Goal: Task Accomplishment & Management: Manage account settings

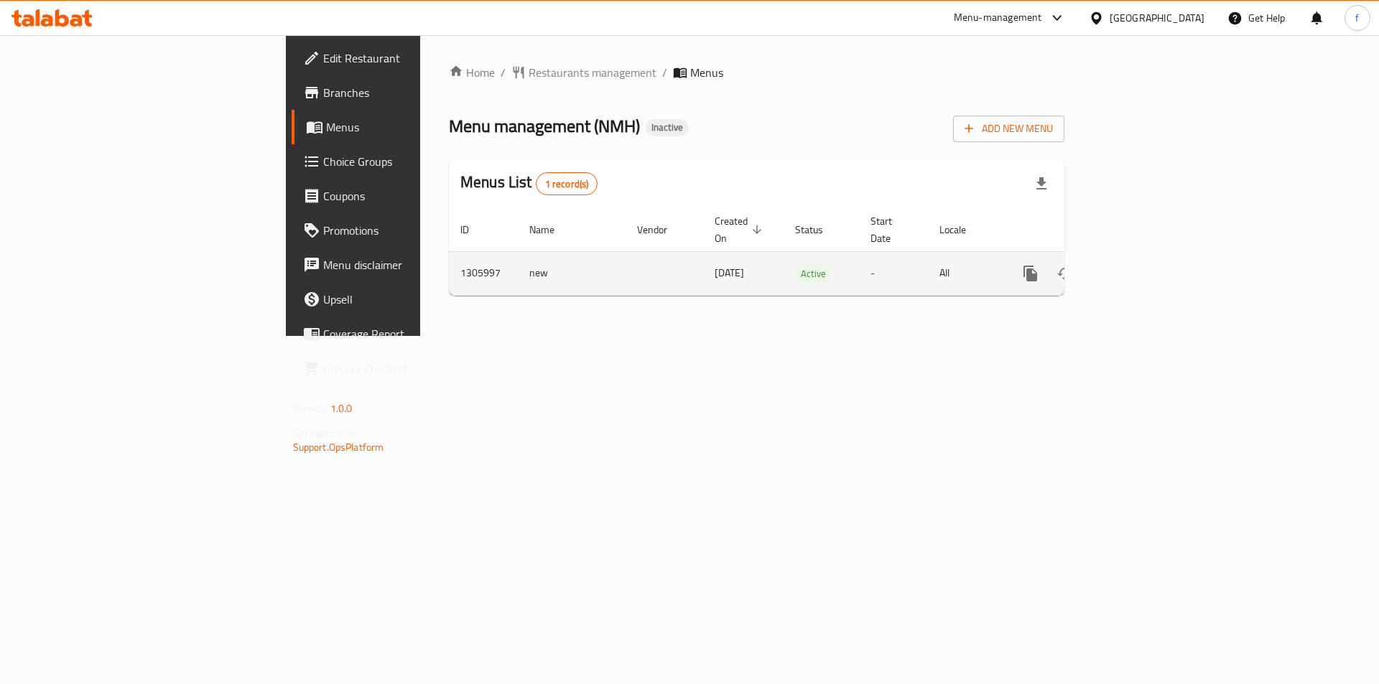
click at [1142, 265] on icon "enhanced table" at bounding box center [1133, 273] width 17 height 17
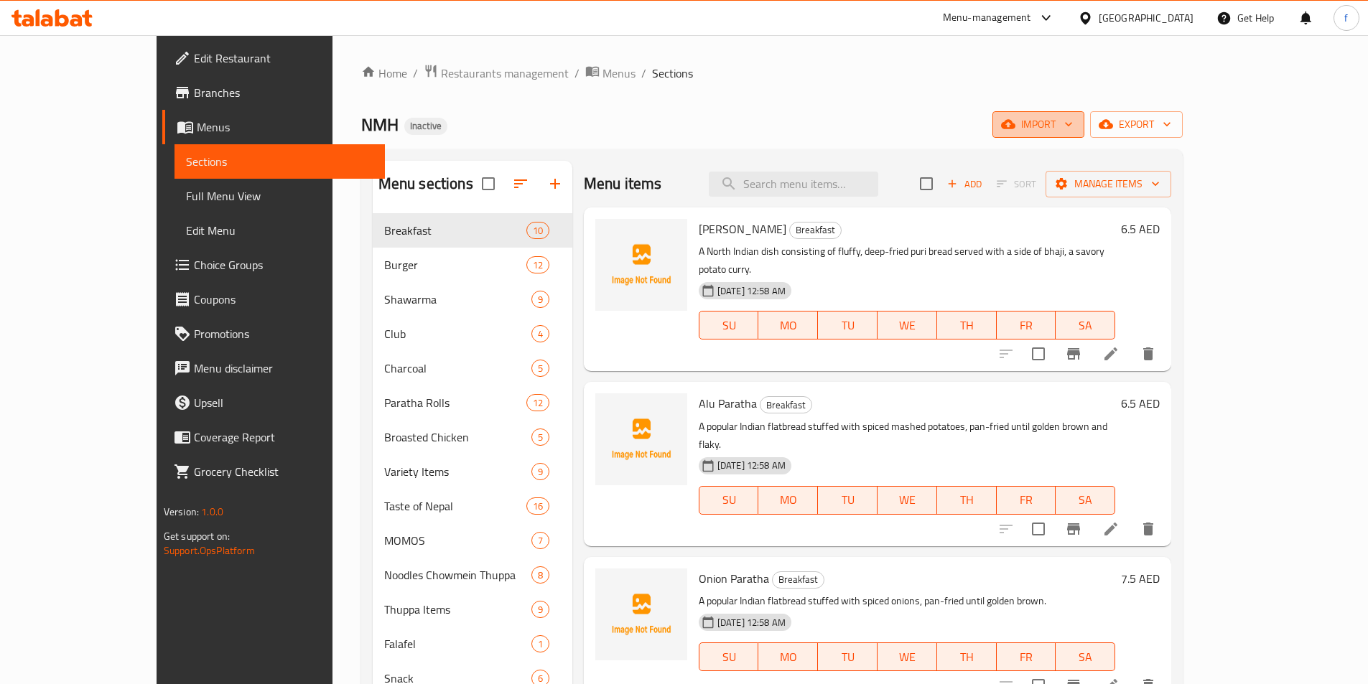
click at [1076, 122] on icon "button" at bounding box center [1068, 124] width 14 height 14
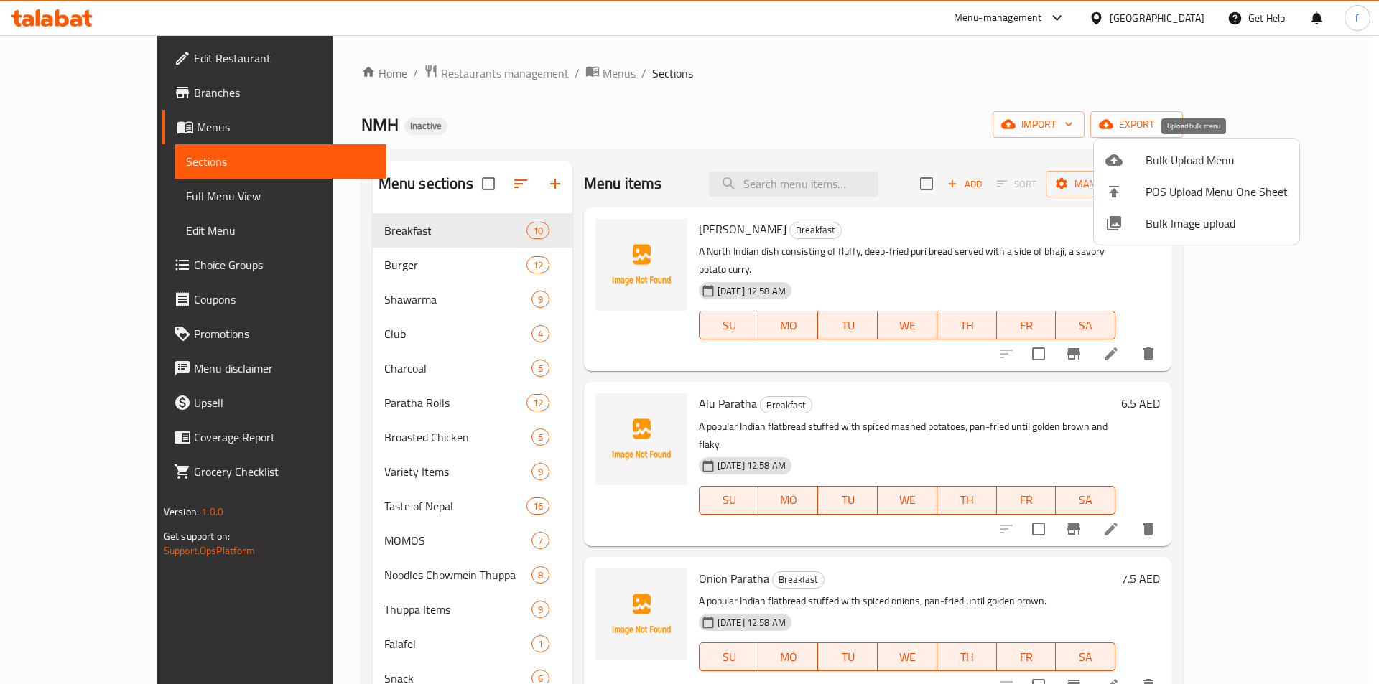
click at [1203, 162] on span "Bulk Upload Menu" at bounding box center [1216, 160] width 142 height 17
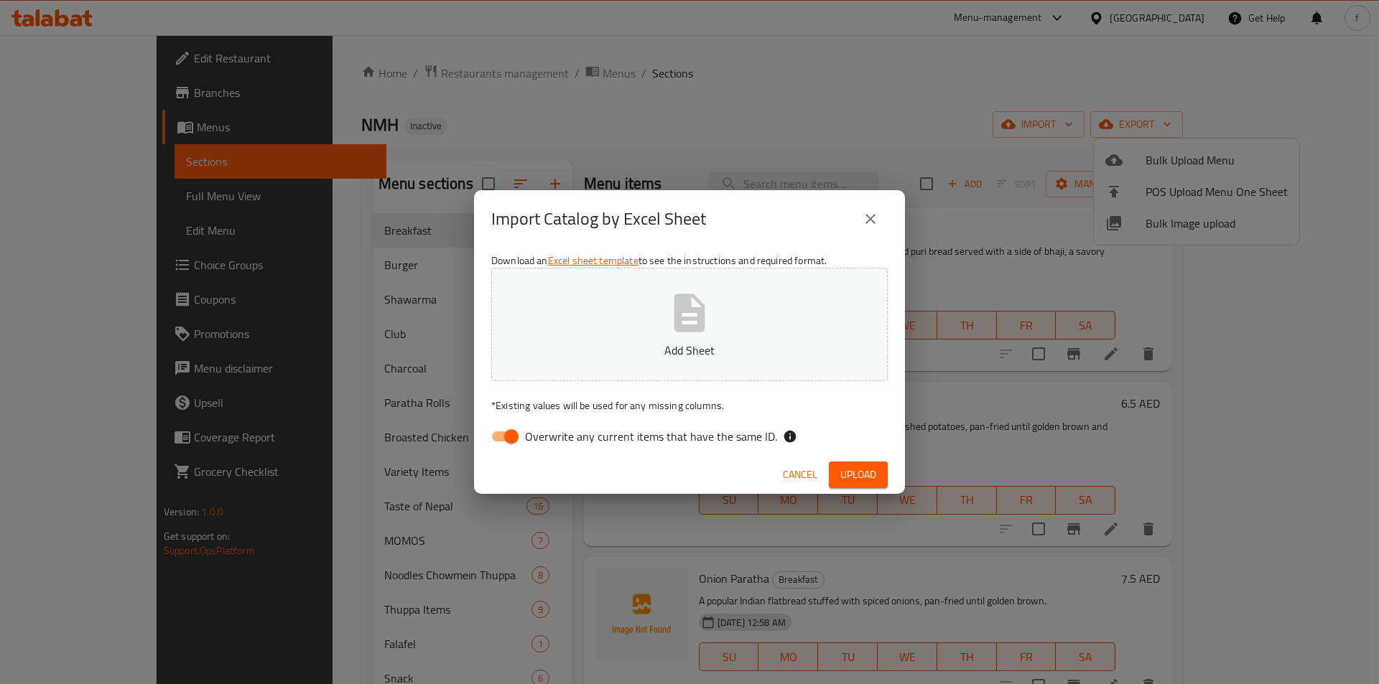
click at [526, 434] on span "Overwrite any current items that have the same ID." at bounding box center [651, 436] width 252 height 17
click at [526, 434] on input "Overwrite any current items that have the same ID." at bounding box center [511, 436] width 82 height 27
checkbox input "false"
drag, startPoint x: 847, startPoint y: 503, endPoint x: 834, endPoint y: 477, distance: 28.6
click at [845, 503] on div "Import Catalog by Excel Sheet Download an Excel sheet template to see the instr…" at bounding box center [689, 342] width 1379 height 684
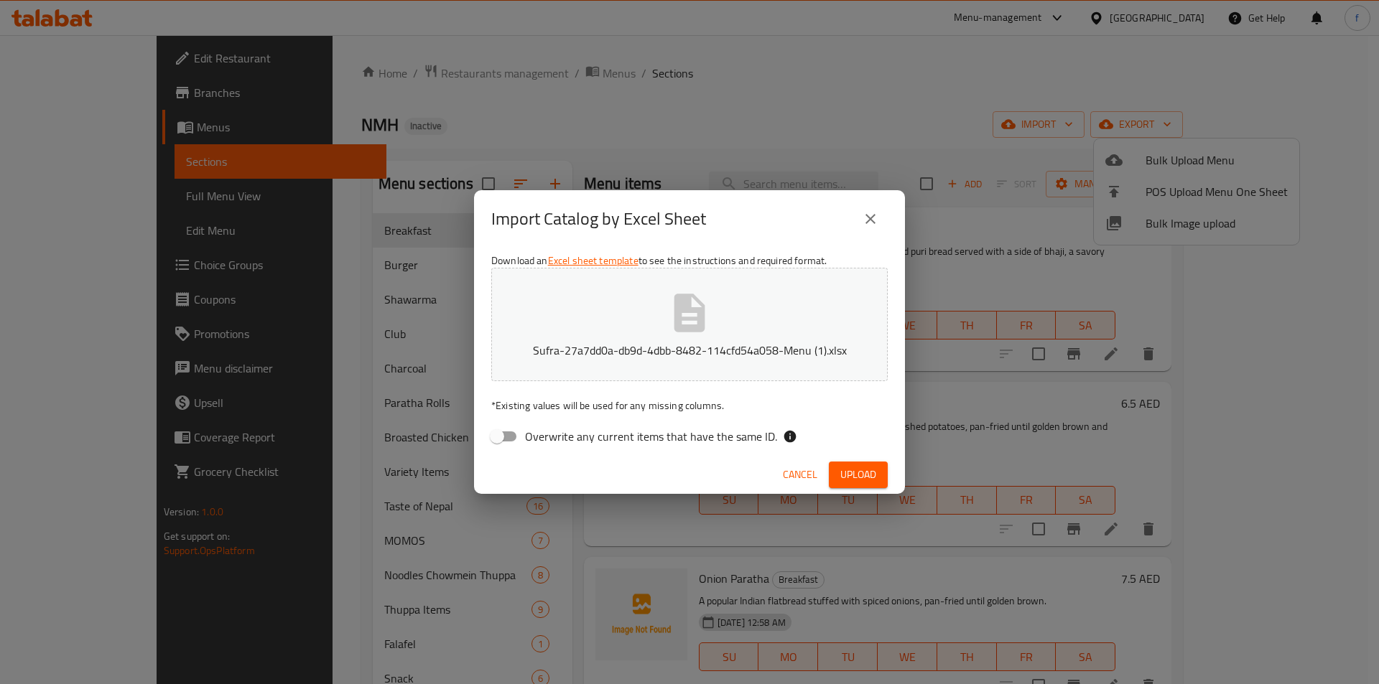
click at [834, 477] on button "Upload" at bounding box center [858, 475] width 59 height 27
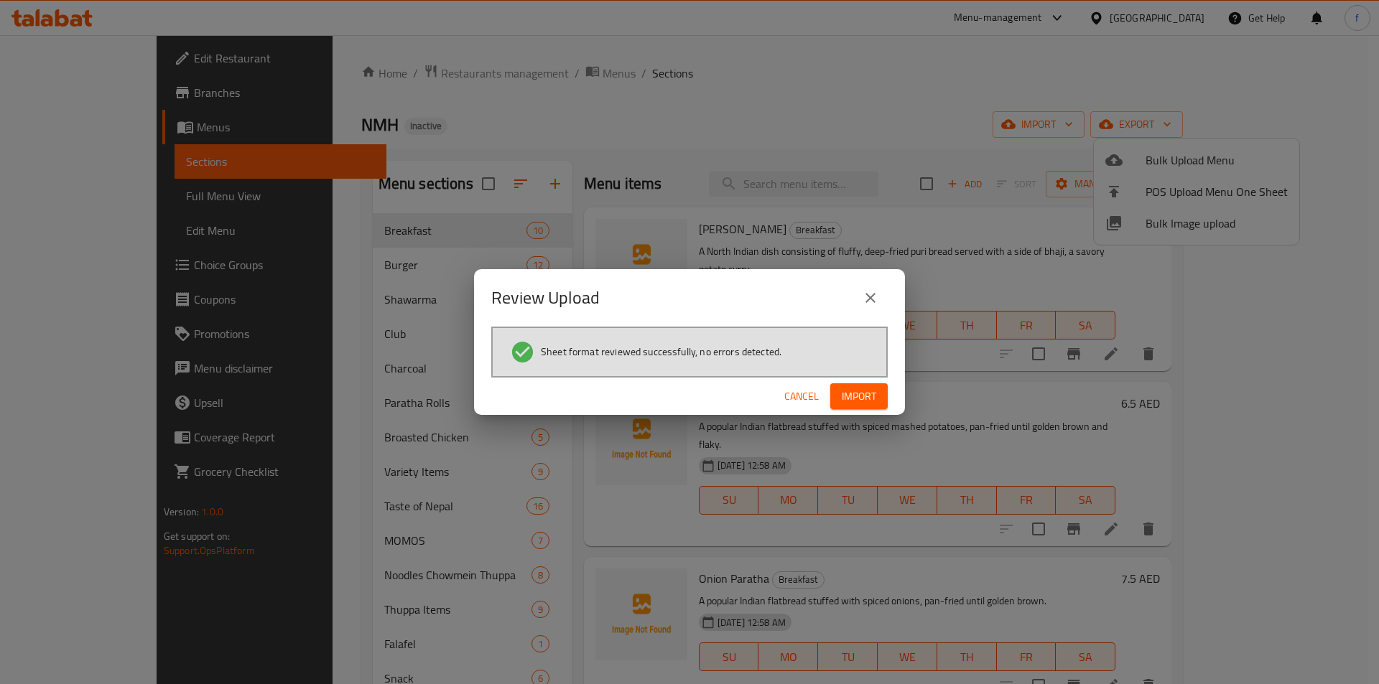
click at [872, 403] on span "Import" at bounding box center [859, 397] width 34 height 18
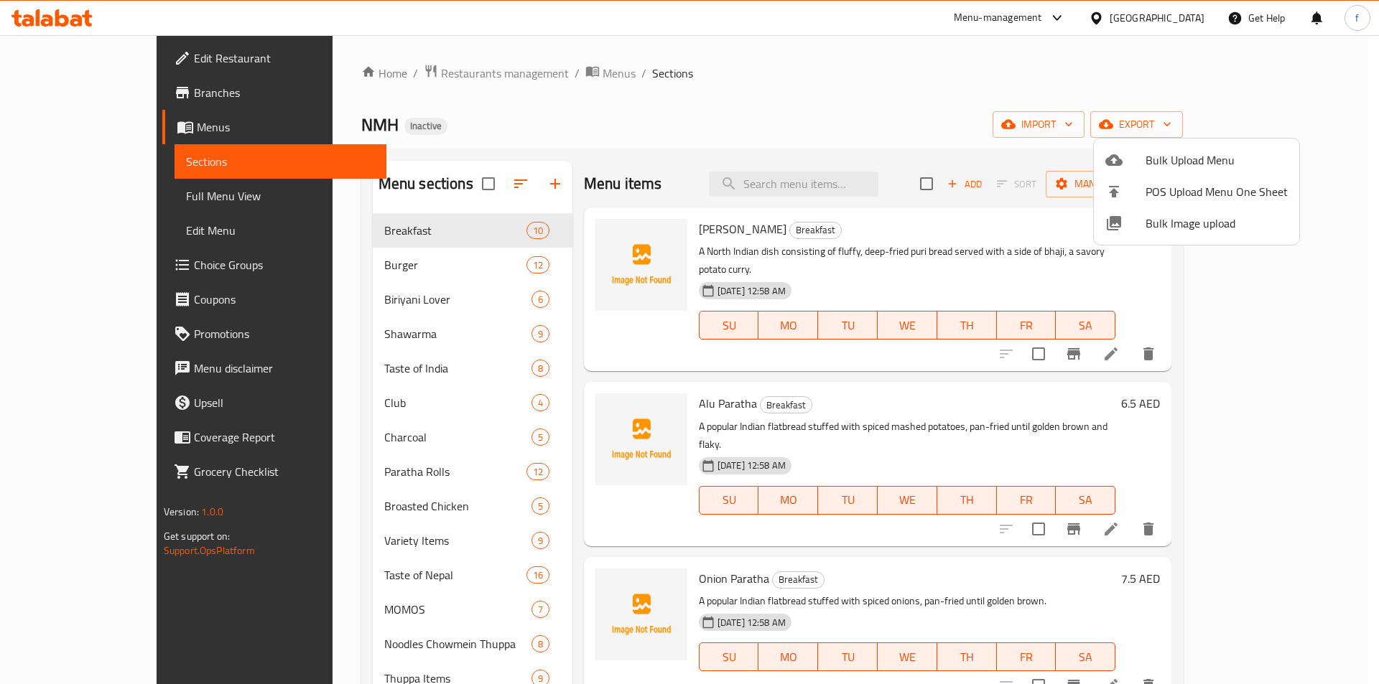
click at [935, 54] on div at bounding box center [689, 342] width 1379 height 684
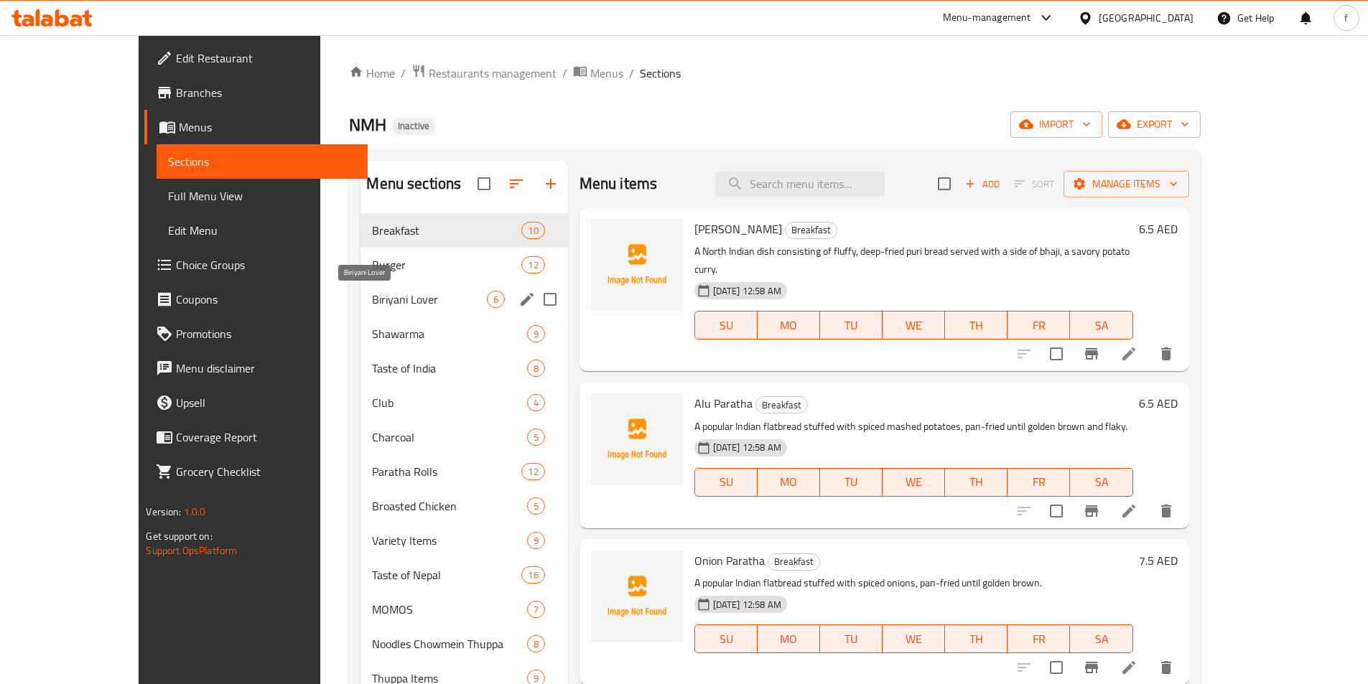
click at [372, 291] on span "Biriyani Lover" at bounding box center [429, 299] width 114 height 17
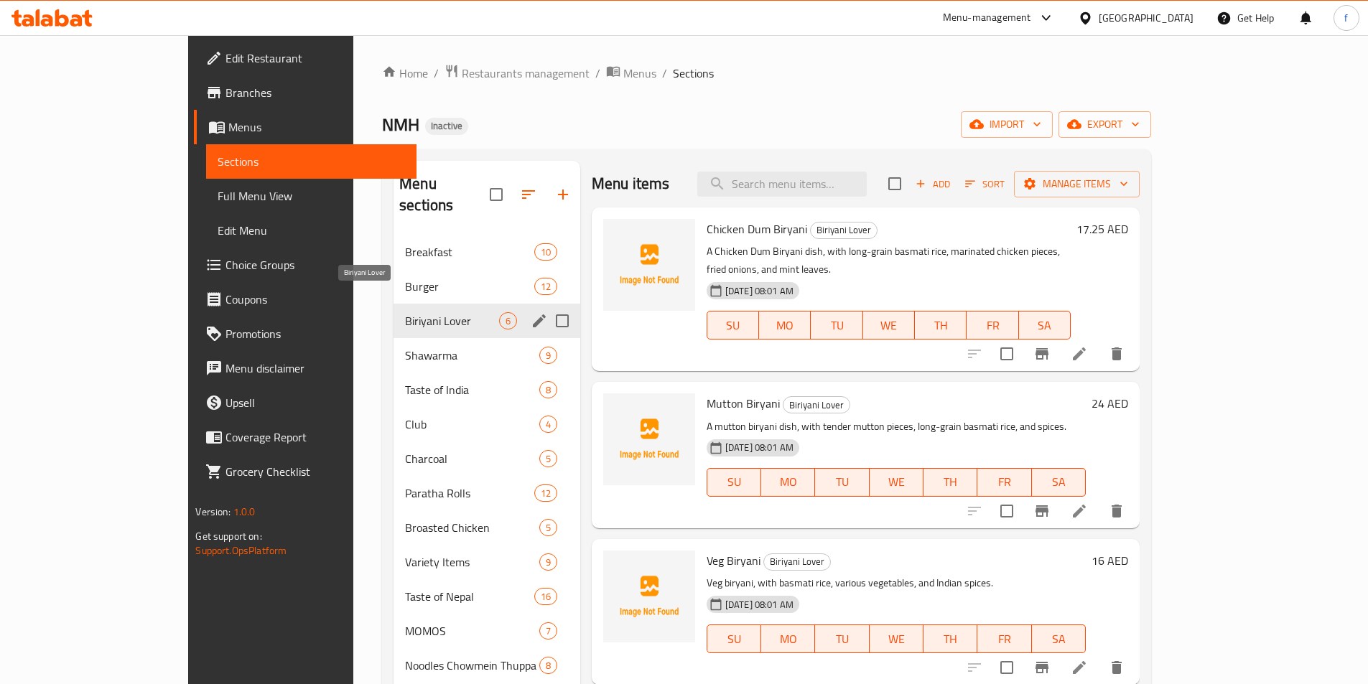
click at [405, 312] on span "Biriyani Lover" at bounding box center [452, 320] width 94 height 17
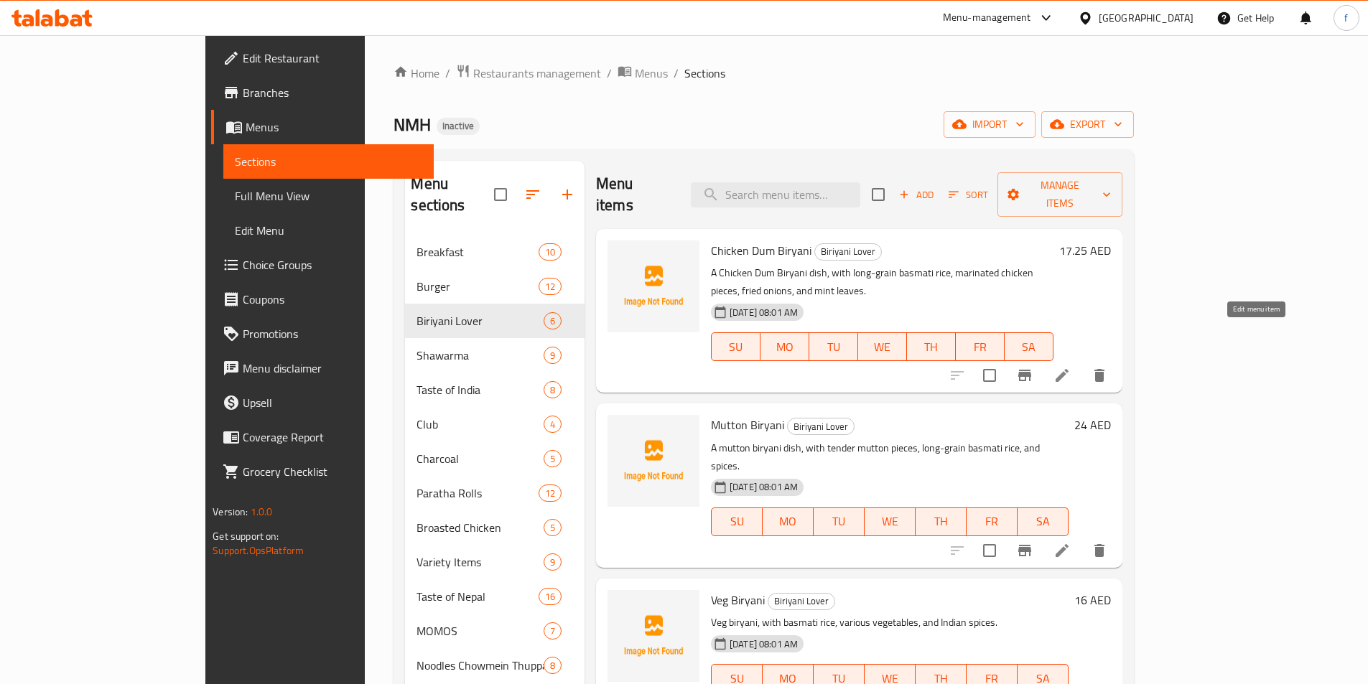
click at [1071, 367] on icon at bounding box center [1061, 375] width 17 height 17
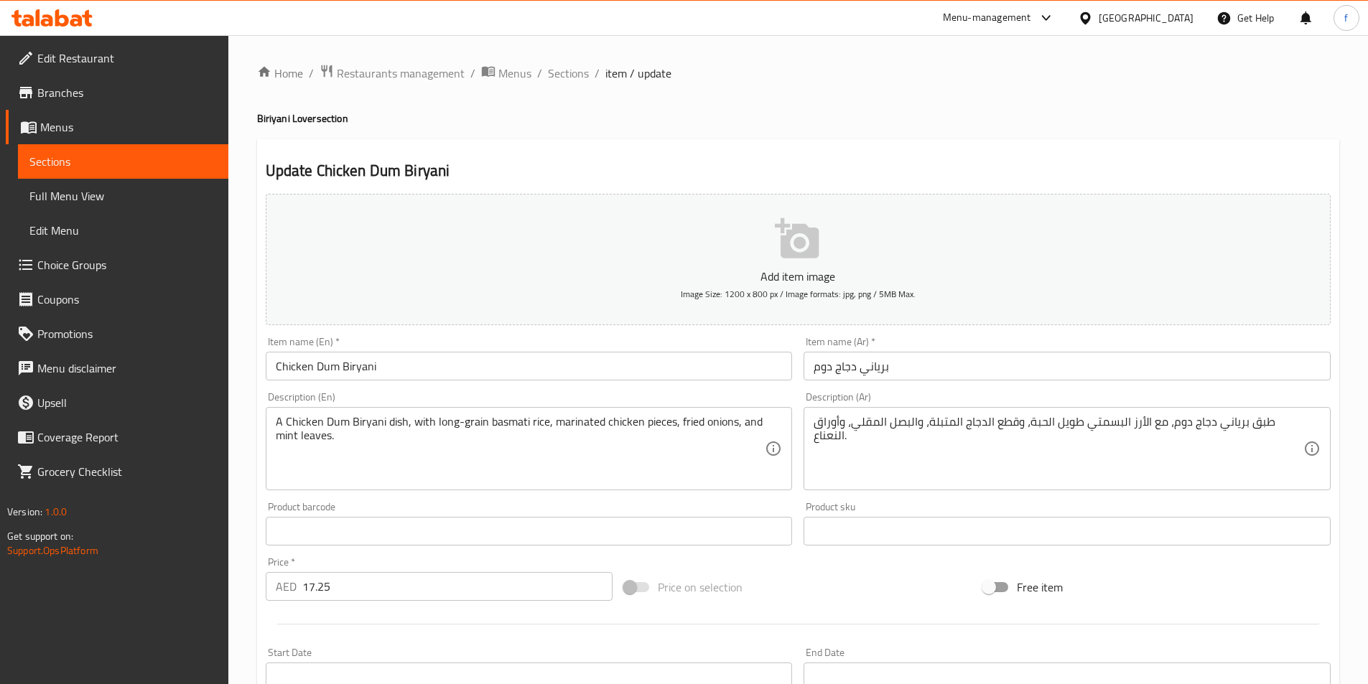
click at [356, 368] on input "Chicken Dum Biryani" at bounding box center [529, 366] width 527 height 29
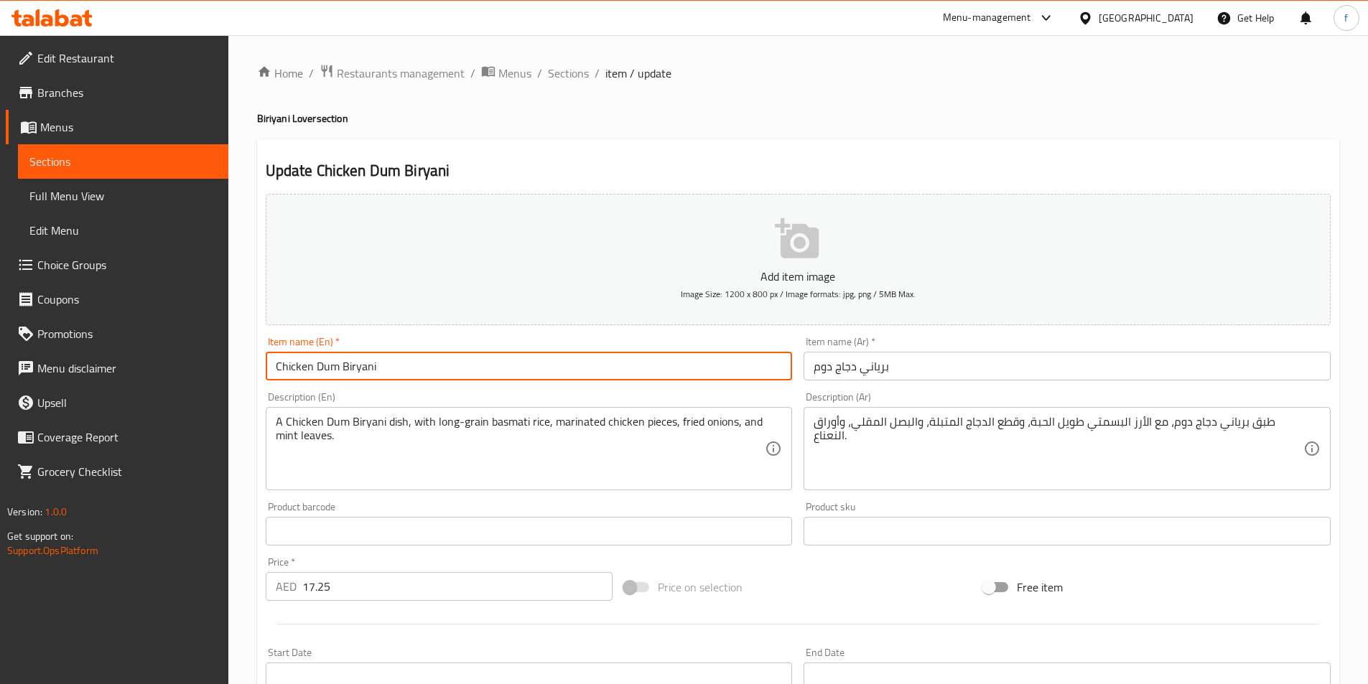
click at [327, 368] on input "Chicken Dum Biryani" at bounding box center [529, 366] width 527 height 29
click at [303, 368] on input "Chicken Dum Biryani" at bounding box center [529, 366] width 527 height 29
click at [303, 369] on input "Chicken Dum Biryani" at bounding box center [529, 366] width 527 height 29
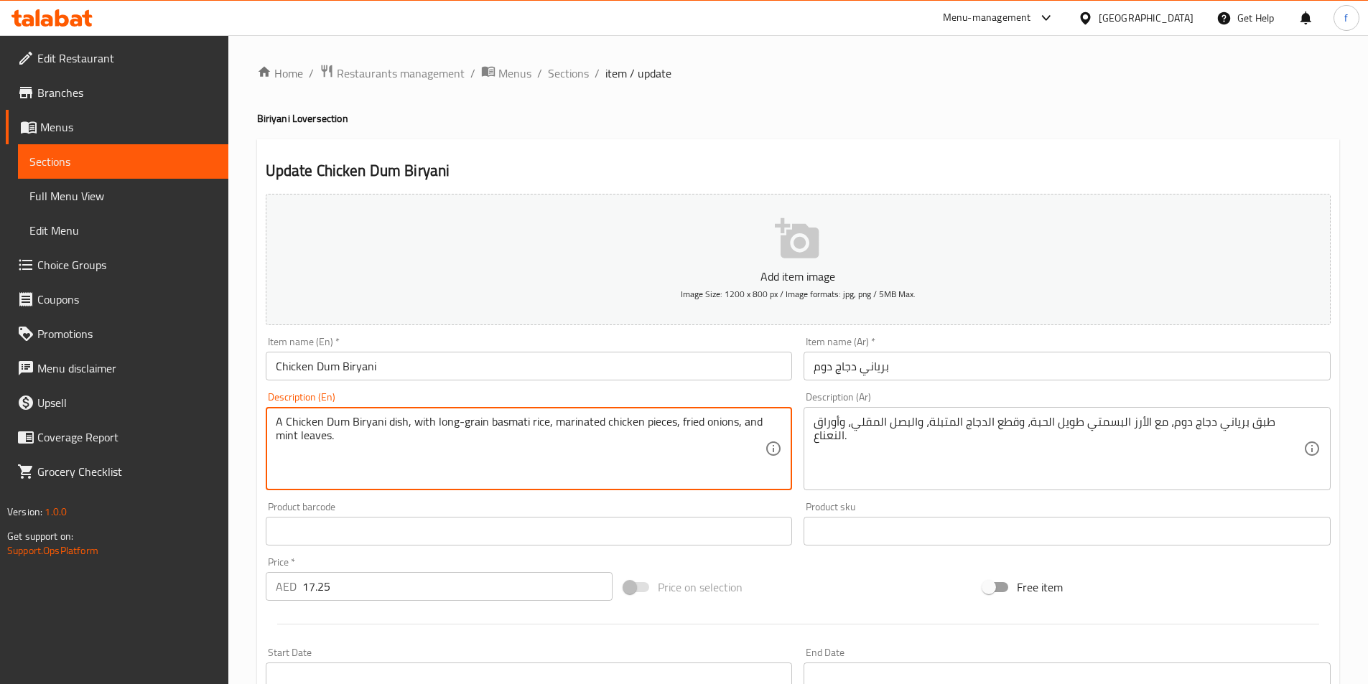
click at [304, 421] on textarea "A Chicken Dum Biryani dish, with long-grain basmati rice, marinated chicken pie…" at bounding box center [521, 449] width 490 height 68
click at [359, 420] on textarea "A Chicken Dum Biryani dish, with long-grain basmati rice, marinated chicken pie…" at bounding box center [521, 449] width 490 height 68
click at [388, 420] on textarea "A Chicken Dum Biryani dish, with long-grain basmati rice, marinated chicken pie…" at bounding box center [521, 449] width 490 height 68
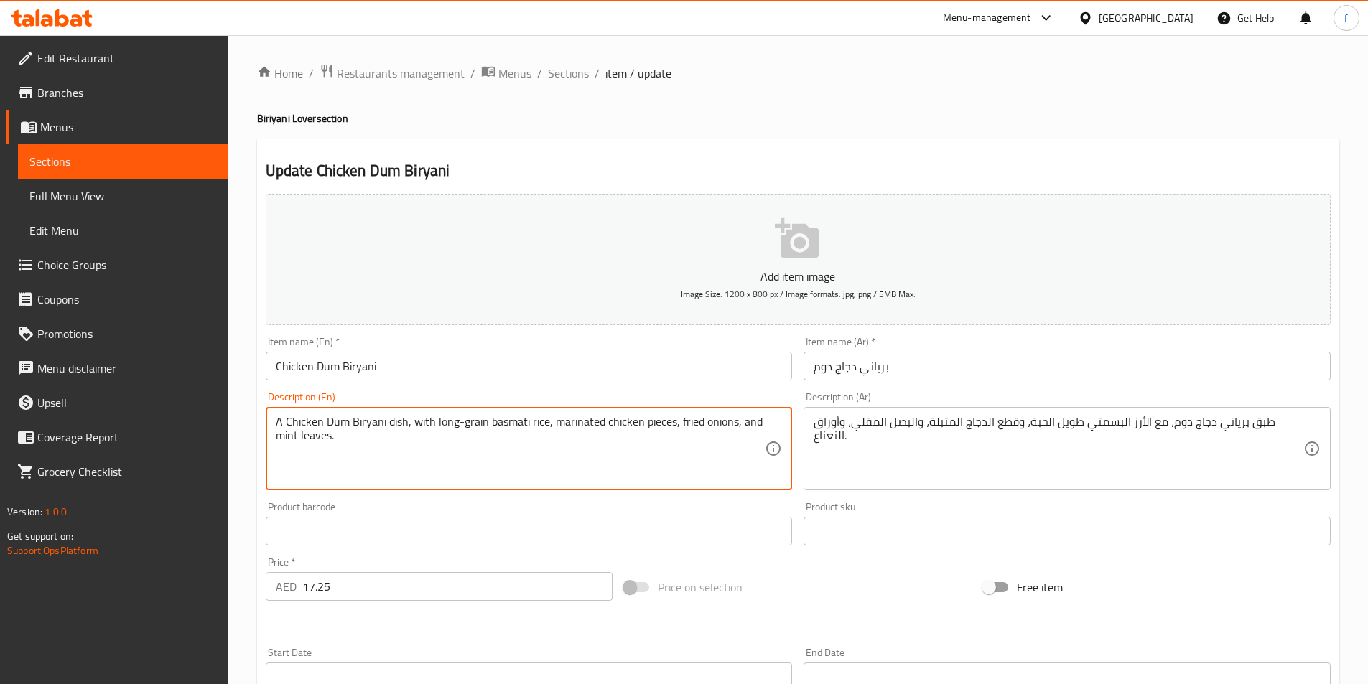
click at [343, 422] on textarea "A Chicken Dum Biryani dish, with long-grain basmati rice, marinated chicken pie…" at bounding box center [521, 449] width 490 height 68
click at [442, 422] on textarea "A Chicken Dum Biryani dish, with long-grain basmati rice, marinated chicken pie…" at bounding box center [521, 449] width 490 height 68
click at [468, 421] on textarea "A Chicken Dum Biryani dish, with long-grain basmati rice, marinated chicken pie…" at bounding box center [521, 449] width 490 height 68
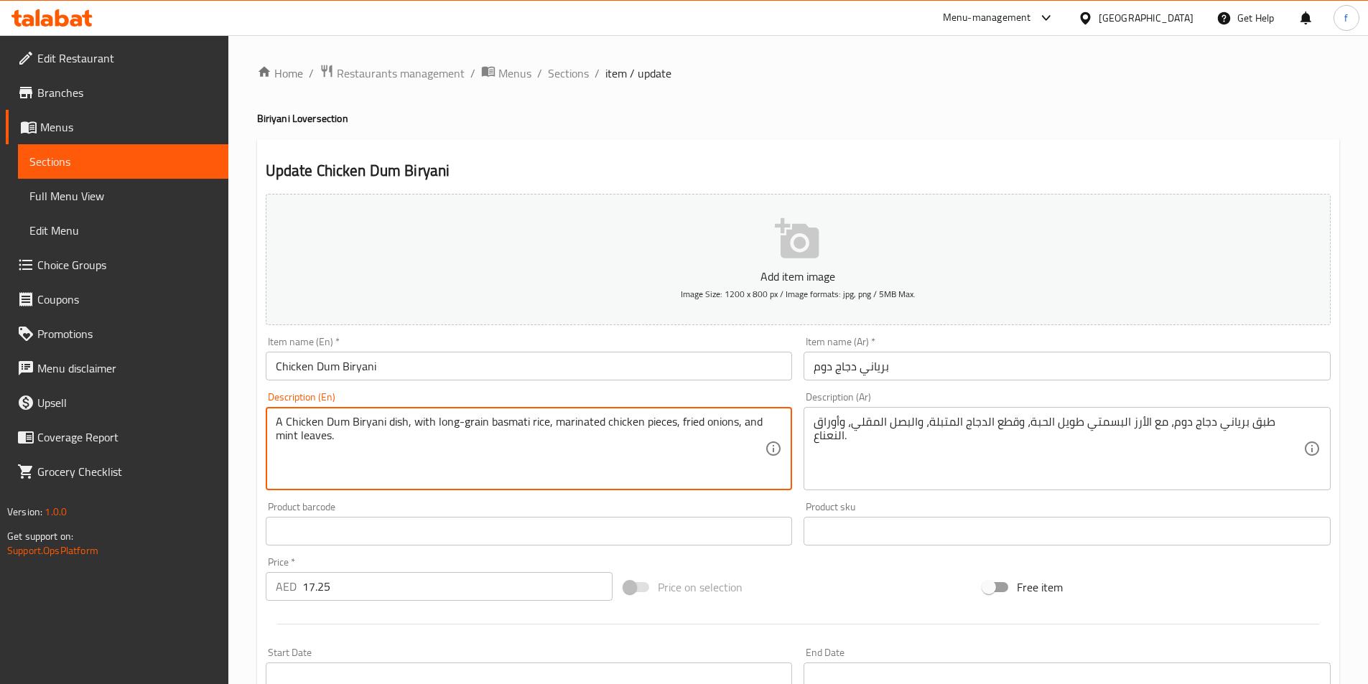
click at [468, 421] on textarea "A Chicken Dum Biryani dish, with long-grain basmati rice, marinated chicken pie…" at bounding box center [521, 449] width 490 height 68
click at [436, 420] on textarea "A Chicken Dum Biryani dish, with long-grain basmati rice, marinated chicken pie…" at bounding box center [521, 449] width 490 height 68
drag, startPoint x: 433, startPoint y: 419, endPoint x: 486, endPoint y: 422, distance: 53.2
click at [486, 422] on textarea "A Chicken Dum Biryani dish, with long-grain basmati rice, marinated chicken pie…" at bounding box center [521, 449] width 490 height 68
click at [577, 418] on textarea "A Chicken Dum Biryani dish, with long-grain basmati rice, marinated chicken pie…" at bounding box center [521, 449] width 490 height 68
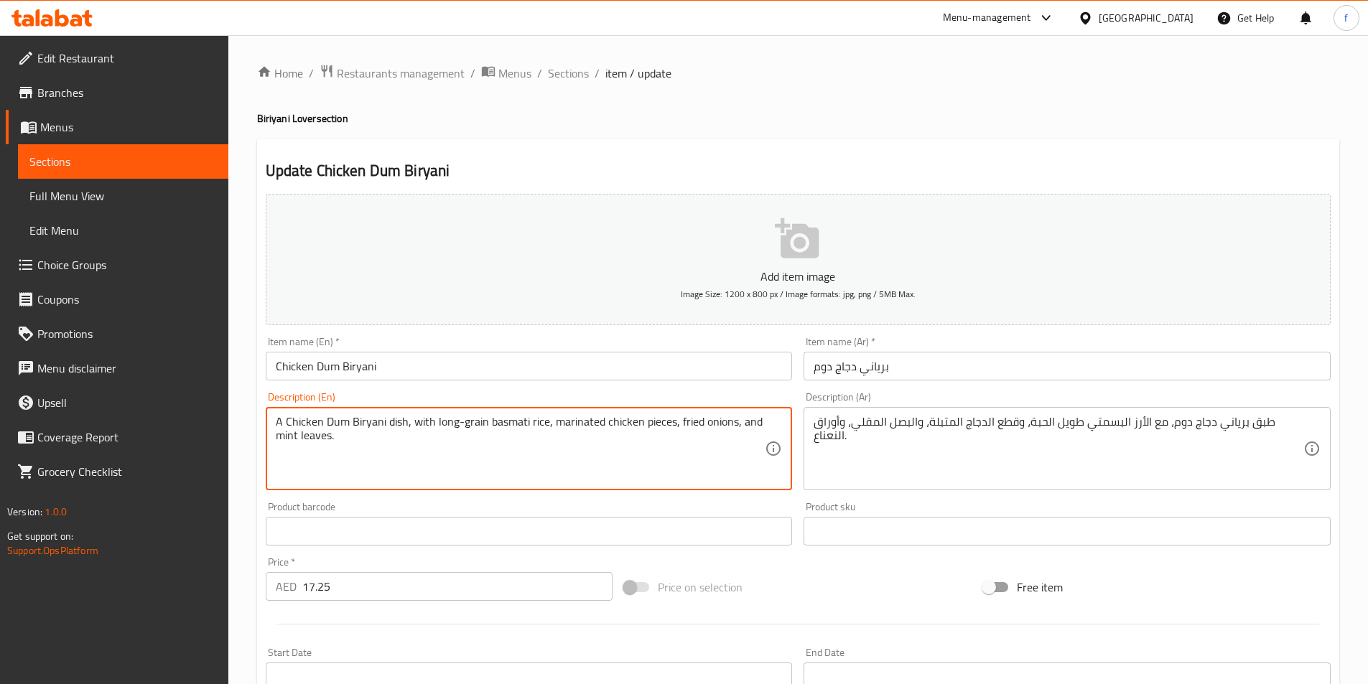
click at [576, 418] on textarea "A Chicken Dum Biryani dish, with long-grain basmati rice, marinated chicken pie…" at bounding box center [521, 449] width 490 height 68
click at [617, 427] on textarea "A Chicken Dum Biryani dish, with long-grain basmati rice, marinated chicken pie…" at bounding box center [521, 449] width 490 height 68
click at [640, 420] on textarea "A Chicken Dum Biryani dish, with long-grain basmati rice, marinated chicken pie…" at bounding box center [521, 449] width 490 height 68
click at [648, 420] on textarea "A Chicken Dum Biryani dish, with long-grain basmati rice, marinated chicken pie…" at bounding box center [521, 449] width 490 height 68
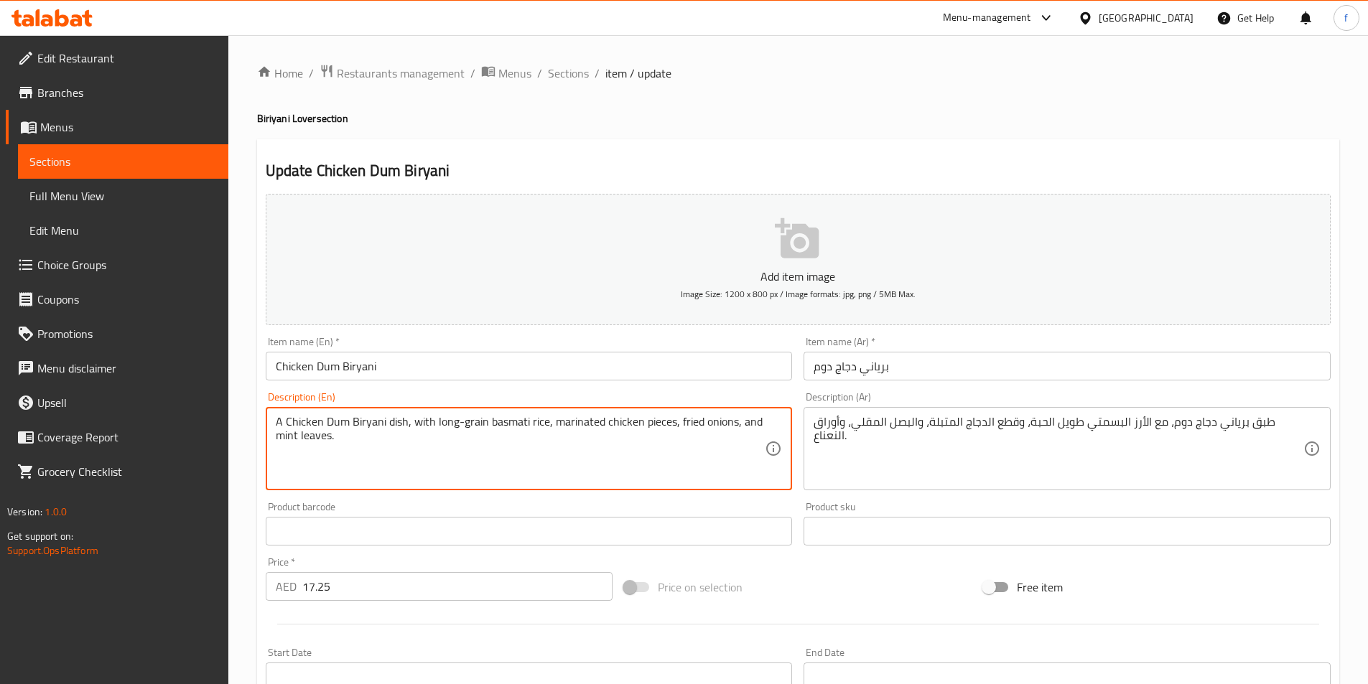
click at [692, 422] on textarea "A Chicken Dum Biryani dish, with long-grain basmati rice, marinated chicken pie…" at bounding box center [521, 449] width 490 height 68
click at [726, 422] on textarea "A Chicken Dum Biryani dish, with long-grain basmati rice, marinated chicken pie…" at bounding box center [521, 449] width 490 height 68
click at [747, 419] on textarea "A Chicken Dum Biryani dish, with long-grain basmati rice, marinated chicken pie…" at bounding box center [521, 449] width 490 height 68
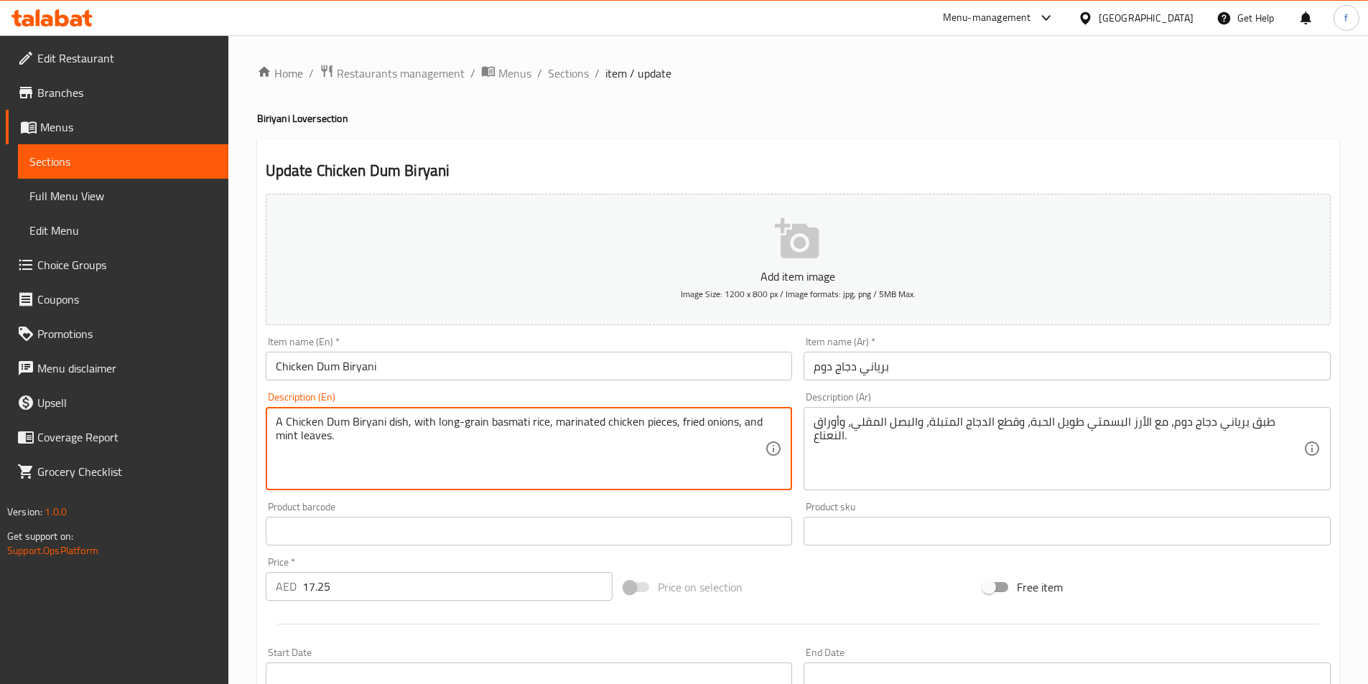
click at [747, 419] on textarea "A Chicken Dum Biryani dish, with long-grain basmati rice, marinated chicken pie…" at bounding box center [521, 449] width 490 height 68
click at [292, 442] on textarea "A Chicken Dum Biryani dish, with long-grain basmati rice, marinated chicken pie…" at bounding box center [521, 449] width 490 height 68
click at [341, 449] on textarea "A Chicken Dum Biryani dish, with long-grain basmati rice, marinated chicken pie…" at bounding box center [521, 449] width 490 height 68
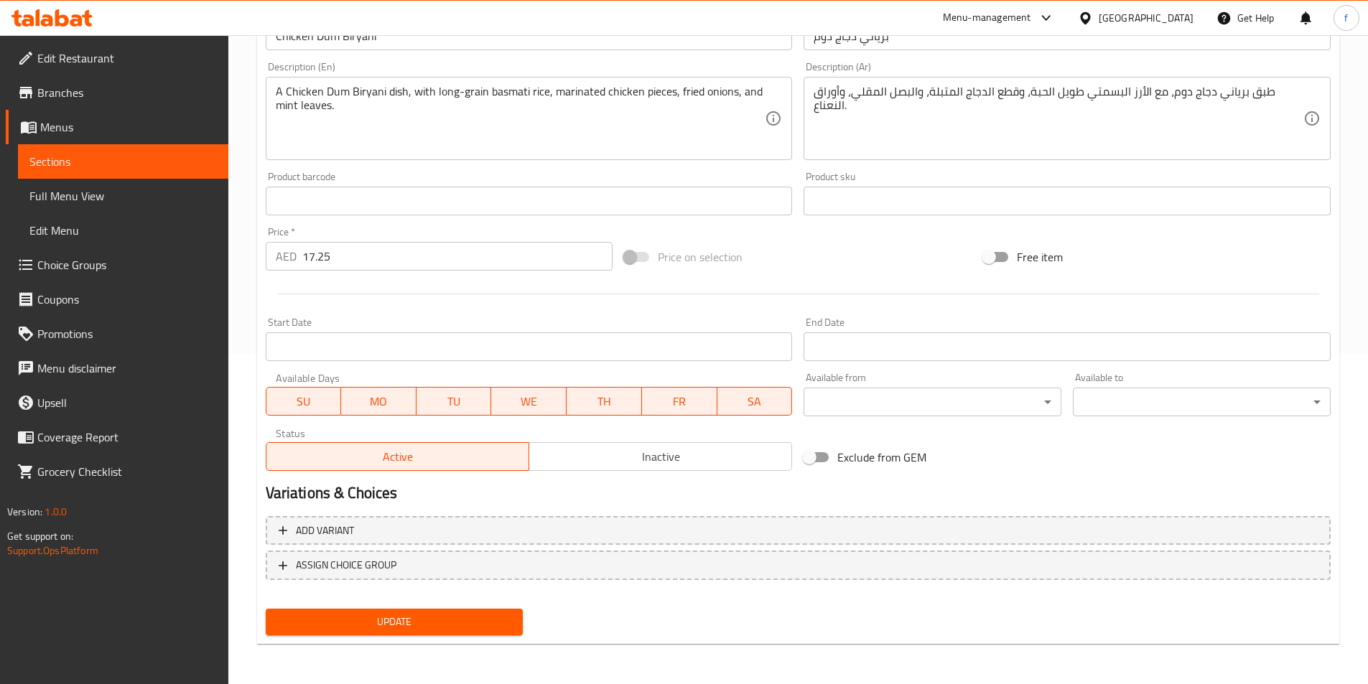
click at [397, 619] on span "Update" at bounding box center [394, 622] width 235 height 18
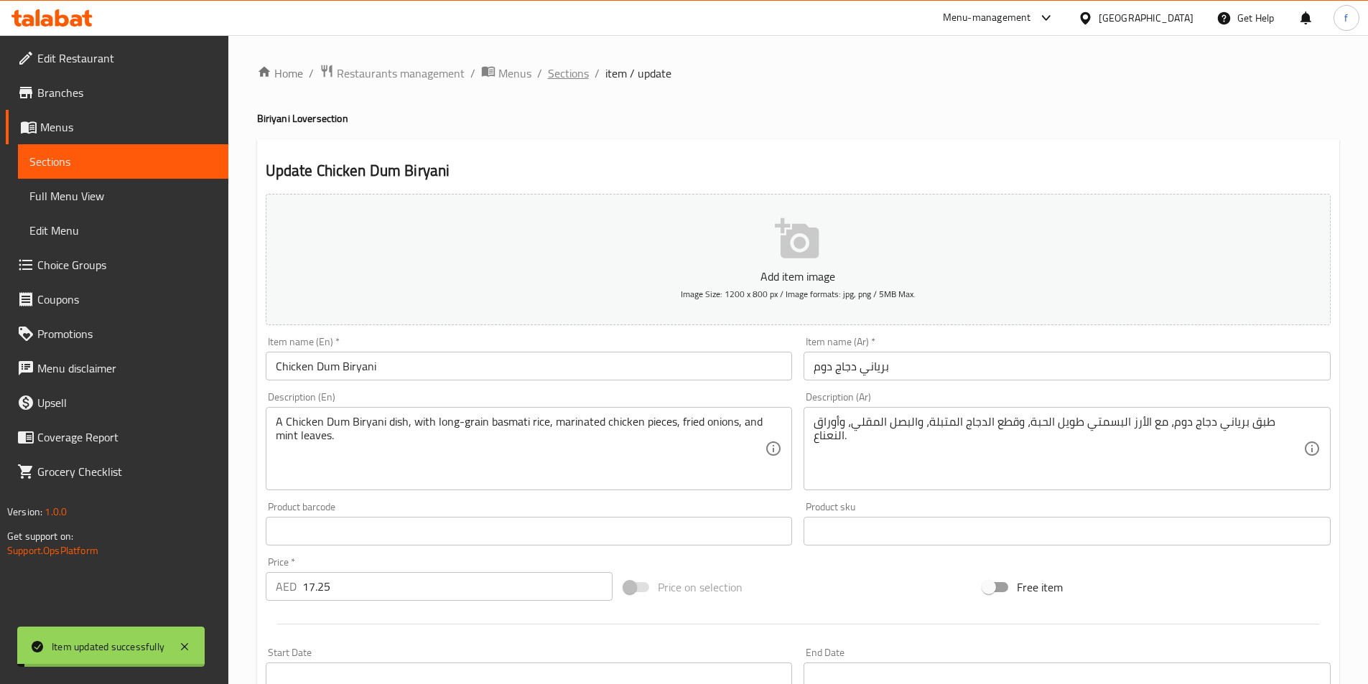
click at [575, 68] on span "Sections" at bounding box center [568, 73] width 41 height 17
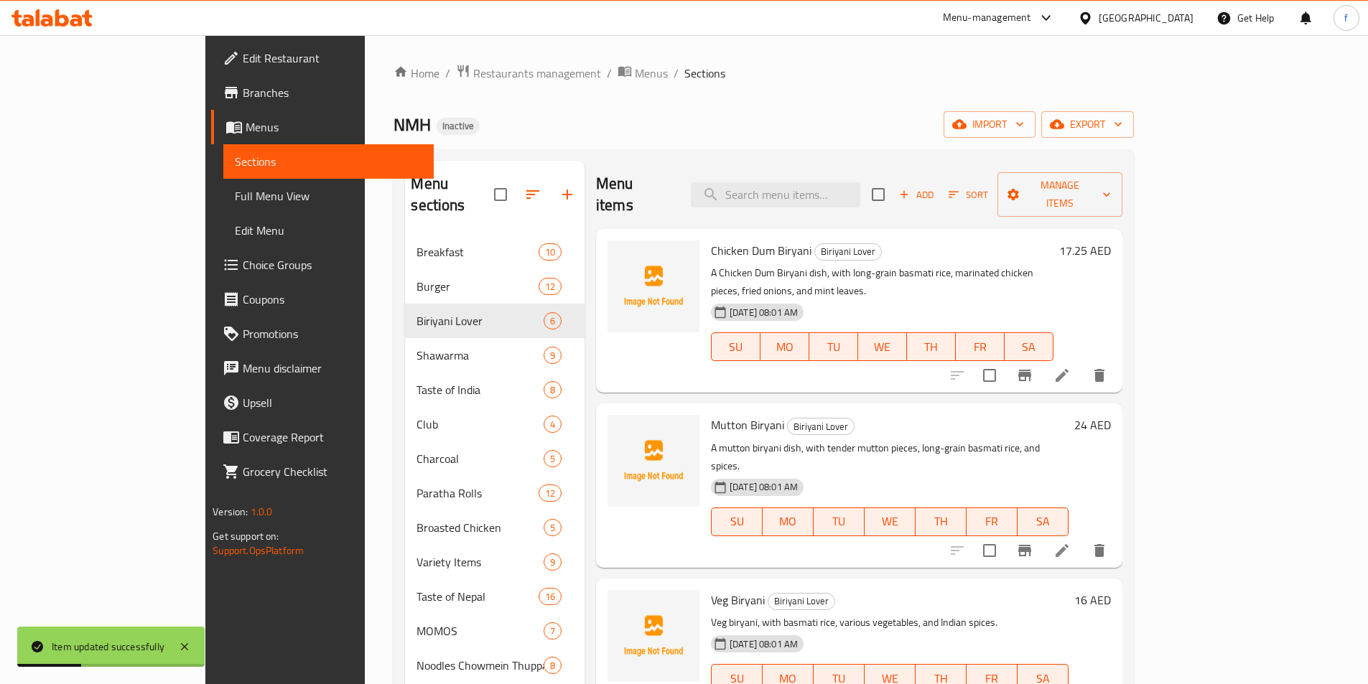
scroll to position [144, 0]
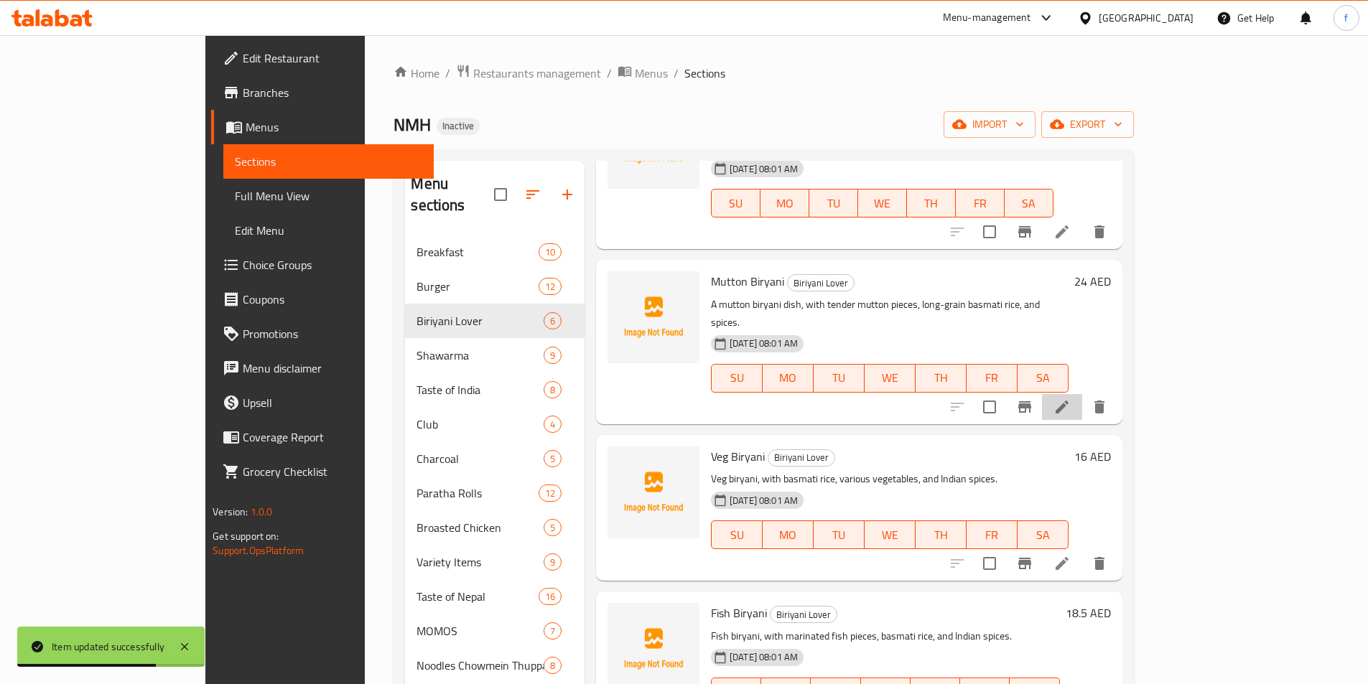
click at [1082, 394] on li at bounding box center [1062, 407] width 40 height 26
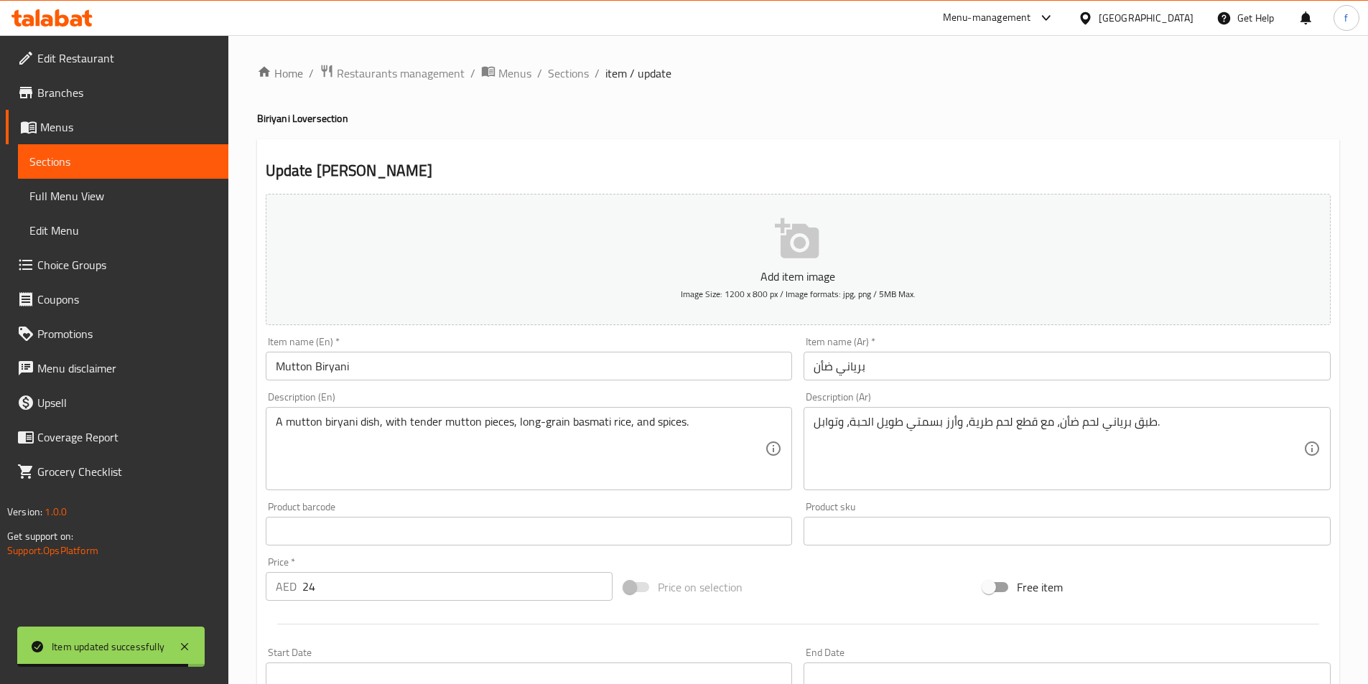
click at [882, 370] on input "برياني ضأن" at bounding box center [1067, 366] width 527 height 29
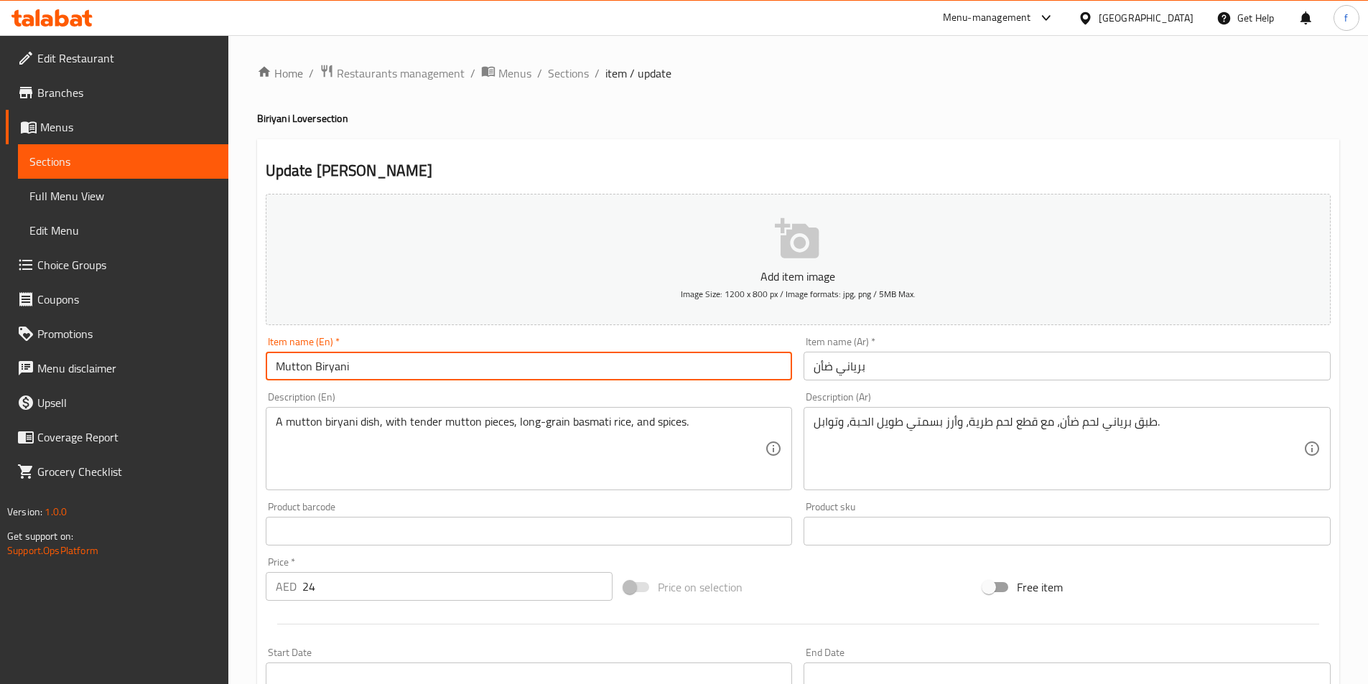
click at [281, 374] on input "Mutton Biryani" at bounding box center [529, 366] width 527 height 29
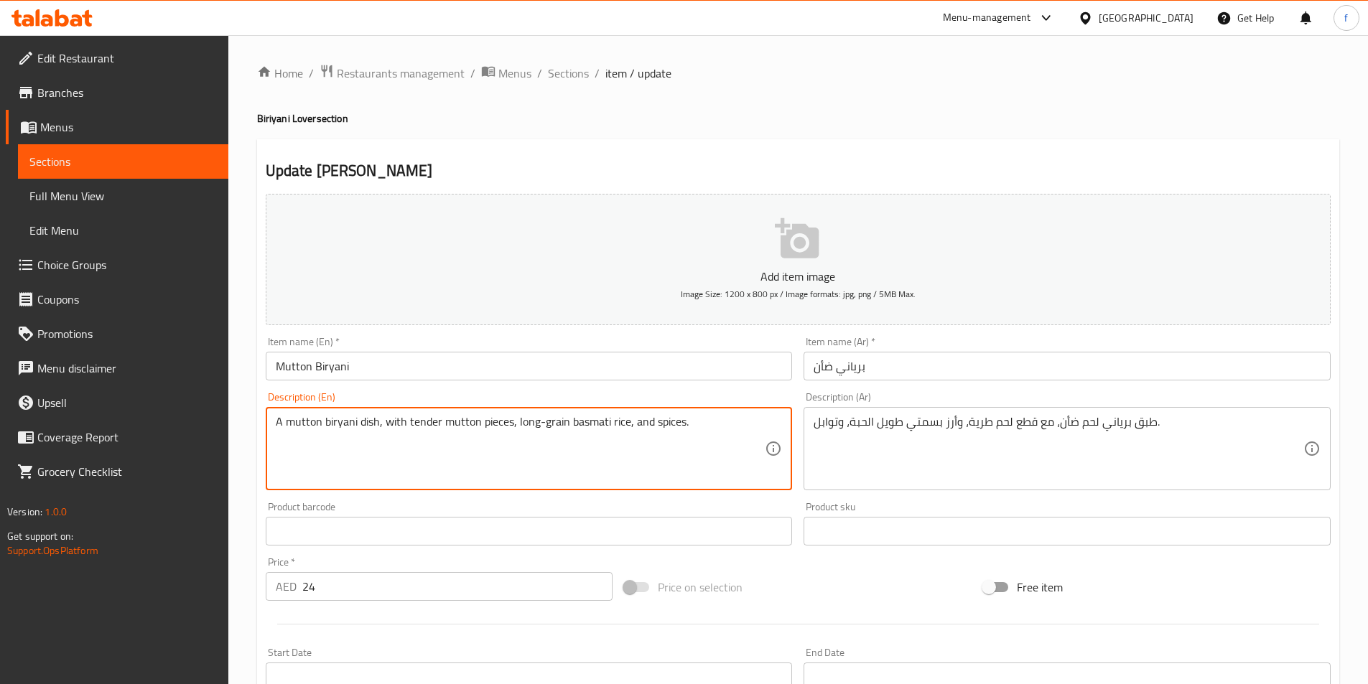
click at [361, 424] on textarea "A mutton biryani dish, with tender mutton pieces, long-grain basmati rice, and …" at bounding box center [521, 449] width 490 height 68
click at [340, 422] on textarea "A mutton biryani dish, with tender mutton pieces, long-grain basmati rice, and …" at bounding box center [521, 449] width 490 height 68
click at [304, 424] on textarea "A mutton biryani dish, with tender mutton pieces, long-grain basmati rice, and …" at bounding box center [521, 449] width 490 height 68
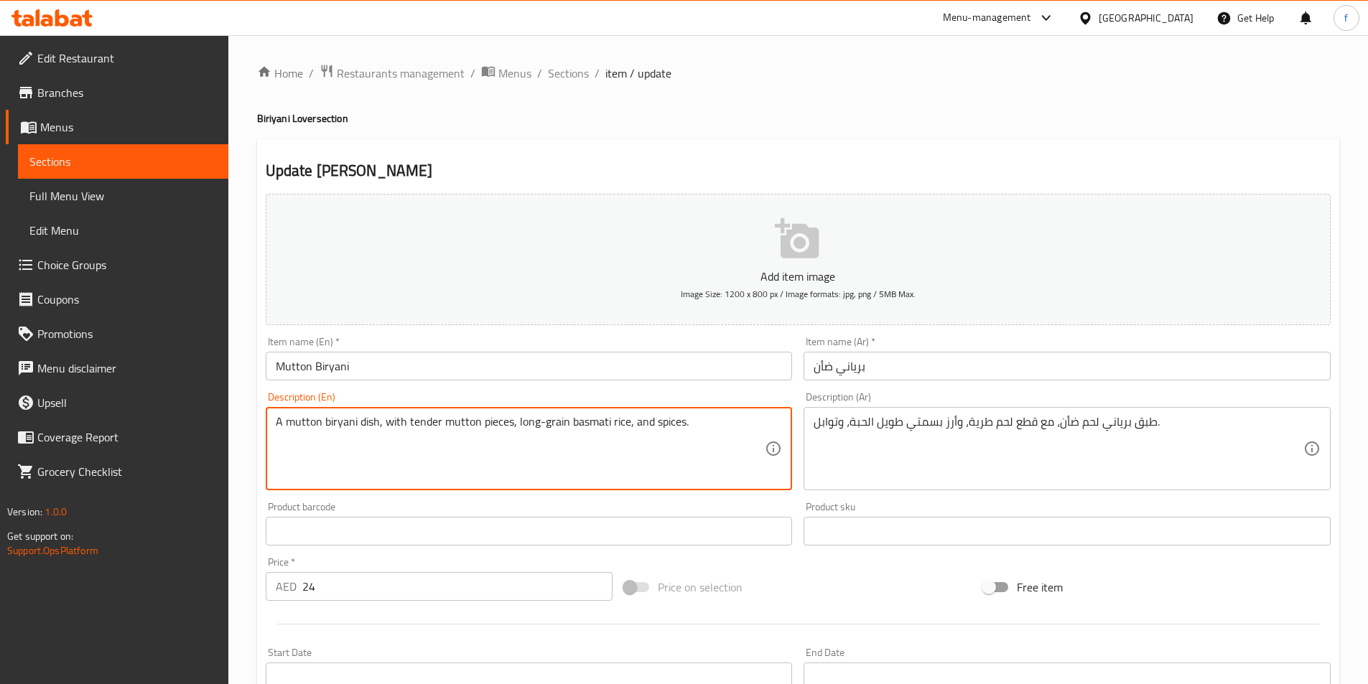
click at [325, 456] on textarea "A mutton biryani dish, with tender mutton pieces, long-grain basmati rice, and …" at bounding box center [521, 449] width 490 height 68
click at [297, 422] on textarea "A mutton biryani dish, with tender mutton pieces, long-grain basmati rice, and …" at bounding box center [521, 449] width 490 height 68
paste textarea "Mutton Meat"
click at [449, 419] on textarea "A Mutton Meat biryani dish, with tender mutton pieces, long-grain basmati rice,…" at bounding box center [521, 449] width 490 height 68
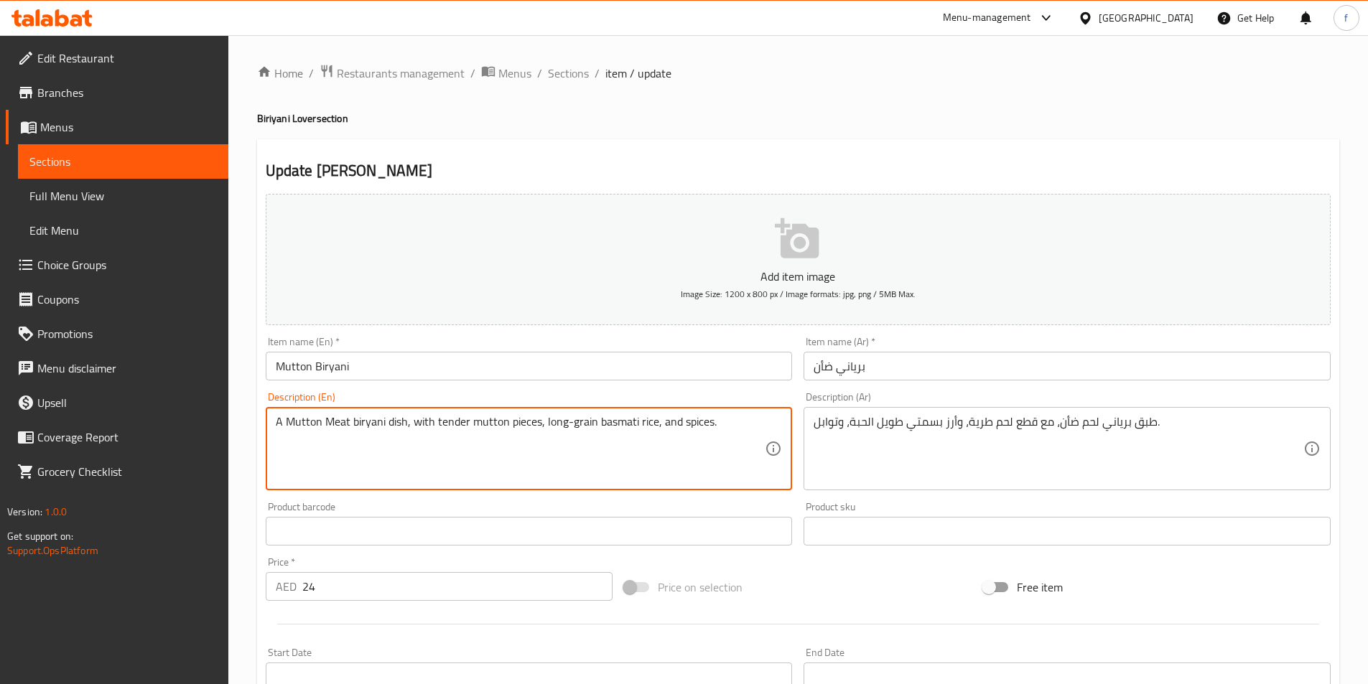
click at [489, 421] on textarea "A Mutton Meat biryani dish, with tender mutton pieces, long-grain basmati rice,…" at bounding box center [521, 449] width 490 height 68
click at [508, 422] on textarea "A Mutton Meat biryani dish, with tender mutton pieces, long-grain basmati rice,…" at bounding box center [521, 449] width 490 height 68
type textarea "A Mutton Meat biryani dish, with tender mutton pieces, long-grain basmati rice,…"
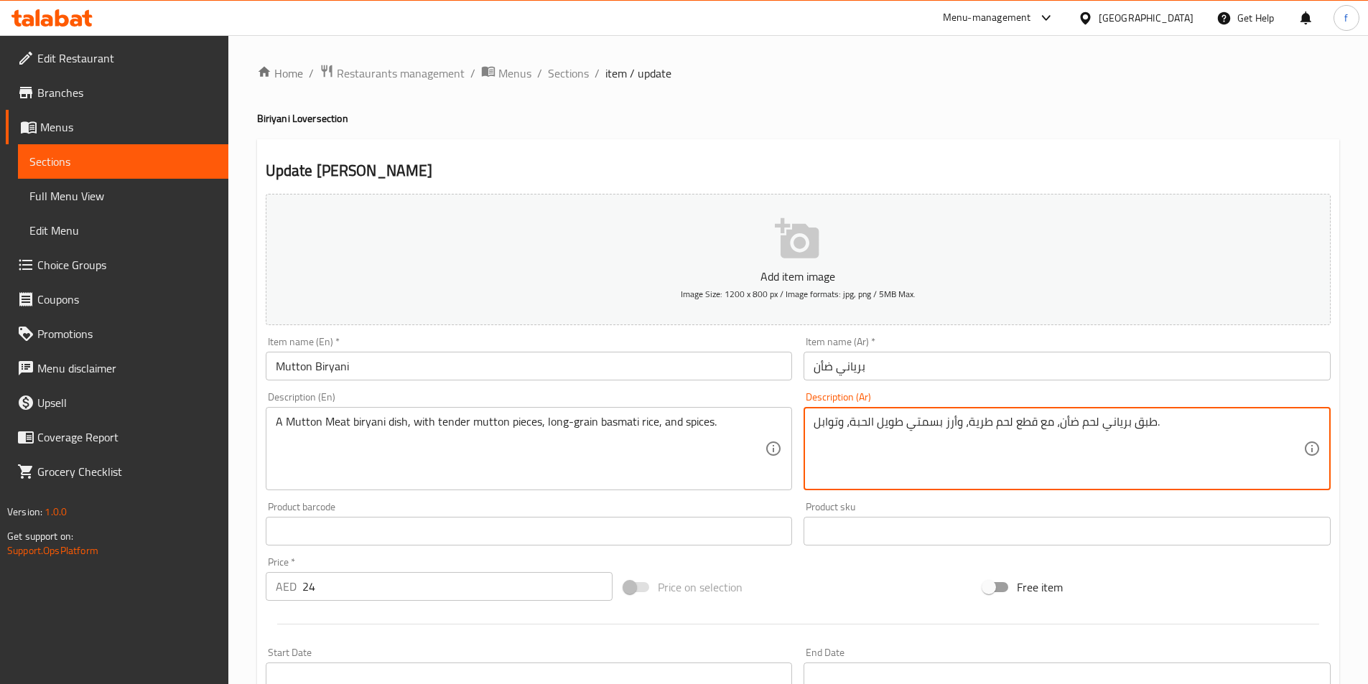
drag, startPoint x: 952, startPoint y: 445, endPoint x: 914, endPoint y: 480, distance: 51.8
click at [914, 480] on textarea "طبق برياني لحم ضأن، مع قطع لحم طرية، وأرز بسمتي طويل الحبة، وتوابل." at bounding box center [1059, 449] width 490 height 68
click at [945, 447] on textarea "طبق برياني لحم ضأن، مع قطع لحم طرية، وأرز بسمتي طويل الحبة، وتوابل." at bounding box center [1059, 449] width 490 height 68
click at [1161, 418] on textarea "طبق برياني لحم ضأن، مع قطع لحم طرية، وأرز بسمتي طويل الحبة، وتوابل." at bounding box center [1059, 449] width 490 height 68
click at [1157, 433] on textarea "طبق برياني لحم ضأن، مع قطع لحم طرية، وأرز بسمتي طويل الحبة، وتوابل." at bounding box center [1059, 449] width 490 height 68
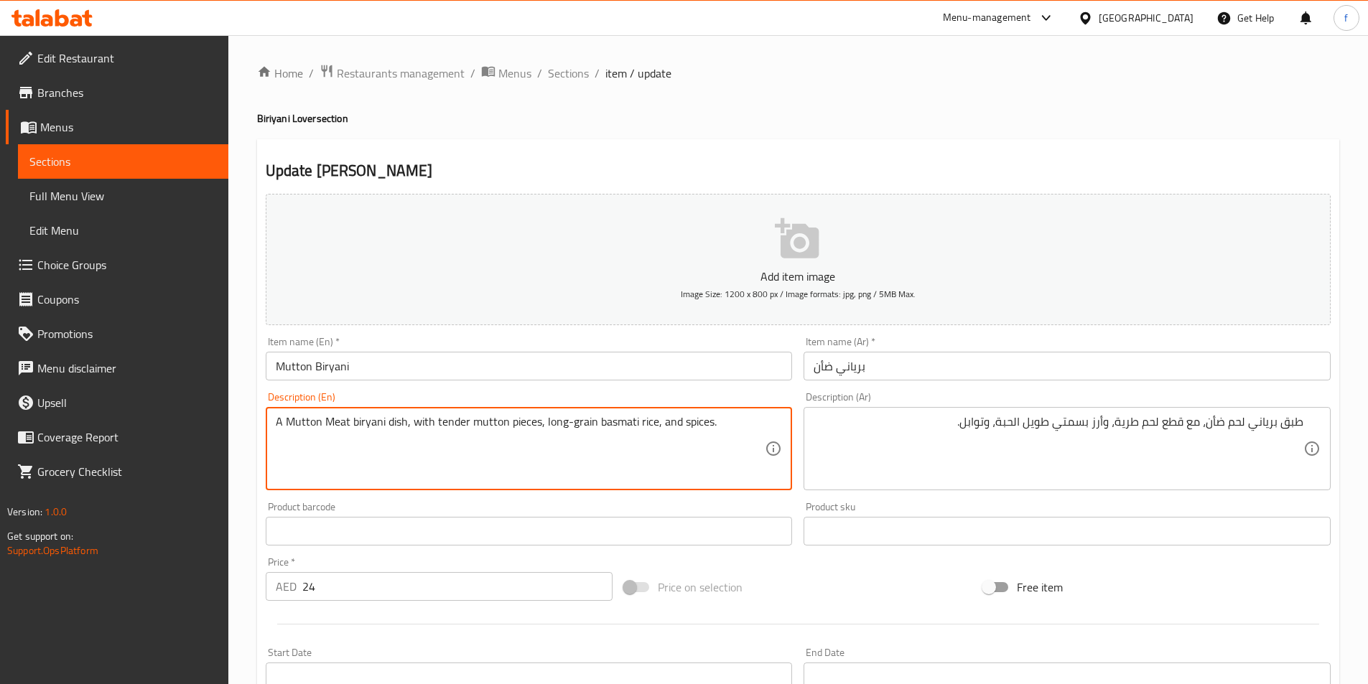
click at [385, 425] on textarea "A Mutton Meat biryani dish, with tender mutton pieces, long-grain basmati rice,…" at bounding box center [521, 449] width 490 height 68
click at [373, 420] on textarea "A Mutton Meat biryani dish, with tender mutton pieces, long-grain basmati rice,…" at bounding box center [521, 449] width 490 height 68
click at [308, 423] on textarea "A Mutton Meat biryani dish, with tender mutton pieces, long-grain basmati rice,…" at bounding box center [521, 449] width 490 height 68
click at [344, 424] on textarea "A Mutton Meat biryani dish, with tender mutton pieces, long-grain basmati rice,…" at bounding box center [521, 449] width 490 height 68
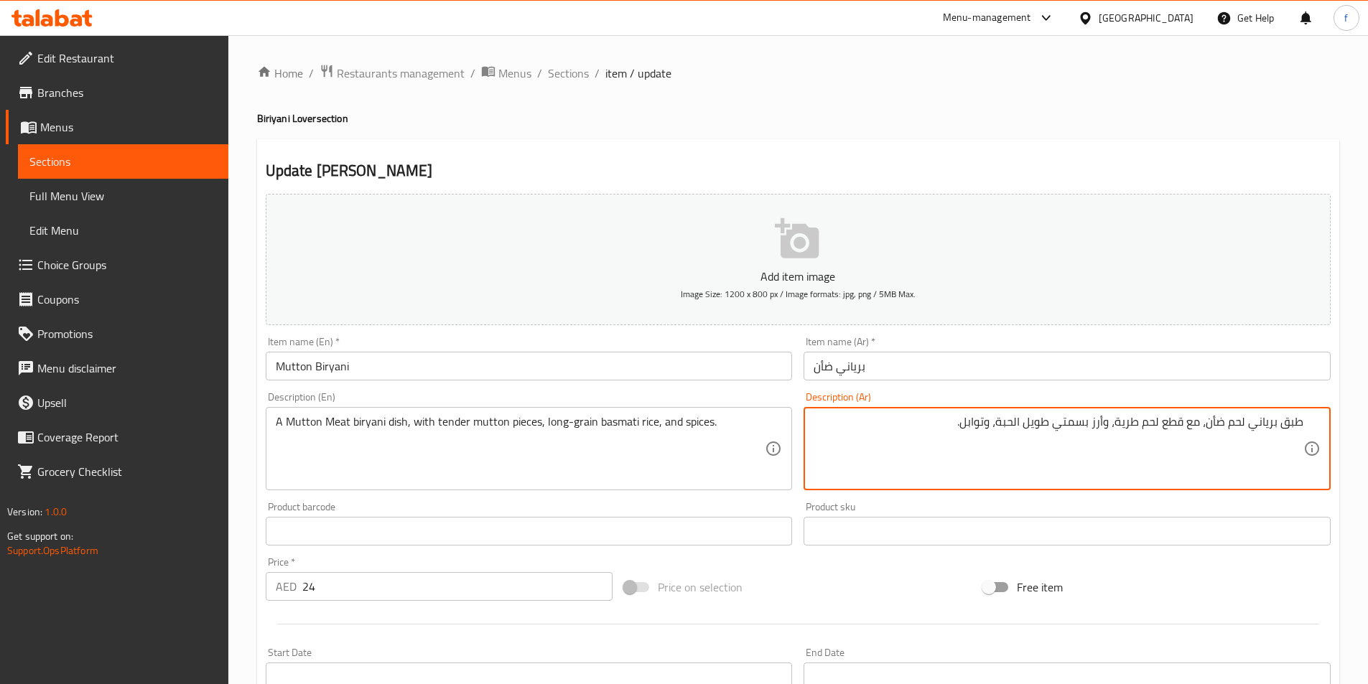
paste textarea "أن"
type textarea "طبق برياني لحم ضأن، مع قطع لحم ضأن طرية، وأرز بسمتي طويل الحبة، وتوابل."
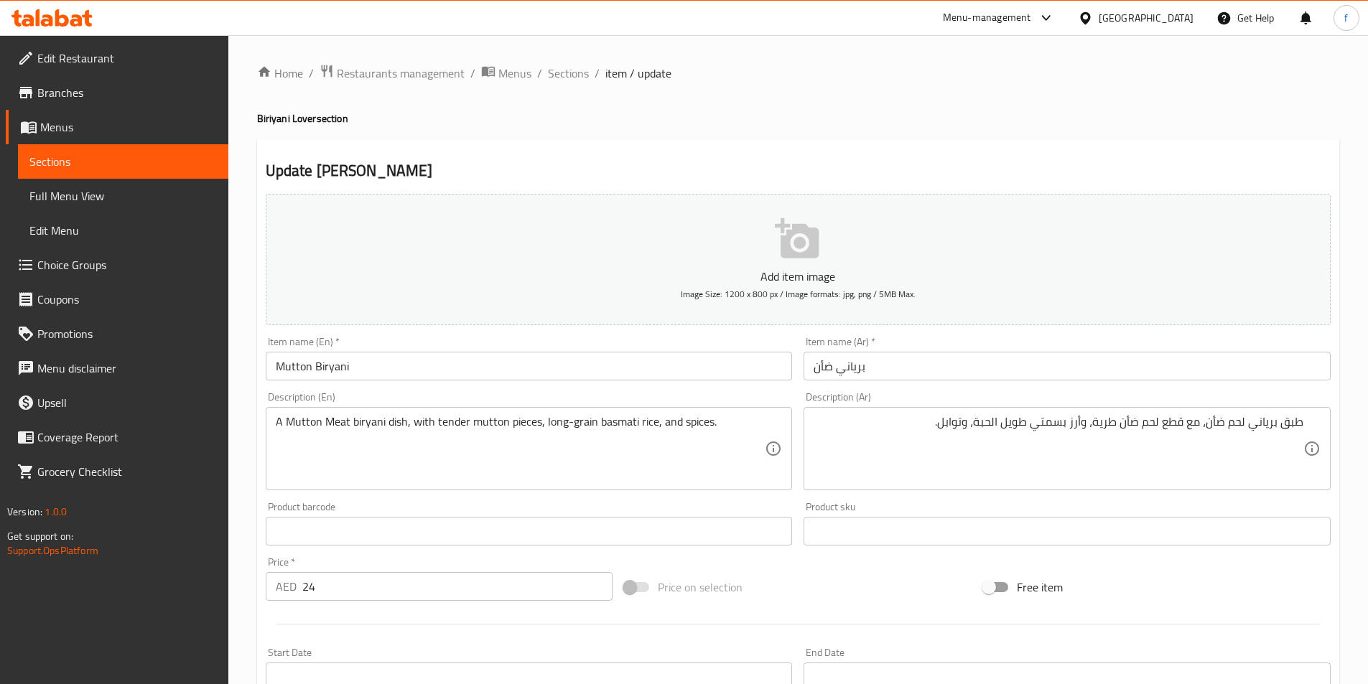
scroll to position [330, 0]
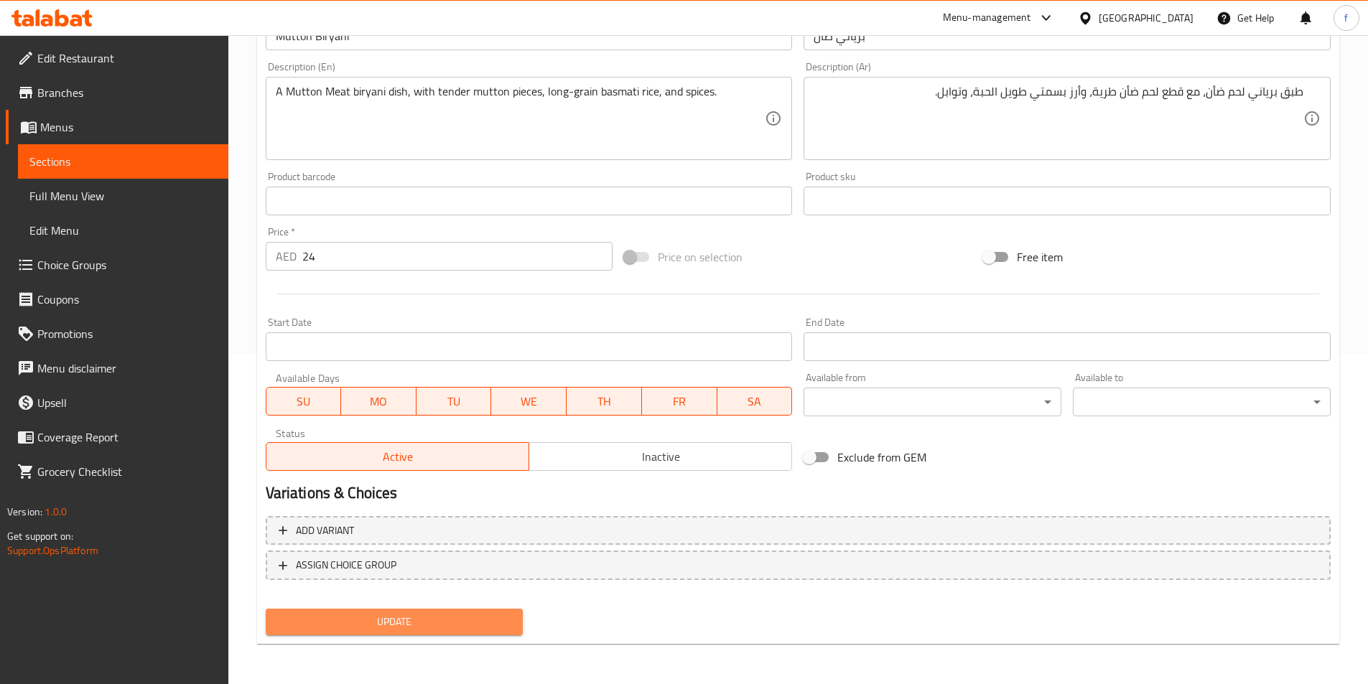
click at [480, 615] on span "Update" at bounding box center [394, 622] width 235 height 18
click at [494, 614] on span "Update" at bounding box center [394, 622] width 235 height 18
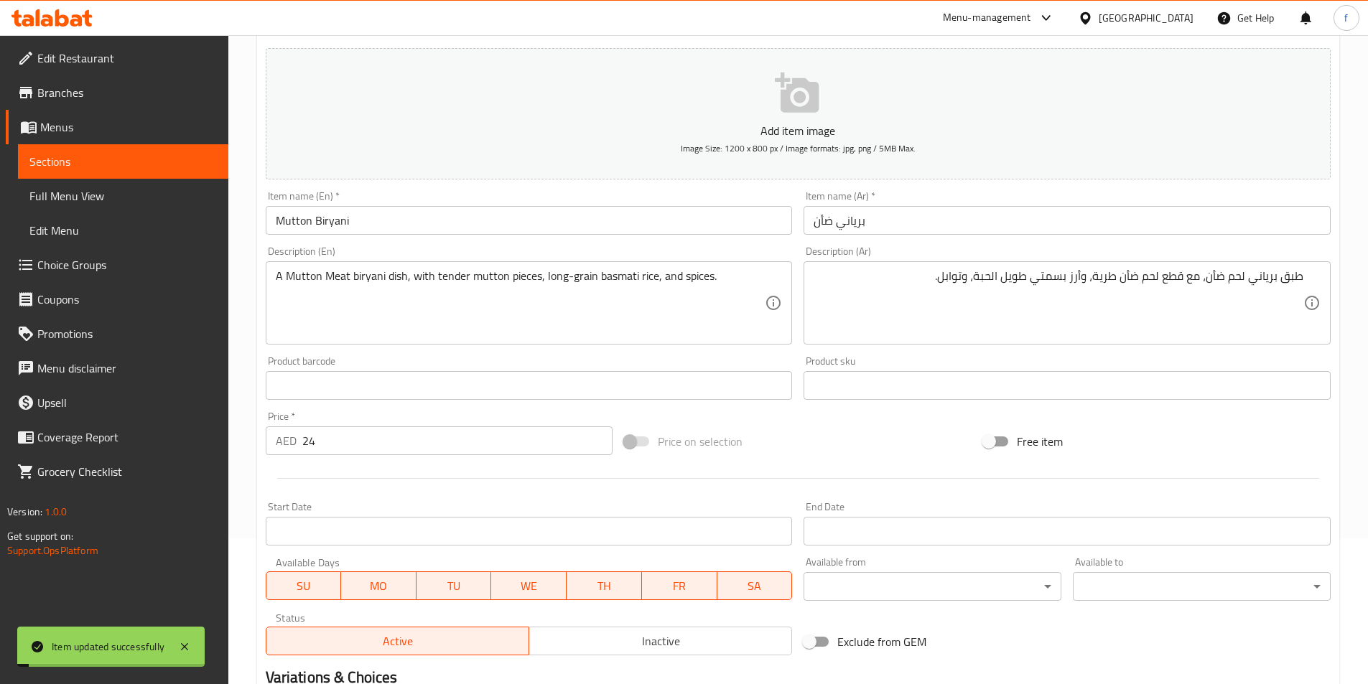
scroll to position [0, 0]
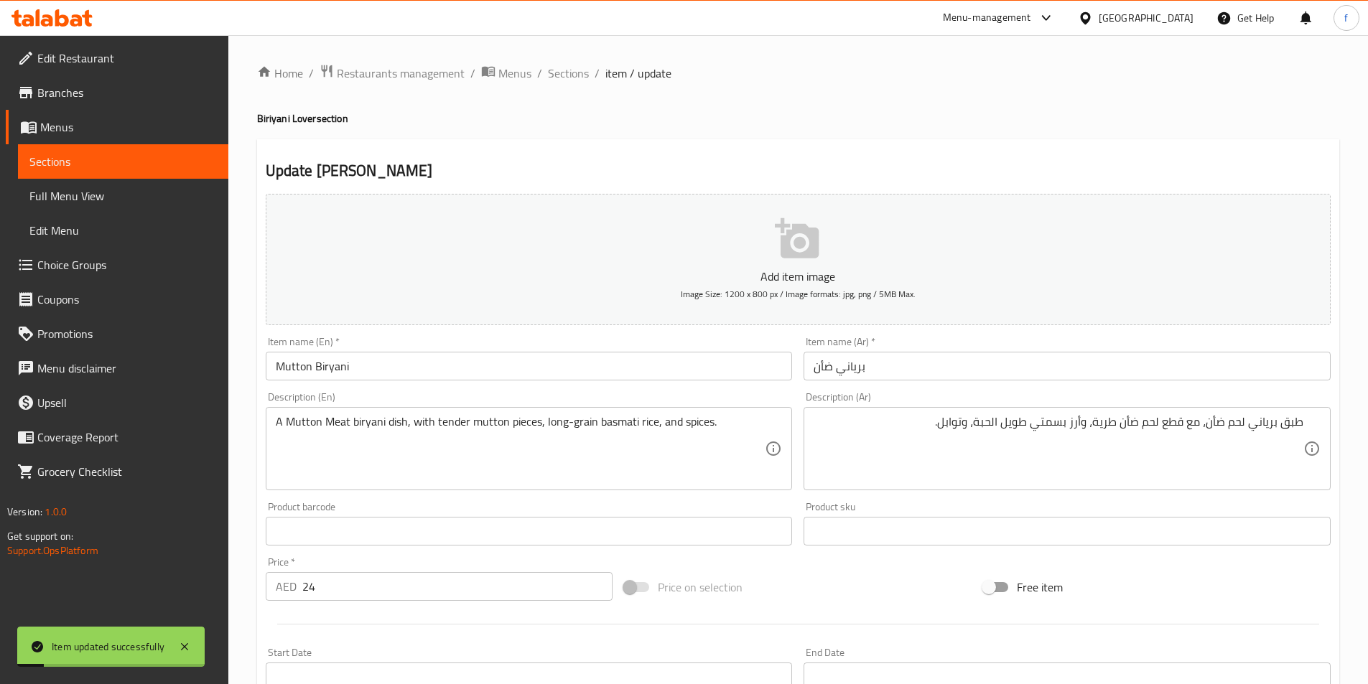
click at [534, 74] on ol "Home / Restaurants management / Menus / Sections / item / update" at bounding box center [798, 73] width 1082 height 19
click at [563, 65] on span "Sections" at bounding box center [568, 73] width 41 height 17
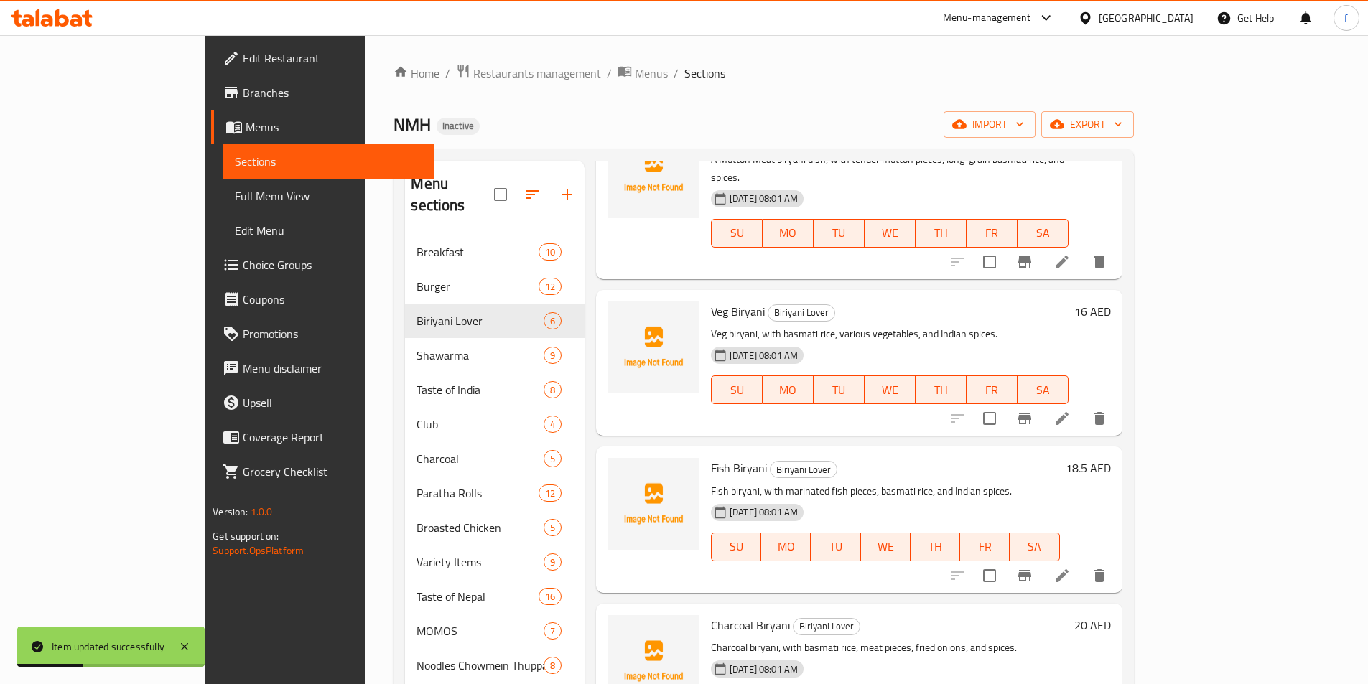
scroll to position [293, 0]
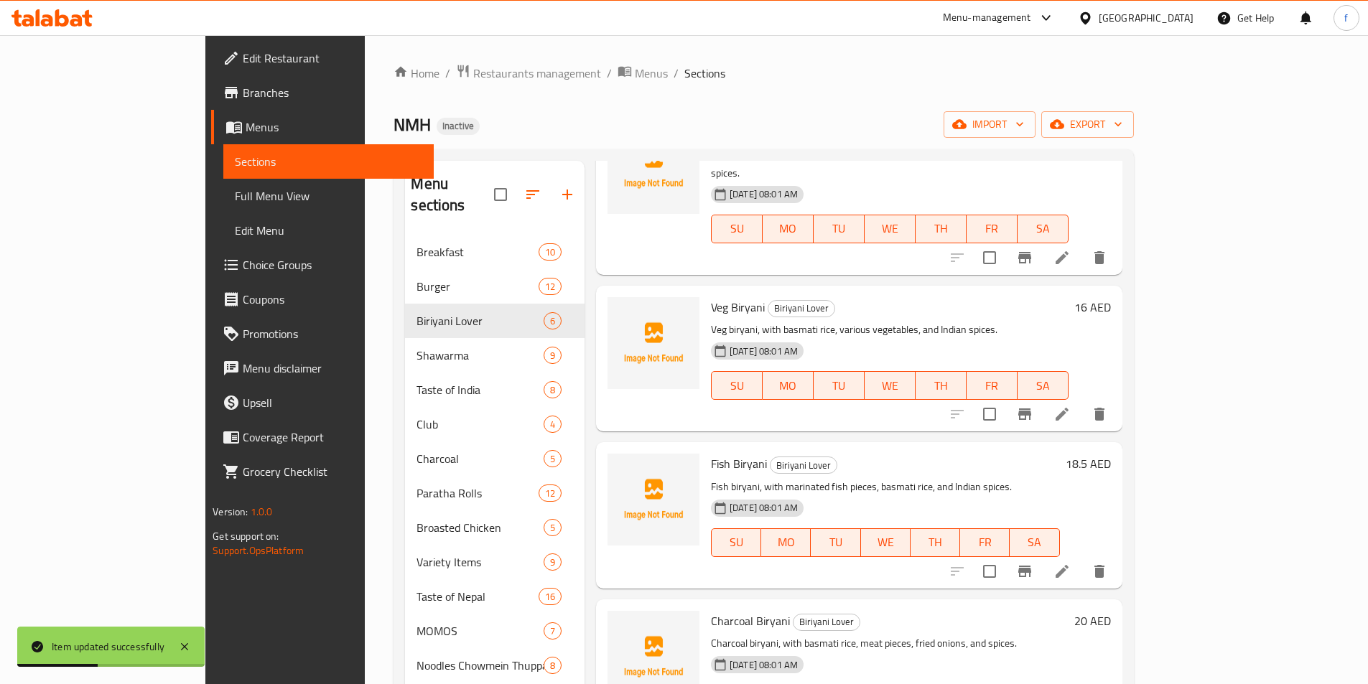
click at [1082, 401] on li at bounding box center [1062, 414] width 40 height 26
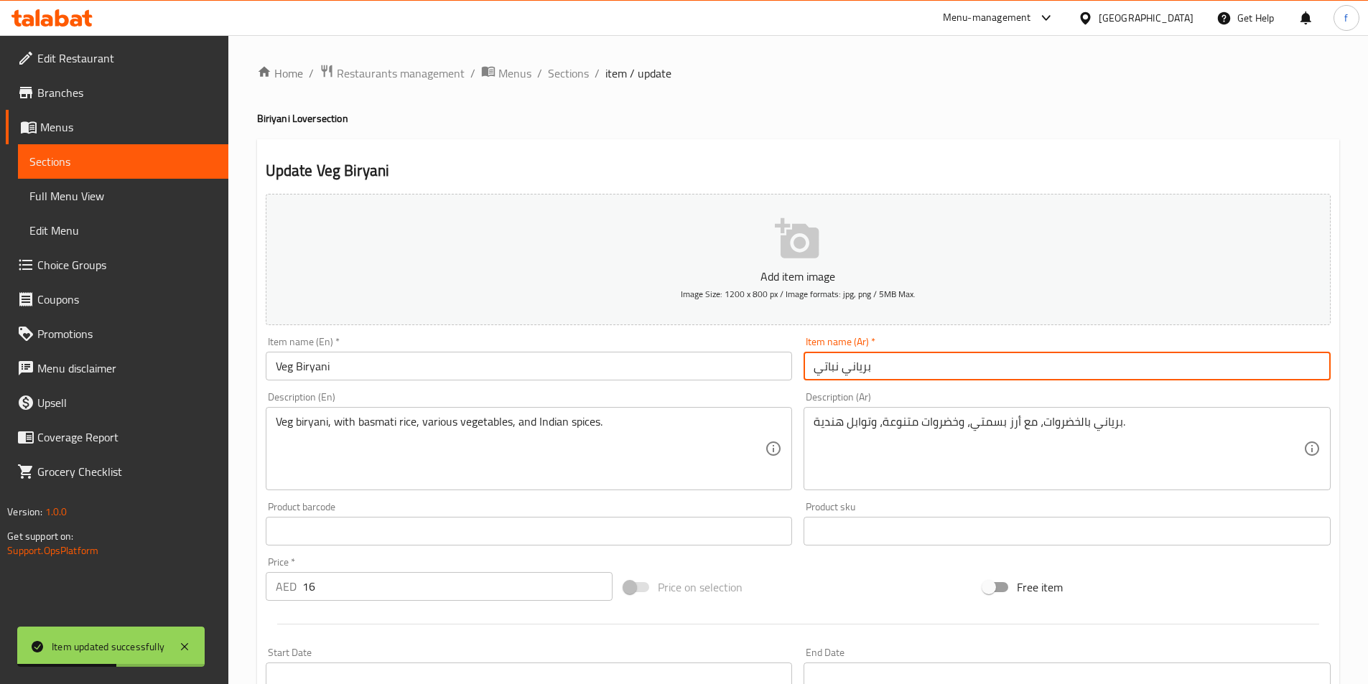
click at [903, 368] on input "برياني نباتي" at bounding box center [1067, 366] width 527 height 29
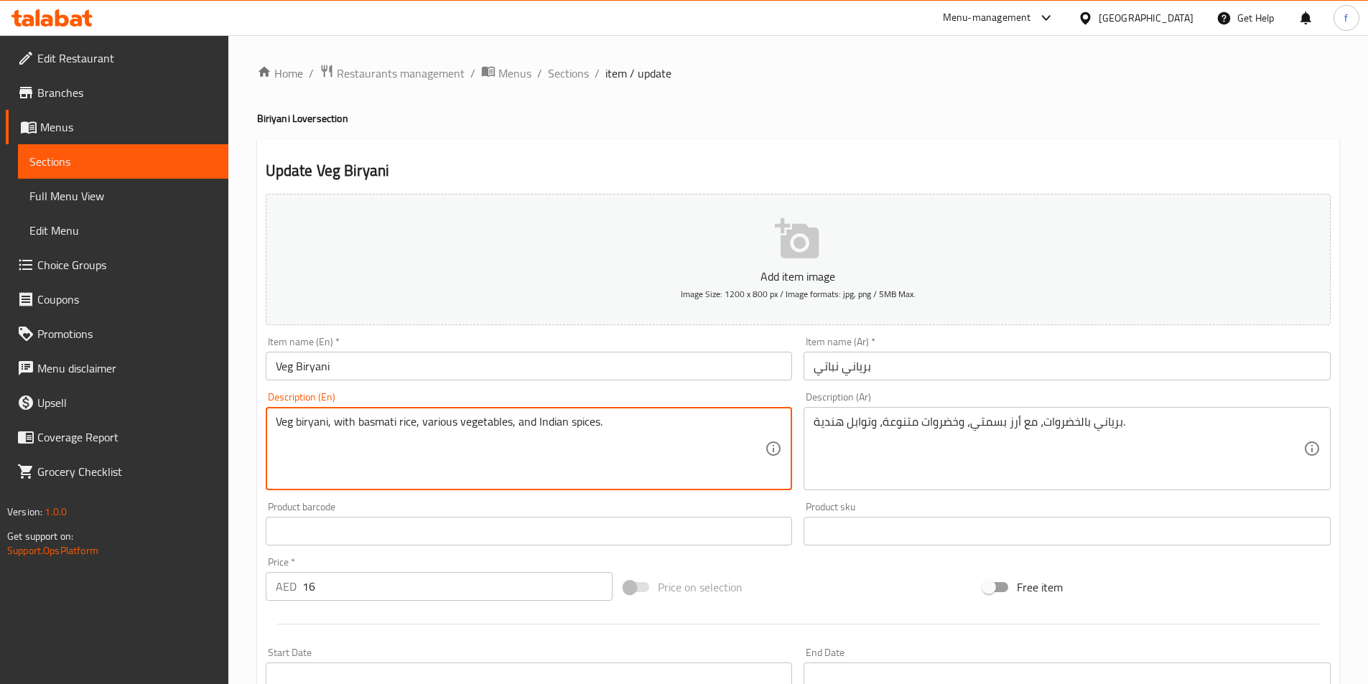
click at [353, 423] on textarea "Veg biryani, with basmati rice, various vegetables, and Indian spices." at bounding box center [521, 449] width 490 height 68
click at [363, 420] on textarea "Veg biryani, with basmati rice, various vegetables, and Indian spices." at bounding box center [521, 449] width 490 height 68
click at [441, 423] on textarea "Veg biryani, with basmati rice, various vegetables, and Indian spices." at bounding box center [521, 449] width 490 height 68
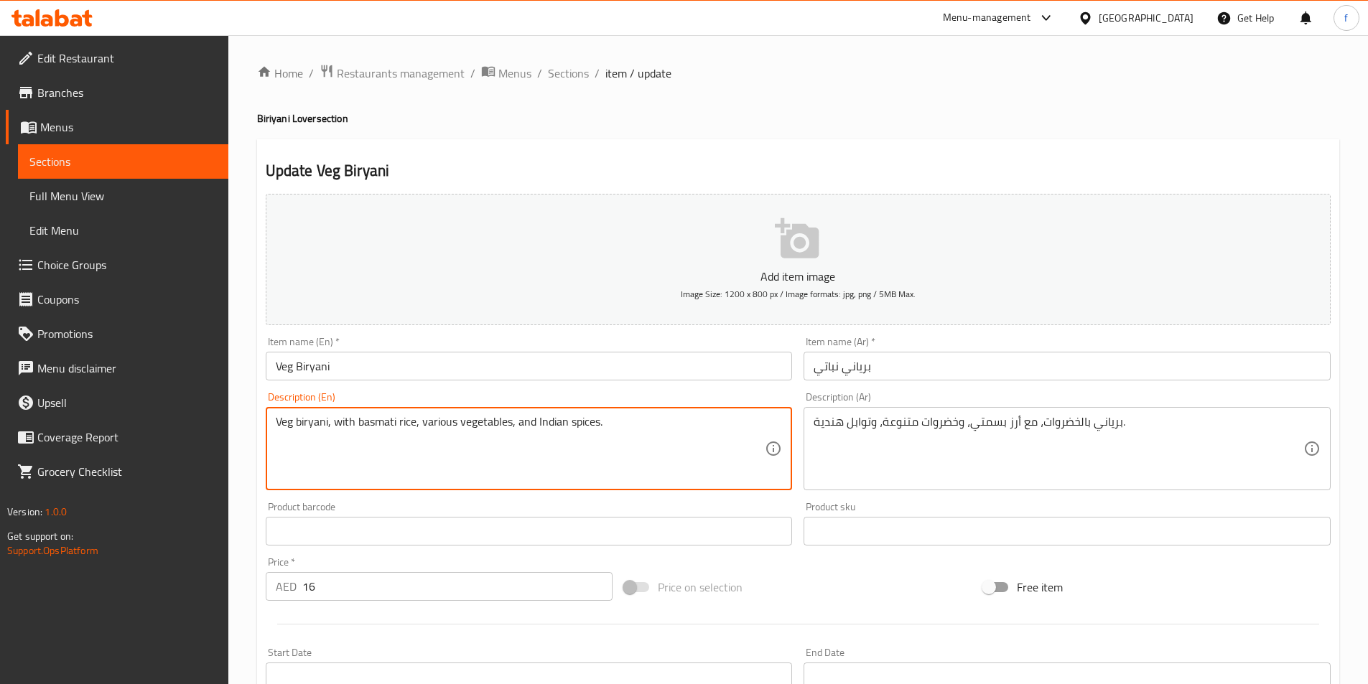
click at [670, 438] on textarea "Veg biryani, with basmati rice, various vegetables, and Indian spices." at bounding box center [521, 449] width 490 height 68
drag, startPoint x: 275, startPoint y: 421, endPoint x: 327, endPoint y: 424, distance: 52.5
click at [327, 424] on textarea "Veg biryani, with basmati rice, various vegetables, and Indian spices." at bounding box center [521, 449] width 490 height 68
click at [607, 429] on textarea "Veg biryani, with basmati rice, various vegetables, and Indian spices." at bounding box center [521, 449] width 490 height 68
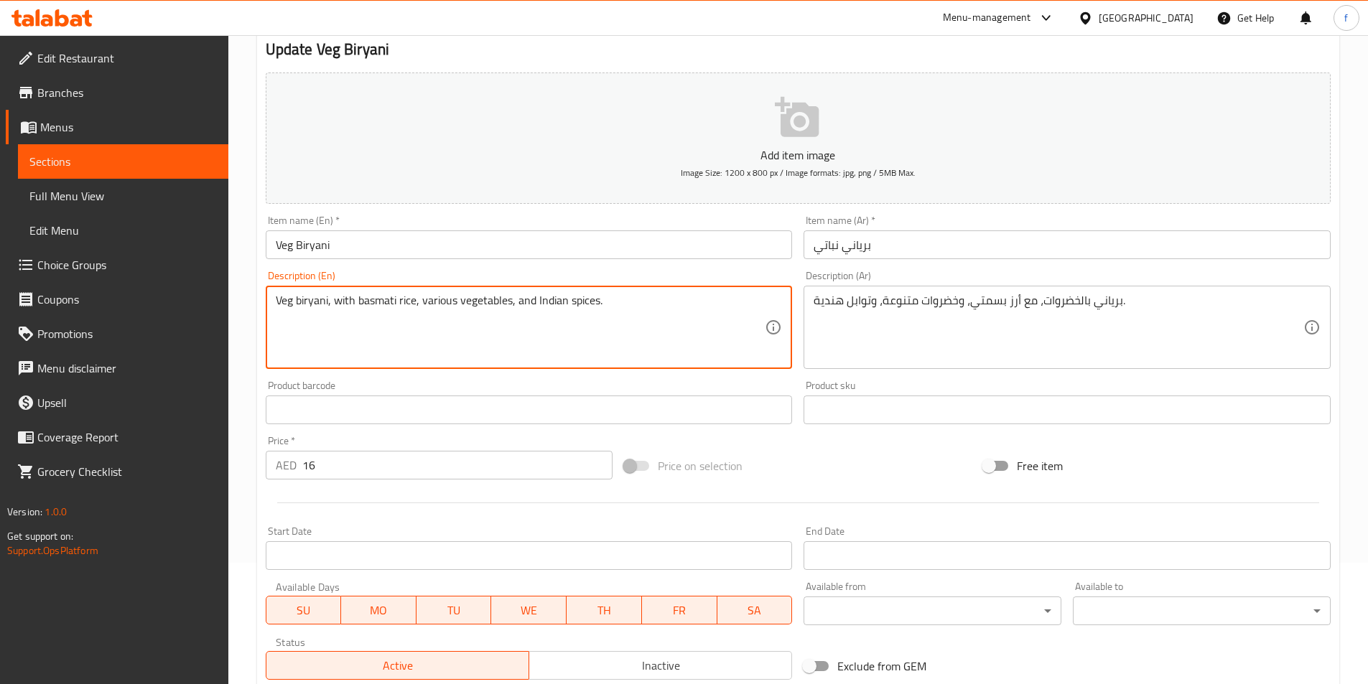
scroll to position [330, 0]
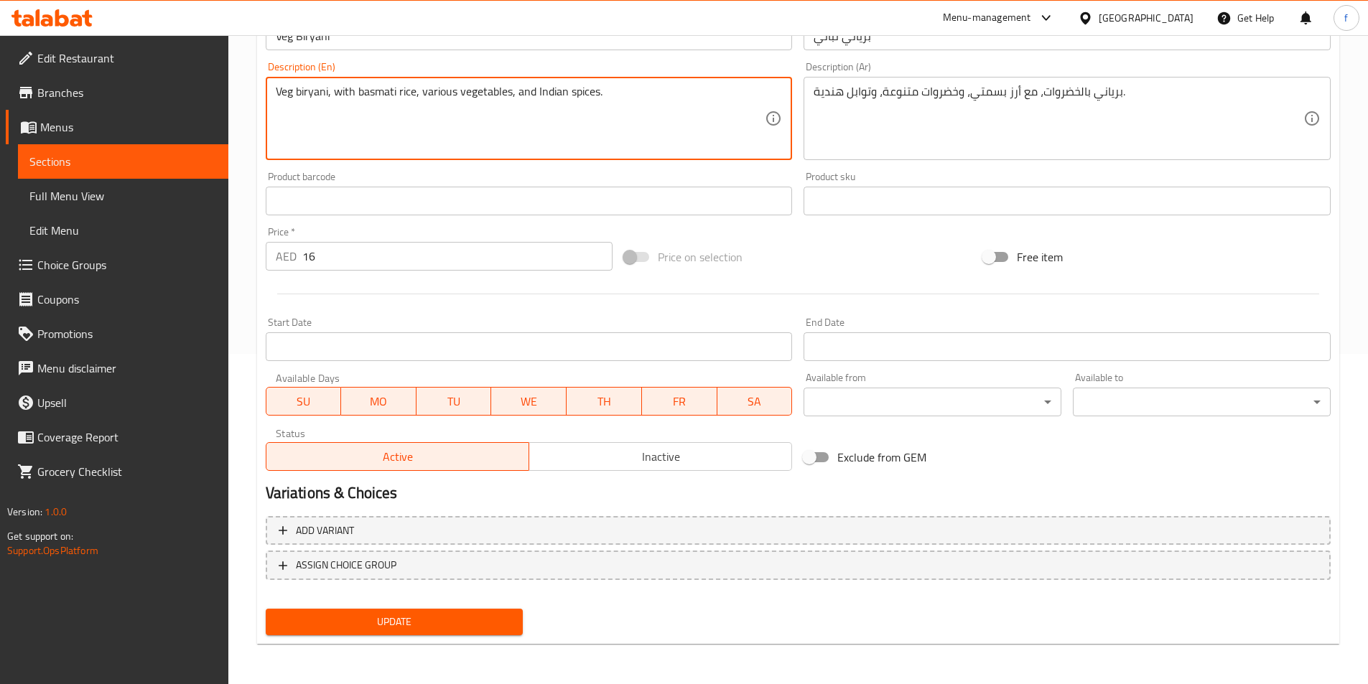
click at [373, 630] on span "Update" at bounding box center [394, 622] width 235 height 18
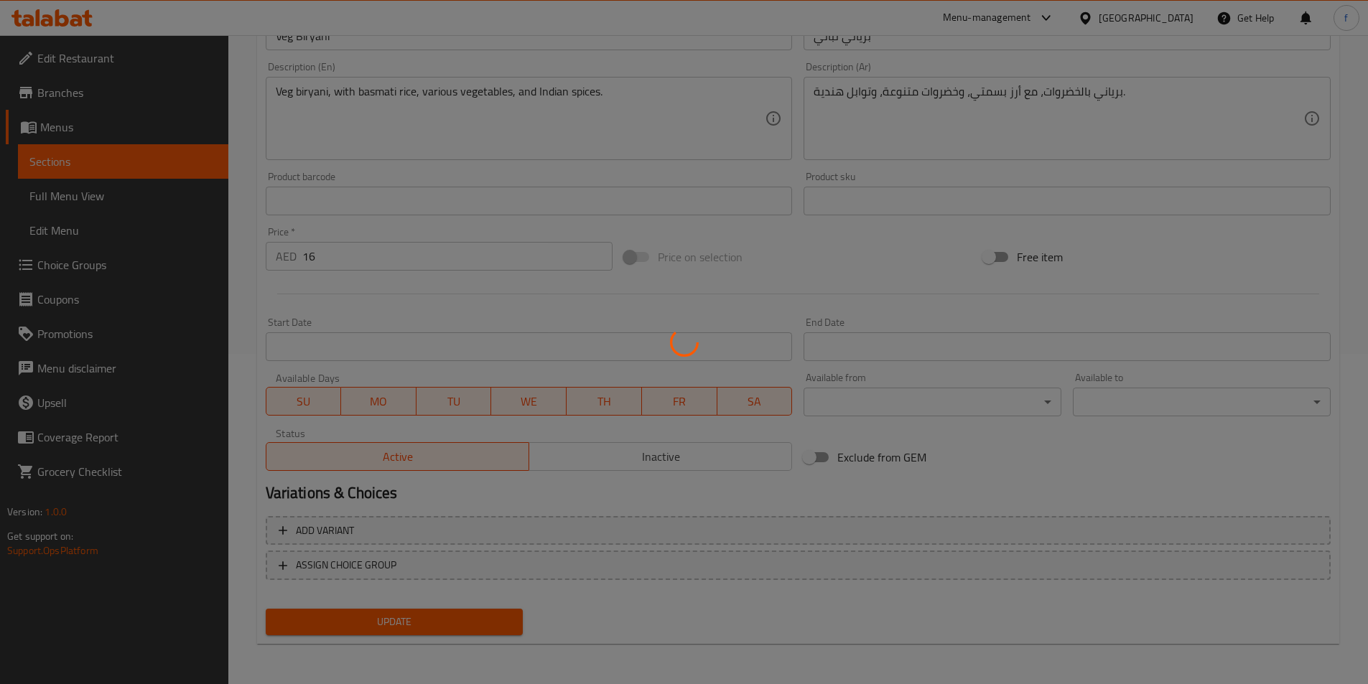
scroll to position [0, 0]
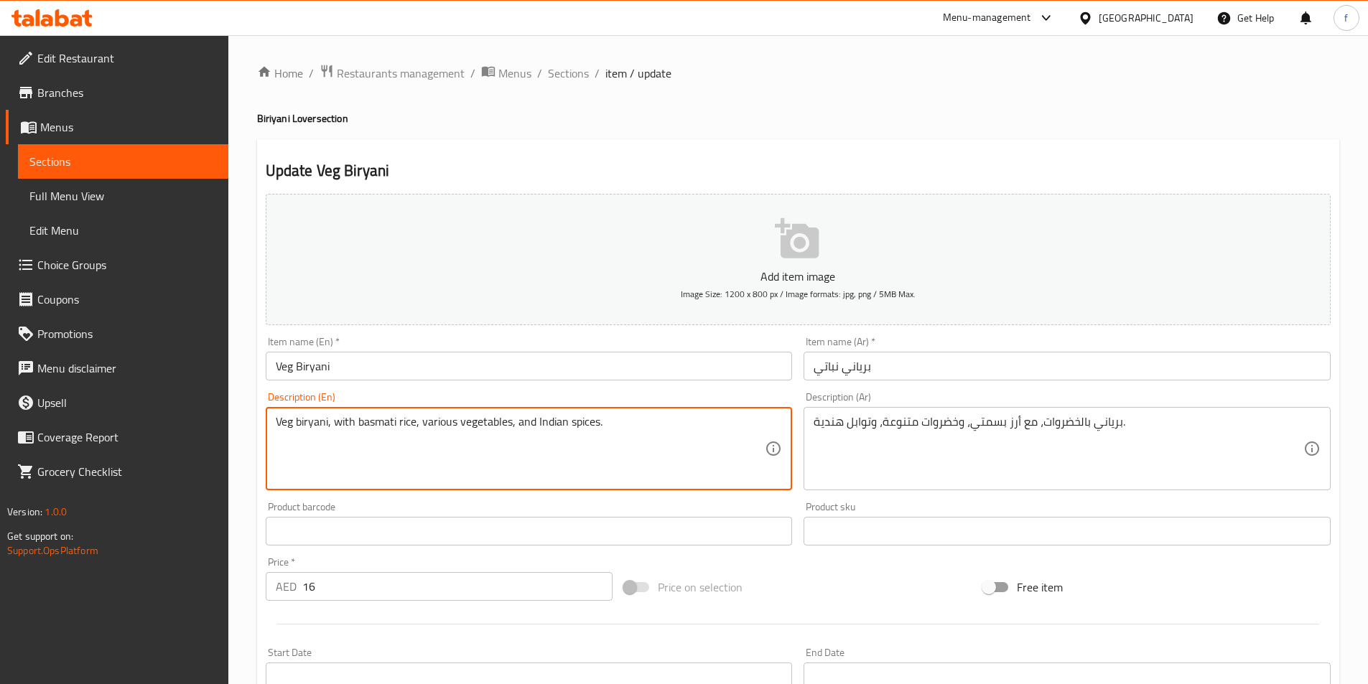
click at [491, 424] on textarea "Veg biryani, with basmati rice, various vegetables, and Indian spices." at bounding box center [521, 449] width 490 height 68
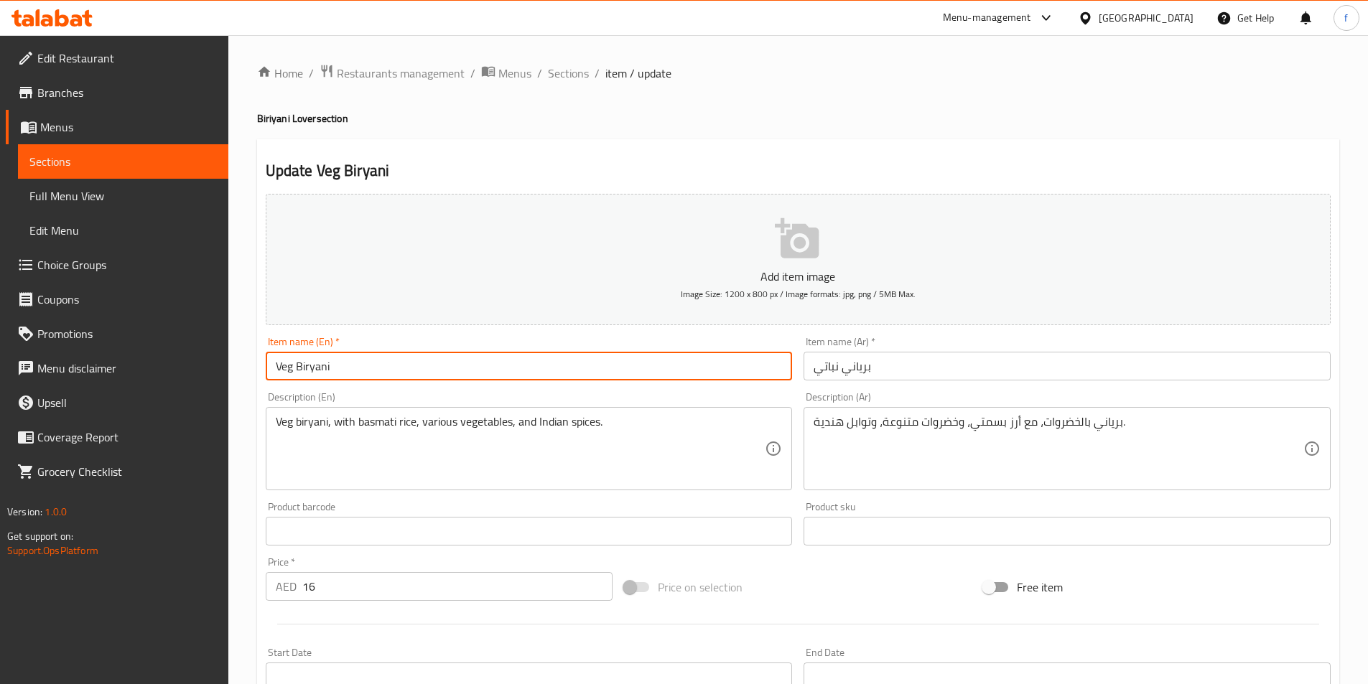
click at [328, 368] on input "Veg Biryani" at bounding box center [529, 366] width 527 height 29
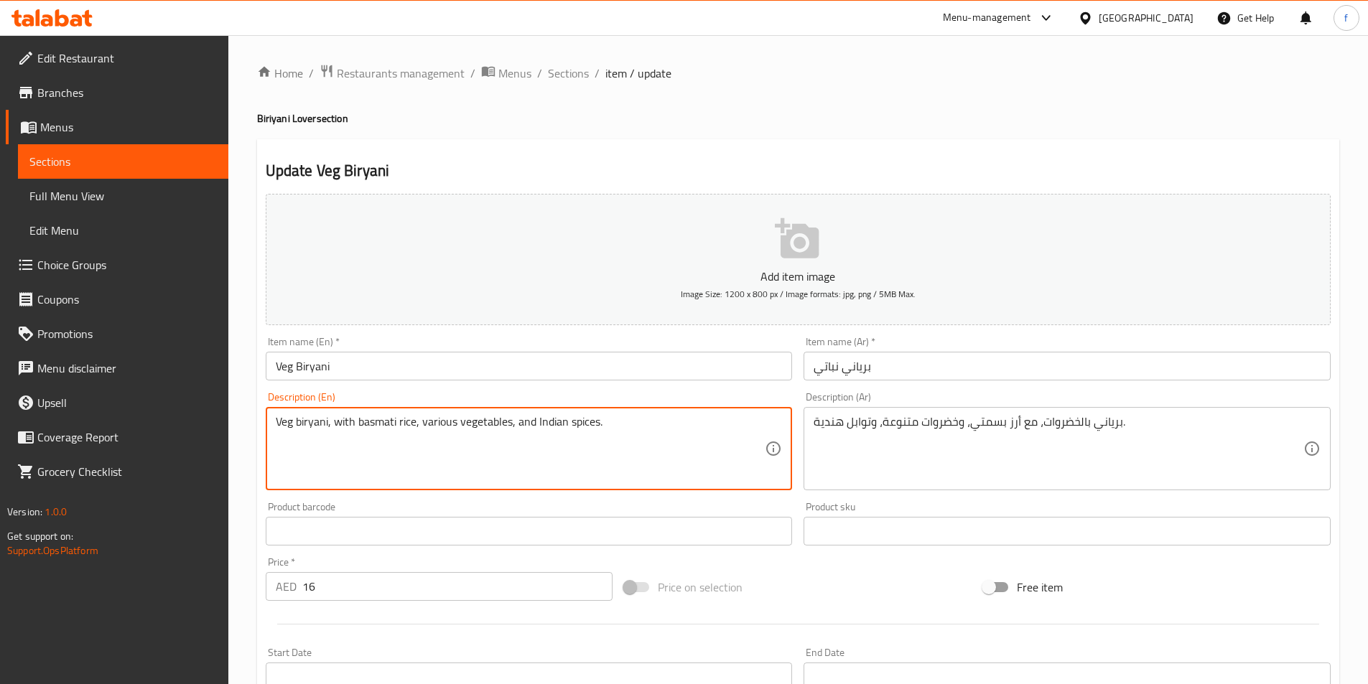
click at [475, 421] on textarea "Veg biryani, with basmati rice, various vegetables, and Indian spices." at bounding box center [521, 449] width 490 height 68
click at [274, 422] on div "Veg biryani, with basmati rice, various vegetables, and Indian spices. Descript…" at bounding box center [529, 448] width 527 height 83
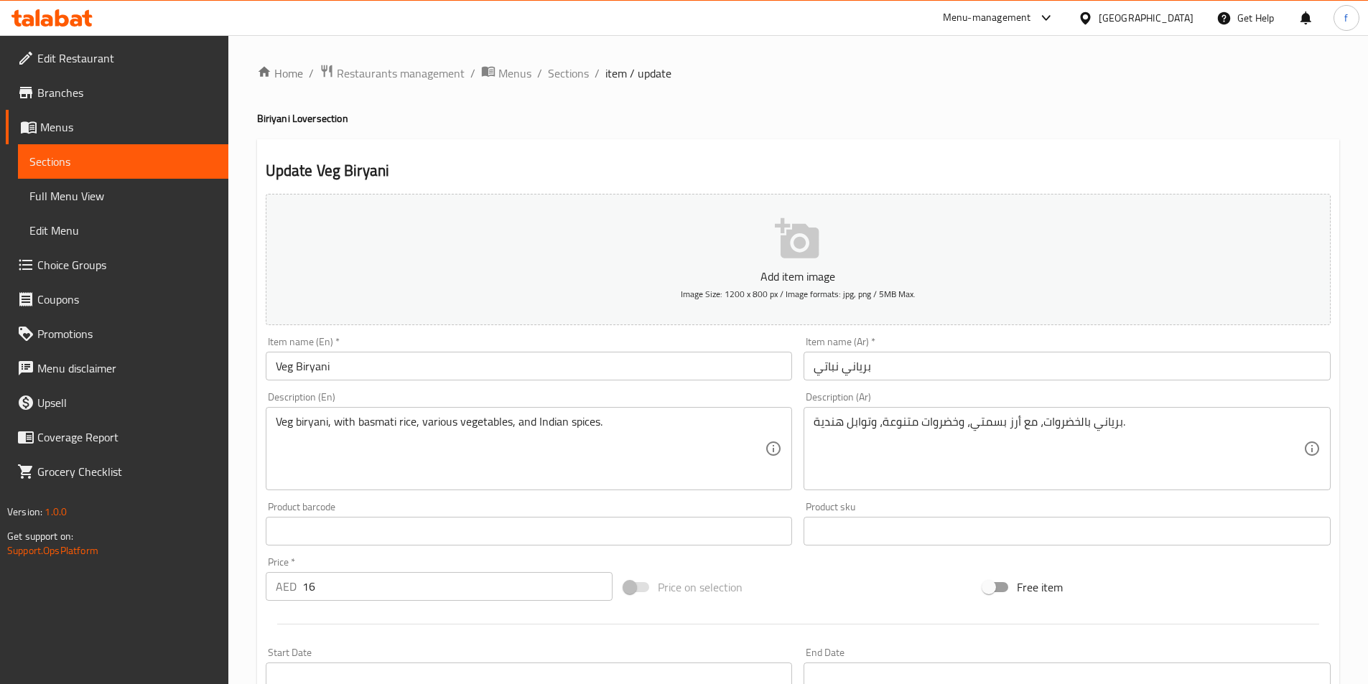
click at [274, 422] on div "Veg biryani, with basmati rice, various vegetables, and Indian spices. Descript…" at bounding box center [529, 448] width 527 height 83
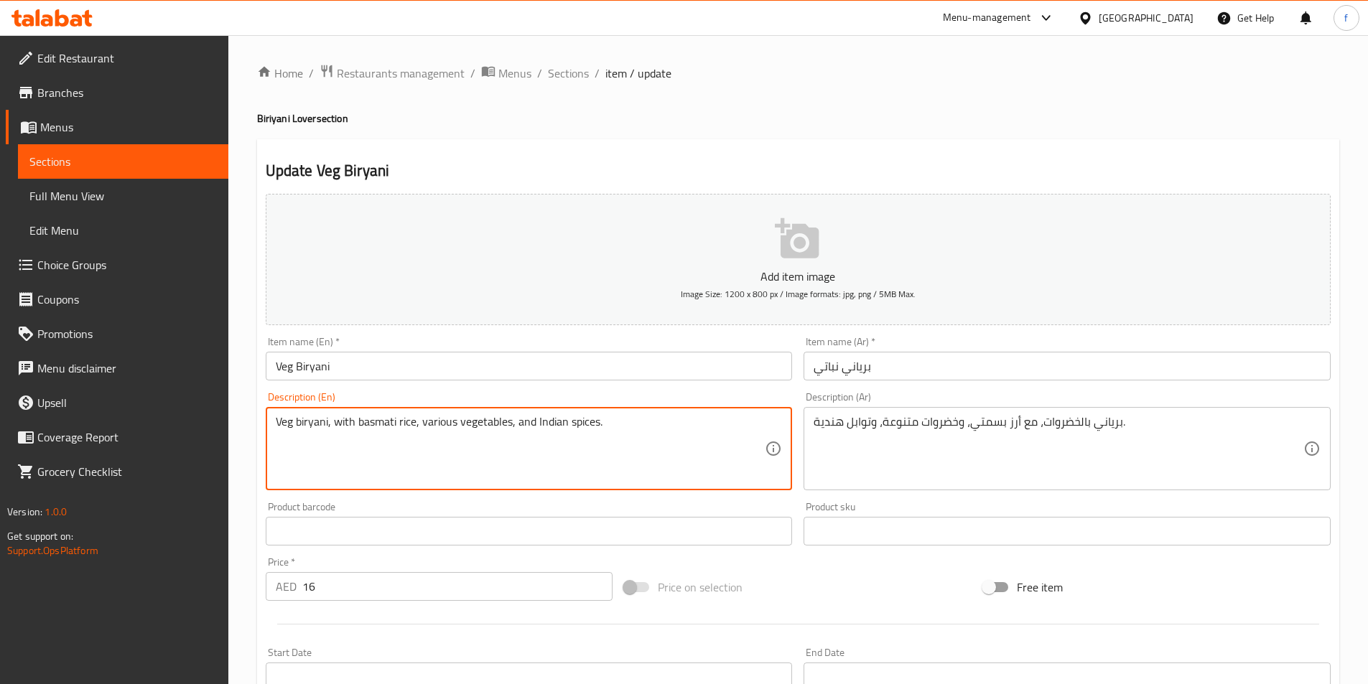
click at [284, 423] on textarea "Veg biryani, with basmati rice, various vegetables, and Indian spices." at bounding box center [521, 449] width 490 height 68
paste textarea "vegetables"
click at [467, 423] on textarea "vegetables biryani, with basmati rice, various vegetables, and Indian spices." at bounding box center [521, 449] width 490 height 68
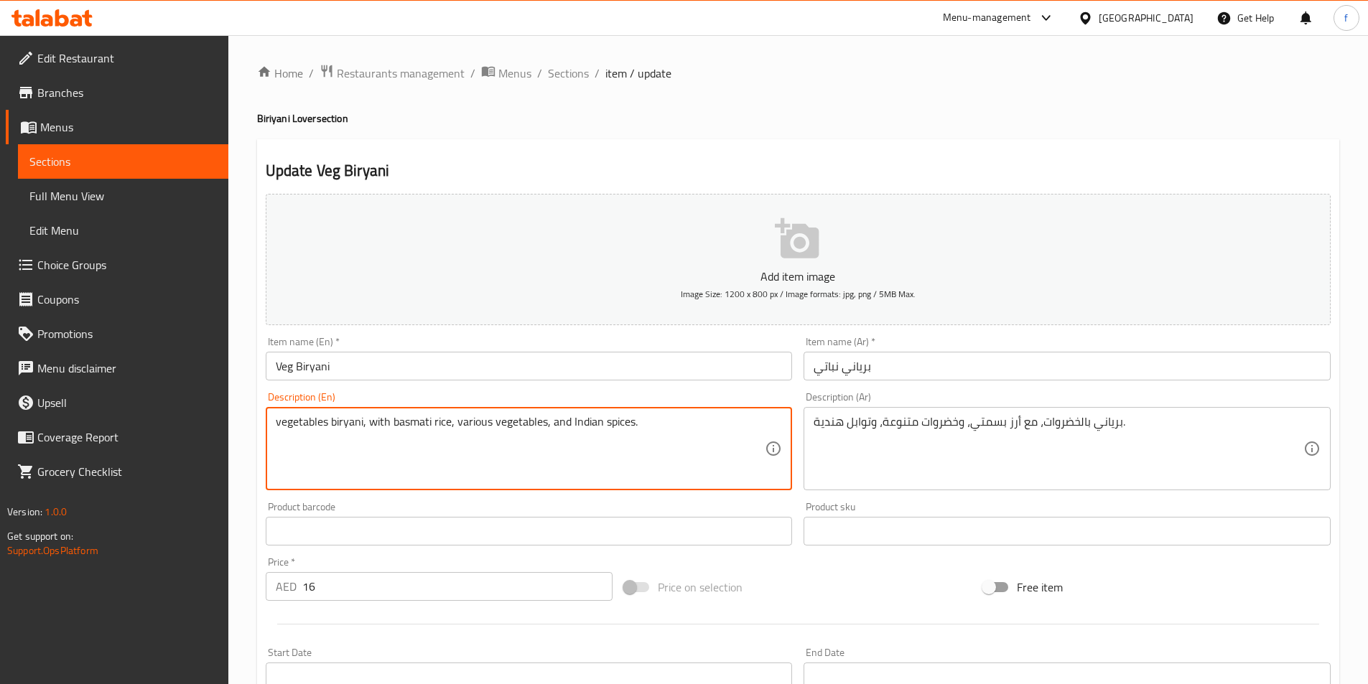
click at [528, 419] on textarea "vegetables biryani, with basmati rice, various vegetables, and Indian spices." at bounding box center [521, 449] width 490 height 68
click at [593, 423] on textarea "vegetables biryani, with basmati rice, various vegetables, and Indian spices." at bounding box center [521, 449] width 490 height 68
click at [616, 425] on textarea "vegetables biryani, with basmati rice, various vegetables, and Indian spices." at bounding box center [521, 449] width 490 height 68
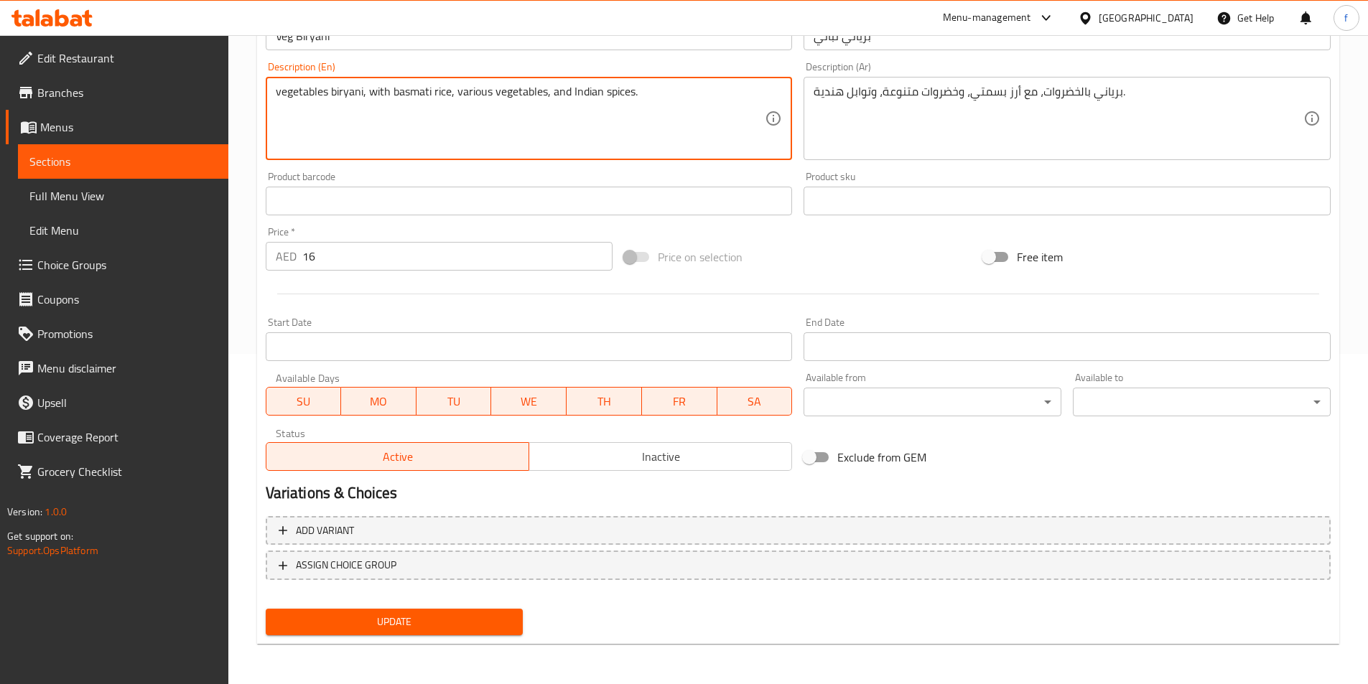
type textarea "vegetables biryani, with basmati rice, various vegetables, and Indian spices."
click at [458, 639] on div "Update" at bounding box center [394, 622] width 269 height 38
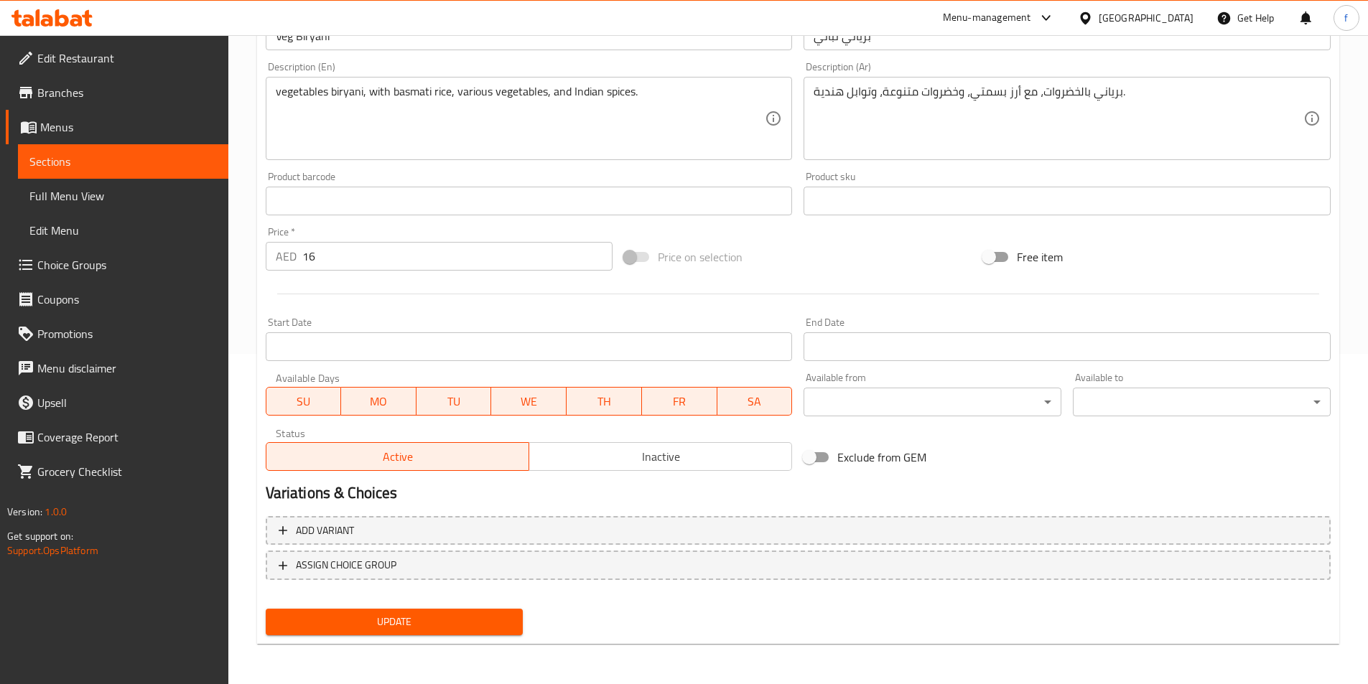
click at [465, 629] on span "Update" at bounding box center [394, 622] width 235 height 18
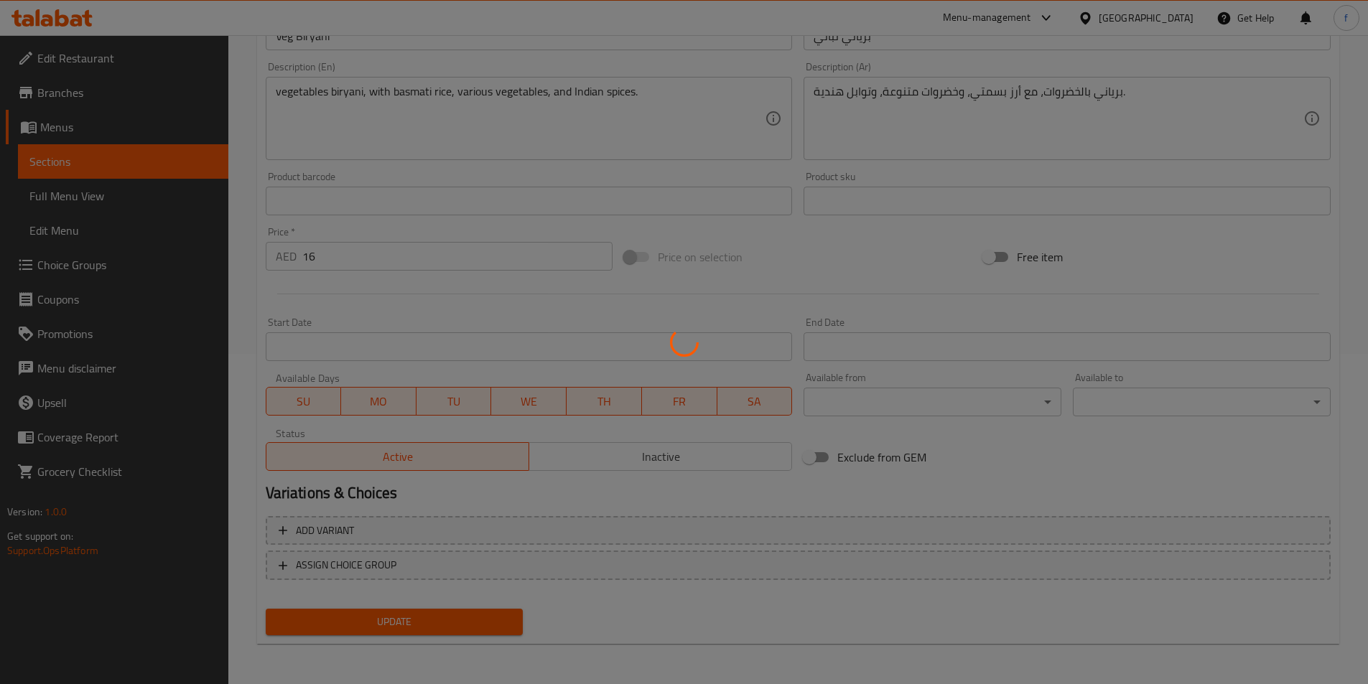
scroll to position [0, 0]
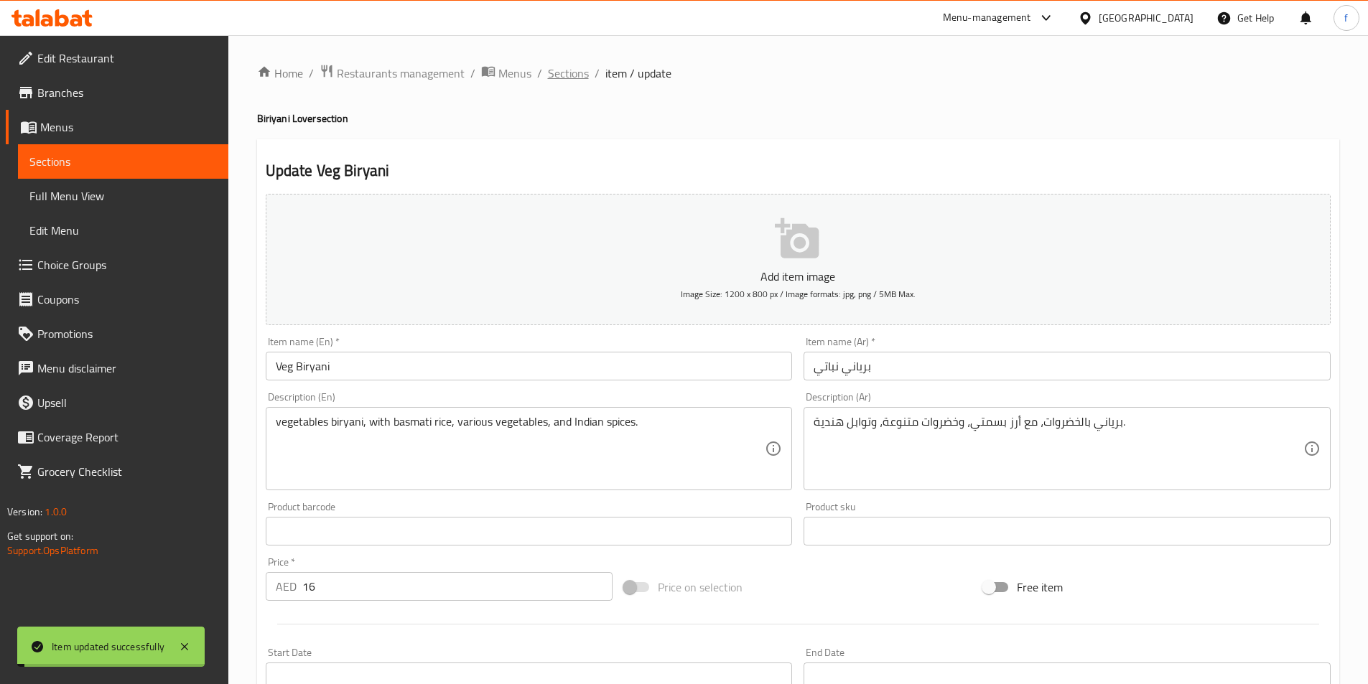
click at [580, 70] on span "Sections" at bounding box center [568, 73] width 41 height 17
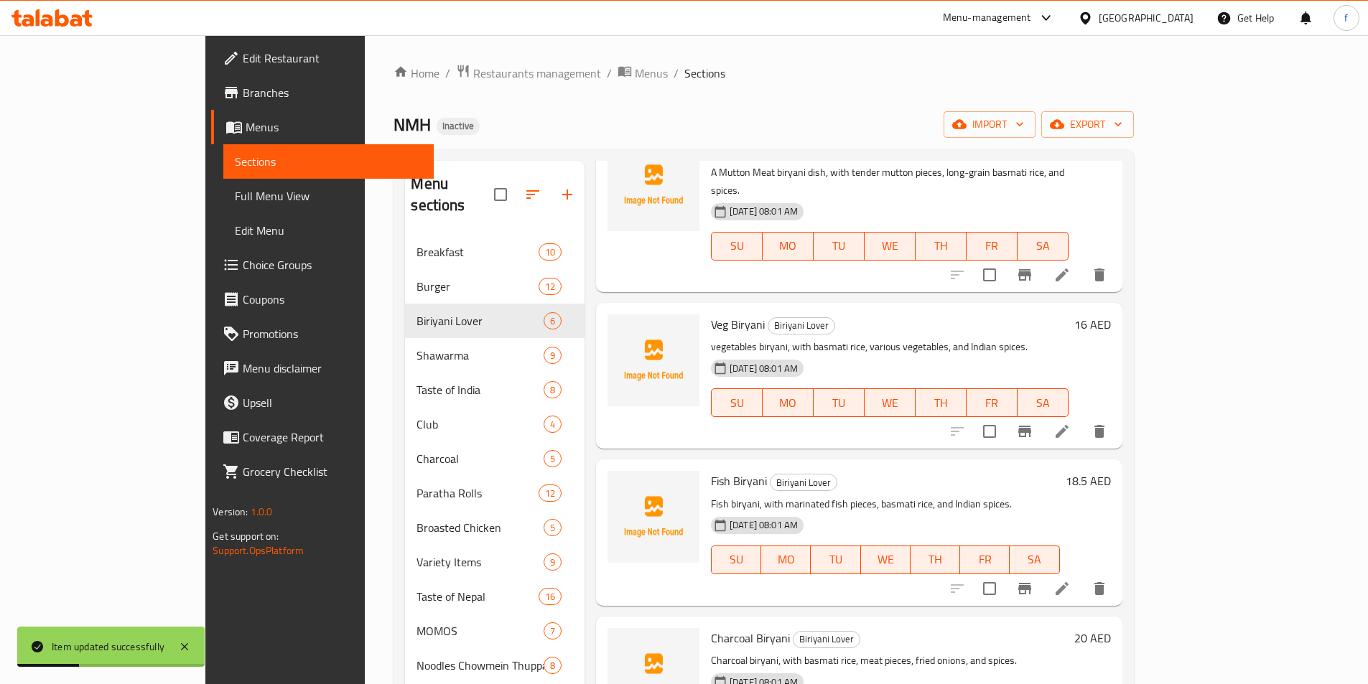
scroll to position [287, 0]
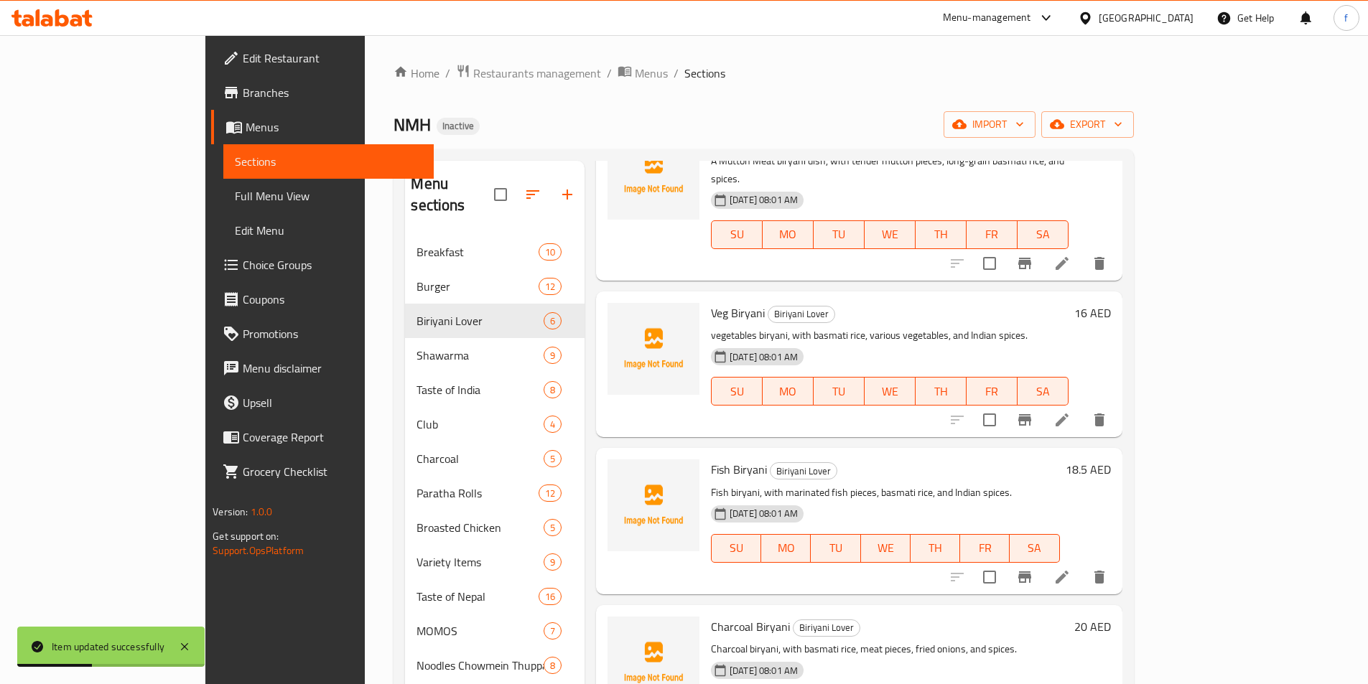
click at [1117, 560] on div at bounding box center [1028, 577] width 177 height 34
click at [1071, 569] on icon at bounding box center [1061, 577] width 17 height 17
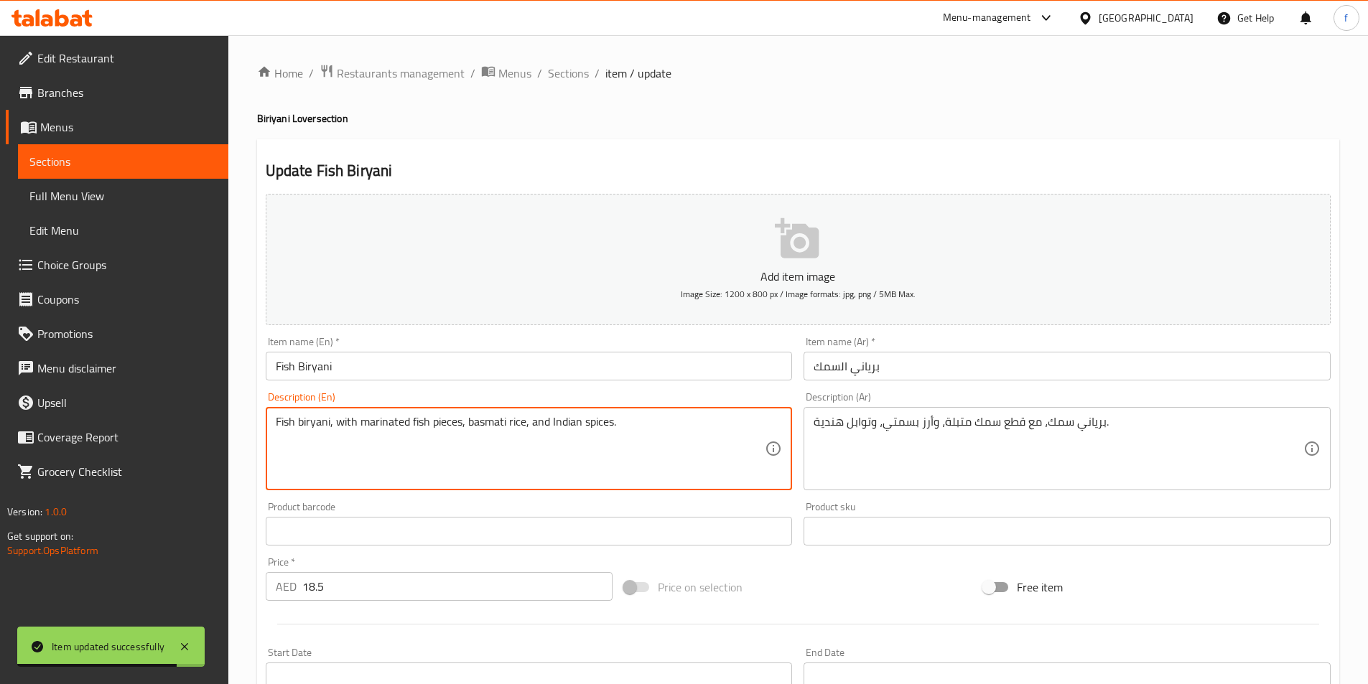
click at [284, 421] on textarea "Fish biryani, with marinated fish pieces, basmati rice, and Indian spices." at bounding box center [521, 449] width 490 height 68
click at [309, 423] on textarea "Fish biryani, with marinated fish pieces, basmati rice, and Indian spices." at bounding box center [521, 449] width 490 height 68
click at [351, 422] on textarea "Fish biryani, with marinated fish pieces, basmati rice, and Indian spices." at bounding box center [521, 449] width 490 height 68
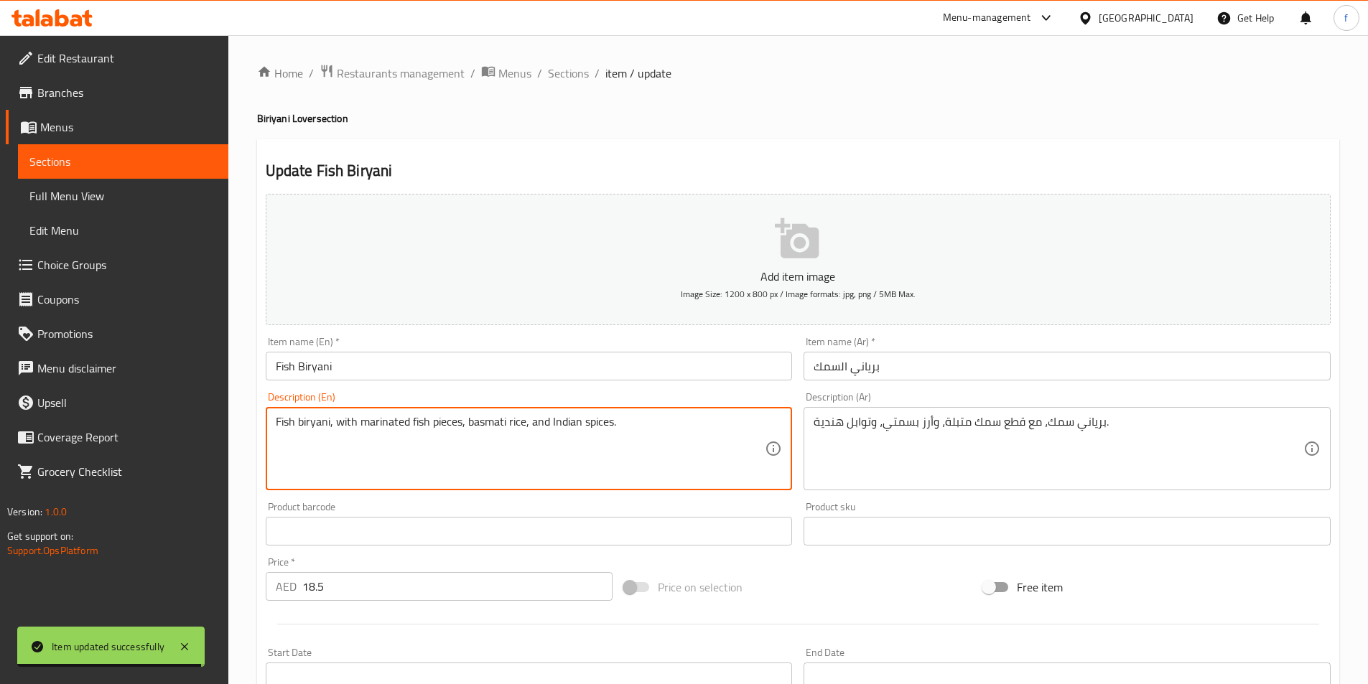
click at [383, 422] on textarea "Fish biryani, with marinated fish pieces, basmati rice, and Indian spices." at bounding box center [521, 449] width 490 height 68
click at [433, 419] on textarea "Fish biryani, with marinated fish pieces, basmati rice, and Indian spices." at bounding box center [521, 449] width 490 height 68
click at [451, 419] on textarea "Fish biryani, with marinated fish pieces, basmati rice, and Indian spices." at bounding box center [521, 449] width 490 height 68
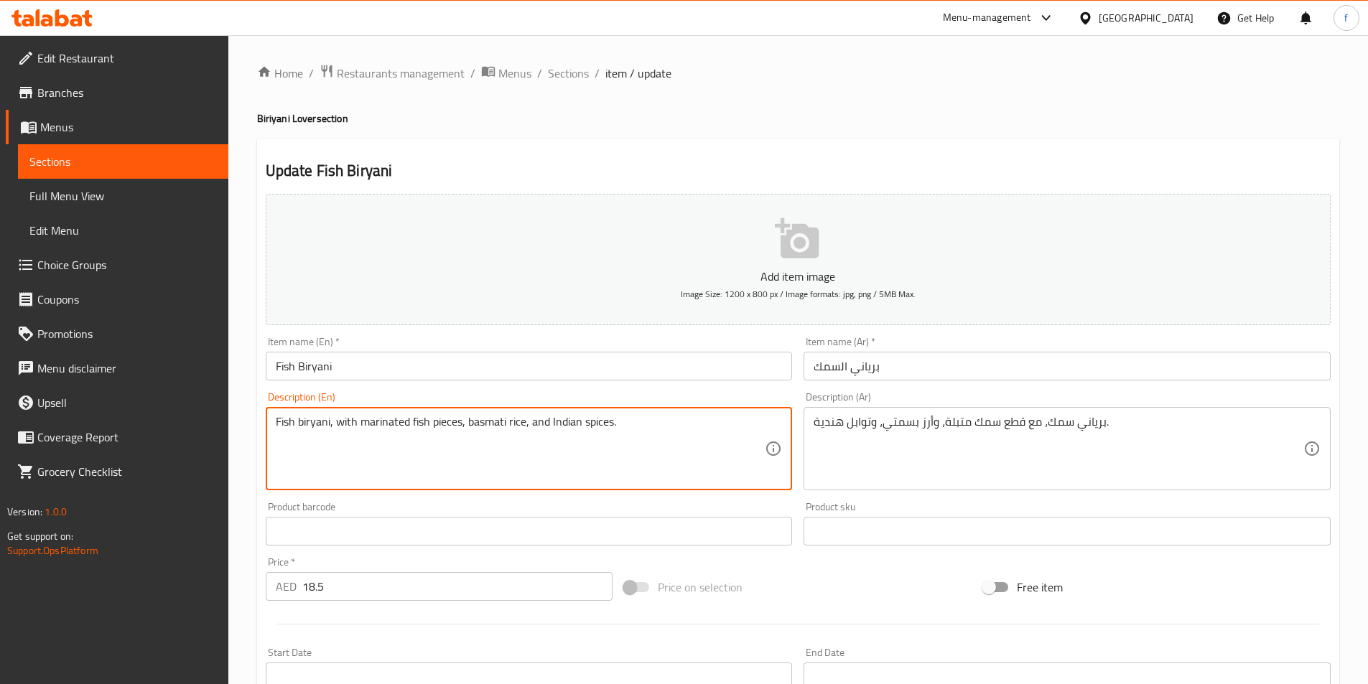
click at [451, 419] on textarea "Fish biryani, with marinated fish pieces, basmati rice, and Indian spices." at bounding box center [521, 449] width 490 height 68
click at [487, 419] on textarea "Fish biryani, with marinated fish pieces, basmati rice, and Indian spices." at bounding box center [521, 449] width 490 height 68
click at [523, 420] on textarea "Fish biryani, with marinated fish pieces, basmati rice, and Indian spices." at bounding box center [521, 449] width 490 height 68
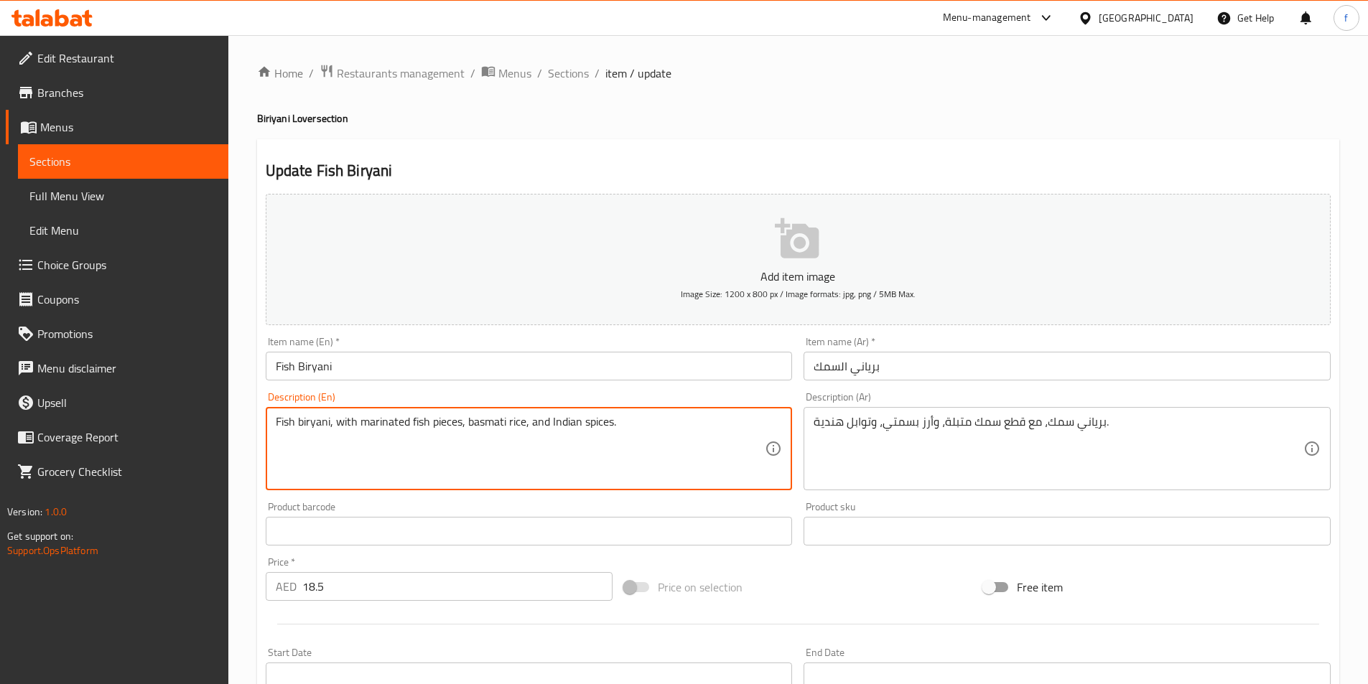
click at [564, 422] on textarea "Fish biryani, with marinated fish pieces, basmati rice, and Indian spices." at bounding box center [521, 449] width 490 height 68
click at [614, 418] on textarea "Fish biryani, with marinated fish pieces, basmati rice, and Indian spices." at bounding box center [521, 449] width 490 height 68
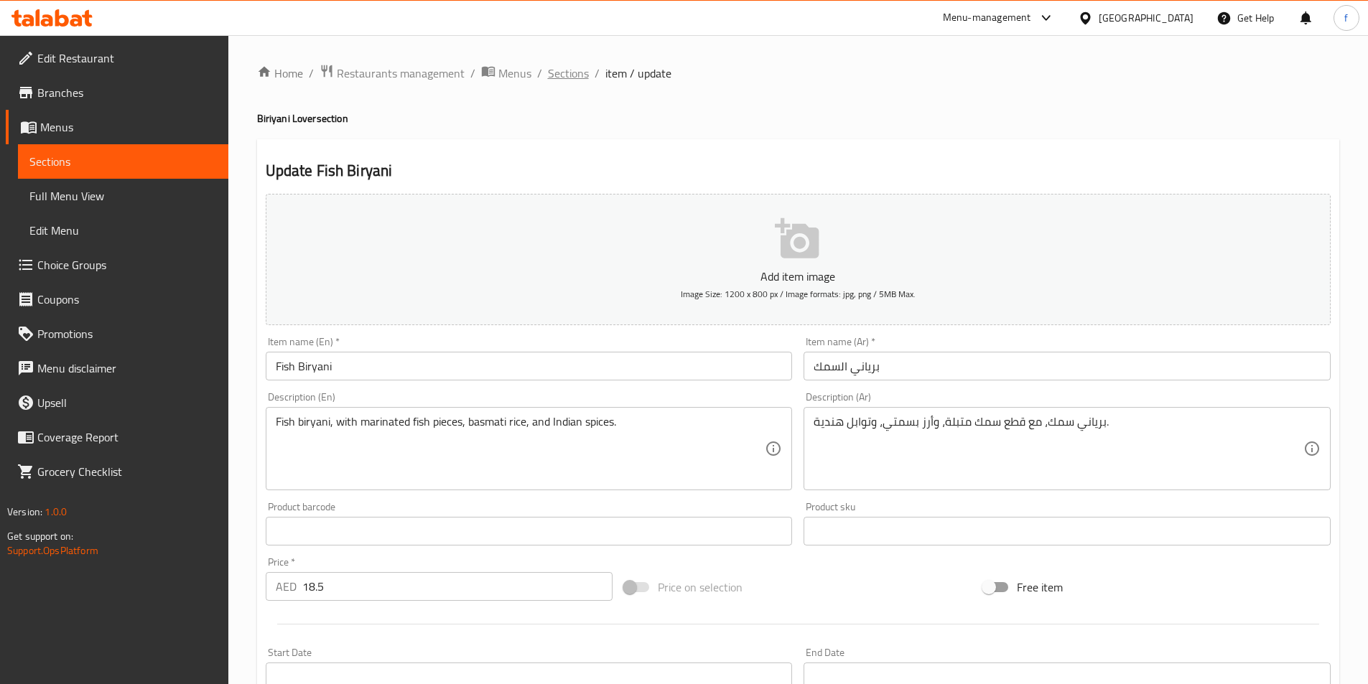
click at [569, 67] on span "Sections" at bounding box center [568, 73] width 41 height 17
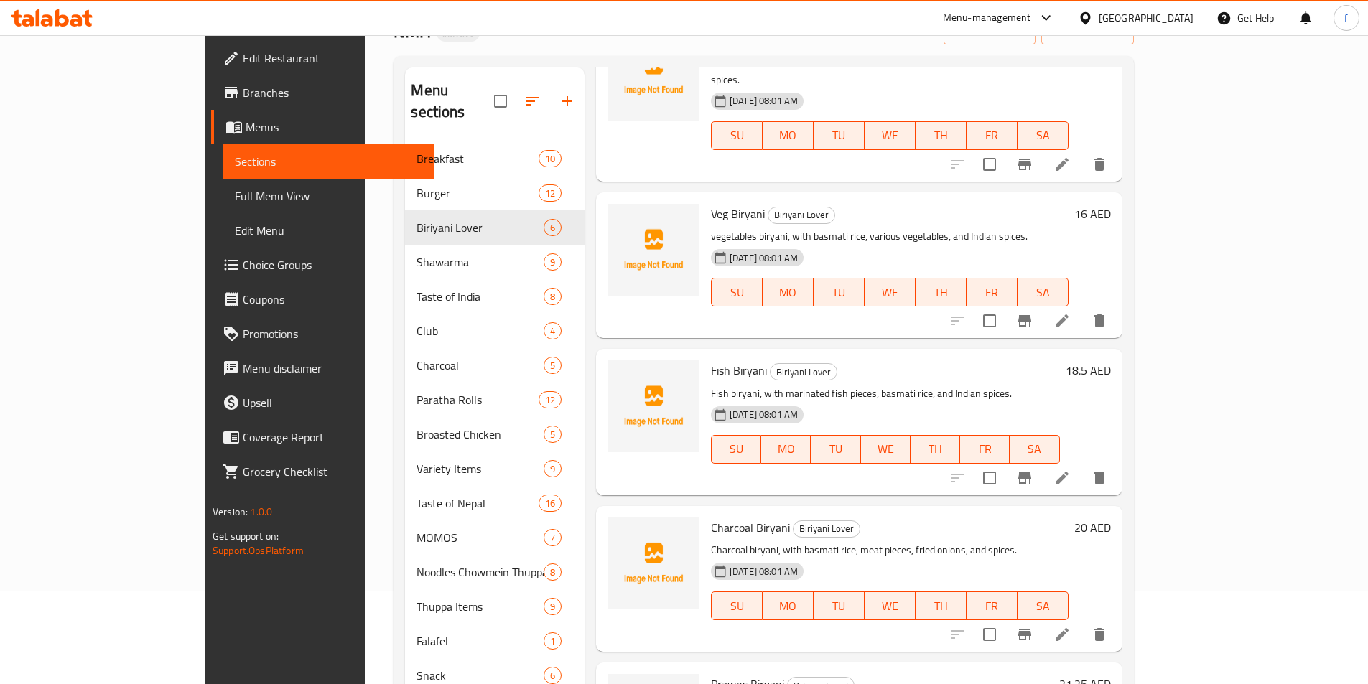
scroll to position [201, 0]
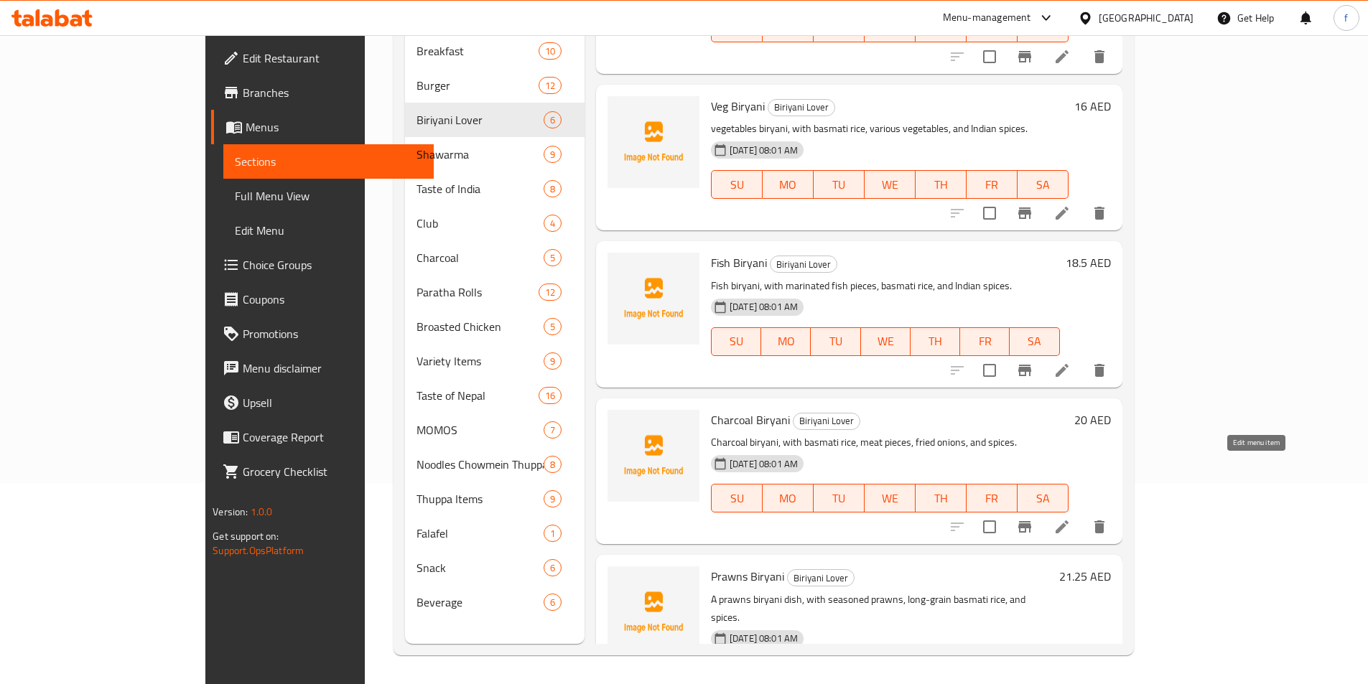
click at [1071, 518] on icon at bounding box center [1061, 526] width 17 height 17
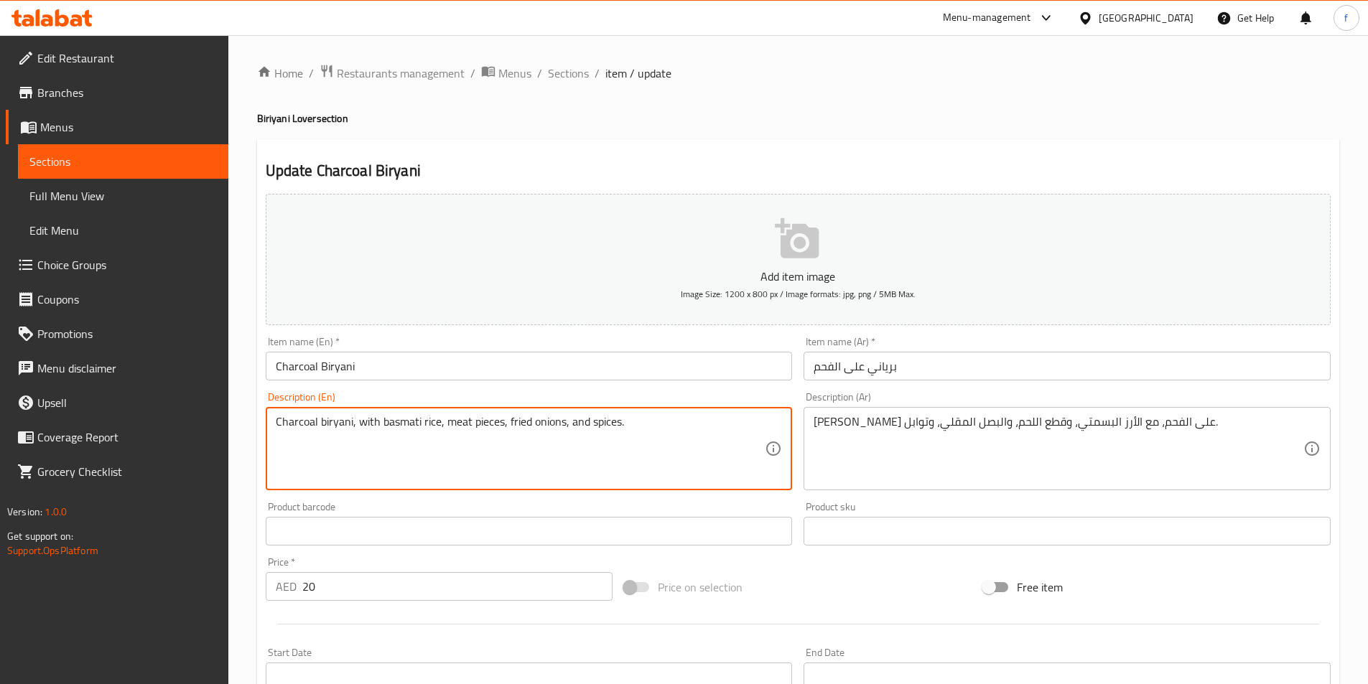
drag, startPoint x: 275, startPoint y: 418, endPoint x: 350, endPoint y: 422, distance: 75.5
click at [345, 427] on textarea "Charcoal biryani, with basmati rice, meat pieces, fried onions, and spices." at bounding box center [521, 449] width 490 height 68
drag, startPoint x: 350, startPoint y: 421, endPoint x: 259, endPoint y: 419, distance: 90.5
click at [260, 419] on div "Description (En) Charcoal biryani, with basmati rice, meat pieces, fried onions…" at bounding box center [529, 441] width 539 height 110
click at [272, 419] on div "Charcoal biryani, with basmati rice, meat pieces, fried onions, and spices. Des…" at bounding box center [529, 448] width 527 height 83
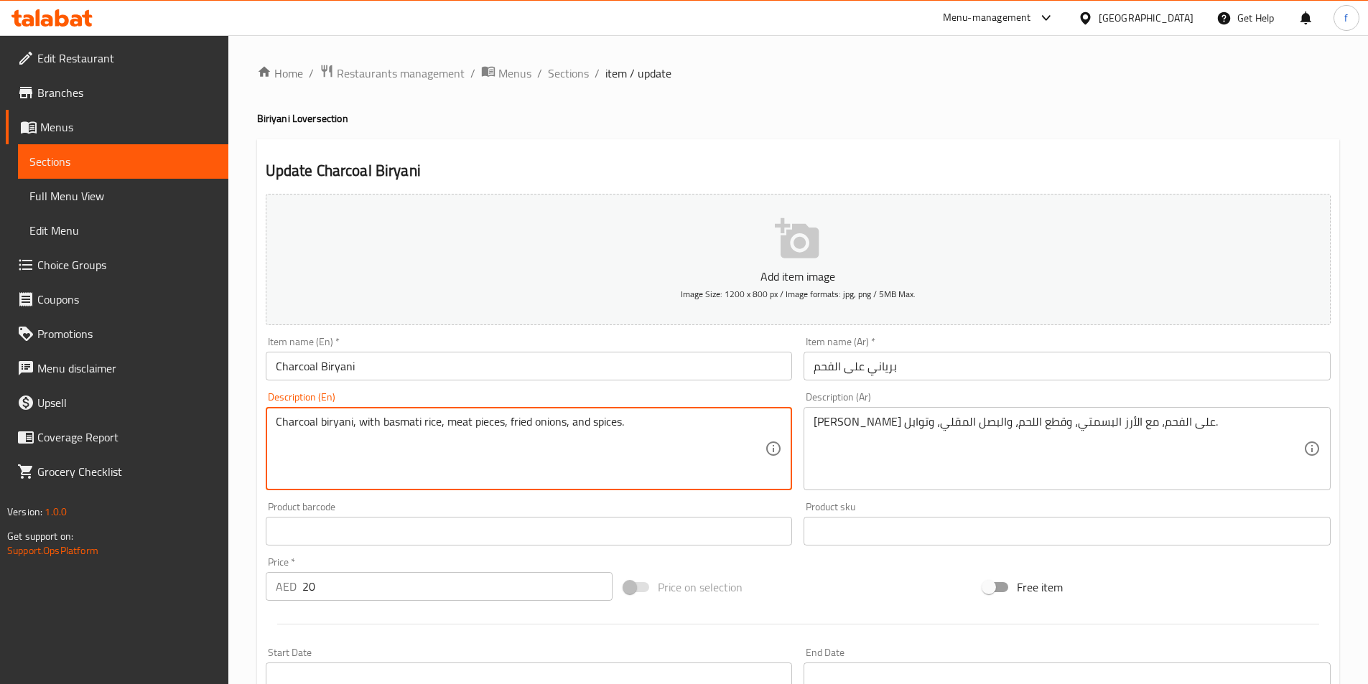
click at [274, 420] on div "Charcoal biryani, with basmati rice, meat pieces, fried onions, and spices. Des…" at bounding box center [529, 448] width 527 height 83
click at [275, 420] on div "Charcoal biryani, with basmati rice, meat pieces, fried onions, and spices. Des…" at bounding box center [529, 448] width 527 height 83
click at [350, 422] on textarea "Charcoal biryani, with basmati rice, meat pieces, fried onions, and spices." at bounding box center [521, 449] width 490 height 68
drag, startPoint x: 276, startPoint y: 421, endPoint x: 352, endPoint y: 424, distance: 76.2
click at [352, 424] on textarea "Charcoal biryani, with basmati rice, meat pieces, fried onions, and spices." at bounding box center [521, 449] width 490 height 68
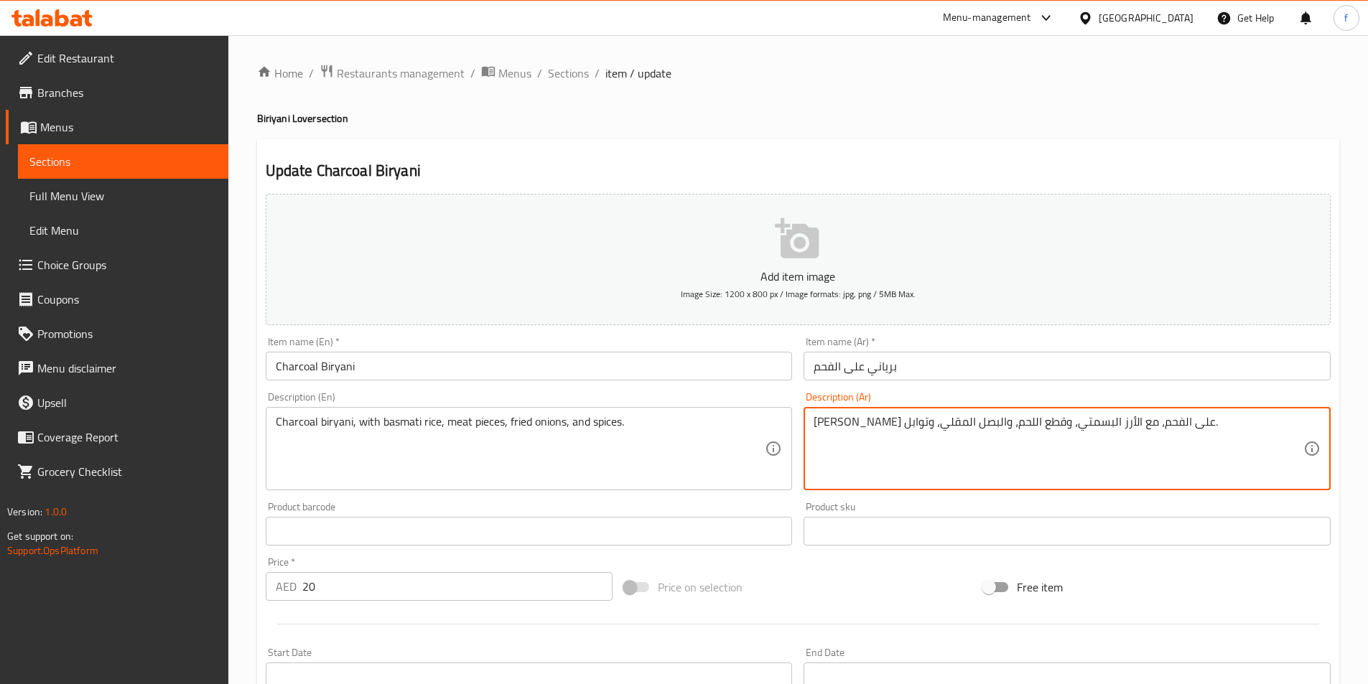
click at [1131, 427] on textarea "برياني مشوي على الفحم، مع الأرز البسمتي، وقطع اللحم، والبصل المقلي، وتوابل." at bounding box center [1059, 449] width 490 height 68
click at [1117, 418] on textarea "برياني على الفحم، مع الأرز البسمتي، وقطع اللحم، والبصل المقلي، وتوابل." at bounding box center [1059, 449] width 490 height 68
click at [1102, 419] on textarea "برياني الفحم، مع الأرز البسمتي، وقطع اللحم، والبصل المقلي، وتوابل." at bounding box center [1059, 449] width 490 height 68
type textarea "برياني الفحم، مع الأرز البسمتي، وقطع اللحم، والبصل المقلي، وتوابل."
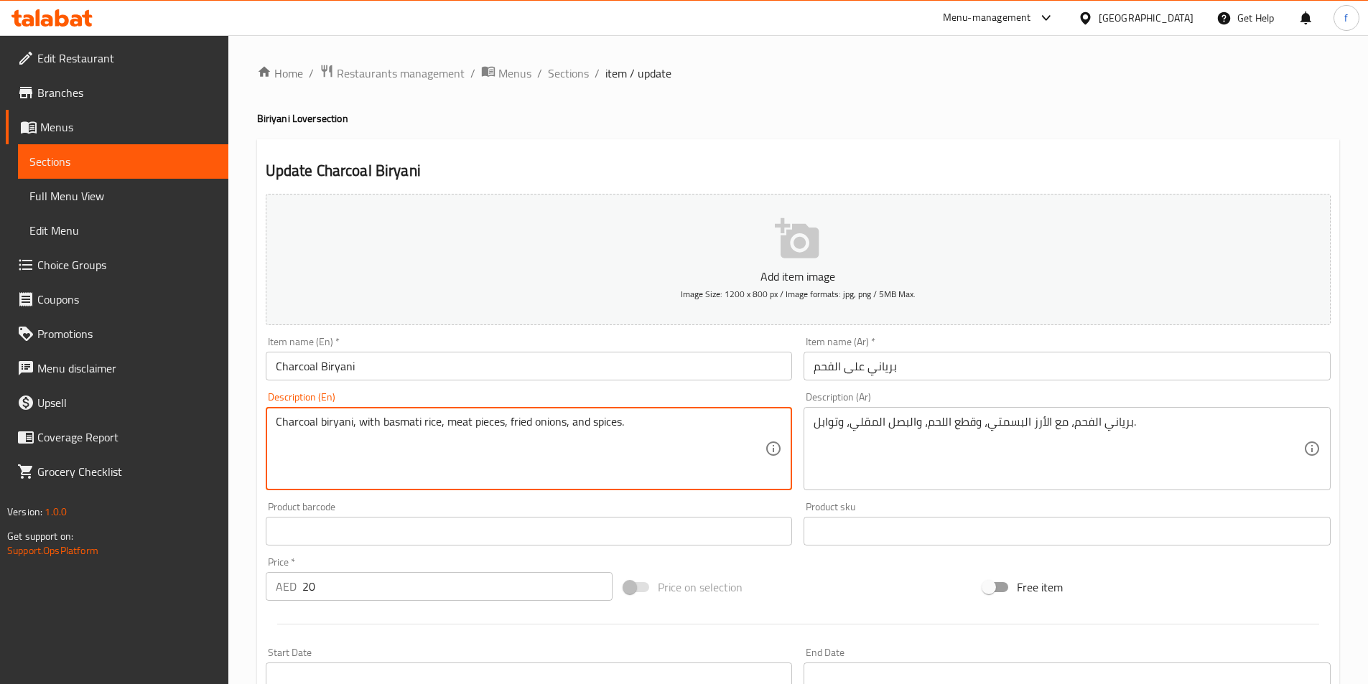
click at [455, 429] on textarea "Charcoal biryani, with basmati rice, meat pieces, fried onions, and spices." at bounding box center [521, 449] width 490 height 68
click at [472, 425] on textarea "Charcoal biryani, with basmati rice, meat pieces, fried onions, and spices." at bounding box center [521, 449] width 490 height 68
click at [528, 422] on textarea "Charcoal biryani, with basmati rice, meat pieces, fried onions, and spices." at bounding box center [521, 449] width 490 height 68
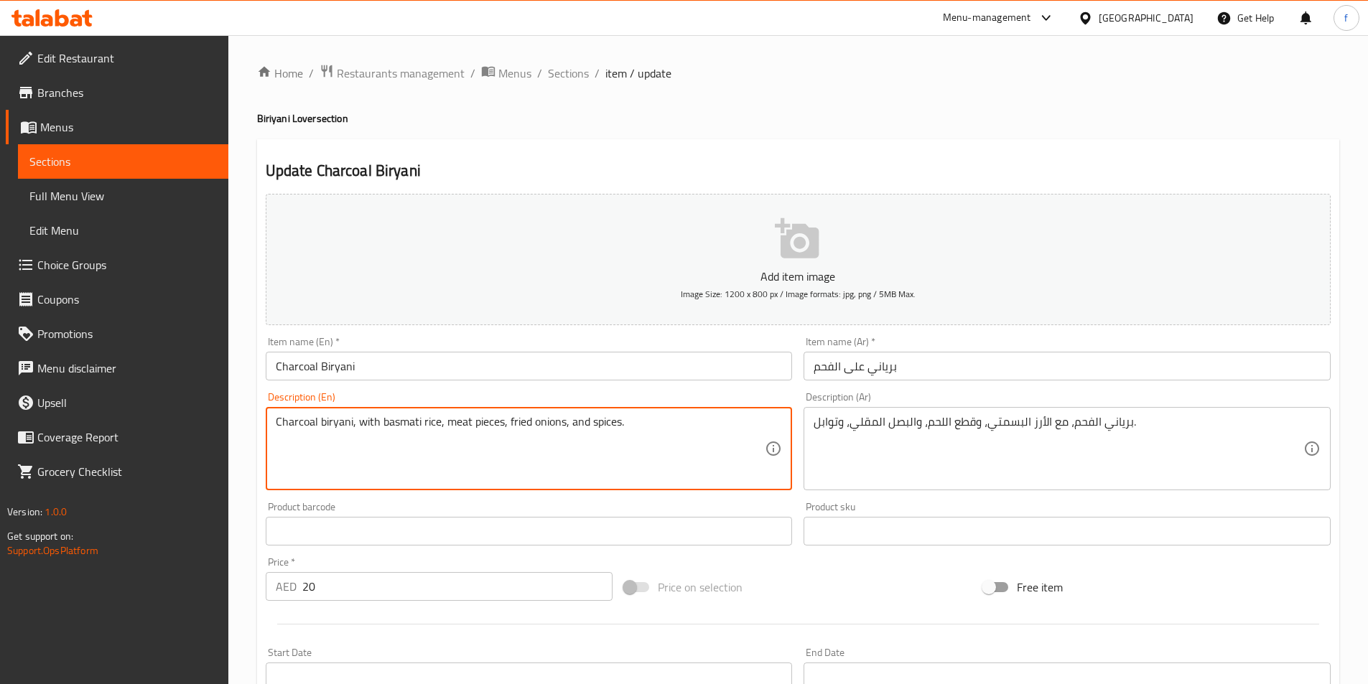
click at [546, 422] on textarea "Charcoal biryani, with basmati rice, meat pieces, fried onions, and spices." at bounding box center [521, 449] width 490 height 68
click at [590, 424] on textarea "Charcoal biryani, with basmati rice, meat pieces, fried onions, and spices." at bounding box center [521, 449] width 490 height 68
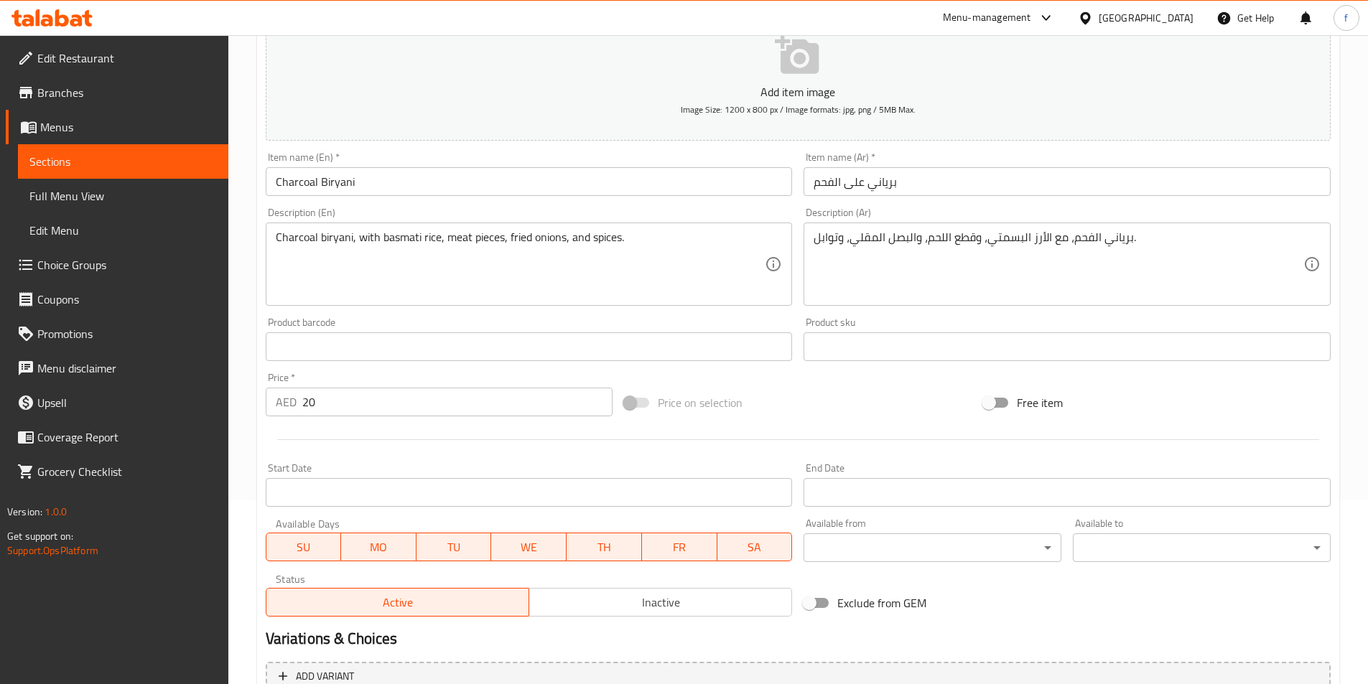
scroll to position [330, 0]
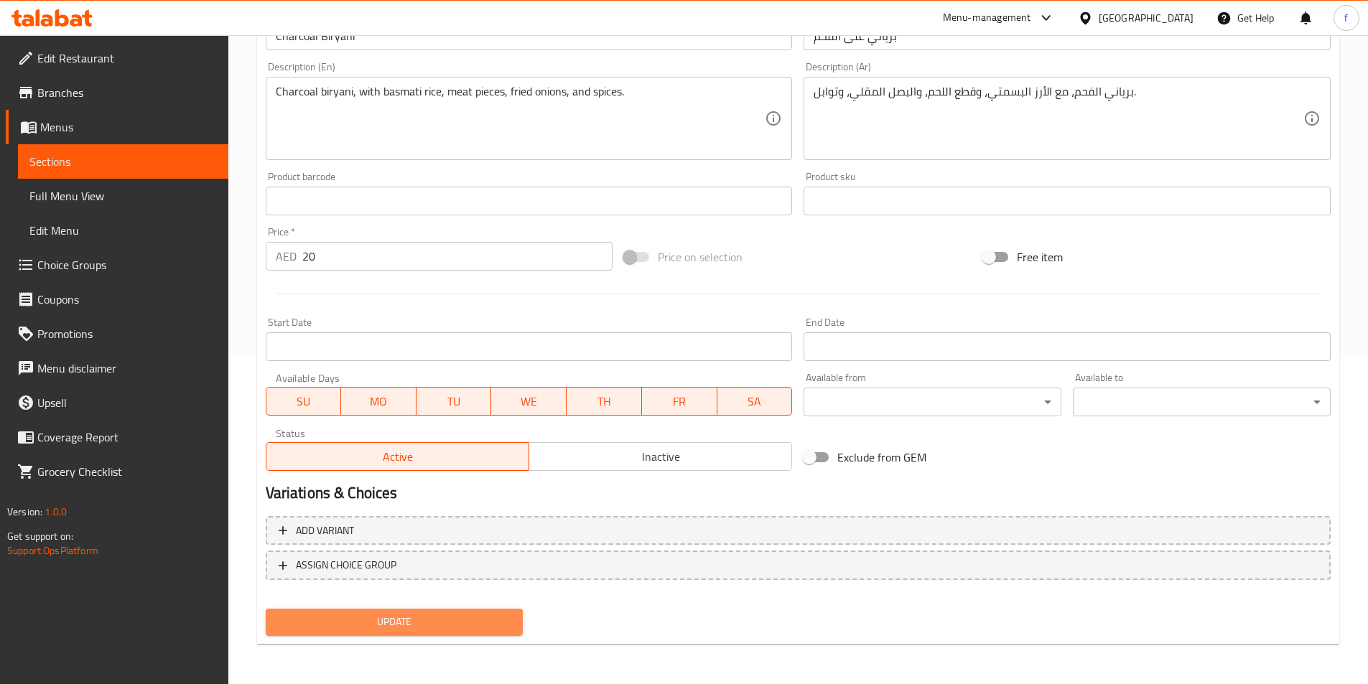
click at [480, 614] on span "Update" at bounding box center [394, 622] width 235 height 18
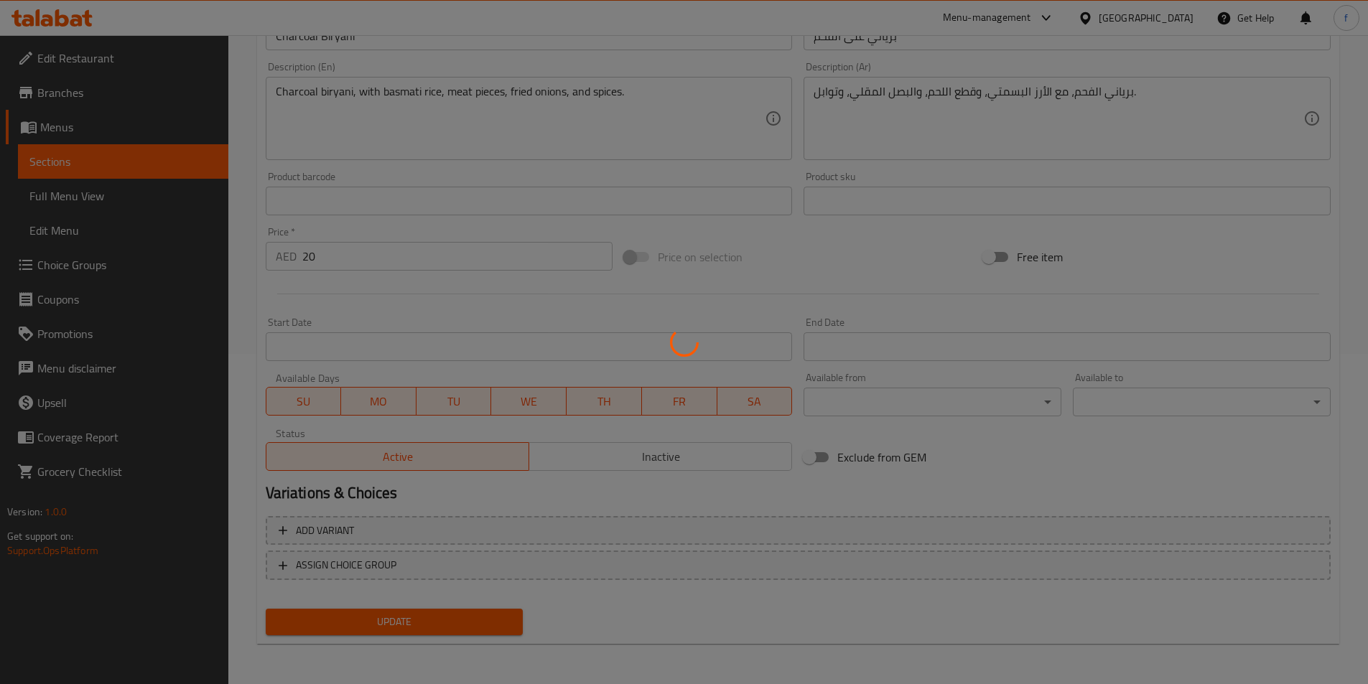
scroll to position [0, 0]
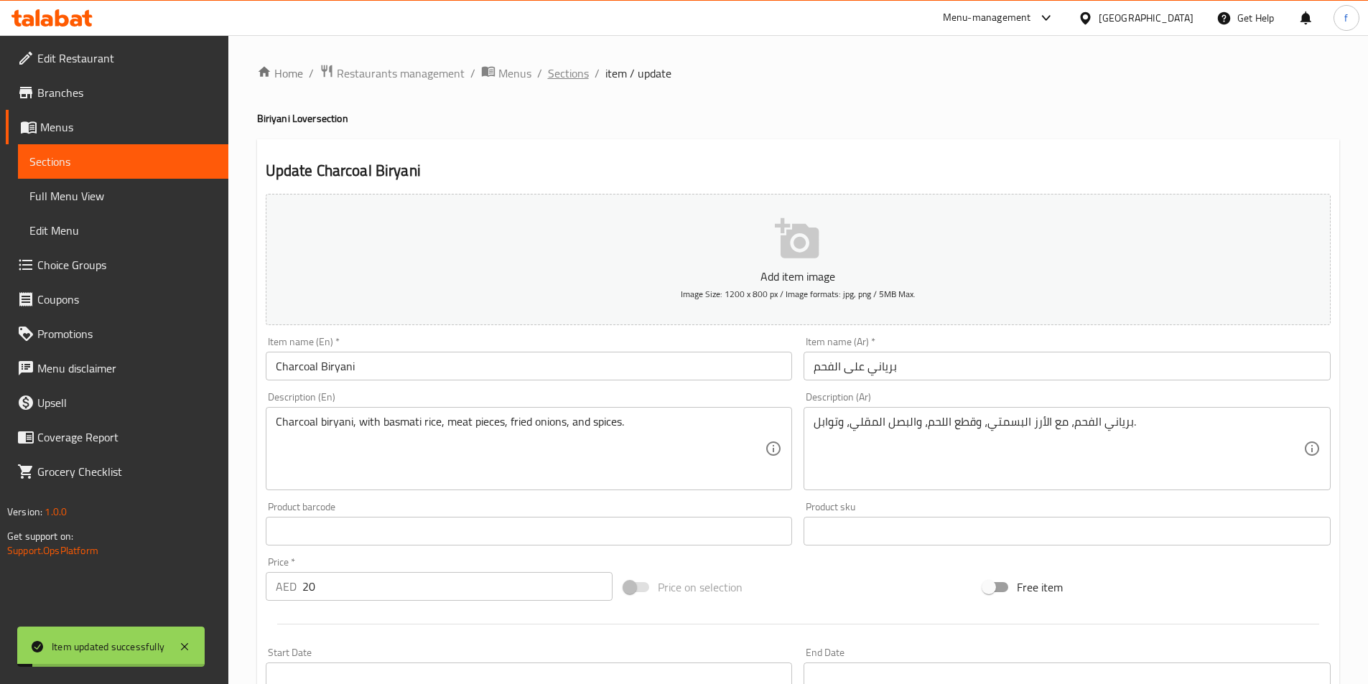
click at [553, 65] on span "Sections" at bounding box center [568, 73] width 41 height 17
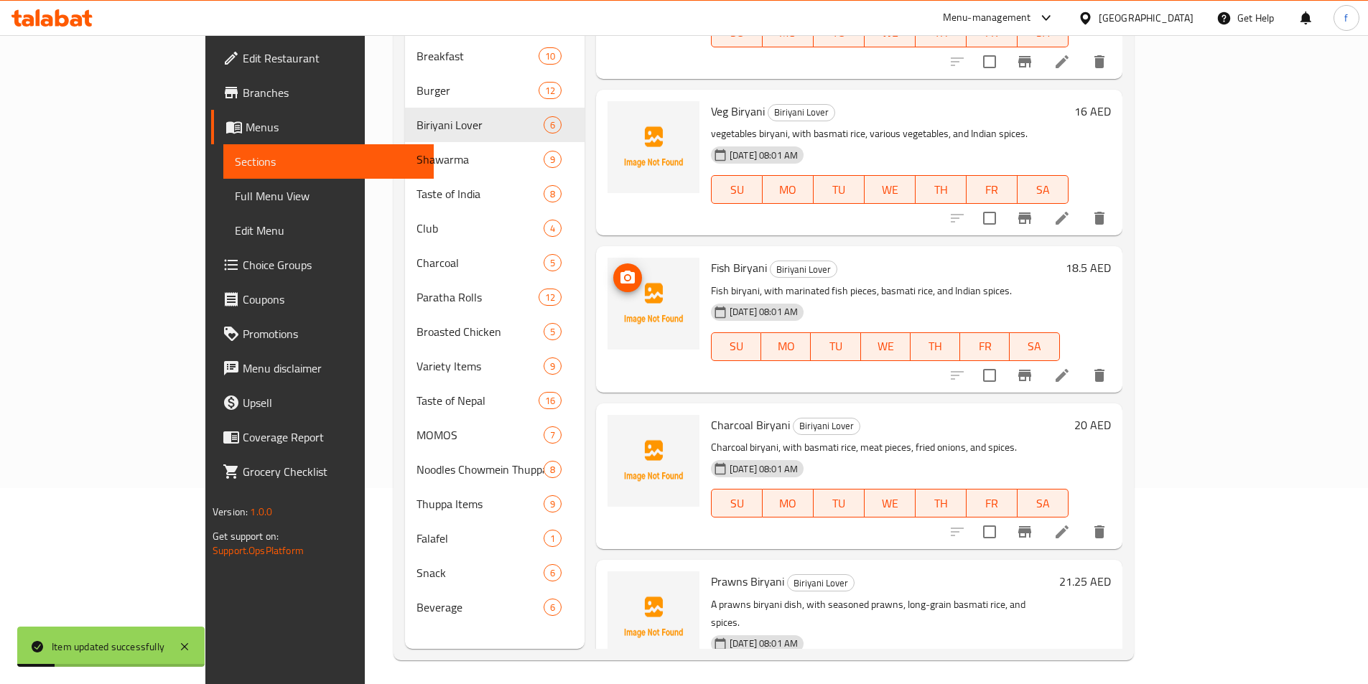
scroll to position [201, 0]
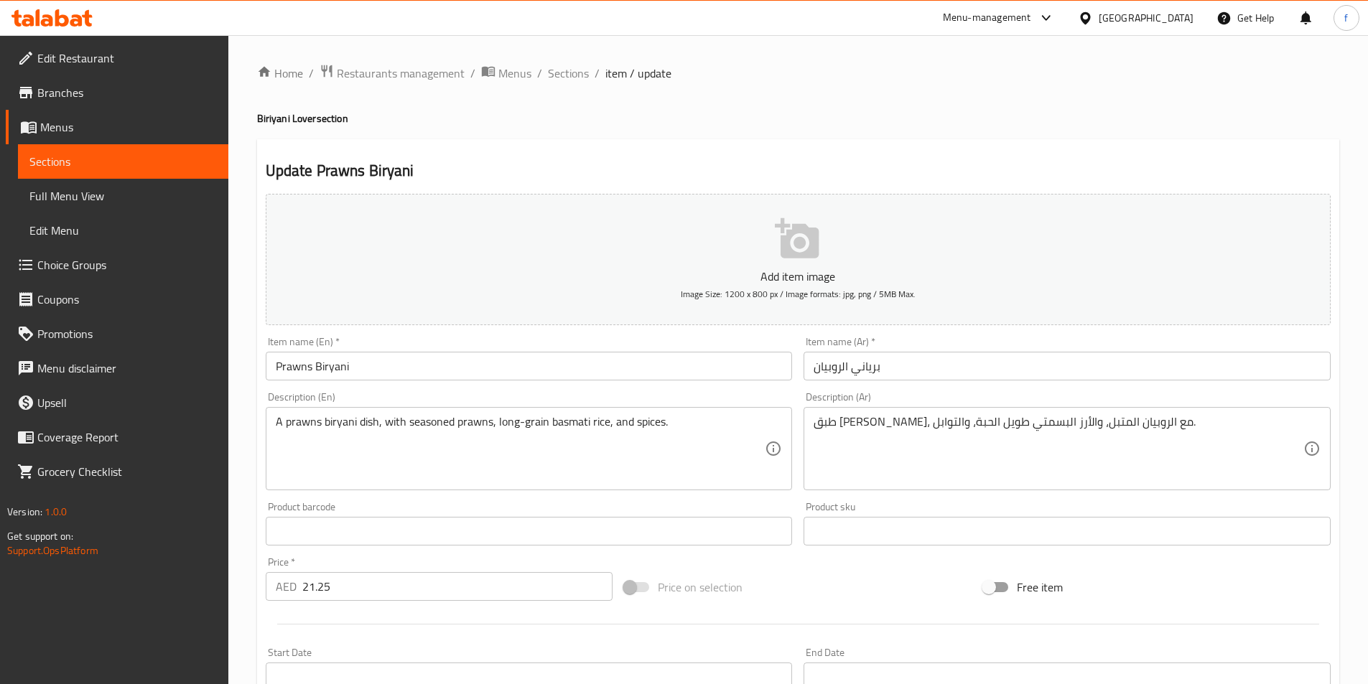
click at [387, 424] on textarea "A prawns biryani dish, with seasoned prawns, long-grain basmati rice, and spice…" at bounding box center [521, 449] width 490 height 68
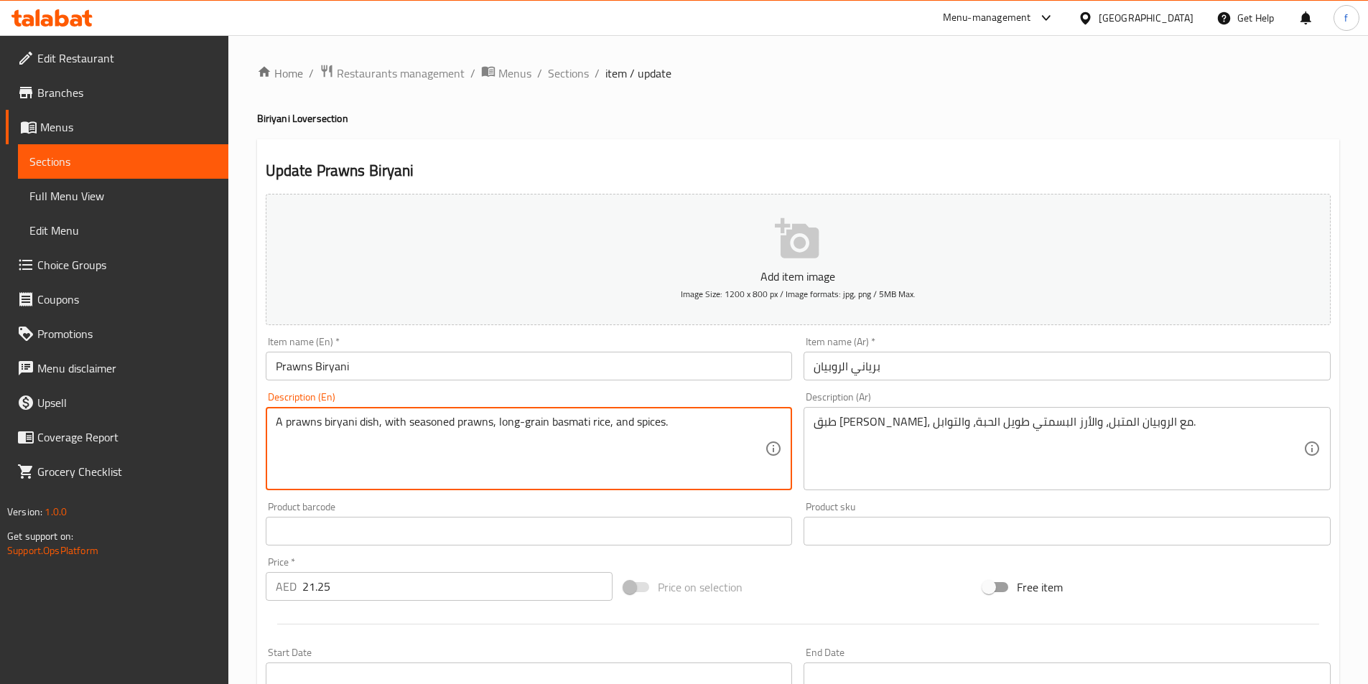
click at [431, 424] on textarea "A prawns biryani dish, with seasoned prawns, long-grain basmati rice, and spice…" at bounding box center [521, 449] width 490 height 68
click at [478, 421] on textarea "A prawns biryani dish, with seasoned prawns, long-grain basmati rice, and spice…" at bounding box center [521, 449] width 490 height 68
click at [501, 428] on textarea "A prawns biryani dish, with seasoned prawns, long-grain basmati rice, and spice…" at bounding box center [521, 449] width 490 height 68
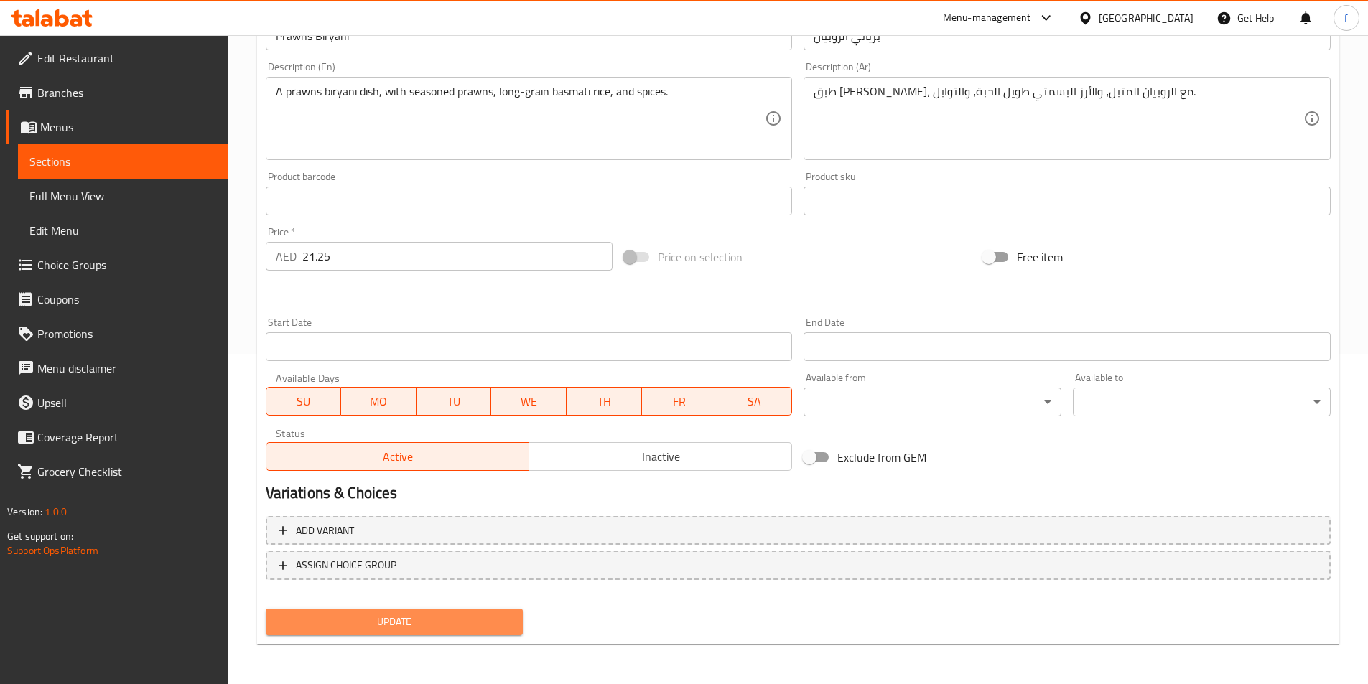
click at [437, 625] on span "Update" at bounding box center [394, 622] width 235 height 18
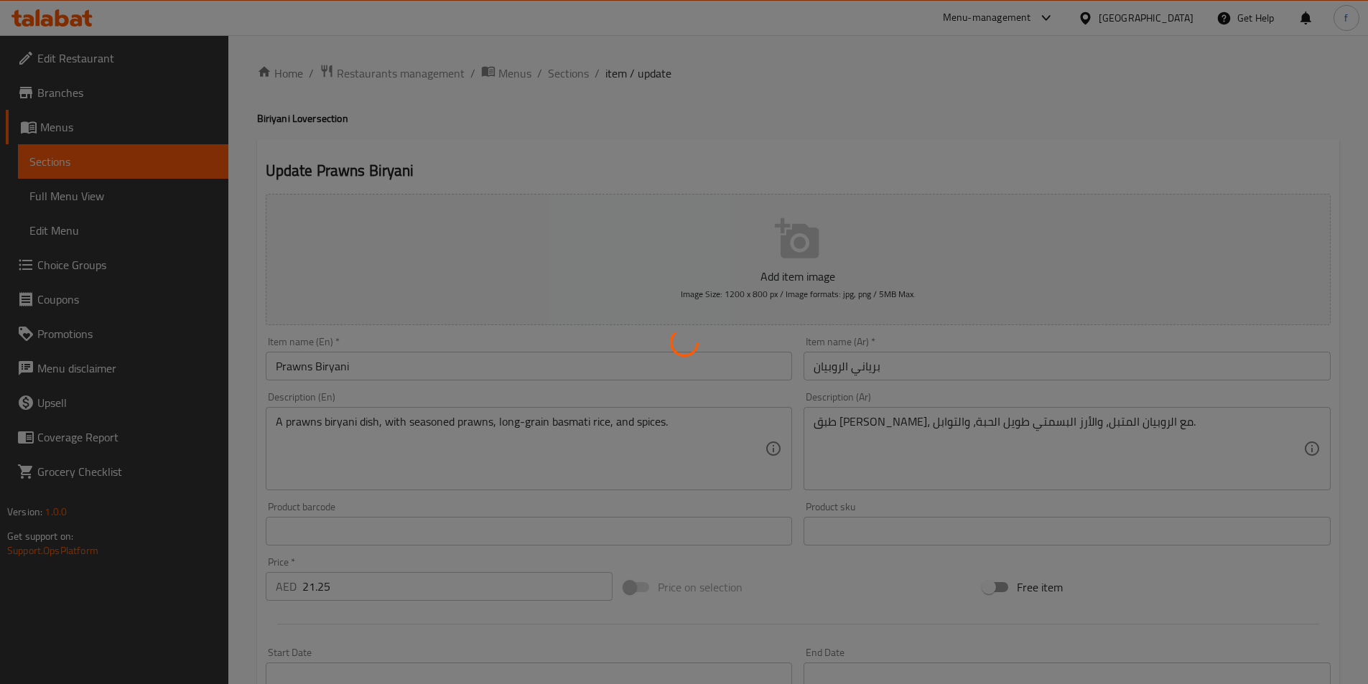
click at [568, 74] on div at bounding box center [684, 342] width 1368 height 684
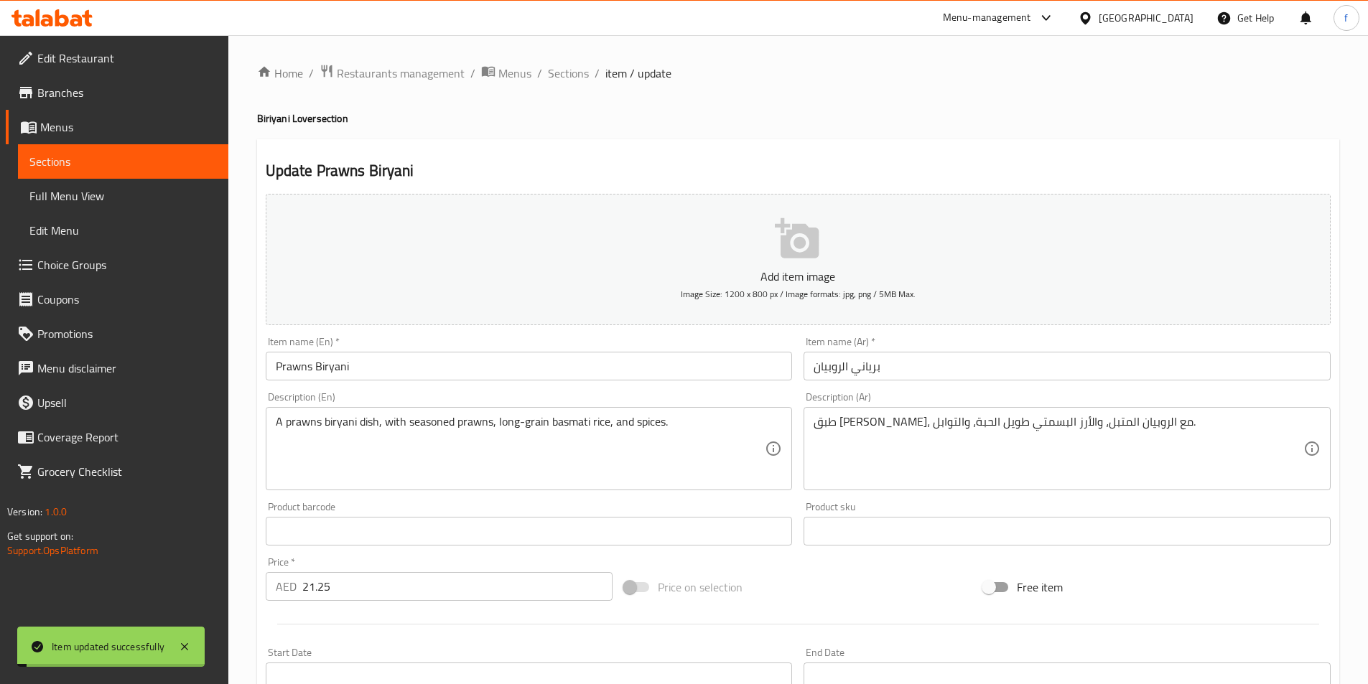
click at [567, 70] on span "Sections" at bounding box center [568, 73] width 41 height 17
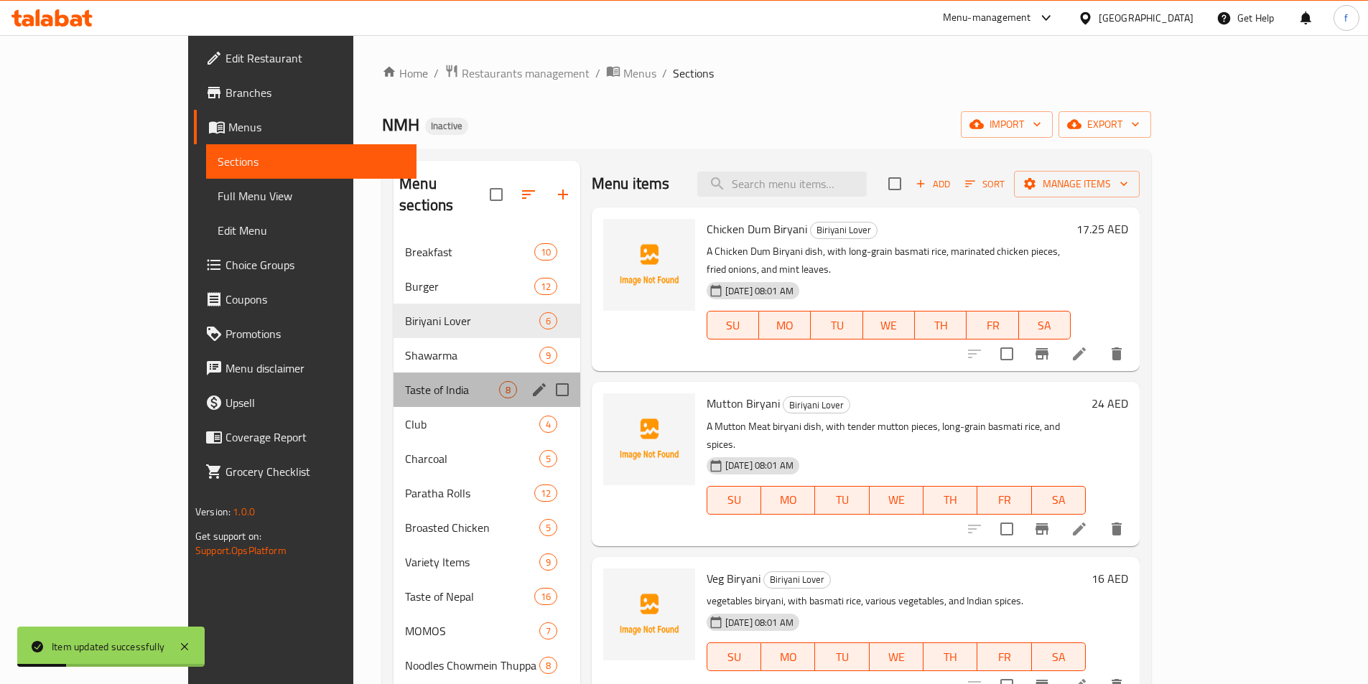
click at [394, 381] on div "Taste of India 8" at bounding box center [487, 390] width 187 height 34
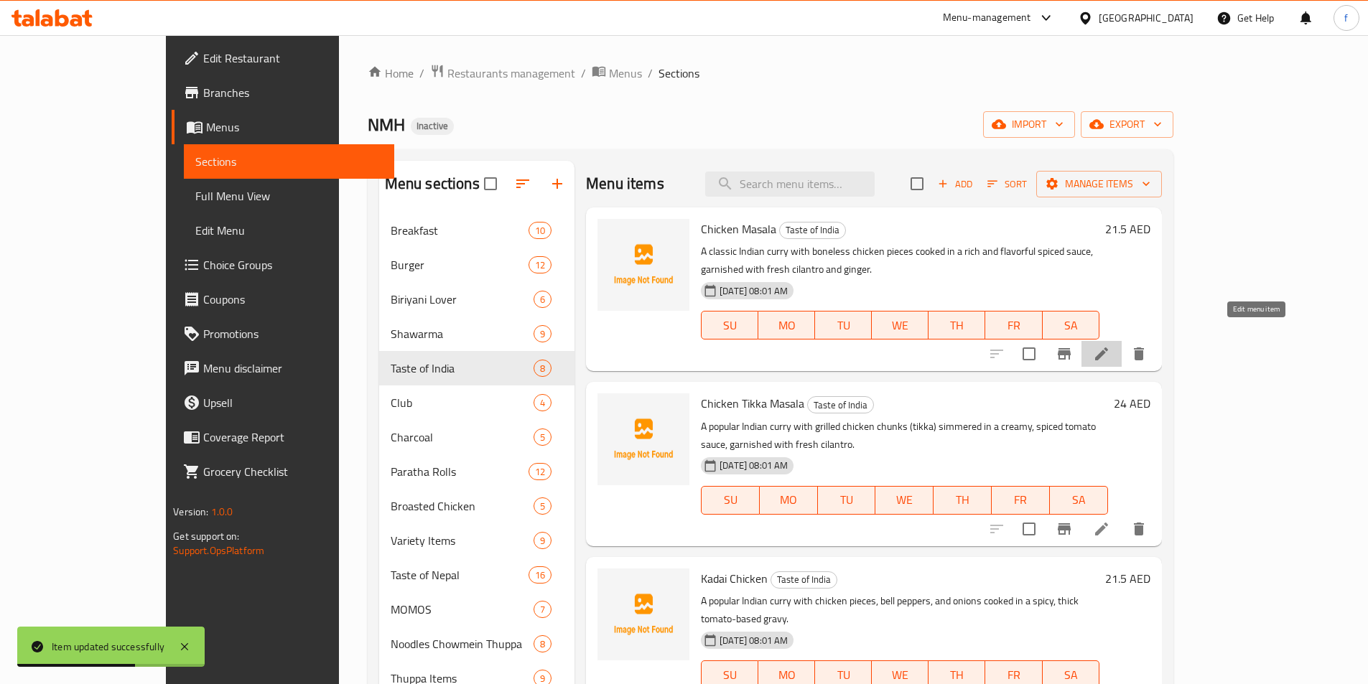
click at [1110, 345] on icon at bounding box center [1101, 353] width 17 height 17
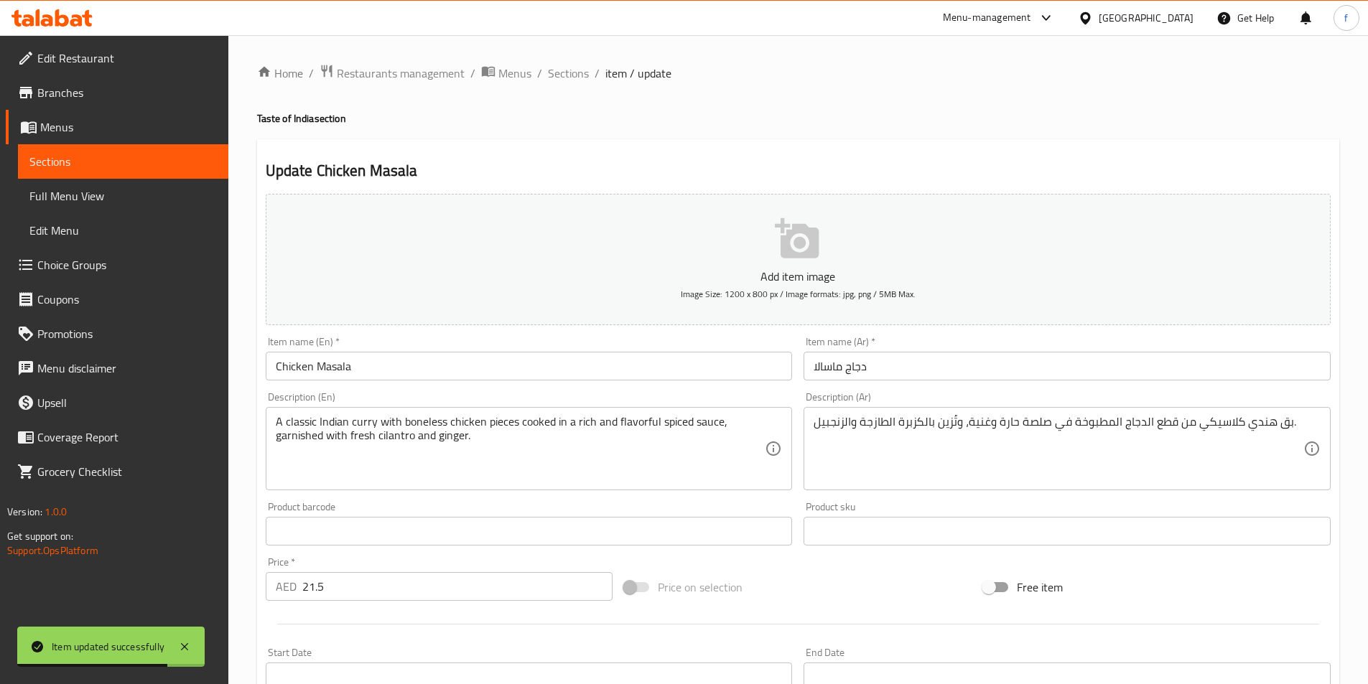
click at [929, 374] on input "دجاج ماسالا" at bounding box center [1067, 366] width 527 height 29
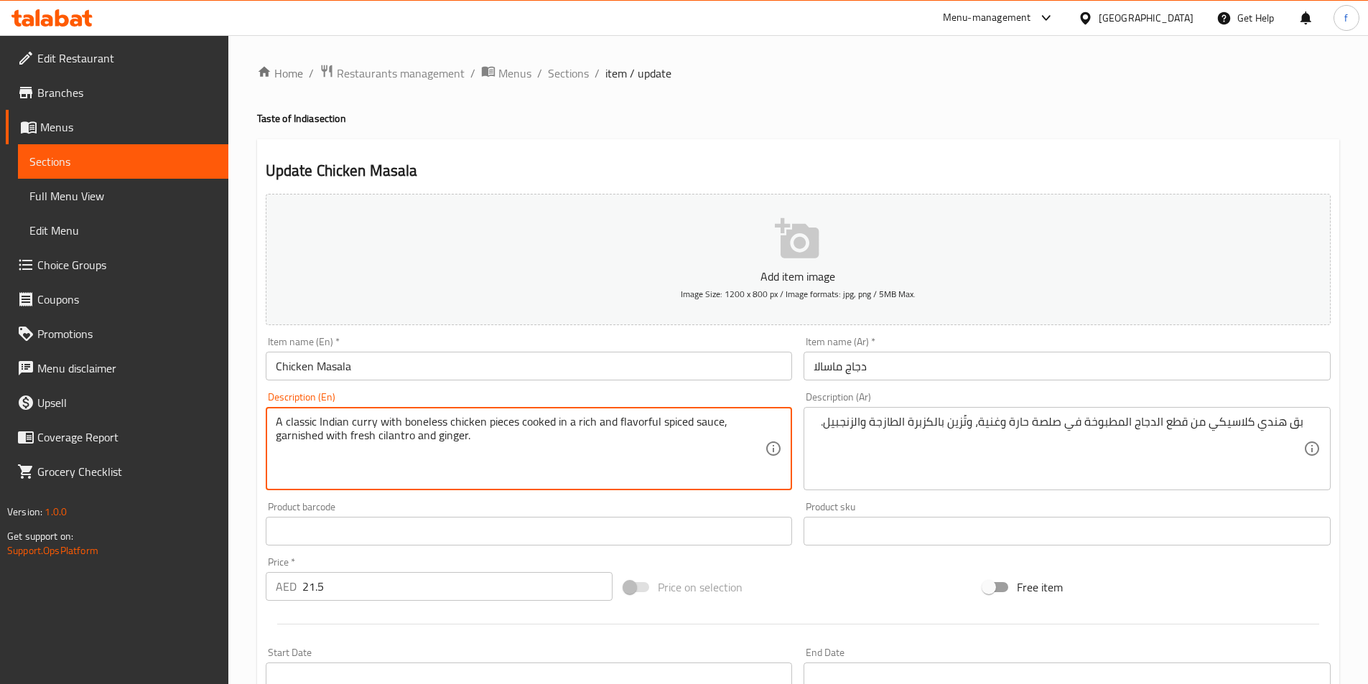
click at [594, 423] on textarea "A classic Indian curry with boneless chicken pieces cooked in a rich and flavor…" at bounding box center [521, 449] width 490 height 68
click at [449, 462] on textarea "A classic Indian curry with boneless chicken pieces cooked in a rich and flavor…" at bounding box center [521, 449] width 490 height 68
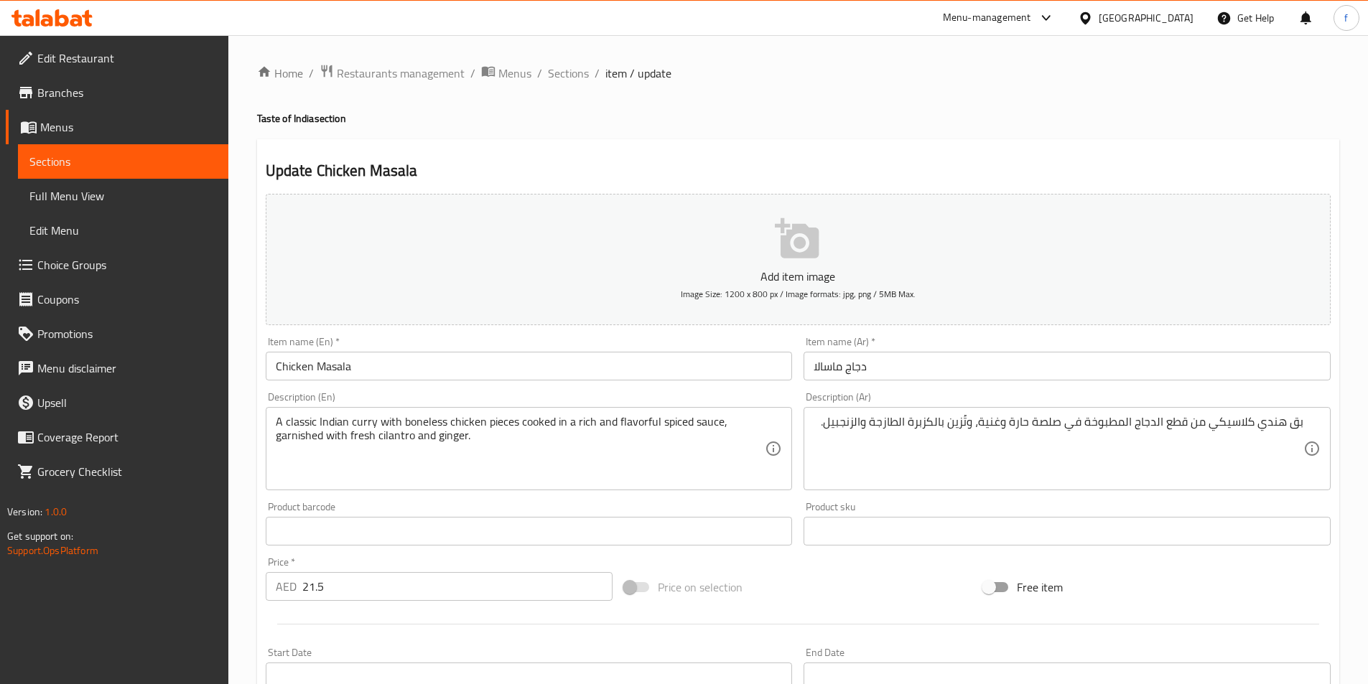
drag, startPoint x: 1294, startPoint y: 420, endPoint x: 1300, endPoint y: 427, distance: 9.7
click at [1294, 422] on div "بق هندي كلاسيكي من قطع الدجاج المطبوخة في صلصة حارة وغنية، وتُزين بالكزبرة الطا…" at bounding box center [1067, 448] width 527 height 83
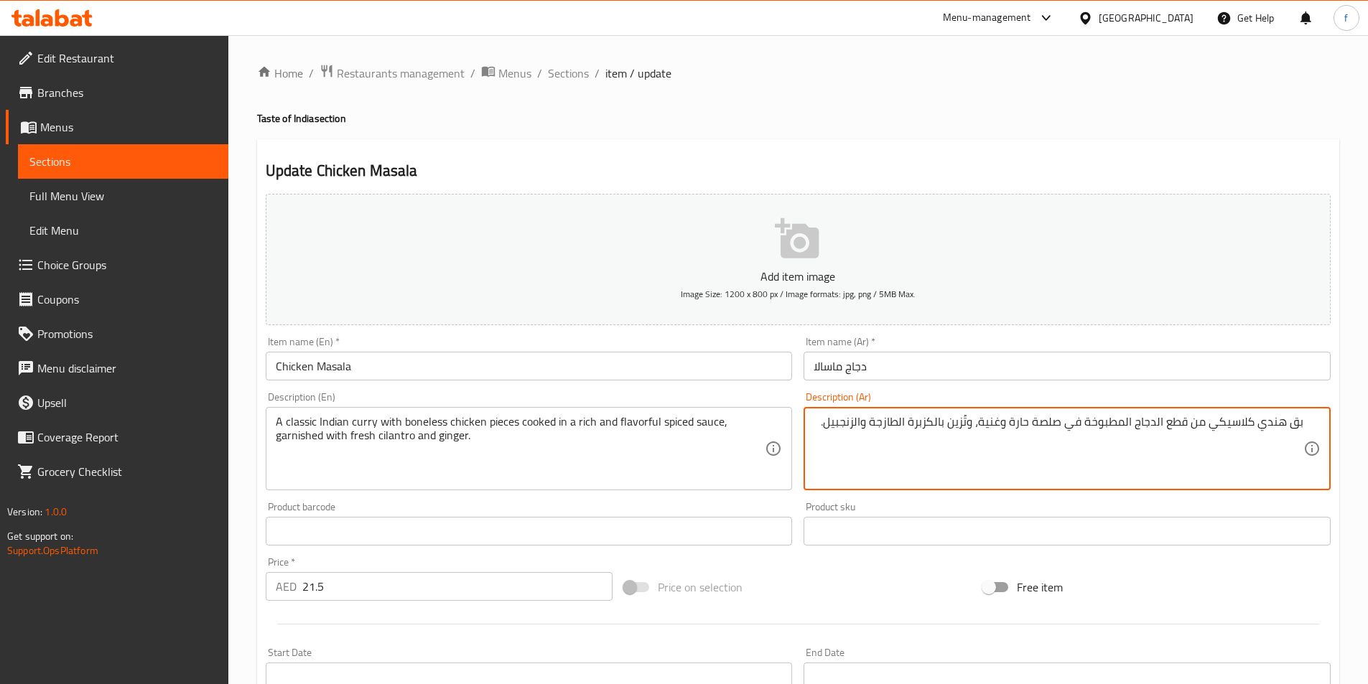
click at [1298, 427] on textarea "بق هندي كلاسيكي من قطع الدجاج المطبوخة في صلصة حارة وغنية، وتُزين بالكزبرة الطا…" at bounding box center [1059, 449] width 490 height 68
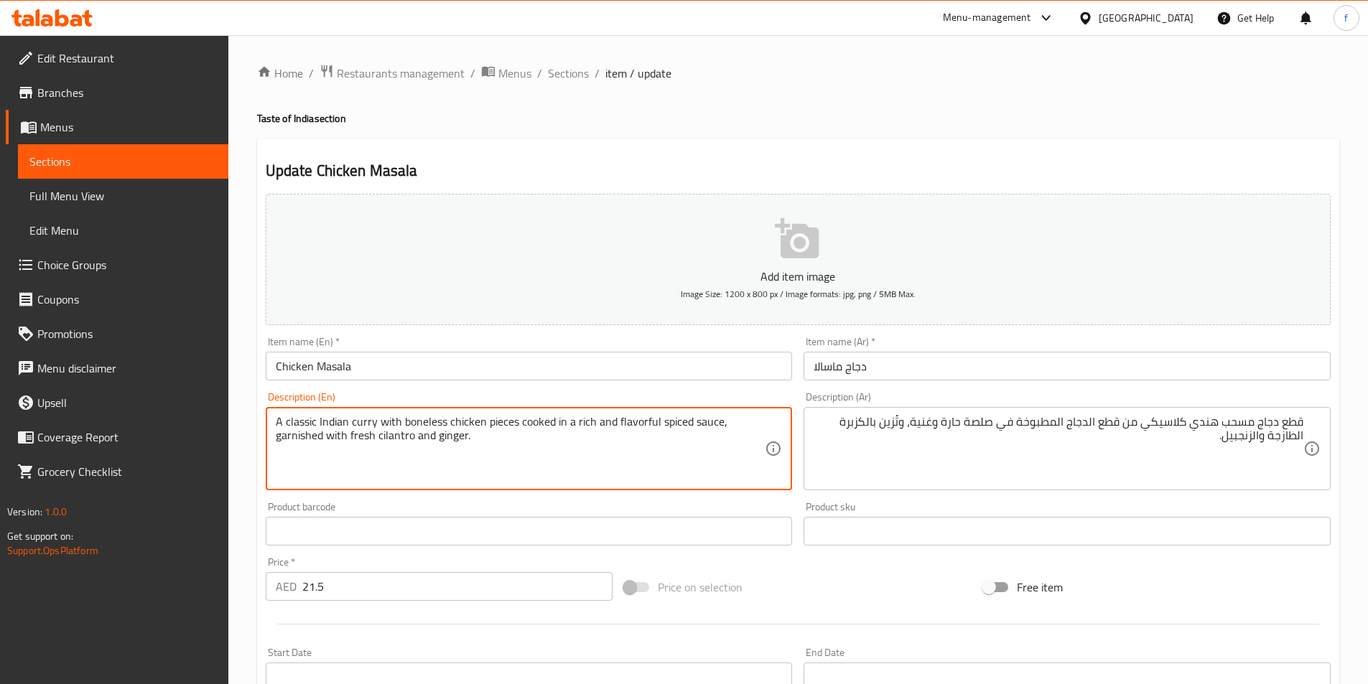
click at [498, 428] on textarea "A classic Indian curry with boneless chicken pieces cooked in a rich and flavor…" at bounding box center [521, 449] width 490 height 68
click at [473, 427] on textarea "A classic Indian curry with boneless chicken pieces cooked in a rich and flavor…" at bounding box center [521, 449] width 490 height 68
click at [436, 425] on textarea "A classic Indian curry with boneless chicken pieces cooked in a rich and flavor…" at bounding box center [521, 449] width 490 height 68
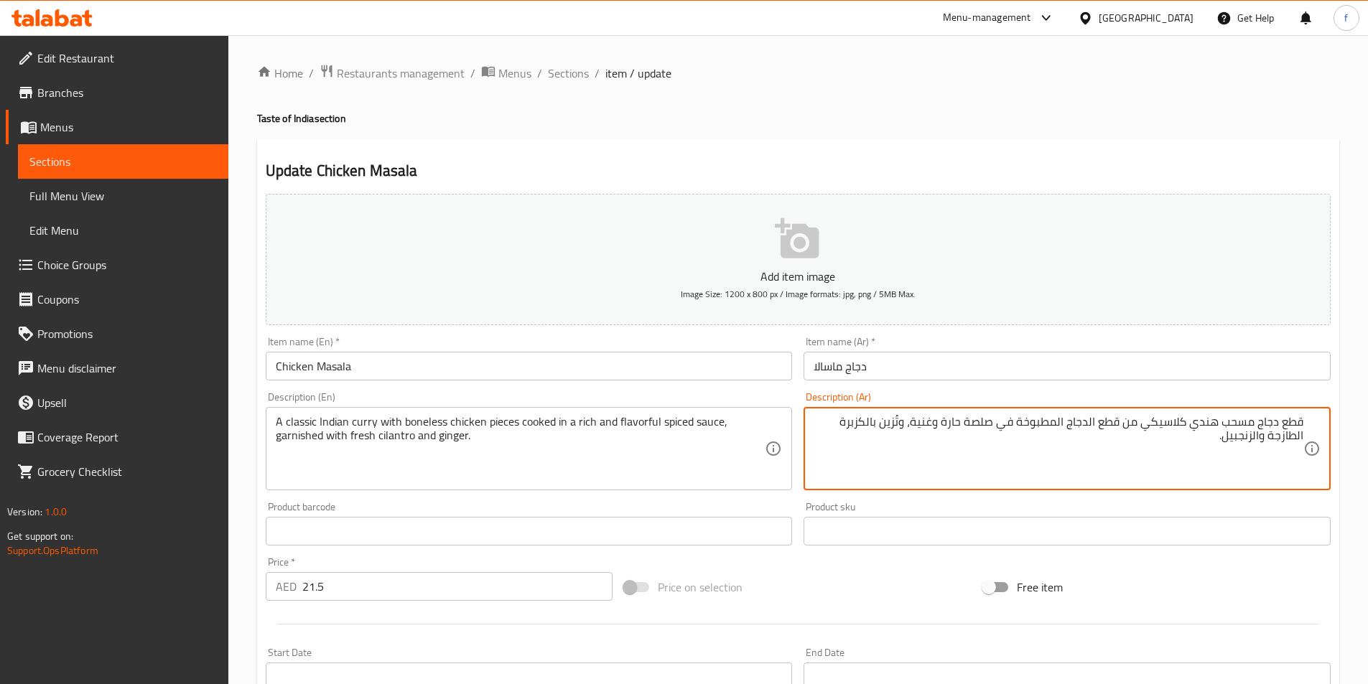
drag, startPoint x: 1119, startPoint y: 422, endPoint x: 1067, endPoint y: 418, distance: 52.6
click at [1193, 422] on textarea "قطع دجاج مسحب هندي كلاسيكي من المطبوخة في صلصة حارة وغنية، وتُزين بالكزبرة الطا…" at bounding box center [1059, 449] width 490 height 68
click at [1057, 422] on textarea "قطع دجاج مسحب هندي مع كاري هندي كلاسيكي من المطبوخة في صلصة حارة وغنية، وتُزين …" at bounding box center [1059, 449] width 490 height 68
click at [1062, 425] on textarea "قطع دجاج مسحب هندي مع كاري هندي كلاسيكي المطبوخة في صلصة حارة وغنية، وتُزين بال…" at bounding box center [1059, 449] width 490 height 68
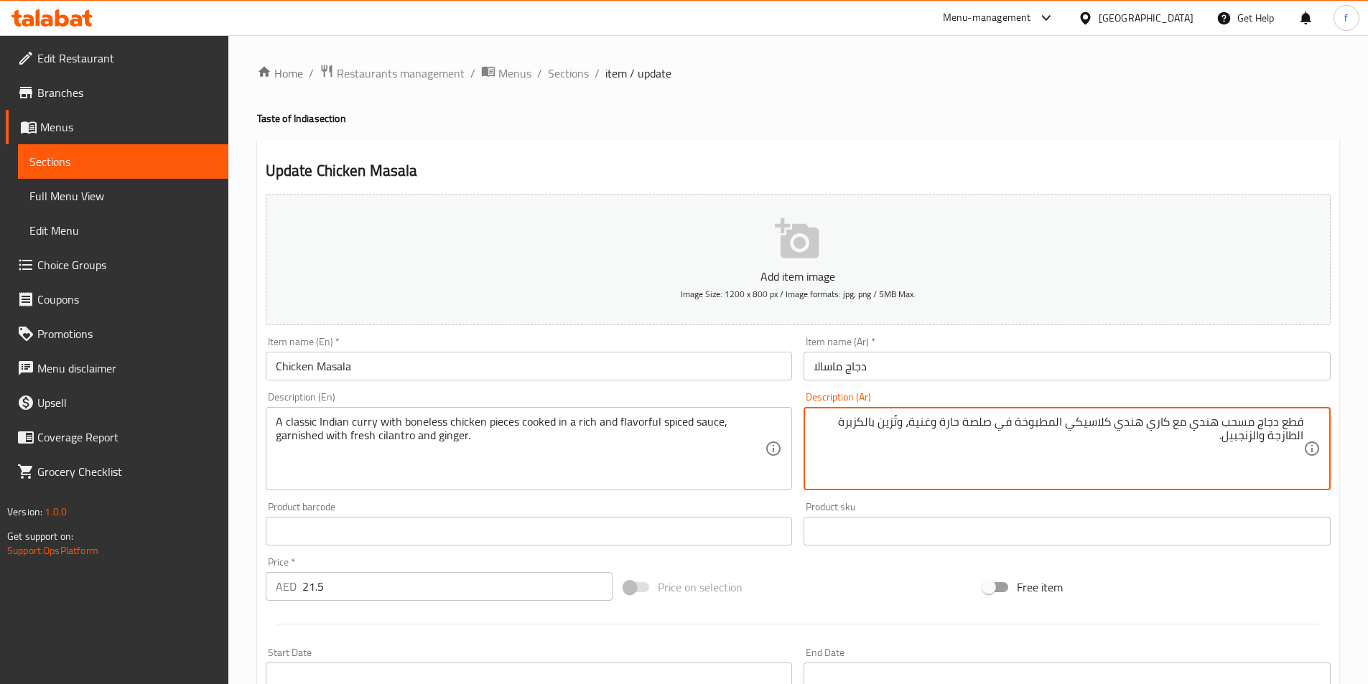
click at [1109, 425] on textarea "قطع دجاج مسحب هندي مع كاري هندي كلاسيكي المطبوخة في صلصة حارة وغنية، وتُزين بال…" at bounding box center [1059, 449] width 490 height 68
click at [1031, 428] on textarea "قطع دجاج مسحب هندي مع كاري هندي كلاسيكي المطبوخة في صلصة حارة وغنية، وتُزين بال…" at bounding box center [1059, 449] width 490 height 68
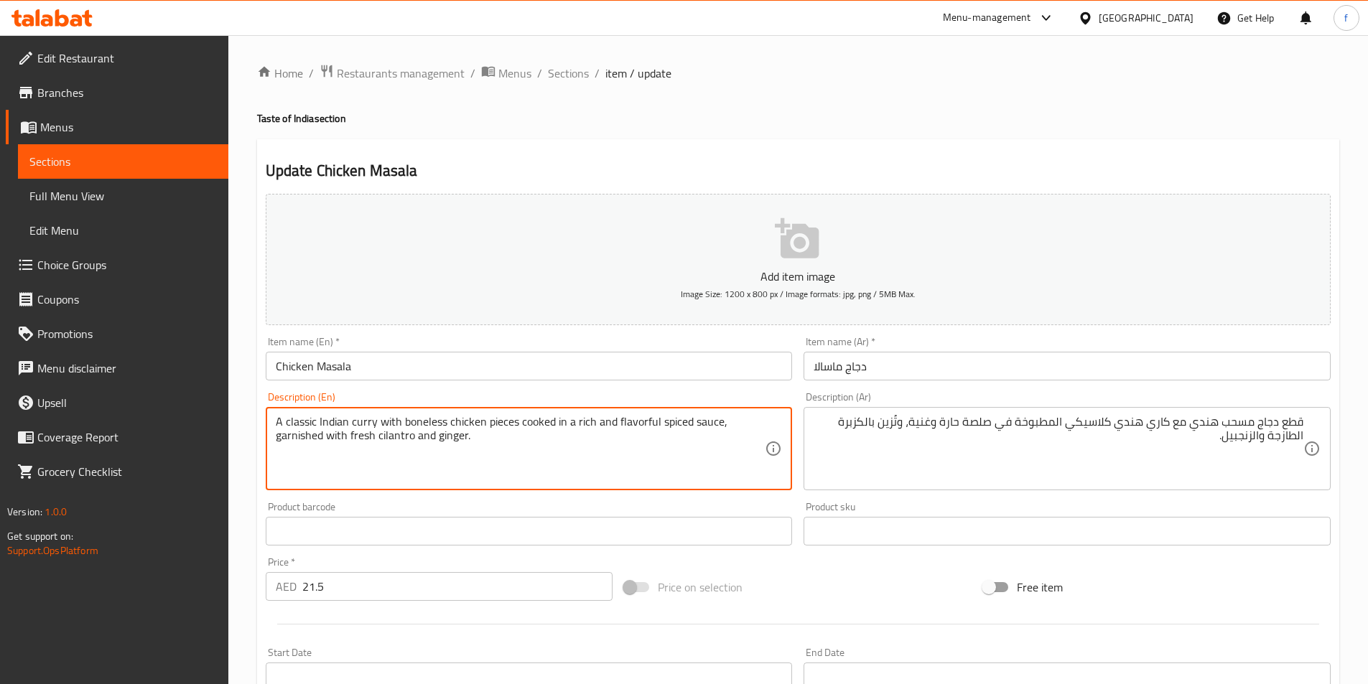
drag, startPoint x: 615, startPoint y: 422, endPoint x: 325, endPoint y: 447, distance: 292.0
click at [532, 423] on textarea "A classic Indian curry with boneless chicken pieces cooked in a rich and flavor…" at bounding box center [521, 449] width 490 height 68
click at [576, 423] on textarea "A classic Indian curry with boneless chicken pieces cooked in a rich and flavor…" at bounding box center [521, 449] width 490 height 68
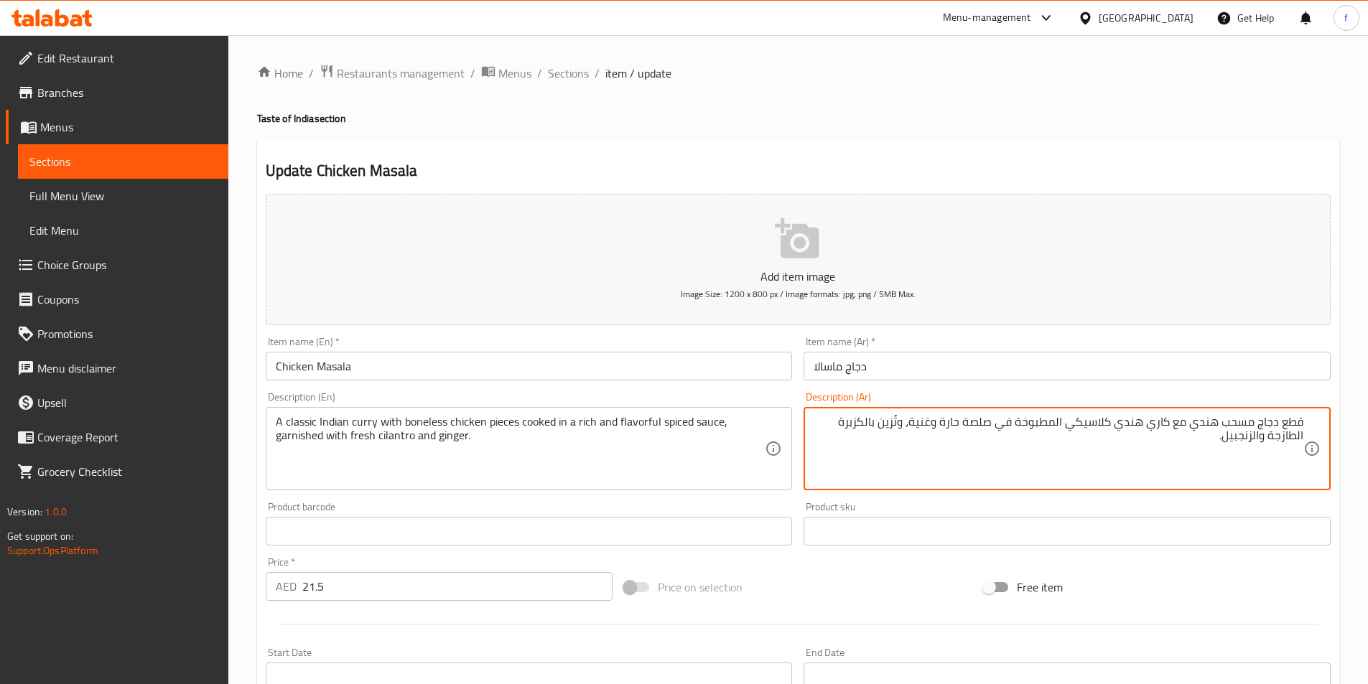
click at [928, 427] on textarea "قطع دجاج مسحب هندي مع كاري هندي كلاسيكي المطبوخة في صلصة حارة وغنية، وتُزين بال…" at bounding box center [1059, 449] width 490 height 68
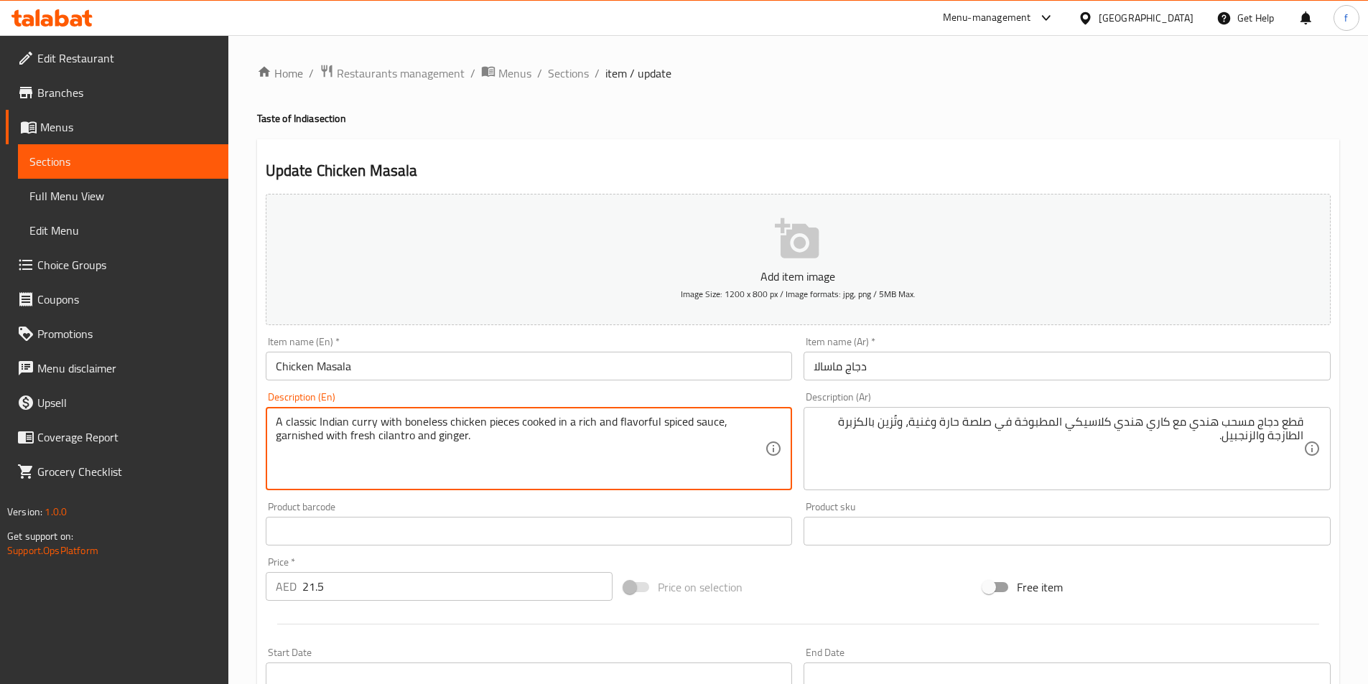
drag, startPoint x: 662, startPoint y: 422, endPoint x: 717, endPoint y: 424, distance: 55.3
click at [636, 419] on textarea "A classic Indian curry with boneless chicken pieces cooked in a rich and flavor…" at bounding box center [521, 449] width 490 height 68
click at [626, 428] on textarea "A classic Indian curry with boneless chicken pieces cooked in a rich and flavor…" at bounding box center [521, 449] width 490 height 68
drag, startPoint x: 615, startPoint y: 419, endPoint x: 721, endPoint y: 421, distance: 105.6
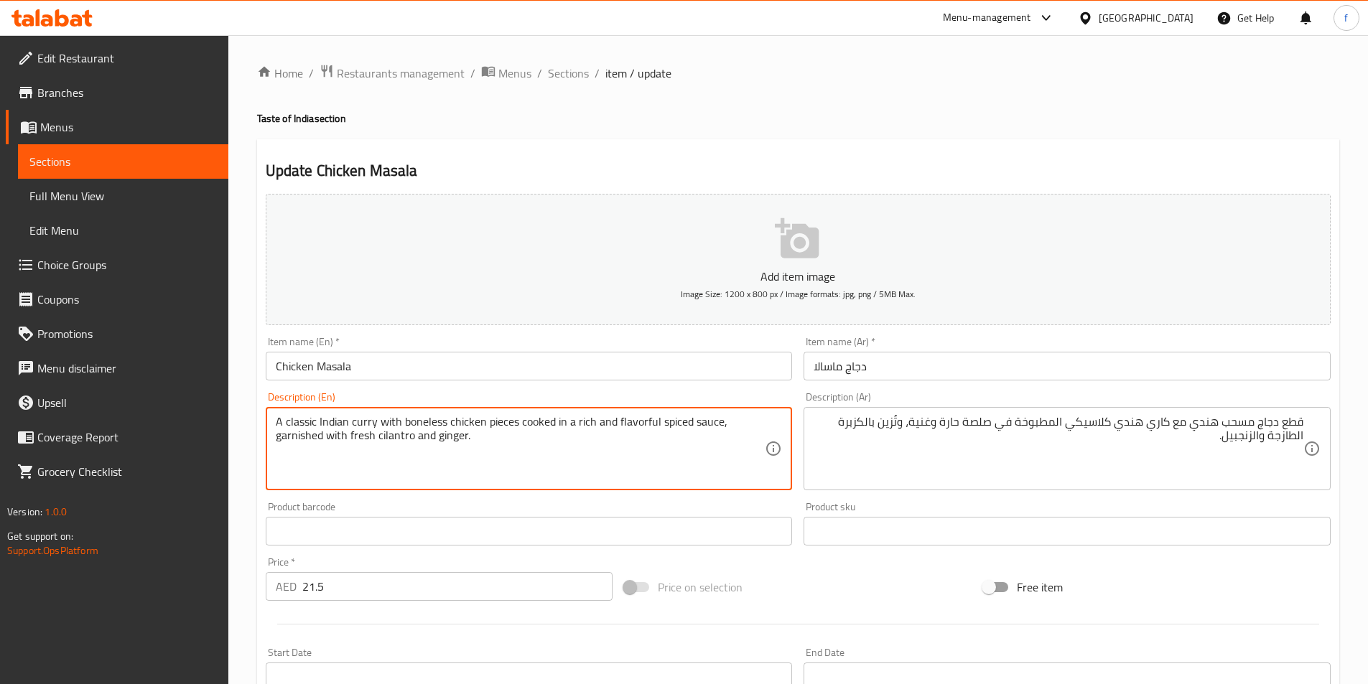
click at [669, 457] on textarea "A classic Indian curry with boneless chicken pieces cooked in a rich and flavor…" at bounding box center [521, 449] width 490 height 68
click at [702, 425] on textarea "A classic Indian curry with boneless chicken pieces cooked in a rich and flavor…" at bounding box center [521, 449] width 490 height 68
click at [679, 423] on textarea "A classic Indian curry with boneless chicken pieces cooked in a rich and flavor…" at bounding box center [521, 449] width 490 height 68
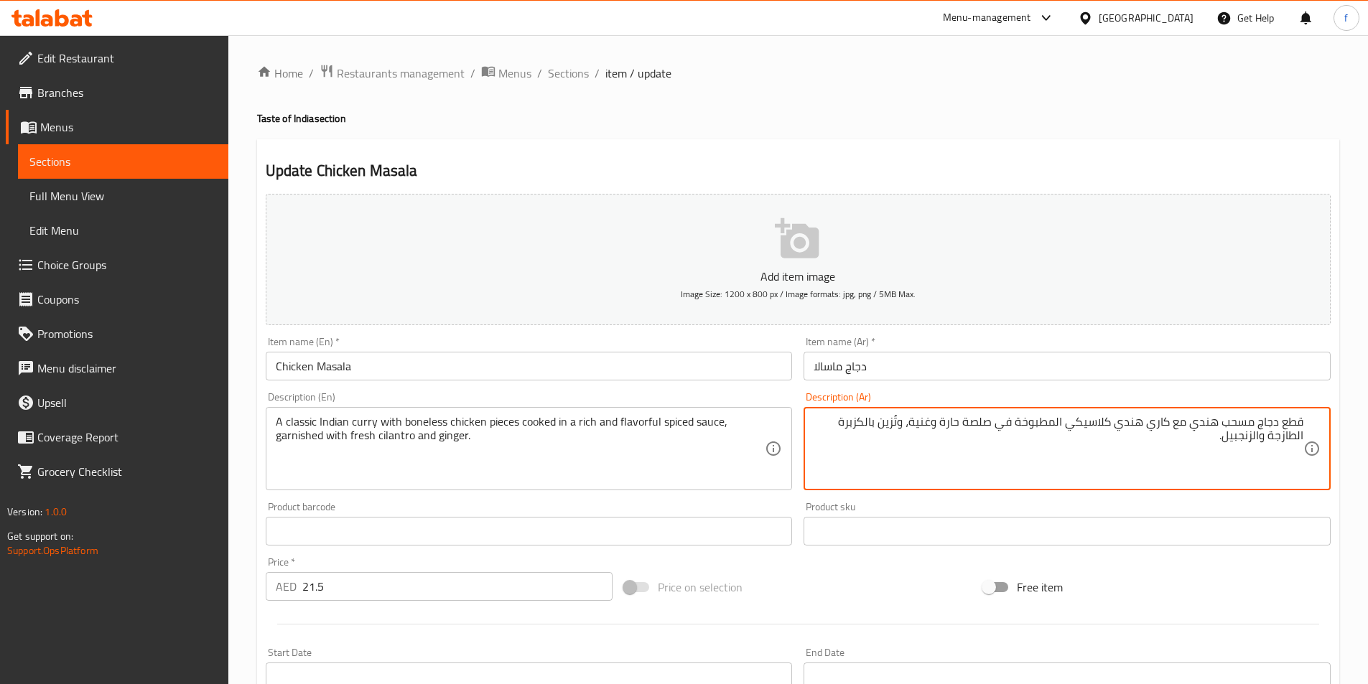
click at [952, 424] on textarea "قطع دجاج مسحب هندي مع كاري هندي كلاسيكي المطبوخة في صلصة حارة وغنية، وتُزين بال…" at bounding box center [1059, 449] width 490 height 68
type textarea "قطع دجاج مسحب هندي مع كاري هندي كلاسيكي المطبوخة في صلصة متبلة لذيذة وغنية، وتُ…"
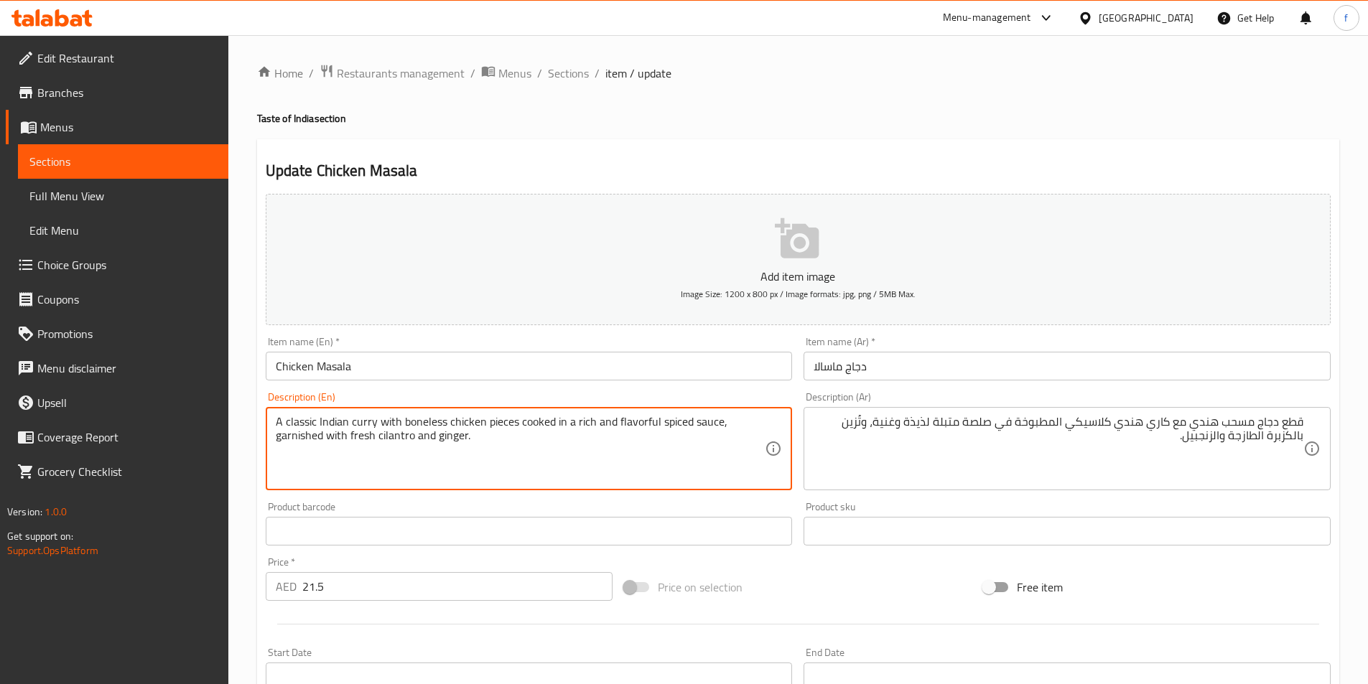
click at [300, 442] on textarea "A classic Indian curry with boneless chicken pieces cooked in a rich and flavor…" at bounding box center [521, 449] width 490 height 68
click at [387, 429] on textarea "A classic Indian curry with boneless chicken pieces cooked in a rich and flavor…" at bounding box center [521, 449] width 490 height 68
click at [403, 437] on textarea "A classic Indian curry with boneless chicken pieces cooked in a rich and flavor…" at bounding box center [521, 449] width 490 height 68
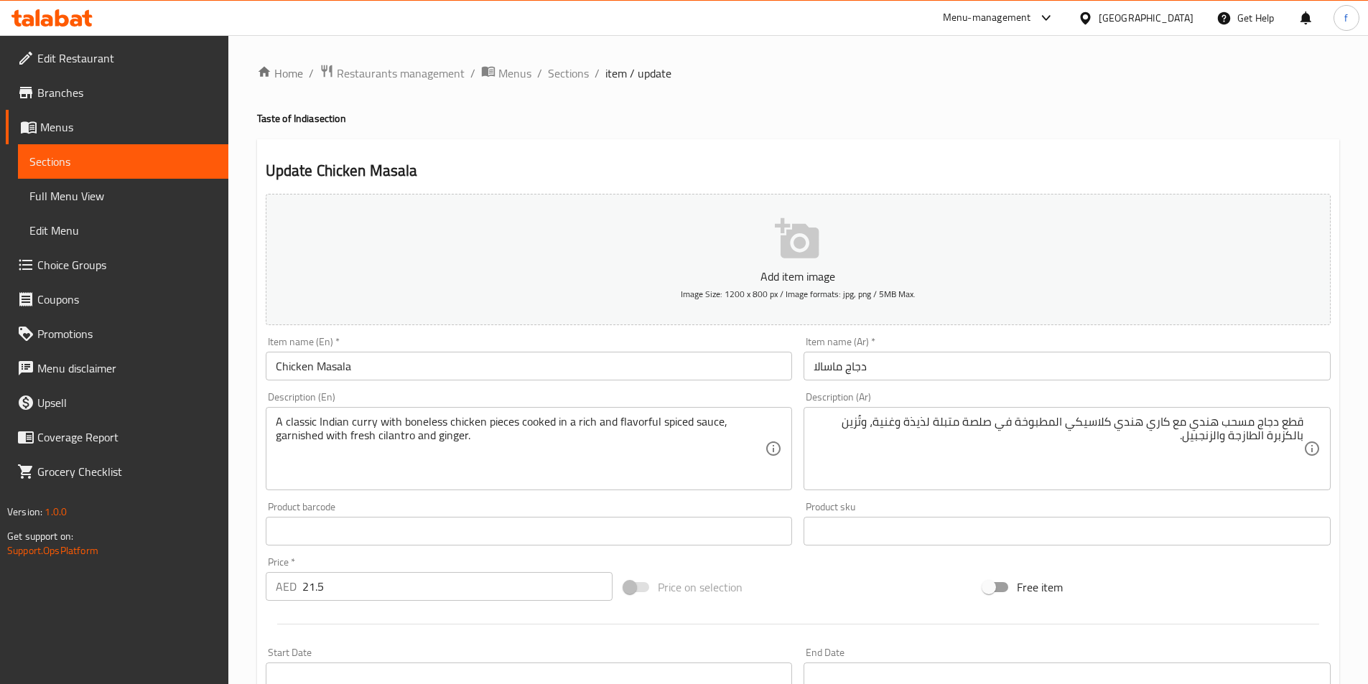
click at [442, 440] on textarea "A classic Indian curry with boneless chicken pieces cooked in a rich and flavor…" at bounding box center [521, 449] width 490 height 68
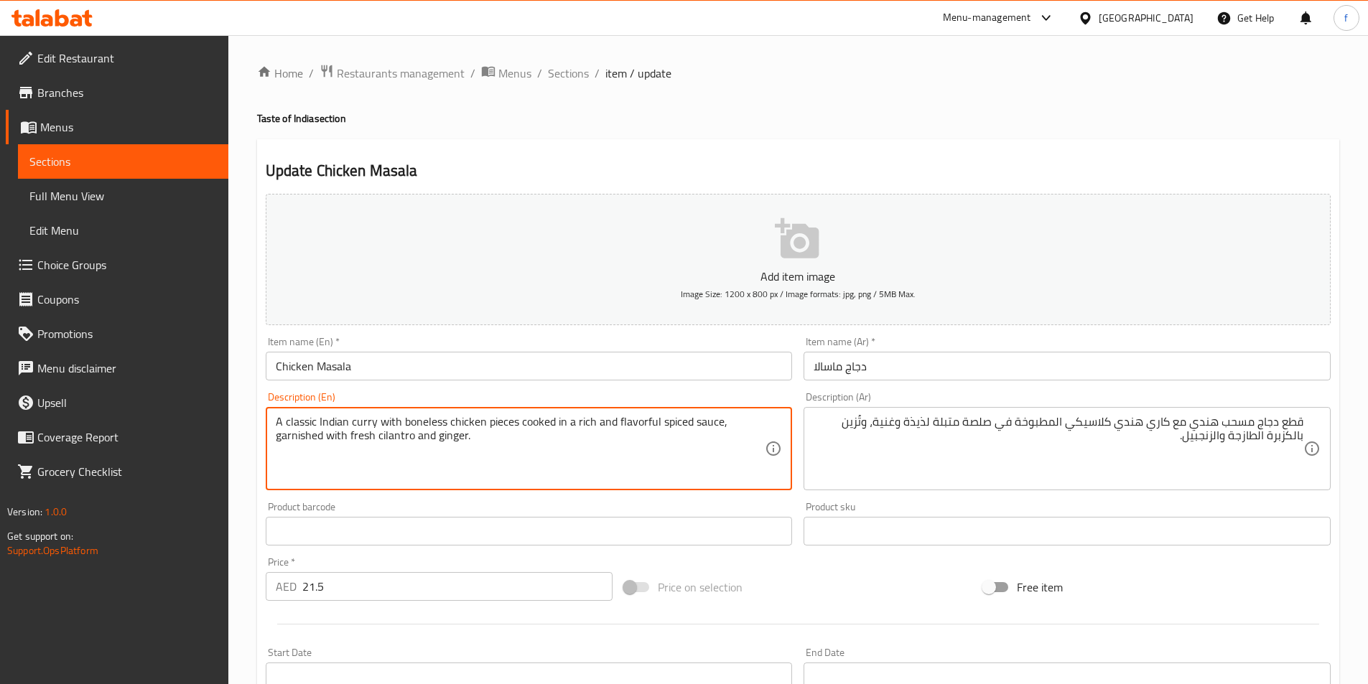
click at [442, 440] on textarea "A classic Indian curry with boneless chicken pieces cooked in a rich and flavor…" at bounding box center [521, 449] width 490 height 68
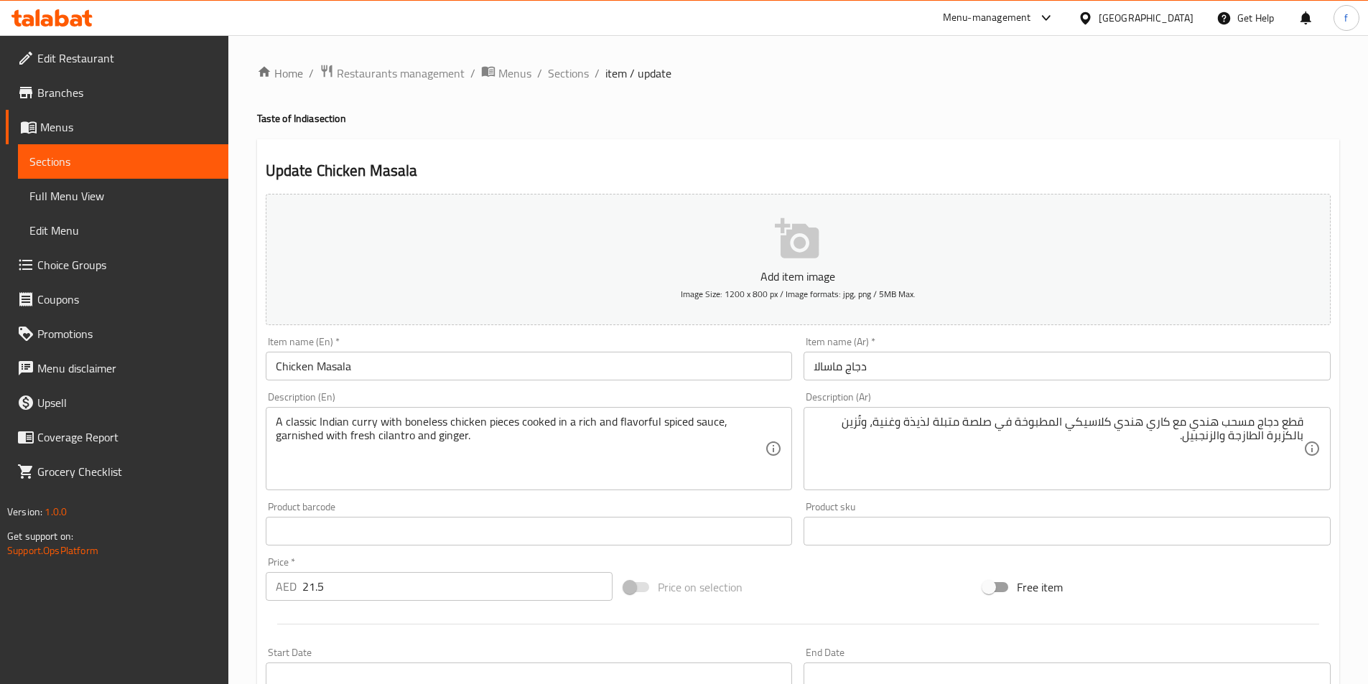
click at [546, 456] on textarea "A classic Indian curry with boneless chicken pieces cooked in a rich and flavor…" at bounding box center [521, 449] width 490 height 68
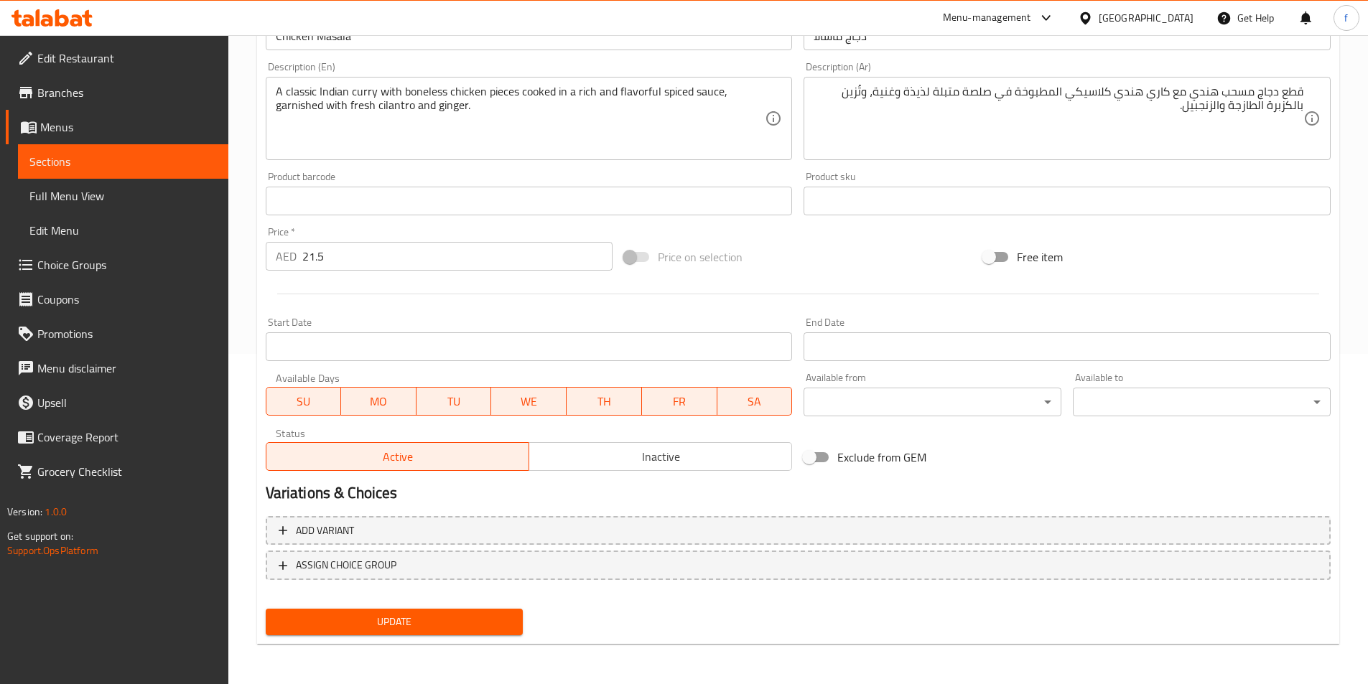
click at [487, 620] on span "Update" at bounding box center [394, 622] width 235 height 18
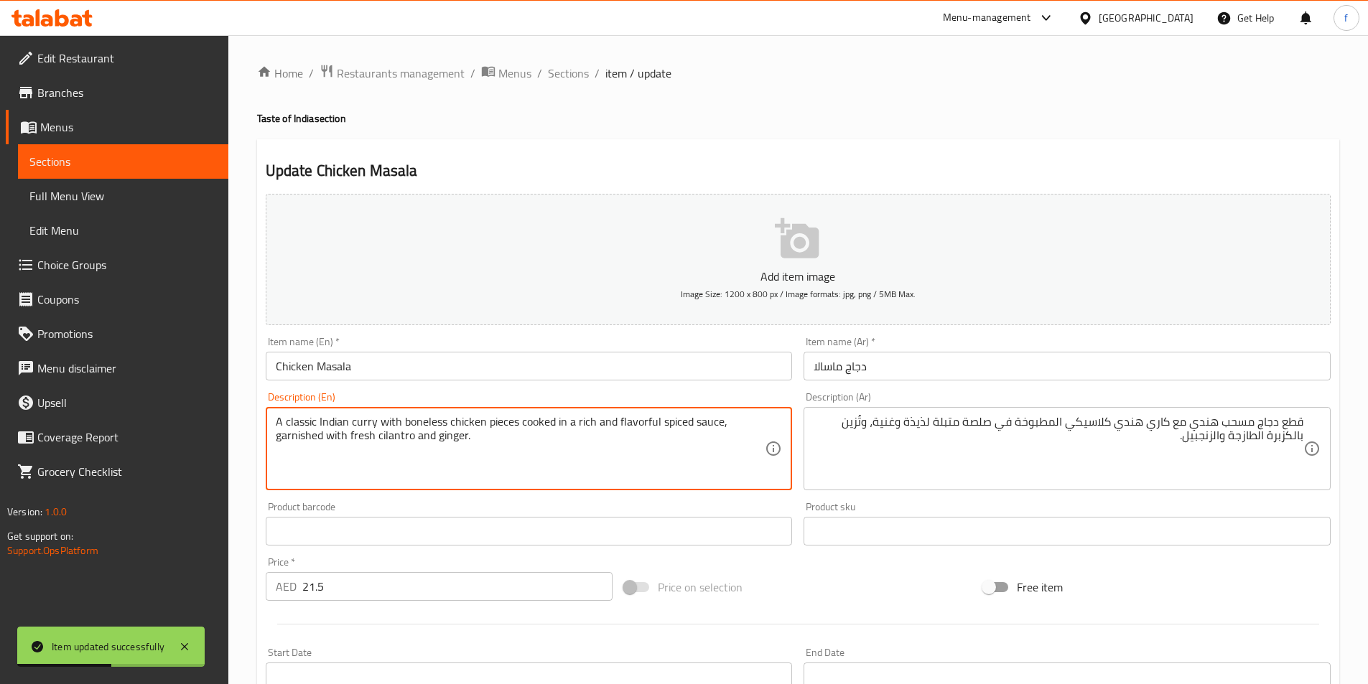
click at [506, 424] on textarea "A classic Indian curry with boneless chicken pieces cooked in a rich and flavor…" at bounding box center [521, 449] width 490 height 68
click at [472, 417] on textarea "A classic Indian curry with boneless chicken pieces cooked in a rich and flavor…" at bounding box center [521, 449] width 490 height 68
click at [427, 424] on textarea "A classic Indian curry with boneless chicken pieces cooked in a rich and flavor…" at bounding box center [521, 449] width 490 height 68
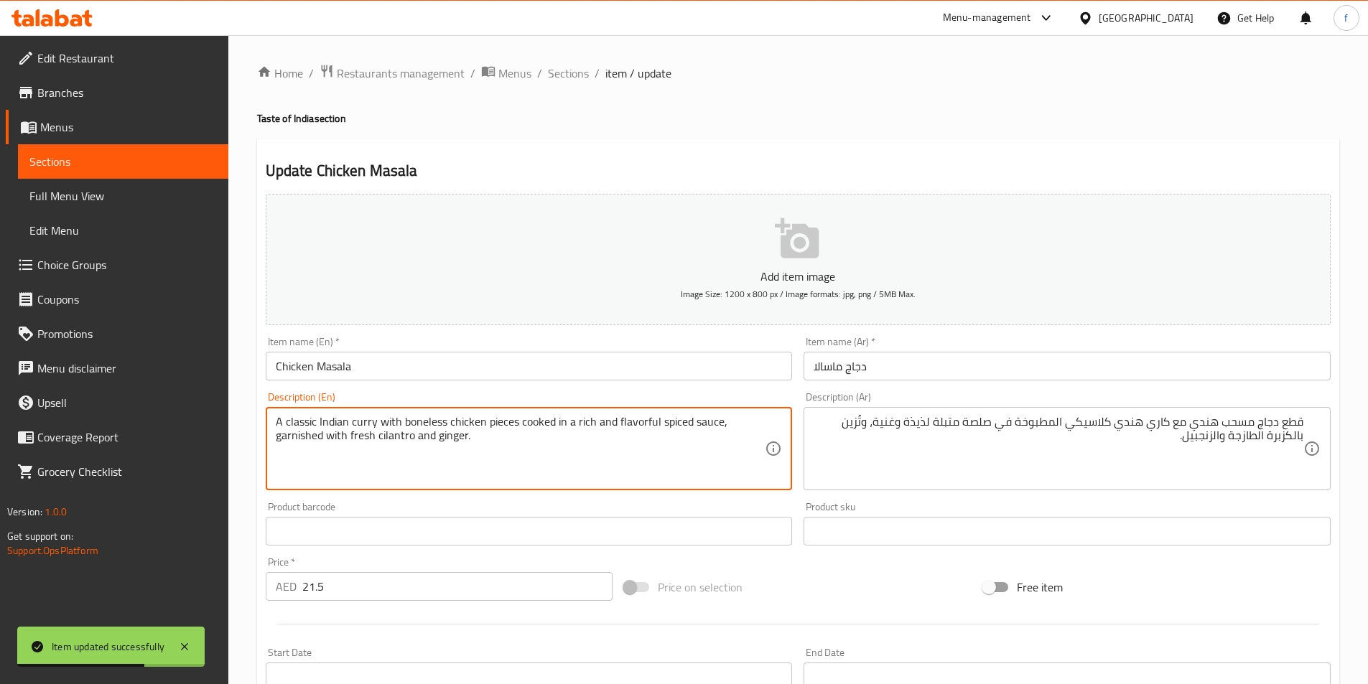
click at [389, 429] on textarea "A classic Indian curry with boneless chicken pieces cooked in a rich and flavor…" at bounding box center [521, 449] width 490 height 68
click at [368, 425] on textarea "A classic Indian curry with boneless chicken pieces cooked in a rich and flavor…" at bounding box center [521, 449] width 490 height 68
click at [334, 423] on textarea "A classic Indian curry with boneless chicken pieces cooked in a rich and flavor…" at bounding box center [521, 449] width 490 height 68
click at [297, 423] on textarea "A classic Indian curry with boneless chicken pieces cooked in a rich and flavor…" at bounding box center [521, 449] width 490 height 68
click at [536, 429] on textarea "A classic Indian curry with boneless chicken pieces cooked in a rich and flavor…" at bounding box center [521, 449] width 490 height 68
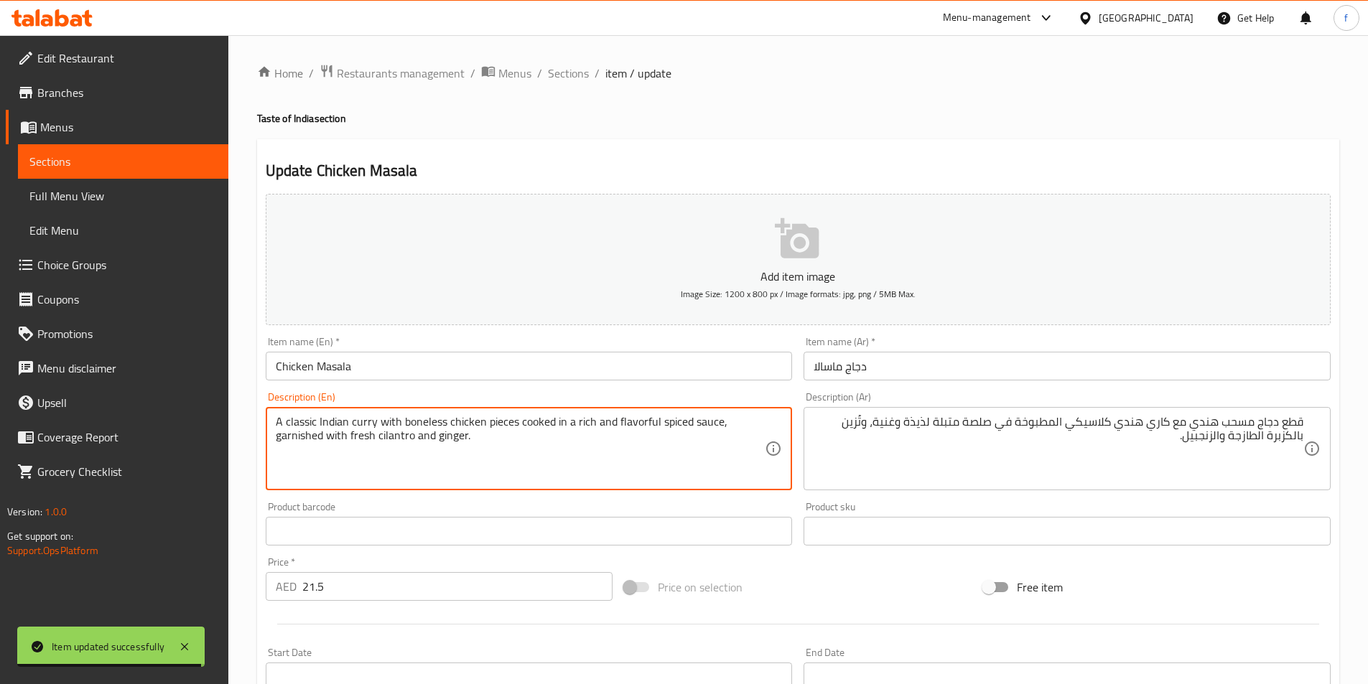
click at [536, 429] on textarea "A classic Indian curry with boneless chicken pieces cooked in a rich and flavor…" at bounding box center [521, 449] width 490 height 68
click at [578, 427] on textarea "A classic Indian curry with boneless chicken pieces cooked in a rich and flavor…" at bounding box center [521, 449] width 490 height 68
click at [605, 427] on textarea "A classic Indian curry with boneless chicken pieces cooked in a rich and flavor…" at bounding box center [521, 449] width 490 height 68
click at [636, 425] on textarea "A classic Indian curry with boneless chicken pieces cooked in a rich and flavor…" at bounding box center [521, 449] width 490 height 68
click at [692, 422] on textarea "A classic Indian curry with boneless chicken pieces cooked in a rich and flavor…" at bounding box center [521, 449] width 490 height 68
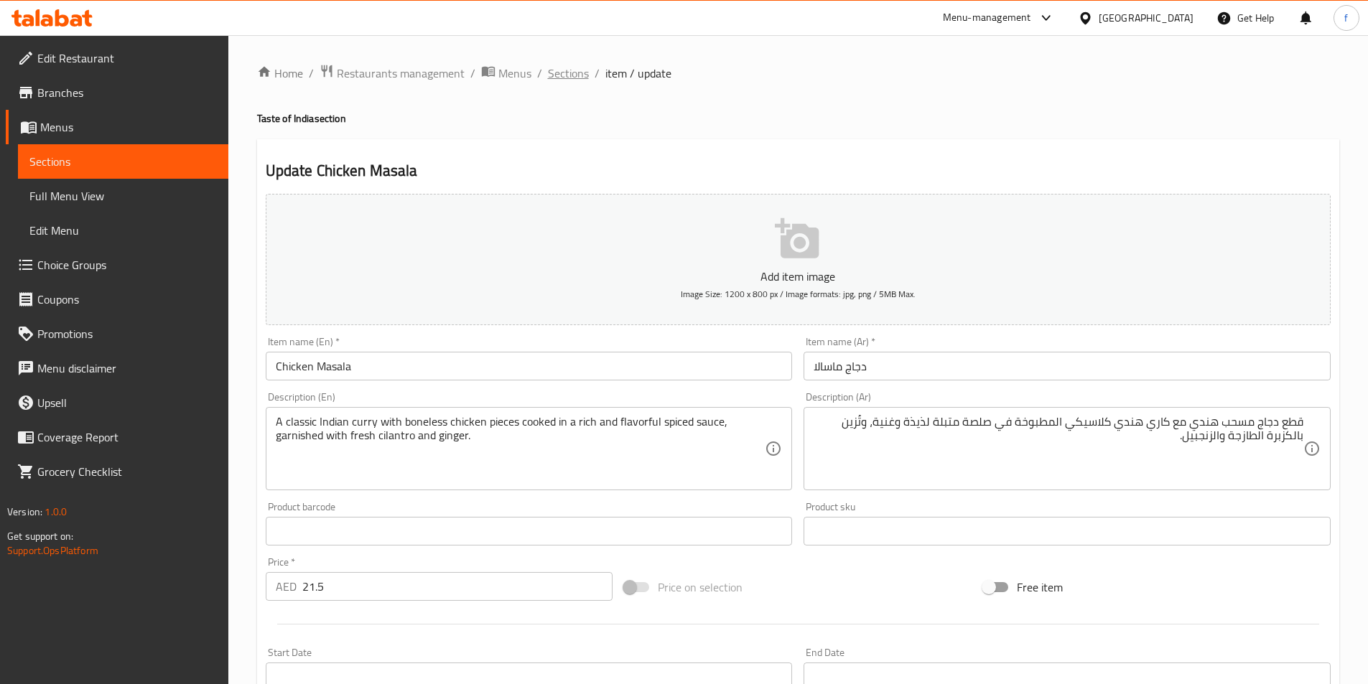
click at [571, 80] on span "Sections" at bounding box center [568, 73] width 41 height 17
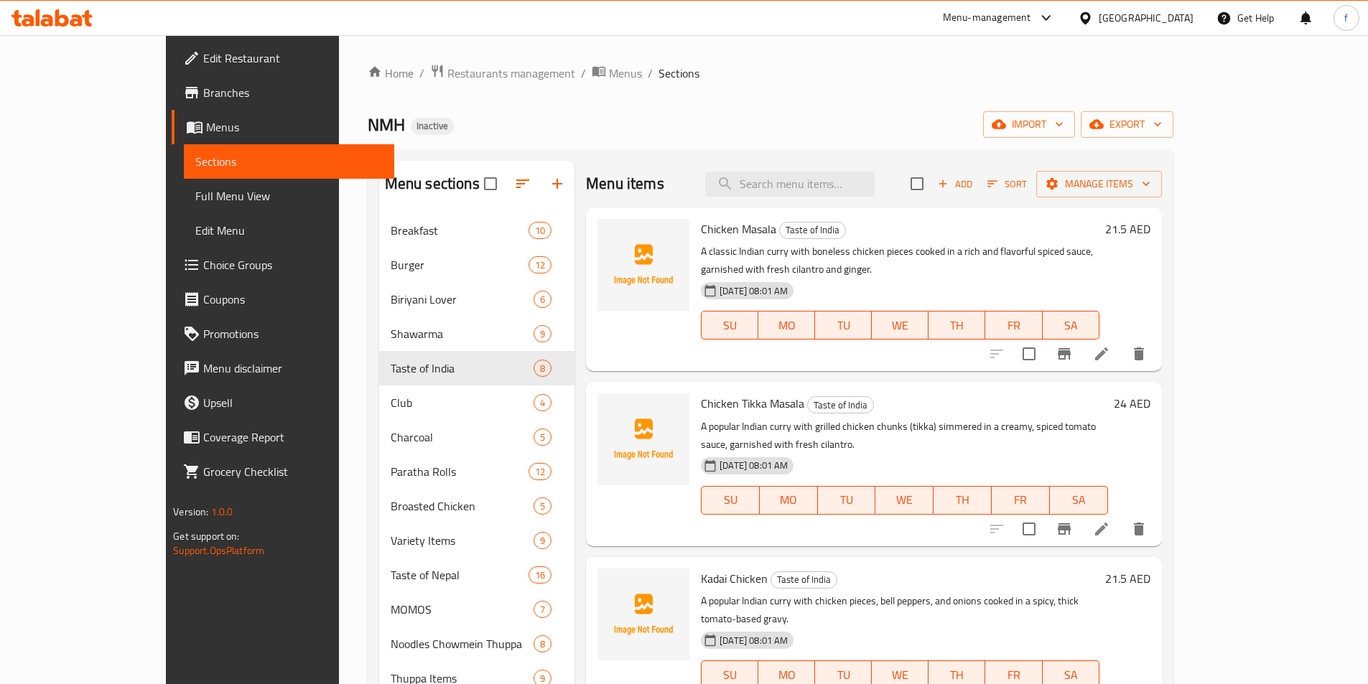
click at [1122, 516] on li at bounding box center [1101, 529] width 40 height 26
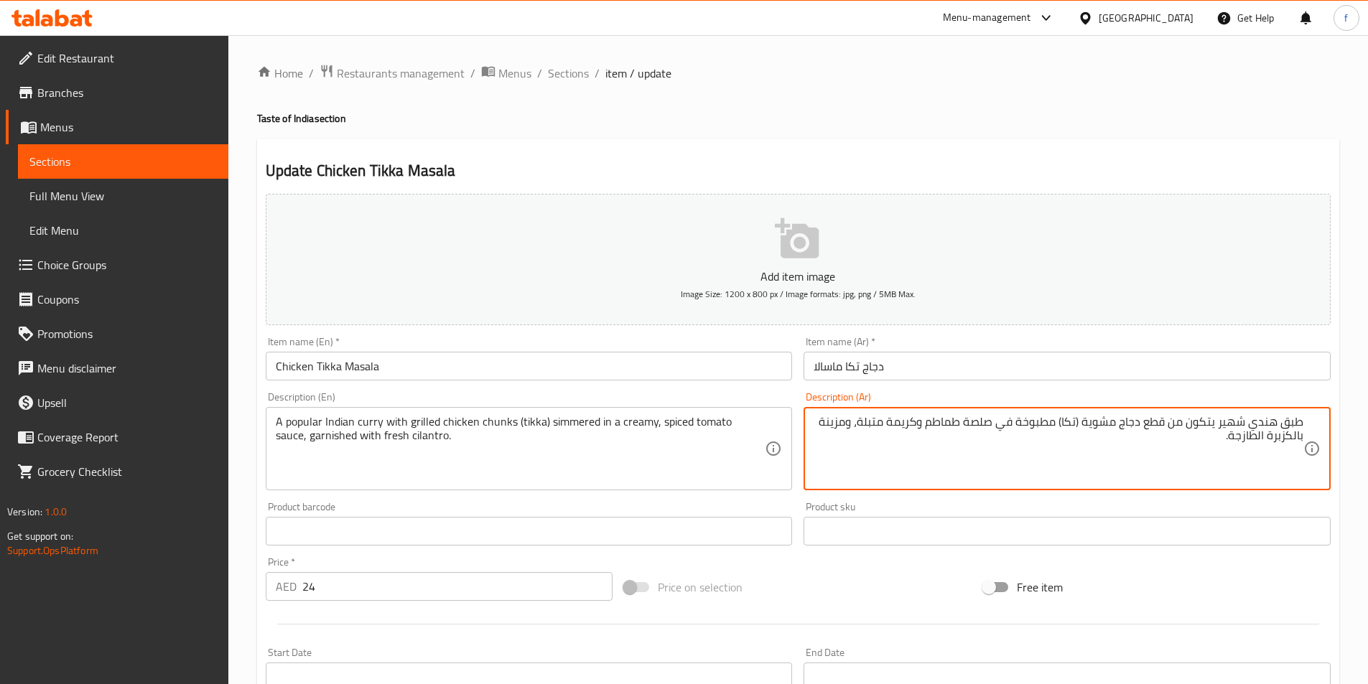
click at [1294, 419] on textarea "طبق هندي شهير يتكون من قطع دجاج مشوية (تكا) مطبوخة في صلصة طماطم وكريمة متبلة، …" at bounding box center [1059, 449] width 490 height 68
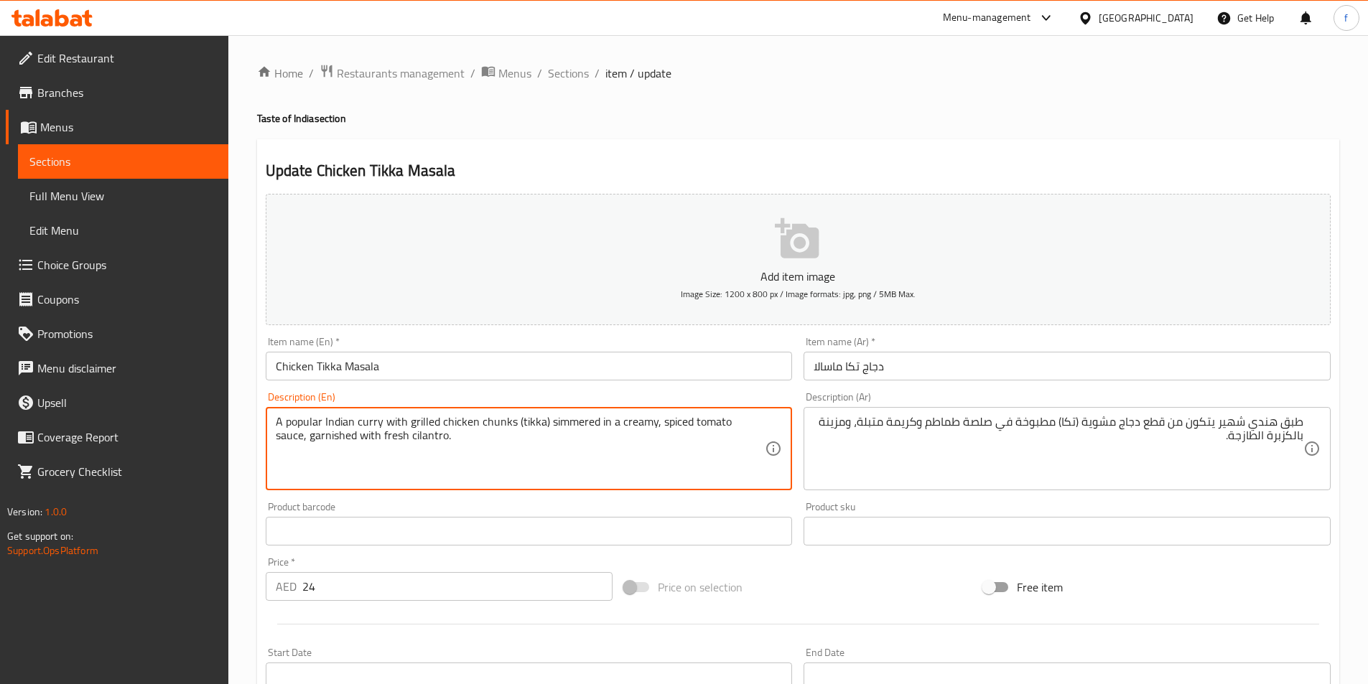
click at [493, 424] on textarea "A popular Indian curry with grilled chicken chunks (tikka) simmered in a creamy…" at bounding box center [521, 449] width 490 height 68
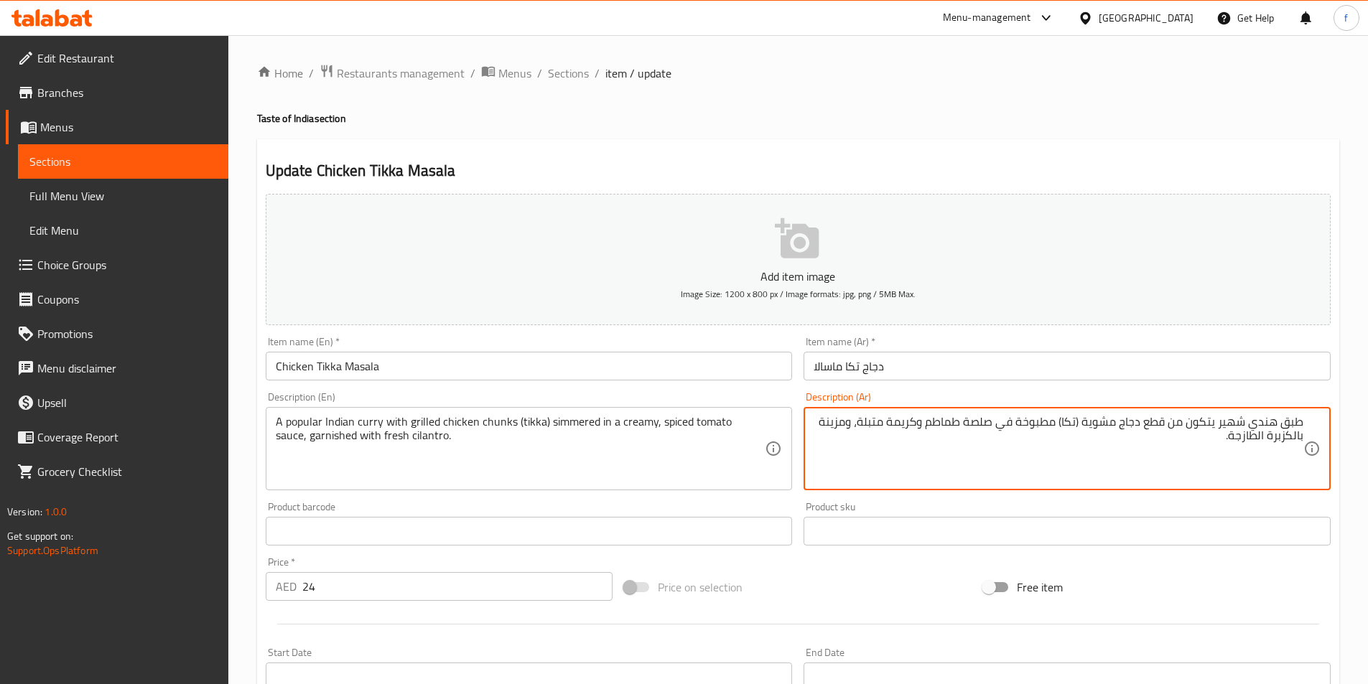
click at [1297, 421] on textarea "طبق هندي شهير يتكون من قطع دجاج مشوية (تكا) مطبوخة في صلصة طماطم وكريمة متبلة، …" at bounding box center [1059, 449] width 490 height 68
click at [1211, 426] on textarea "هندي شهير يتكون من قطع دجاج مشوية (تكا) مطبوخة في صلصة طماطم وكريمة متبلة، ومزي…" at bounding box center [1059, 449] width 490 height 68
click at [1191, 443] on textarea "هندي شهير يتكون من قطع دجاج مشوية (تكا) مطبوخة في صلصة طماطم وكريمة متبلة، ومزي…" at bounding box center [1059, 449] width 490 height 68
click at [1208, 444] on textarea "هندي شهير يتكون من قطع دجاج مشوية (تكا) مطبوخة في صلصة طماطم وكريمة متبلة، ومزي…" at bounding box center [1059, 449] width 490 height 68
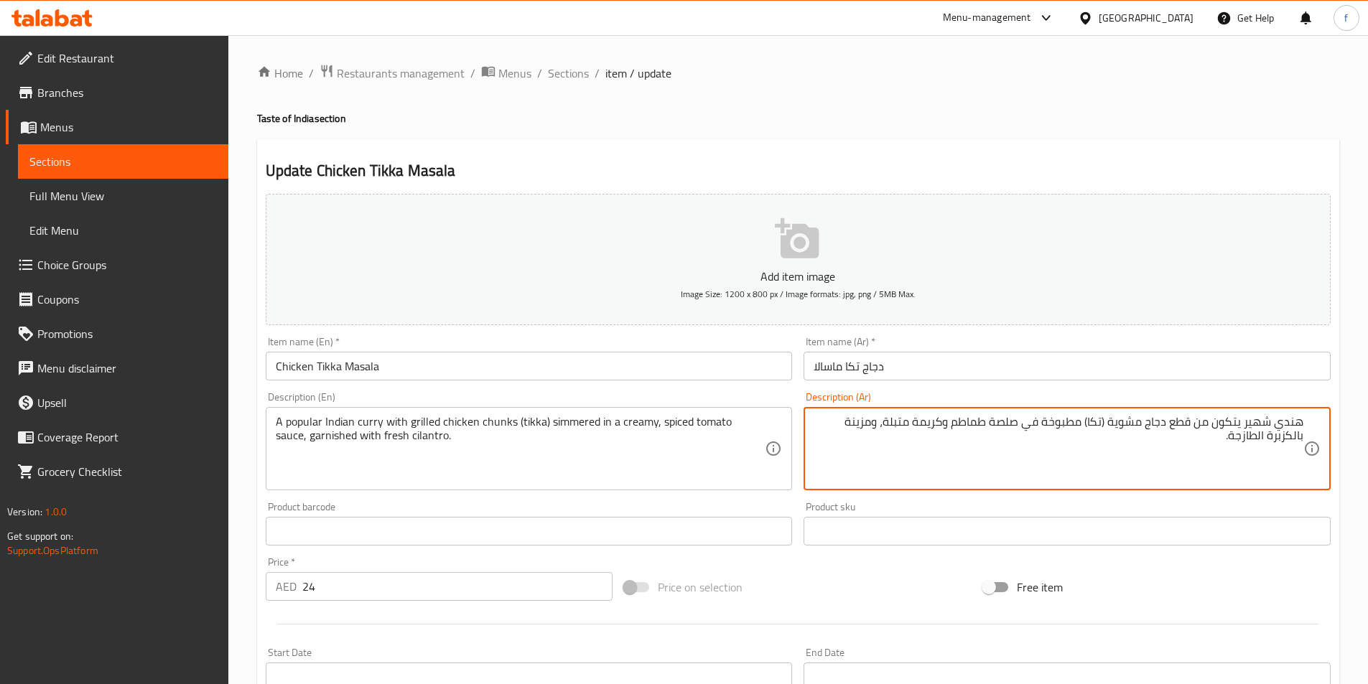
click at [960, 376] on input "دجاج تكا ماسالا" at bounding box center [1067, 366] width 527 height 29
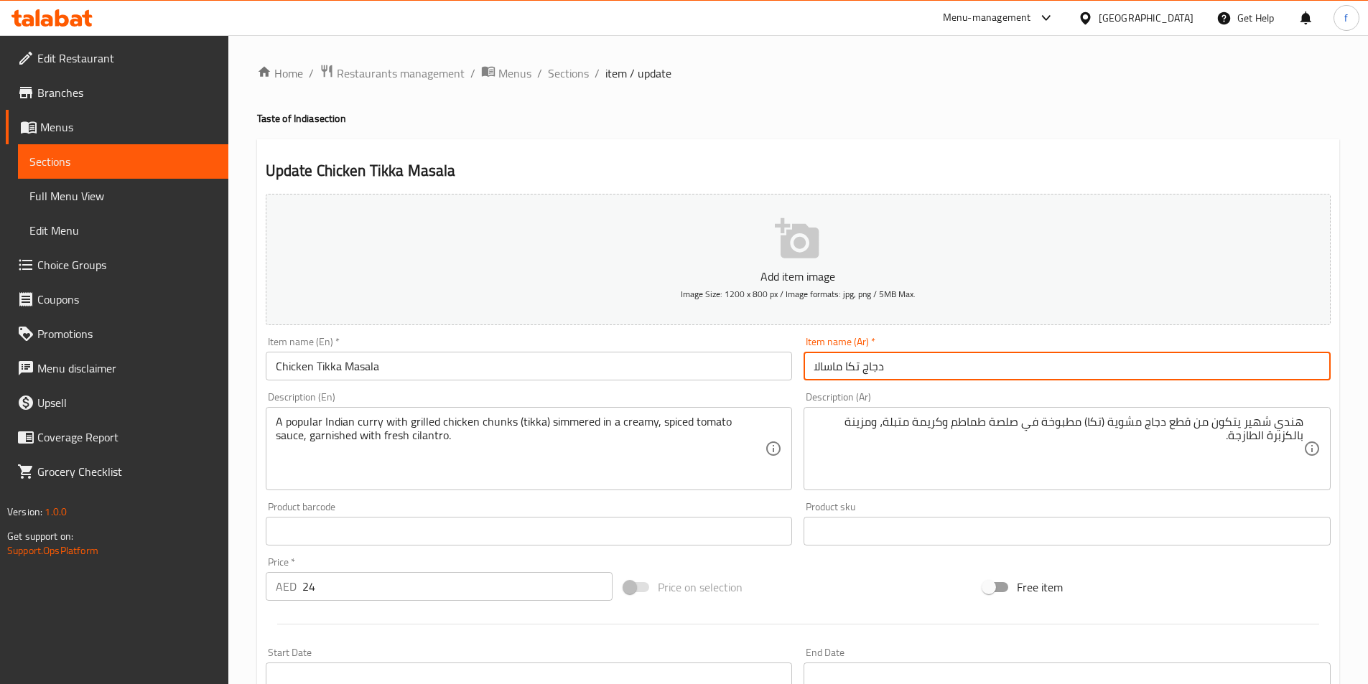
click at [373, 420] on textarea "A popular Indian curry with grilled chicken chunks (tikka) simmered in a creamy…" at bounding box center [521, 449] width 490 height 68
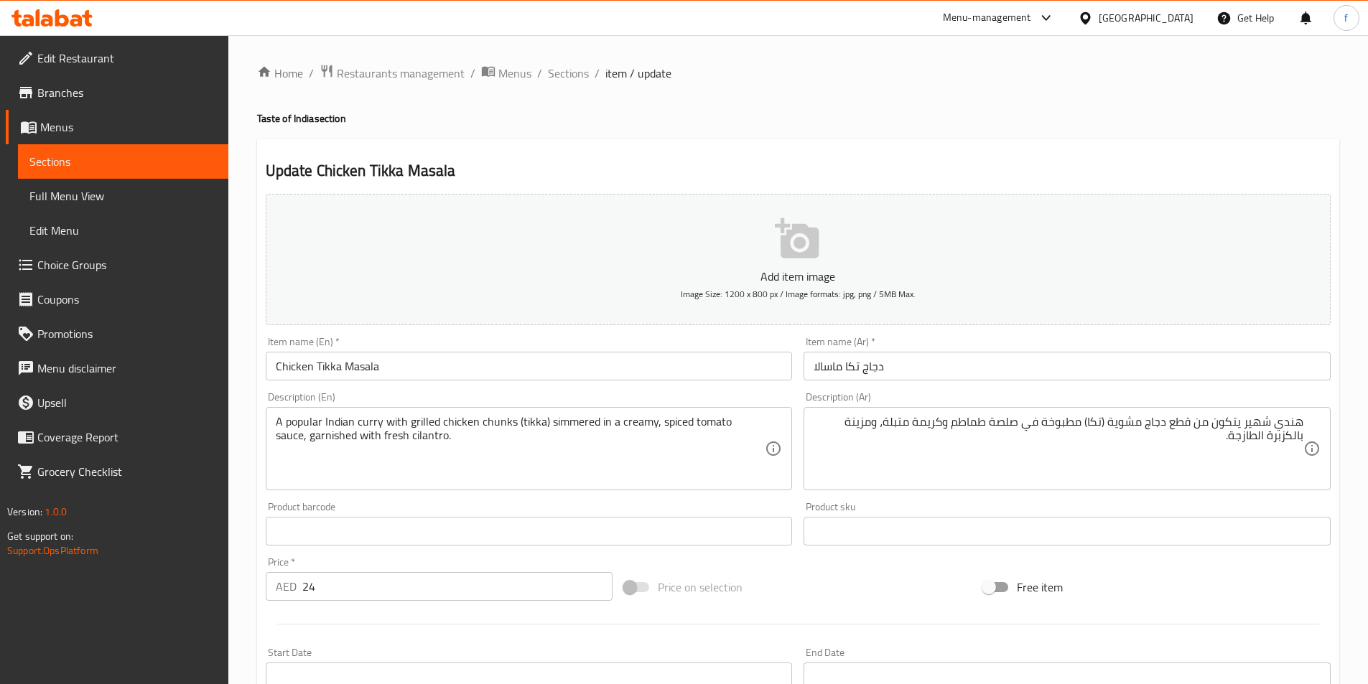
click at [1308, 420] on div "هندي شهير يتكون من قطع دجاج مشوية (تكا) مطبوخة في صلصة طماطم وكريمة متبلة، ومزي…" at bounding box center [1067, 448] width 527 height 83
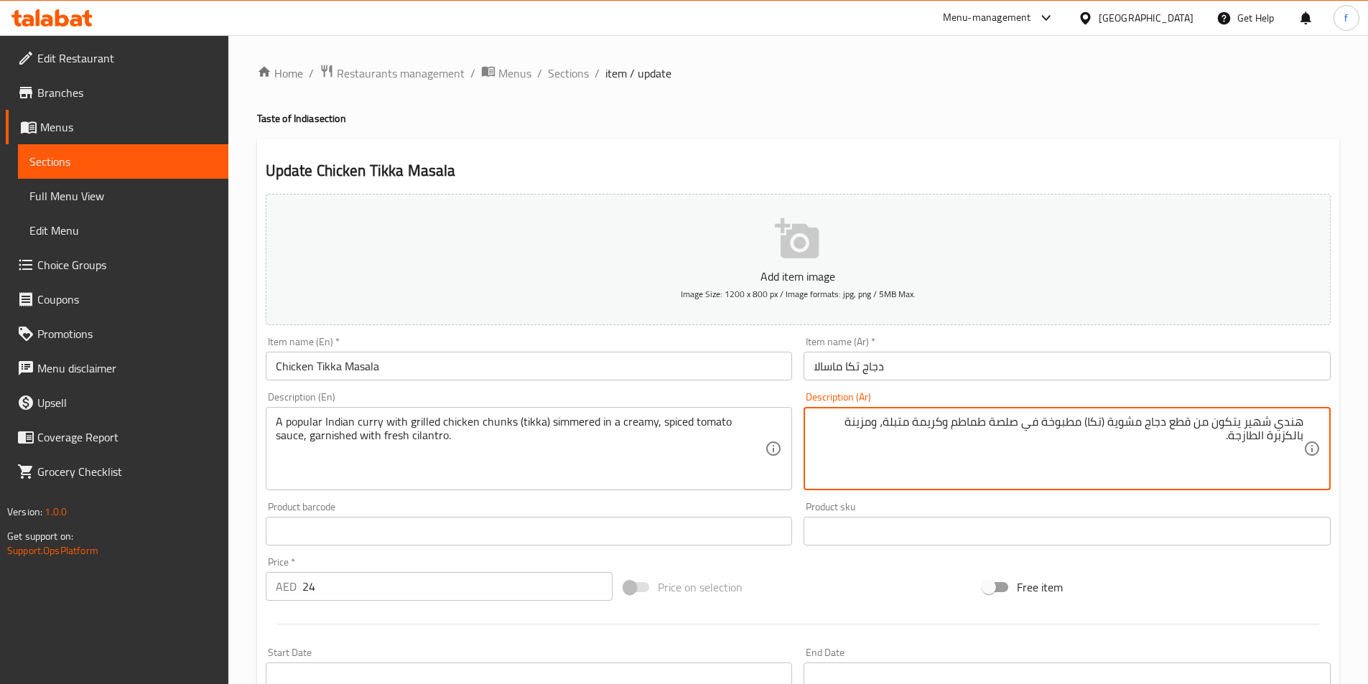
paste textarea "curry"
click at [1266, 435] on textarea "هندي شهير يتكون من قطع دجاج مشوية (تكا) مطبوخة في صلصة طماطم وكريمة متبلة، ومزي…" at bounding box center [1059, 449] width 490 height 68
paste textarea "كاري"
click at [1305, 420] on div "كاري هندي شهير يتكون من قطع دجاج مشوية (تكا) مطبوخة في صلصة طماطم وكريمة متبلة،…" at bounding box center [1067, 448] width 527 height 83
click at [1298, 425] on textarea "كاري هندي شهير يتكون من قطع دجاج مشوية (تكا) مطبوخة في صلصة طماطم وكريمة متبلة،…" at bounding box center [1059, 449] width 490 height 68
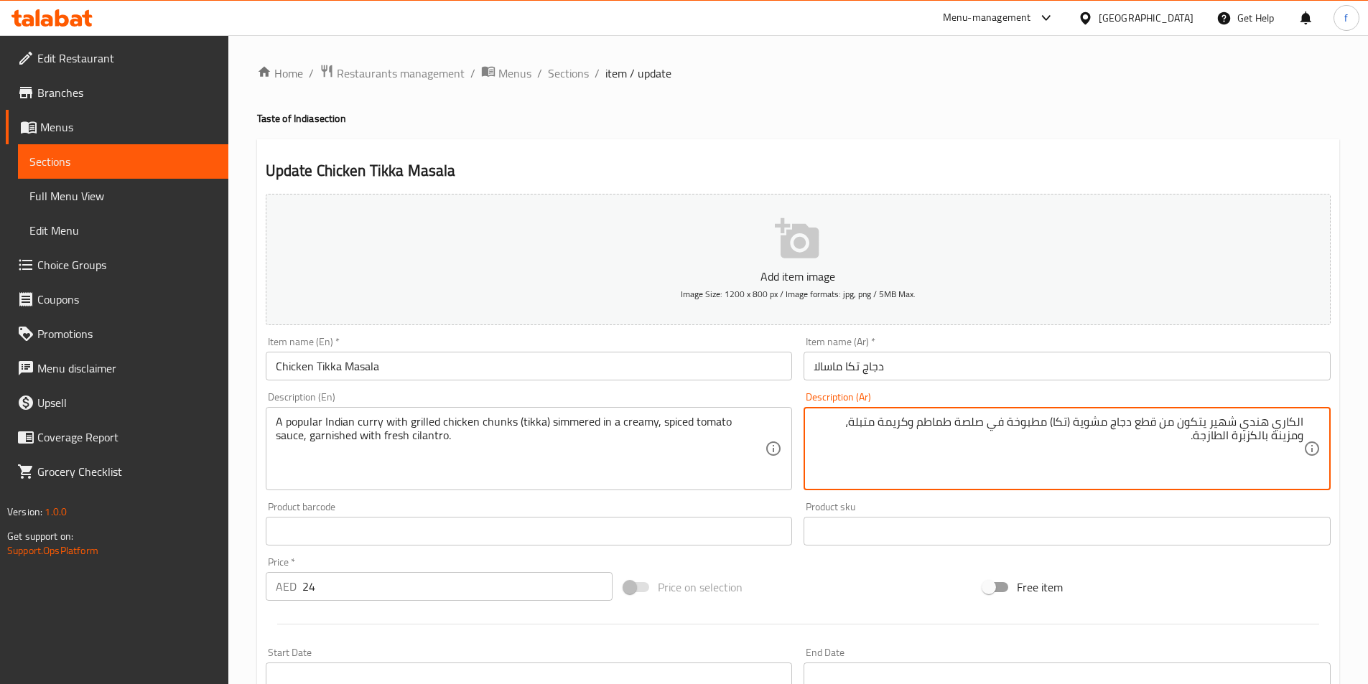
click at [1270, 422] on textarea "الكاري هندي شهير يتكون من قطع دجاج مشوية (تكا) مطبوخة في صلصة طماطم وكريمة متبل…" at bounding box center [1059, 449] width 490 height 68
click at [1231, 419] on textarea "الكاري الهندي شهير يتكون من قطع دجاج مشوية (تكا) مطبوخة في صلصة طماطم وكريمة مت…" at bounding box center [1059, 449] width 490 height 68
drag, startPoint x: 1194, startPoint y: 423, endPoint x: 1151, endPoint y: 422, distance: 43.1
click at [1151, 422] on textarea "الكاري الهندي الشهير يتكون من قطع دجاج مشوية (تكا) مطبوخة في صلصة طماطم وكريمة …" at bounding box center [1059, 449] width 490 height 68
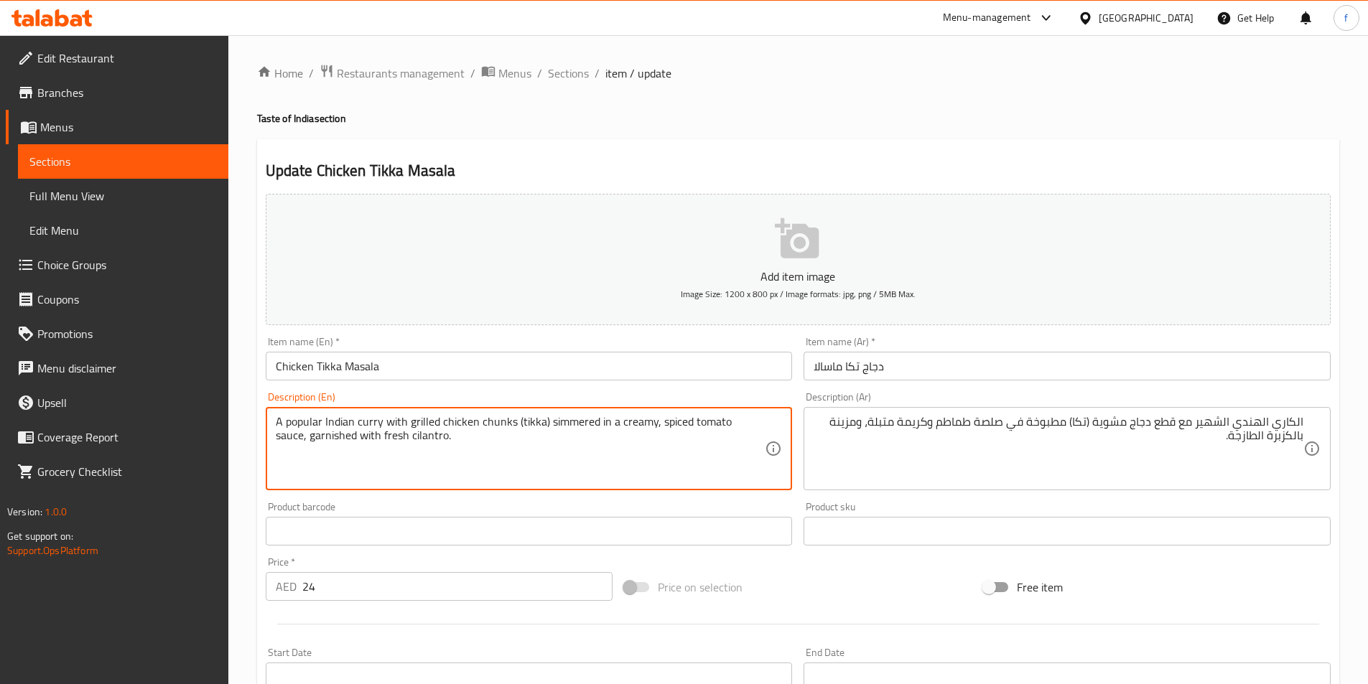
click at [564, 416] on textarea "A popular Indian curry with grilled chicken chunks (tikka) simmered in a creamy…" at bounding box center [521, 449] width 490 height 68
click at [572, 420] on textarea "A popular Indian curry with grilled chicken chunks (tikka) simmered in a creamy…" at bounding box center [521, 449] width 490 height 68
click at [644, 428] on textarea "A popular Indian curry with grilled chicken chunks (tikka) simmered in a creamy…" at bounding box center [521, 449] width 490 height 68
click at [750, 417] on textarea "A popular Indian curry with grilled chicken chunks (tikka) simmered in a creamy…" at bounding box center [521, 449] width 490 height 68
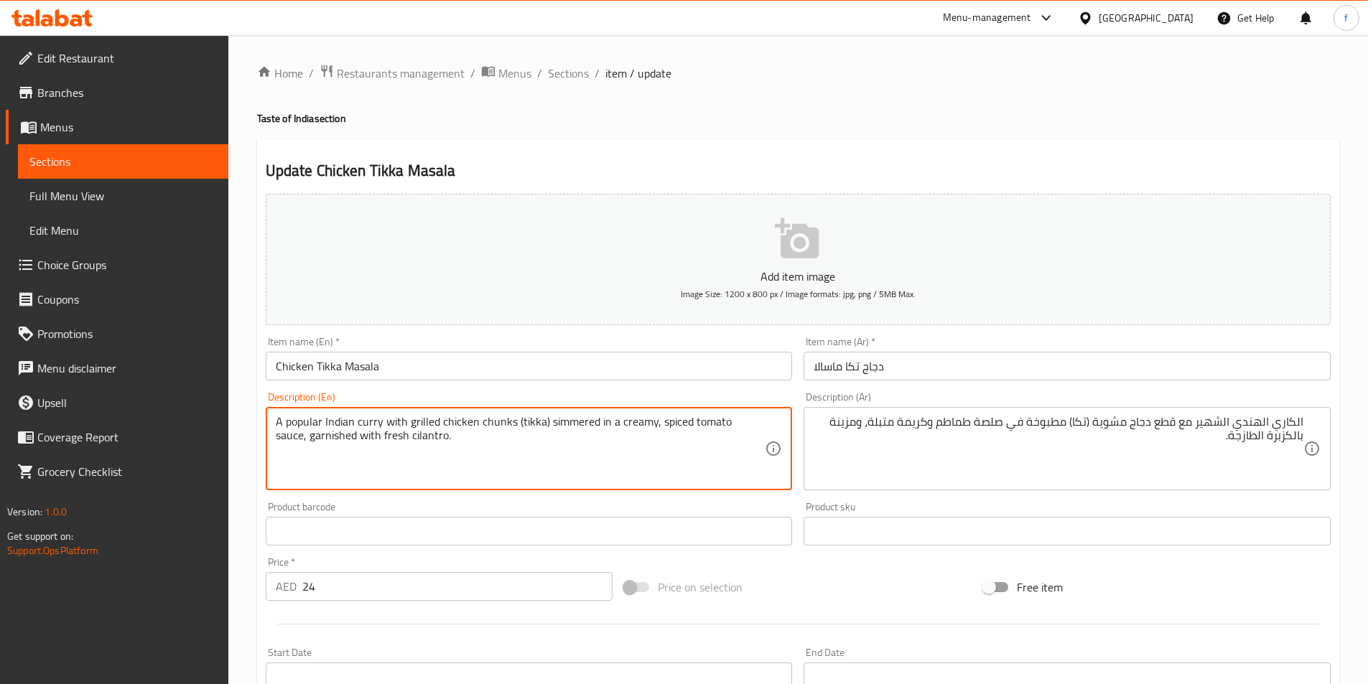
click at [750, 417] on textarea "A popular Indian curry with grilled chicken chunks (tikka) simmered in a creamy…" at bounding box center [521, 449] width 490 height 68
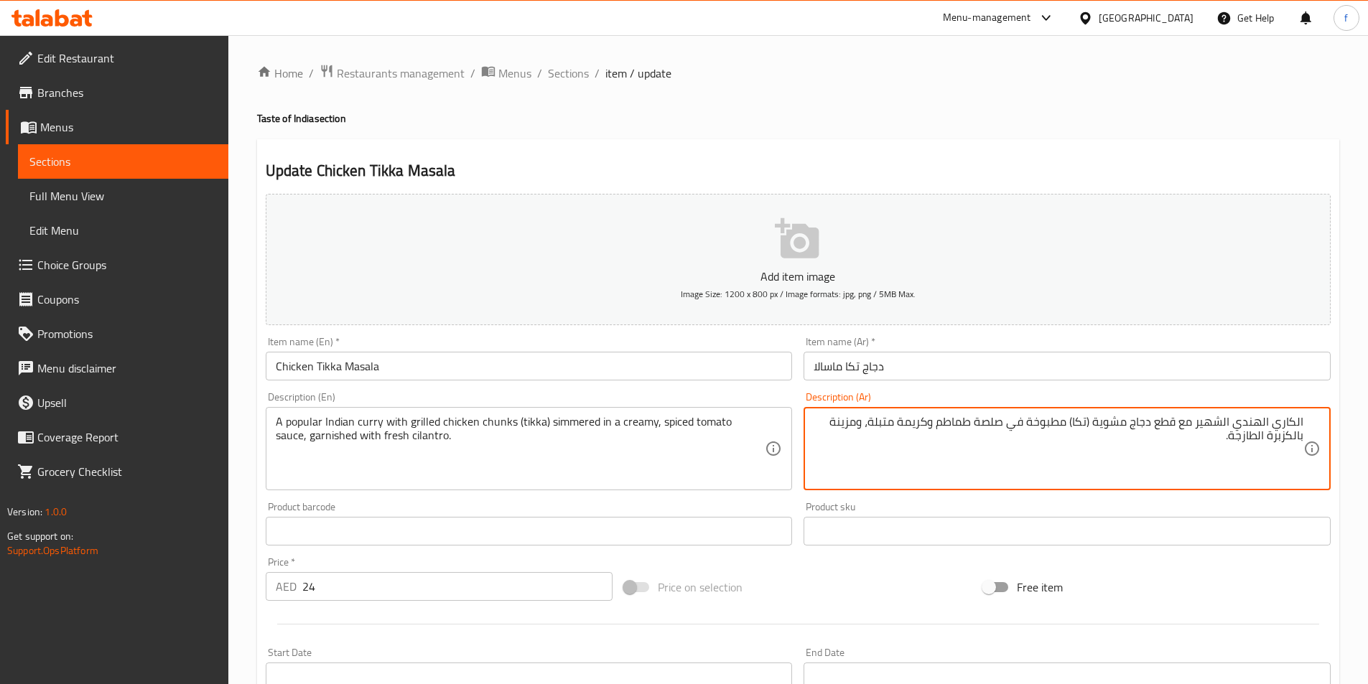
click at [880, 419] on textarea "الكاري الهندي الشهير مع قطع دجاج مشوية (تكا) مطبوخة في صلصة طماطم وكريمة متبلة،…" at bounding box center [1059, 449] width 490 height 68
click at [941, 424] on textarea "الكاري الهندي الشهير مع قطع دجاج مشوية (تكا) مطبوخة في صلصة طماطم وكريمة ، ومزي…" at bounding box center [1059, 449] width 490 height 68
paste textarea "متبلة"
click at [873, 422] on textarea "الكاري الهندي الشهير مع قطع دجاج مشوية (تكا) مطبوخة في صلصة طماطم متبلة وكريمة …" at bounding box center [1059, 449] width 490 height 68
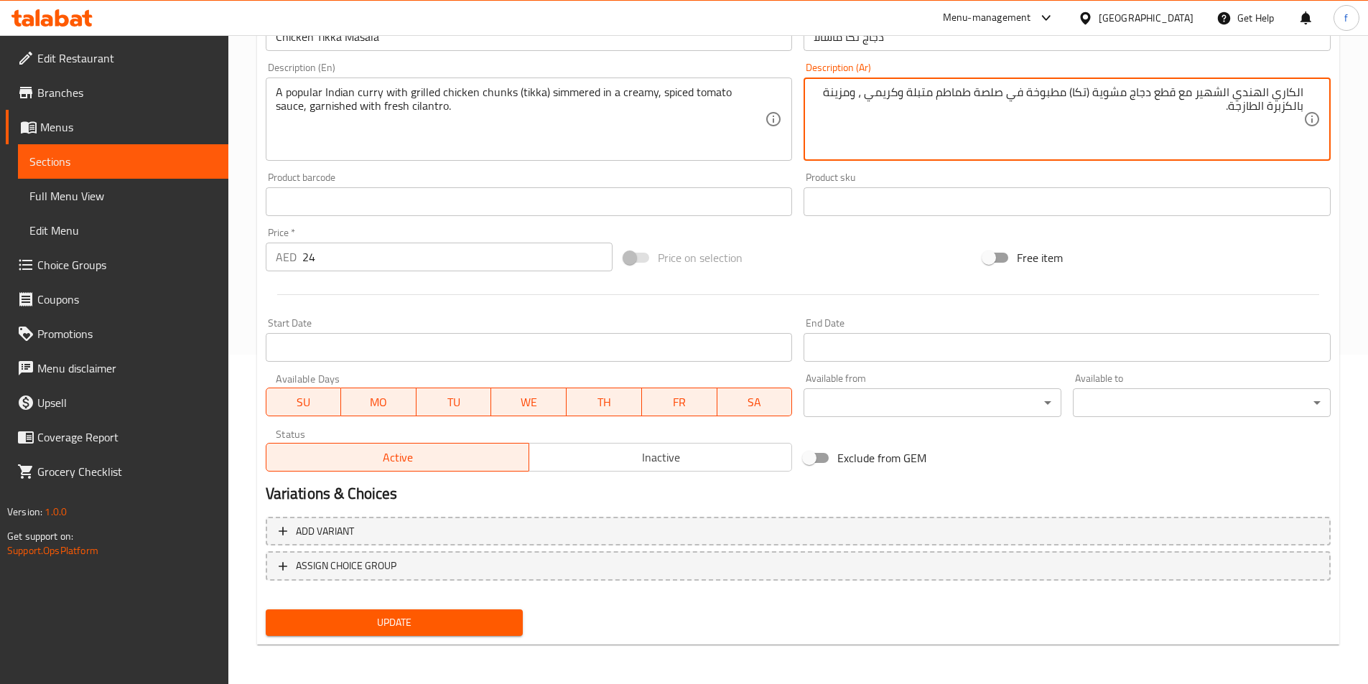
scroll to position [330, 0]
type textarea "الكاري الهندي الشهير مع قطع دجاج مشوية (تكا) مطبوخة في صلصة طماطم متبلة وكريمي …"
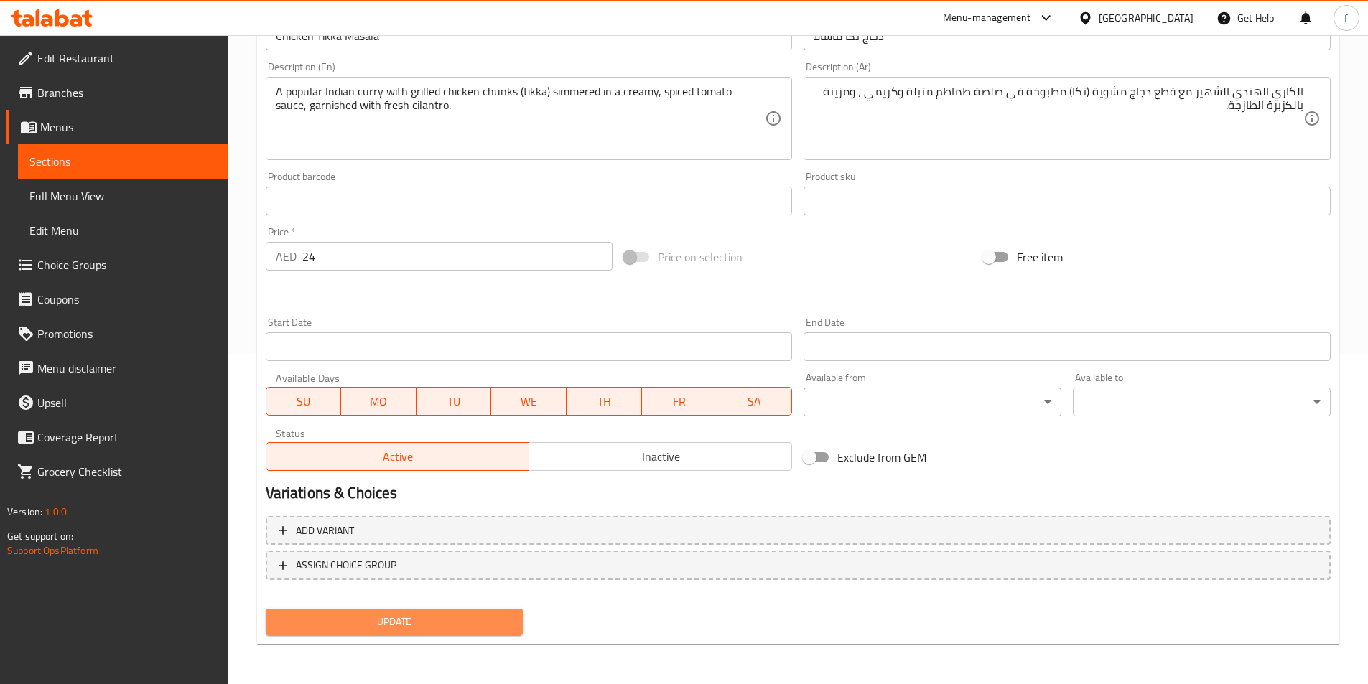
click at [412, 624] on span "Update" at bounding box center [394, 622] width 235 height 18
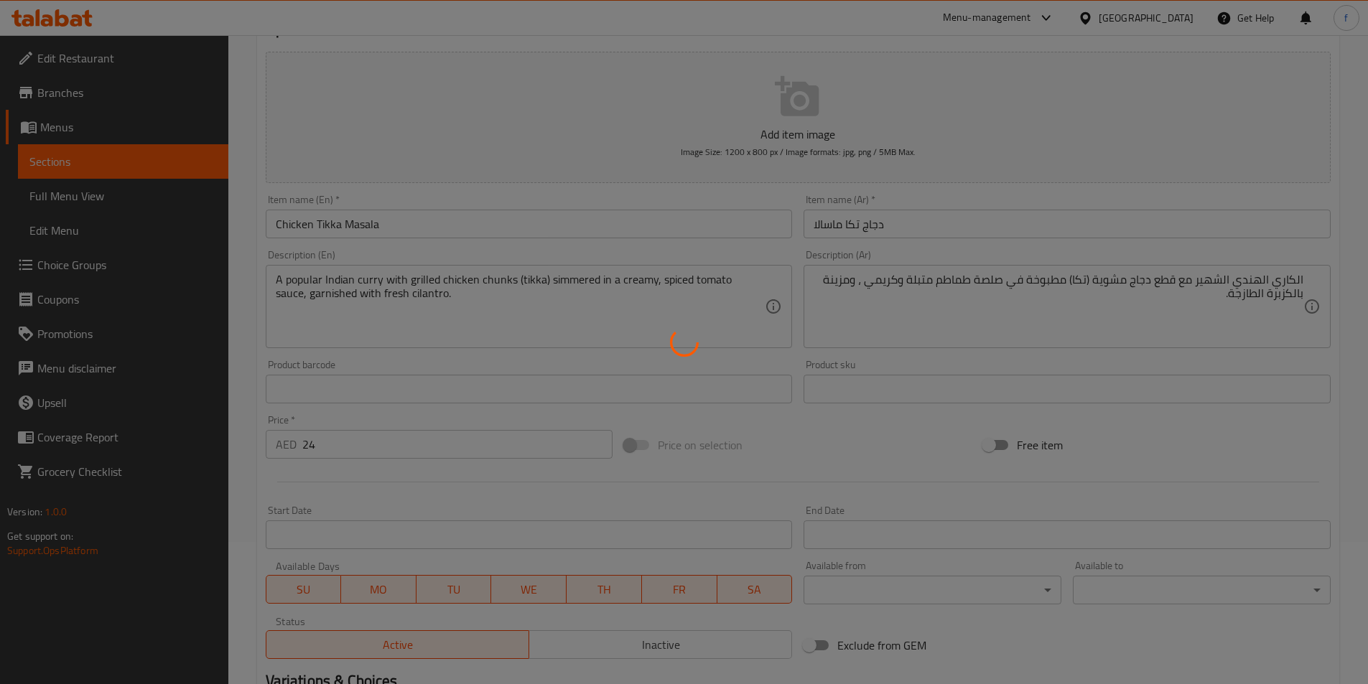
scroll to position [0, 0]
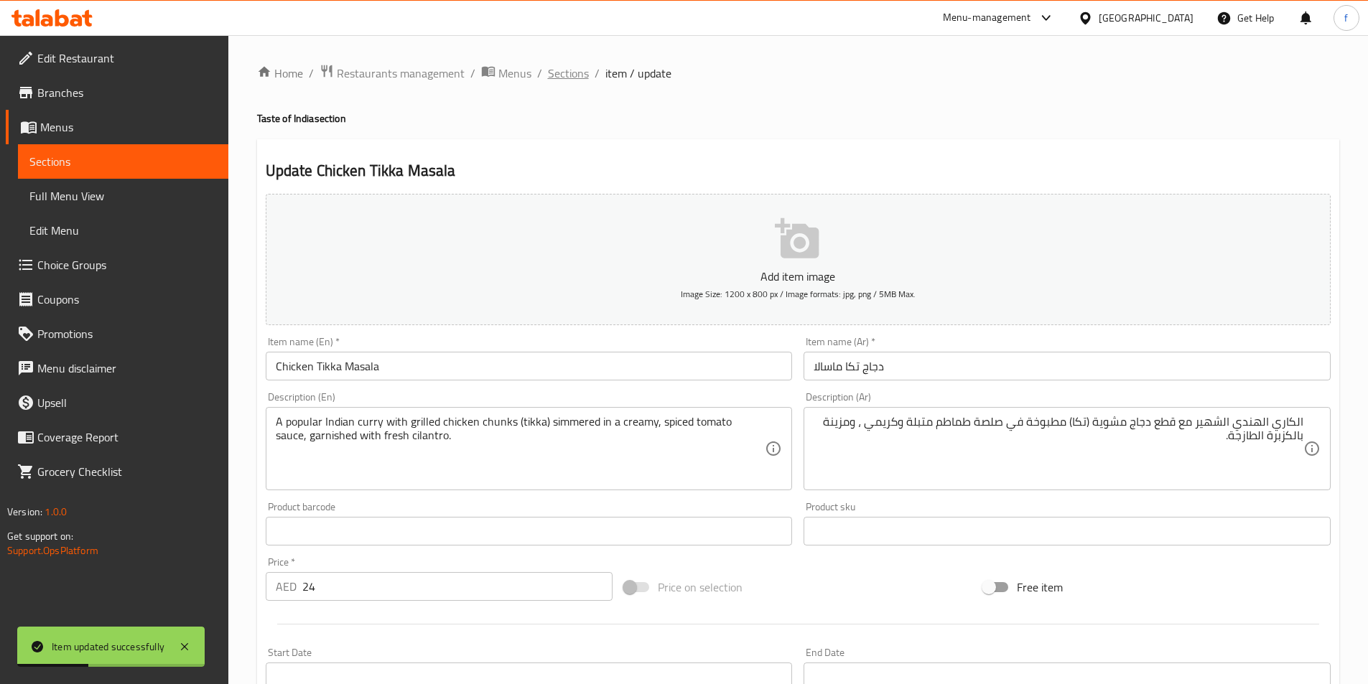
click at [561, 78] on span "Sections" at bounding box center [568, 73] width 41 height 17
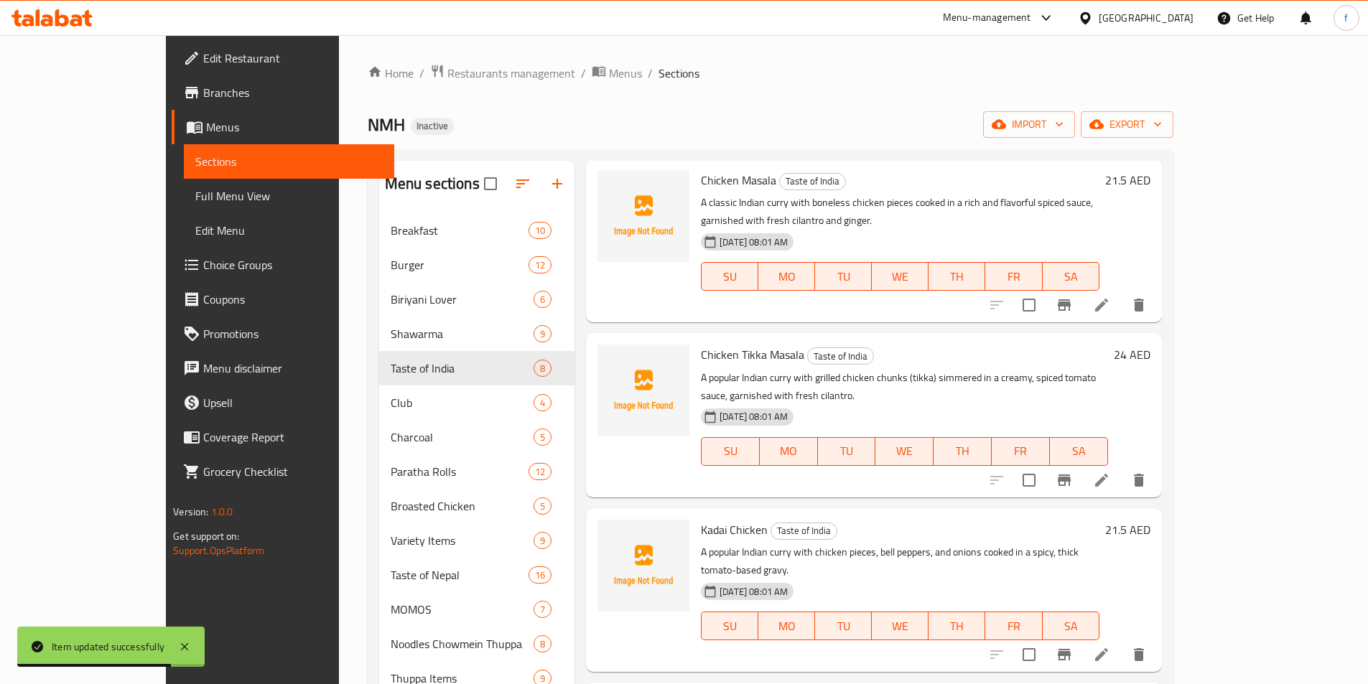
scroll to position [144, 0]
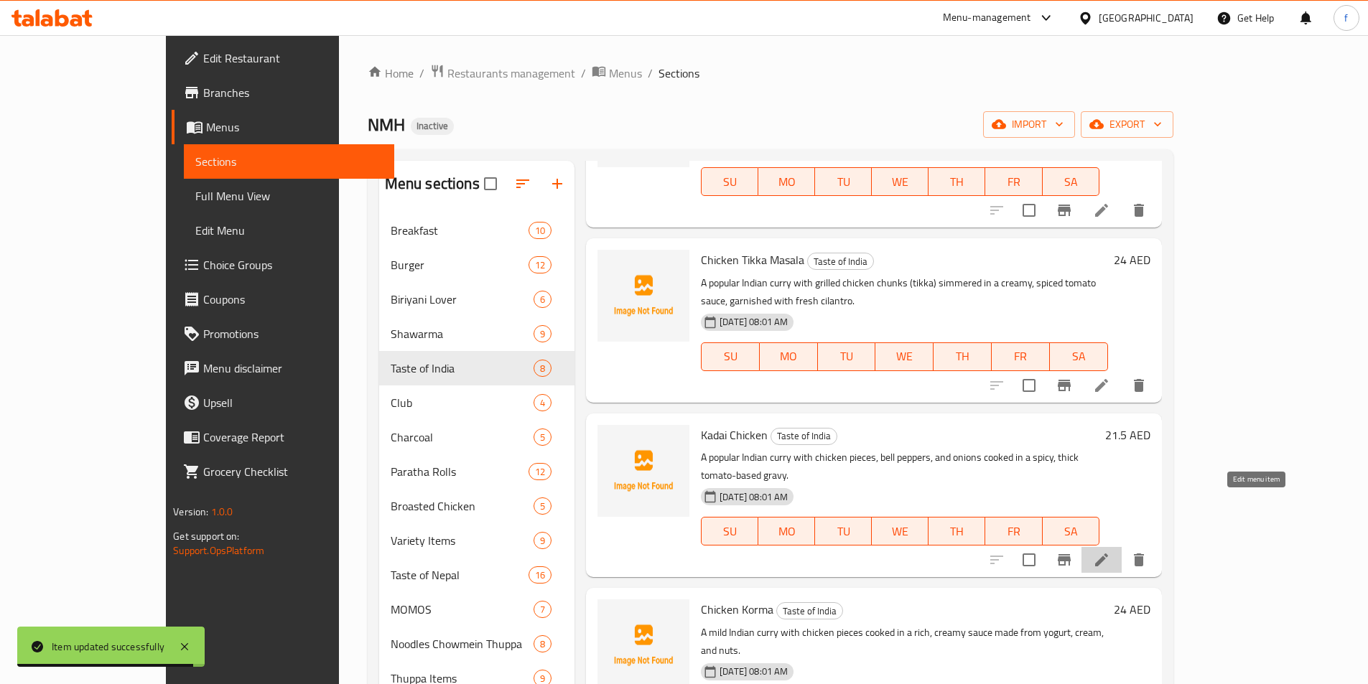
click at [1108, 554] on icon at bounding box center [1101, 560] width 13 height 13
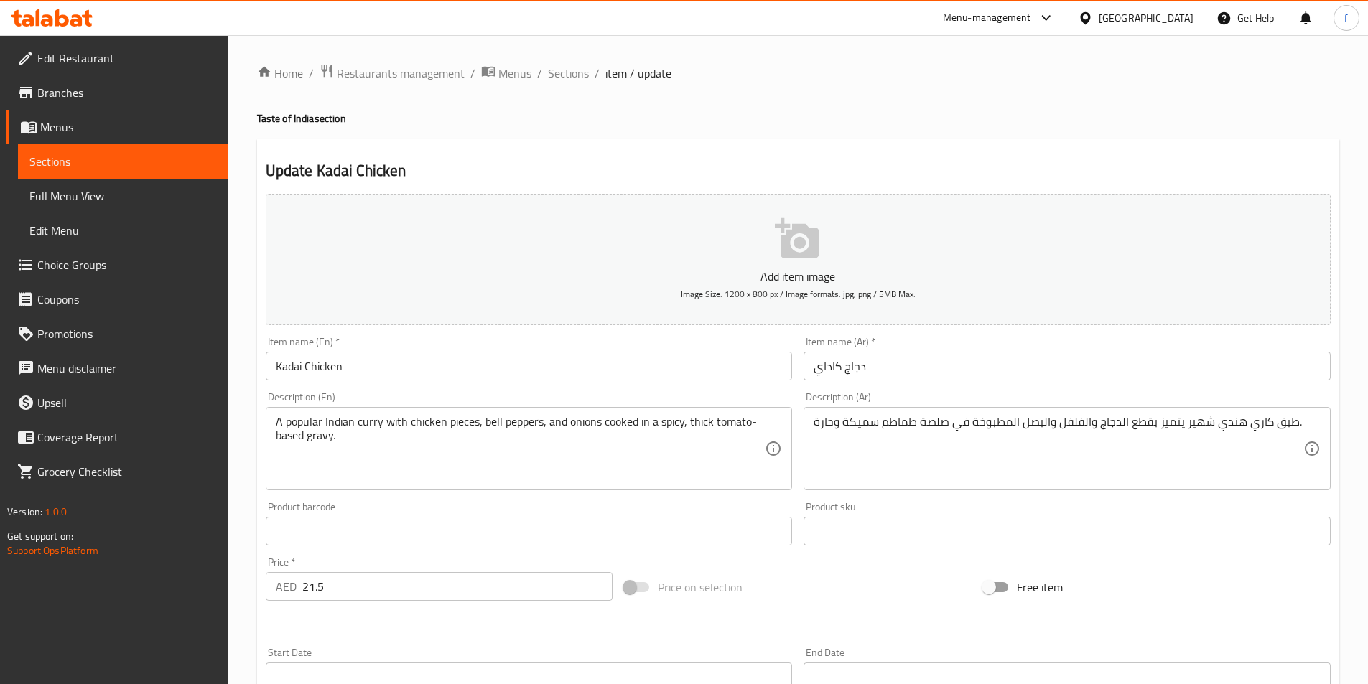
click at [295, 367] on input "Kadai Chicken" at bounding box center [529, 366] width 527 height 29
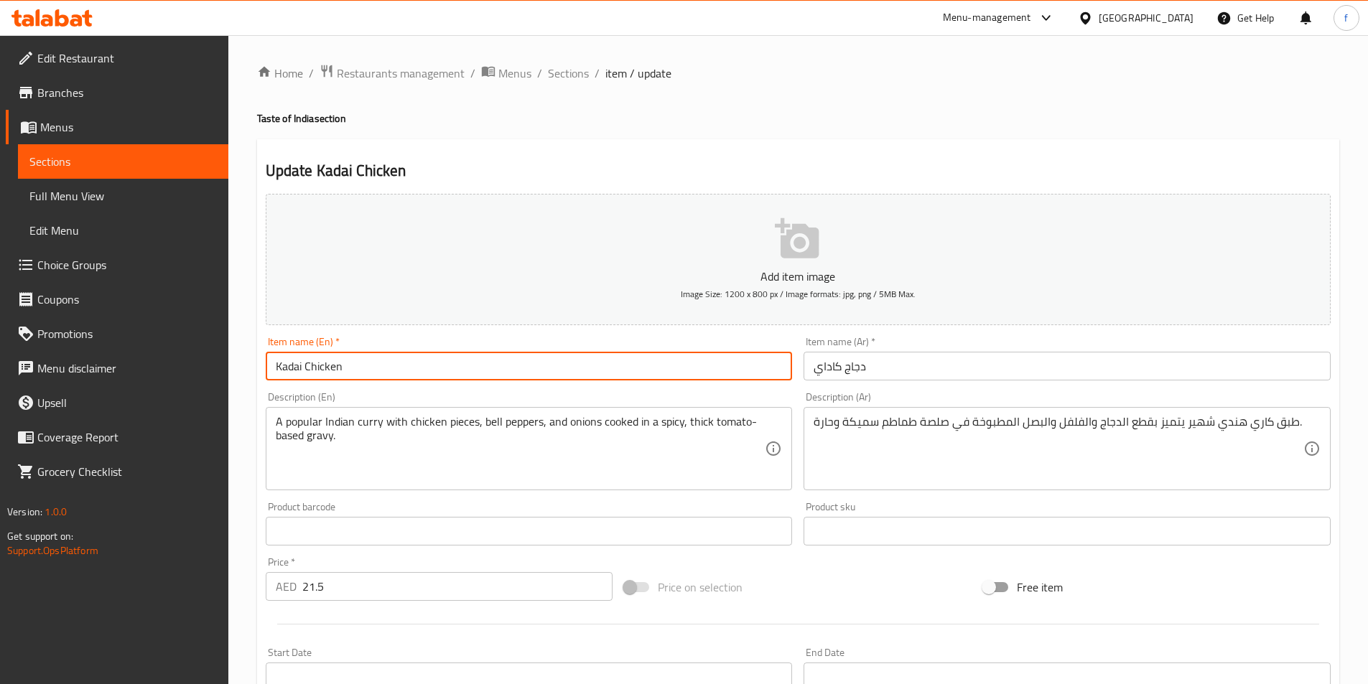
click at [295, 367] on input "Kadai Chicken" at bounding box center [529, 366] width 527 height 29
click at [467, 397] on div "Description (En) A popular Indian curry with chicken pieces, bell peppers, and …" at bounding box center [529, 441] width 527 height 98
click at [459, 371] on input "Kadai Chicken" at bounding box center [529, 366] width 527 height 29
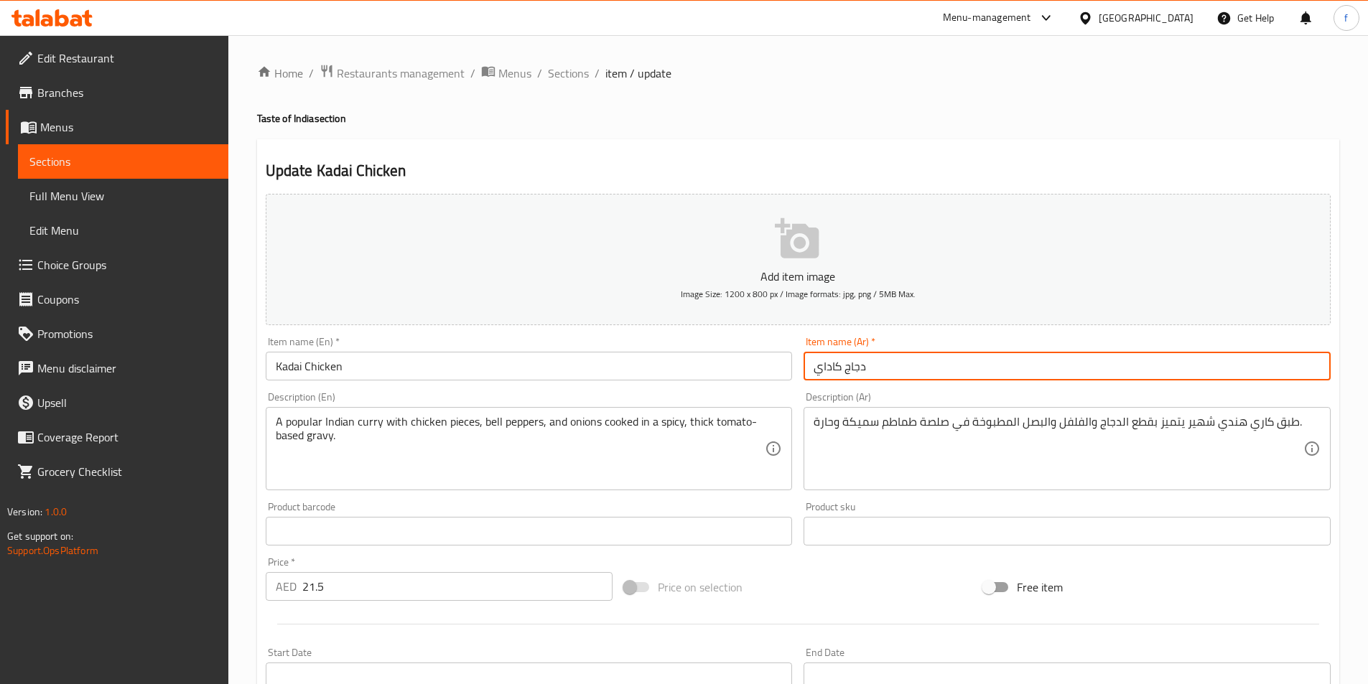
click at [906, 360] on input "دجاج كاداي" at bounding box center [1067, 366] width 527 height 29
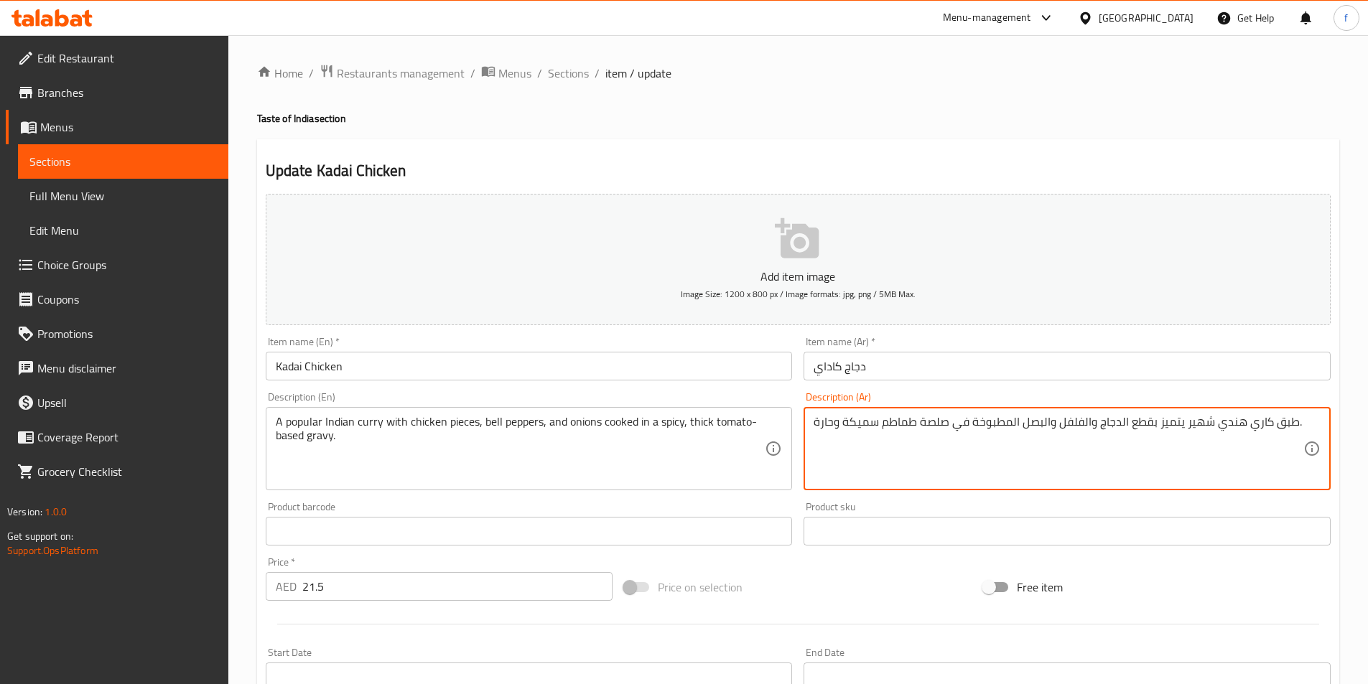
click at [1282, 423] on textarea "طبق كاري هندي شهير يتميز بقطع الدجاج والفلفل والبصل المطبوخة في صلصة طماطم سميك…" at bounding box center [1059, 449] width 490 height 68
click at [1249, 433] on textarea "كاري هندي شهير يتميز بقطع الدجاج والفلفل والبصل المطبوخة في صلصة طماطم سميكة وح…" at bounding box center [1059, 449] width 490 height 68
click at [1297, 422] on textarea "كاري هندي شهير يتميز بقطع الدجاج والفلفل والبصل المطبوخة في صلصة طماطم سميكة وح…" at bounding box center [1059, 449] width 490 height 68
click at [1311, 419] on div "كاري هندي شهير يتميز بقطع الدجاج والفلفل والبصل المطبوخة في صلصة طماطم سميكة وح…" at bounding box center [1067, 448] width 527 height 83
click at [1298, 422] on textarea "الكاري هندي شهير يتميز بقطع الدجاج والفلفل والبصل المطبوخة في صلصة طماطم سميكة …" at bounding box center [1059, 449] width 490 height 68
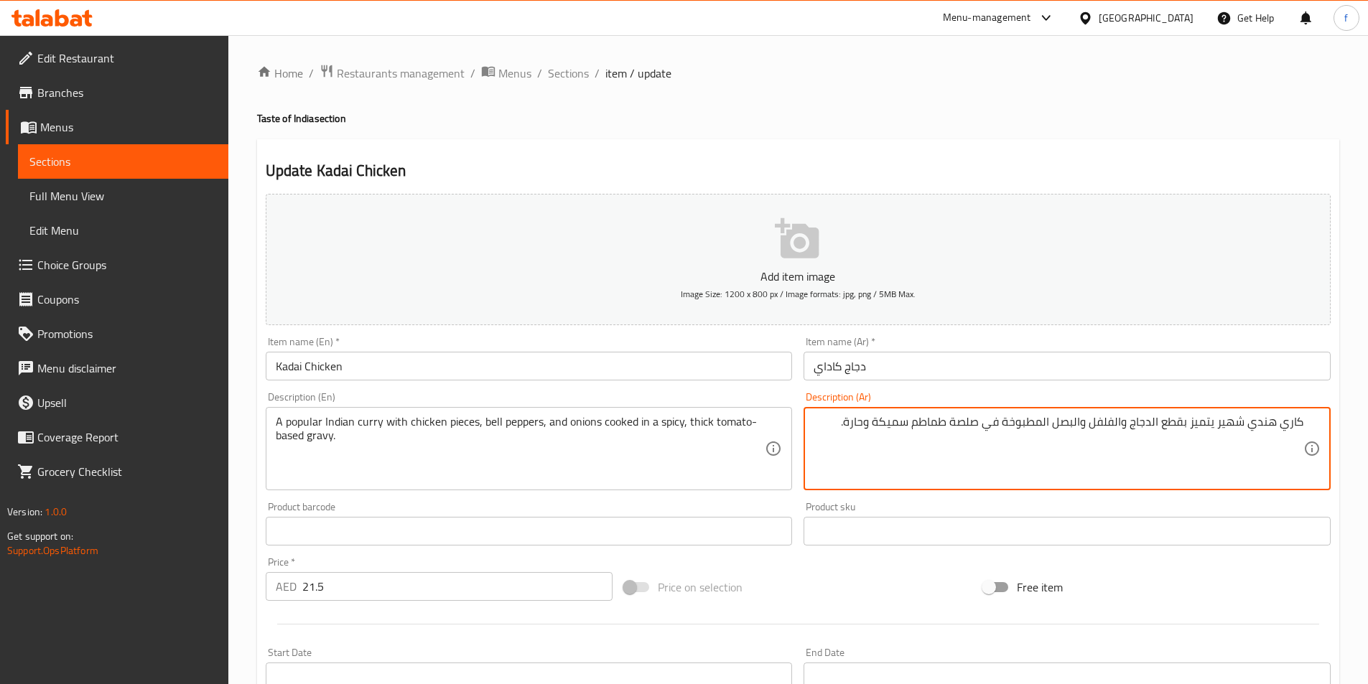
click at [1203, 422] on textarea "كاري هندي شهير يتميز بقطع الدجاج والفلفل والبصل المطبوخة في صلصة طماطم سميكة وح…" at bounding box center [1059, 449] width 490 height 68
click at [1199, 423] on textarea "كاري هندي شهير مع بقطع الدجاج والفلفل والبصل المطبوخة في صلصة طماطم سميكة وحارة." at bounding box center [1059, 449] width 490 height 68
click at [485, 425] on textarea "A popular Indian curry with chicken pieces, bell peppers, and onions cooked in …" at bounding box center [521, 449] width 490 height 68
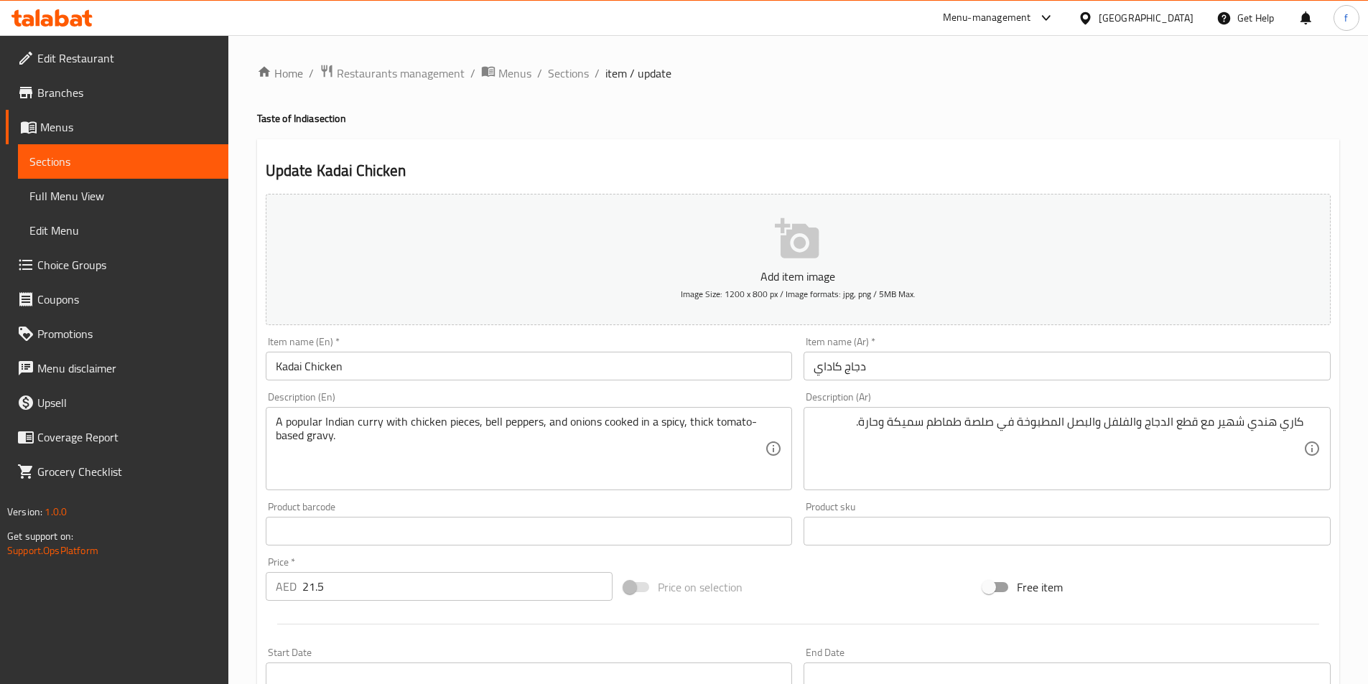
click at [518, 413] on div "A popular Indian curry with chicken pieces, bell peppers, and onions cooked in …" at bounding box center [529, 448] width 527 height 83
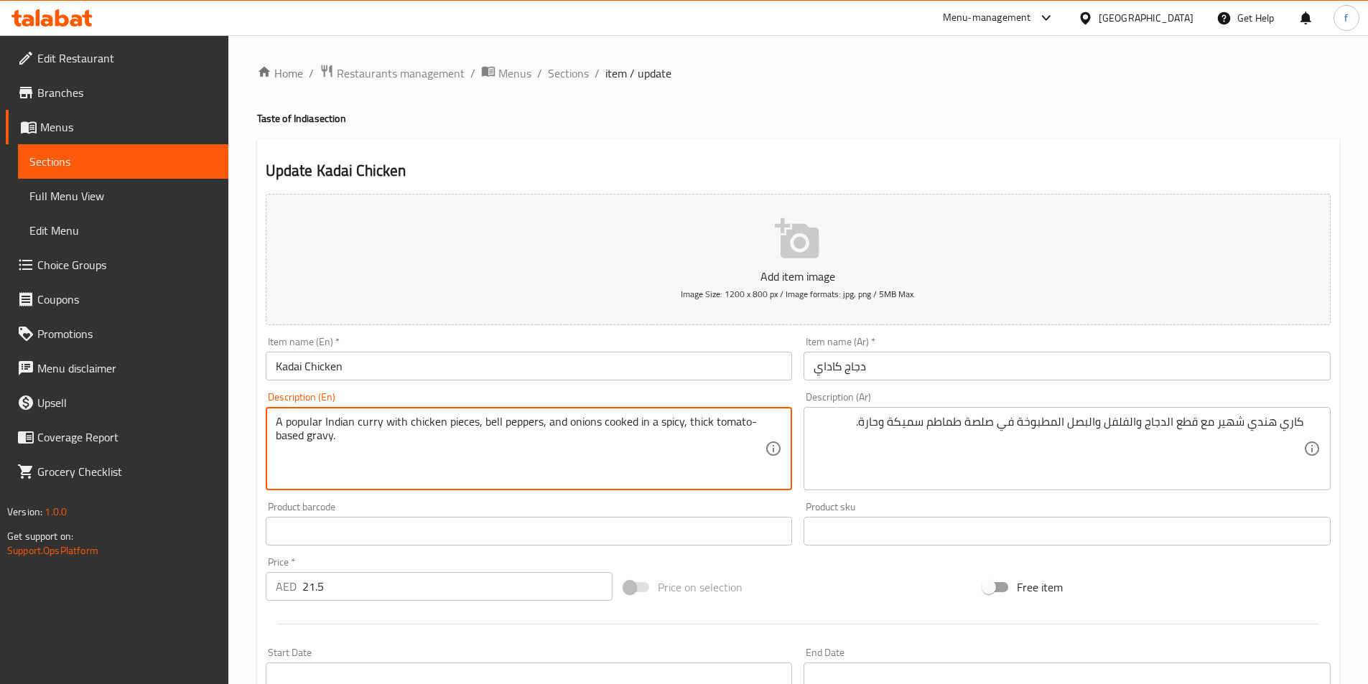
click at [508, 425] on textarea "A popular Indian curry with chicken pieces, bell peppers, and onions cooked in …" at bounding box center [521, 449] width 490 height 68
click at [477, 415] on textarea "A popular Indian curry with chicken pieces, bell peppers, and onions cooked in …" at bounding box center [521, 449] width 490 height 68
drag, startPoint x: 482, startPoint y: 420, endPoint x: 538, endPoint y: 422, distance: 56.1
click at [538, 422] on textarea "A popular Indian curry with chicken pieces, bell peppers, and onions cooked in …" at bounding box center [521, 449] width 490 height 68
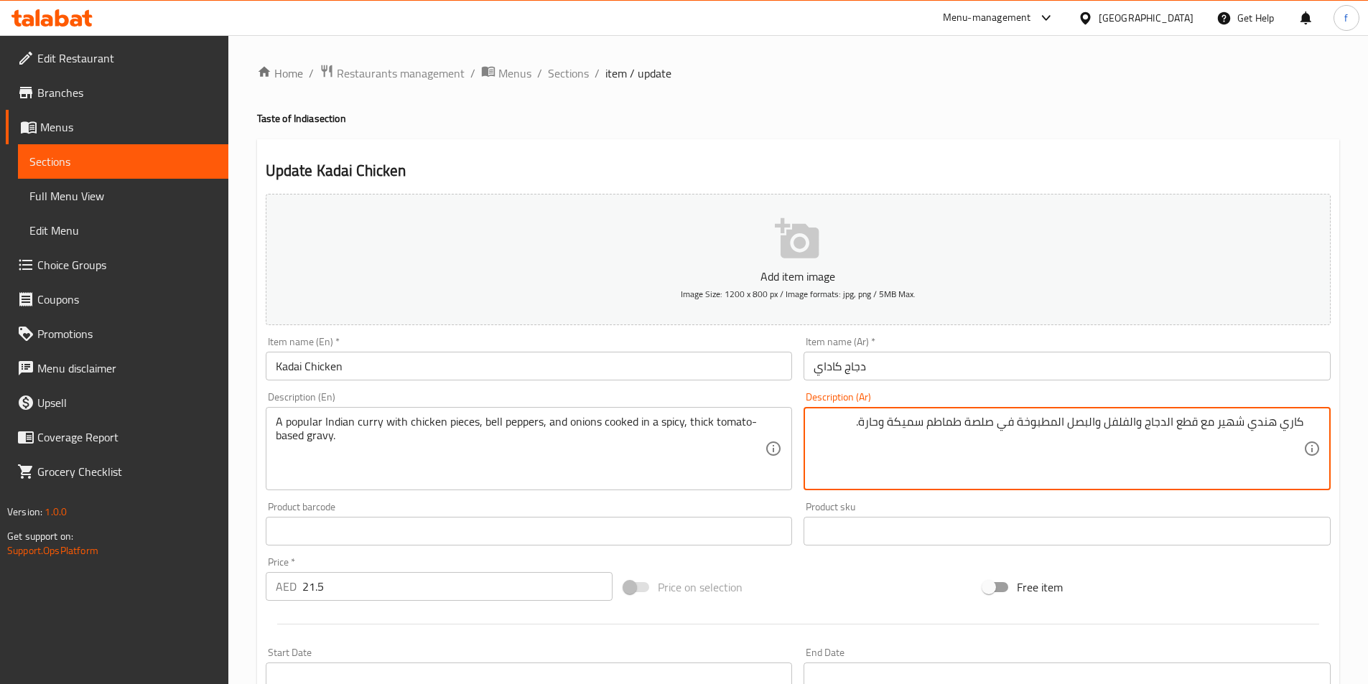
click at [1125, 421] on textarea "كاري هندي شهير مع قطع الدجاج والفلفل والبصل المطبوخة في صلصة طماطم سميكة وحارة." at bounding box center [1059, 449] width 490 height 68
paste textarea "bell peppers"
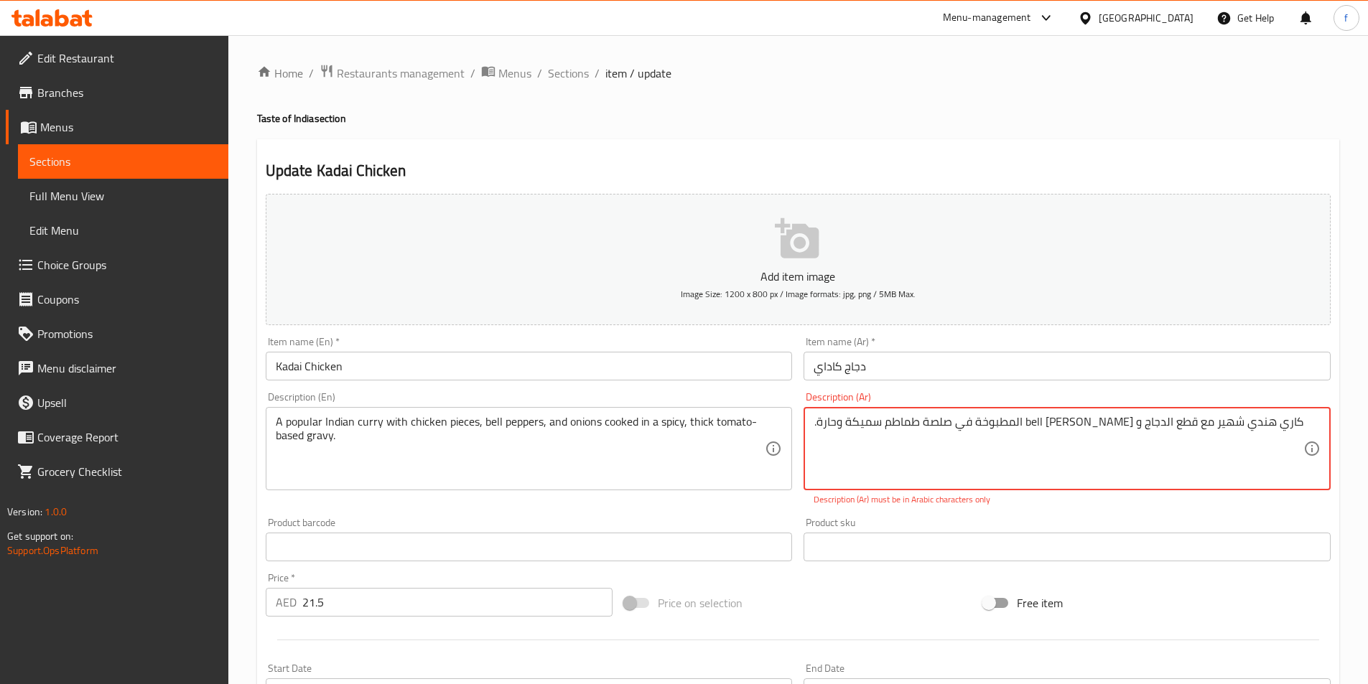
click at [1106, 428] on textarea "كاري هندي شهير مع قطع الدجاج و bell peppers والبصل المطبوخة في صلصة طماطم سميكة…" at bounding box center [1059, 449] width 490 height 68
click at [1104, 424] on textarea "كاري هندي شهير مع قطع الدجاج و bell peppers والبصل المطبوخة في صلصة طماطم سميكة…" at bounding box center [1059, 449] width 490 height 68
drag, startPoint x: 1077, startPoint y: 418, endPoint x: 1135, endPoint y: 422, distance: 58.3
click at [1135, 422] on textarea "كاري هندي شهير مع قطع الدجاج و bell peppers والبصل المطبوخة في صلصة طماطم سميكة…" at bounding box center [1059, 449] width 490 height 68
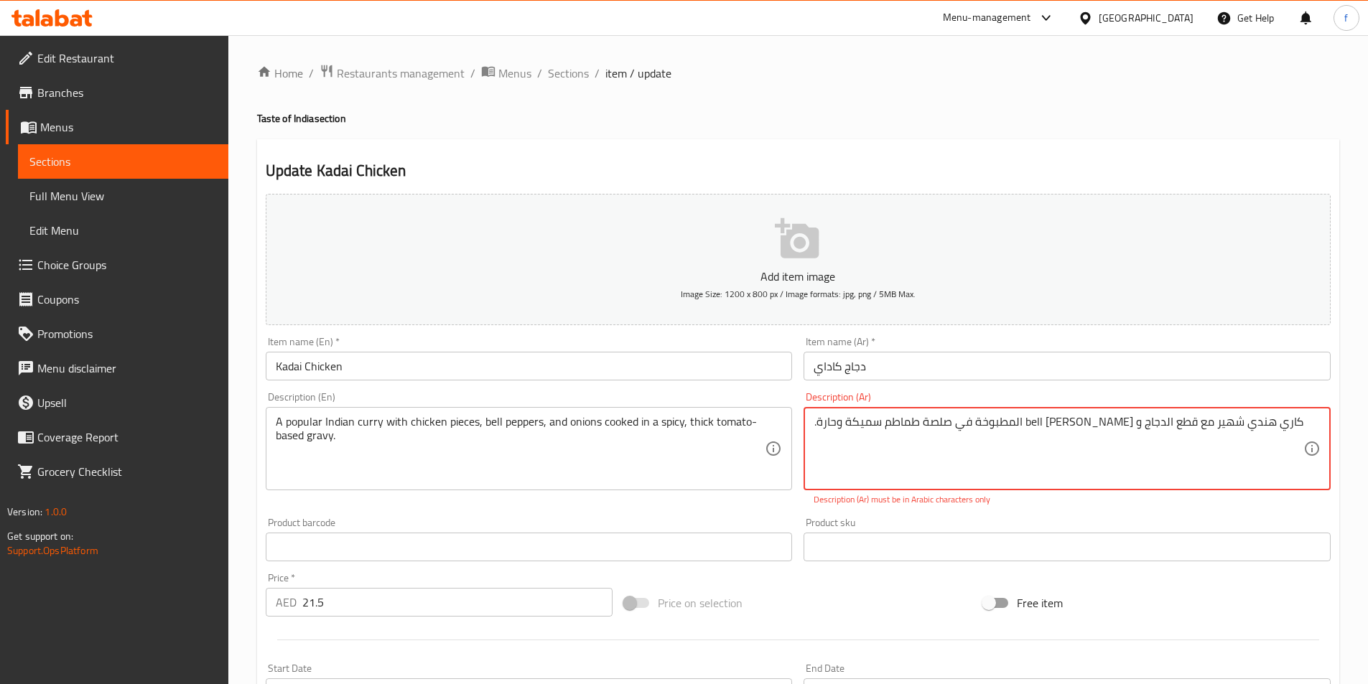
paste textarea "فلفل حلو"
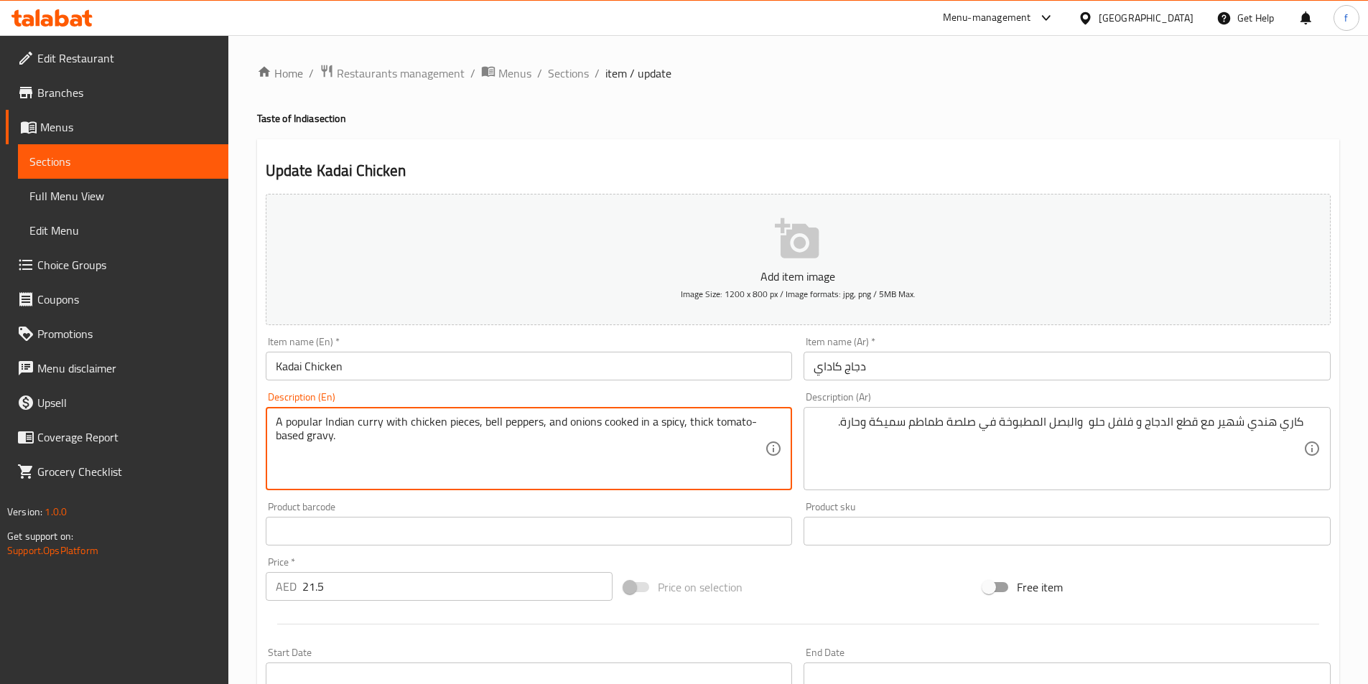
click at [325, 438] on textarea "A popular Indian curry with chicken pieces, bell peppers, and onions cooked in …" at bounding box center [521, 449] width 490 height 68
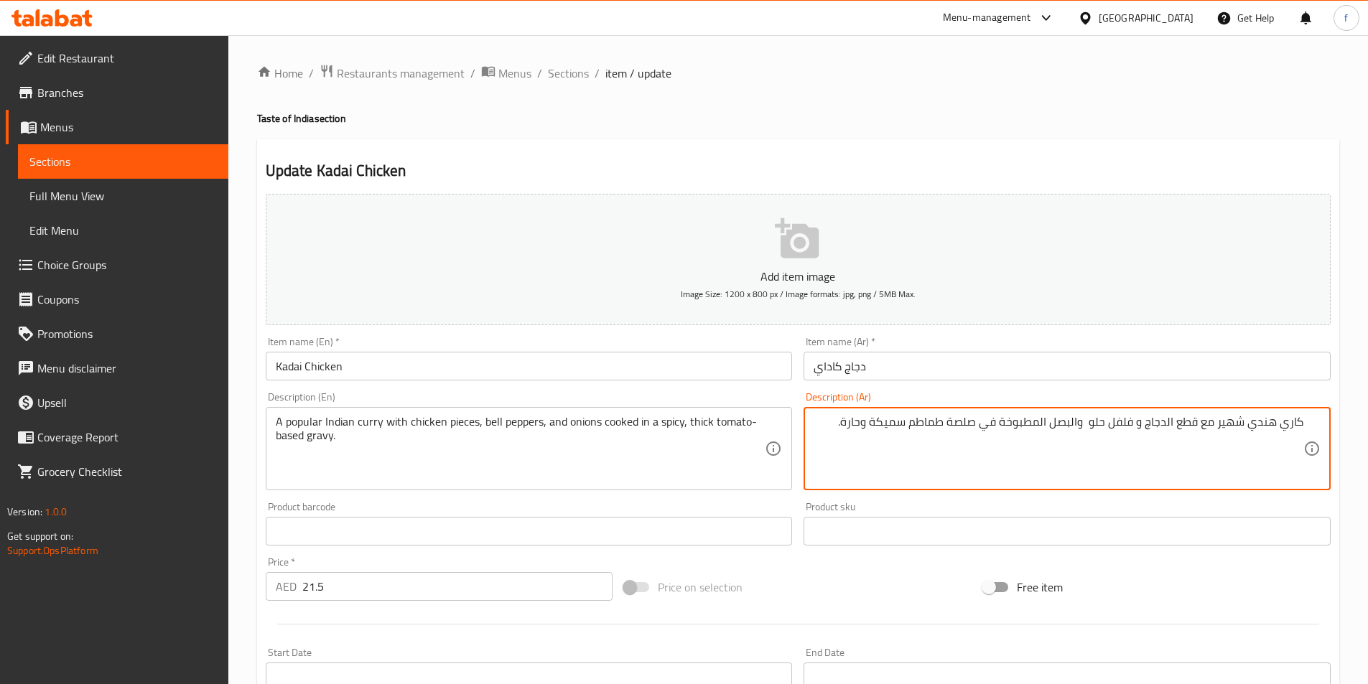
click at [819, 432] on textarea "كاري هندي شهير مع قطع الدجاج و فلفل حلو والبصل المطبوخة في صلصة طماطم سميكة وحا…" at bounding box center [1059, 449] width 490 height 68
click at [967, 423] on textarea "كاري هندي شهير مع قطع الدجاج و فلفل حلو والبصل المطبوخة في صلصة طماطم سميكة وحا…" at bounding box center [1059, 449] width 490 height 68
click at [982, 420] on textarea "كاري هندي شهير مع قطع الدجاج و فلفل حلو والبصل المطبوخة في جريفي طماطم سميكة وح…" at bounding box center [1059, 449] width 490 height 68
click at [916, 423] on textarea "كاري هندي شهير مع قطع الدجاج و فلفل حلو والبصل المطبوخة في قاعدة جريفي طماطم سم…" at bounding box center [1059, 449] width 490 height 68
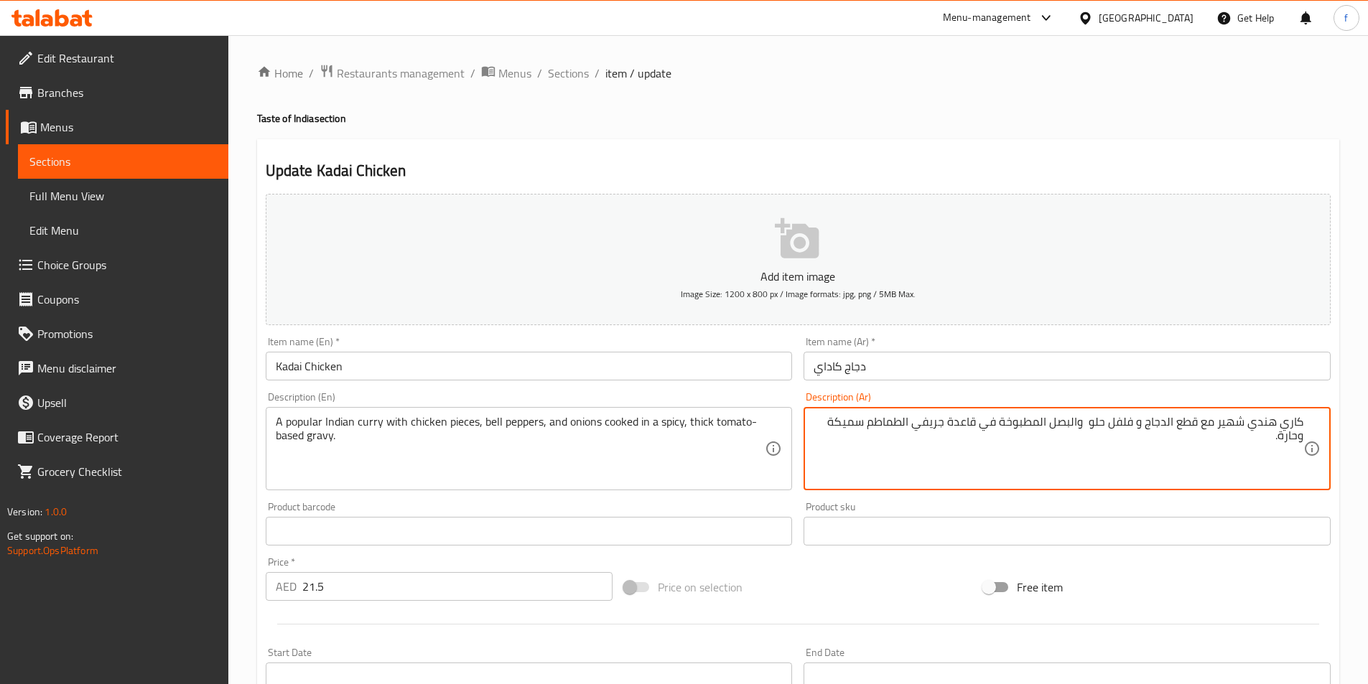
click at [873, 424] on textarea "كاري هندي شهير مع قطع الدجاج و فلفل حلو والبصل المطبوخة في قاعدة جريفي الطماطم …" at bounding box center [1059, 449] width 490 height 68
click at [908, 420] on textarea "كاري هندي شهير مع قطع الدجاج و فلفل حلو والبصل المطبوخة في قاعدة جريفي الطماطم …" at bounding box center [1059, 449] width 490 height 68
click at [837, 419] on textarea "كاري هندي شهير مع قطع الدجاج و فلفل حلو والبصل المطبوخة في قاعدة جريفي طماطم سم…" at bounding box center [1059, 449] width 490 height 68
click at [812, 416] on div "كاري هندي شهير مع قطع الدجاج و فلفل حلو والبصل المطبوخة في قاعدة جريفي طماطم سم…" at bounding box center [1067, 448] width 527 height 83
drag, startPoint x: 816, startPoint y: 421, endPoint x: 882, endPoint y: 444, distance: 70.2
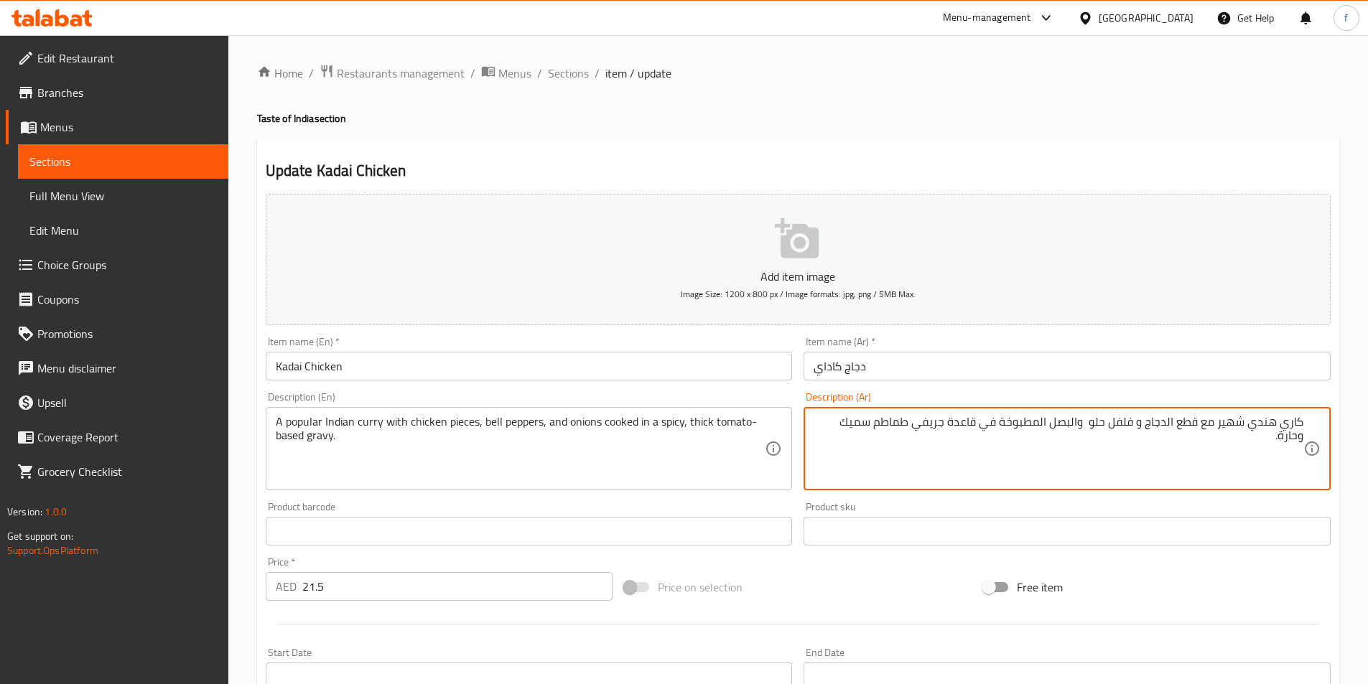
click at [816, 422] on textarea "كاري هندي شهير مع قطع الدجاج و فلفل حلو والبصل المطبوخة في قاعدة جريفي طماطم سم…" at bounding box center [1059, 449] width 490 height 68
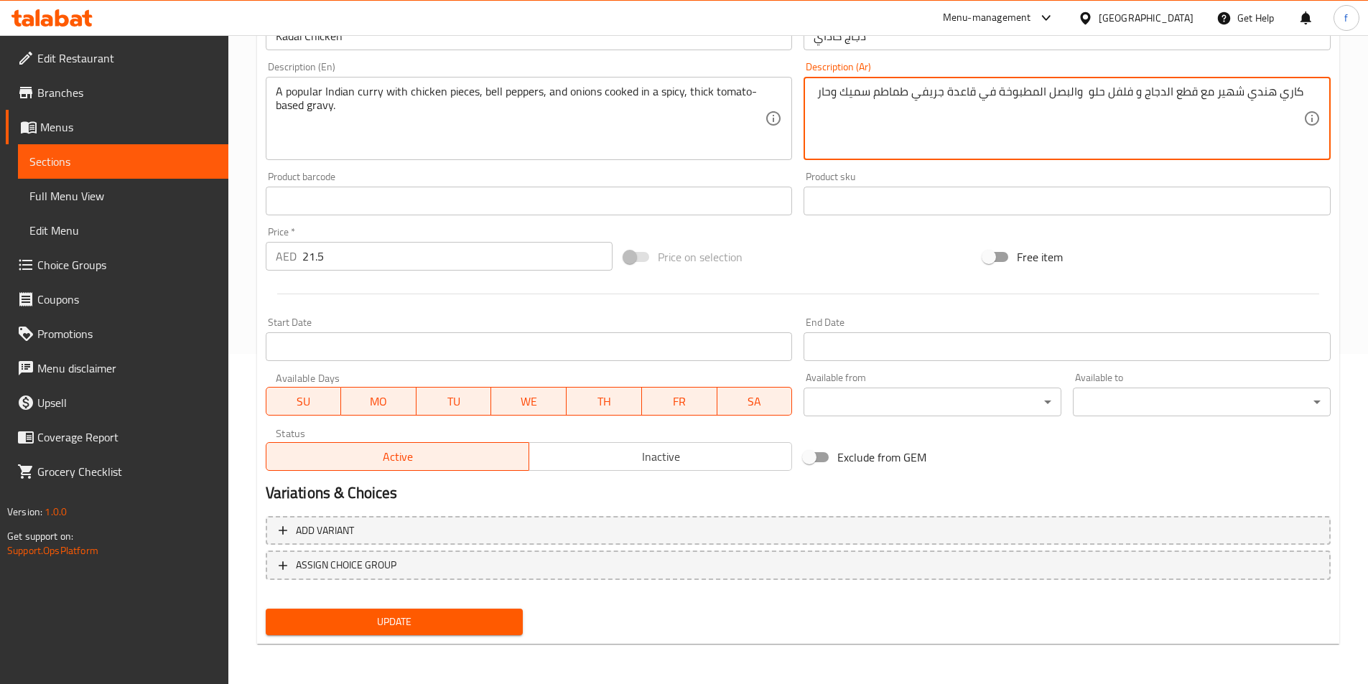
type textarea "كاري هندي شهير مع قطع الدجاج و فلفل حلو والبصل المطبوخة في قاعدة جريفي طماطم سم…"
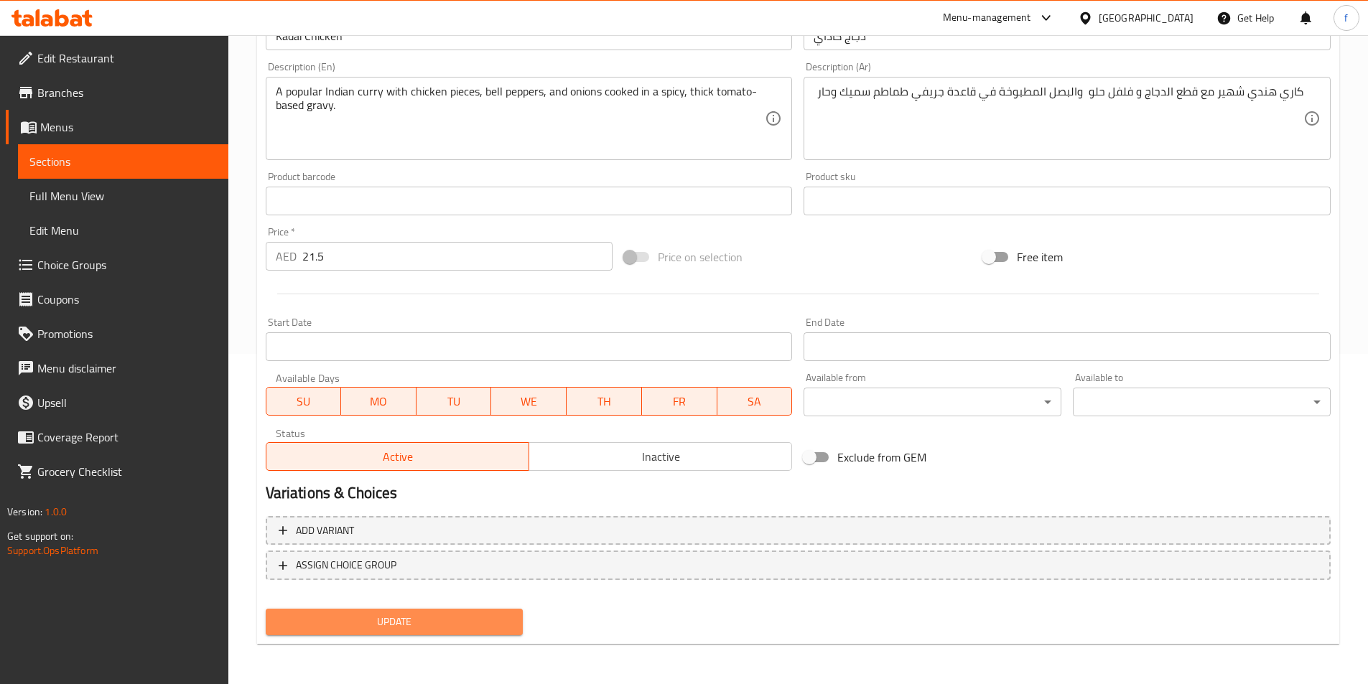
click at [457, 615] on span "Update" at bounding box center [394, 622] width 235 height 18
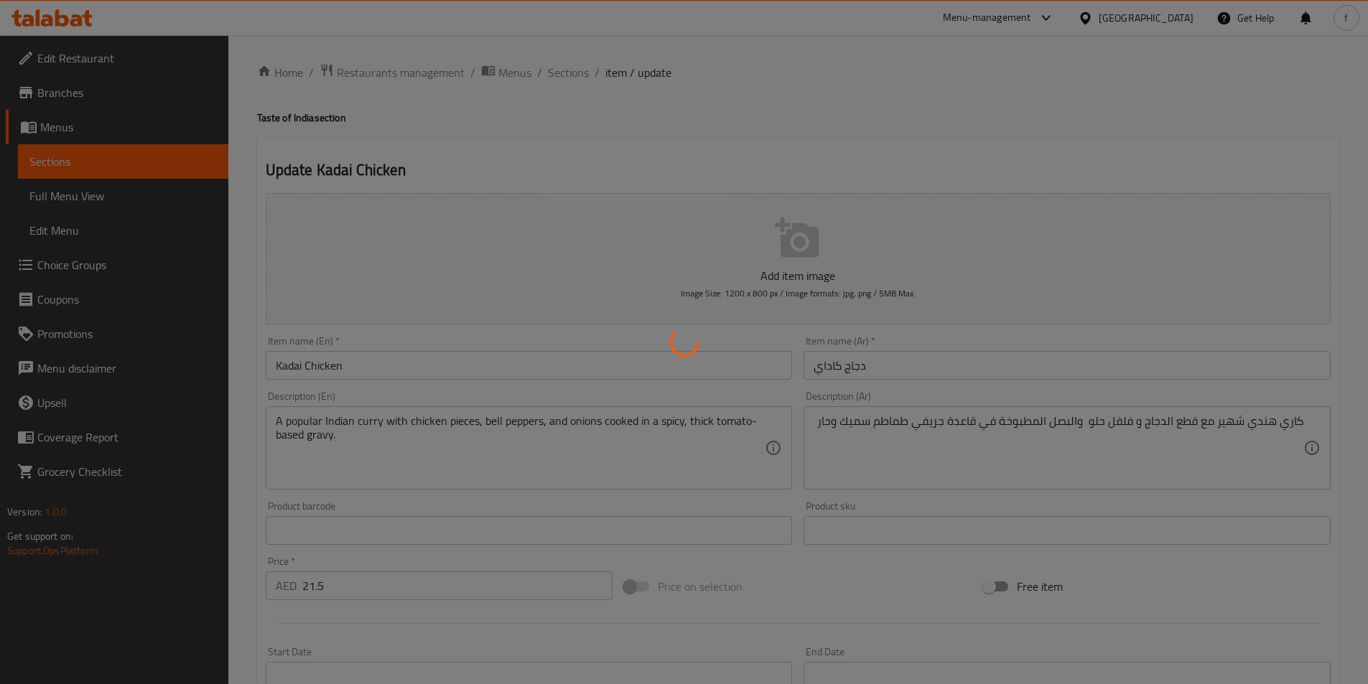
scroll to position [0, 0]
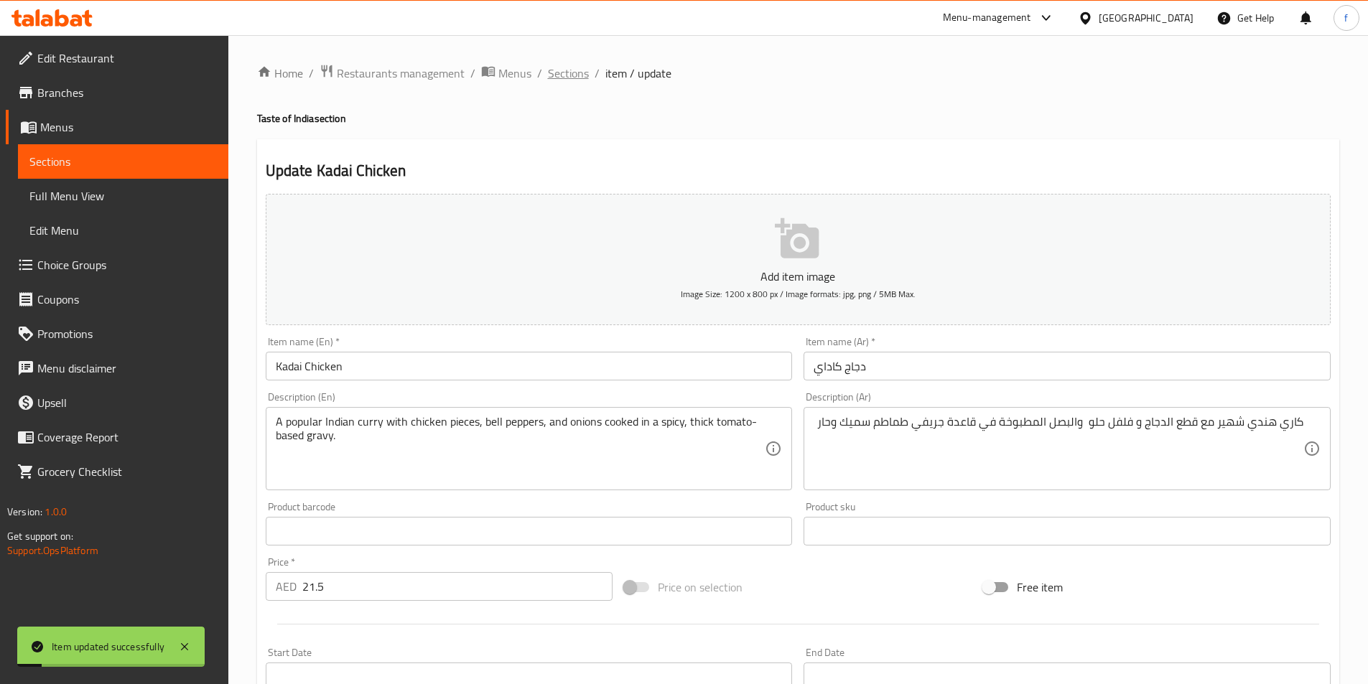
click at [574, 71] on span "Sections" at bounding box center [568, 73] width 41 height 17
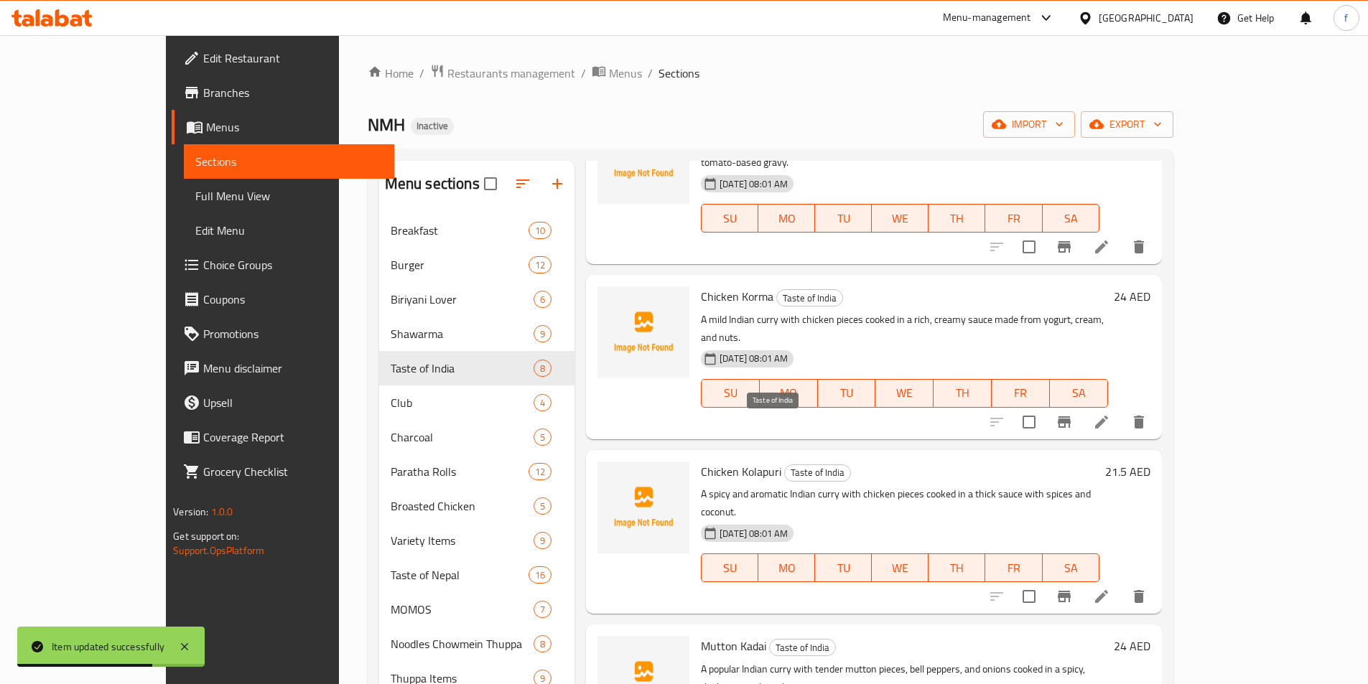
scroll to position [431, 0]
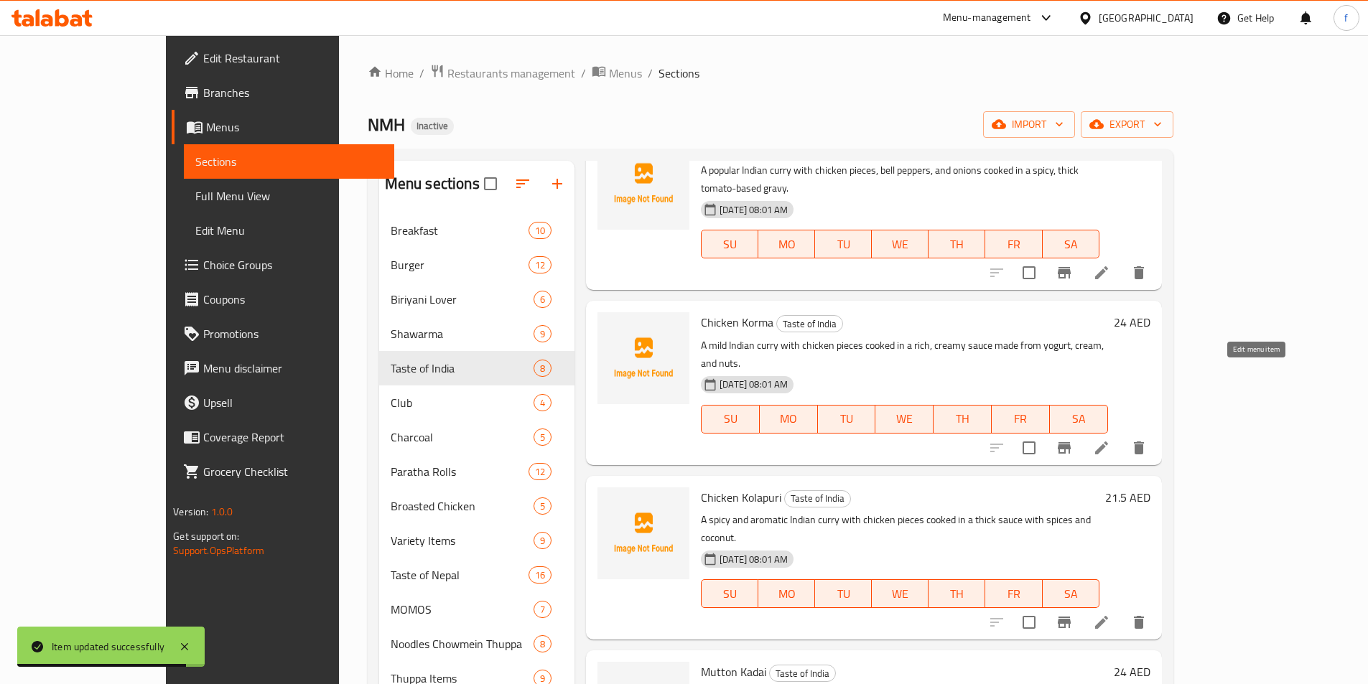
click at [1108, 442] on icon at bounding box center [1101, 448] width 13 height 13
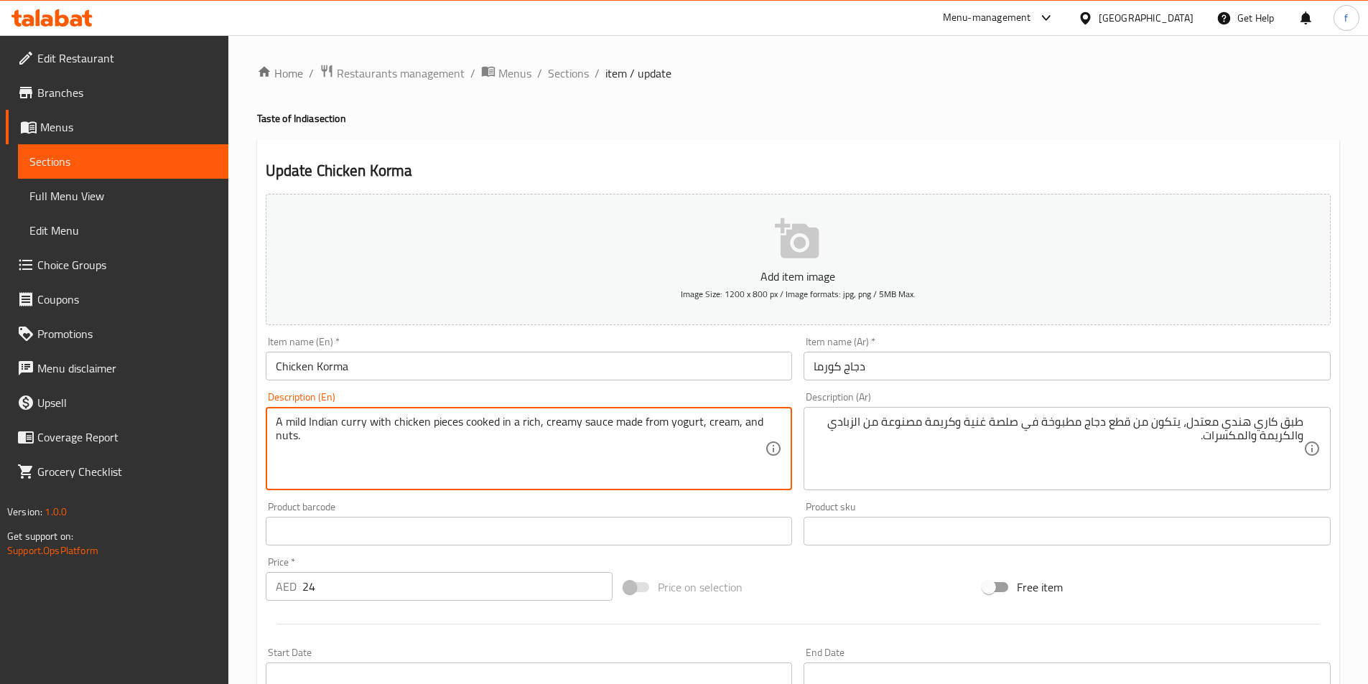
click at [293, 419] on textarea "A mild Indian curry with chicken pieces cooked in a rich, creamy sauce made fro…" at bounding box center [521, 449] width 490 height 68
click at [1303, 414] on div "طبق كاري هندي معتدل، يتكون من قطع دجاج مطبوخة في صلصة غنية وكريمة مصنوعة من الز…" at bounding box center [1067, 448] width 527 height 83
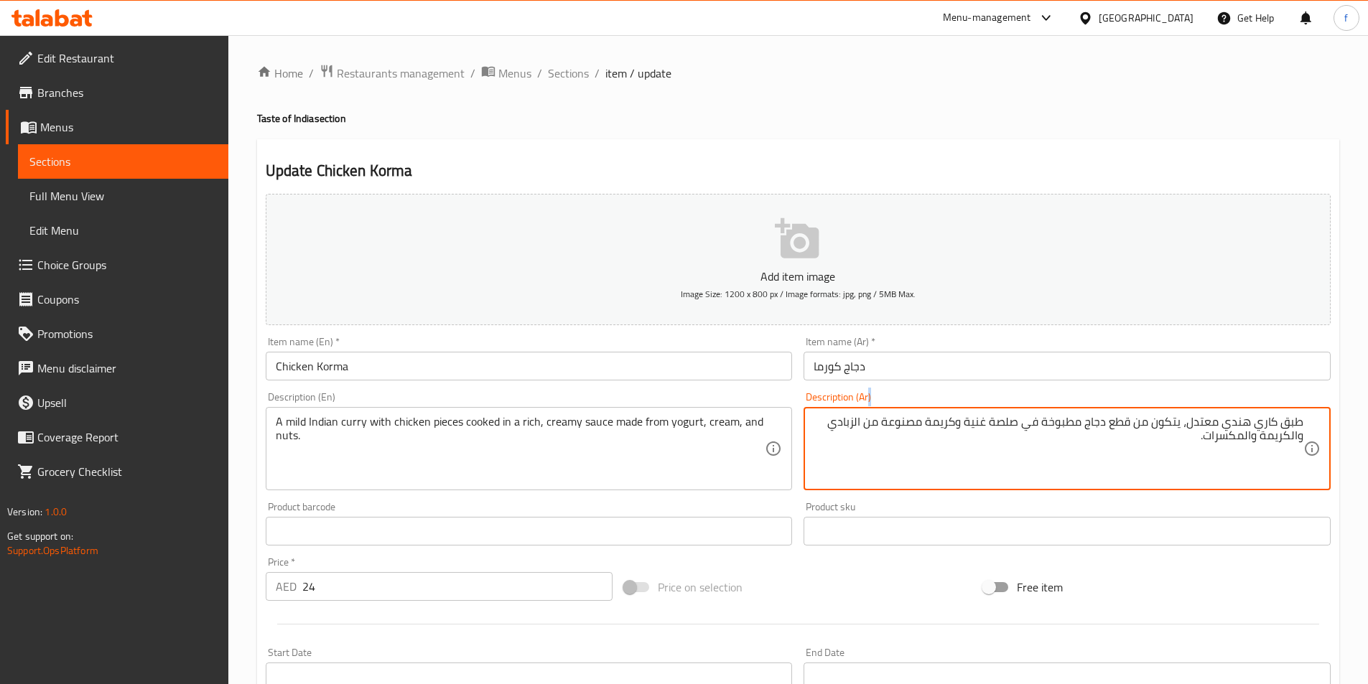
click at [1303, 414] on div "طبق كاري هندي معتدل، يتكون من قطع دجاج مطبوخة في صلصة غنية وكريمة مصنوعة من الز…" at bounding box center [1067, 448] width 527 height 83
click at [1286, 422] on textarea "طبق كاري هندي معتدل، يتكون من قطع دجاج مطبوخة في صلصة غنية وكريمة مصنوعة من الز…" at bounding box center [1059, 449] width 490 height 68
drag, startPoint x: 1209, startPoint y: 422, endPoint x: 1165, endPoint y: 429, distance: 44.4
click at [1165, 429] on textarea "كاري هندي معتدل، يتكون من قطع دجاج مطبوخة في صلصة غنية وكريمة مصنوعة من الزبادي…" at bounding box center [1059, 449] width 490 height 68
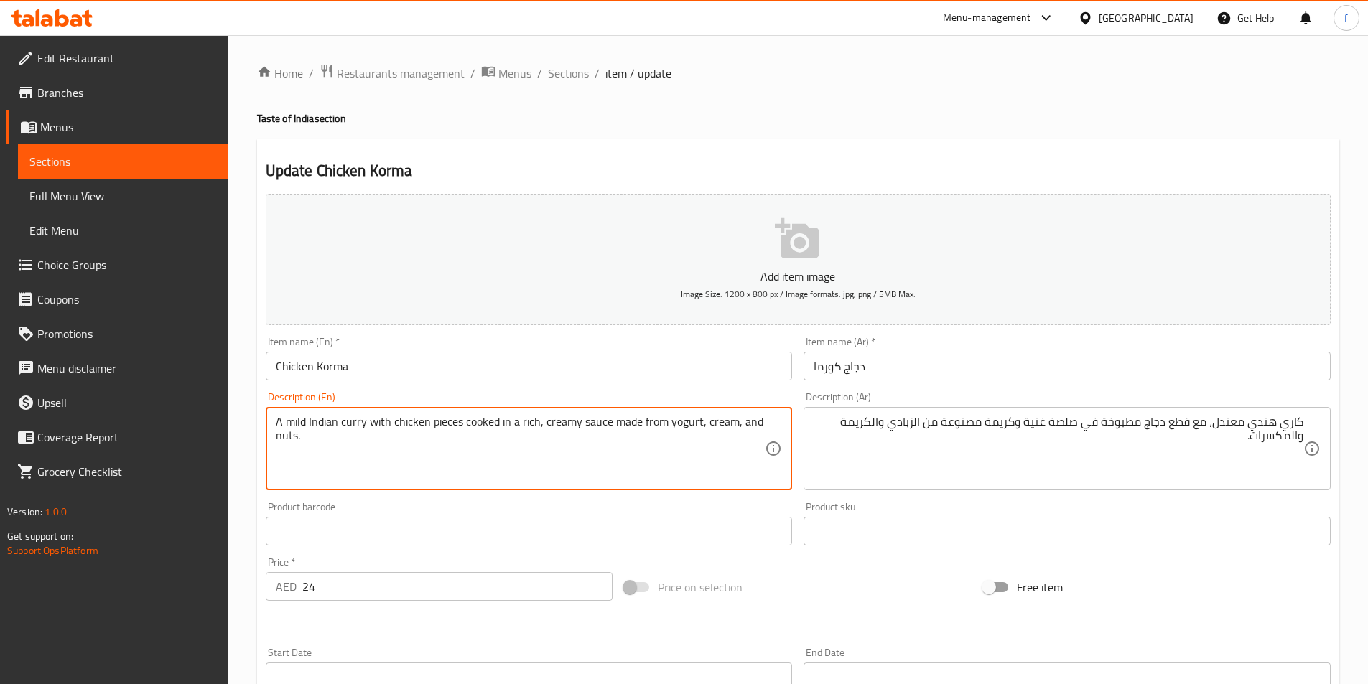
click at [397, 421] on textarea "A mild Indian curry with chicken pieces cooked in a rich, creamy sauce made fro…" at bounding box center [521, 449] width 490 height 68
click at [441, 422] on textarea "A mild Indian curry with chicken pieces cooked in a rich, creamy sauce made fro…" at bounding box center [521, 449] width 490 height 68
click at [410, 422] on textarea "A mild Indian curry with chicken pieces cooked in a rich, creamy sauce made fro…" at bounding box center [521, 449] width 490 height 68
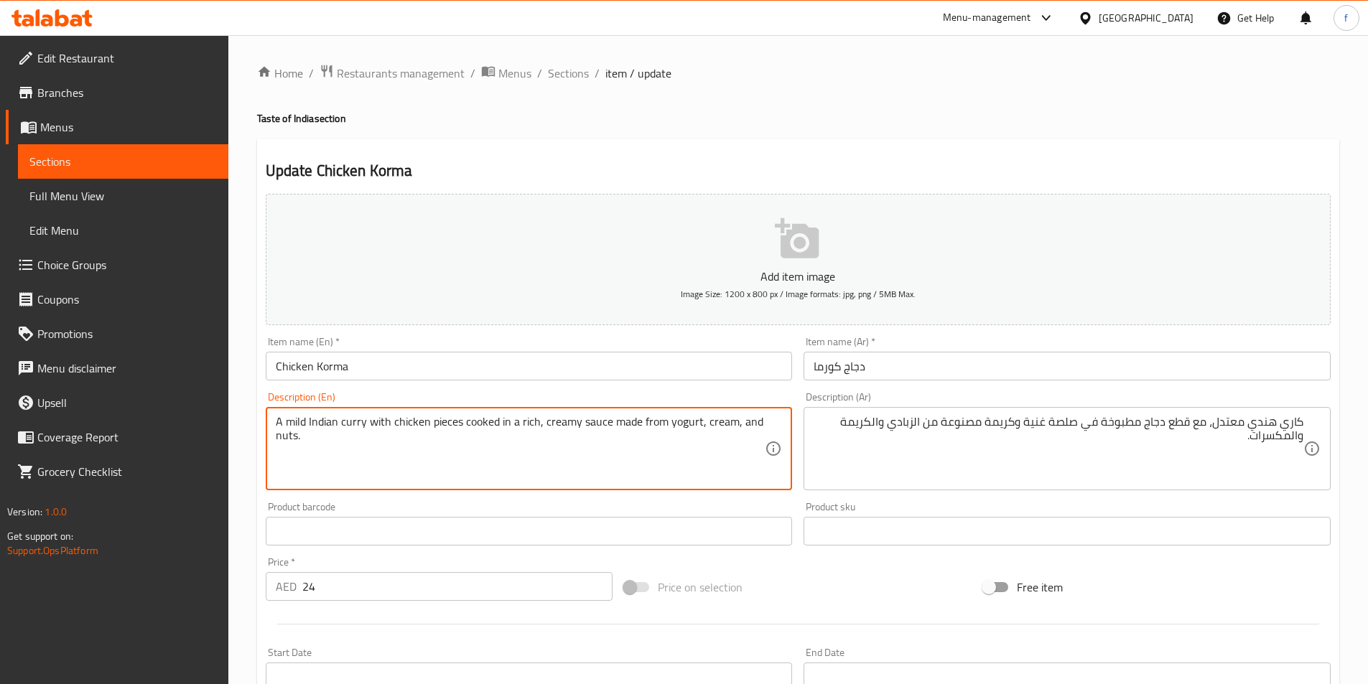
click at [488, 420] on textarea "A mild Indian curry with chicken pieces cooked in a rich, creamy sauce made fro…" at bounding box center [521, 449] width 490 height 68
click at [559, 424] on textarea "A mild Indian curry with chicken pieces cooked in a rich, creamy sauce made fro…" at bounding box center [521, 449] width 490 height 68
click at [594, 419] on textarea "A mild Indian curry with chicken pieces cooked in a rich, creamy sauce made fro…" at bounding box center [521, 449] width 490 height 68
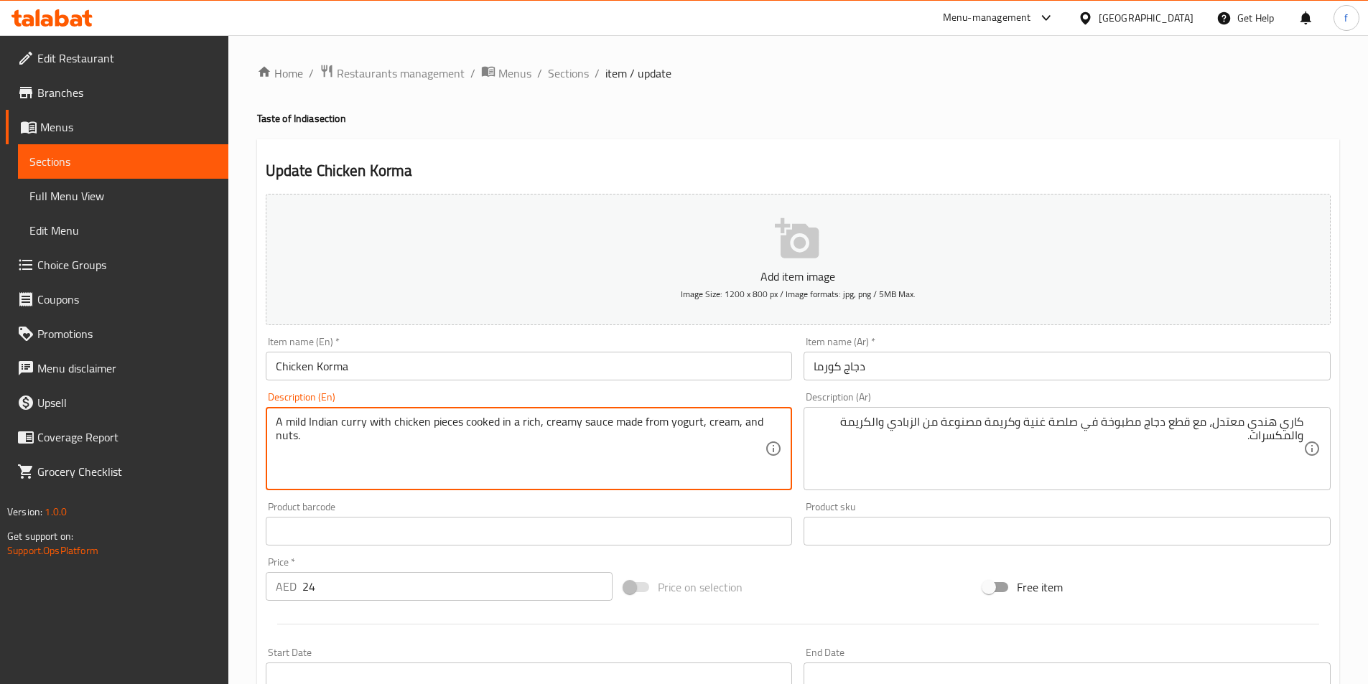
click at [594, 419] on textarea "A mild Indian curry with chicken pieces cooked in a rich, creamy sauce made fro…" at bounding box center [521, 449] width 490 height 68
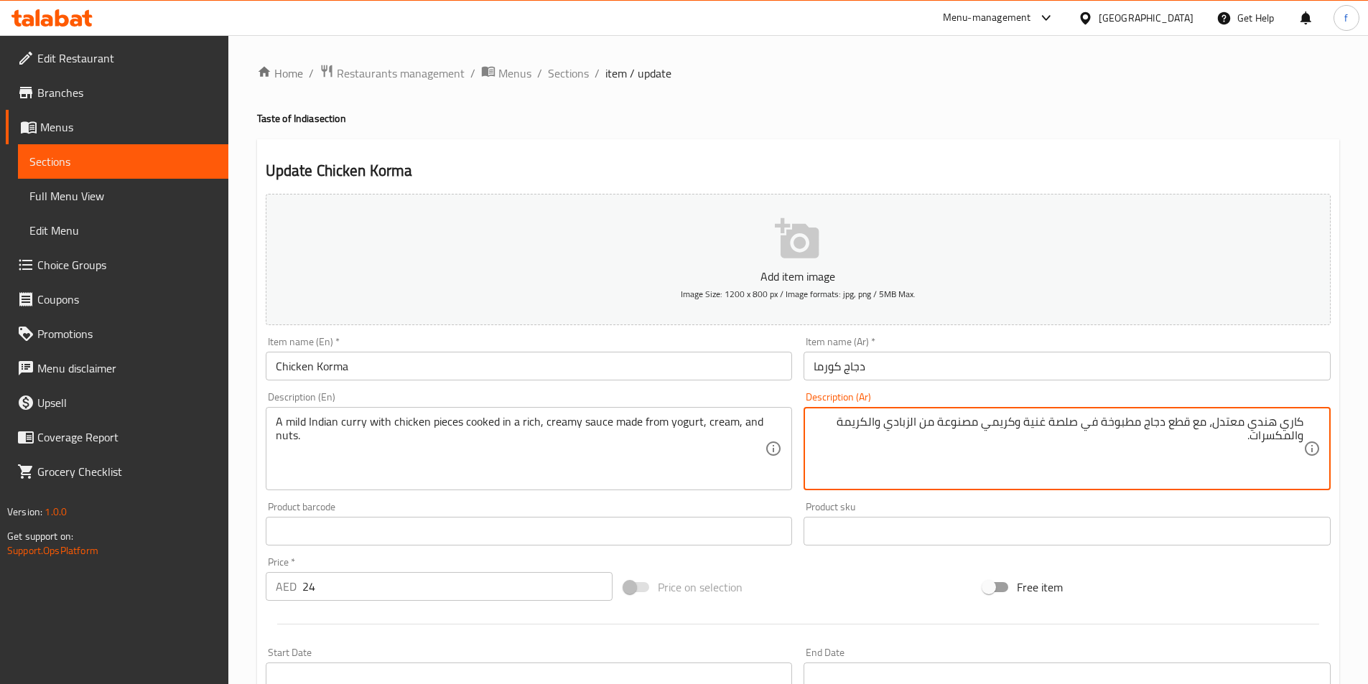
click at [1018, 420] on textarea "كاري هندي معتدل، مع قطع دجاج مطبوخة في صلصة غنية وكريمي مصنوعة من الزبادي والكر…" at bounding box center [1059, 449] width 490 height 68
type textarea "كاري هندي معتدل، مع قطع دجاج مطبوخة في صلصة غنية وكريمي مصنوعة من الزبادي والكر…"
click at [712, 426] on textarea "A mild Indian curry with chicken pieces cooked in a rich, creamy sauce made fro…" at bounding box center [521, 449] width 490 height 68
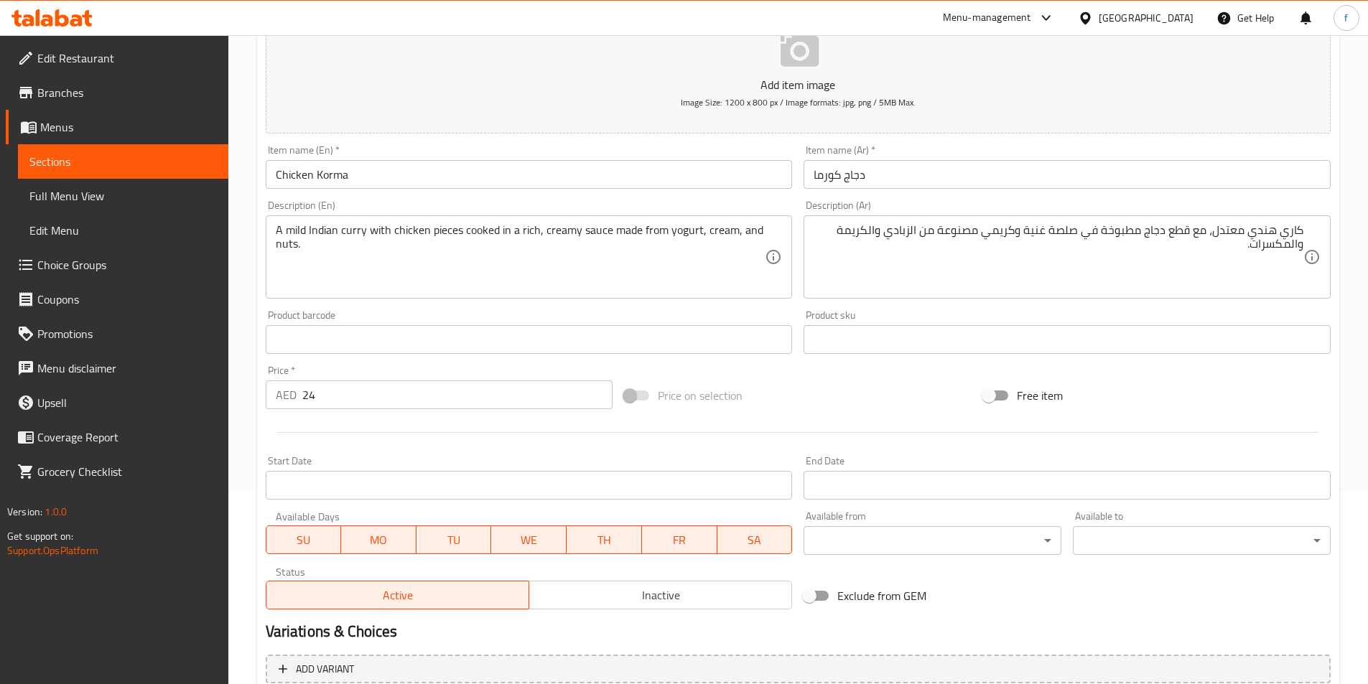
scroll to position [330, 0]
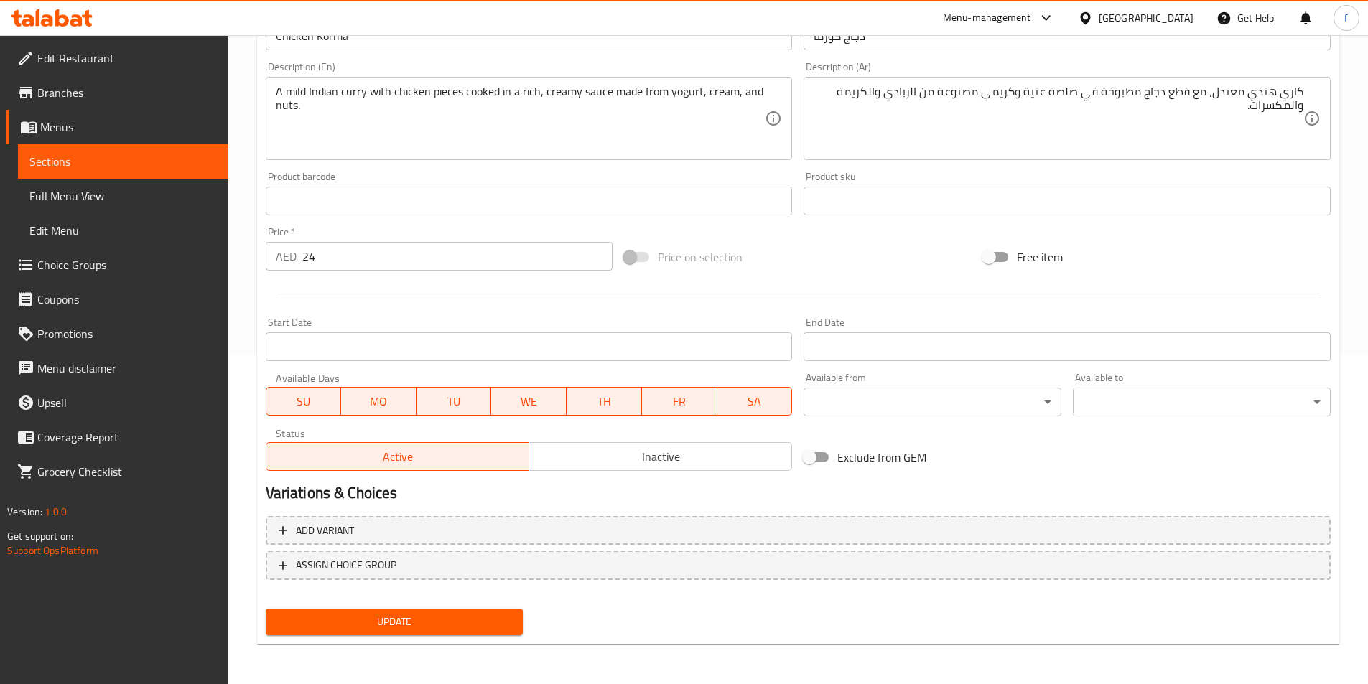
click at [376, 636] on button "Update" at bounding box center [395, 622] width 258 height 27
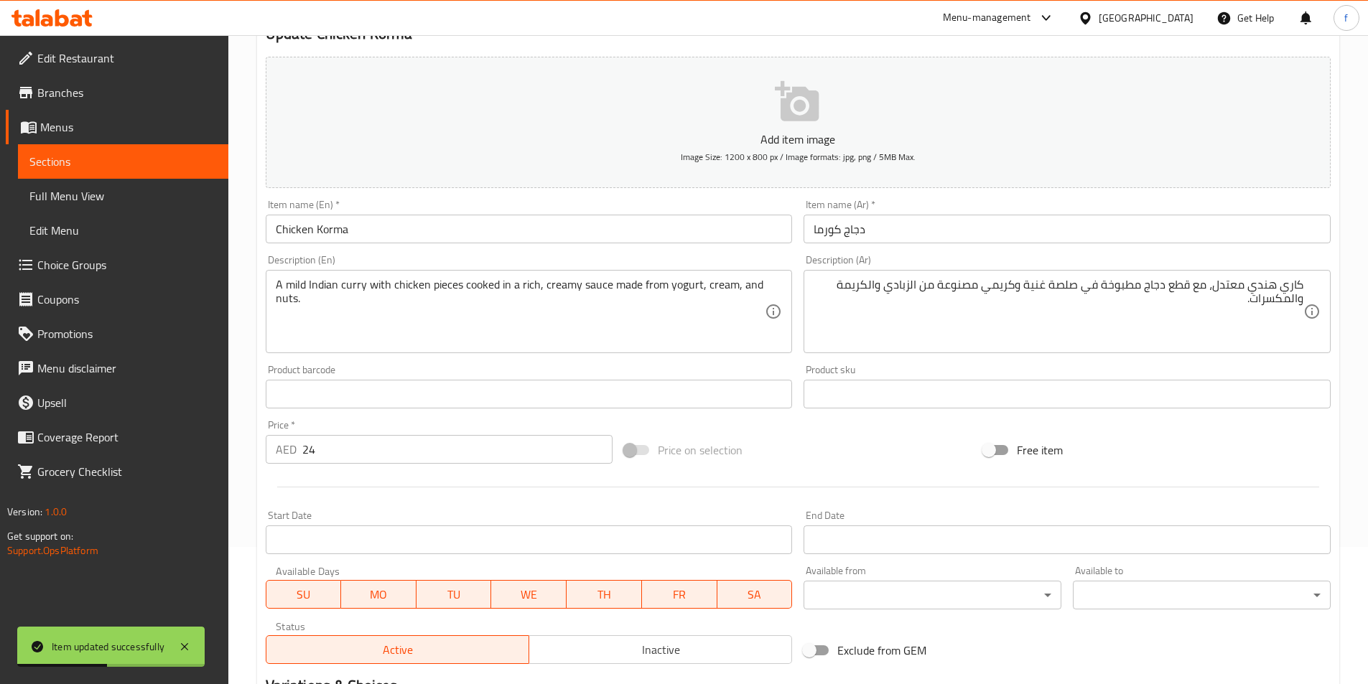
scroll to position [0, 0]
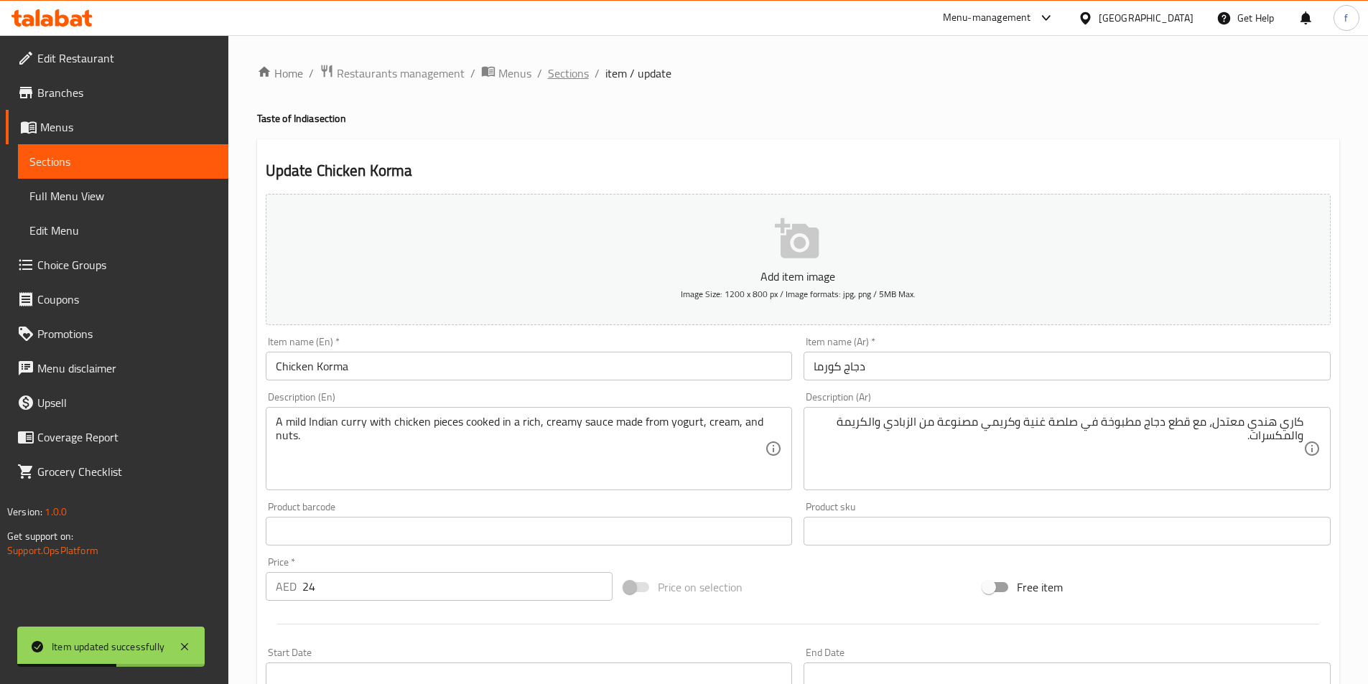
click at [567, 67] on span "Sections" at bounding box center [568, 73] width 41 height 17
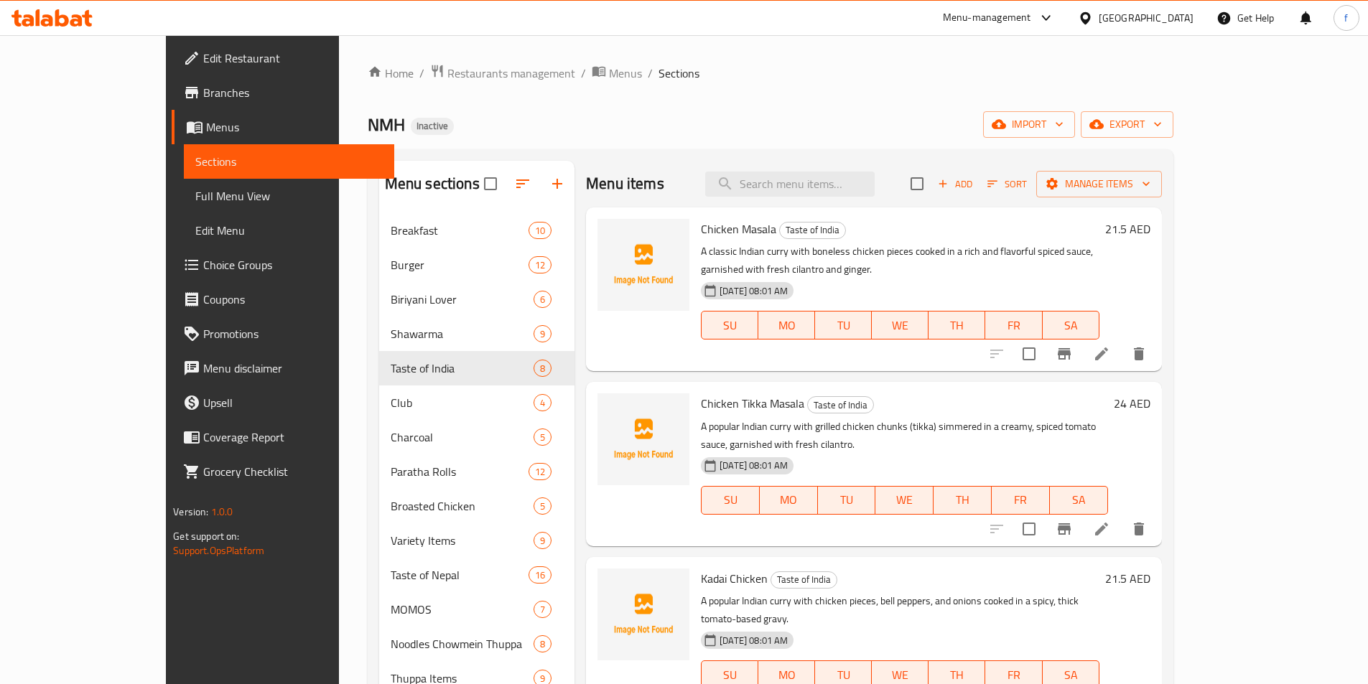
scroll to position [503, 0]
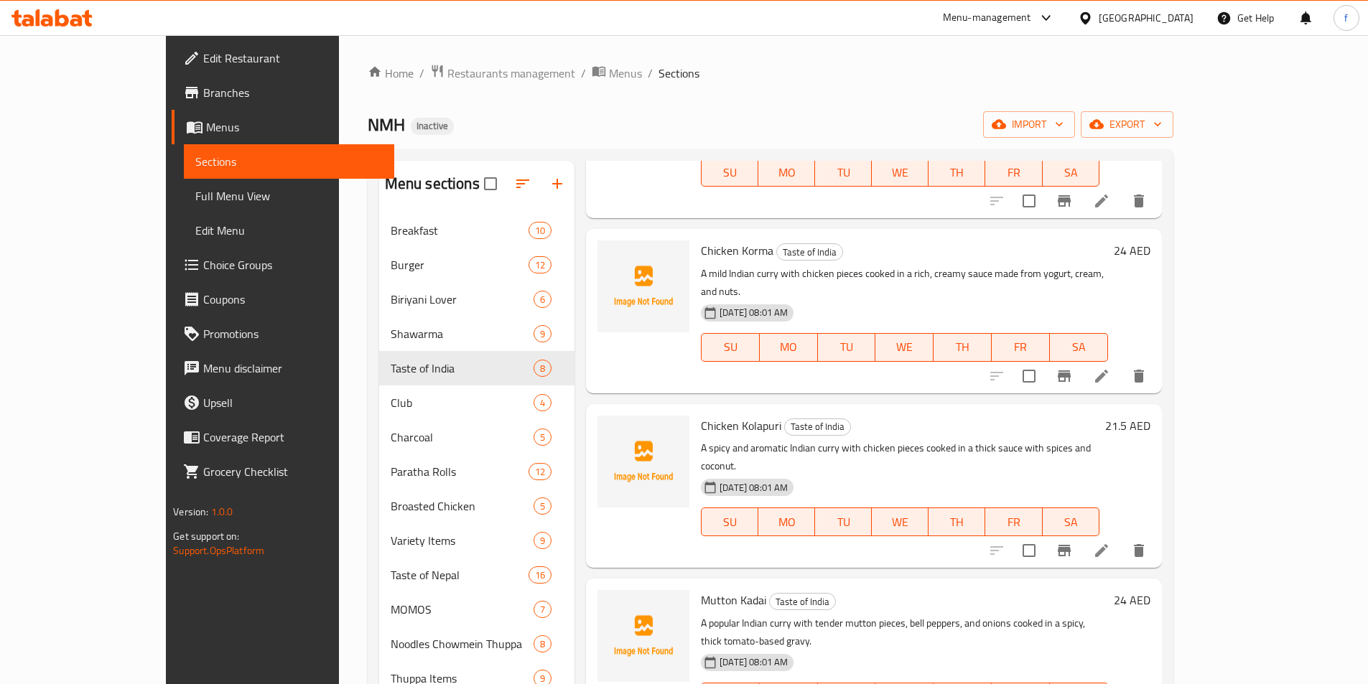
click at [1110, 542] on icon at bounding box center [1101, 550] width 17 height 17
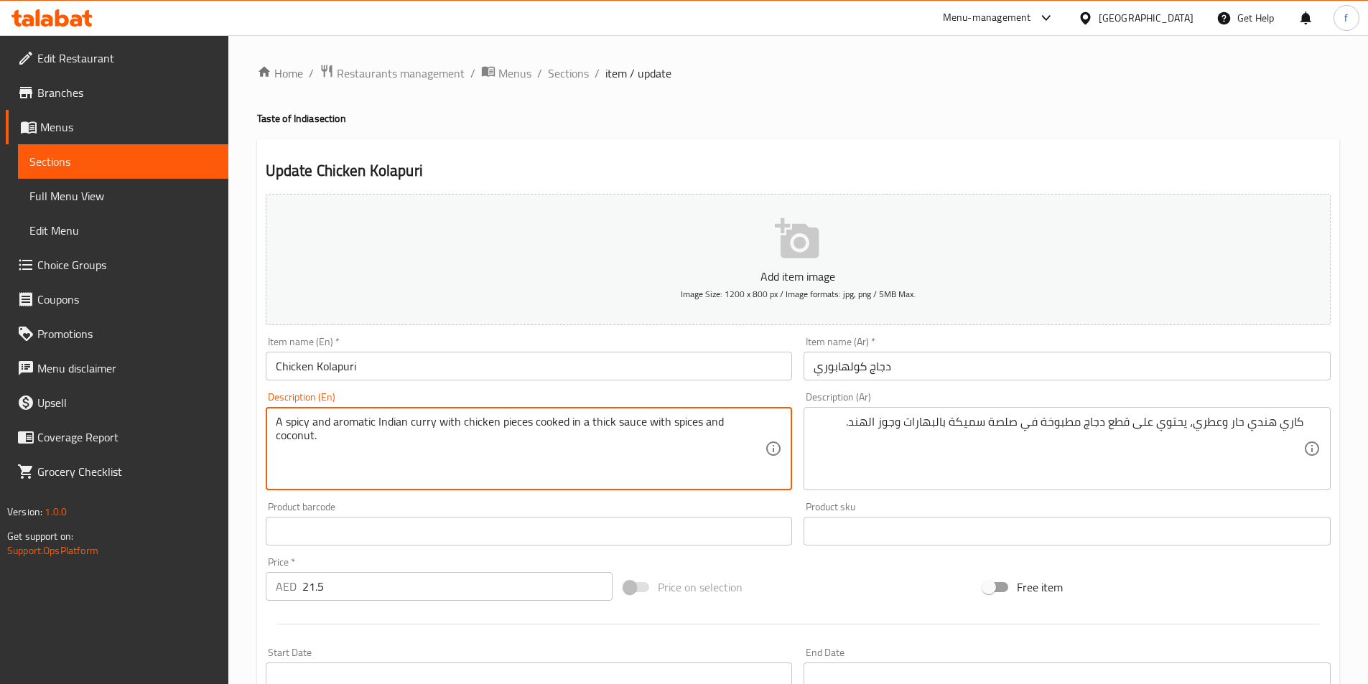
click at [426, 423] on textarea "A spicy and aromatic Indian curry with chicken pieces cooked in a thick sauce w…" at bounding box center [521, 449] width 490 height 68
click at [381, 423] on textarea "A spicy and aromatic Indian curry with chicken pieces cooked in a thick sauce w…" at bounding box center [521, 449] width 490 height 68
click at [285, 417] on textarea "A spicy and aromatic Indian curry with chicken pieces cooked in a thick sauce w…" at bounding box center [521, 449] width 490 height 68
click at [340, 425] on textarea "A spicy and aromatic Indian curry with chicken pieces cooked in a thick sauce w…" at bounding box center [521, 449] width 490 height 68
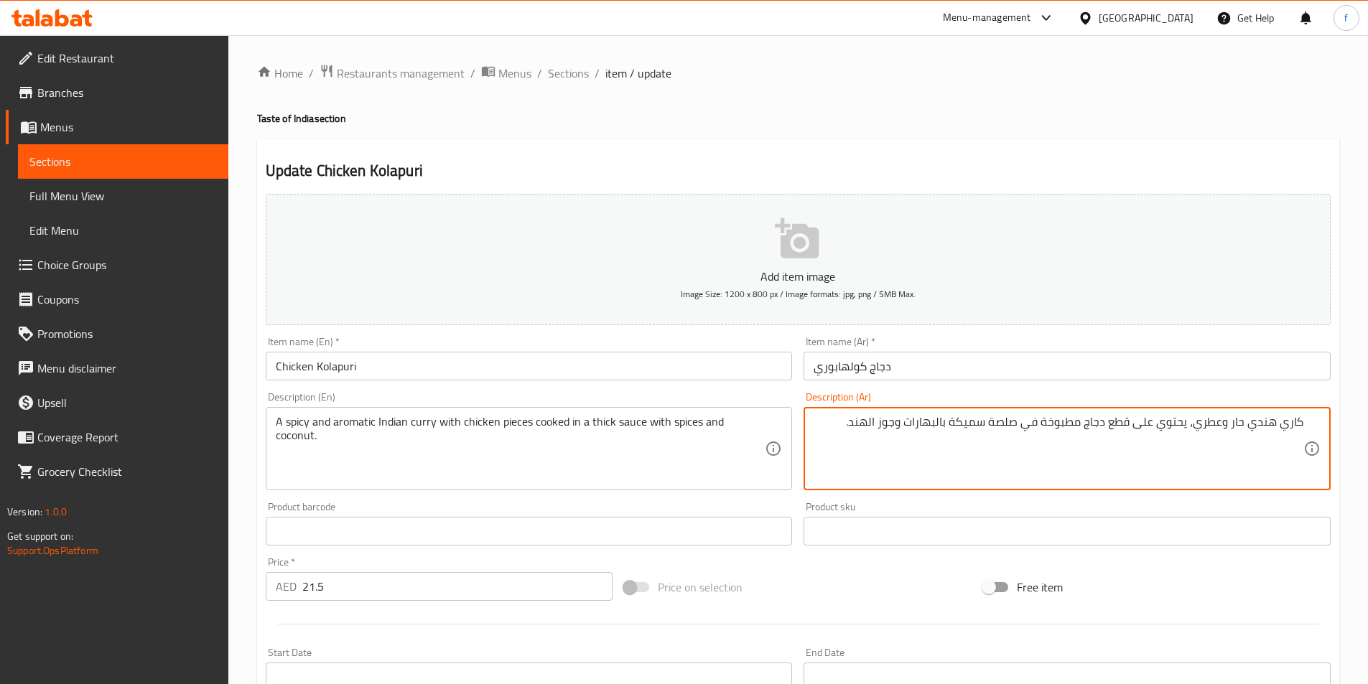
drag, startPoint x: 1189, startPoint y: 422, endPoint x: 1140, endPoint y: 426, distance: 49.7
type textarea "كاري هندي حار وعطري، مع قطع دجاج مطبوخة في صلصة سميكة بالبهارات وجوز الهند."
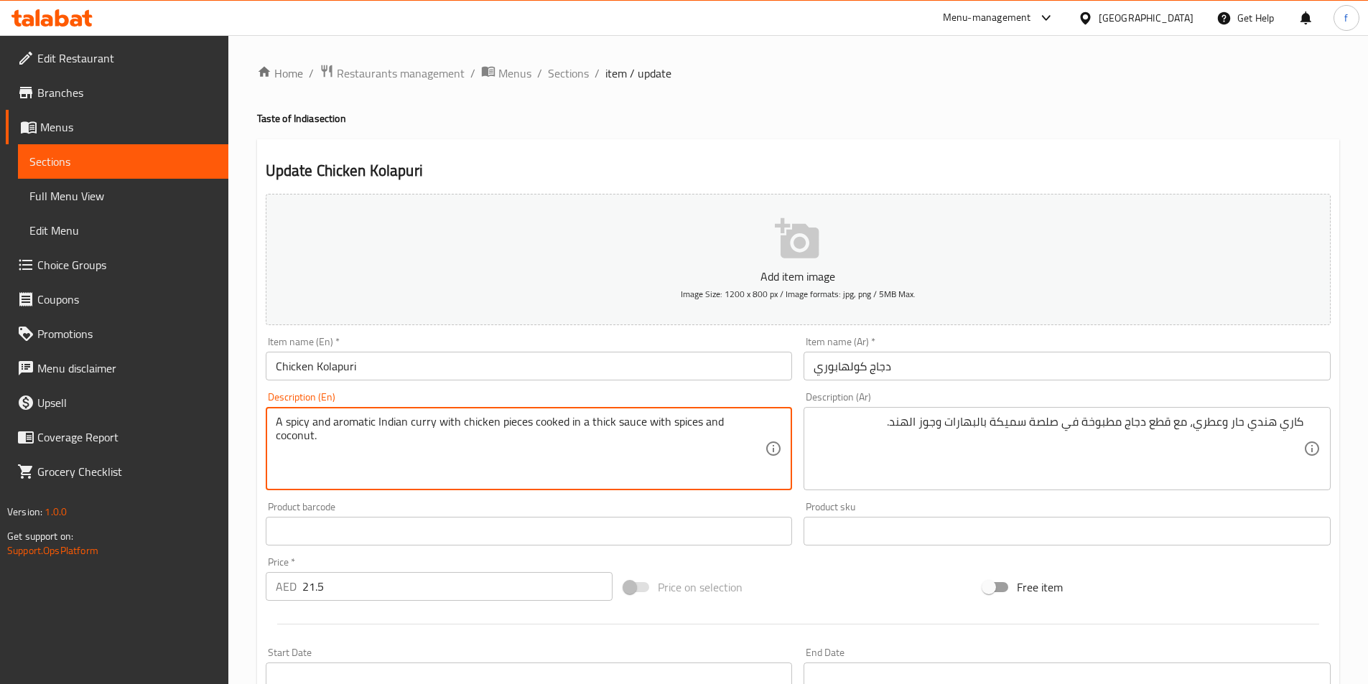
click at [505, 419] on textarea "A spicy and aromatic Indian curry with chicken pieces cooked in a thick sauce w…" at bounding box center [521, 449] width 490 height 68
click at [488, 421] on textarea "A spicy and aromatic Indian curry with chicken pieces cooked in a thick sauce w…" at bounding box center [521, 449] width 490 height 68
click at [553, 421] on textarea "A spicy and aromatic Indian curry with chicken pieces cooked in a thick sauce w…" at bounding box center [521, 449] width 490 height 68
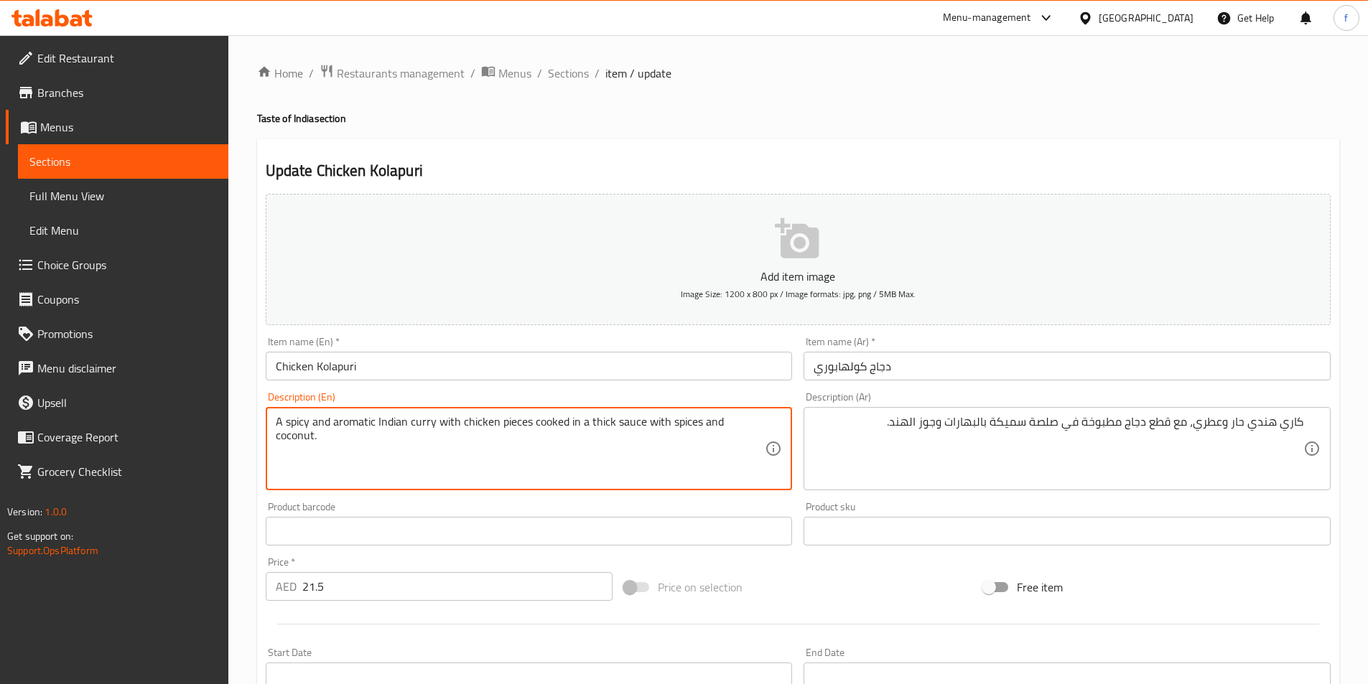
click at [633, 424] on textarea "A spicy and aromatic Indian curry with chicken pieces cooked in a thick sauce w…" at bounding box center [521, 449] width 490 height 68
click at [600, 427] on textarea "A spicy and aromatic Indian curry with chicken pieces cooked in a thick sauce w…" at bounding box center [521, 449] width 490 height 68
click at [653, 424] on textarea "A spicy and aromatic Indian curry with chicken pieces cooked in a thick sauce w…" at bounding box center [521, 449] width 490 height 68
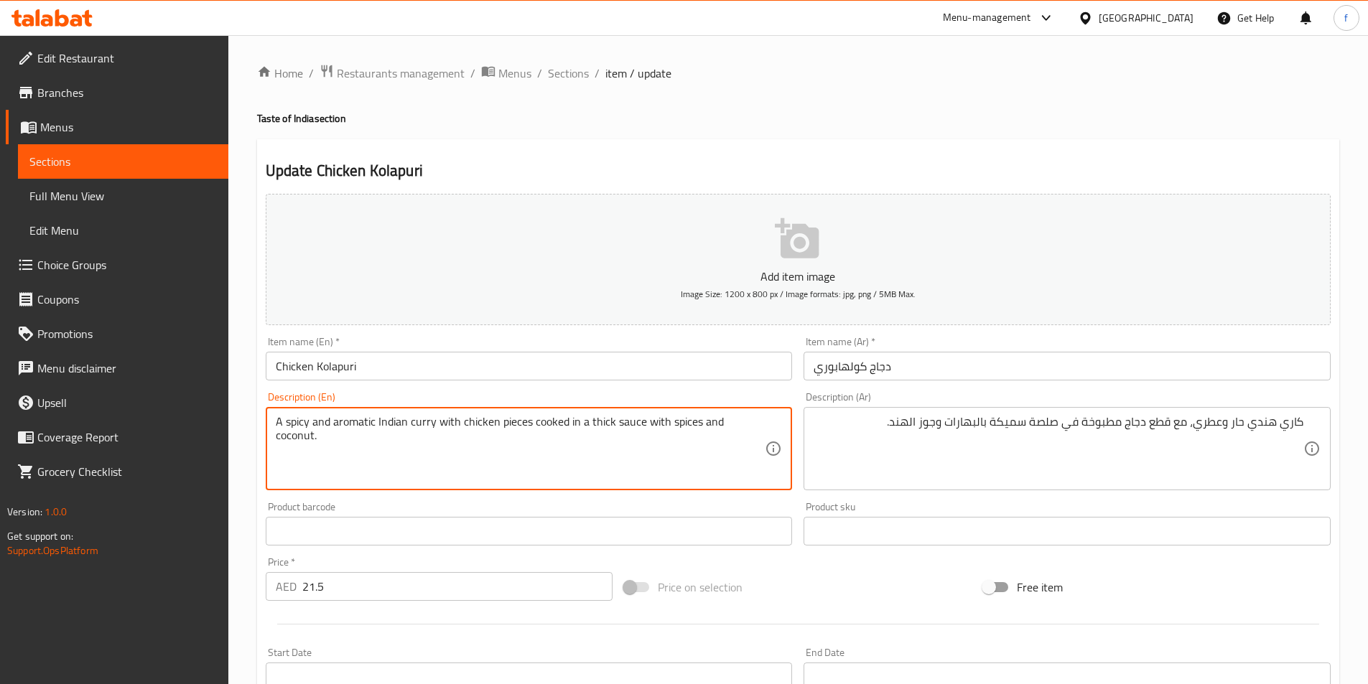
click at [653, 424] on textarea "A spicy and aromatic Indian curry with chicken pieces cooked in a thick sauce w…" at bounding box center [521, 449] width 490 height 68
click at [678, 423] on textarea "A spicy and aromatic Indian curry with chicken pieces cooked in a thick sauce w…" at bounding box center [521, 449] width 490 height 68
click at [750, 416] on textarea "A spicy and aromatic Indian curry with chicken pieces cooked in a thick sauce w…" at bounding box center [521, 449] width 490 height 68
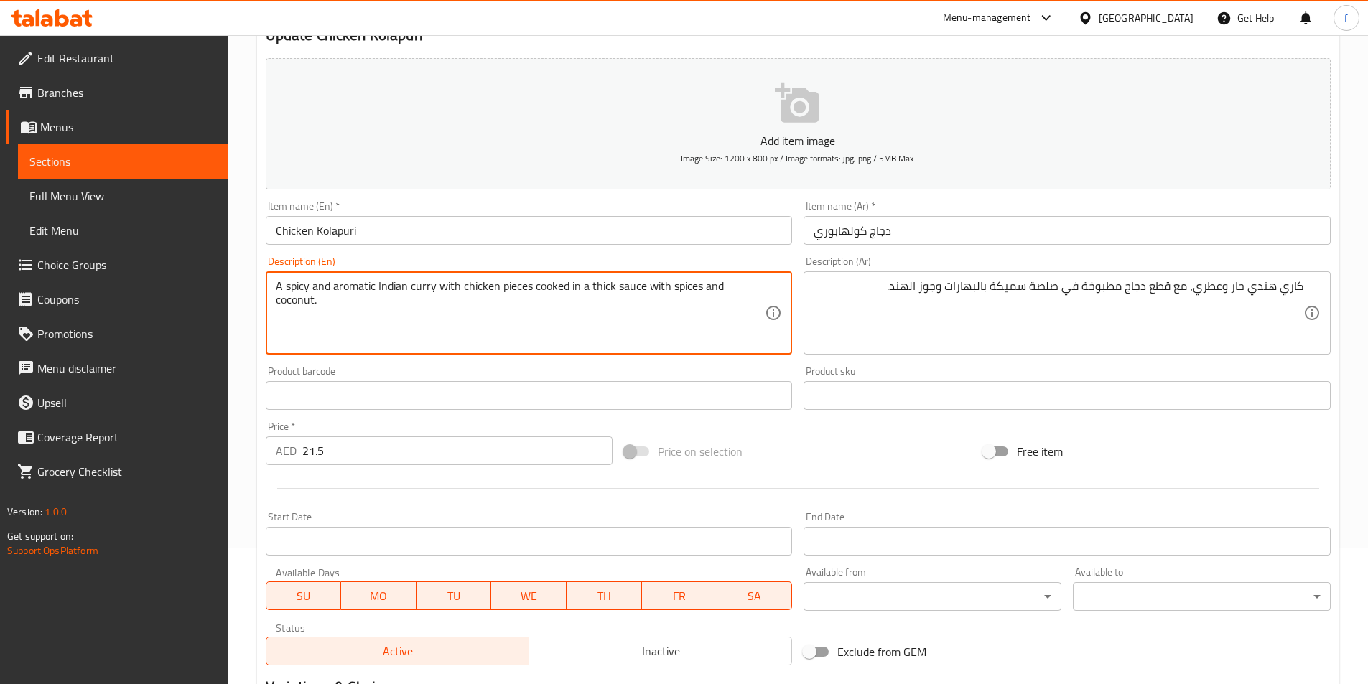
scroll to position [330, 0]
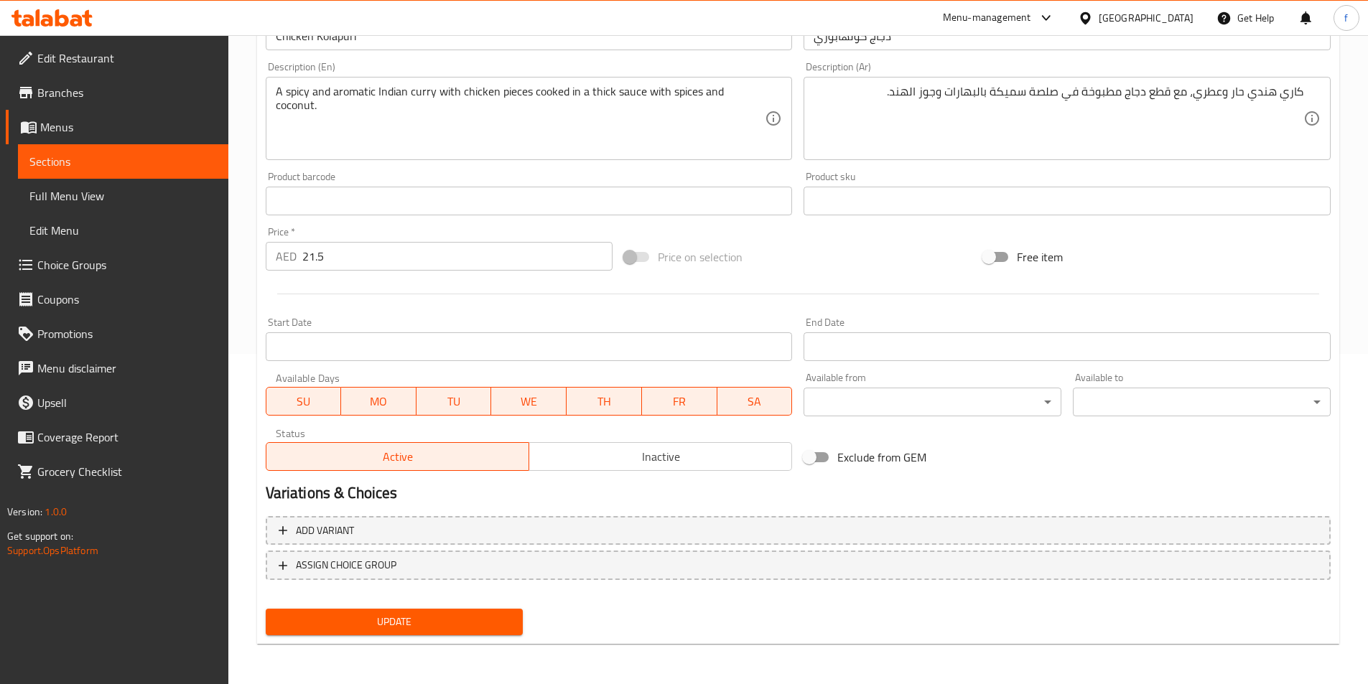
click at [384, 613] on span "Update" at bounding box center [394, 622] width 235 height 18
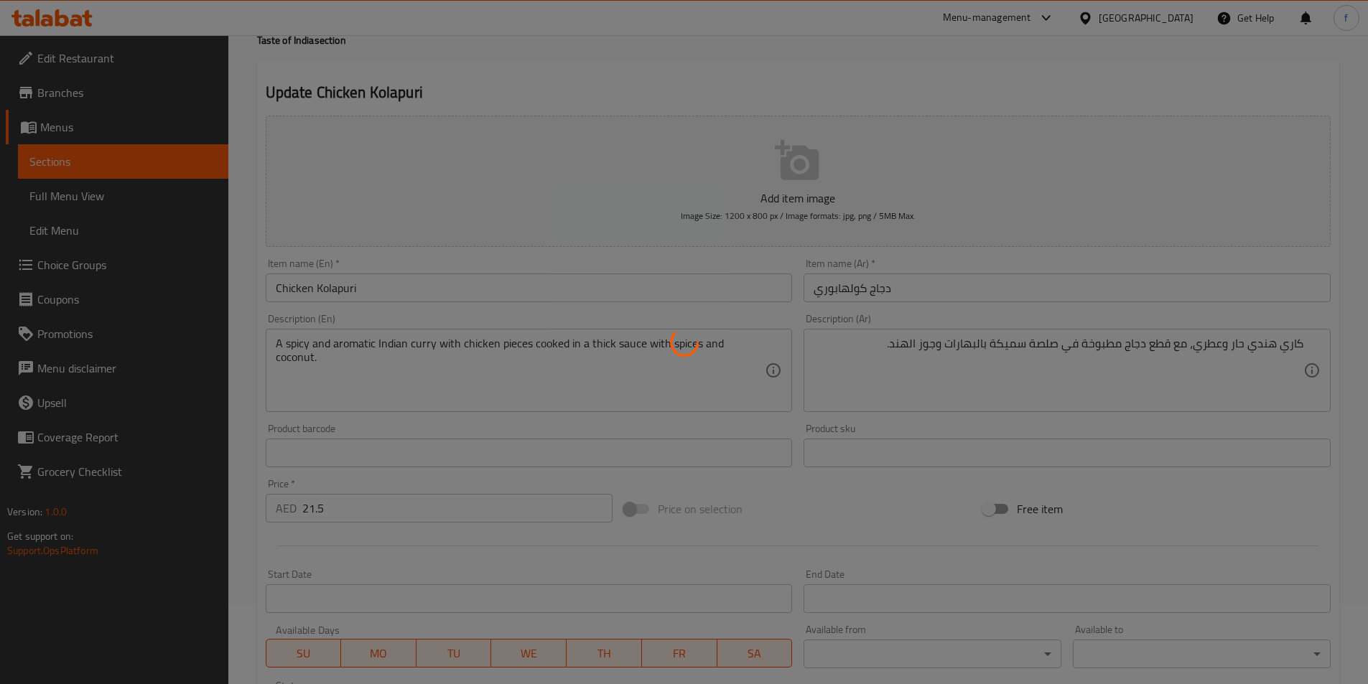
scroll to position [0, 0]
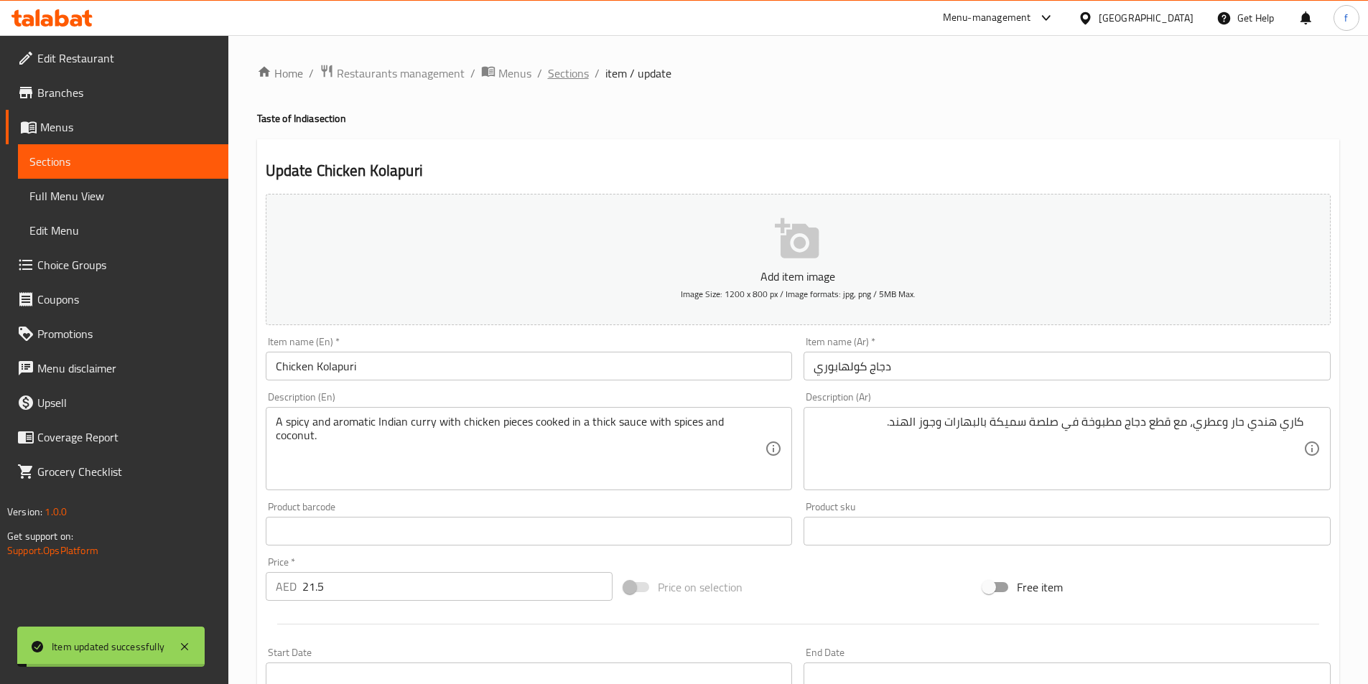
click at [575, 68] on span "Sections" at bounding box center [568, 73] width 41 height 17
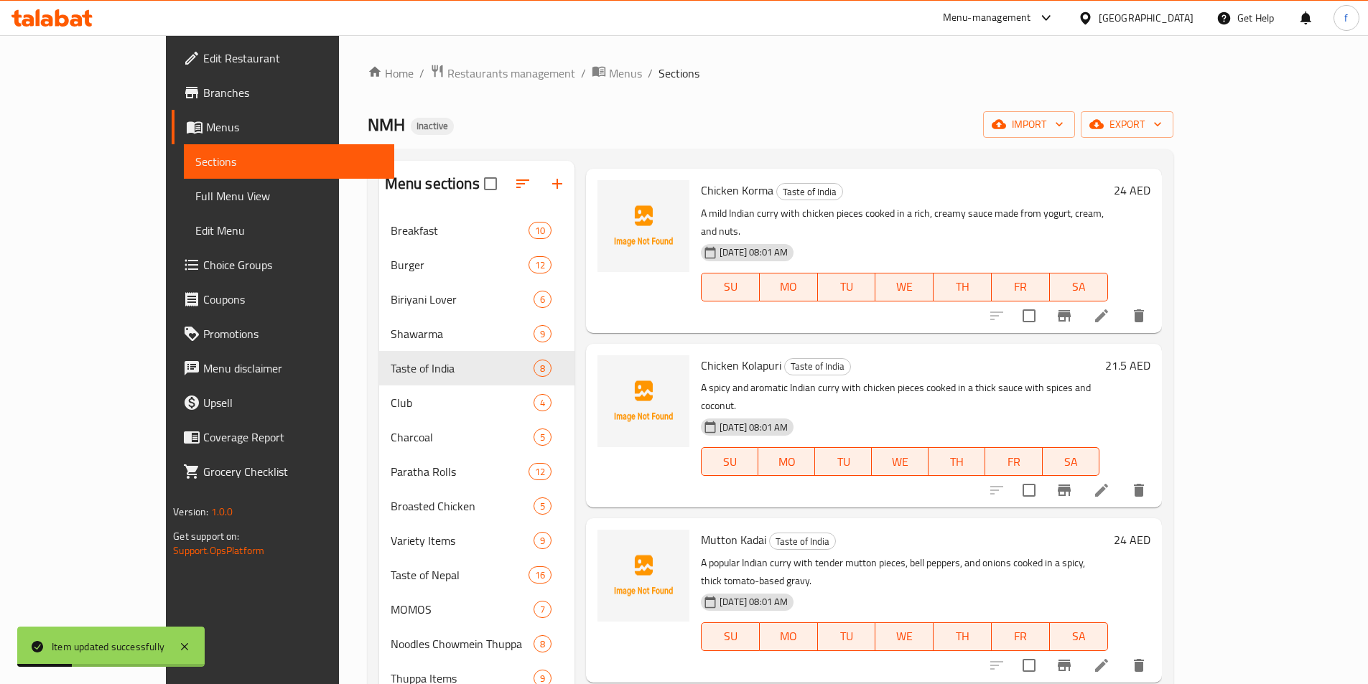
scroll to position [607, 0]
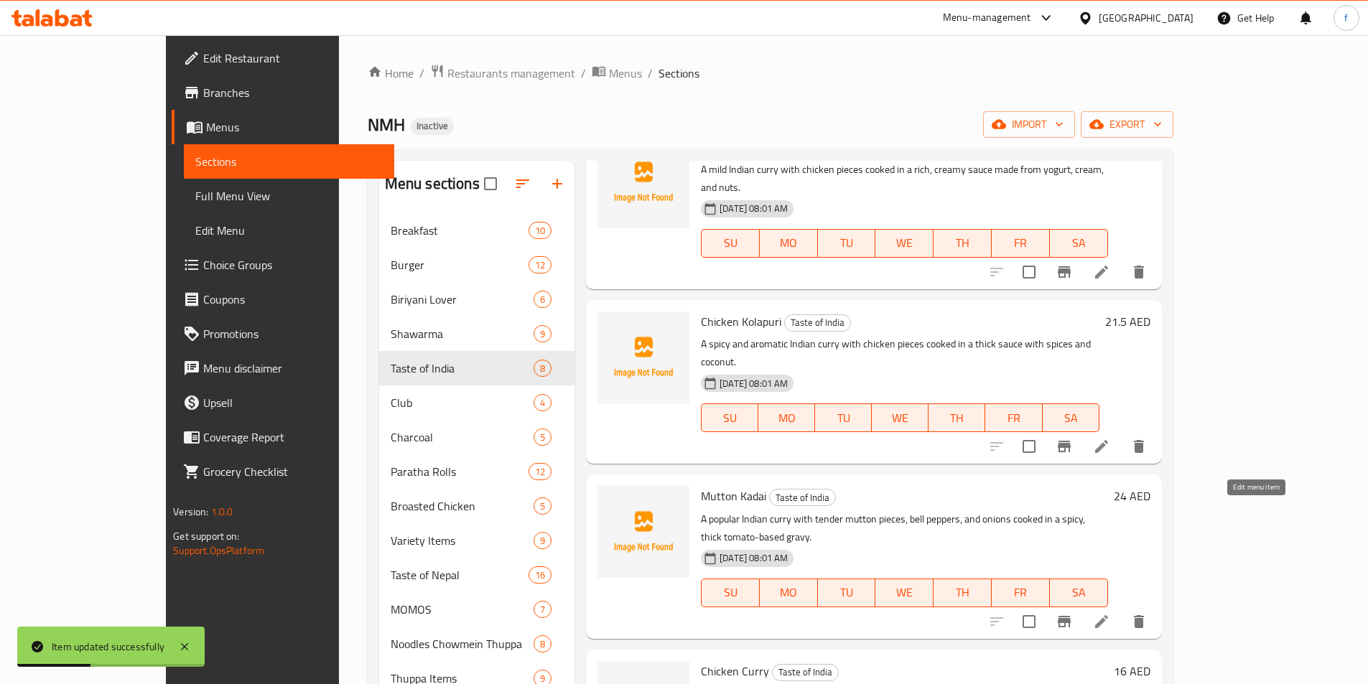
click at [1110, 613] on icon at bounding box center [1101, 621] width 17 height 17
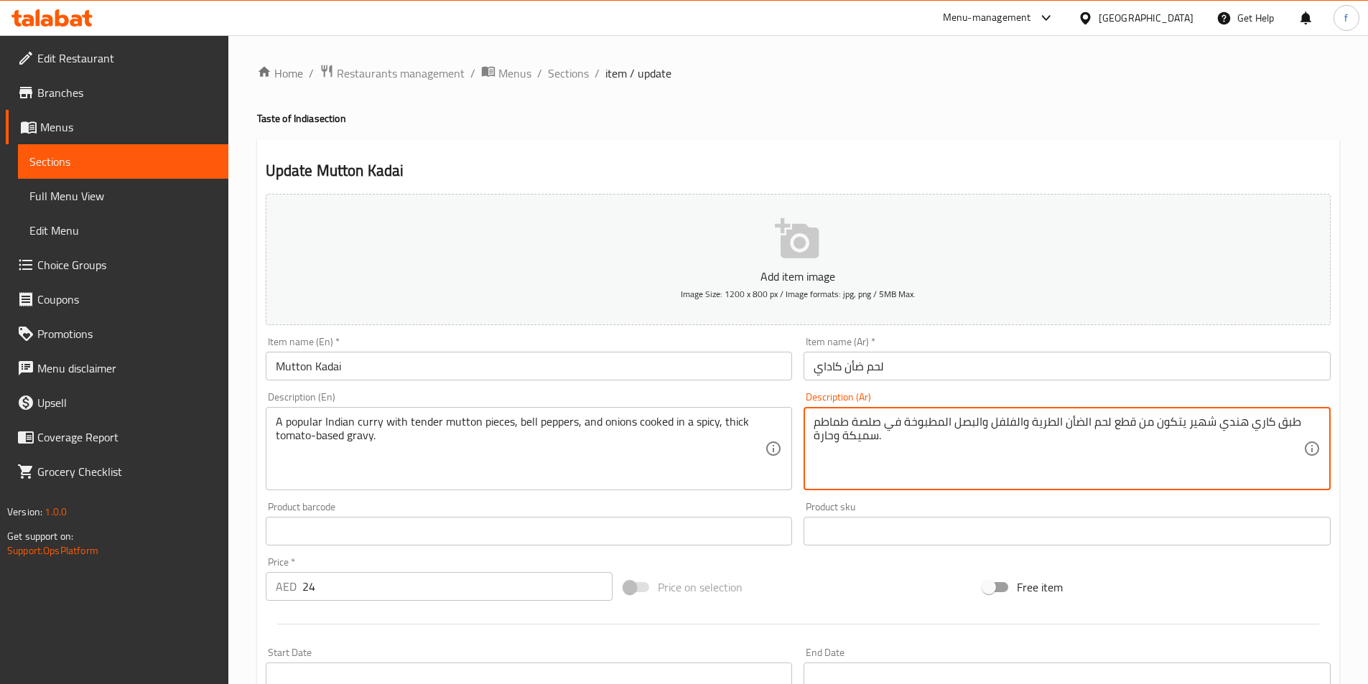
click at [1280, 426] on textarea "طبق كاري هندي شهير يتكون من قطع لحم الضأن الطرية والفلفل والبصل المطبوخة في صلص…" at bounding box center [1059, 449] width 490 height 68
type textarea "كاري هندي شهير يتكون من قطع لحم الضأن الطرية والفلفل والبصل المطبوخة في صلصة طم…"
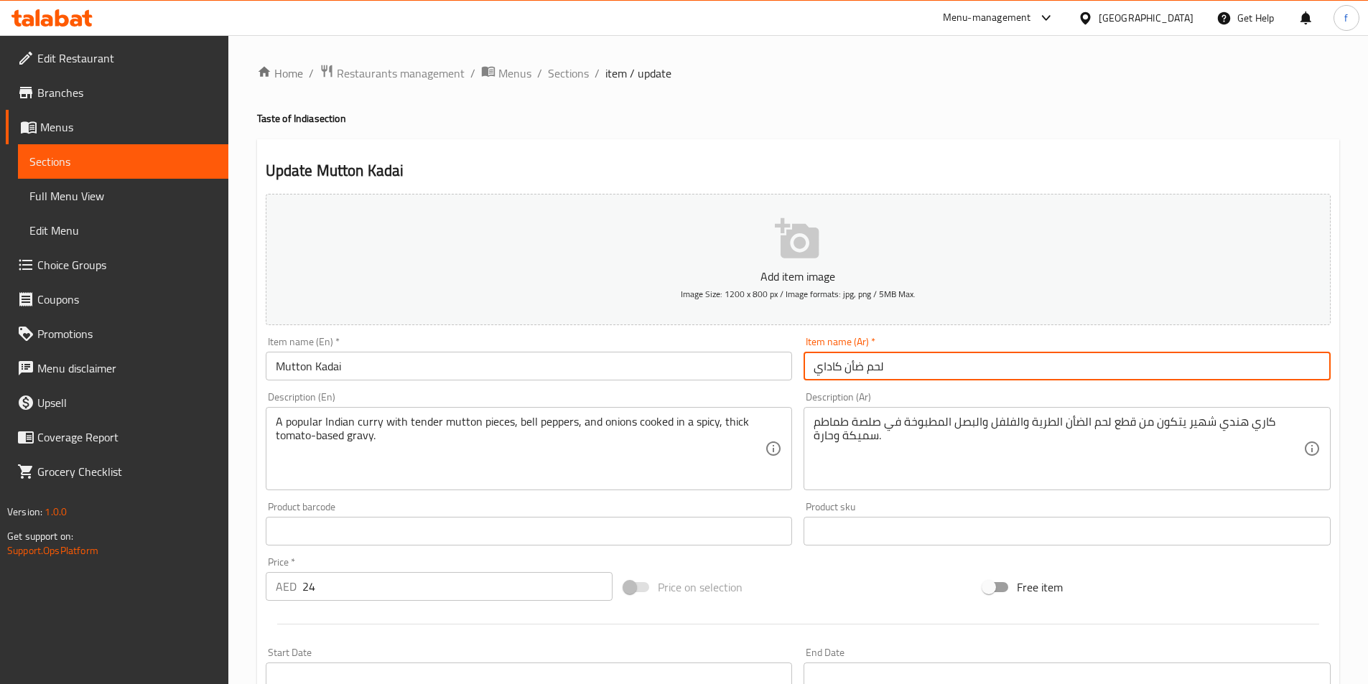
click at [871, 366] on input "لحم ضأن كاداي" at bounding box center [1067, 366] width 527 height 29
click at [1033, 381] on div "Item name (Ar)   * ضأن كاداي Item name (Ar) *" at bounding box center [1067, 358] width 539 height 55
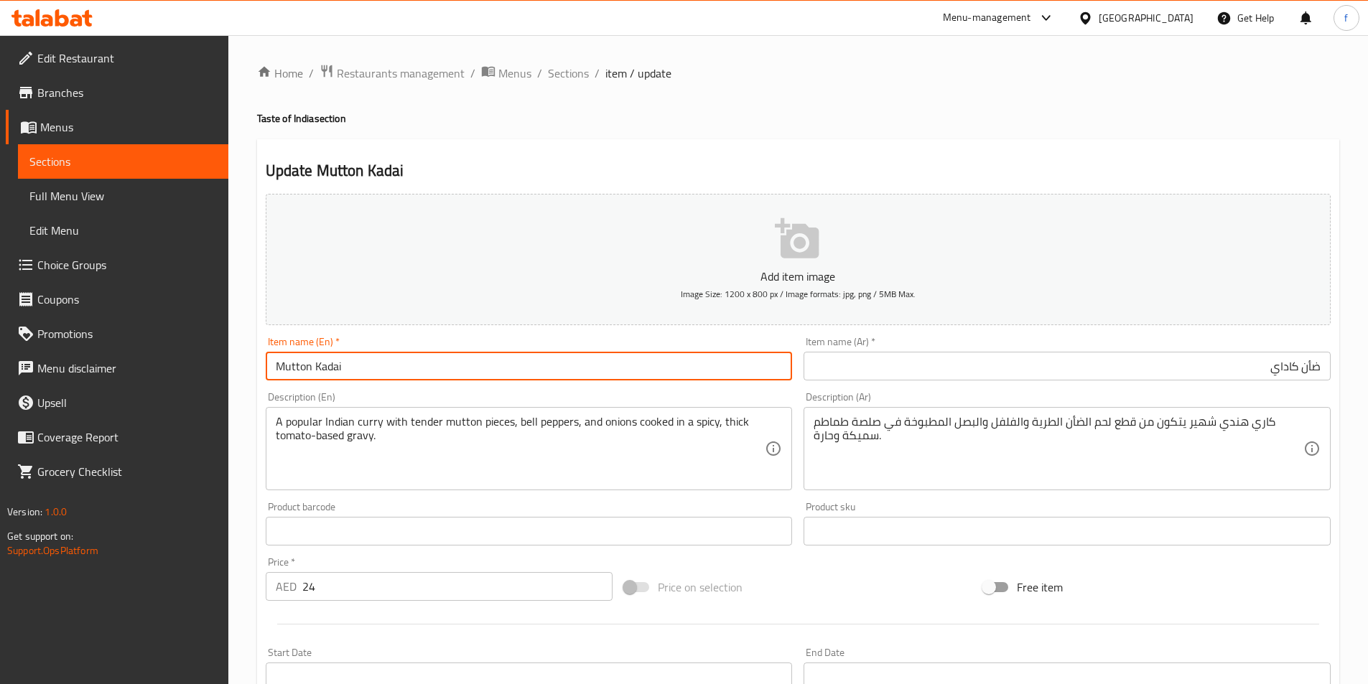
click at [278, 368] on input "Mutton Kadai" at bounding box center [529, 366] width 527 height 29
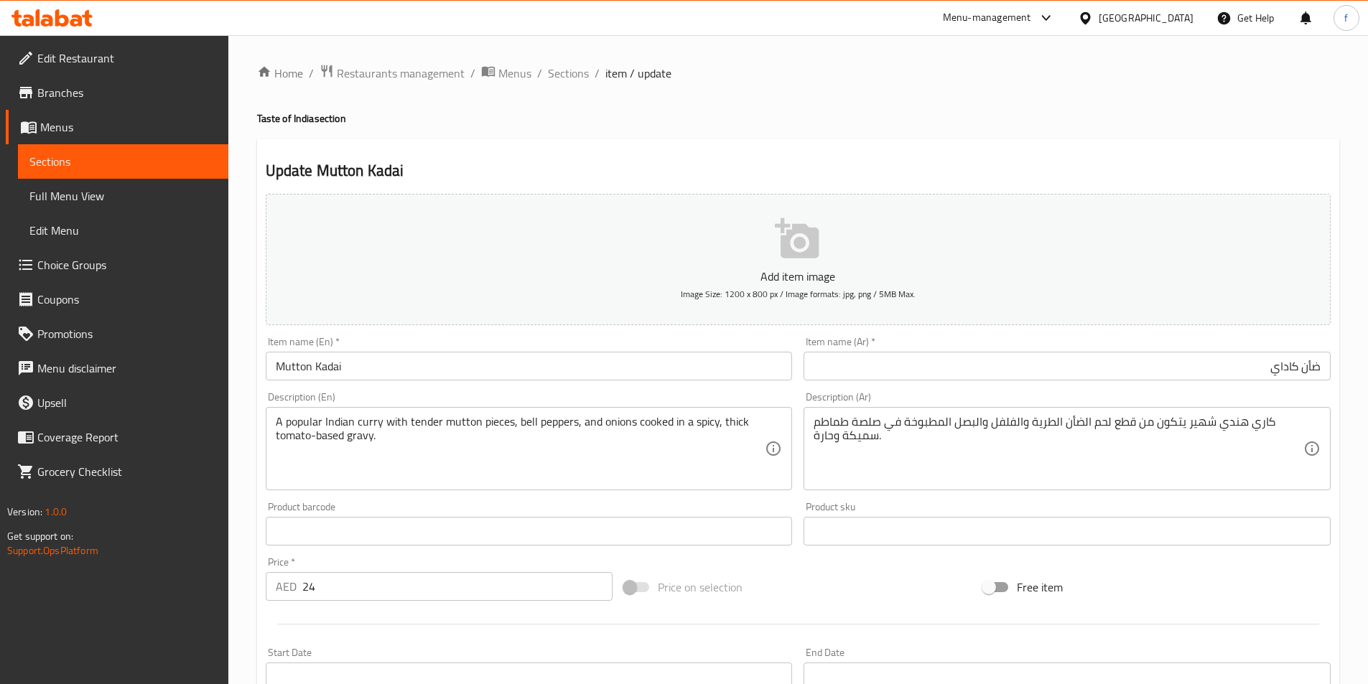
click at [406, 380] on input "Mutton Kadai" at bounding box center [529, 366] width 527 height 29
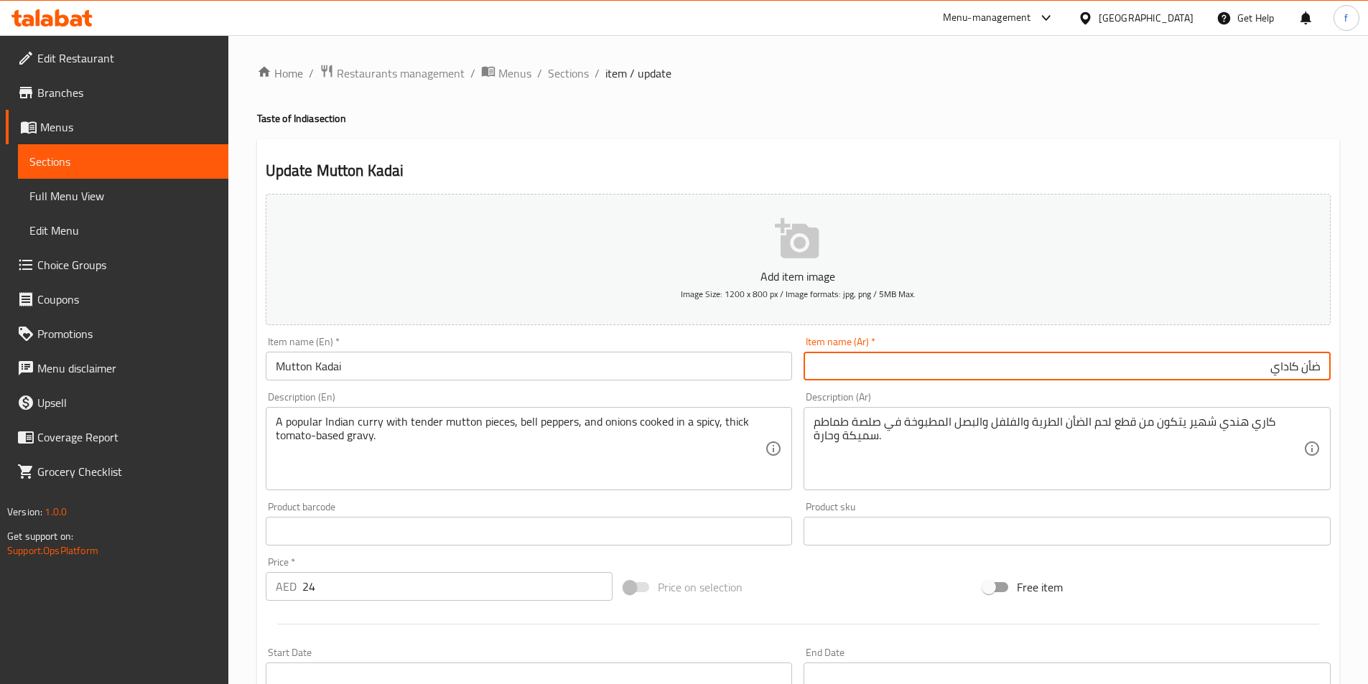
click at [1323, 362] on input "ضأن كاداي" at bounding box center [1067, 366] width 527 height 29
click at [1323, 363] on input "ضأن كاداي" at bounding box center [1067, 366] width 527 height 29
type input "غنم كاداي"
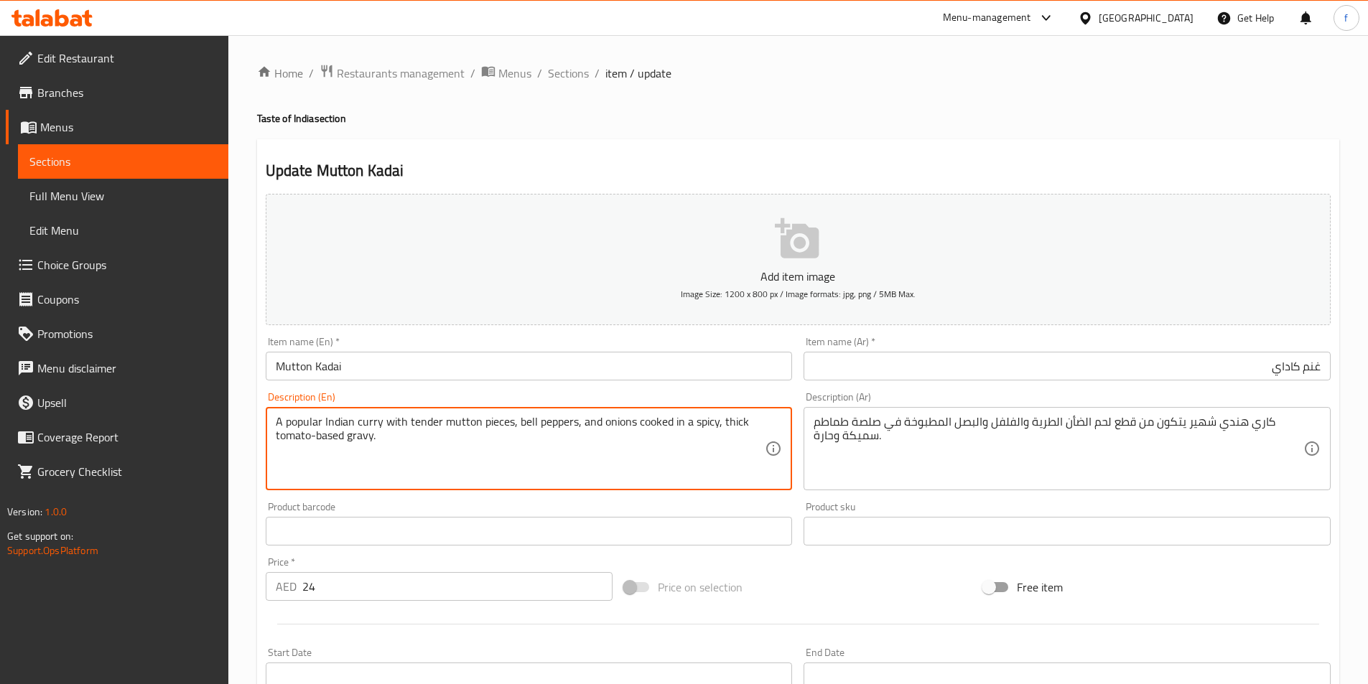
click at [366, 423] on textarea "A popular Indian curry with tender mutton pieces, bell peppers, and onions cook…" at bounding box center [521, 449] width 490 height 68
click at [349, 417] on textarea "A popular Indian curry with tender mutton pieces, bell peppers, and onions cook…" at bounding box center [521, 449] width 490 height 68
click at [304, 413] on div "A popular Indian curry with tender mutton pieces, bell peppers, and onions cook…" at bounding box center [529, 448] width 527 height 83
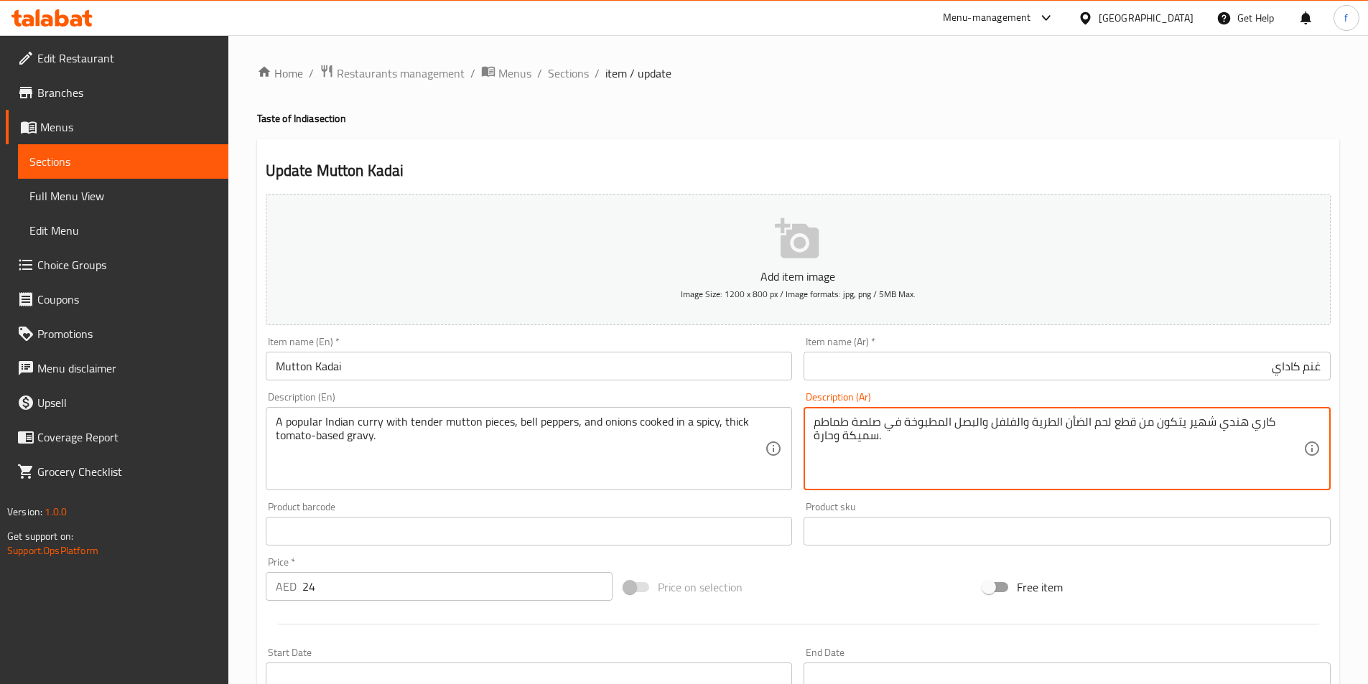
drag, startPoint x: 1181, startPoint y: 422, endPoint x: 1141, endPoint y: 426, distance: 40.4
click at [1137, 432] on textarea "كاري هندي شهير يتكون من قطع لحم الضأن الطرية والفلفل والبصل المطبوخة في صلصة طم…" at bounding box center [1059, 449] width 490 height 68
drag, startPoint x: 1137, startPoint y: 422, endPoint x: 1183, endPoint y: 421, distance: 46.0
click at [1183, 421] on textarea "كاري هندي شهير يتكون من قطع لحم الضأن الطرية والفلفل والبصل المطبوخة في صلصة طم…" at bounding box center [1059, 449] width 490 height 68
click at [1141, 421] on textarea "كاري هندي شهير مع قطع لحم الضأن الطرية والفلفل والبصل المطبوخة في صلصة طماطم سم…" at bounding box center [1059, 449] width 490 height 68
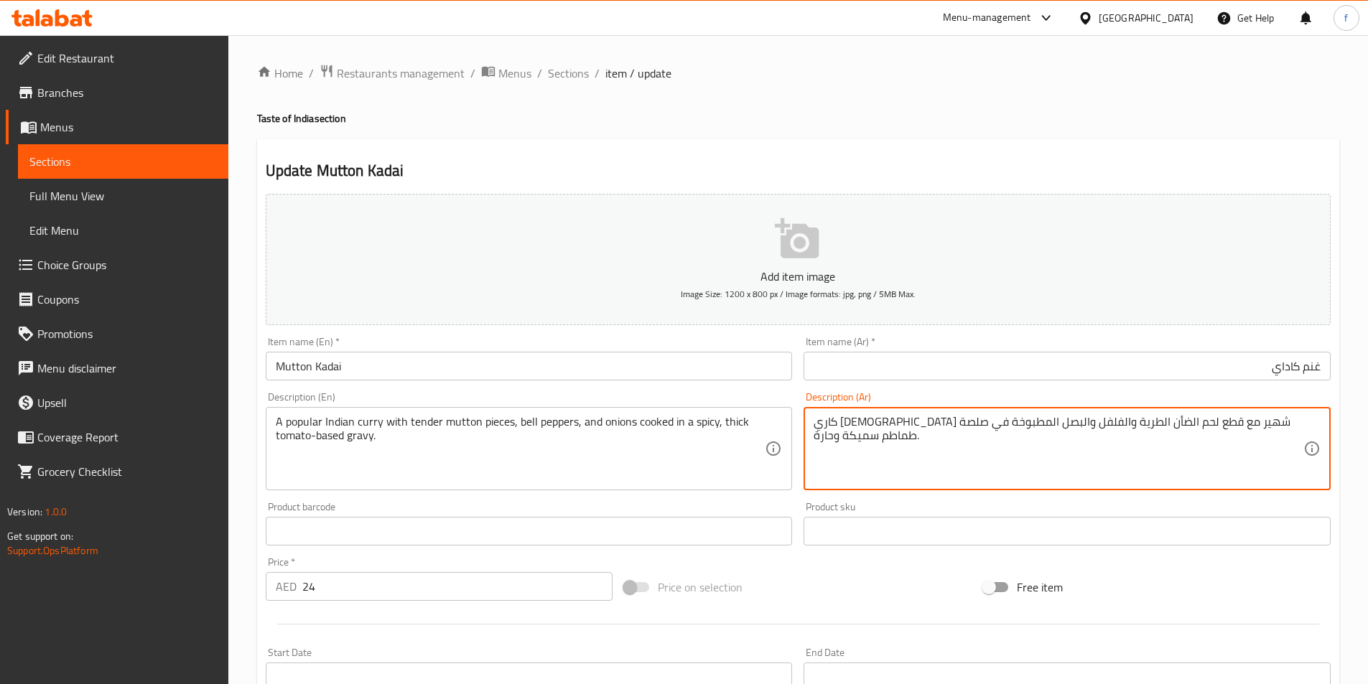
click at [1141, 421] on textarea "كاري هندي شهير مع قطع لحم الضأن الطرية والفلفل والبصل المطبوخة في صلصة طماطم سم…" at bounding box center [1059, 449] width 490 height 68
click at [1142, 419] on textarea "كاري هندي شهير مع قطع الضأن الطرية والفلفل والبصل المطبوخة في صلصة طماطم سميكة …" at bounding box center [1059, 449] width 490 height 68
click at [1108, 426] on textarea "كاري هندي شهير مع قطع غنم الطرية والفلفل والبصل المطبوخة في صلصة طماطم سميكة وح…" at bounding box center [1059, 449] width 490 height 68
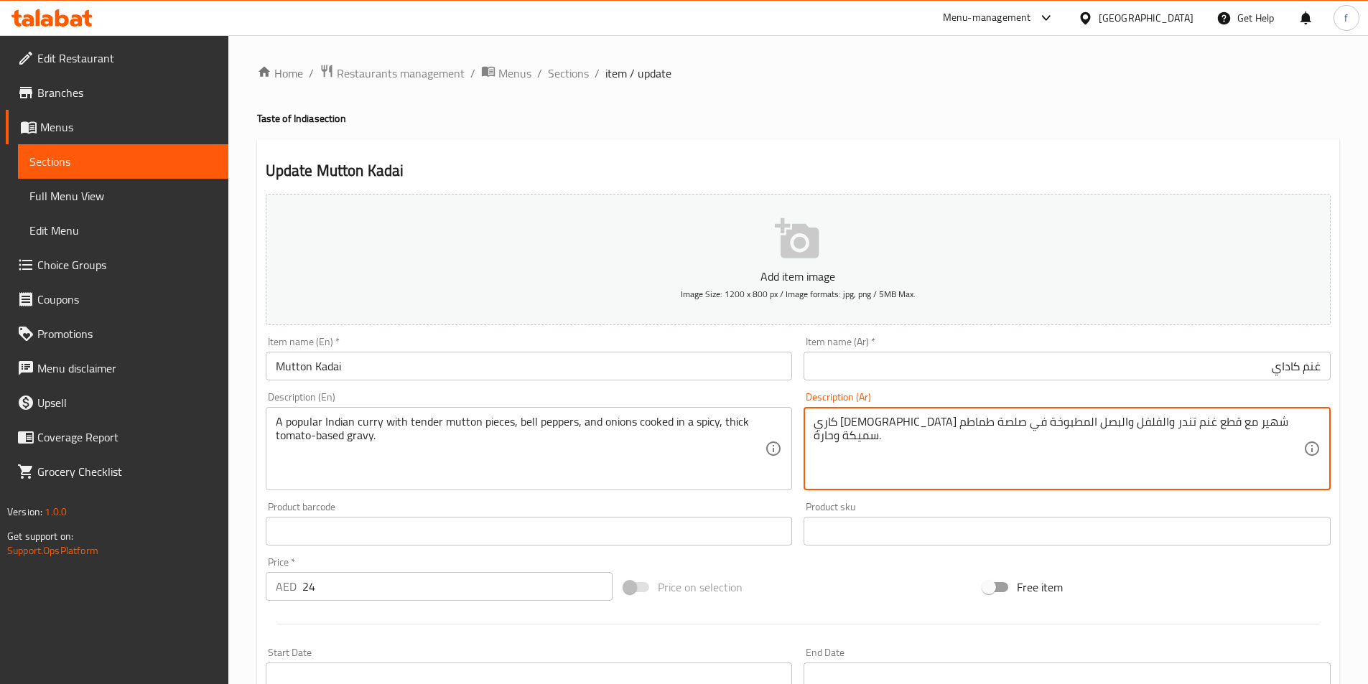
click at [1063, 425] on textarea "كاري هندي شهير مع قطع غنم تندر والفلفل والبصل المطبوخة في صلصة طماطم سميكة وحار…" at bounding box center [1059, 449] width 490 height 68
click at [1058, 423] on textarea "كاري هندي شهير مع قطع غنم تندر والفلفل والبصل المطبوخة في صلصة طماطم سميكة وحار…" at bounding box center [1059, 449] width 490 height 68
click at [939, 426] on textarea "كاري هندي شهير مع قطع غنم تندر والفلفل الحلو والبصل المطبوخة في صلصة طماطم سميك…" at bounding box center [1059, 449] width 490 height 68
type textarea "كاري هندي شهير مع قطع غنم تندر والفلفل الحلو والبصل المطبوخة في قاعدة جريفي طما…"
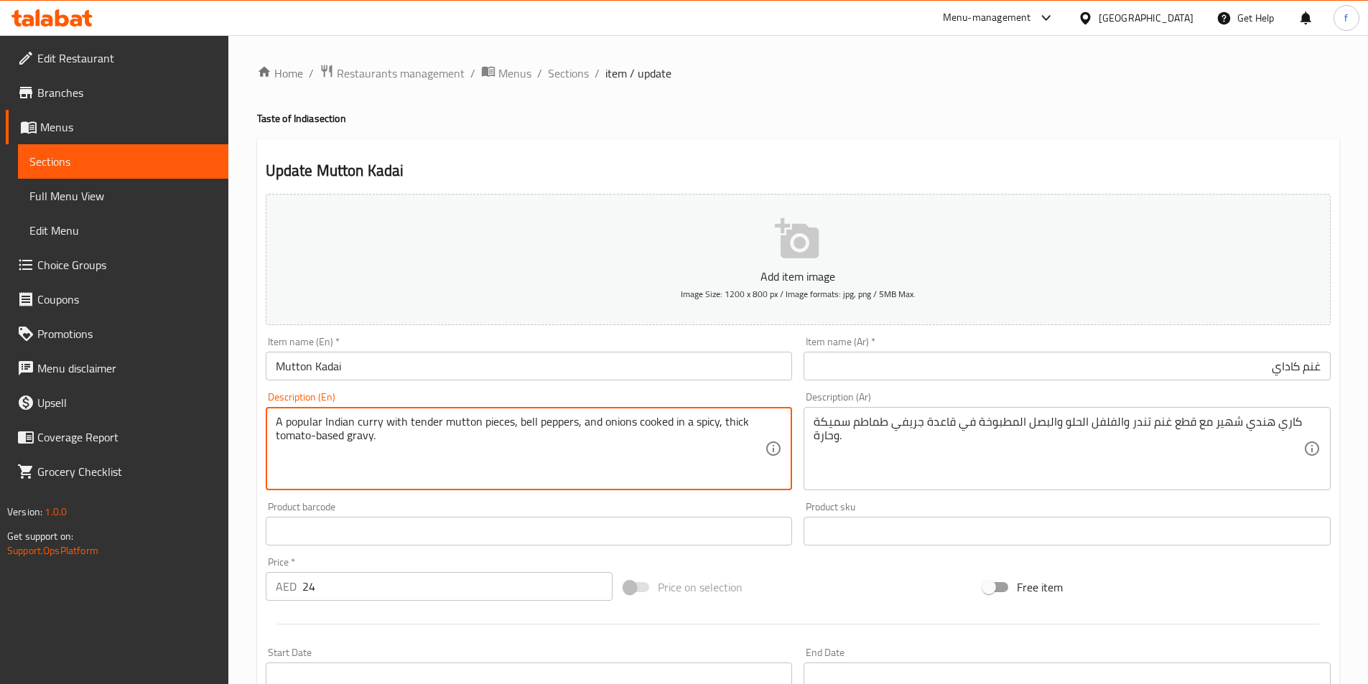
click at [304, 440] on textarea "A popular Indian curry with tender mutton pieces, bell peppers, and onions cook…" at bounding box center [521, 449] width 490 height 68
click at [725, 425] on textarea "A popular Indian curry with tender mutton pieces, bell peppers, and onions cook…" at bounding box center [521, 449] width 490 height 68
click at [700, 421] on textarea "A popular Indian curry with tender mutton pieces, bell peppers, and onions cook…" at bounding box center [521, 449] width 490 height 68
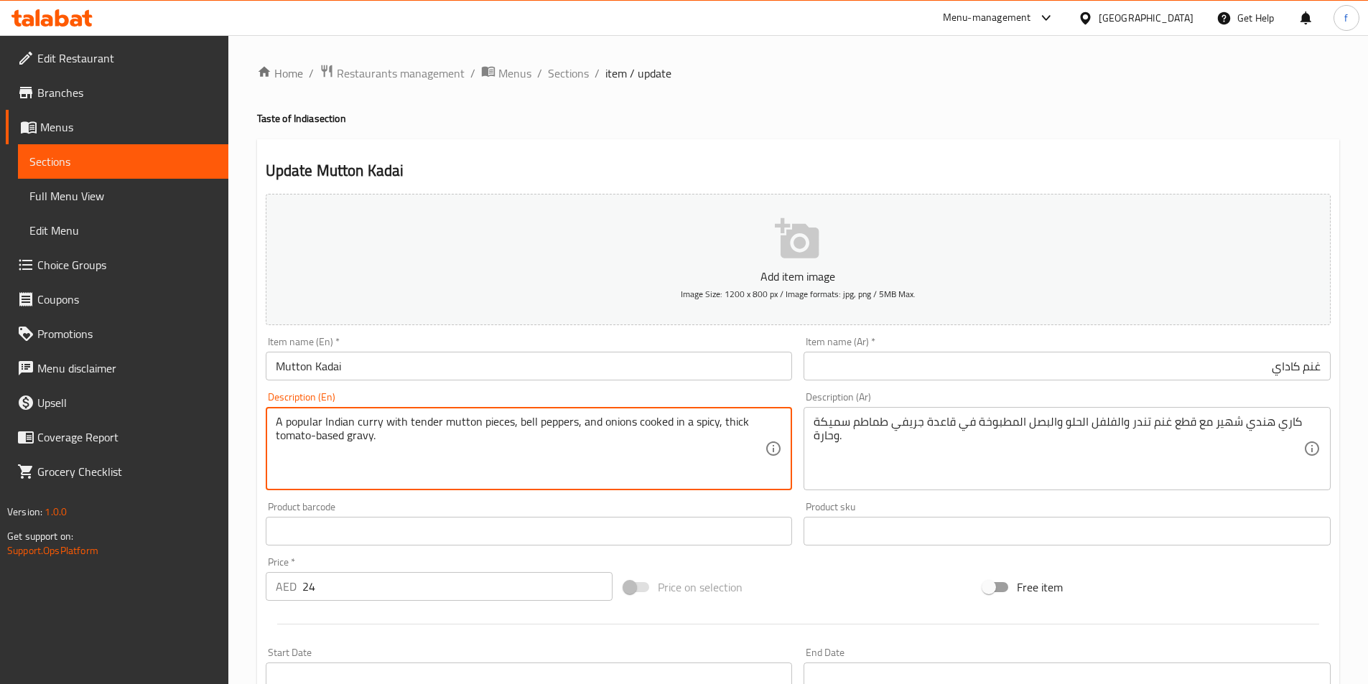
drag, startPoint x: 306, startPoint y: 442, endPoint x: 740, endPoint y: 430, distance: 433.9
click at [307, 443] on textarea "A popular Indian curry with tender mutton pieces, bell peppers, and onions cook…" at bounding box center [521, 449] width 490 height 68
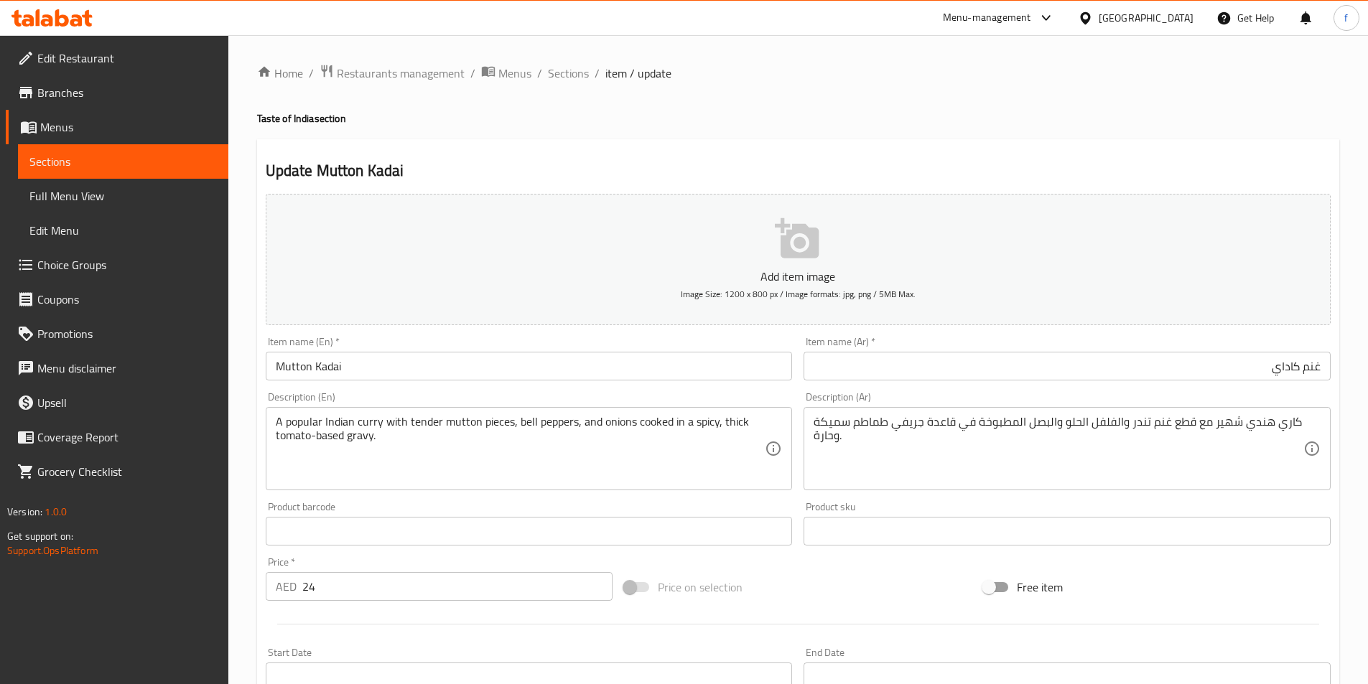
scroll to position [330, 0]
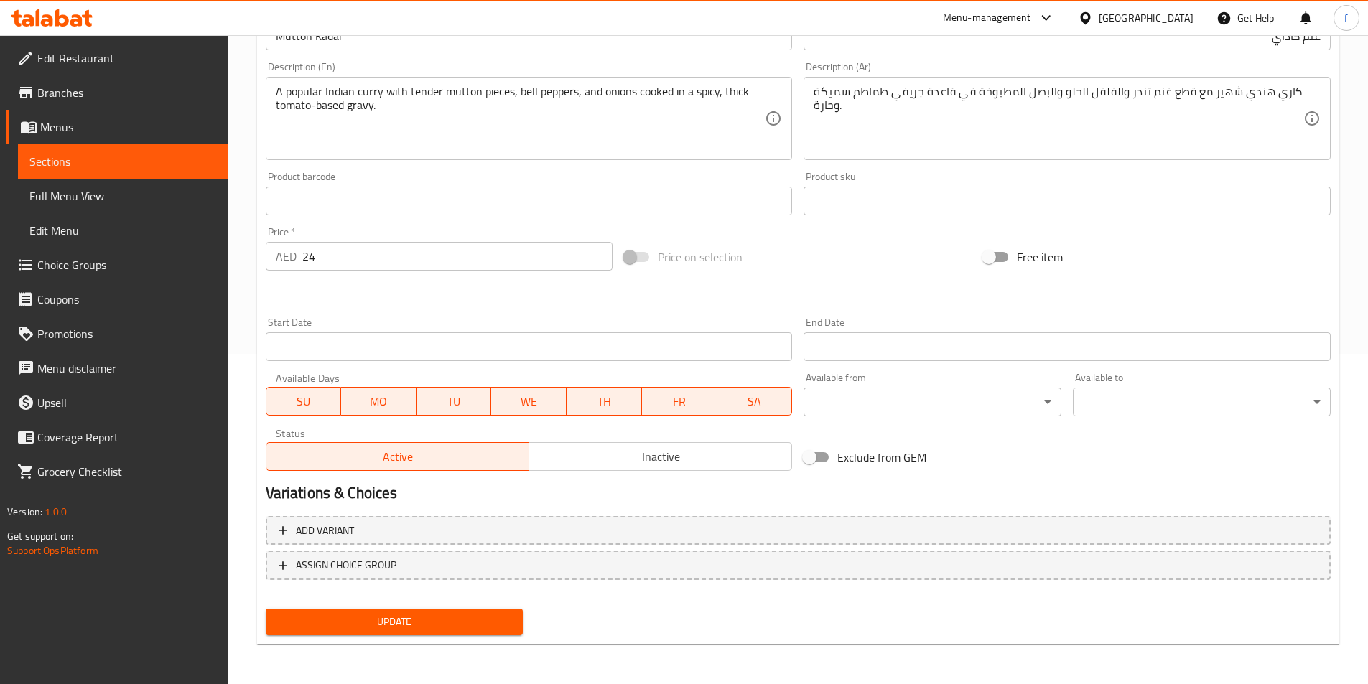
click at [463, 613] on span "Update" at bounding box center [394, 622] width 235 height 18
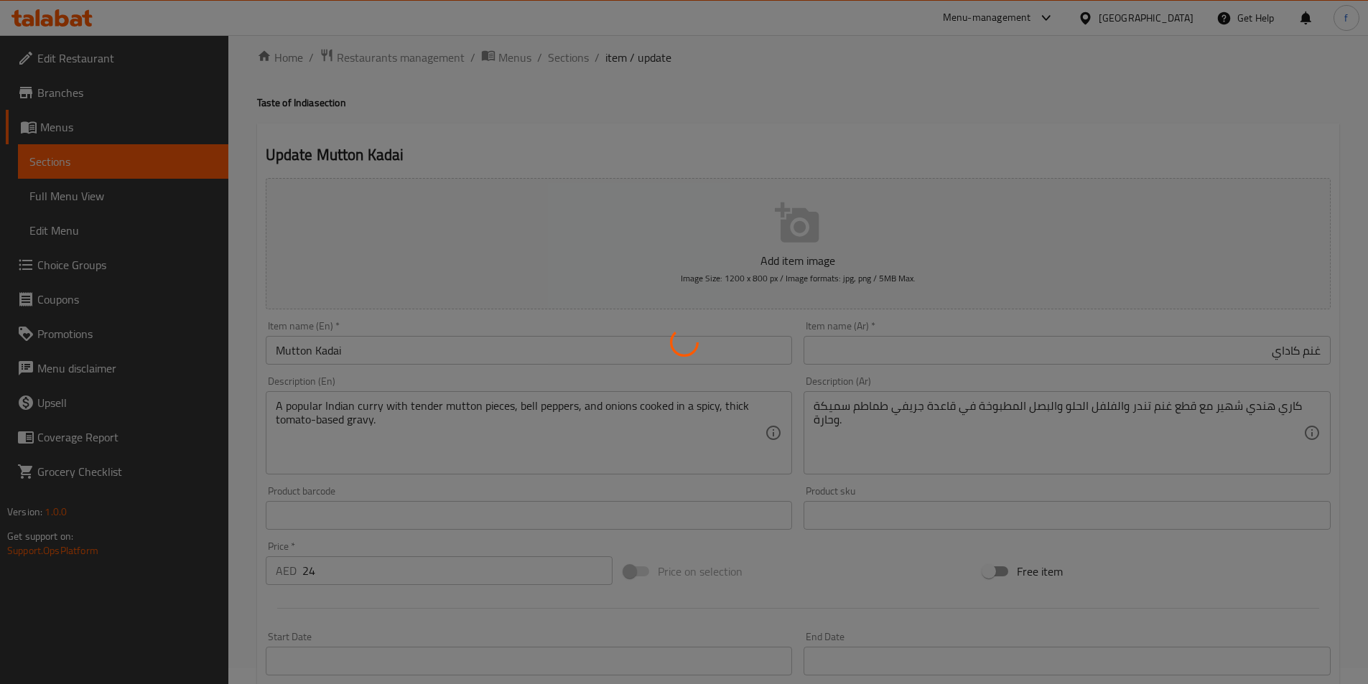
scroll to position [0, 0]
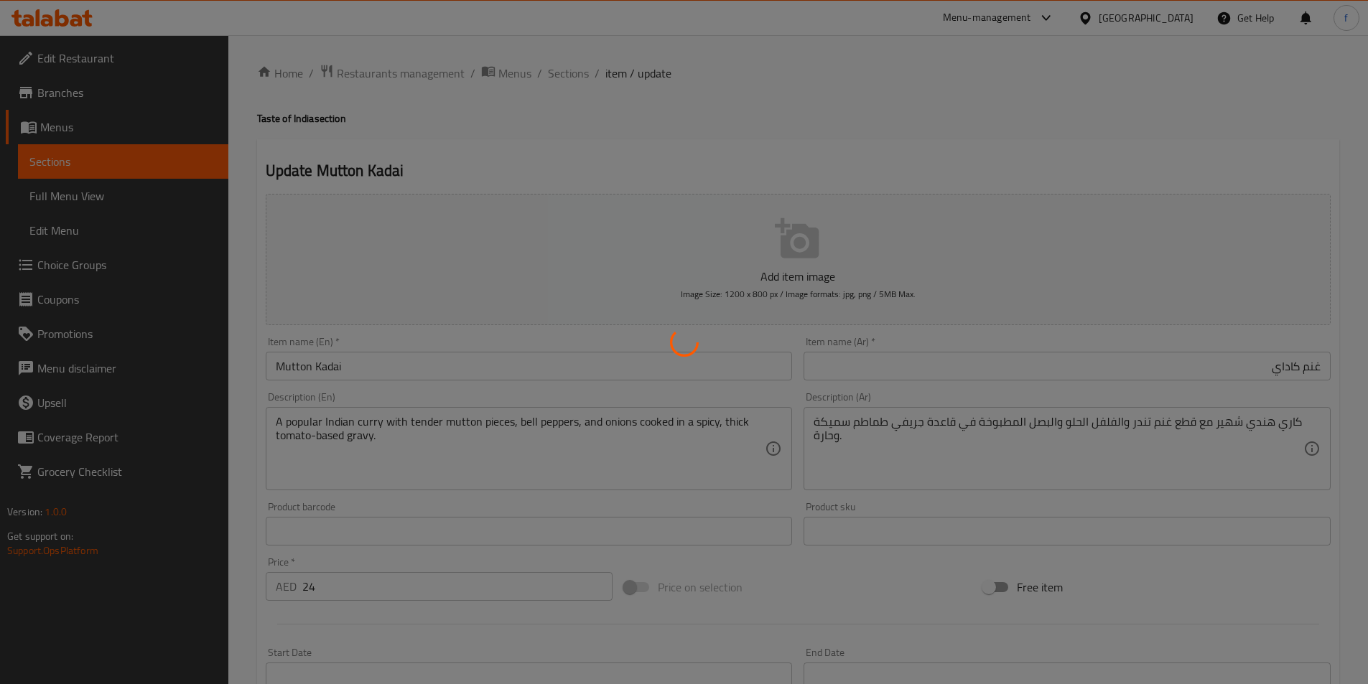
click at [581, 177] on div at bounding box center [684, 342] width 1368 height 684
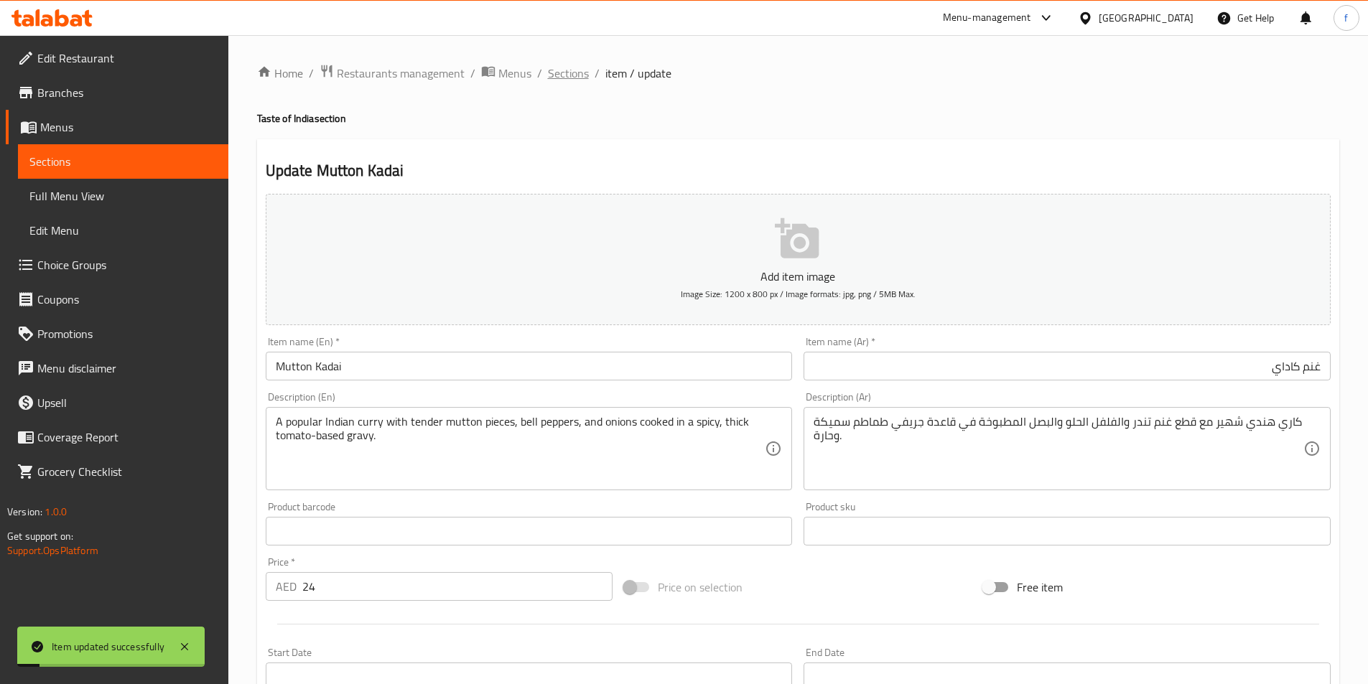
click at [569, 75] on span "Sections" at bounding box center [568, 73] width 41 height 17
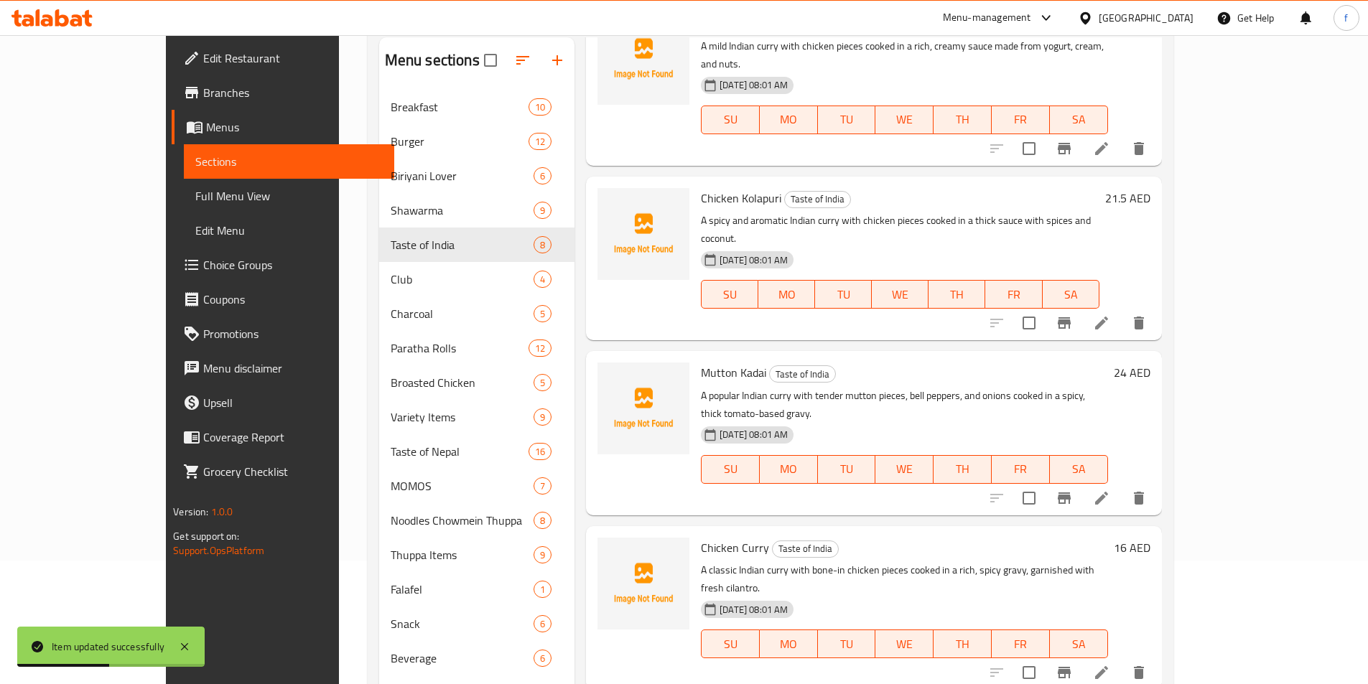
scroll to position [201, 0]
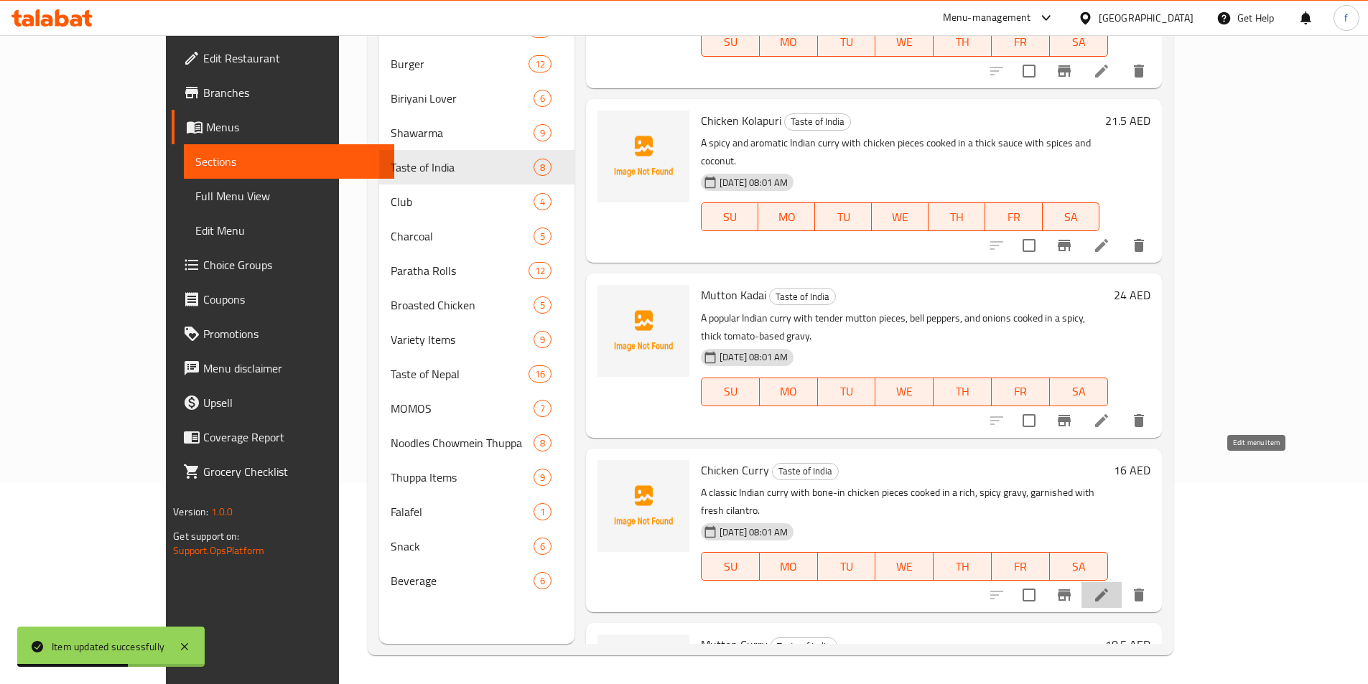
click at [1110, 587] on icon at bounding box center [1101, 595] width 17 height 17
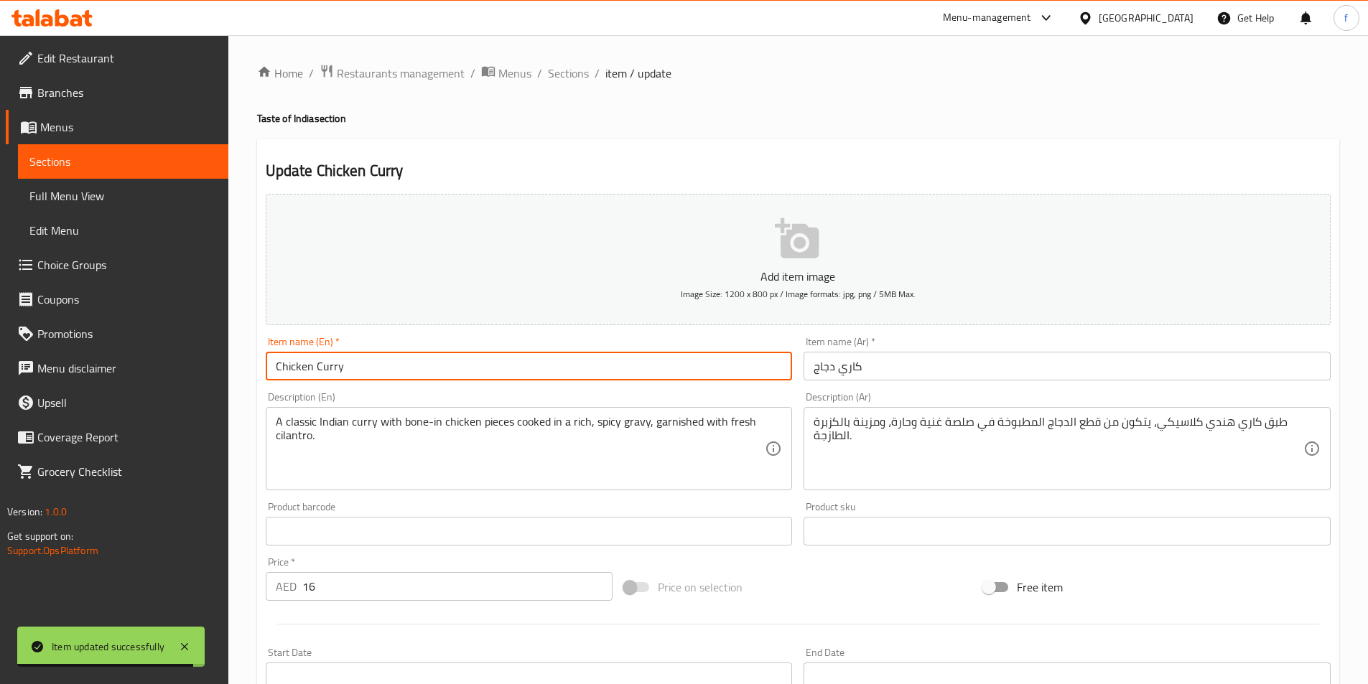
click at [299, 371] on input "Chicken Curry" at bounding box center [529, 366] width 527 height 29
click at [326, 363] on input "Chicken Curry" at bounding box center [529, 366] width 527 height 29
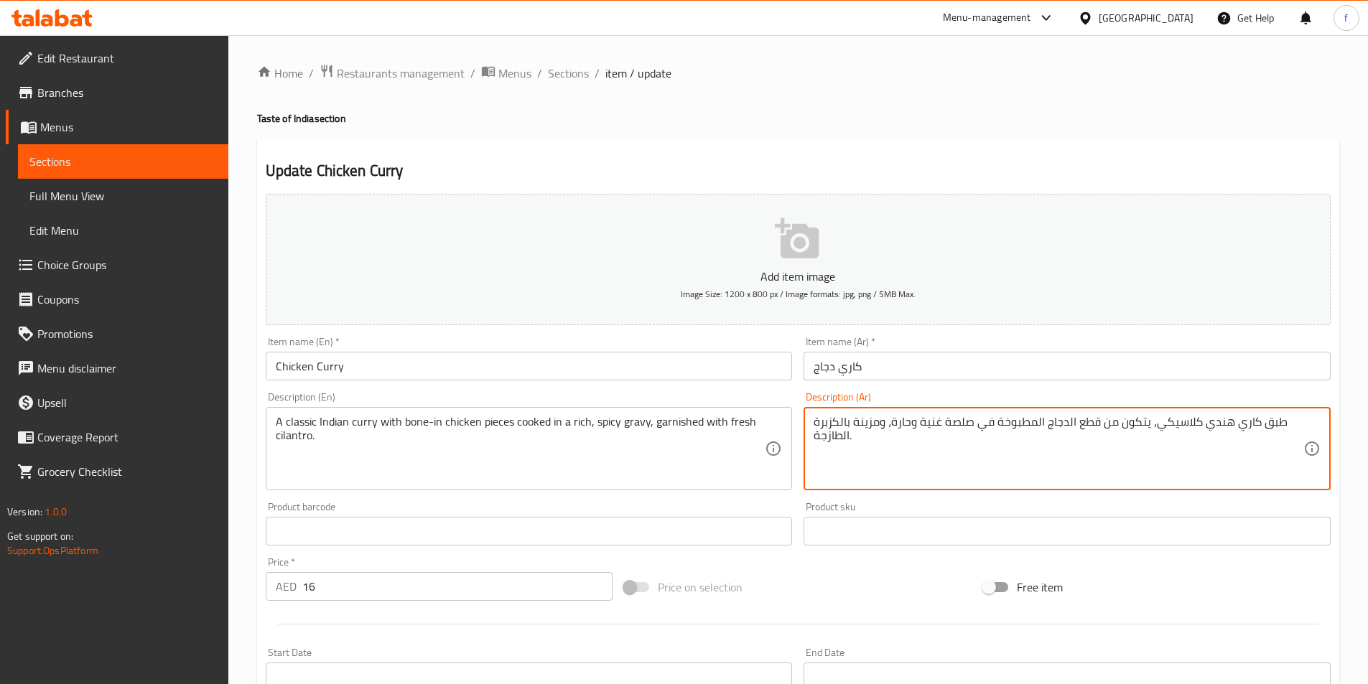
click at [1272, 424] on textarea "طبق كاري هندي كلاسيكي، يتكون من قطع الدجاج المطبوخة في صلصة غنية وحارة، ومزينة …" at bounding box center [1059, 449] width 490 height 68
click at [1209, 470] on textarea "كاري هندي كلاسيكي، يتكون من قطع الدجاج المطبوخة في صلصة غنية وحارة، ومزينة بالك…" at bounding box center [1059, 449] width 490 height 68
click at [358, 420] on textarea "A classic Indian curry with bone-in chicken pieces cooked in a rich, spicy grav…" at bounding box center [521, 449] width 490 height 68
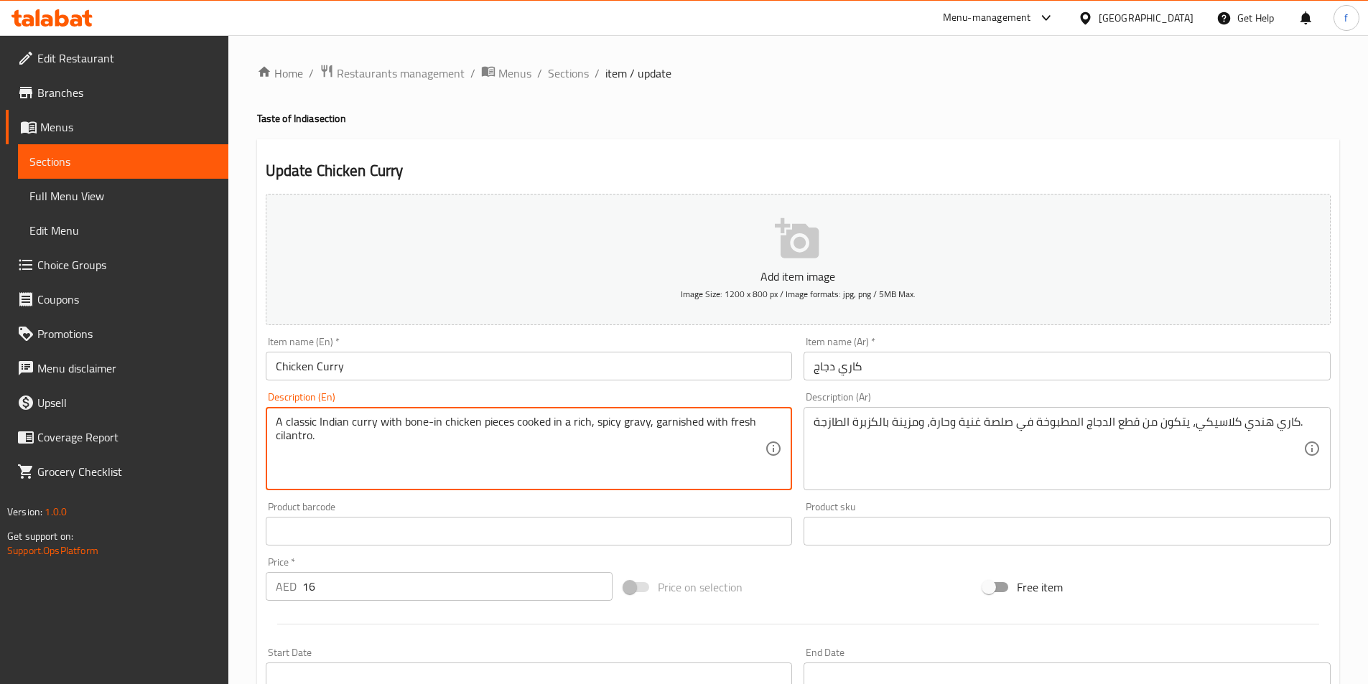
click at [330, 419] on textarea "A classic Indian curry with bone-in chicken pieces cooked in a rich, spicy grav…" at bounding box center [521, 449] width 490 height 68
click at [300, 424] on textarea "A classic Indian curry with bone-in chicken pieces cooked in a rich, spicy grav…" at bounding box center [521, 449] width 490 height 68
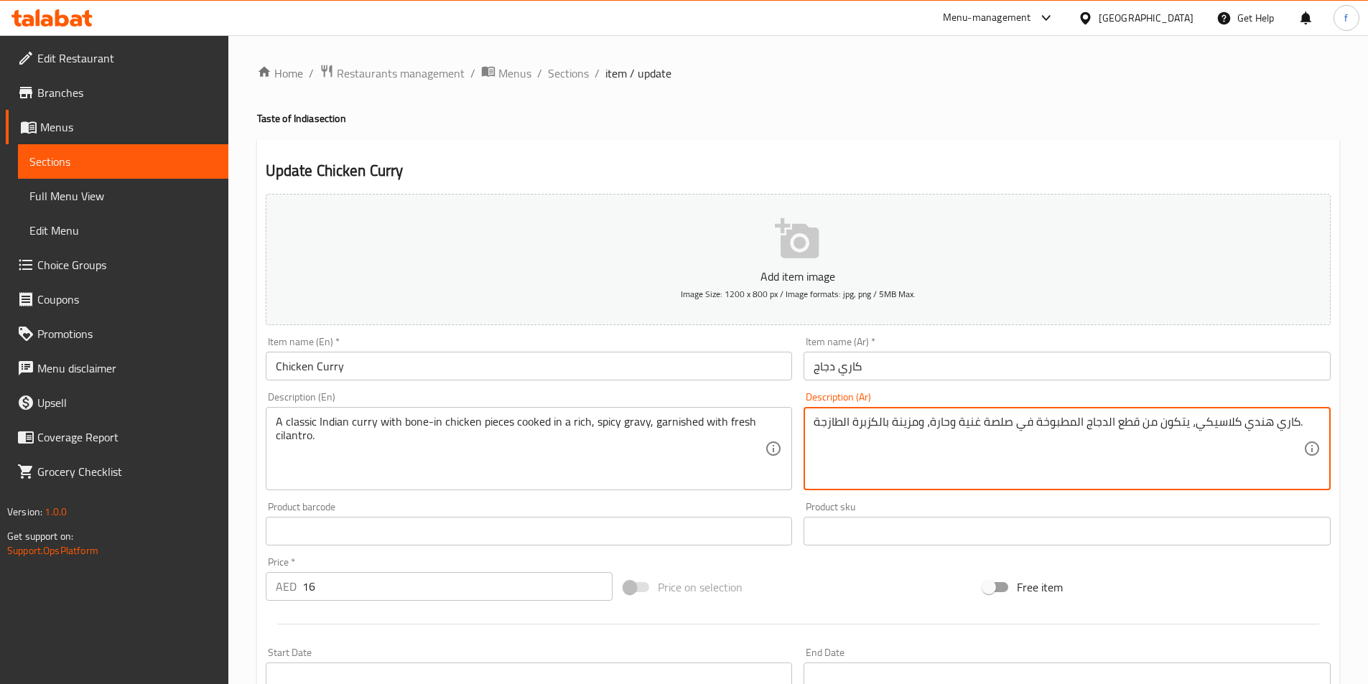
drag, startPoint x: 1183, startPoint y: 424, endPoint x: 1140, endPoint y: 424, distance: 43.8
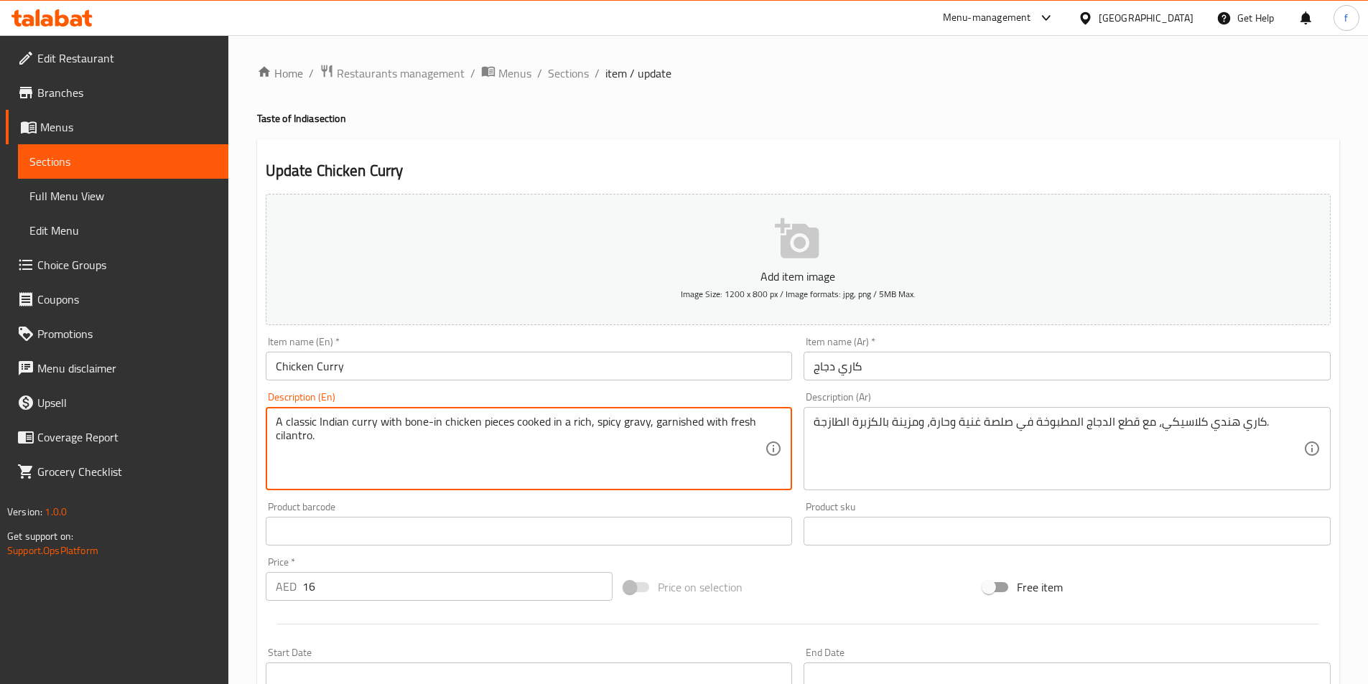
click at [535, 427] on textarea "A classic Indian curry with bone-in chicken pieces cooked in a rich, spicy grav…" at bounding box center [521, 449] width 490 height 68
click at [490, 424] on textarea "A classic Indian curry with bone-in chicken pieces cooked in a rich, spicy grav…" at bounding box center [521, 449] width 490 height 68
click at [399, 420] on textarea "A classic Indian curry with bone-in chicken pieces cooked in a rich, spicy grav…" at bounding box center [521, 449] width 490 height 68
click at [403, 421] on textarea "A classic Indian curry with bone-in chicken pieces cooked in a rich, spicy grav…" at bounding box center [521, 449] width 490 height 68
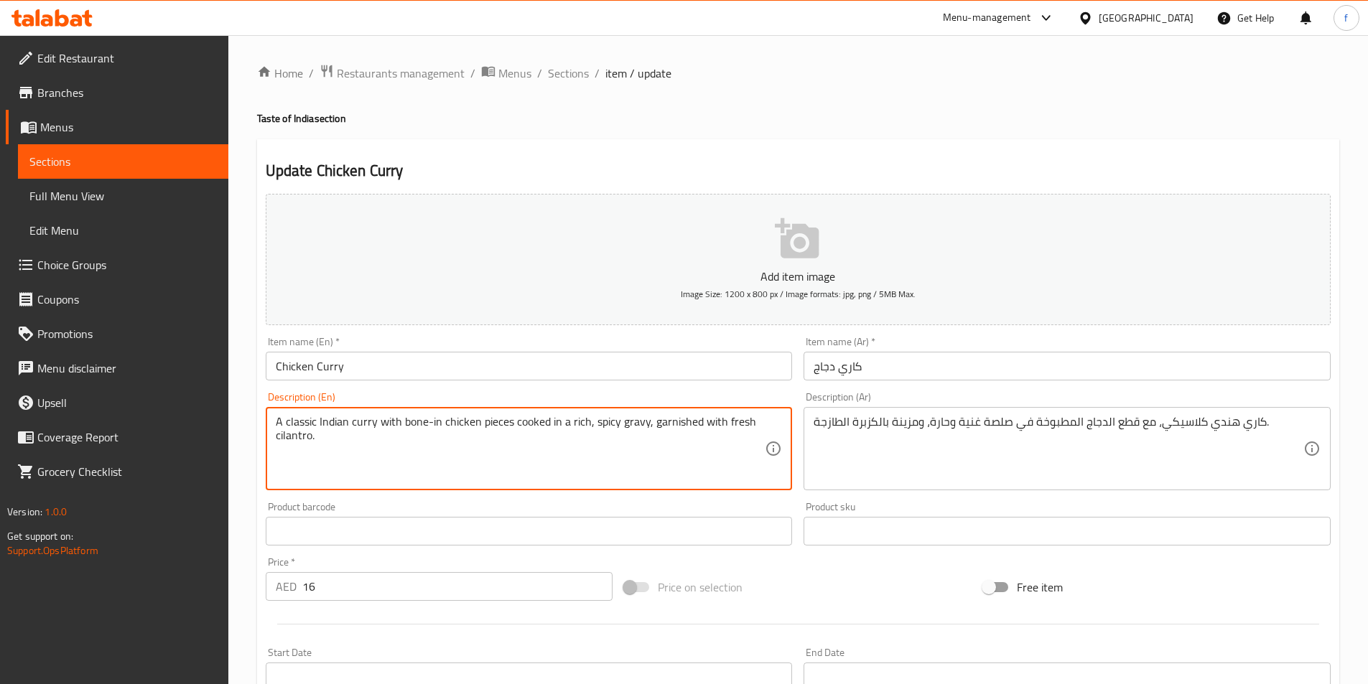
drag, startPoint x: 401, startPoint y: 420, endPoint x: 478, endPoint y: 425, distance: 77.0
click at [478, 425] on textarea "A classic Indian curry with bone-in chicken pieces cooked in a rich, spicy grav…" at bounding box center [521, 449] width 490 height 68
click at [530, 431] on textarea "A classic Indian curry with bone-in chicken pieces cooked in a rich, spicy grav…" at bounding box center [521, 449] width 490 height 68
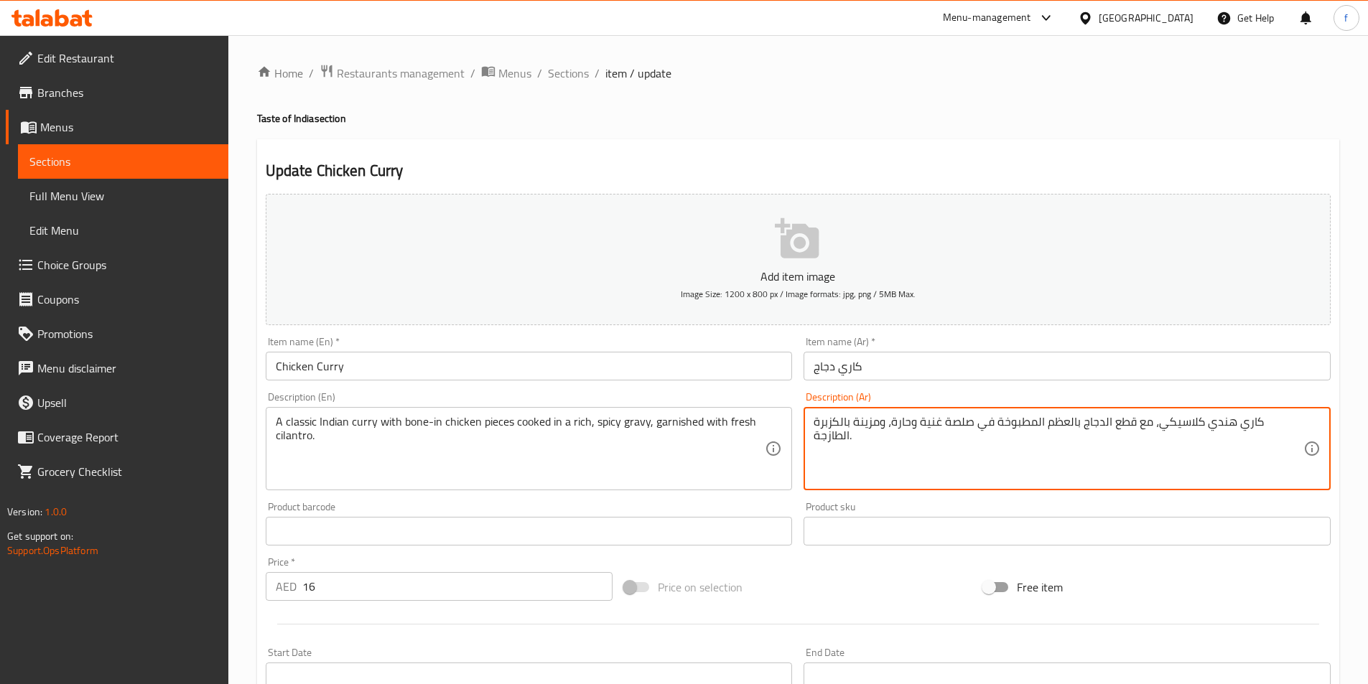
click at [1004, 420] on textarea "كاري هندي كلاسيكي، مع قطع الدجاج بالعظم المطبوخة في صلصة غنية وحارة، ومزينة بال…" at bounding box center [1059, 449] width 490 height 68
type textarea "كاري هندي كلاسيكي، مع قطع الدجاج بالعظم المطبوخة في جريفي غنية وحارة، ومزينة با…"
click at [551, 74] on span "Sections" at bounding box center [568, 73] width 41 height 17
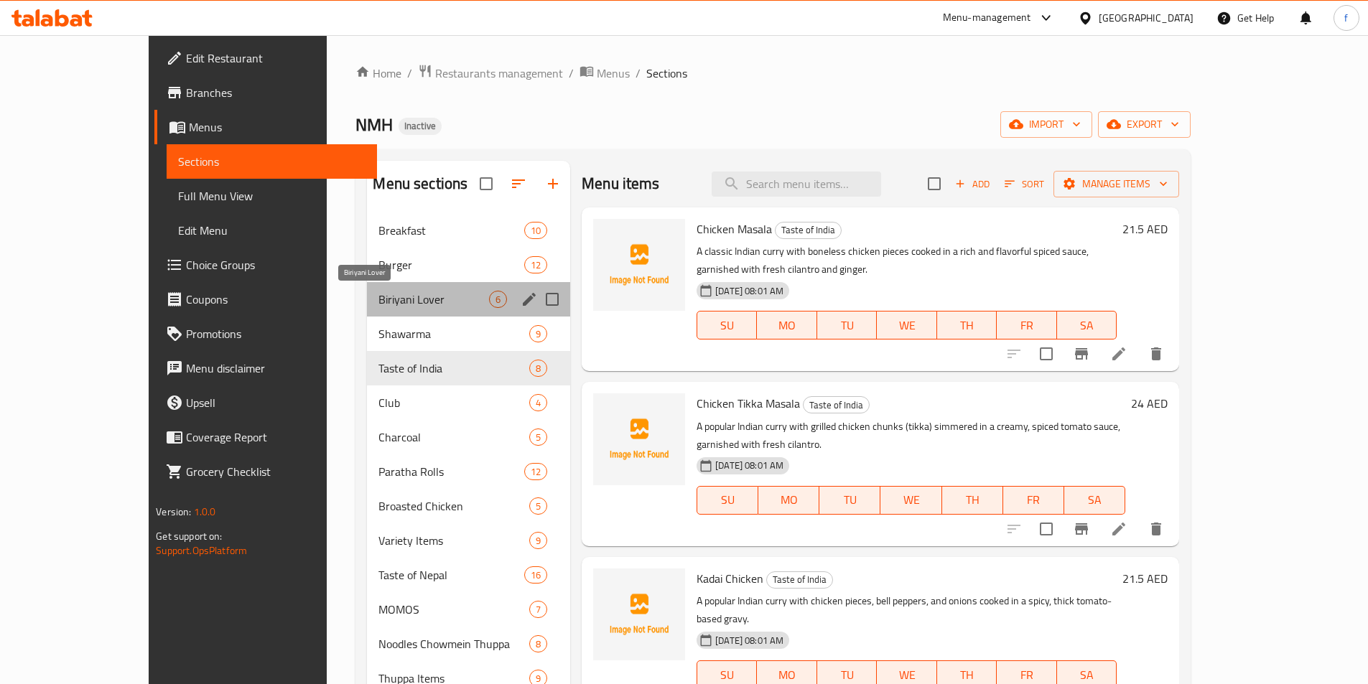
click at [378, 302] on span "Biriyani Lover" at bounding box center [433, 299] width 111 height 17
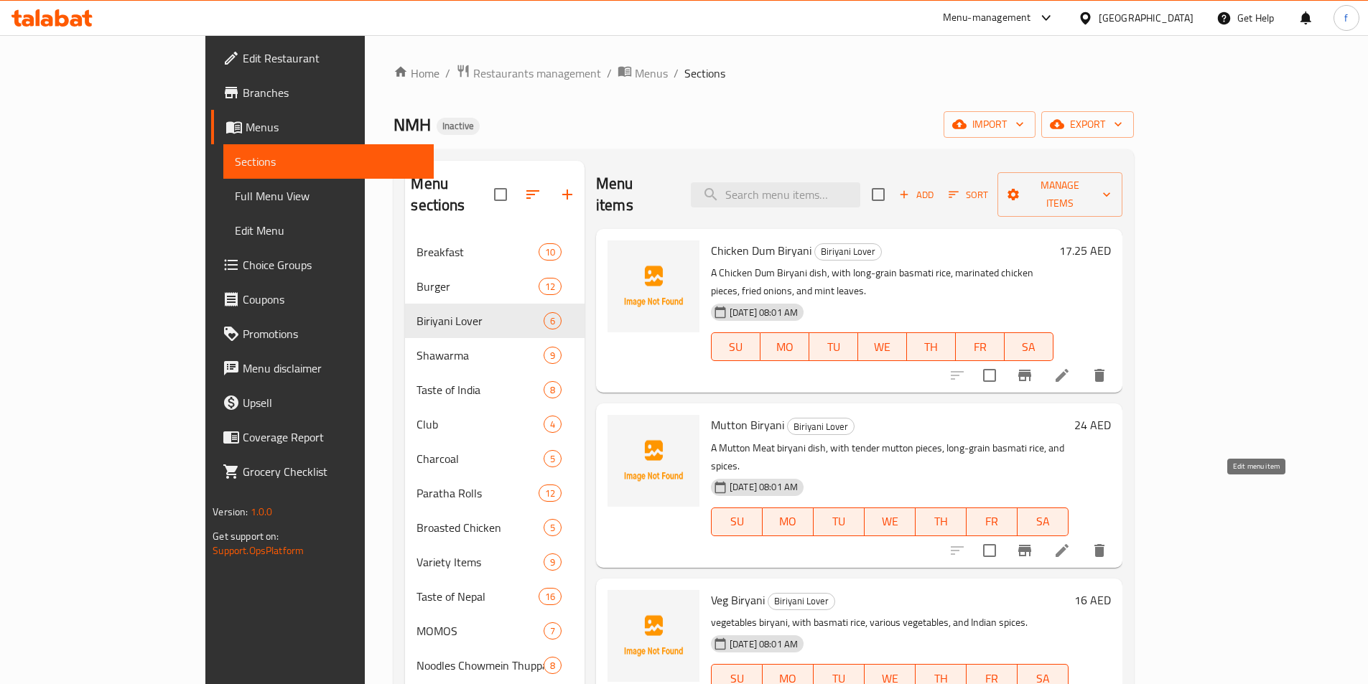
click at [1069, 544] on icon at bounding box center [1062, 550] width 13 height 13
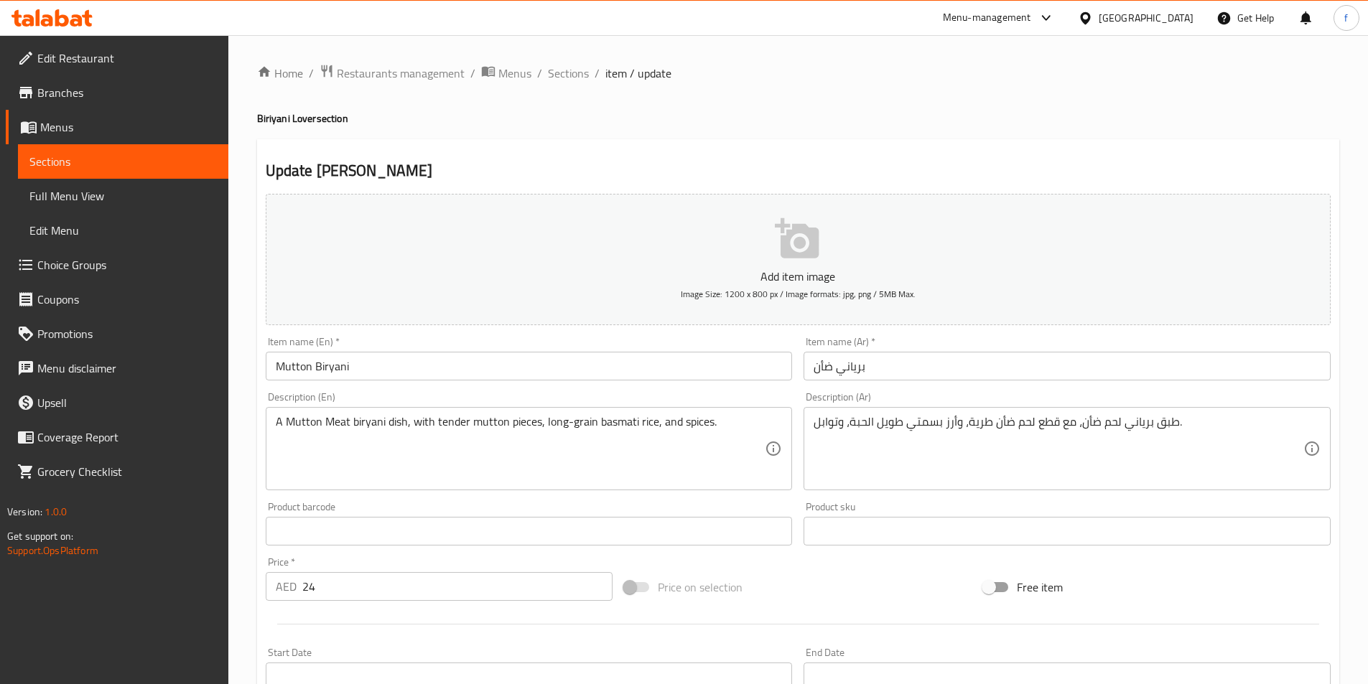
click at [819, 370] on input "برياني ضأن" at bounding box center [1067, 366] width 527 height 29
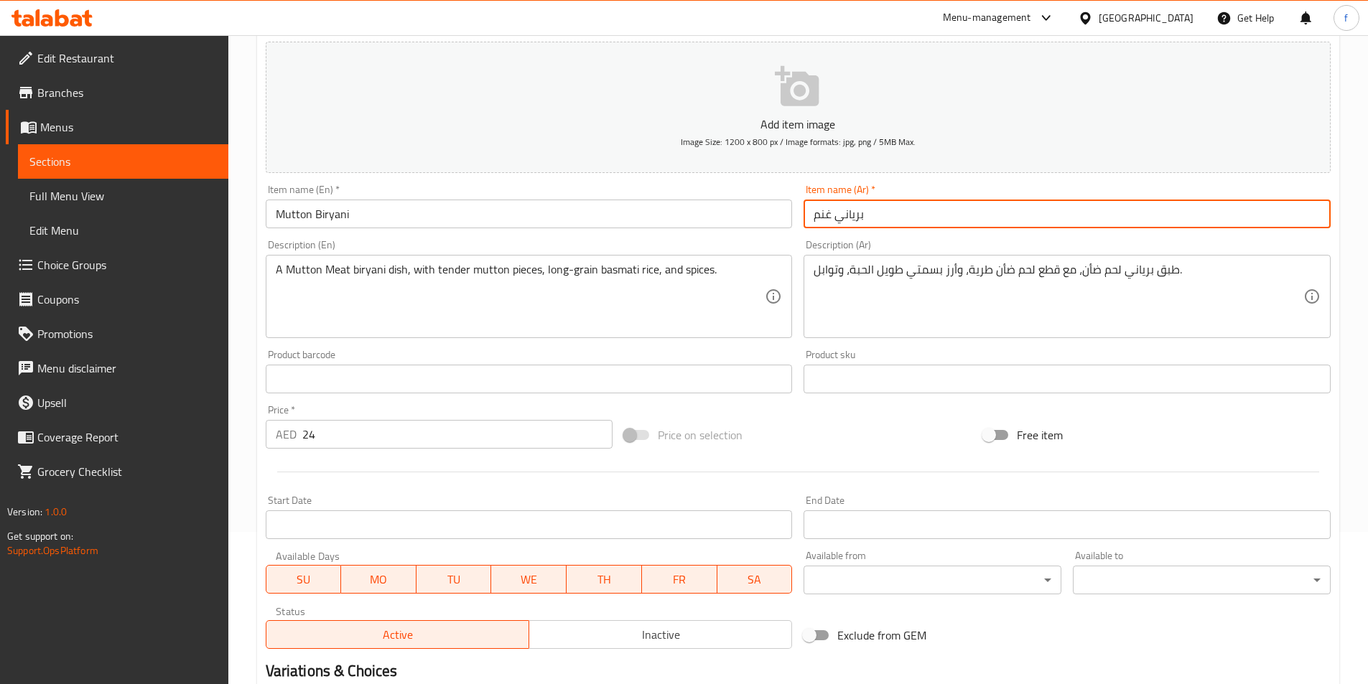
scroll to position [330, 0]
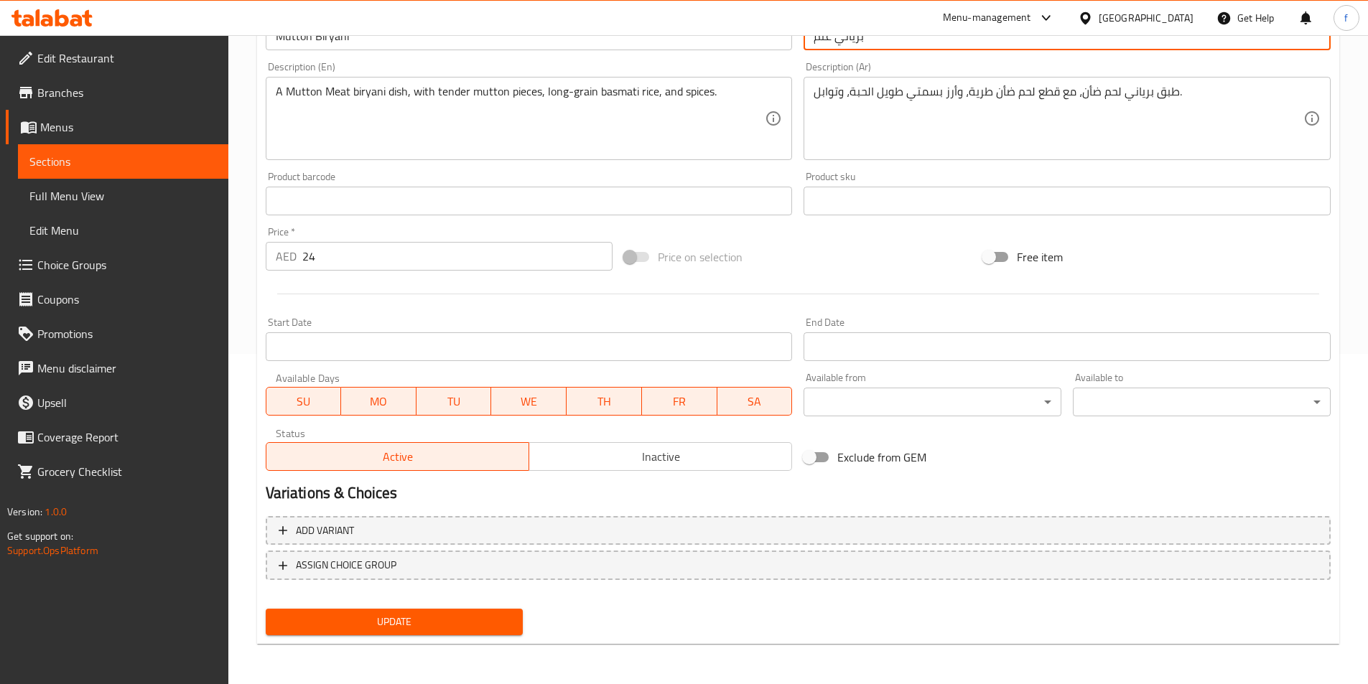
type input "برياني غنم"
click at [402, 625] on span "Update" at bounding box center [394, 622] width 235 height 18
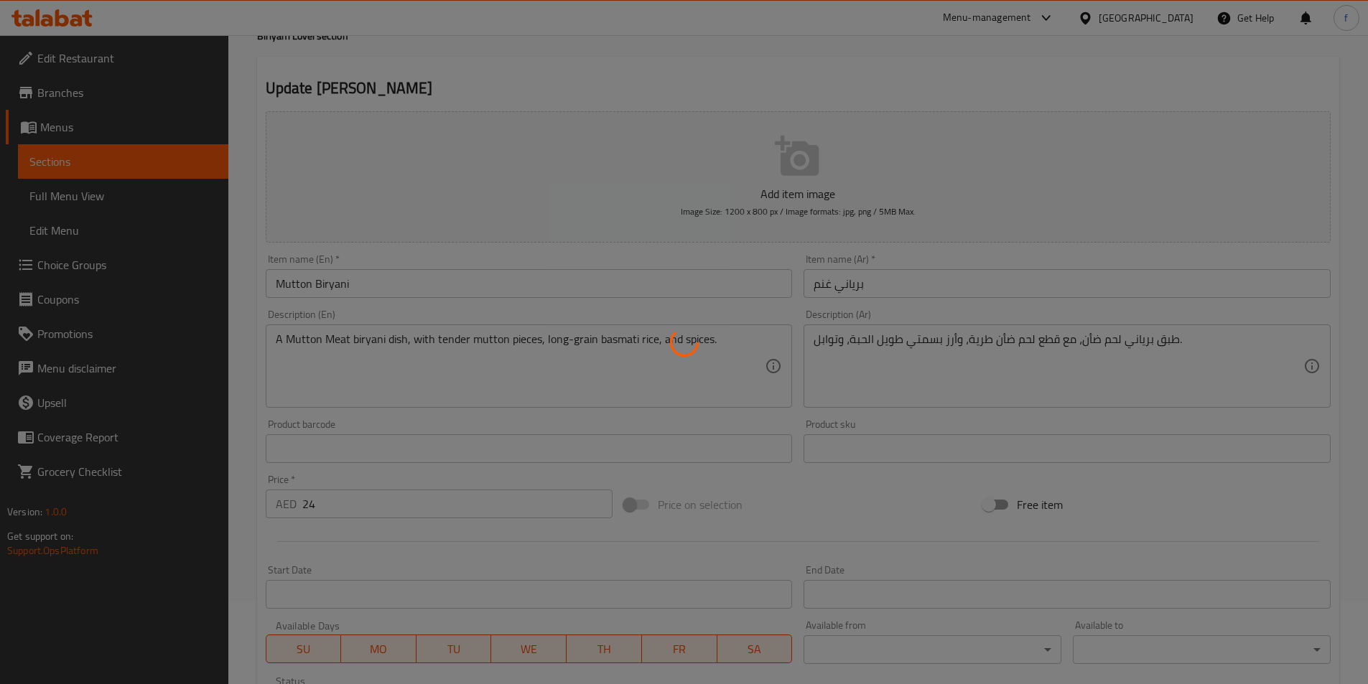
scroll to position [0, 0]
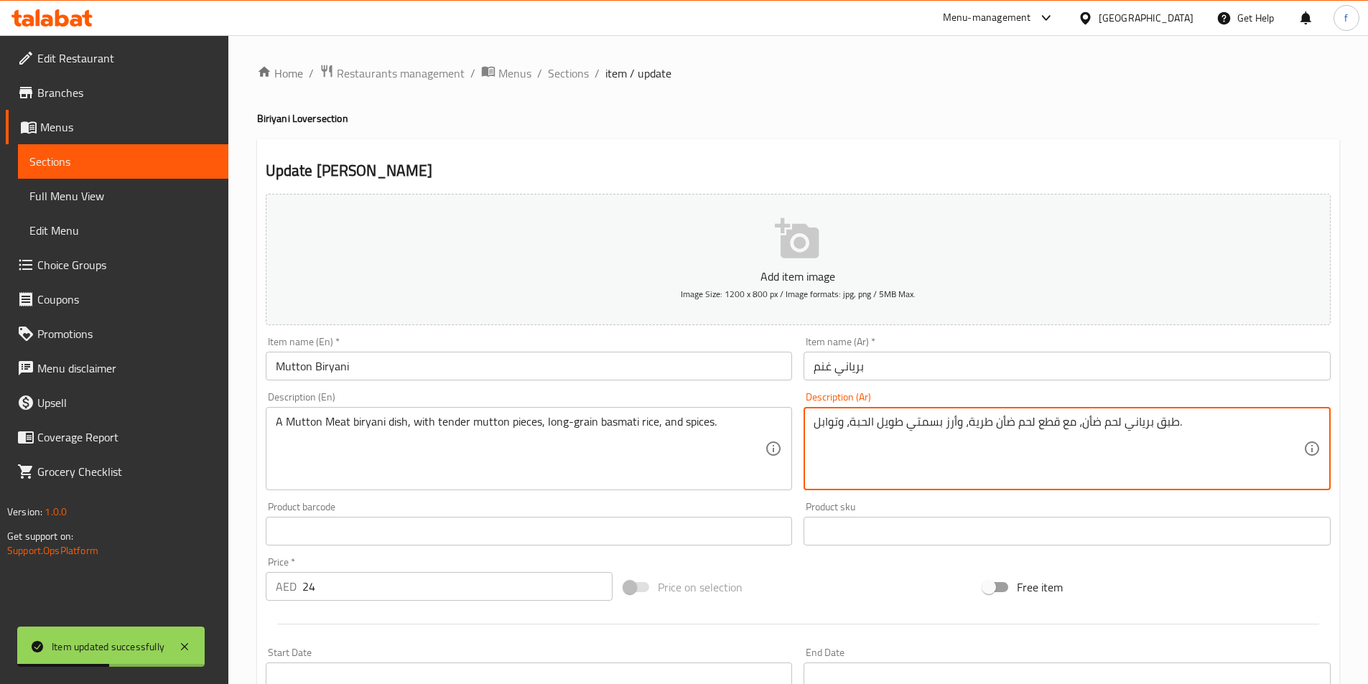
click at [1094, 416] on textarea "طبق برياني لحم ضأن، مع قطع لحم ضأن طرية، وأرز بسمتي طويل الحبة، وتوابل." at bounding box center [1059, 449] width 490 height 68
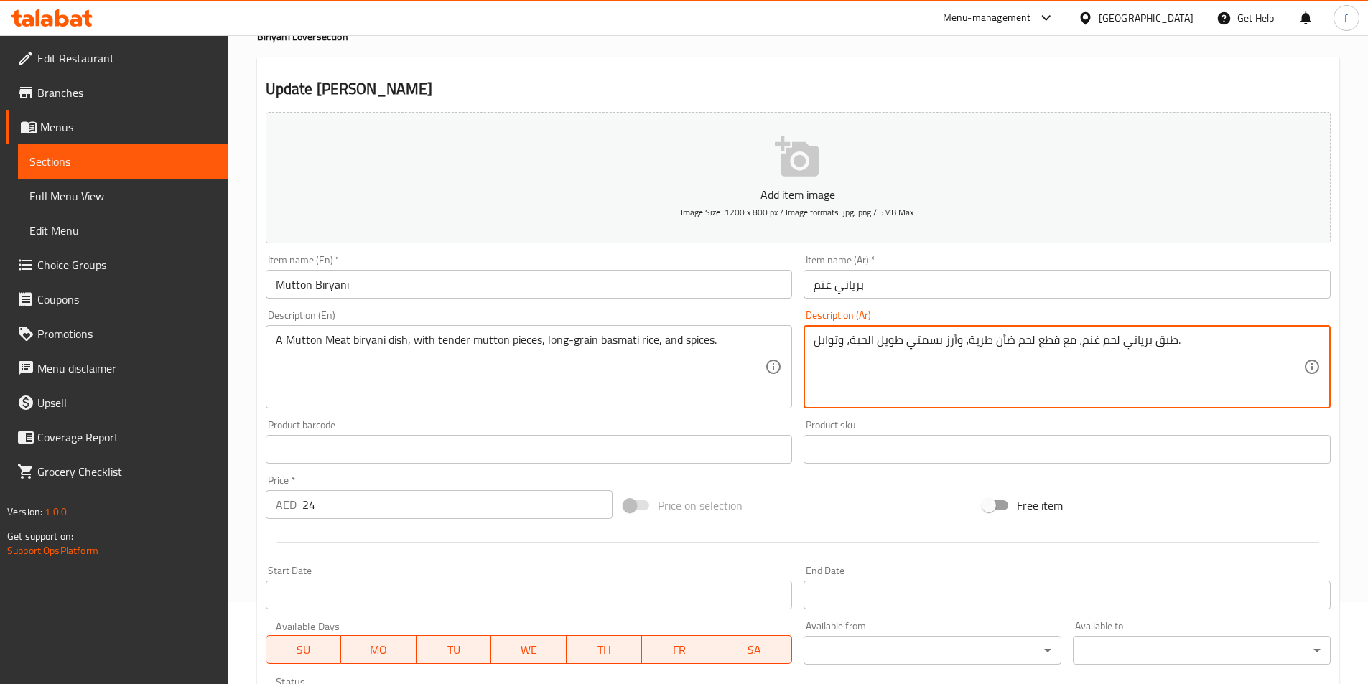
scroll to position [330, 0]
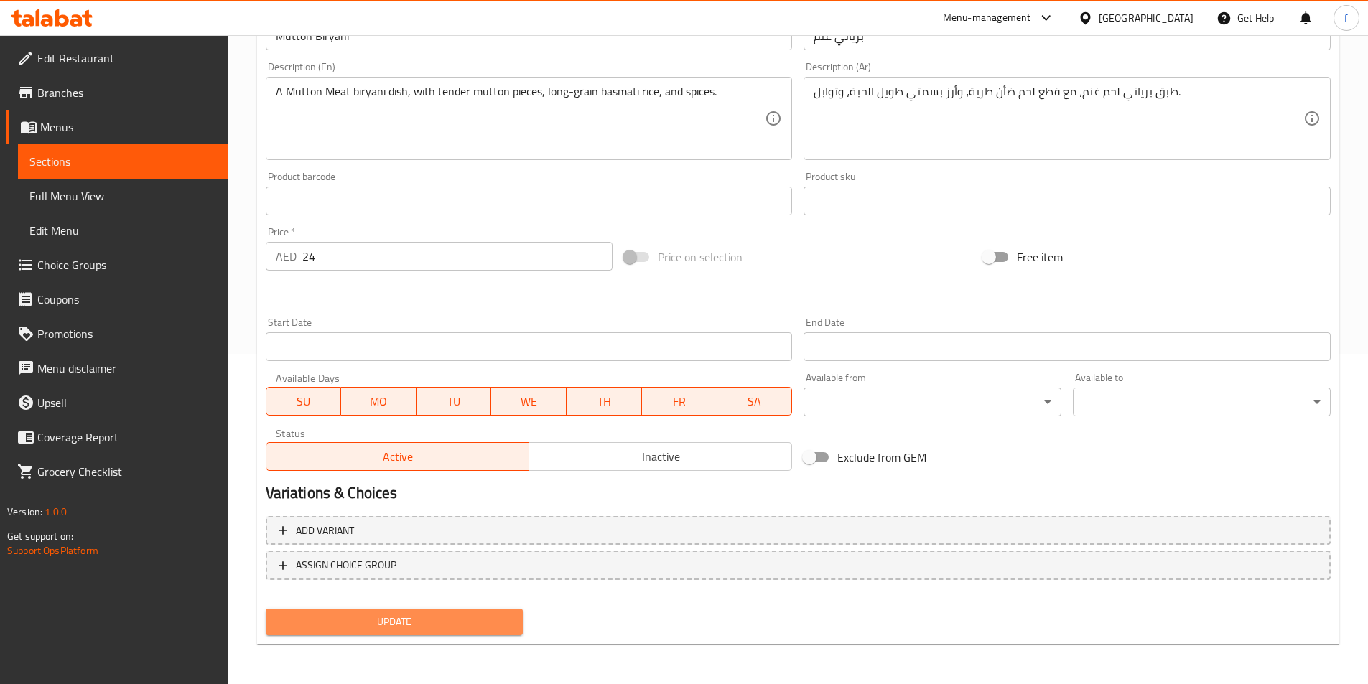
click at [460, 610] on button "Update" at bounding box center [395, 622] width 258 height 27
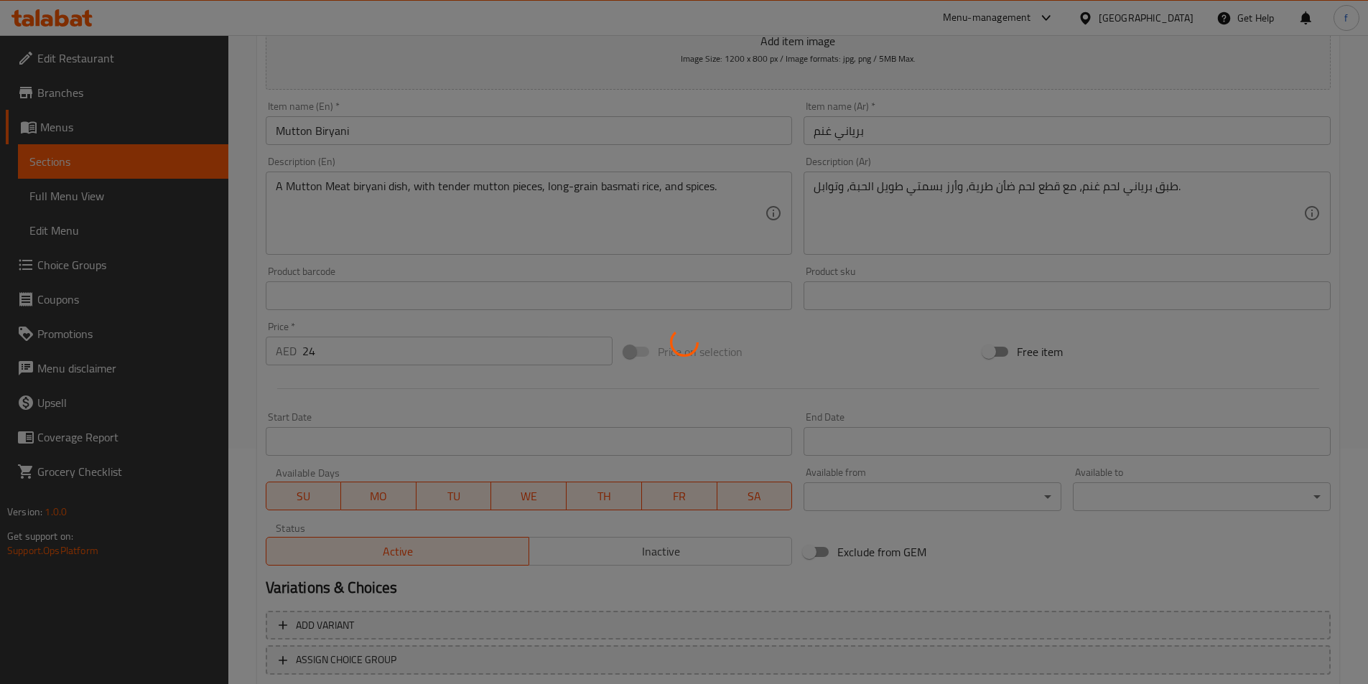
scroll to position [43, 0]
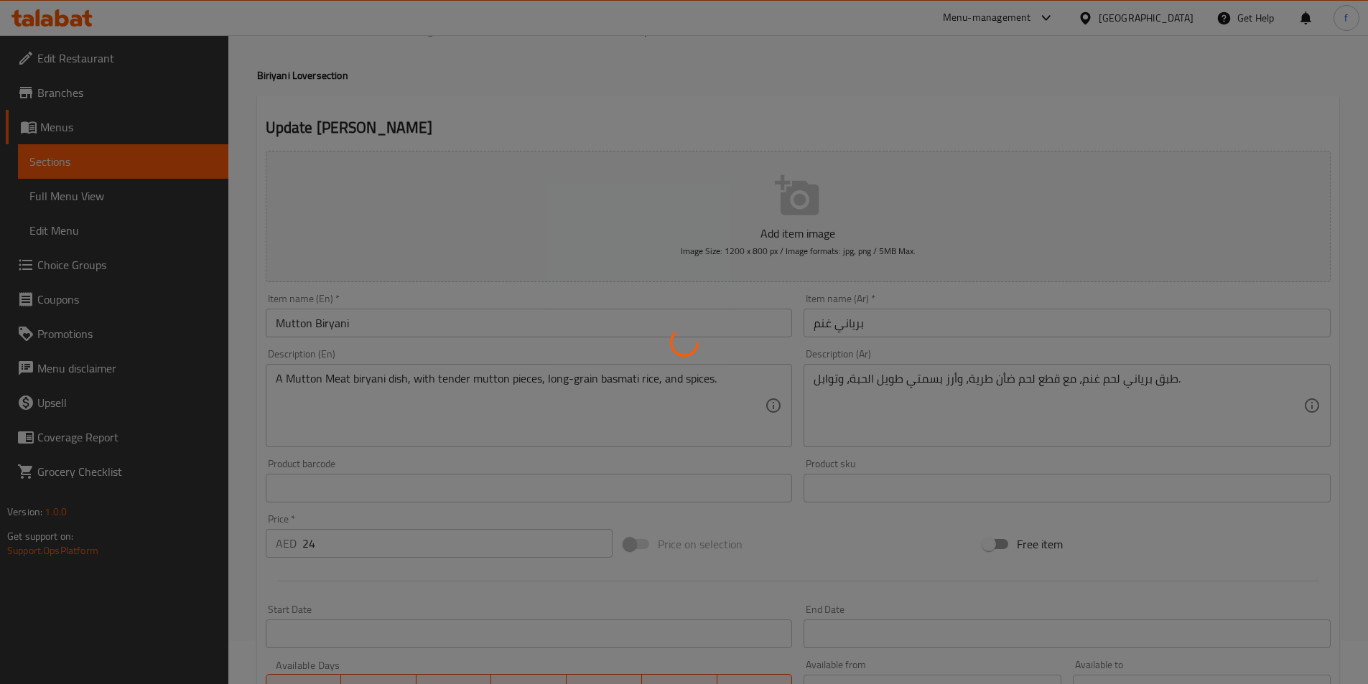
click at [1043, 390] on div at bounding box center [684, 342] width 1368 height 684
click at [895, 381] on div at bounding box center [684, 342] width 1368 height 684
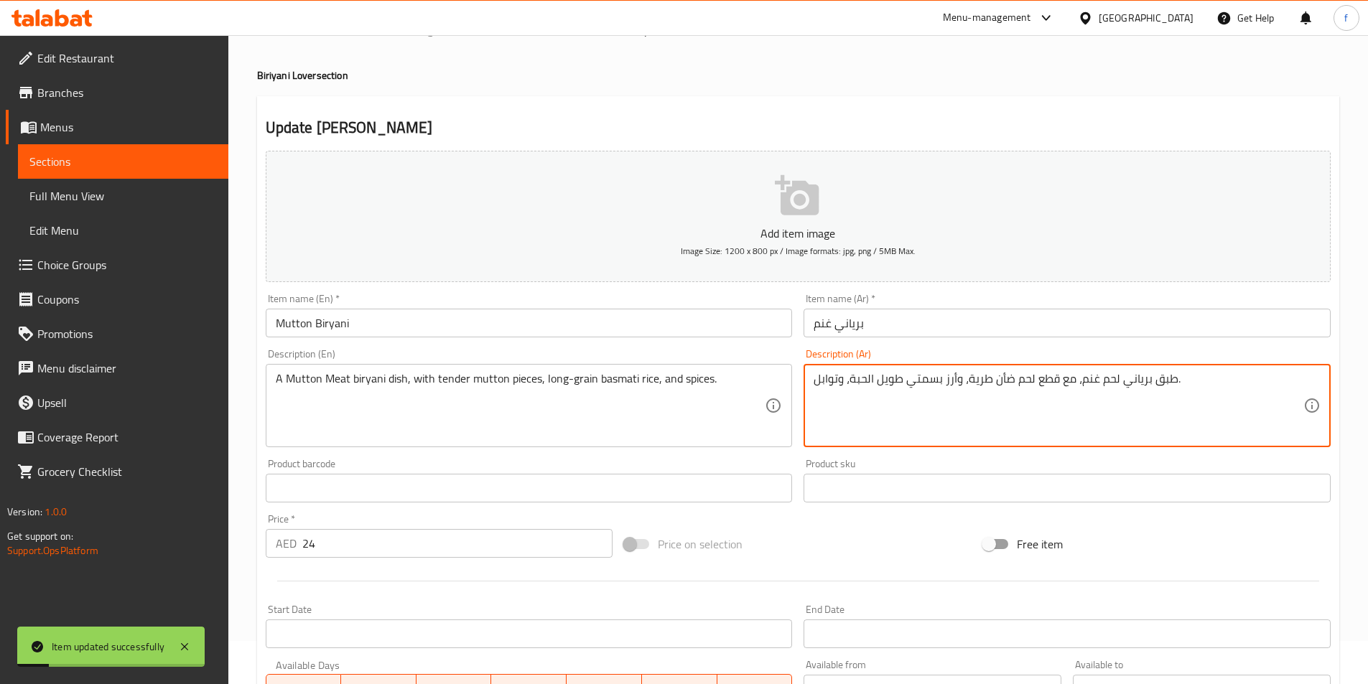
click at [1014, 379] on textarea "طبق برياني لحم غنم، مع قطع لحم ضأن طرية، وأرز بسمتي طويل الحبة، وتوابل." at bounding box center [1059, 406] width 490 height 68
click at [1017, 379] on textarea "طبق برياني لحم غنم، مع قطع لحم ضأن طرية، وأرز بسمتي طويل الحبة، وتوابل." at bounding box center [1059, 406] width 490 height 68
click at [1019, 377] on textarea "طبق برياني لحم غنم، مع قطع لحمضأن طرية، وأرز بسمتي طويل الحبة، وتوابل." at bounding box center [1059, 406] width 490 height 68
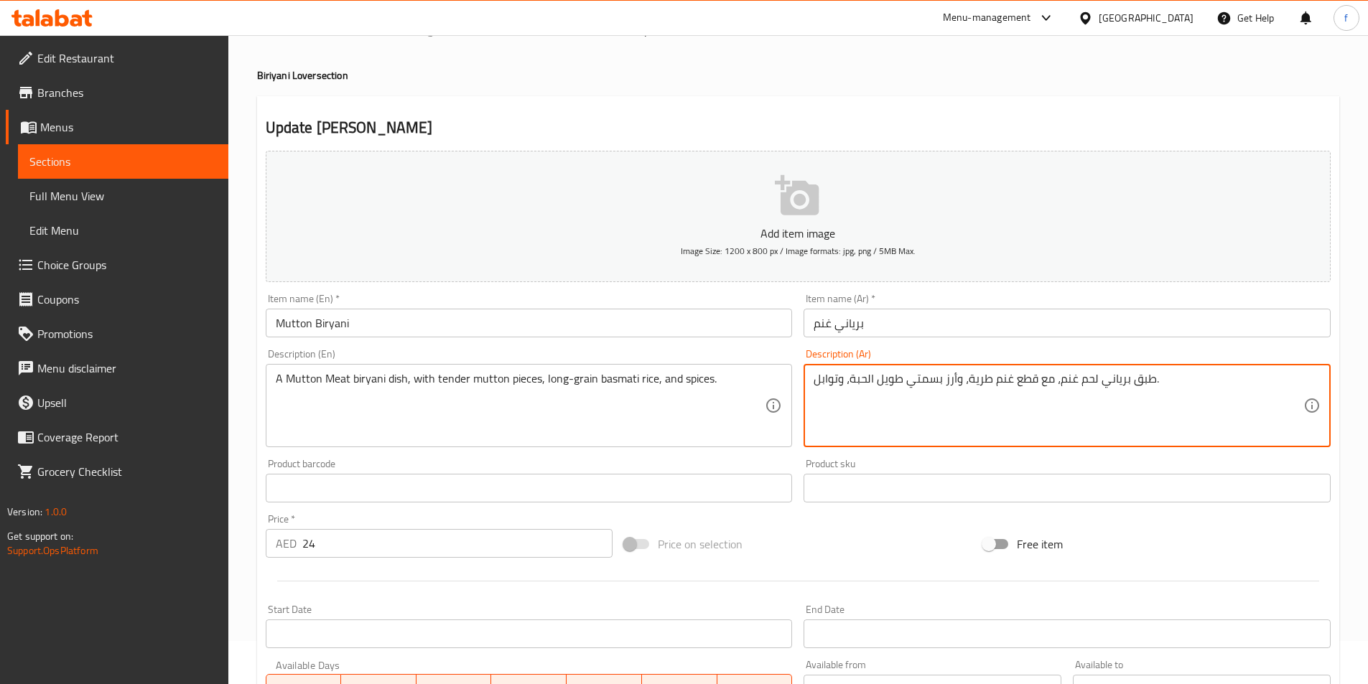
click at [976, 388] on textarea "طبق برياني لحم غنم، مع قطع غنم طرية، وأرز بسمتي طويل الحبة، وتوابل." at bounding box center [1059, 406] width 490 height 68
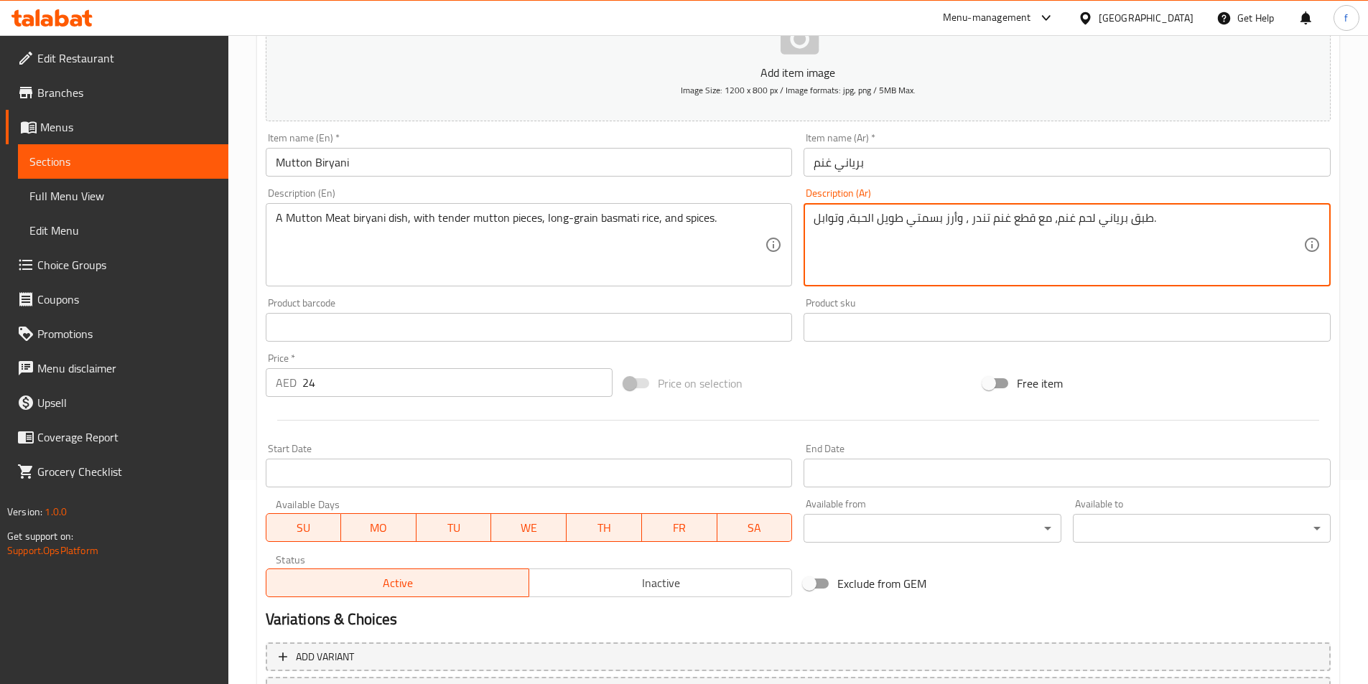
scroll to position [330, 0]
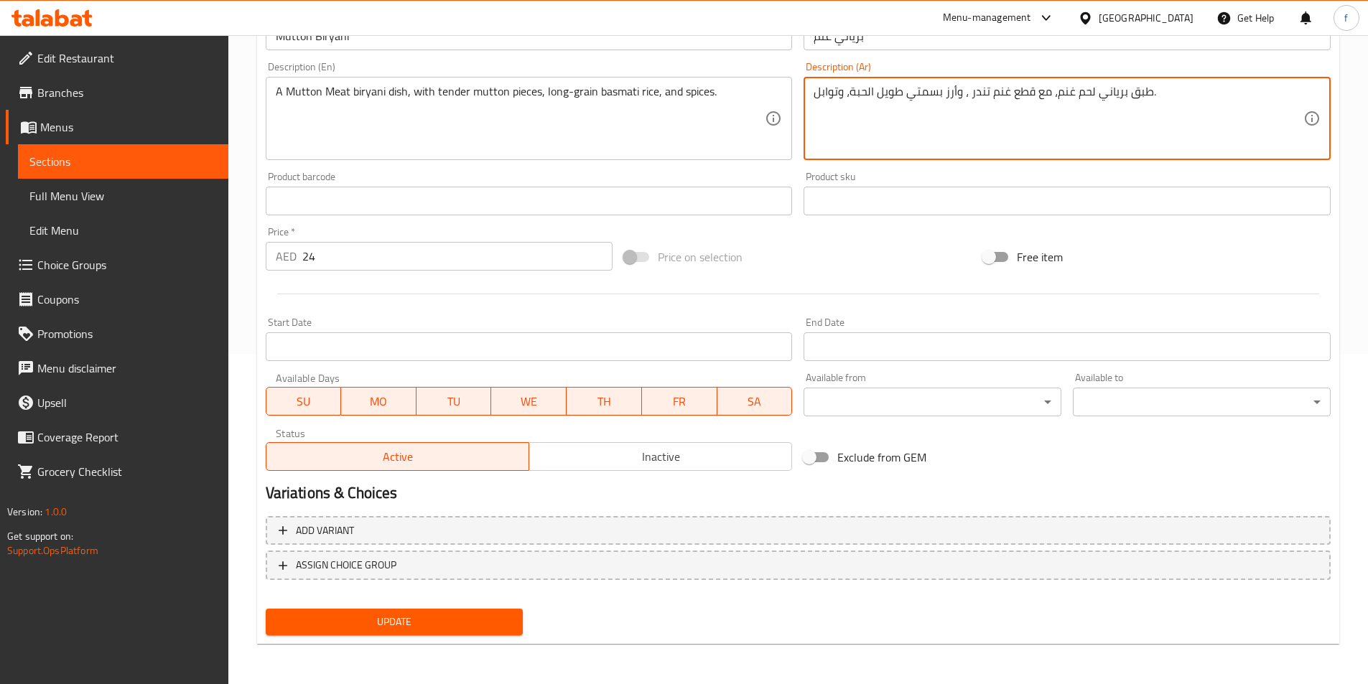
type textarea "طبق برياني لحم غنم، مع قطع غنم تندر ، وأرز بسمتي طويل الحبة، وتوابل."
click at [401, 632] on button "Update" at bounding box center [395, 622] width 258 height 27
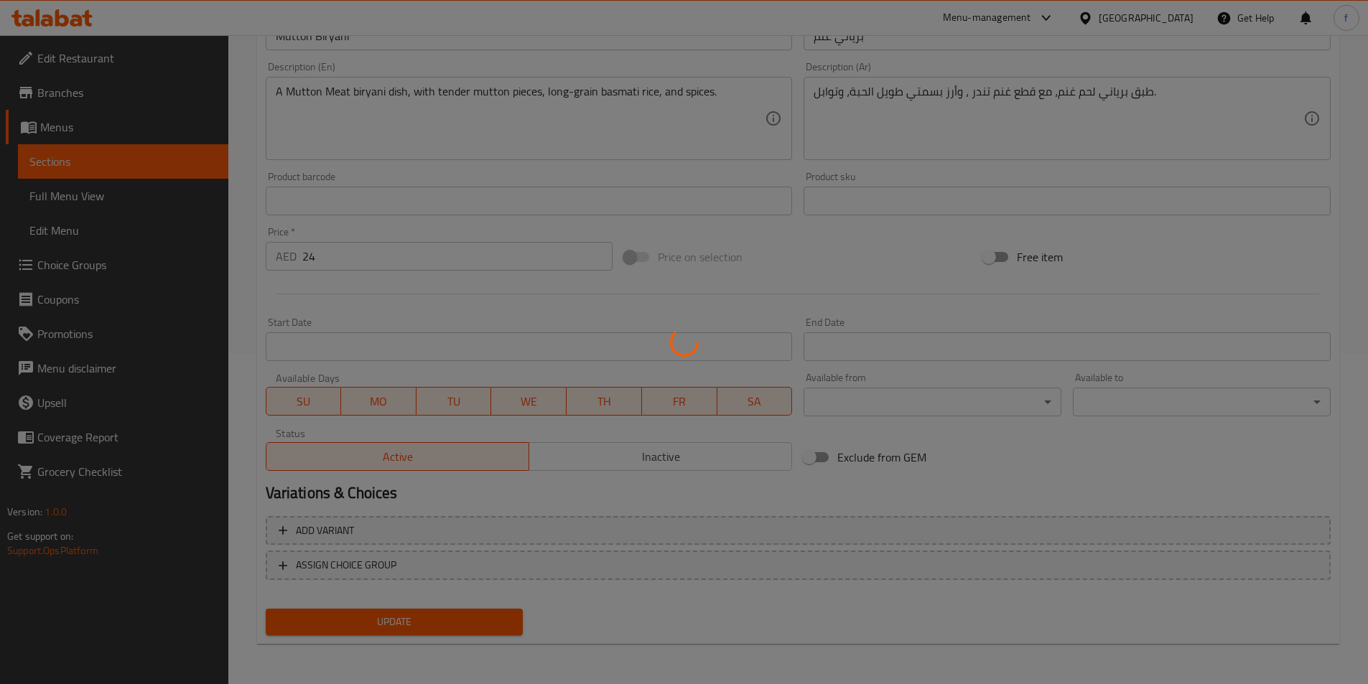
scroll to position [0, 0]
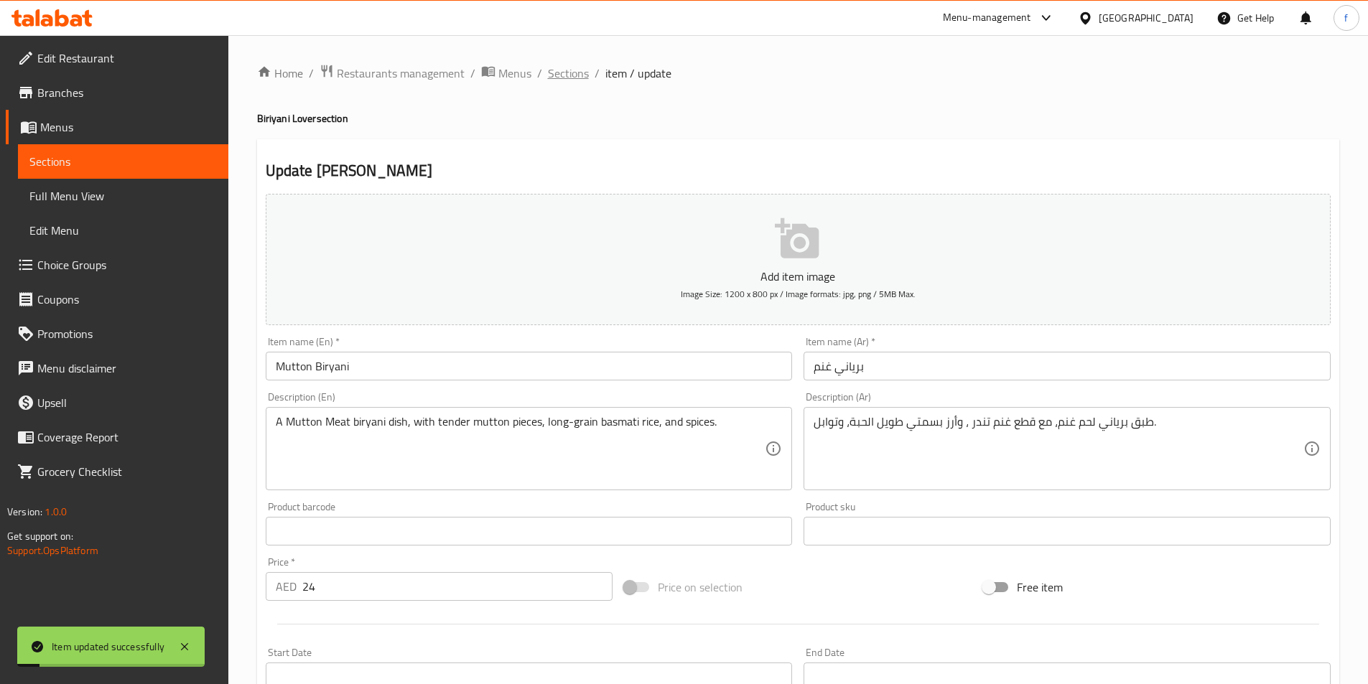
click at [559, 73] on span "Sections" at bounding box center [568, 73] width 41 height 17
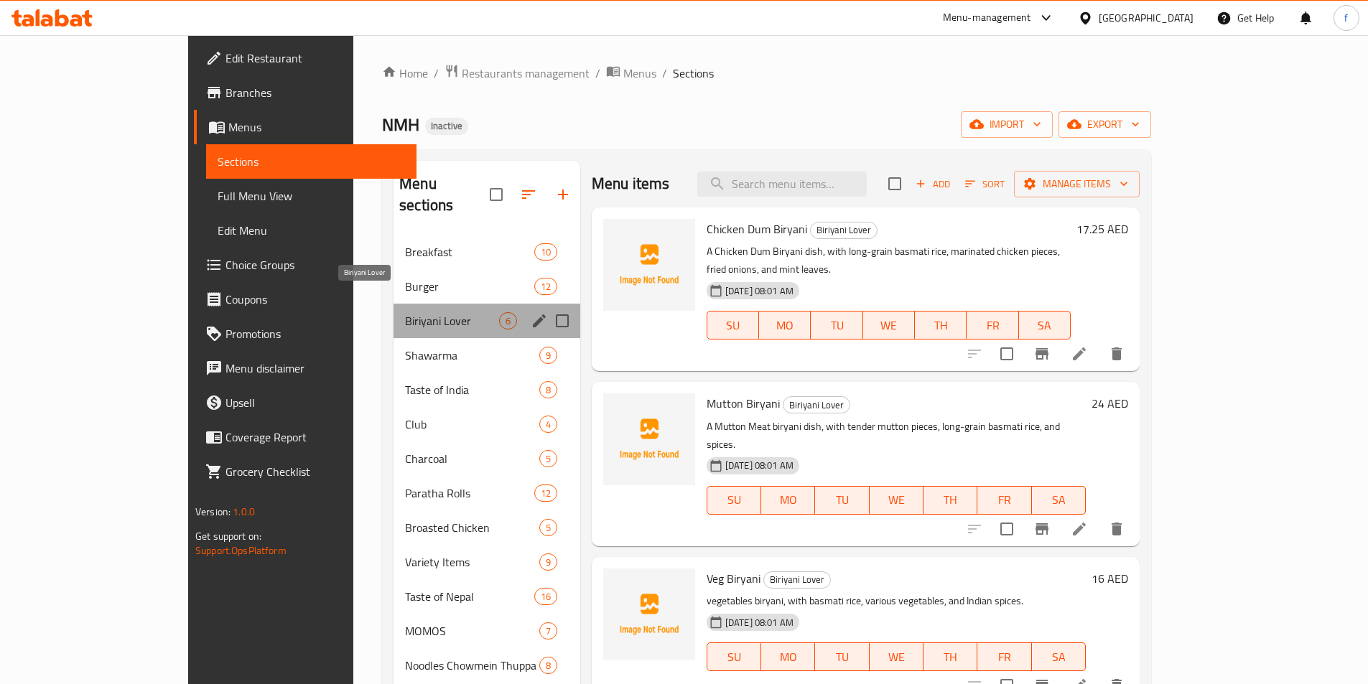
click at [405, 312] on span "Biriyani Lover" at bounding box center [452, 320] width 94 height 17
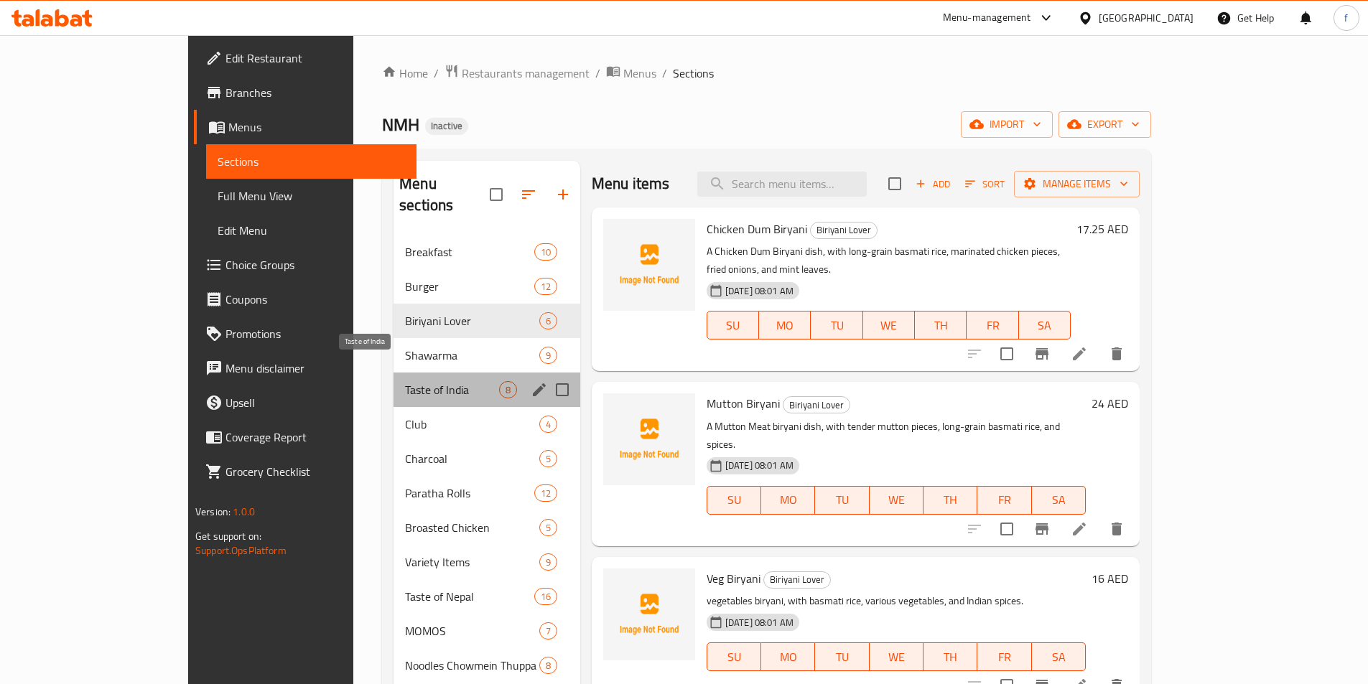
click at [405, 381] on span "Taste of India" at bounding box center [452, 389] width 94 height 17
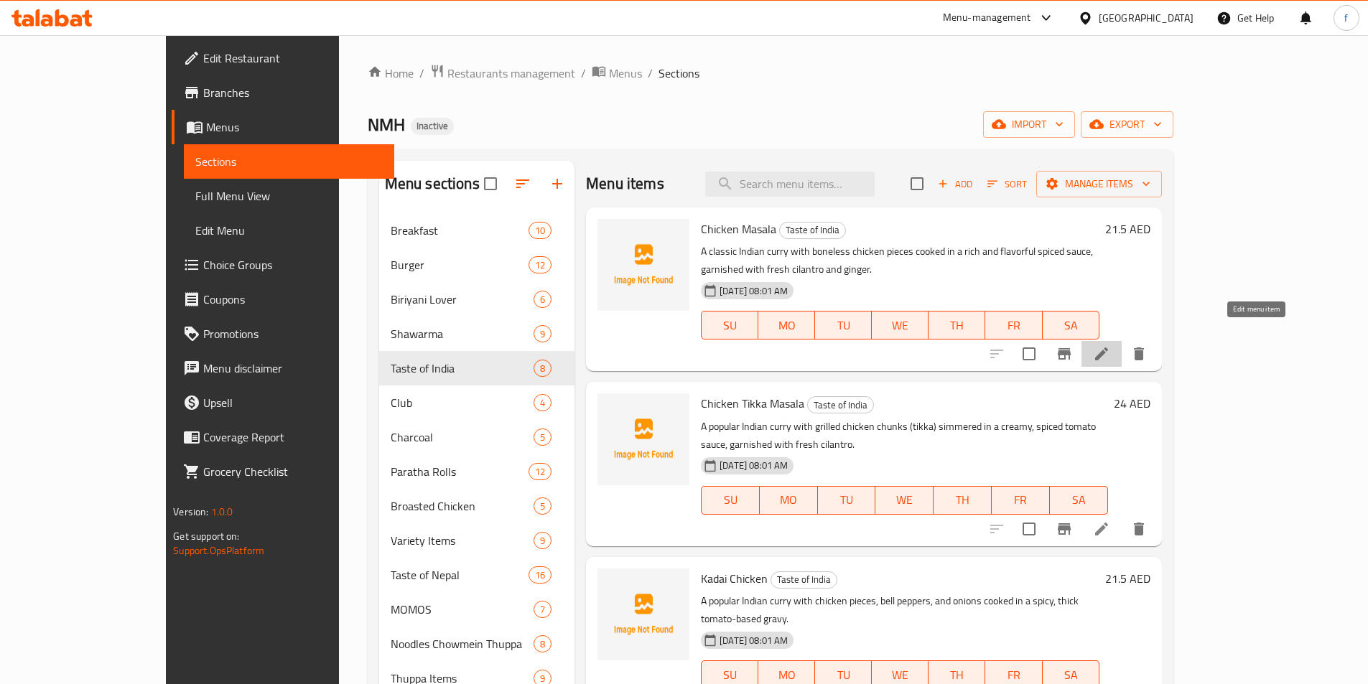
click at [1110, 345] on icon at bounding box center [1101, 353] width 17 height 17
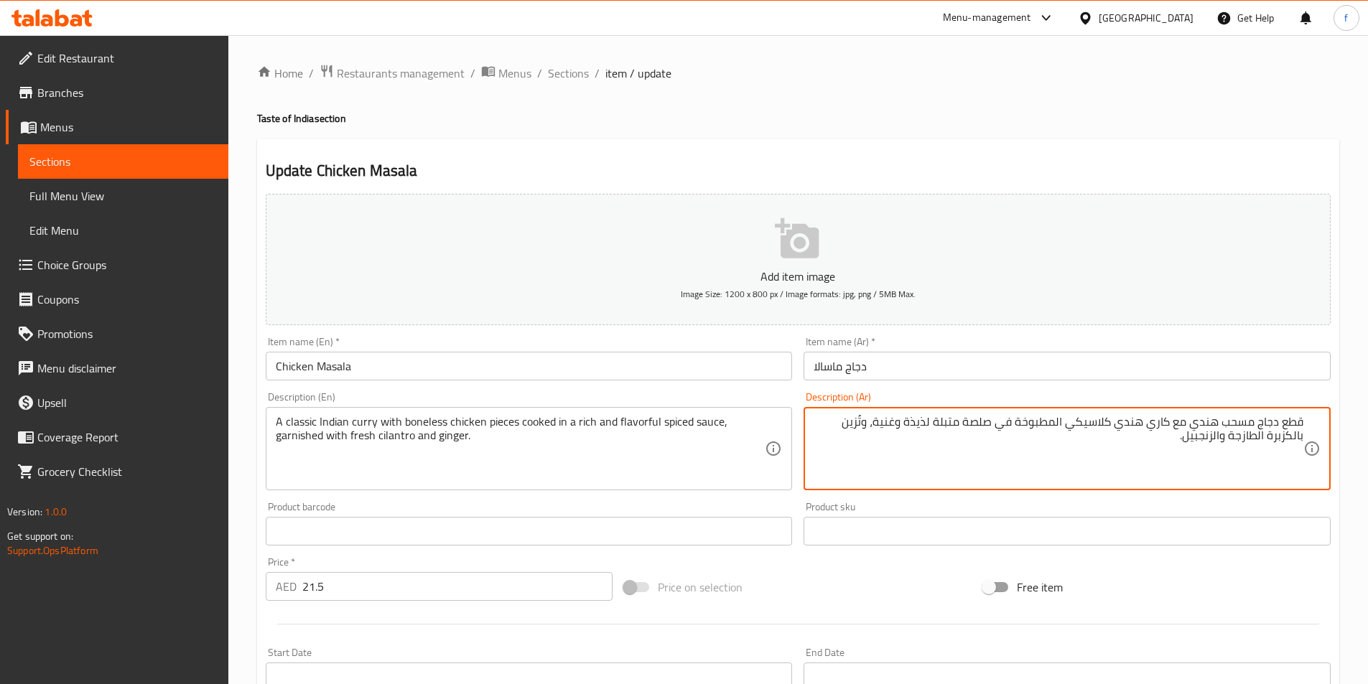
click at [1201, 421] on textarea "قطع دجاج مسحب هندي مع كاري هندي كلاسيكي المطبوخة في صلصة متبلة لذيذة وغنية، وتُ…" at bounding box center [1059, 449] width 490 height 68
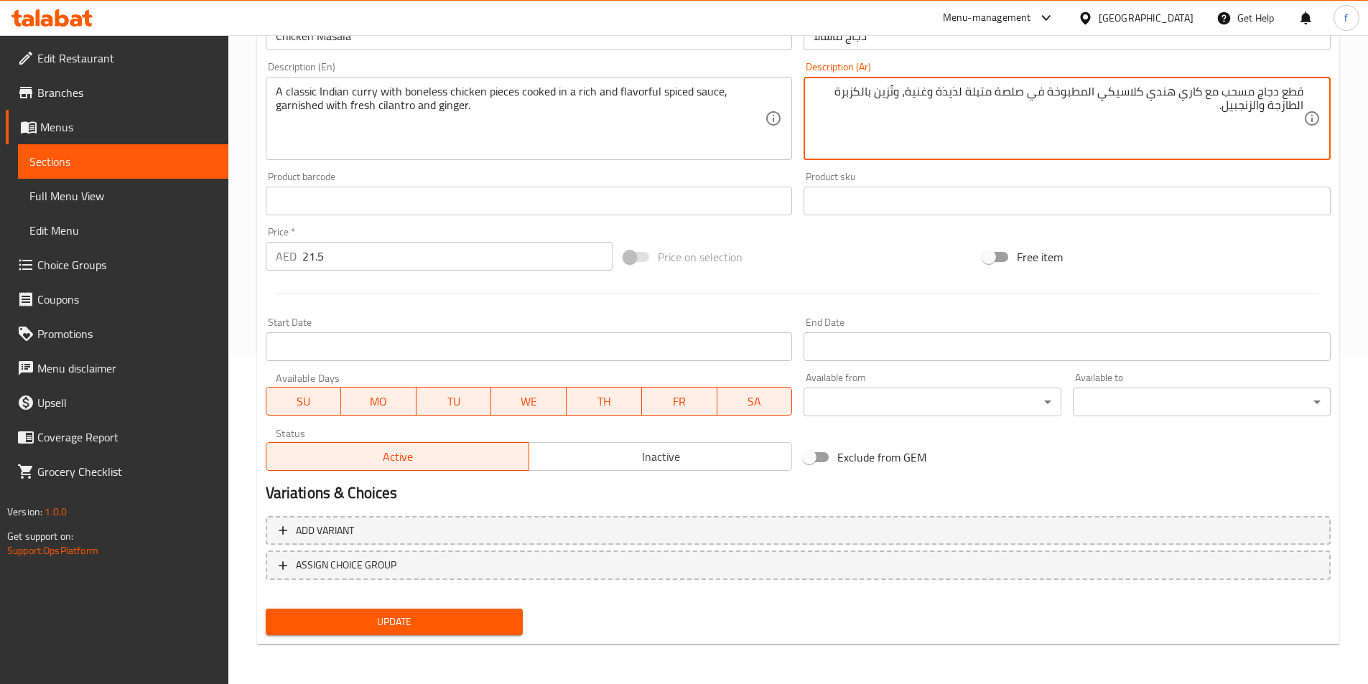
type textarea "قطع دجاج مسحب مع كاري هندي كلاسيكي المطبوخة في صلصة متبلة لذيذة وغنية، وتُزين ب…"
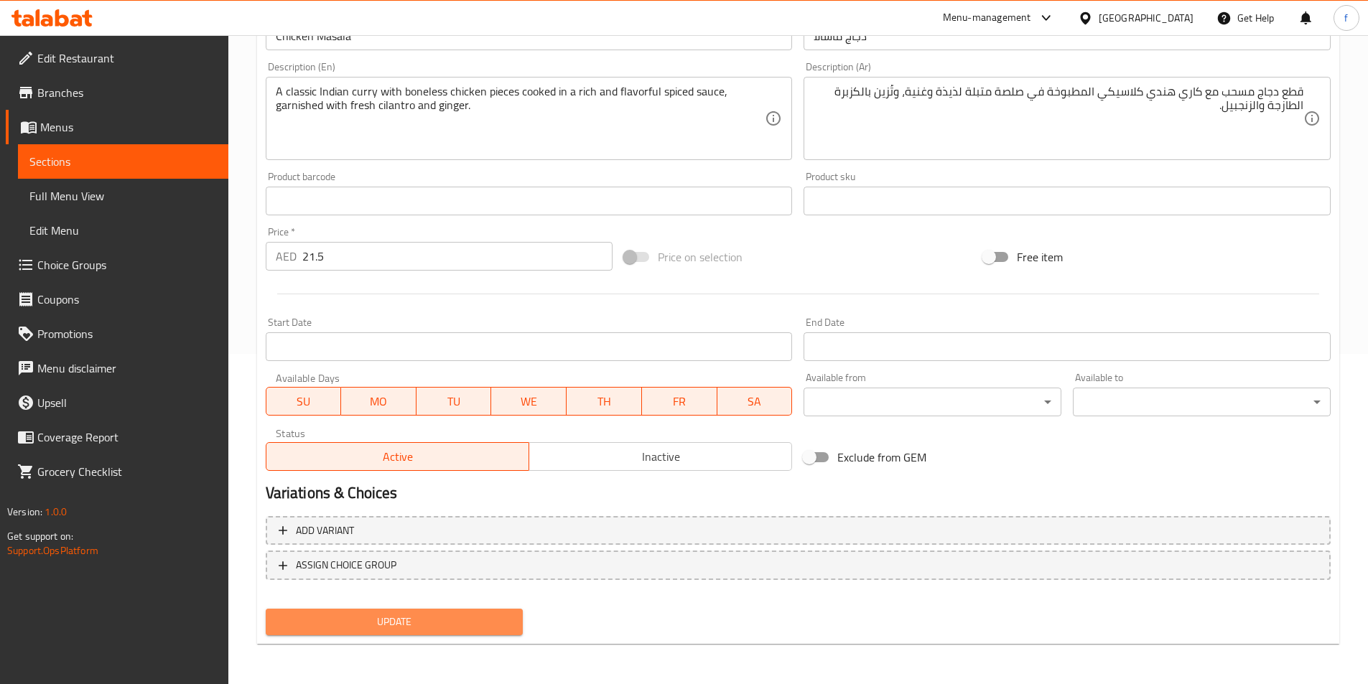
click at [405, 622] on span "Update" at bounding box center [394, 622] width 235 height 18
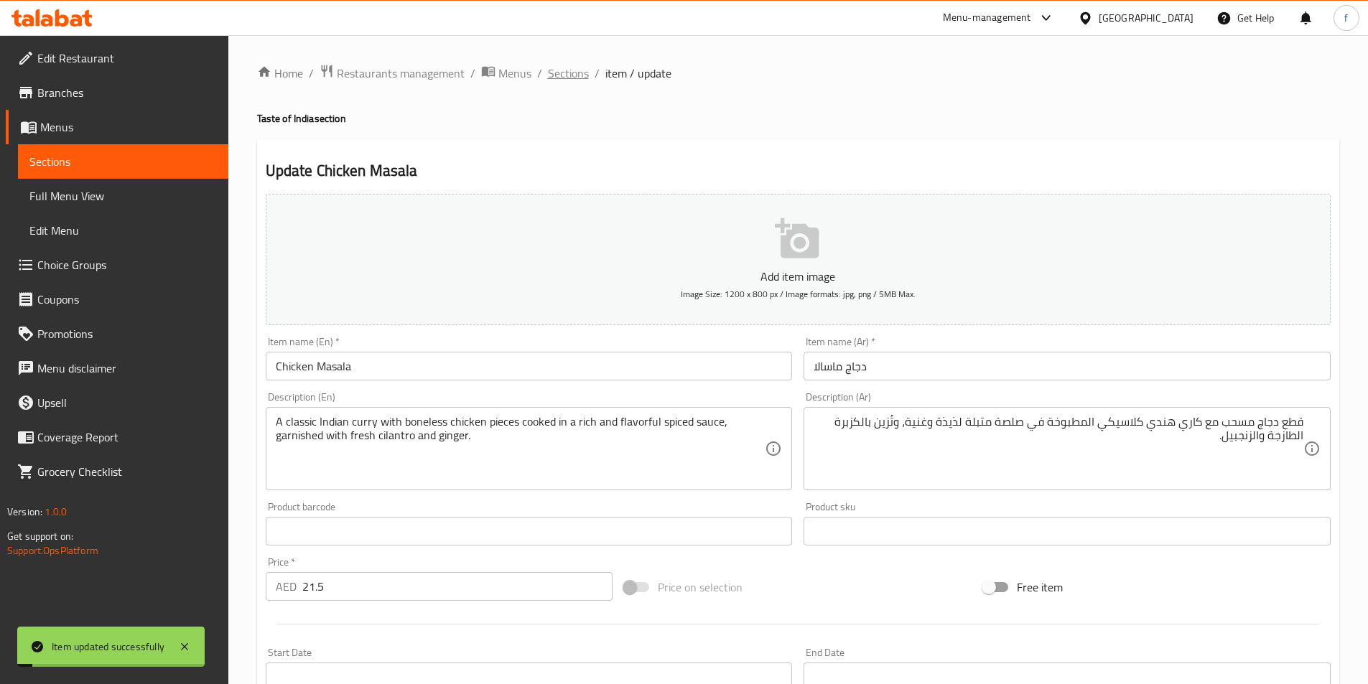
click at [564, 70] on span "Sections" at bounding box center [568, 73] width 41 height 17
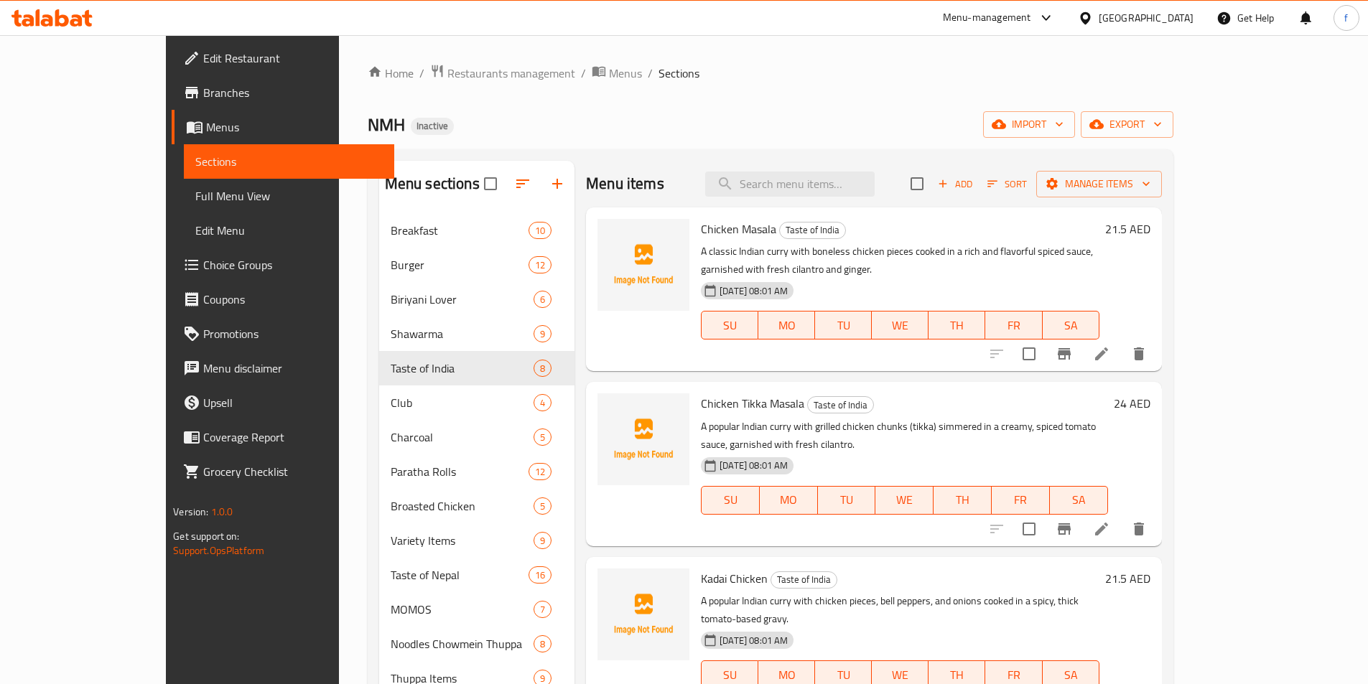
click at [1110, 521] on icon at bounding box center [1101, 529] width 17 height 17
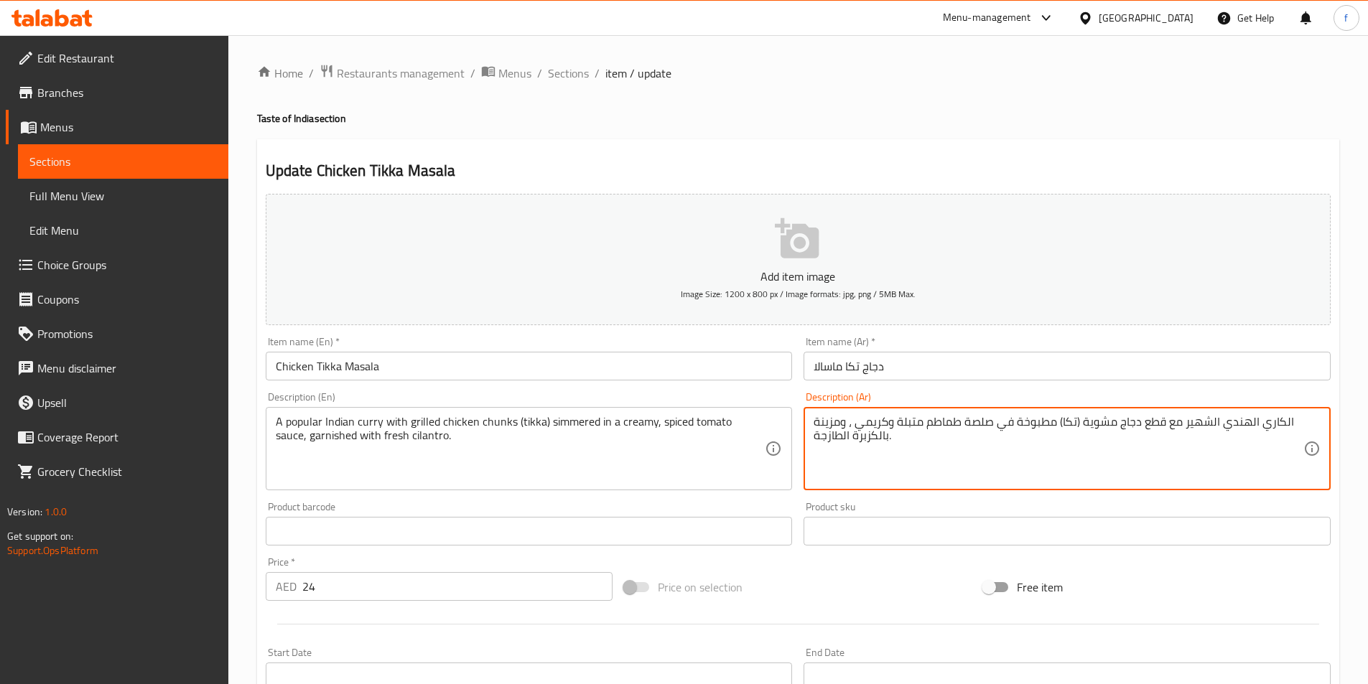
click at [1043, 422] on textarea "الكاري الهندي الشهير مع قطع دجاج مشوية (تكا) مطبوخة في صلصة طماطم متبلة وكريمي …" at bounding box center [1059, 449] width 490 height 68
paste textarea "هو ببطء"
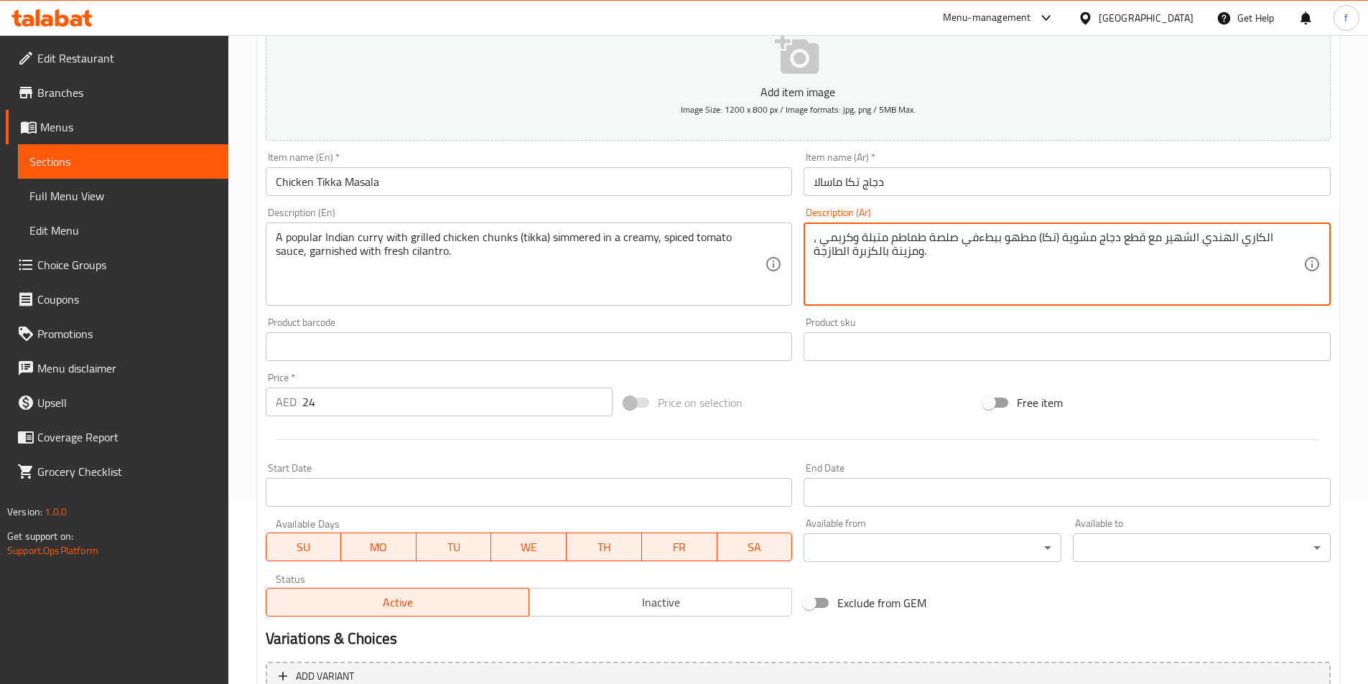
scroll to position [330, 0]
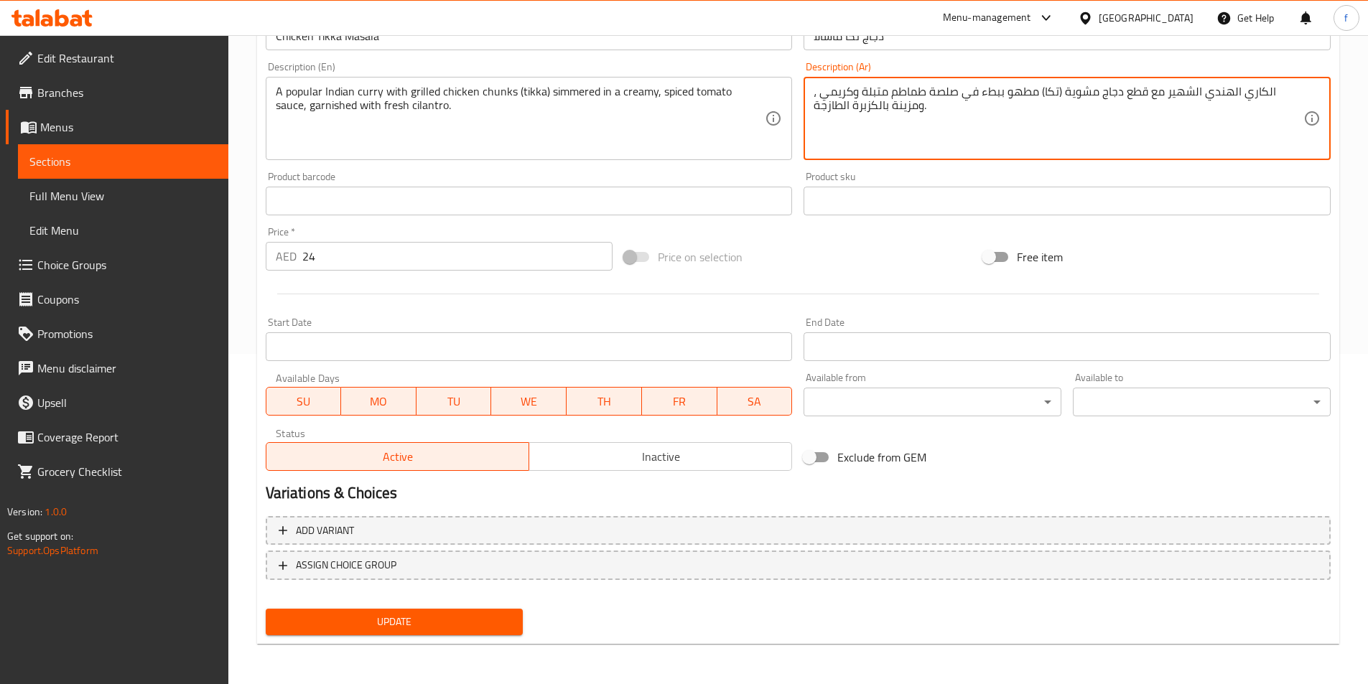
type textarea "الكاري الهندي الشهير مع قطع دجاج مشوية (تكا) مطهو ببطء في صلصة طماطم متبلة وكري…"
click at [427, 626] on span "Update" at bounding box center [394, 622] width 235 height 18
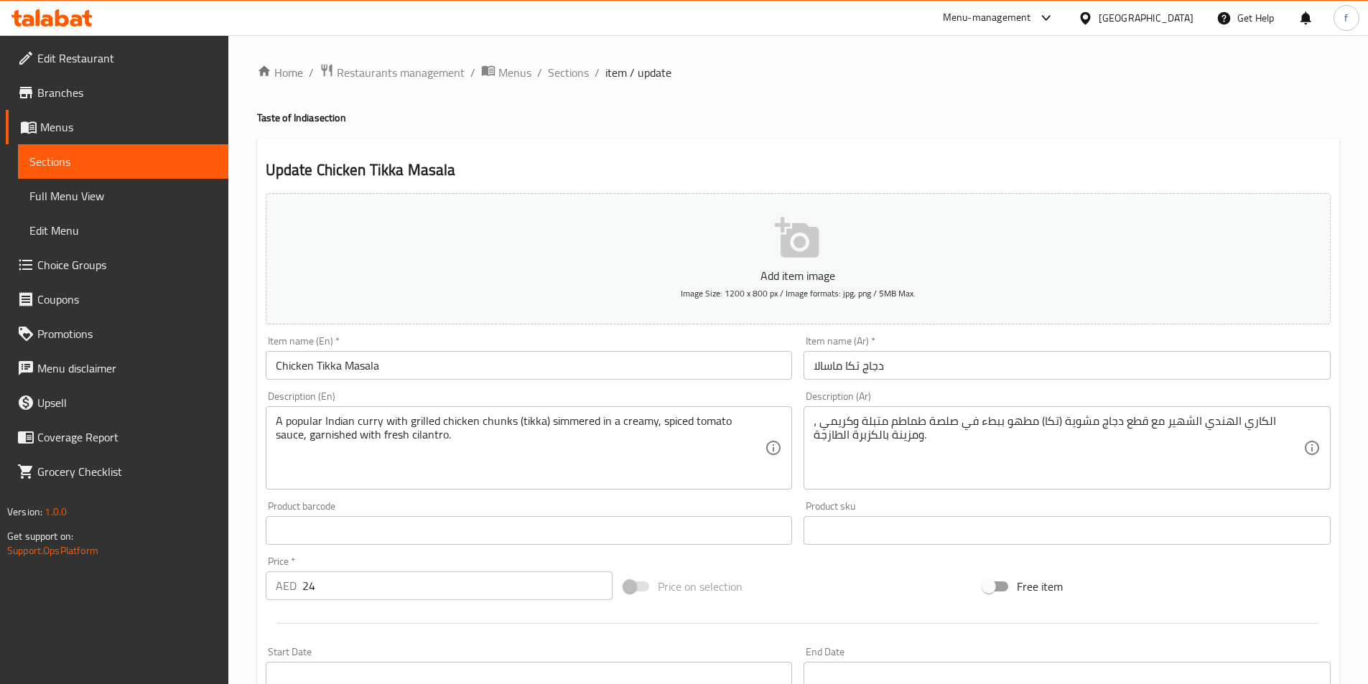
scroll to position [0, 0]
click at [569, 80] on span "Sections" at bounding box center [568, 73] width 41 height 17
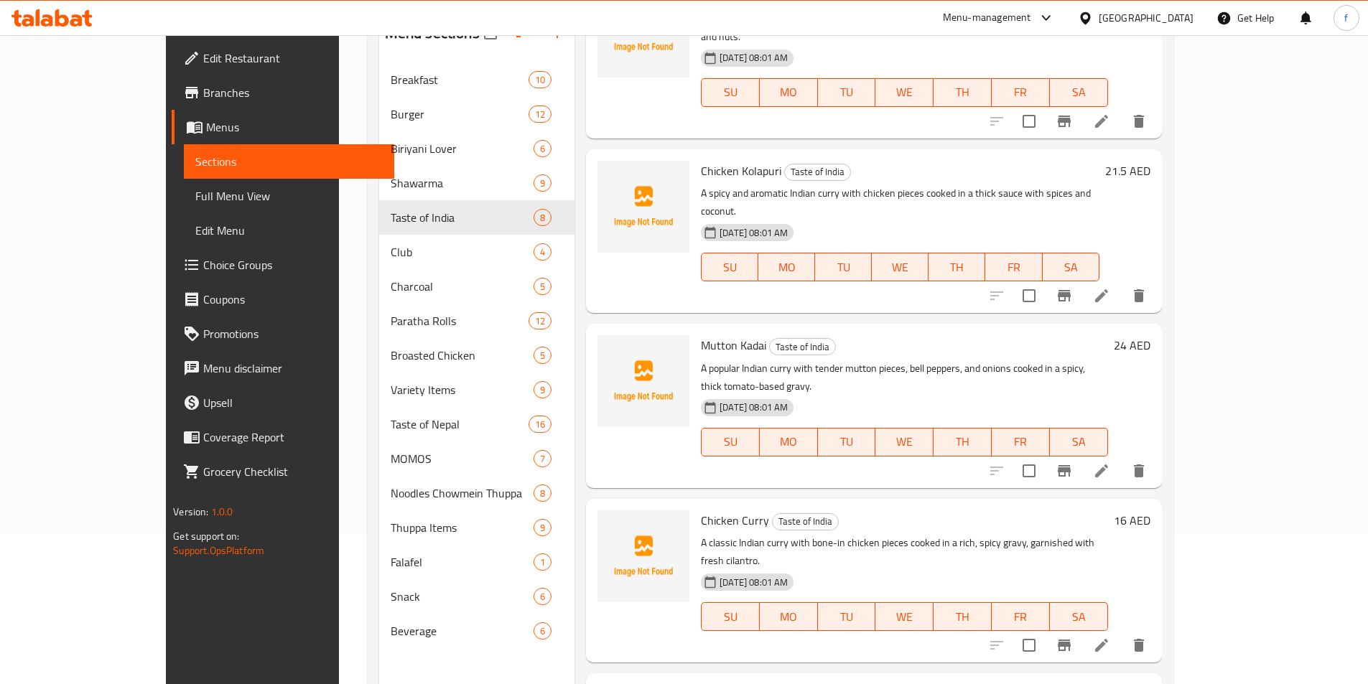
scroll to position [201, 0]
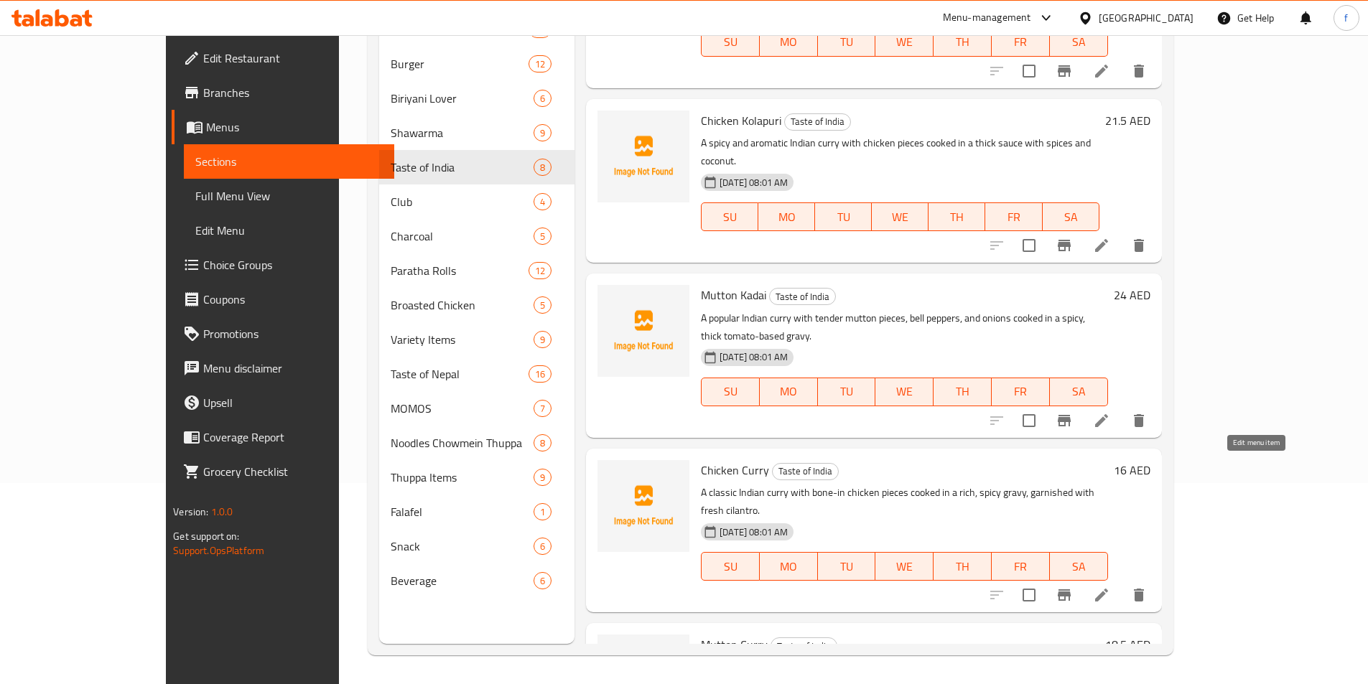
click at [1108, 589] on icon at bounding box center [1101, 595] width 13 height 13
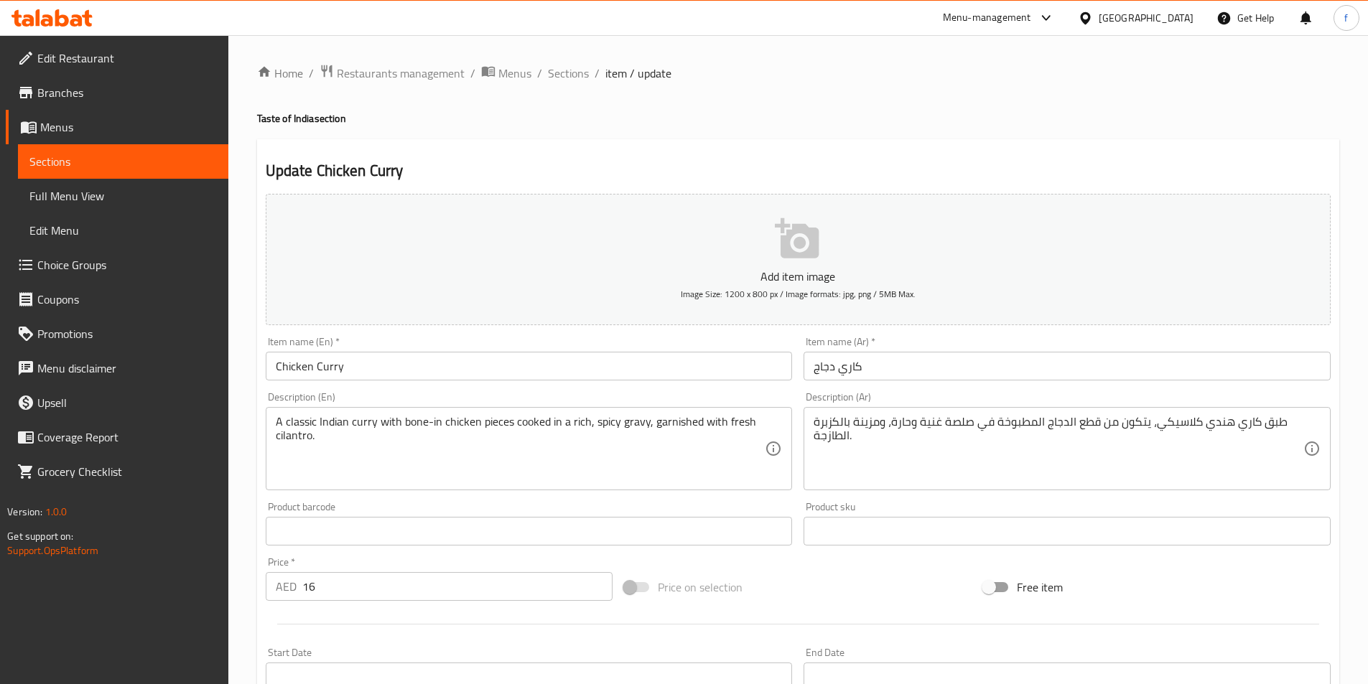
scroll to position [330, 0]
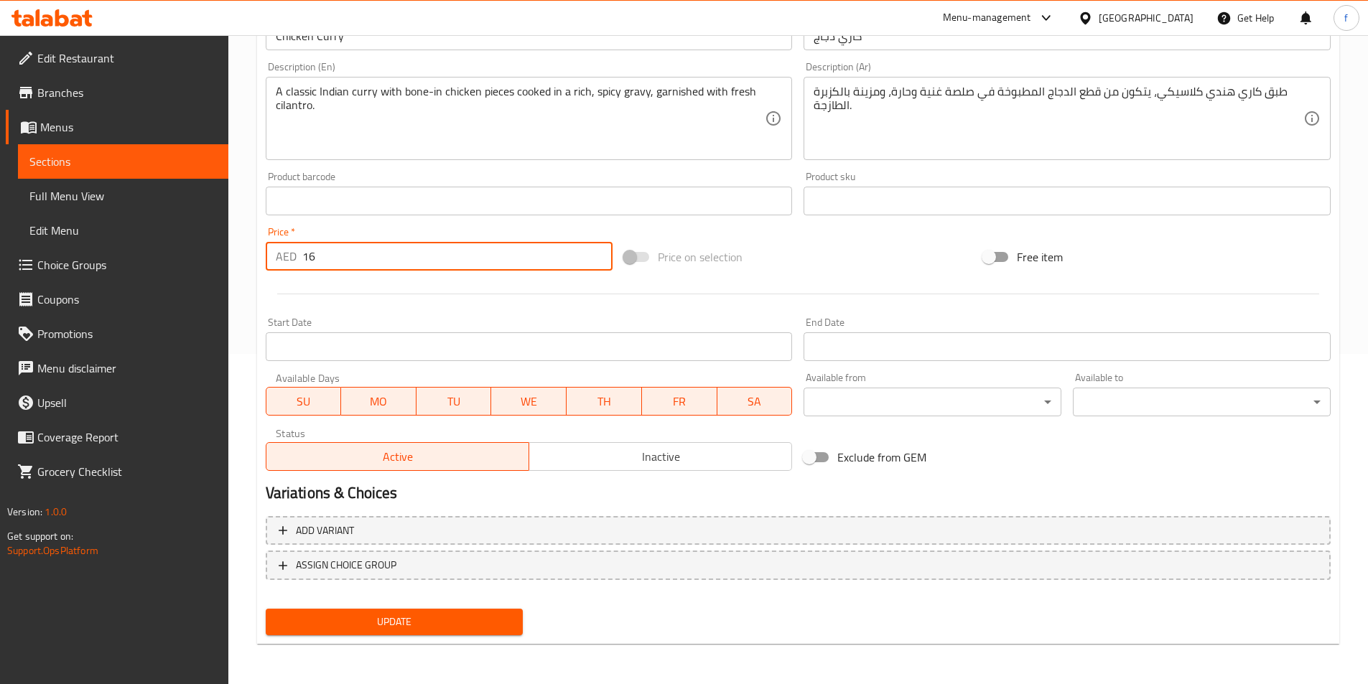
drag, startPoint x: 322, startPoint y: 246, endPoint x: 297, endPoint y: 246, distance: 25.9
click at [297, 246] on div "AED 16 Price *" at bounding box center [440, 256] width 348 height 29
type input "0"
click at [498, 536] on span "Add variant" at bounding box center [798, 531] width 1039 height 18
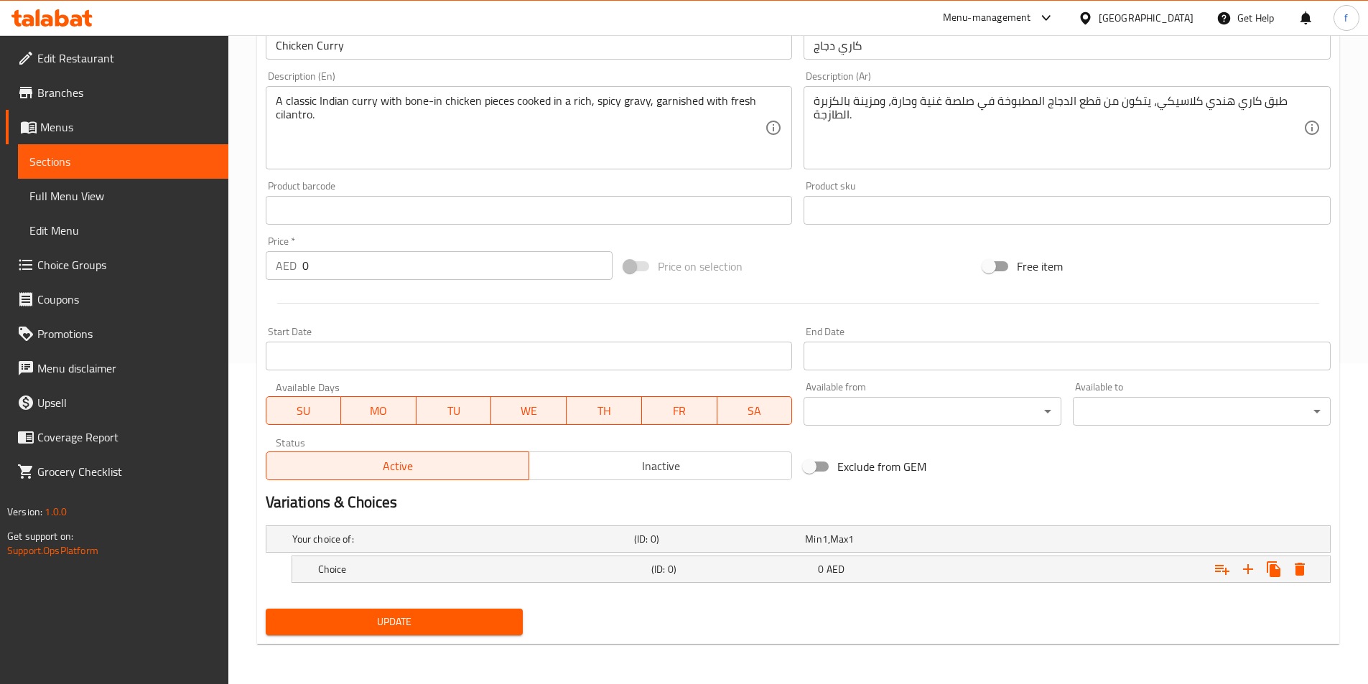
scroll to position [321, 0]
click at [551, 546] on h5 "Choice" at bounding box center [460, 539] width 336 height 14
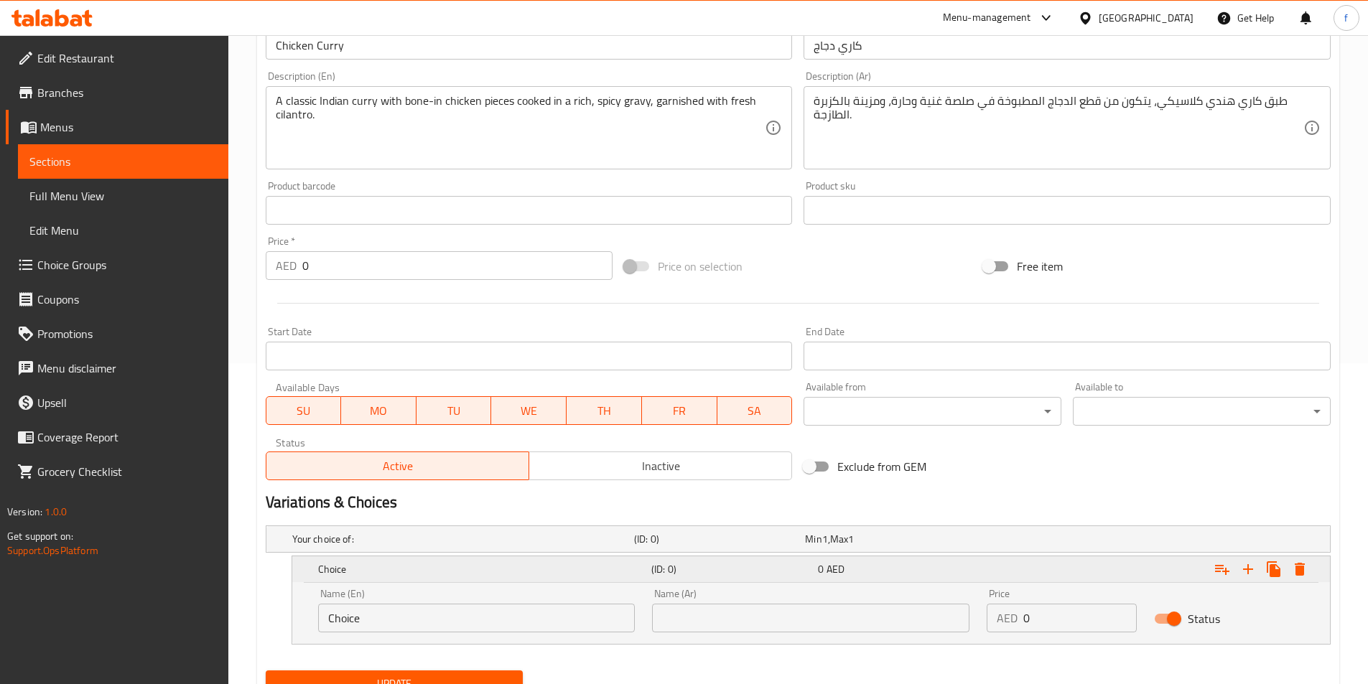
scroll to position [383, 0]
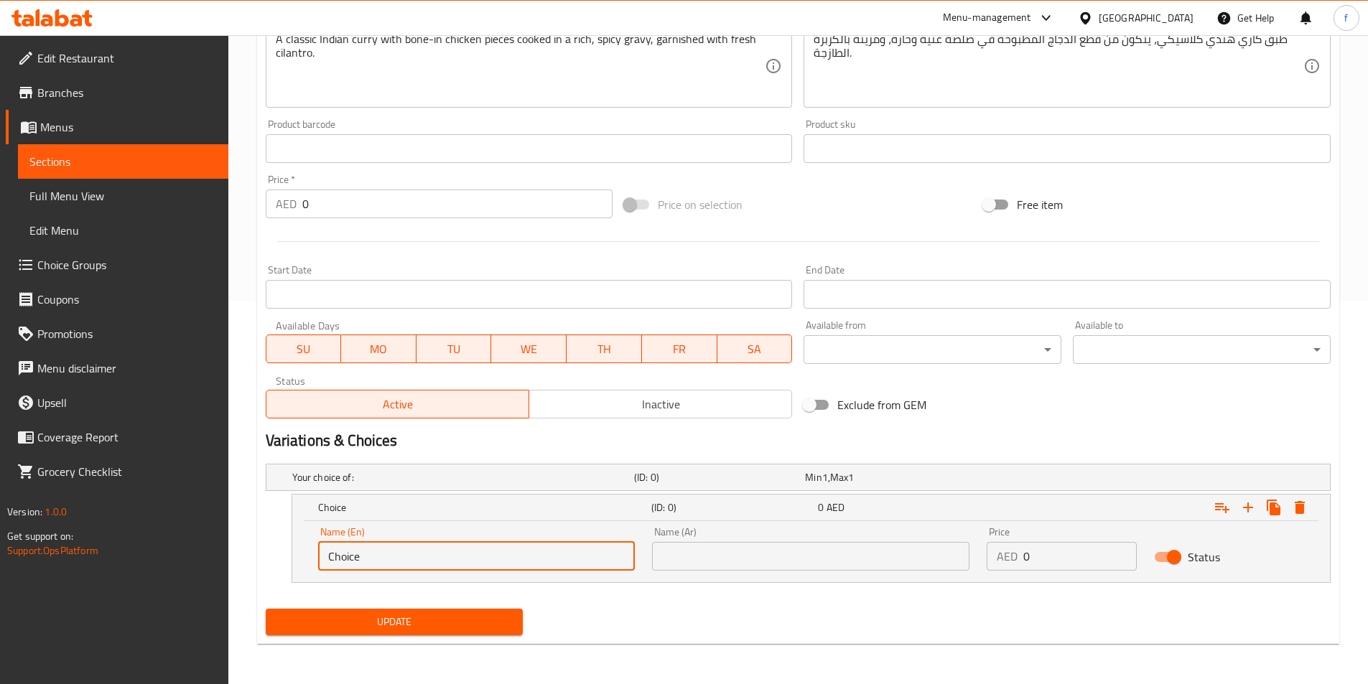
click at [353, 553] on input "Choice" at bounding box center [476, 556] width 317 height 29
type input "ة"
drag, startPoint x: 371, startPoint y: 546, endPoint x: 366, endPoint y: 554, distance: 10.0
click at [371, 546] on input "Me" at bounding box center [476, 556] width 317 height 29
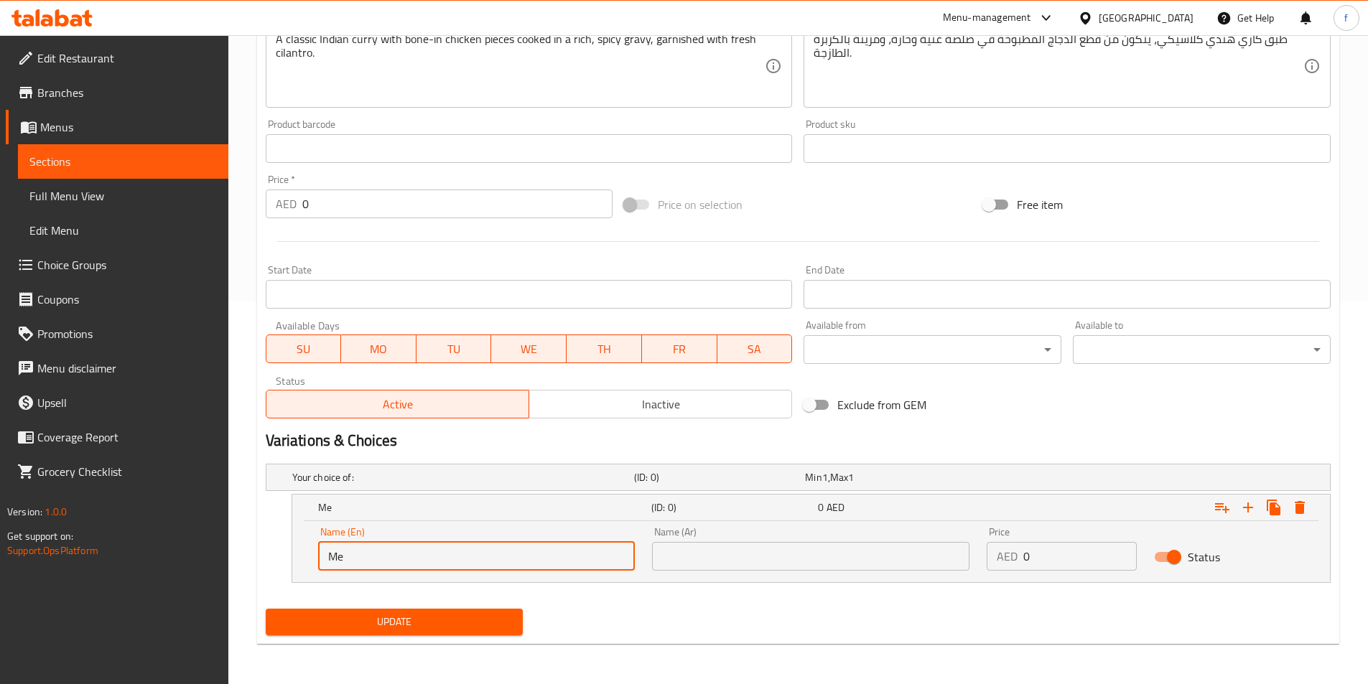
click at [366, 554] on input "Me" at bounding box center [476, 556] width 317 height 29
paste input "dium"
type input "Medium"
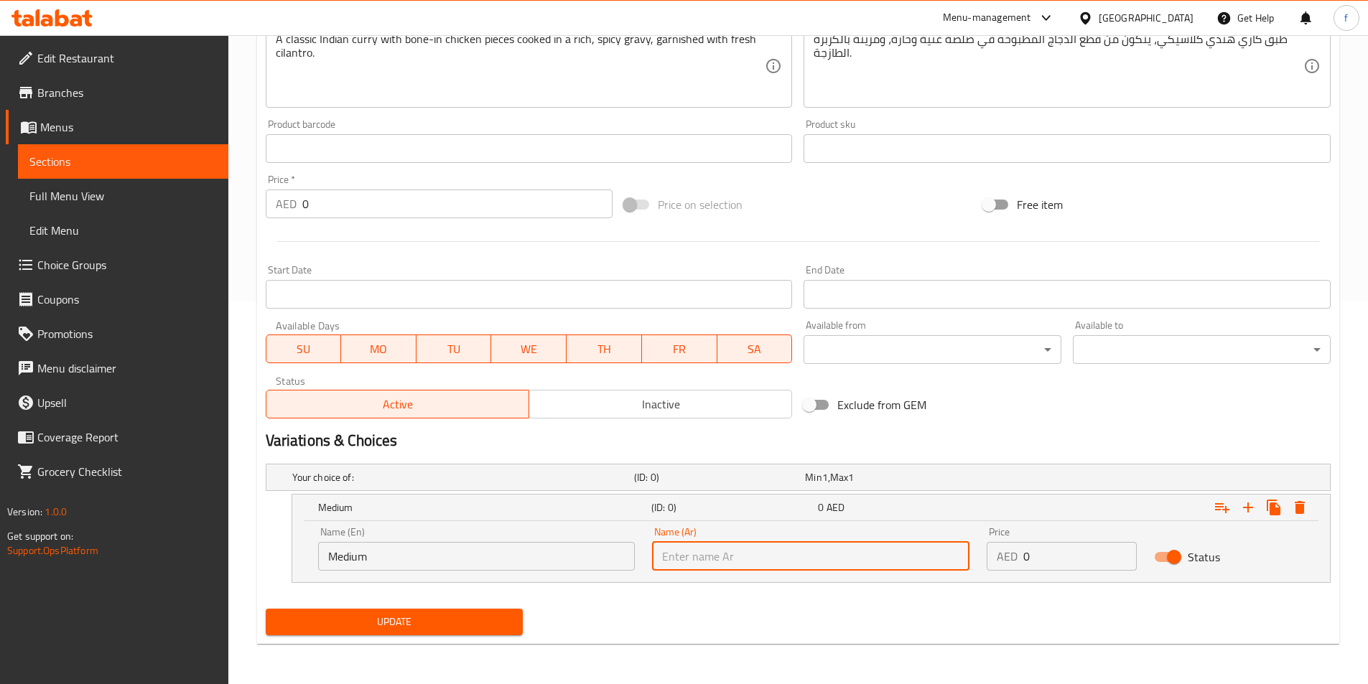
click at [737, 551] on input "text" at bounding box center [810, 556] width 317 height 29
click at [778, 549] on input "text" at bounding box center [810, 556] width 317 height 29
paste input "وسط"
type input "وسط"
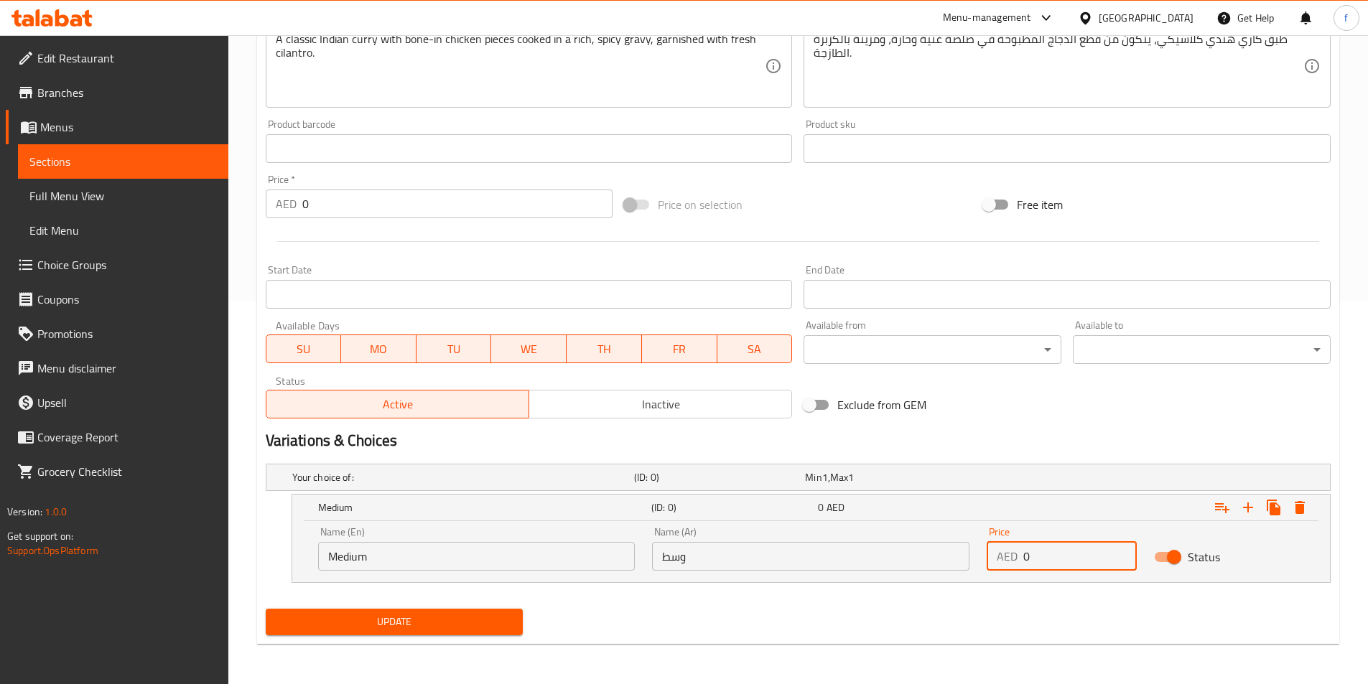
click at [1042, 551] on input "0" at bounding box center [1079, 556] width 113 height 29
drag, startPoint x: 1051, startPoint y: 554, endPoint x: 1027, endPoint y: 507, distance: 53.3
click at [1004, 550] on div "AED 0 Price" at bounding box center [1062, 556] width 150 height 29
click at [1035, 561] on input "0" at bounding box center [1079, 556] width 113 height 29
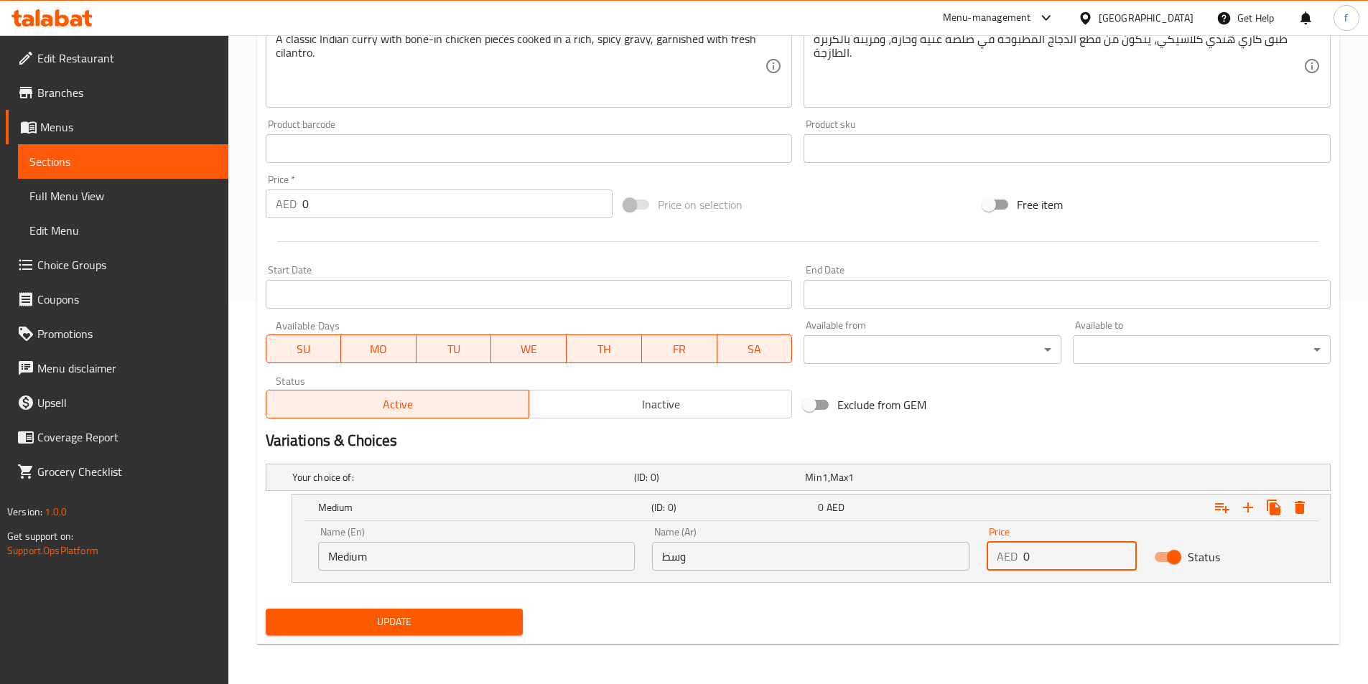
click at [1035, 561] on input "0" at bounding box center [1079, 556] width 113 height 29
type input "9.50"
click at [1244, 501] on icon "Expand" at bounding box center [1247, 507] width 17 height 17
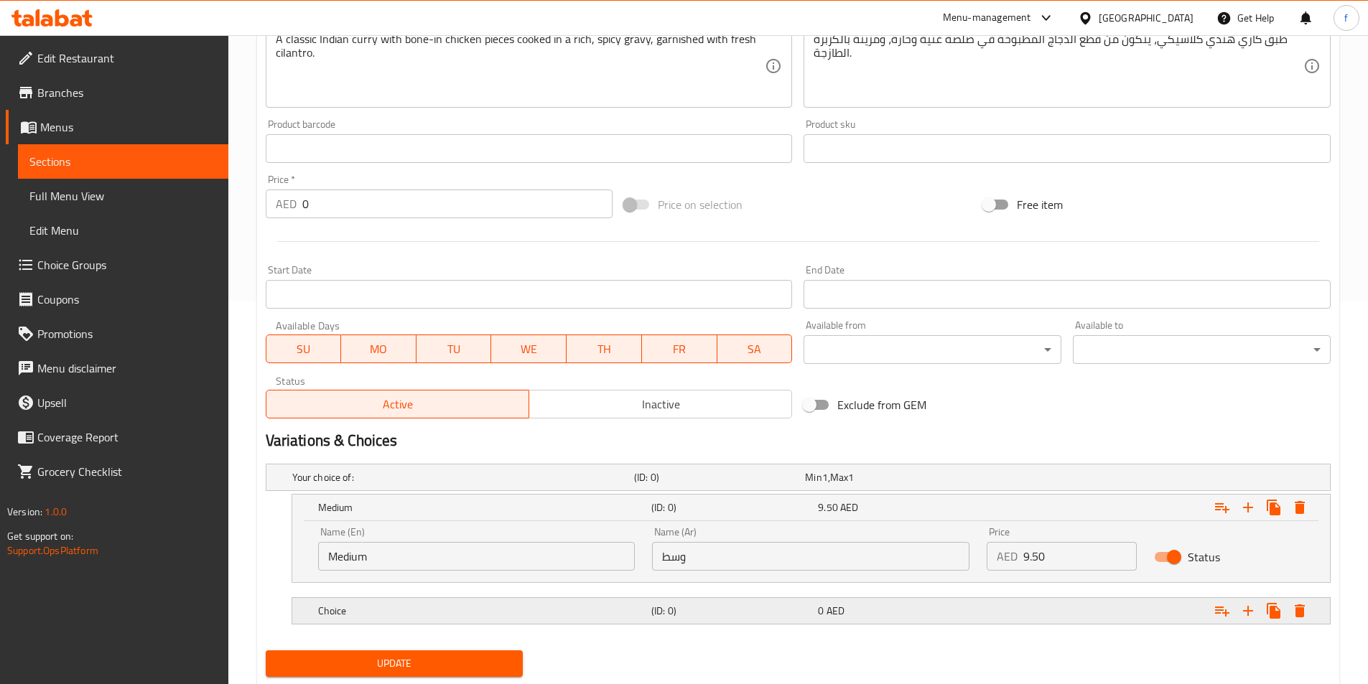
click at [363, 485] on h5 "Choice" at bounding box center [460, 477] width 336 height 14
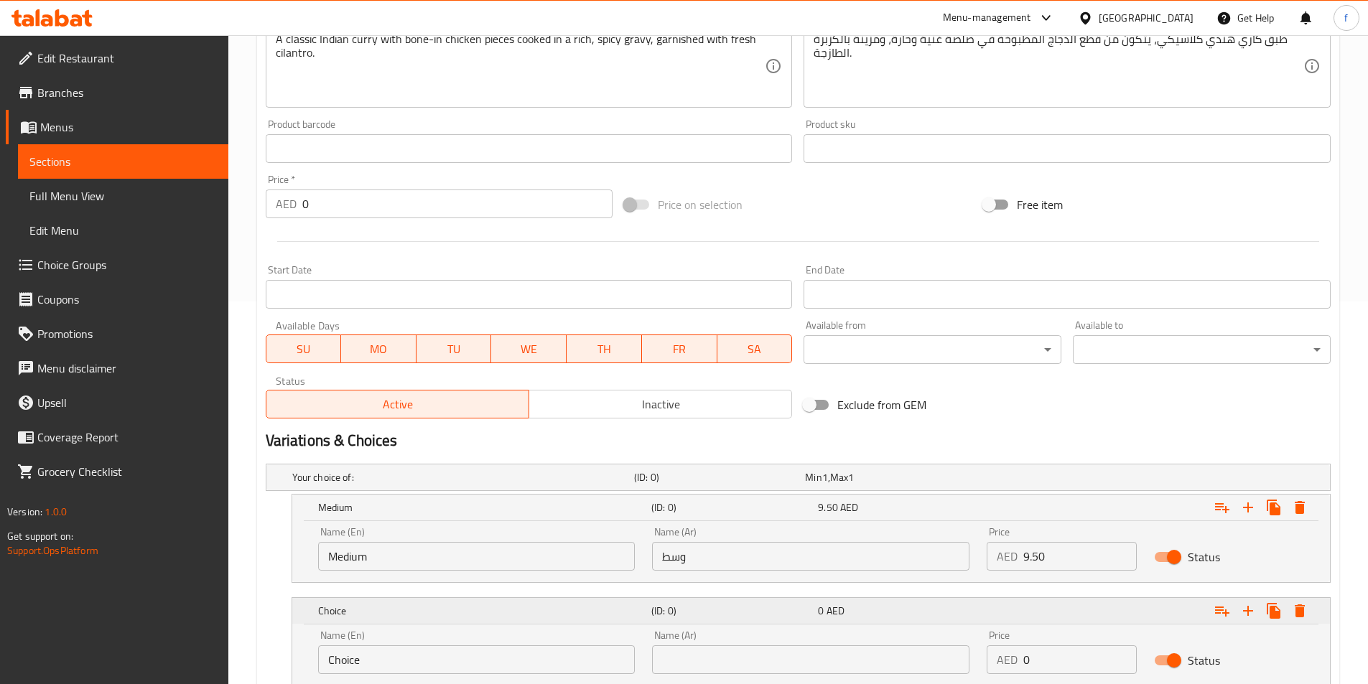
scroll to position [486, 0]
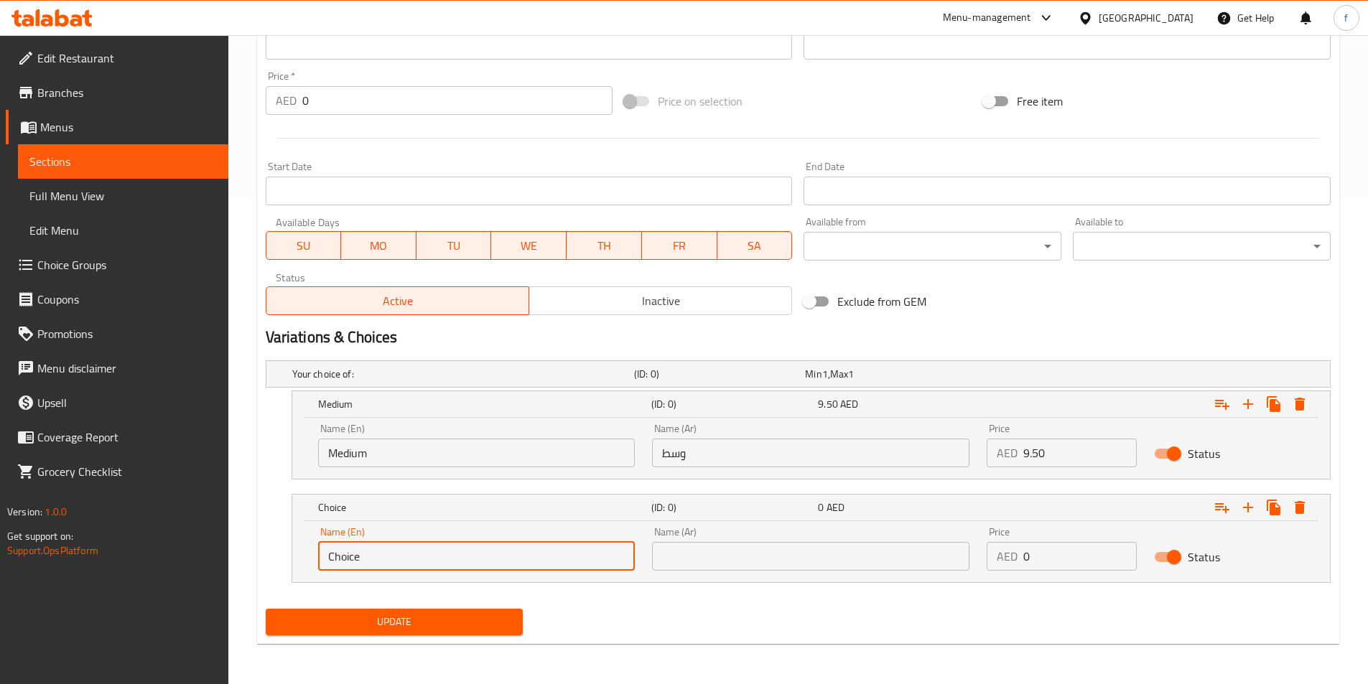
click at [332, 555] on input "Choice" at bounding box center [476, 556] width 317 height 29
click at [346, 562] on input "Choice" at bounding box center [476, 556] width 317 height 29
paste input "Larg"
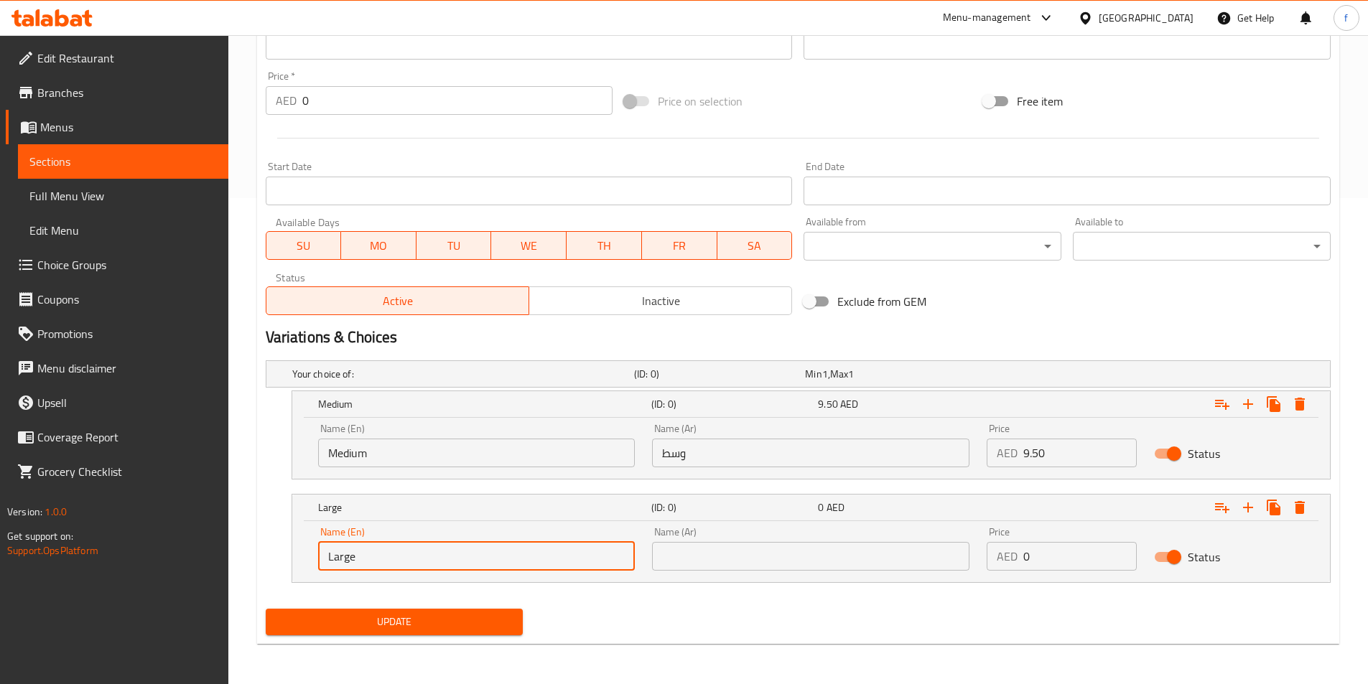
type input "Large"
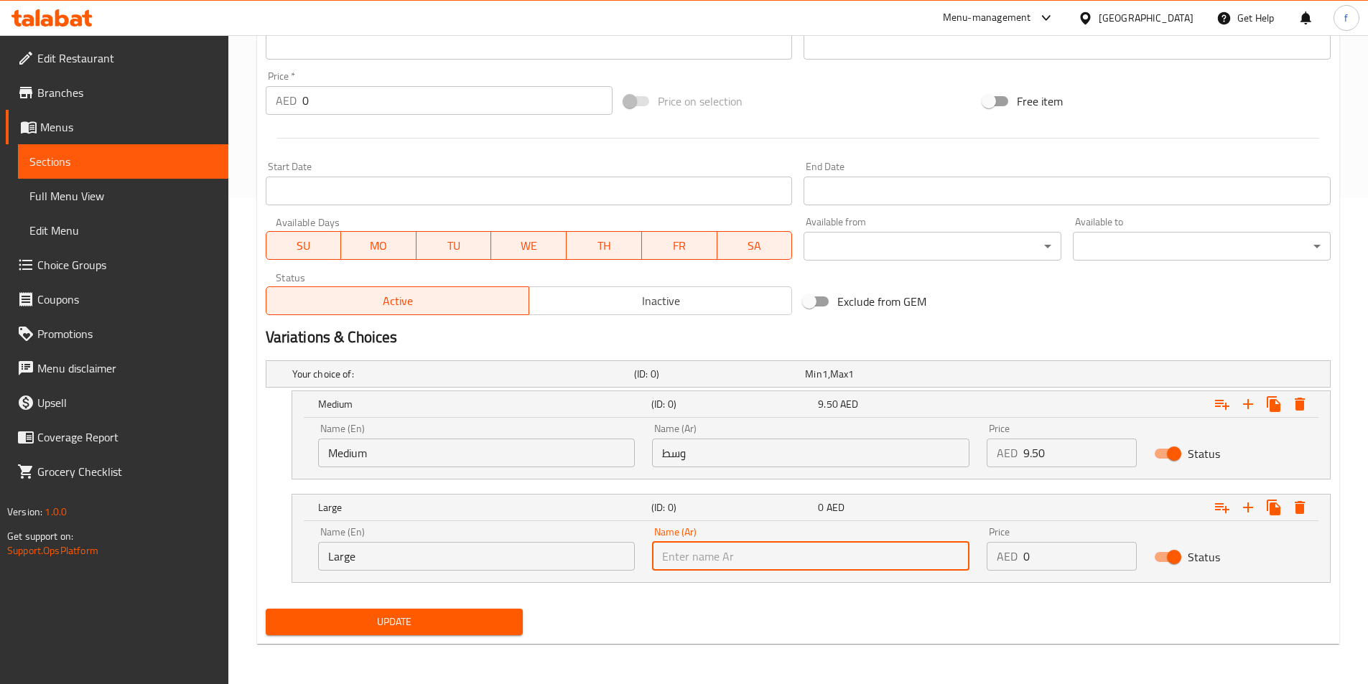
click at [674, 555] on input "text" at bounding box center [810, 556] width 317 height 29
type input "كبير"
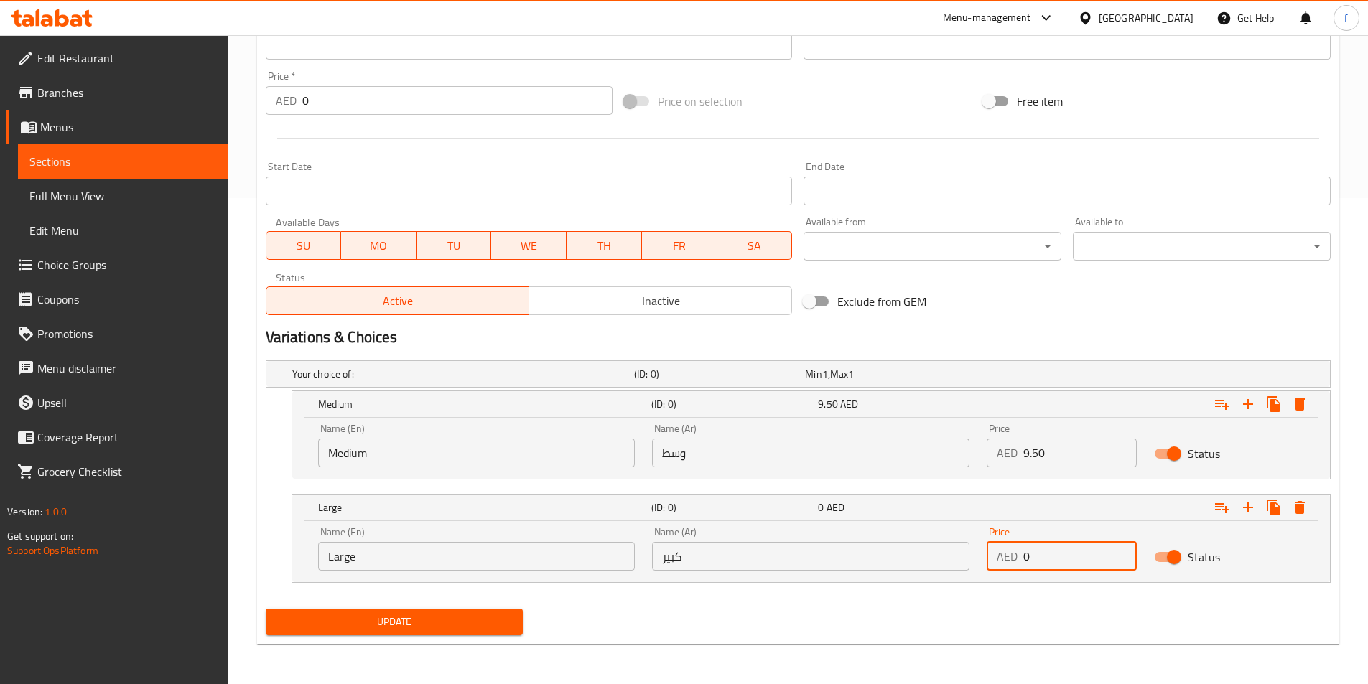
drag, startPoint x: 1036, startPoint y: 553, endPoint x: 985, endPoint y: 549, distance: 51.2
click at [985, 549] on div "Price AED 0 Price" at bounding box center [1061, 548] width 167 height 61
type input "16.00"
click at [469, 628] on span "Update" at bounding box center [394, 622] width 235 height 18
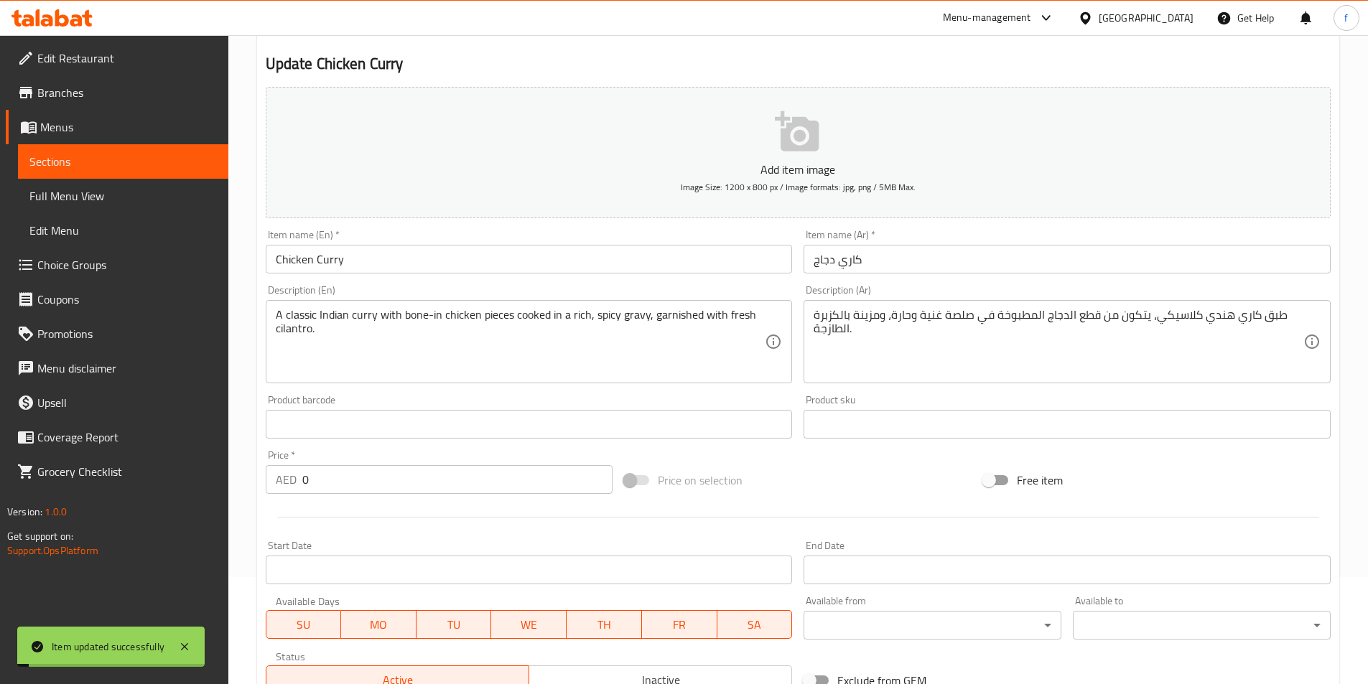
scroll to position [0, 0]
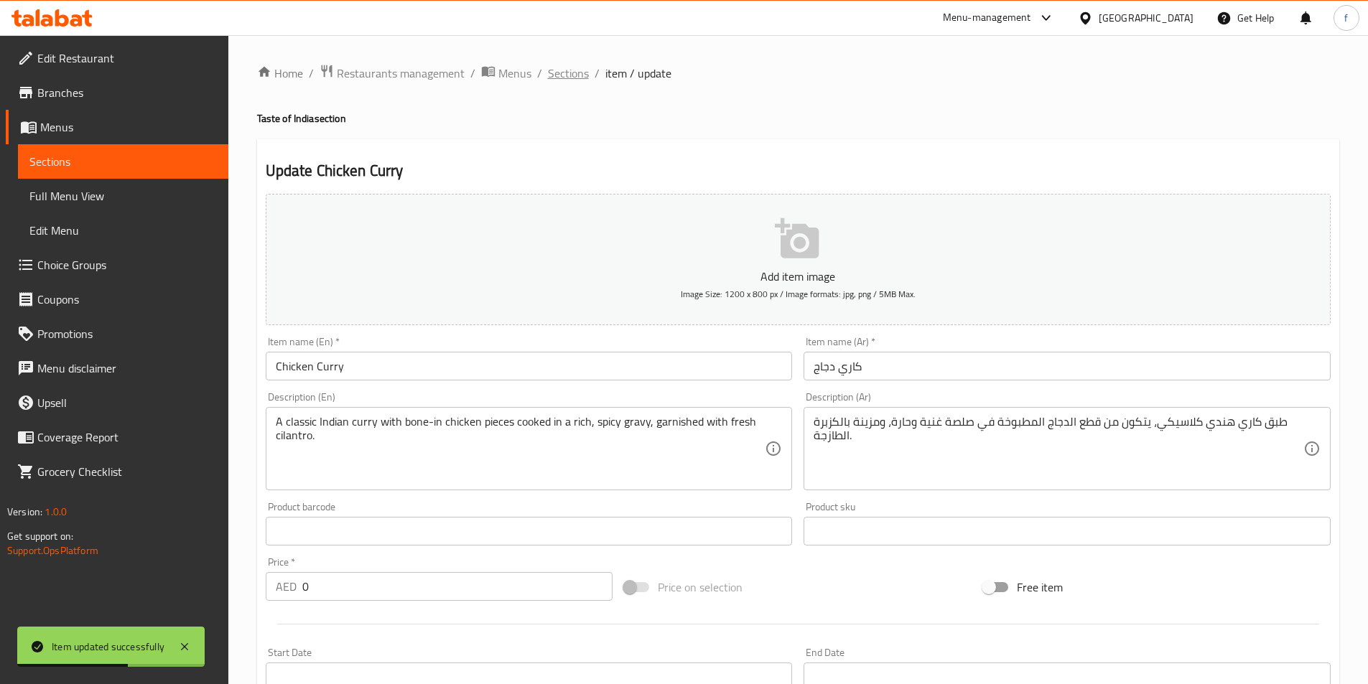
click at [568, 82] on span "Sections" at bounding box center [568, 73] width 41 height 17
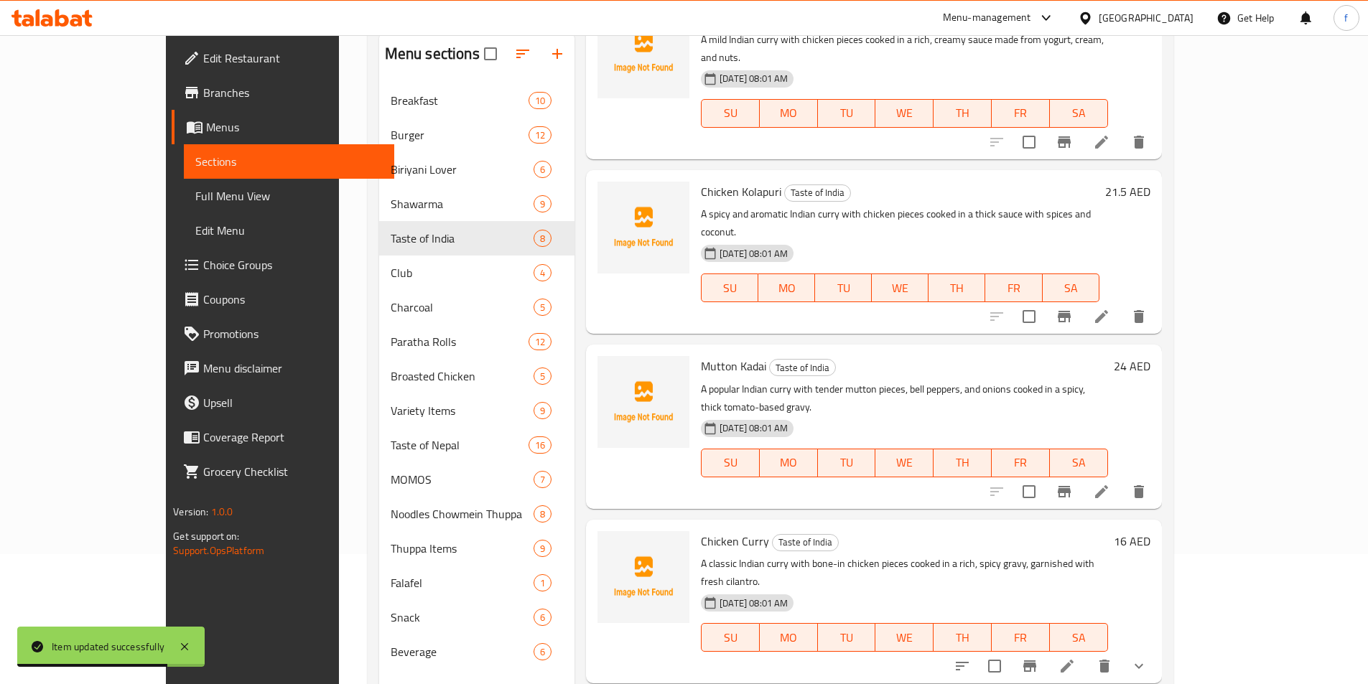
scroll to position [201, 0]
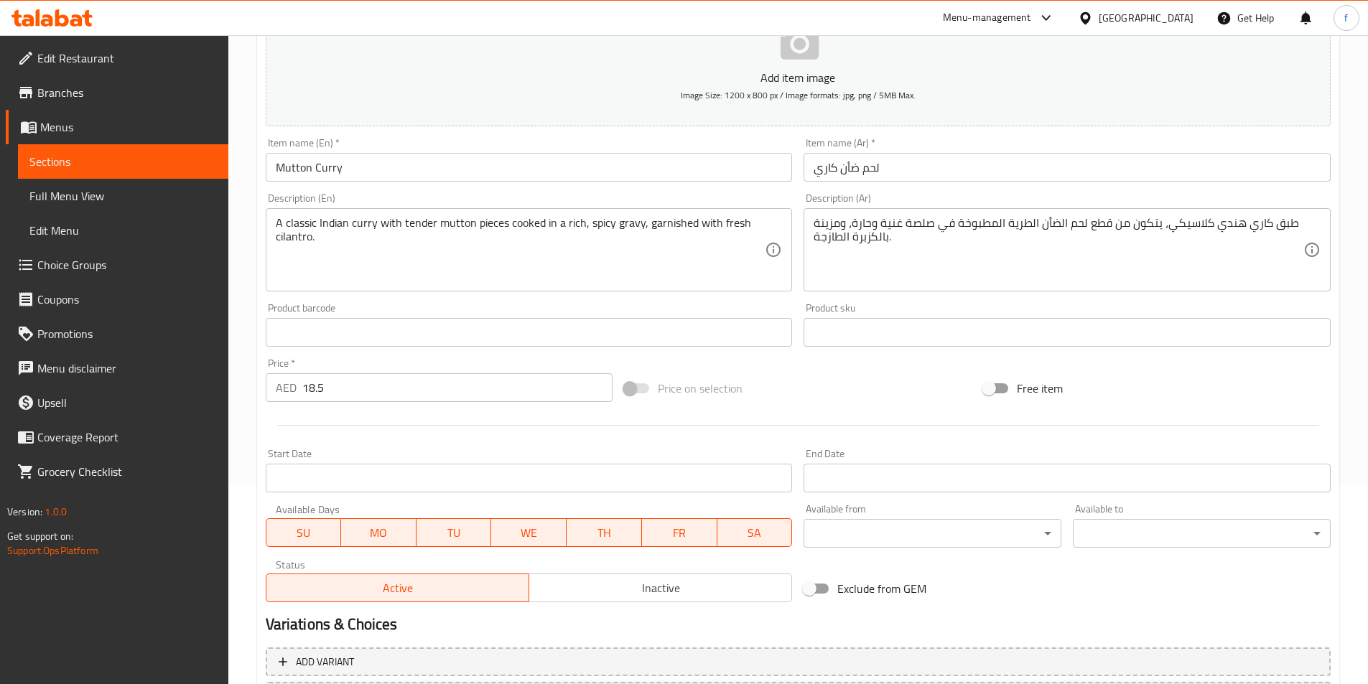
scroll to position [330, 0]
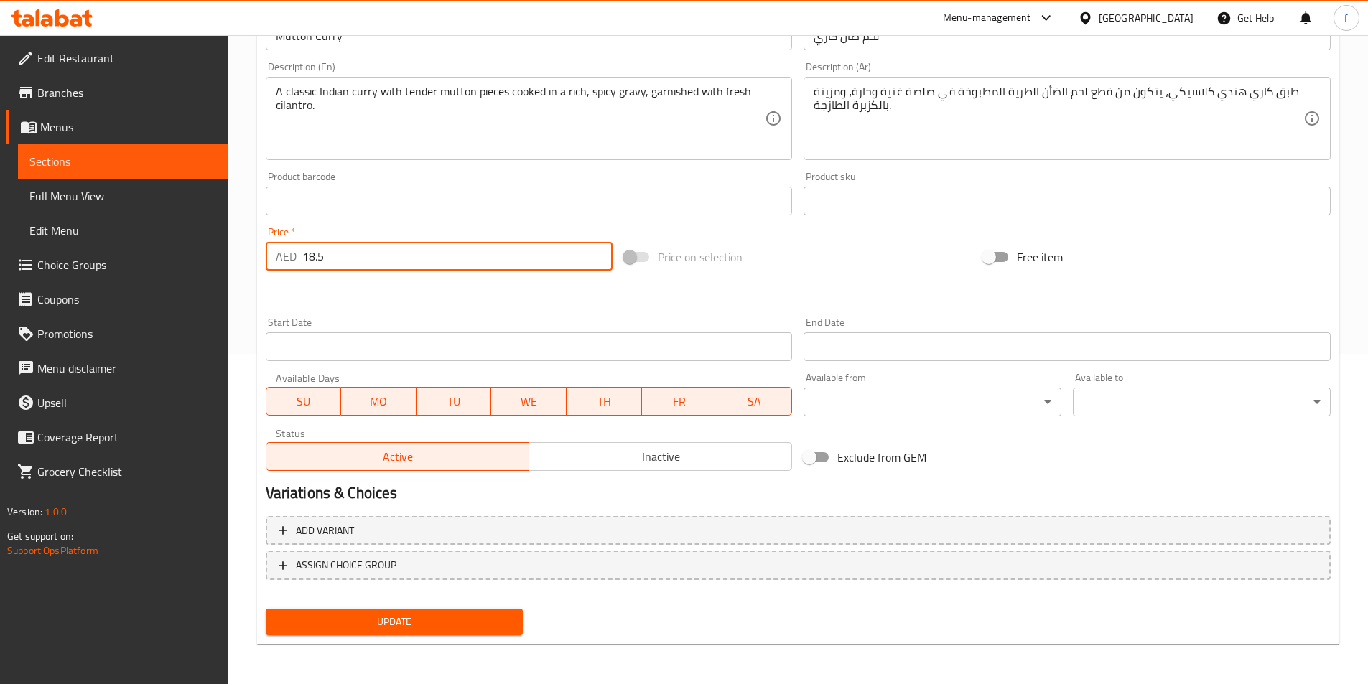
drag, startPoint x: 349, startPoint y: 246, endPoint x: 278, endPoint y: 242, distance: 71.2
click at [278, 242] on div "AED 18.5 Price *" at bounding box center [440, 256] width 348 height 29
type input "0"
click at [342, 532] on span "Add variant" at bounding box center [325, 531] width 58 height 18
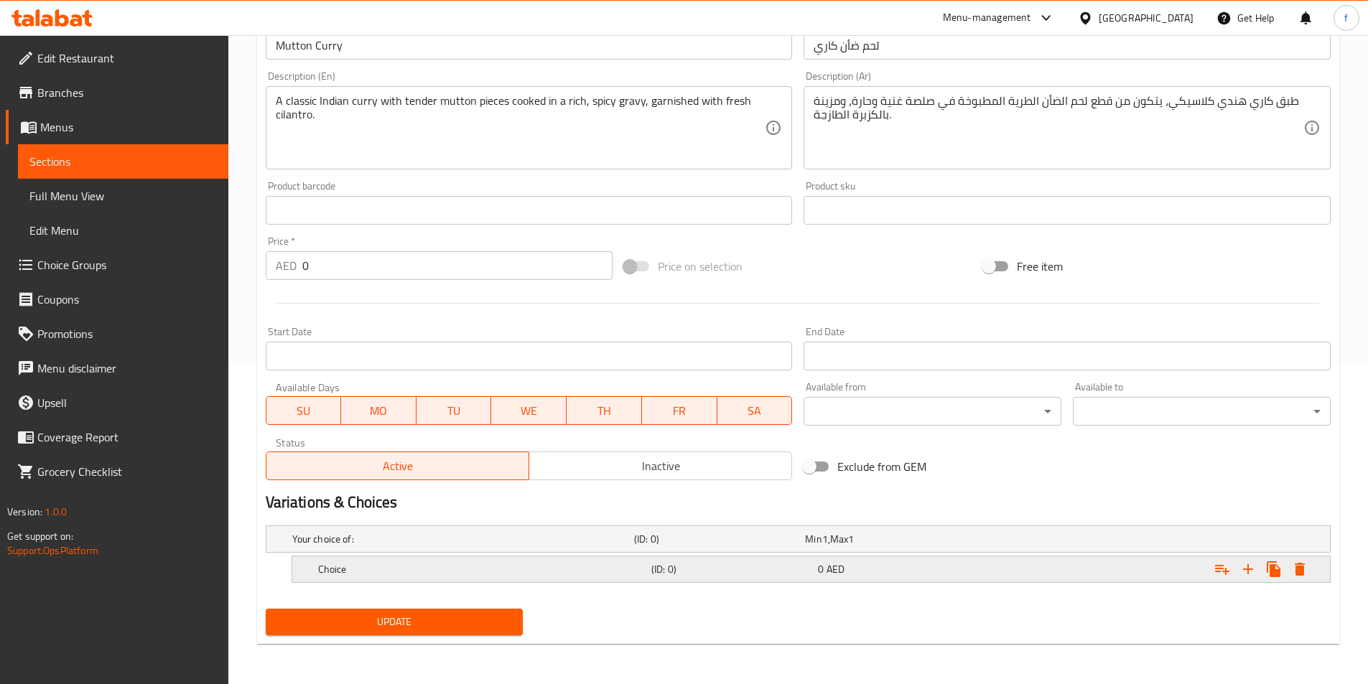
click at [377, 549] on div "Choice" at bounding box center [460, 539] width 342 height 20
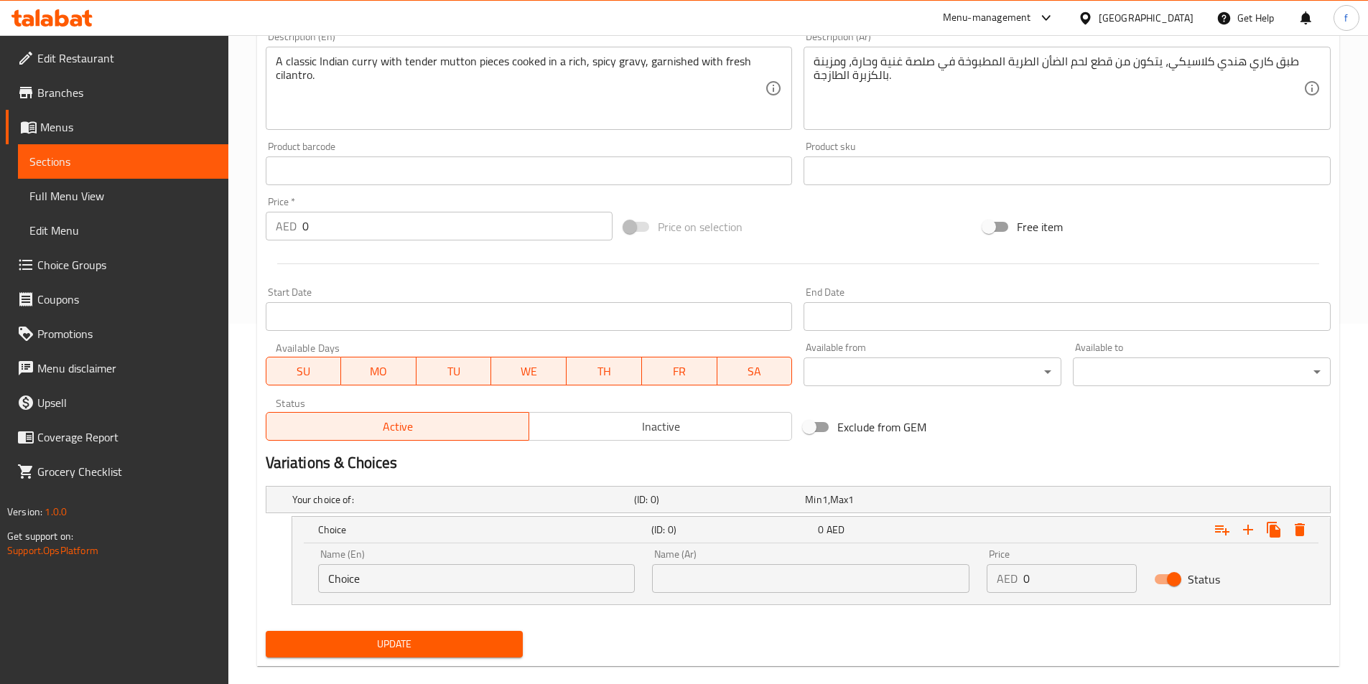
scroll to position [383, 0]
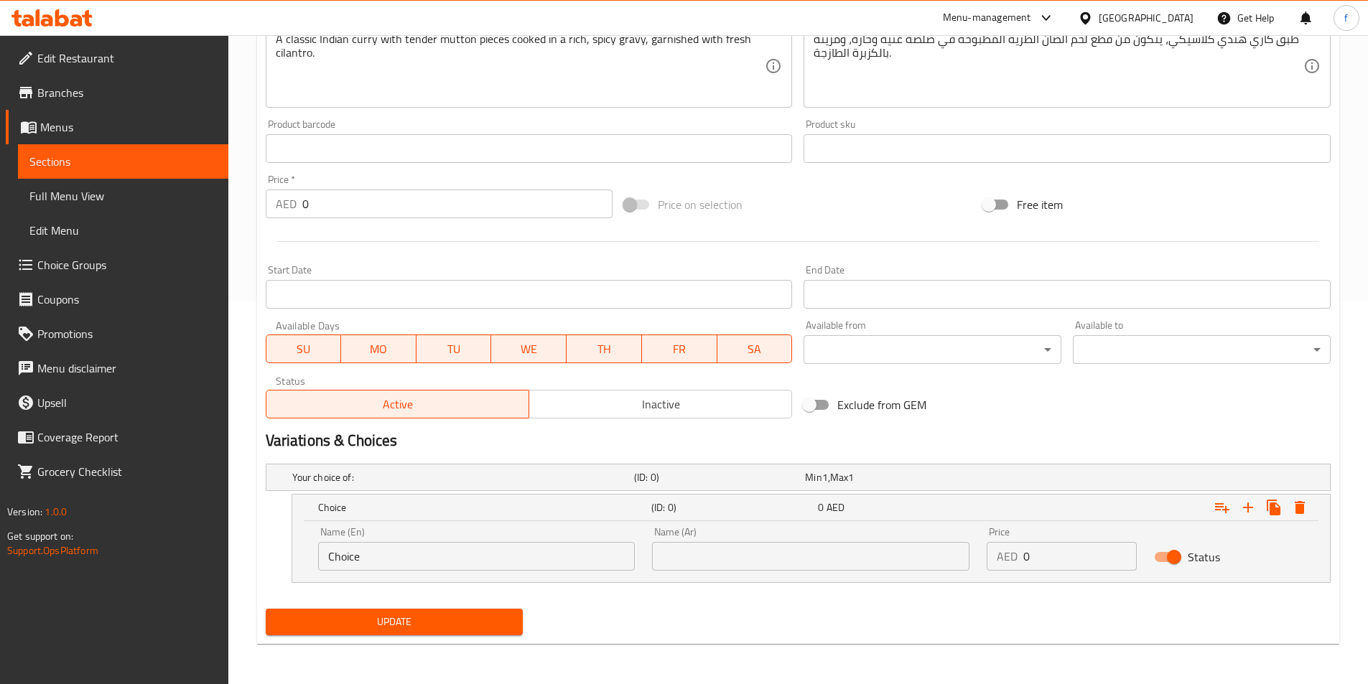
click at [351, 550] on input "Choice" at bounding box center [476, 556] width 317 height 29
type input "m"
type input "Medium"
click at [692, 556] on input "text" at bounding box center [810, 556] width 317 height 29
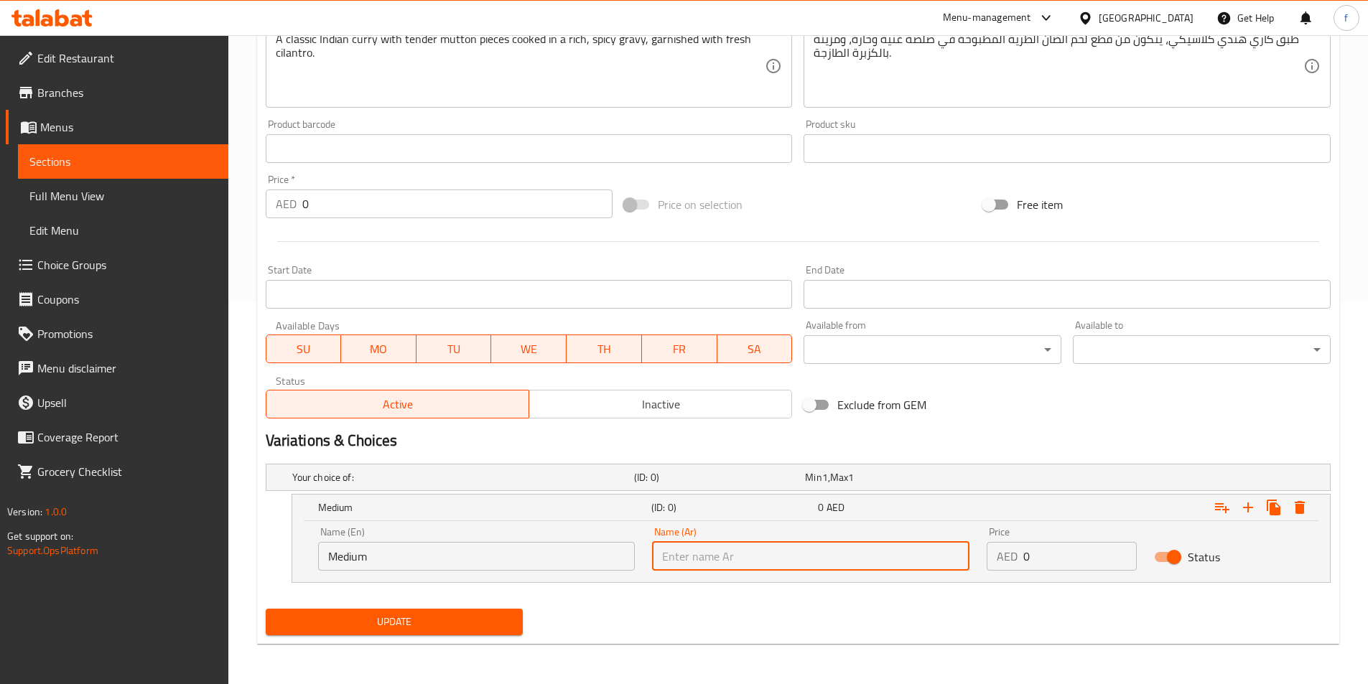
type input "l"
type input "متوسط"
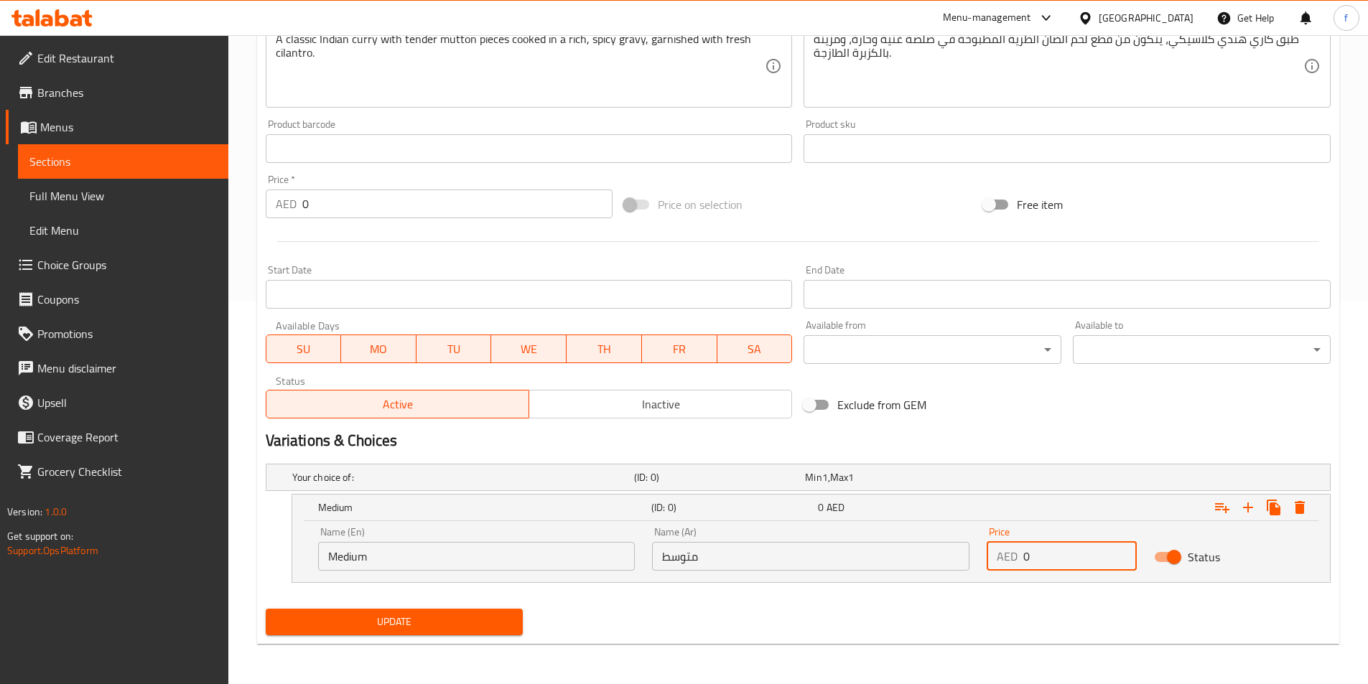
drag, startPoint x: 1082, startPoint y: 544, endPoint x: 1010, endPoint y: 547, distance: 72.6
click at [1010, 547] on div "AED 0 Price" at bounding box center [1062, 556] width 150 height 29
type input "1"
type input "13.50"
click at [1250, 508] on icon "Expand" at bounding box center [1247, 507] width 17 height 17
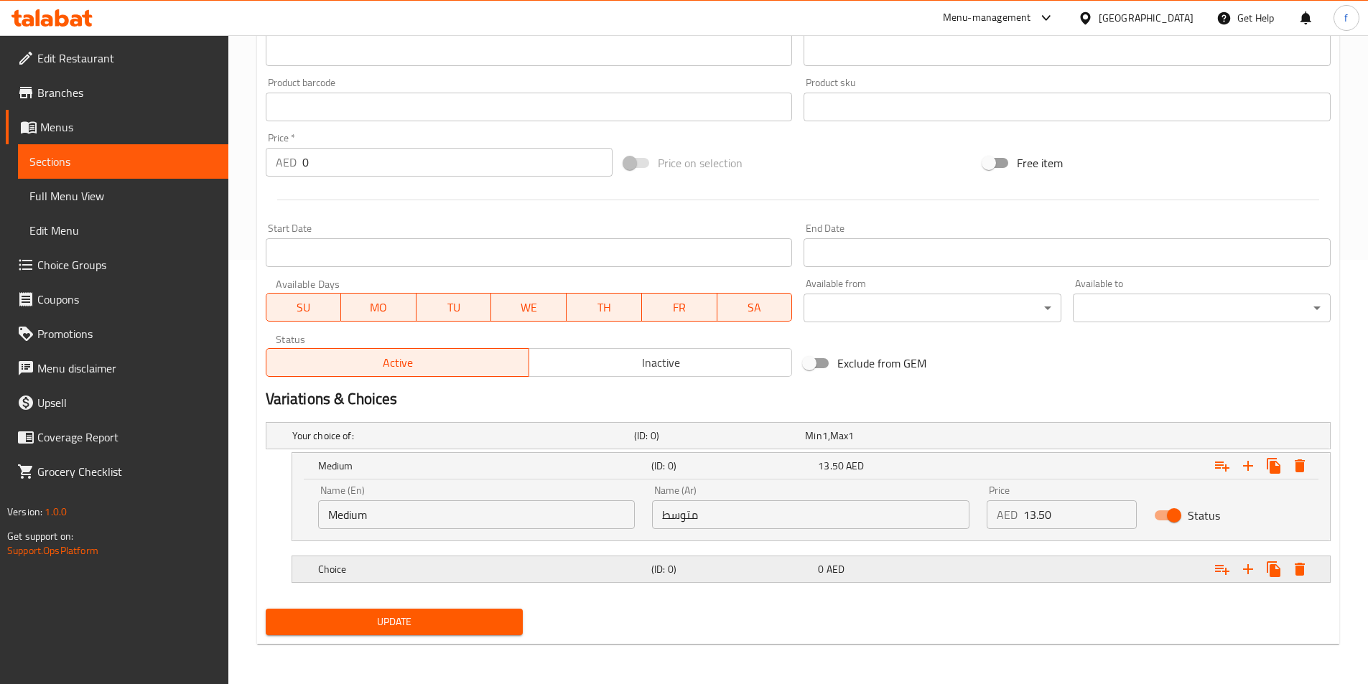
click at [828, 445] on span "AED" at bounding box center [825, 436] width 6 height 19
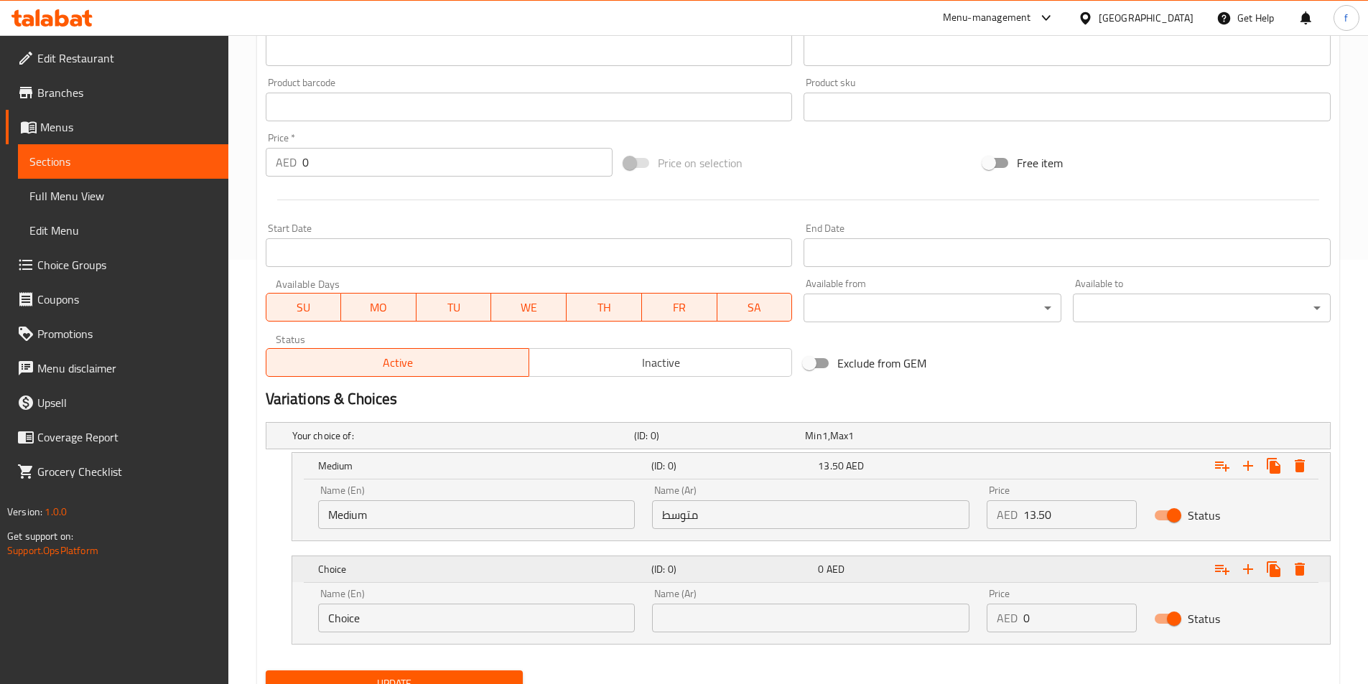
scroll to position [486, 0]
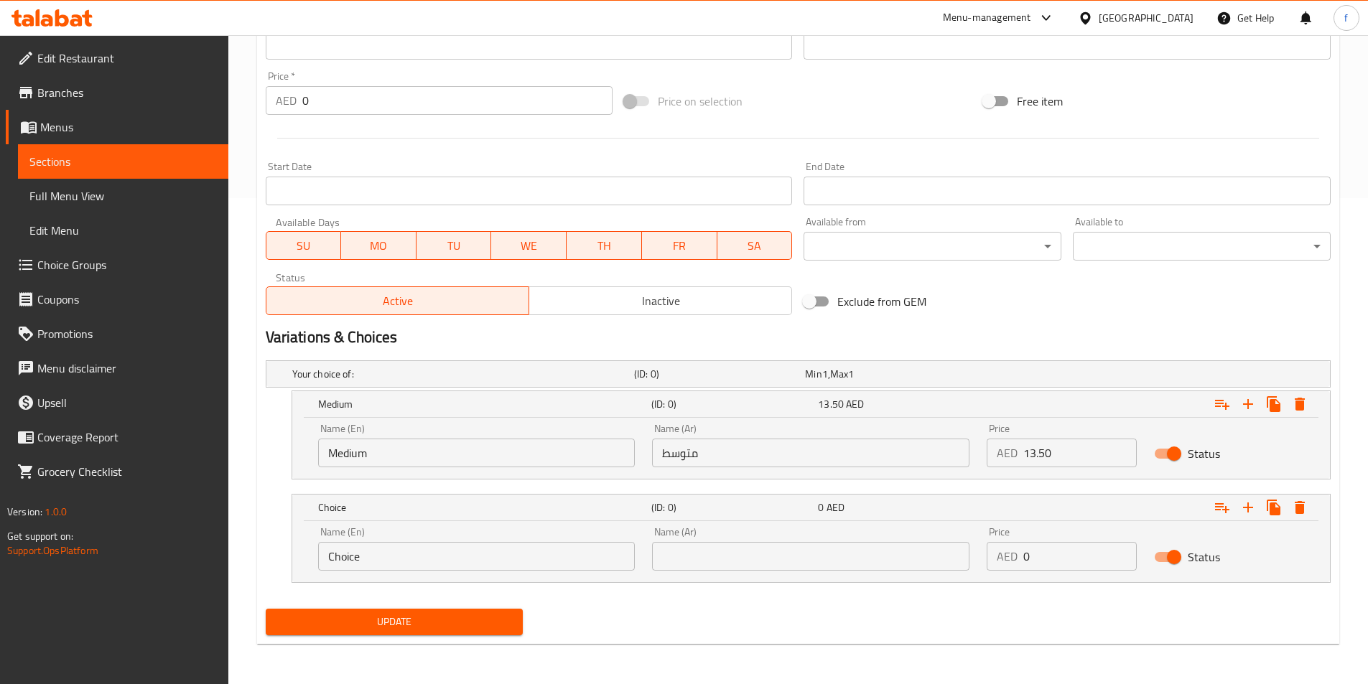
click at [475, 549] on input "Choice" at bounding box center [476, 556] width 317 height 29
type input "م"
type input "Large"
click at [776, 580] on div "Name (En) Large Name (En) Name (Ar) Name (Ar) Price AED 0 Price Status" at bounding box center [811, 551] width 1038 height 61
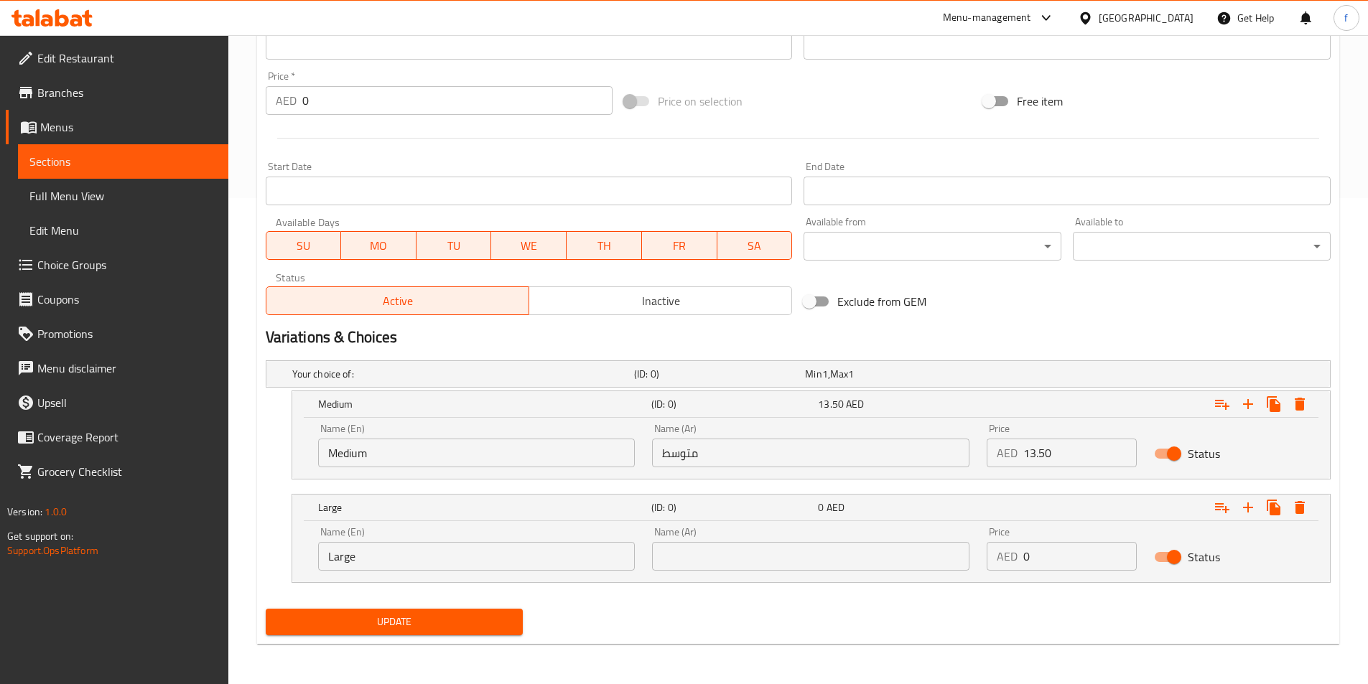
click at [787, 559] on input "text" at bounding box center [810, 556] width 317 height 29
drag, startPoint x: 787, startPoint y: 558, endPoint x: 786, endPoint y: 546, distance: 12.2
click at [787, 558] on input "text" at bounding box center [810, 556] width 317 height 29
type input "كبير"
drag, startPoint x: 1036, startPoint y: 561, endPoint x: 1001, endPoint y: 552, distance: 36.2
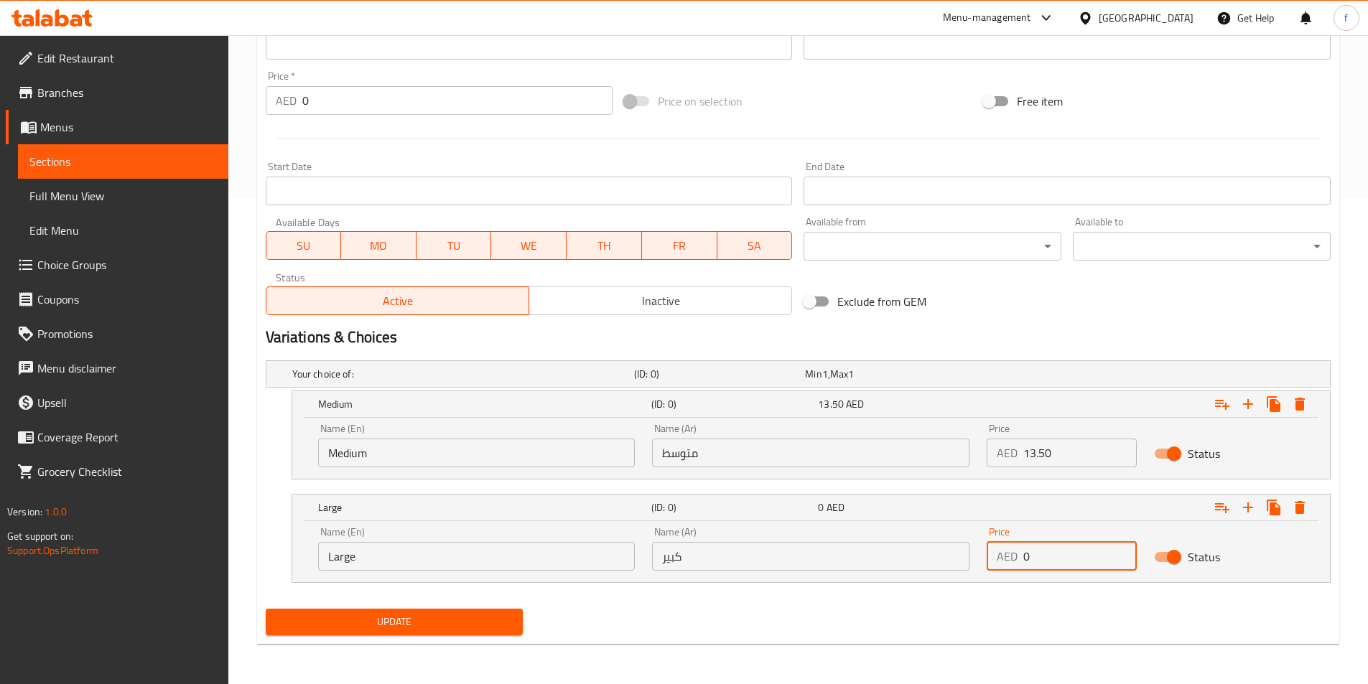
click at [1001, 552] on div "AED 0 Price" at bounding box center [1062, 556] width 150 height 29
type input "18.50"
click at [329, 619] on span "Update" at bounding box center [394, 622] width 235 height 18
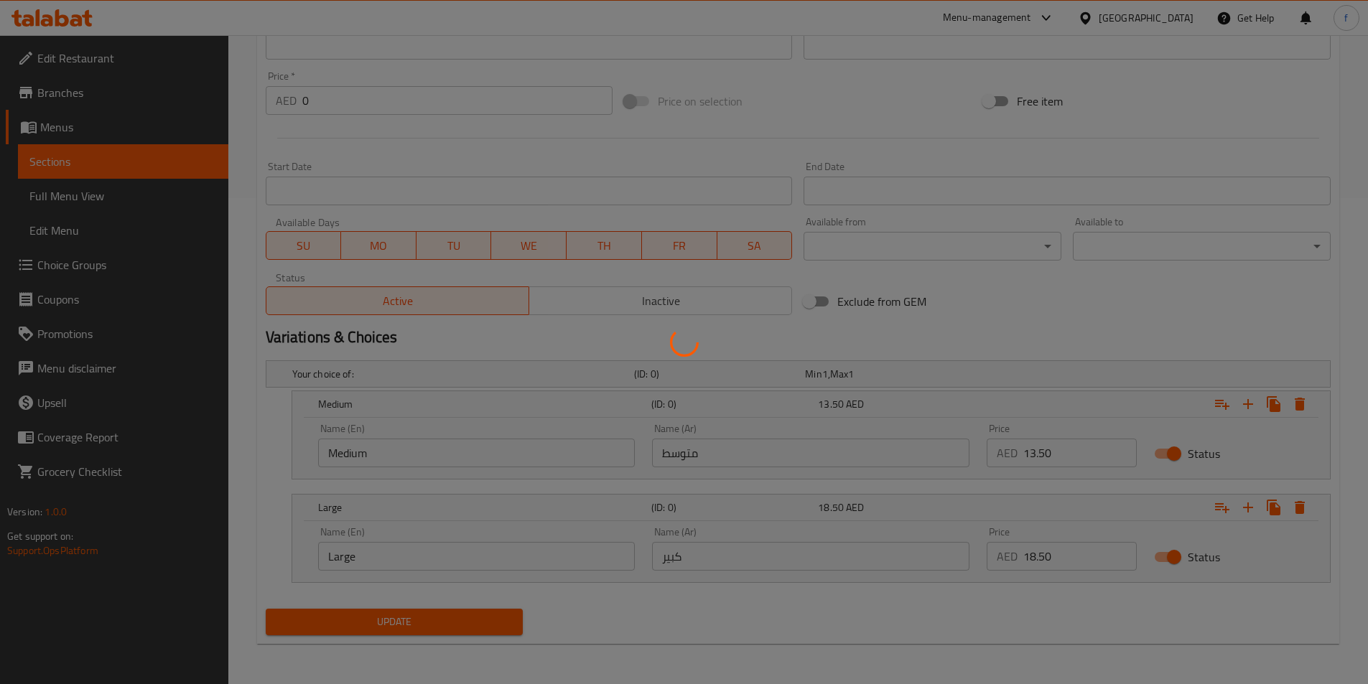
scroll to position [0, 0]
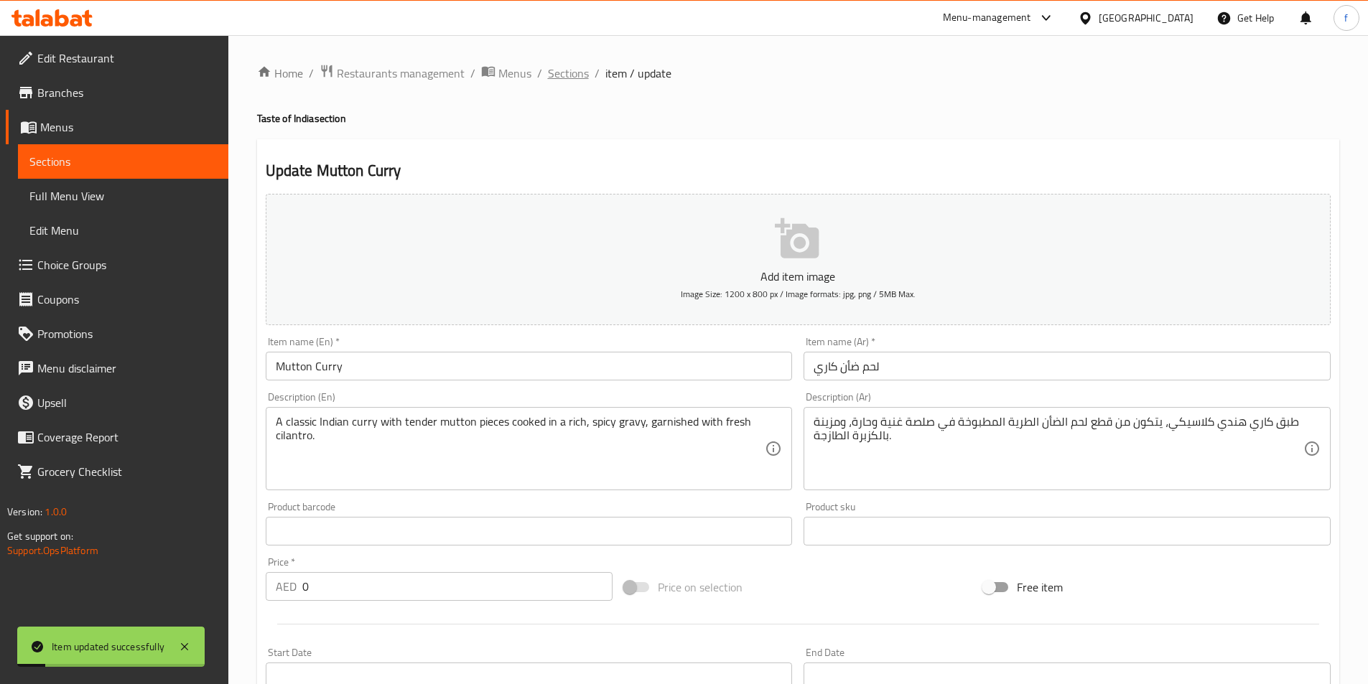
click at [565, 69] on span "Sections" at bounding box center [568, 73] width 41 height 17
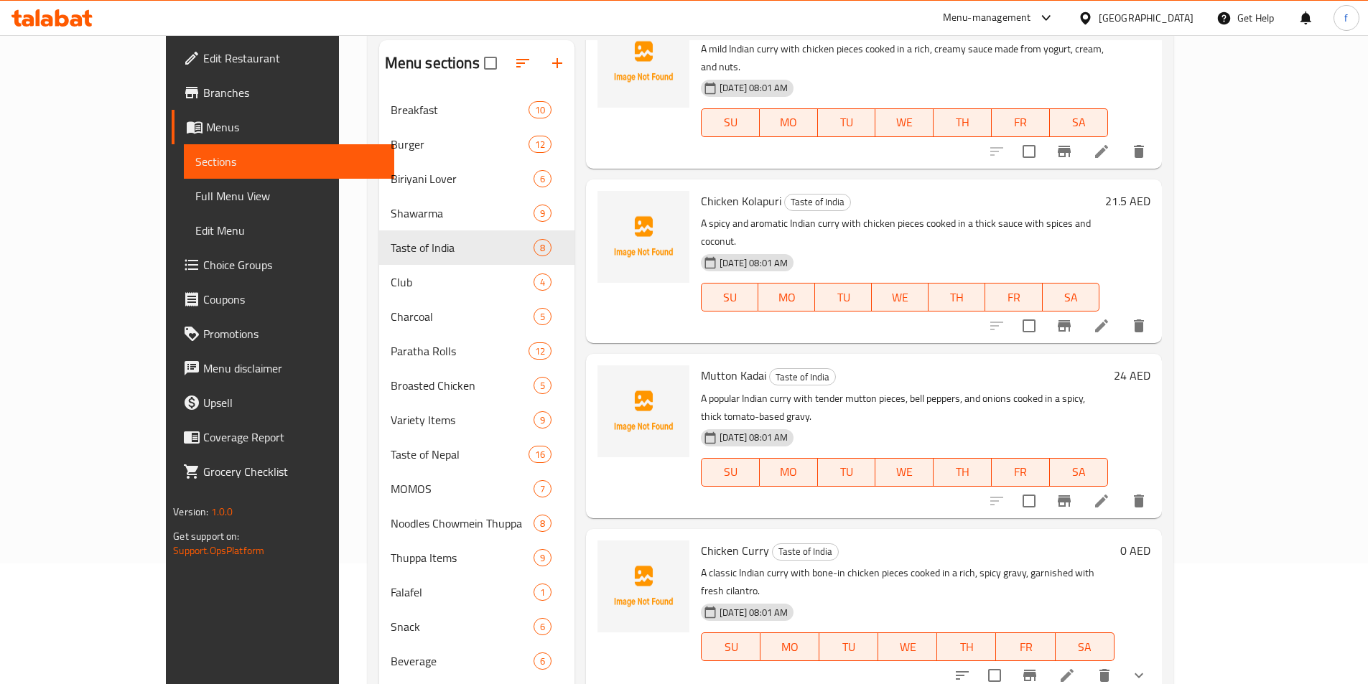
scroll to position [201, 0]
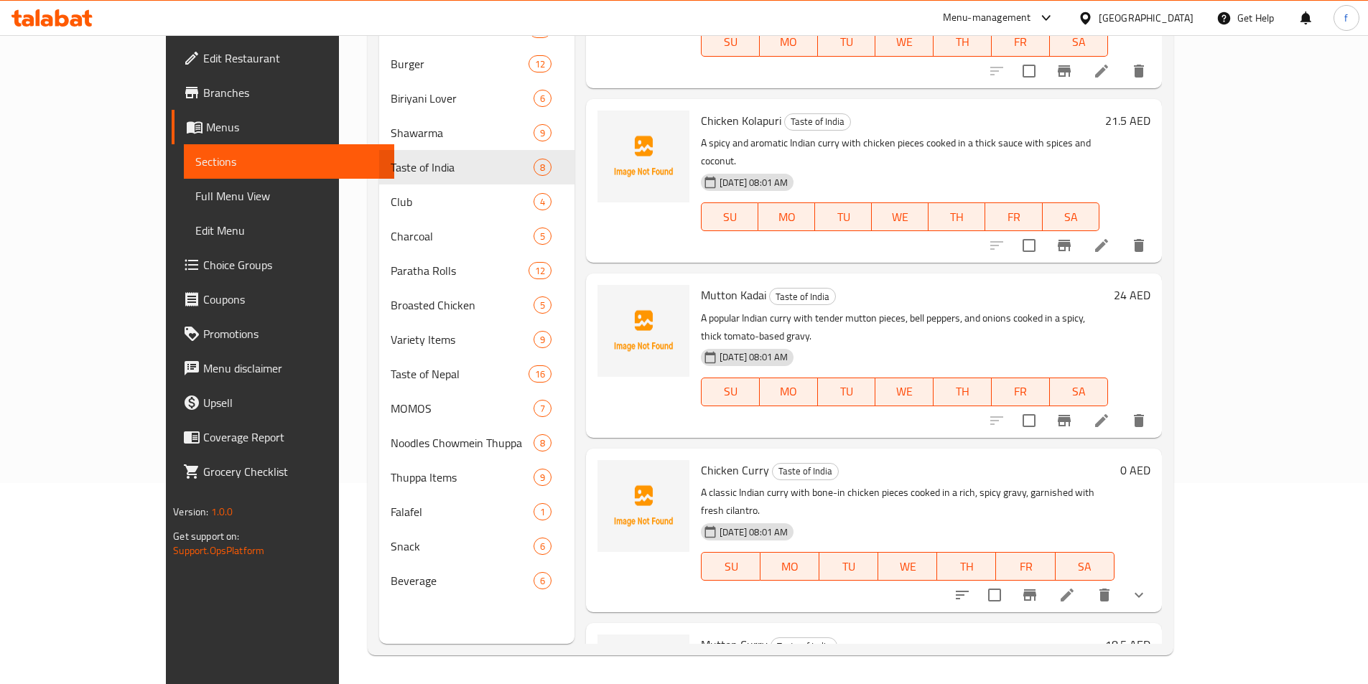
click at [695, 455] on div "Chicken Curry Taste of India A classic Indian curry with bone-in chicken pieces…" at bounding box center [907, 531] width 424 height 152
click at [701, 460] on span "Chicken Curry" at bounding box center [735, 471] width 68 height 22
copy h6 "Chicken Curry"
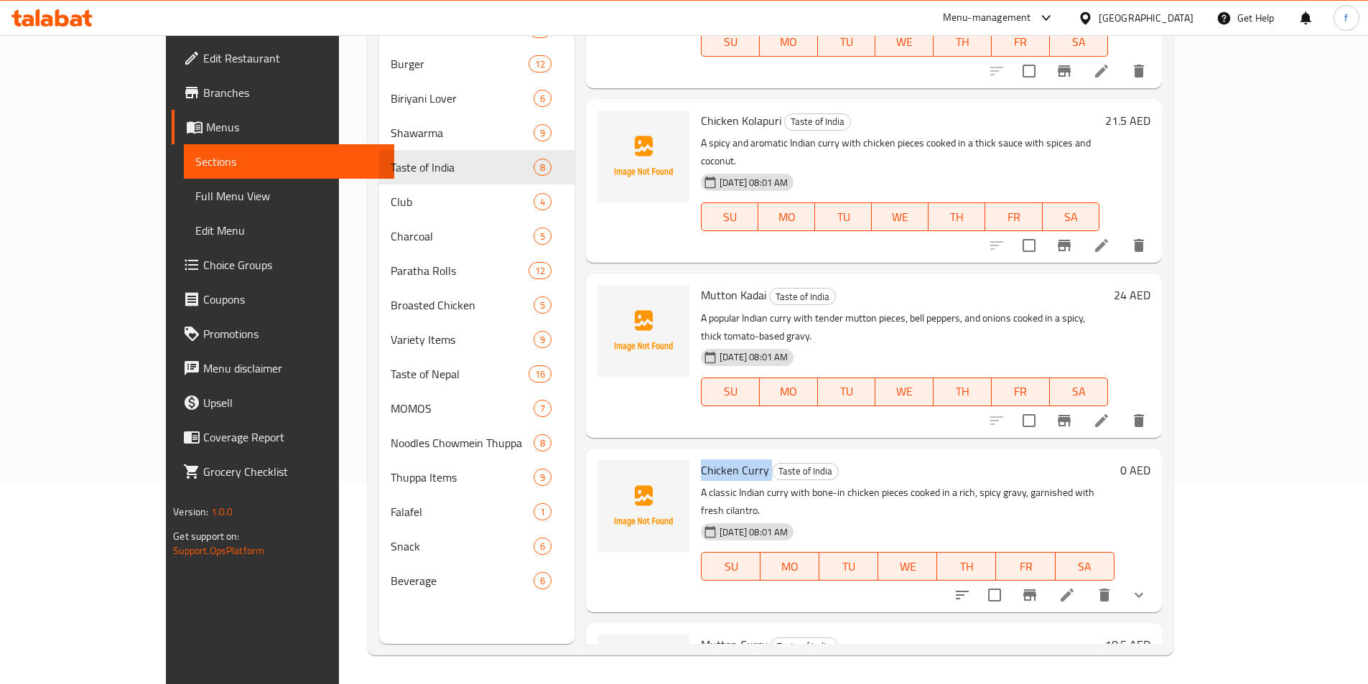
click at [703, 634] on span "Mutton Curry" at bounding box center [734, 645] width 67 height 22
click at [701, 634] on span "Mutton Curry" at bounding box center [734, 645] width 67 height 22
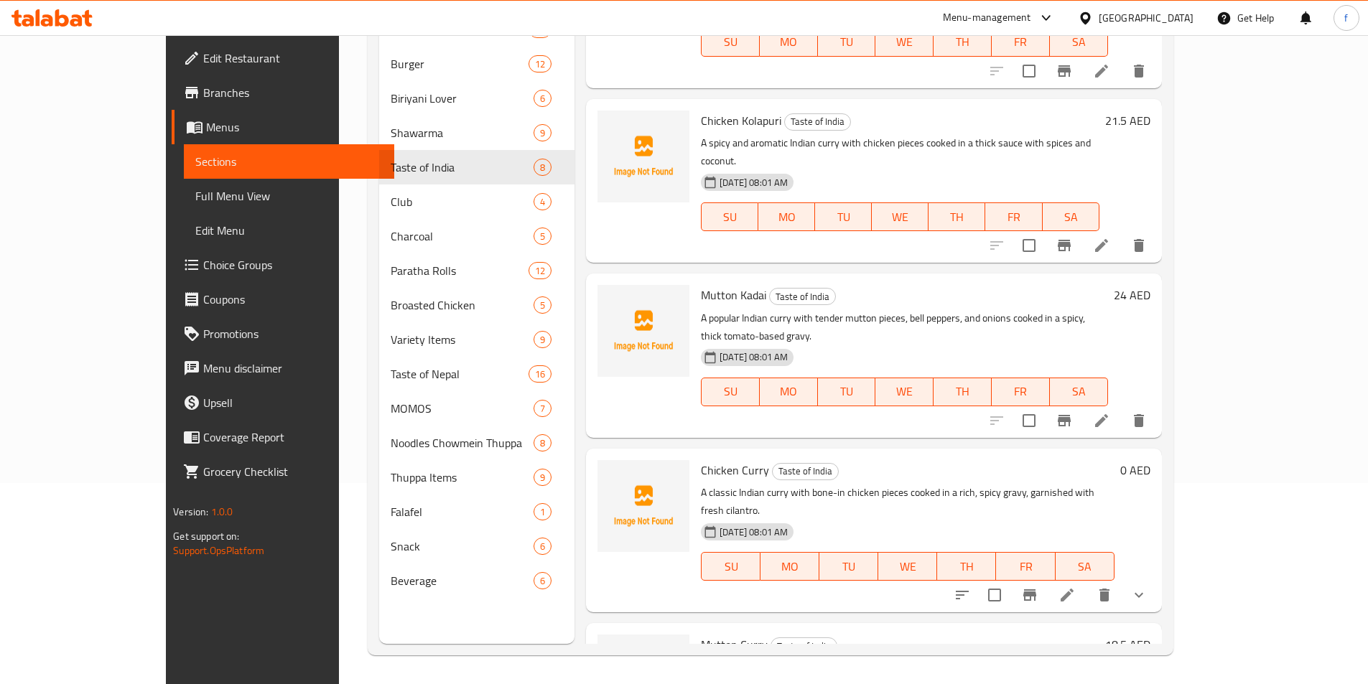
click at [701, 634] on span "Mutton Curry" at bounding box center [734, 645] width 67 height 22
copy h6 "Mutton Curry"
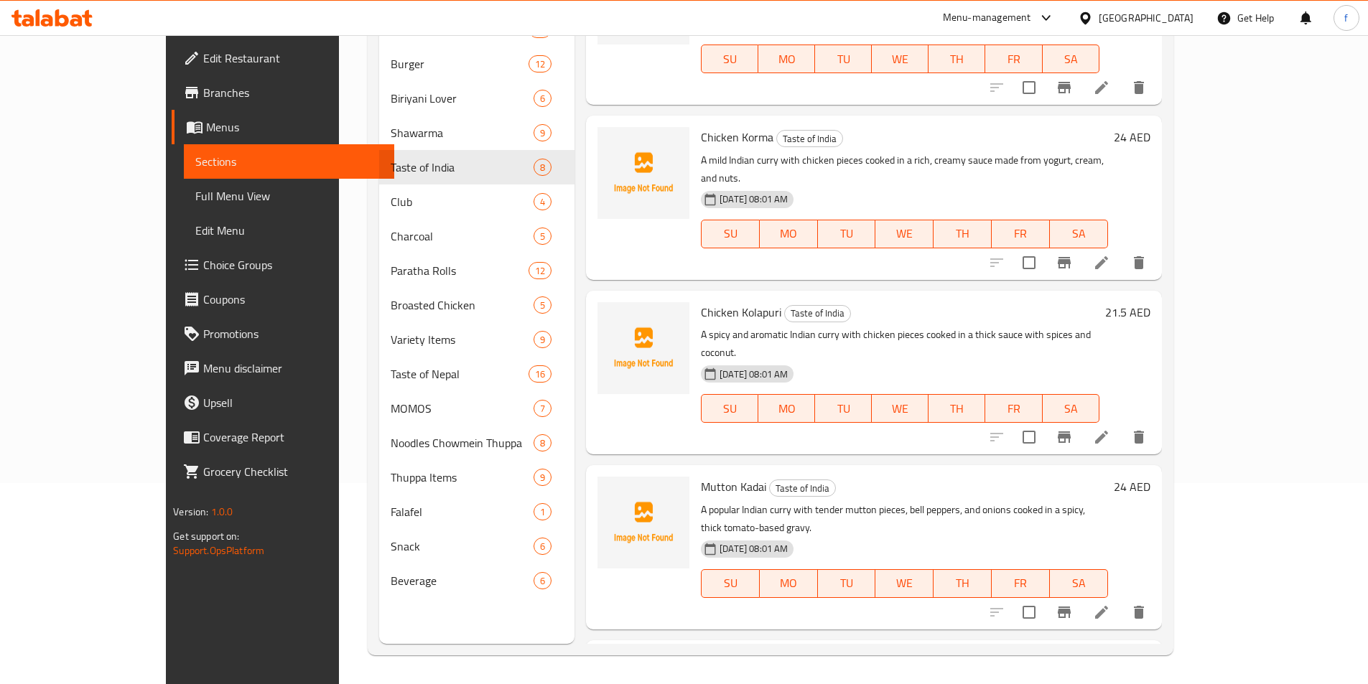
scroll to position [607, 0]
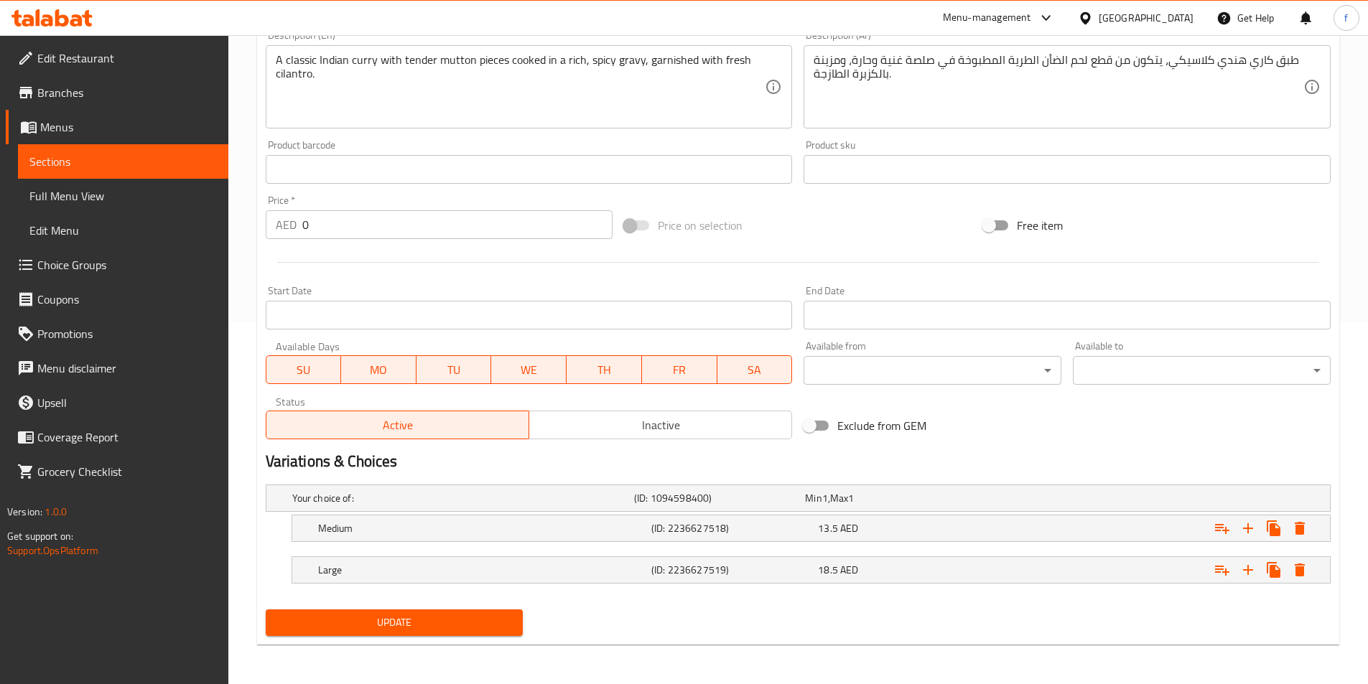
scroll to position [363, 0]
click at [375, 617] on span "Update" at bounding box center [394, 622] width 235 height 18
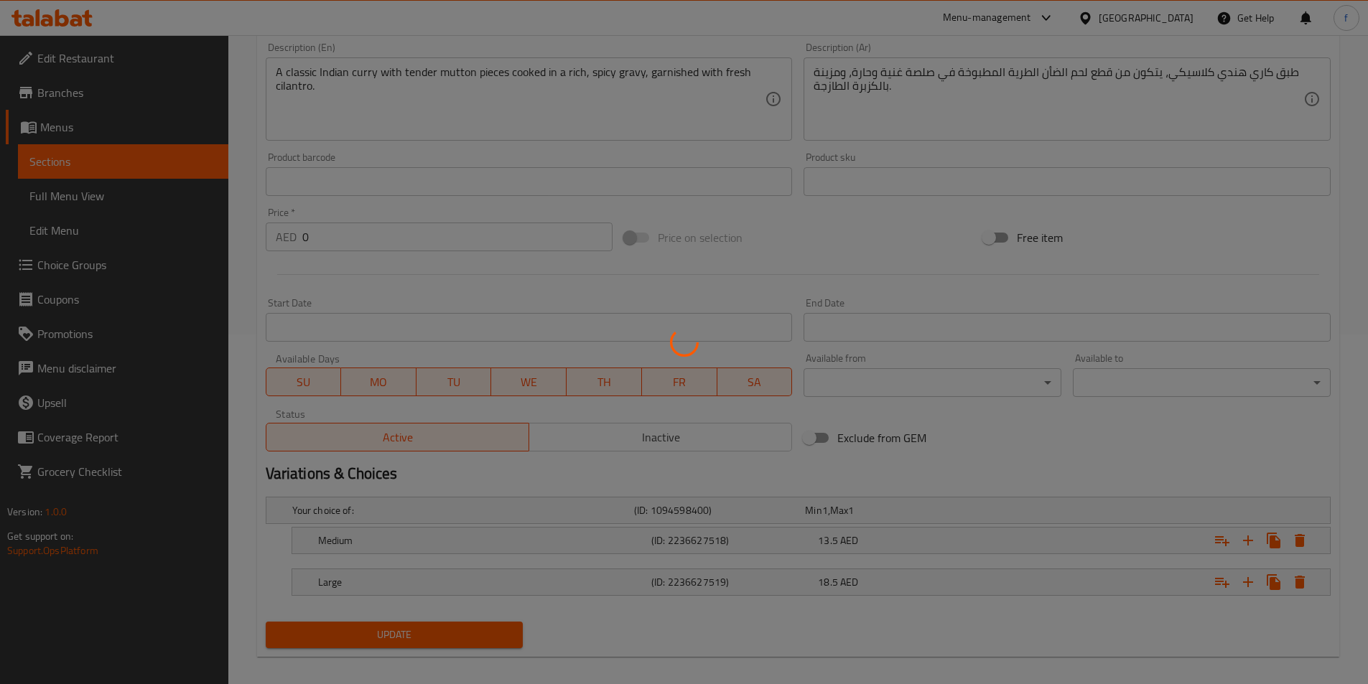
scroll to position [0, 0]
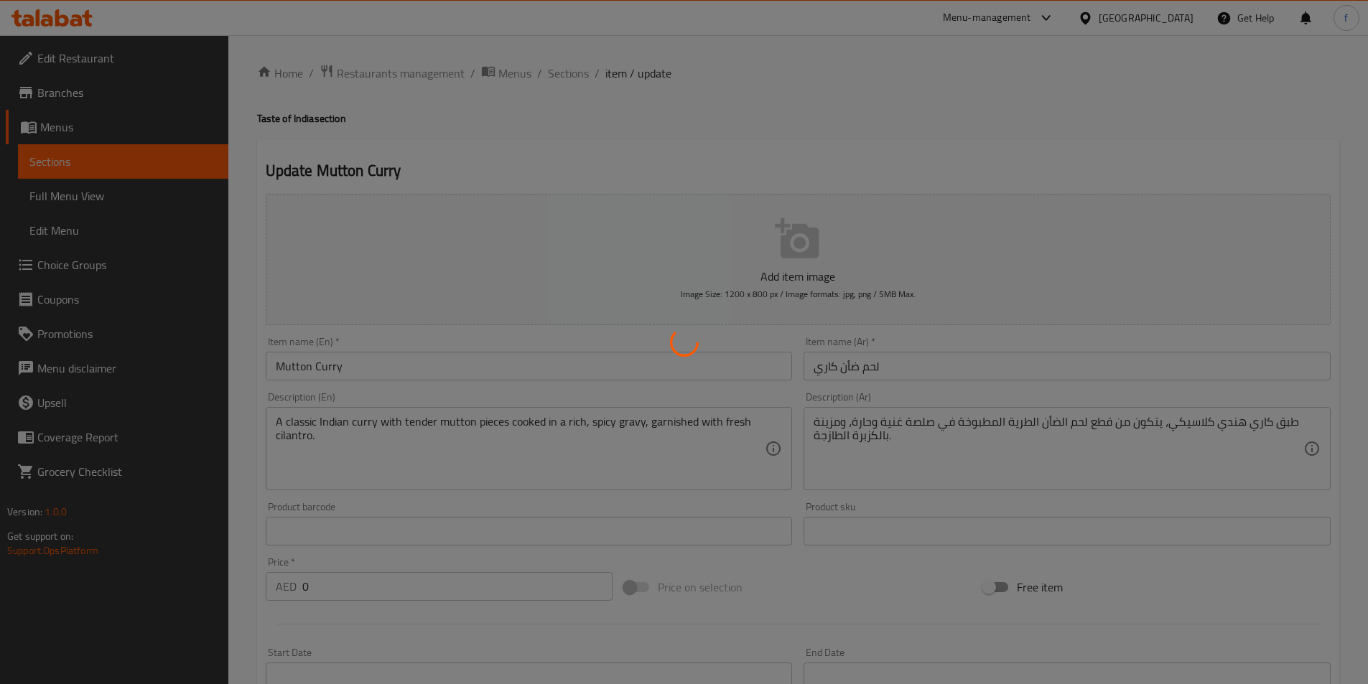
click at [542, 72] on div at bounding box center [684, 342] width 1368 height 684
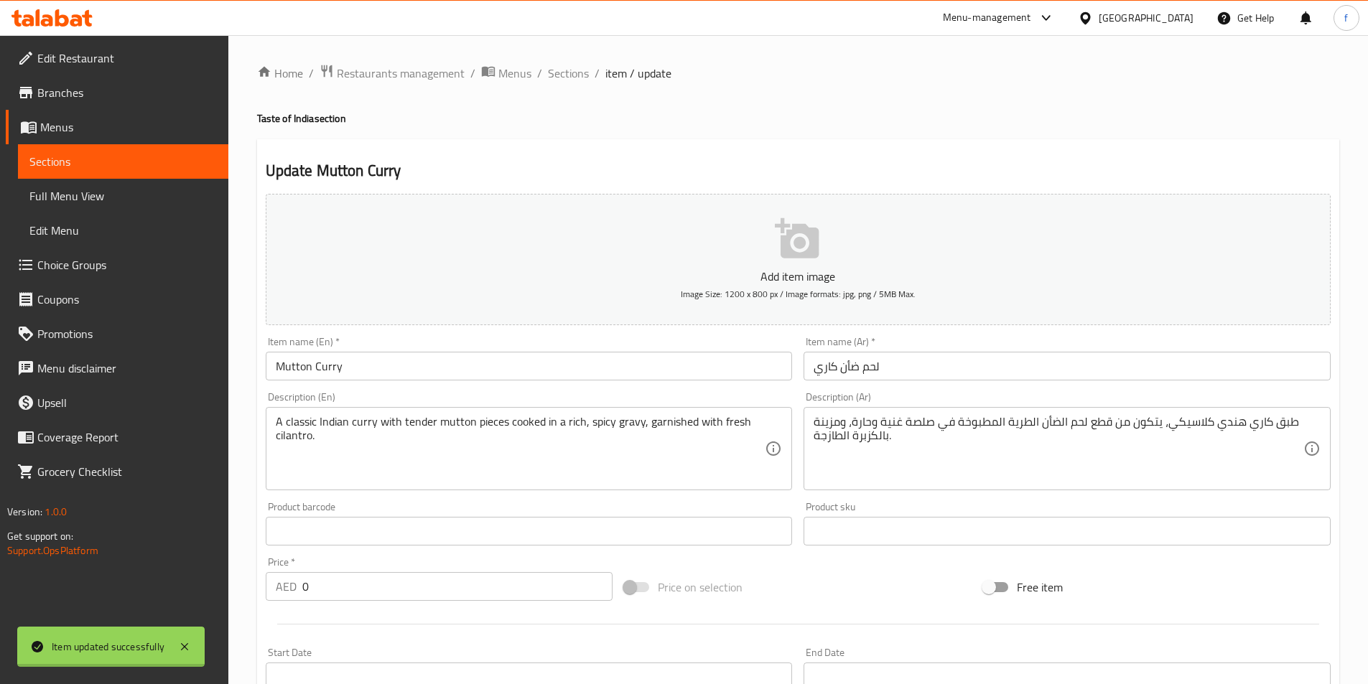
click at [542, 72] on div at bounding box center [684, 342] width 1368 height 684
click at [579, 75] on span "Sections" at bounding box center [568, 73] width 41 height 17
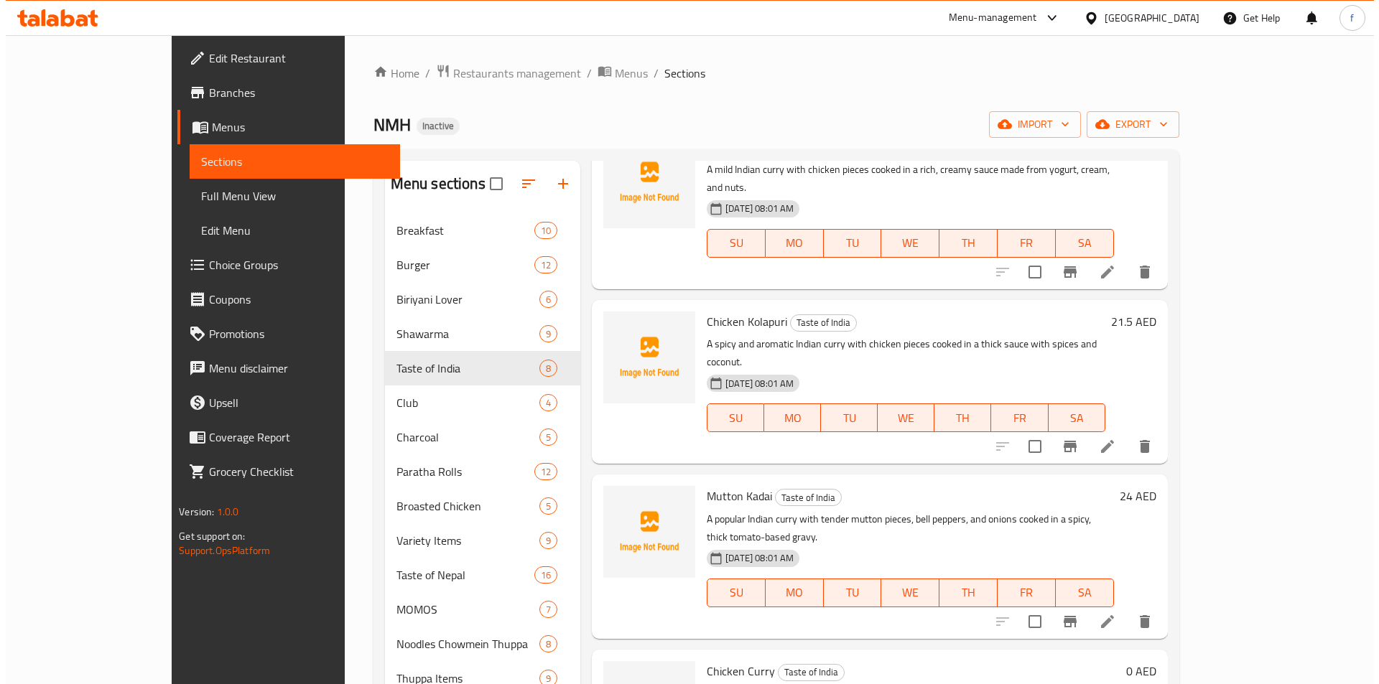
scroll to position [201, 0]
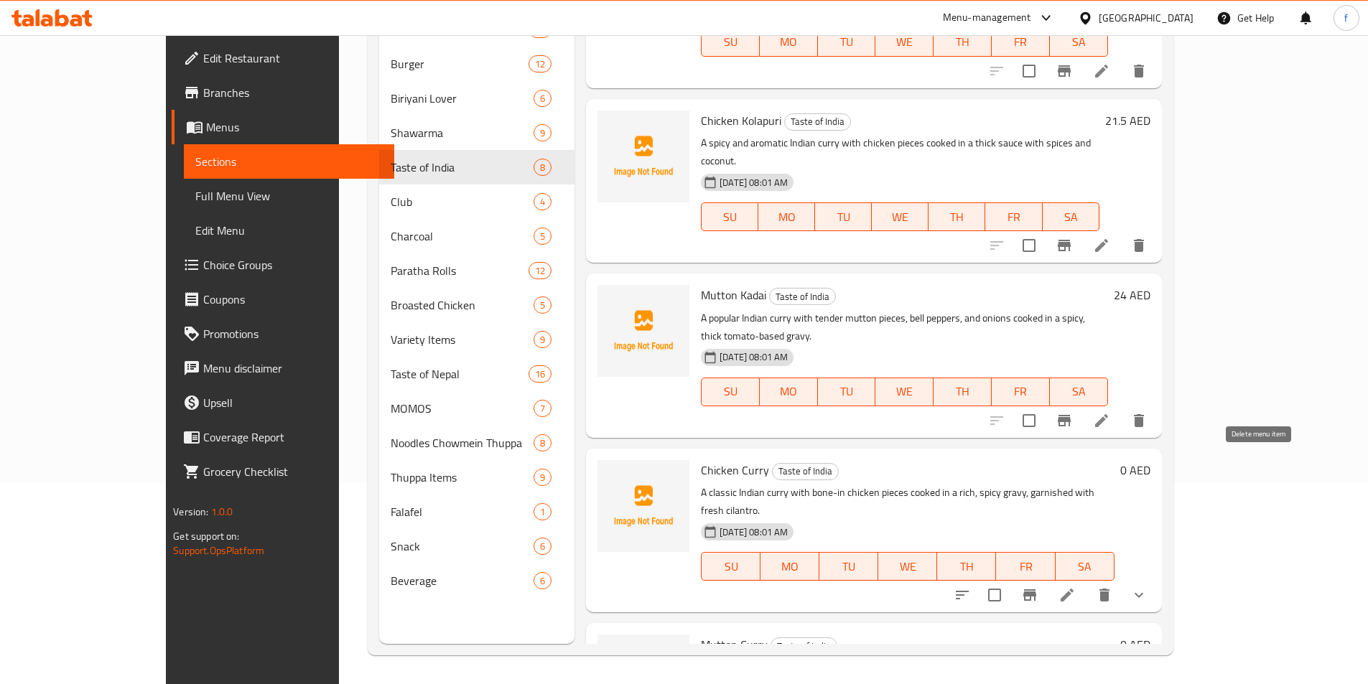
click at [1109, 589] on icon "delete" at bounding box center [1104, 595] width 10 height 13
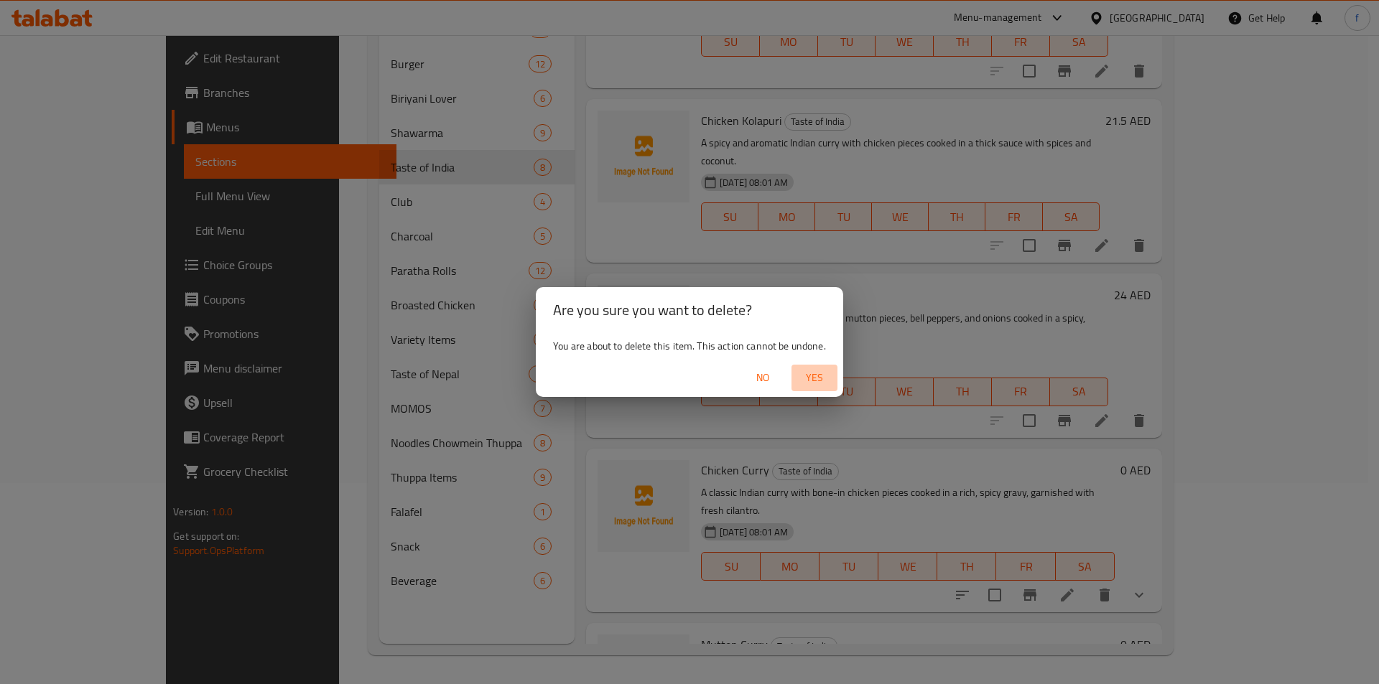
click at [818, 376] on span "Yes" at bounding box center [814, 378] width 34 height 18
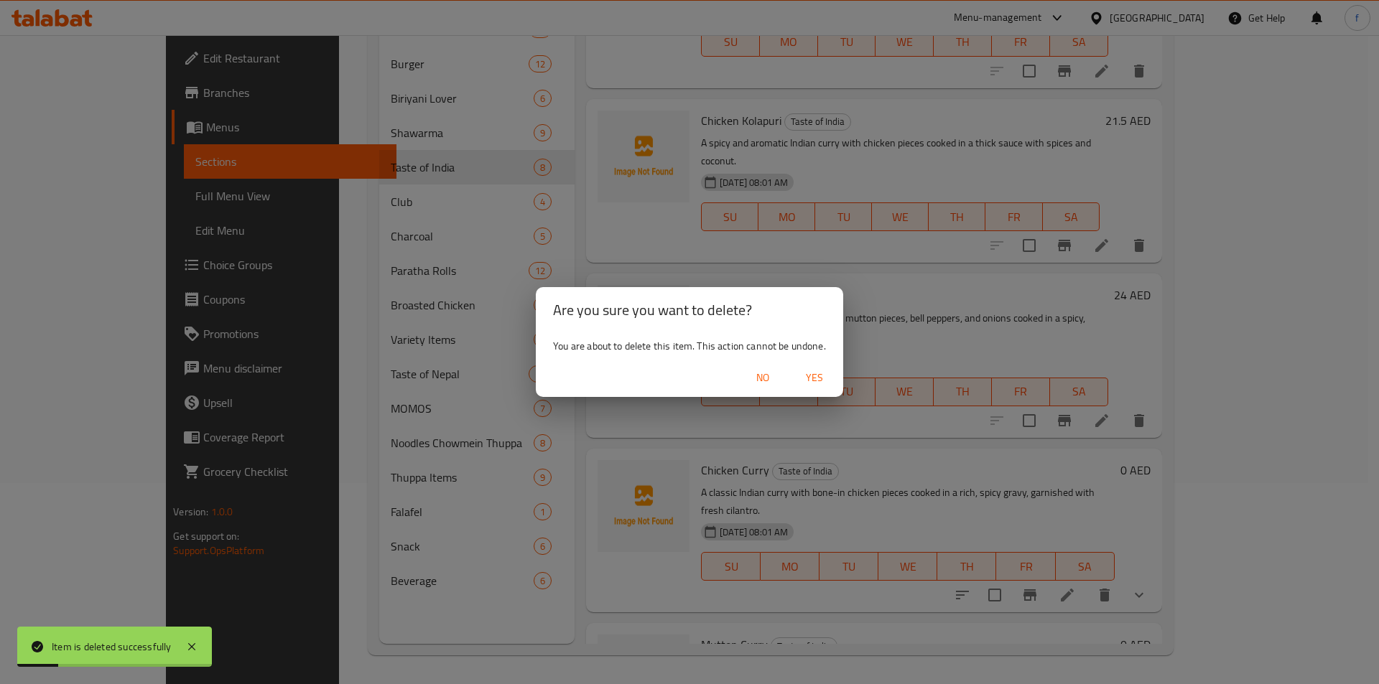
click at [815, 378] on span "Yes" at bounding box center [814, 378] width 34 height 18
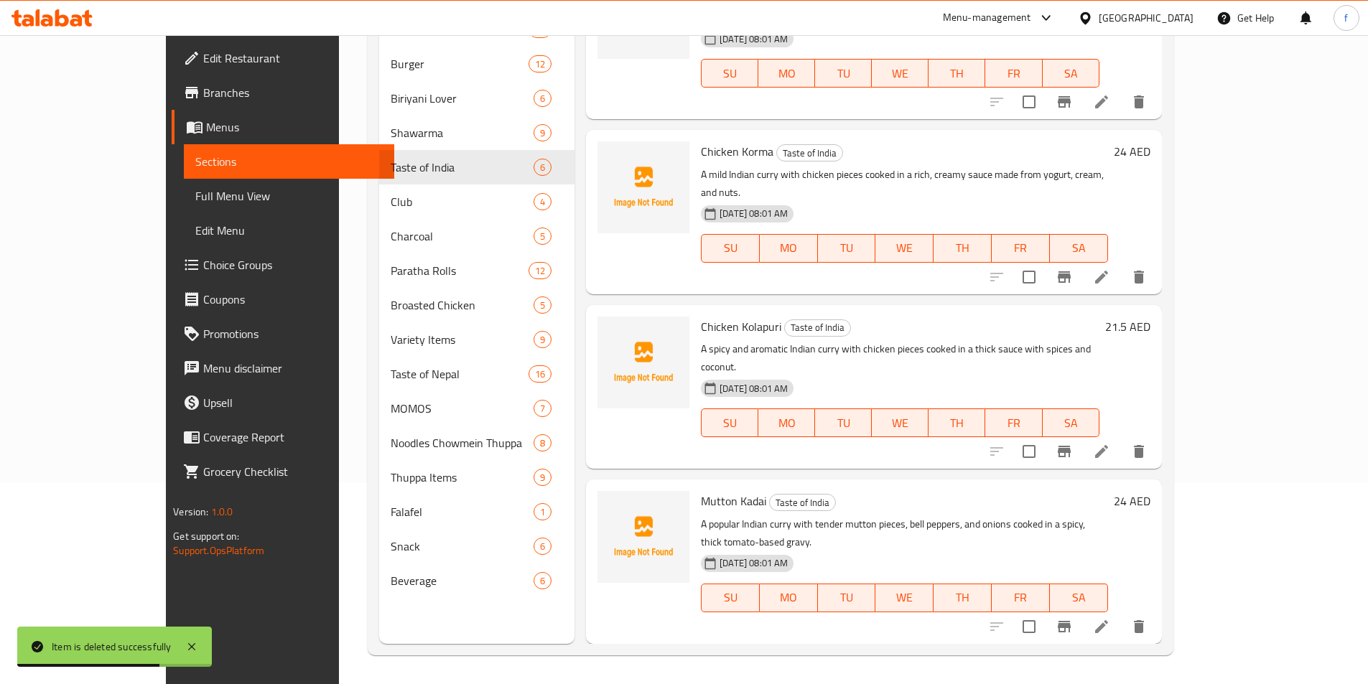
scroll to position [293, 0]
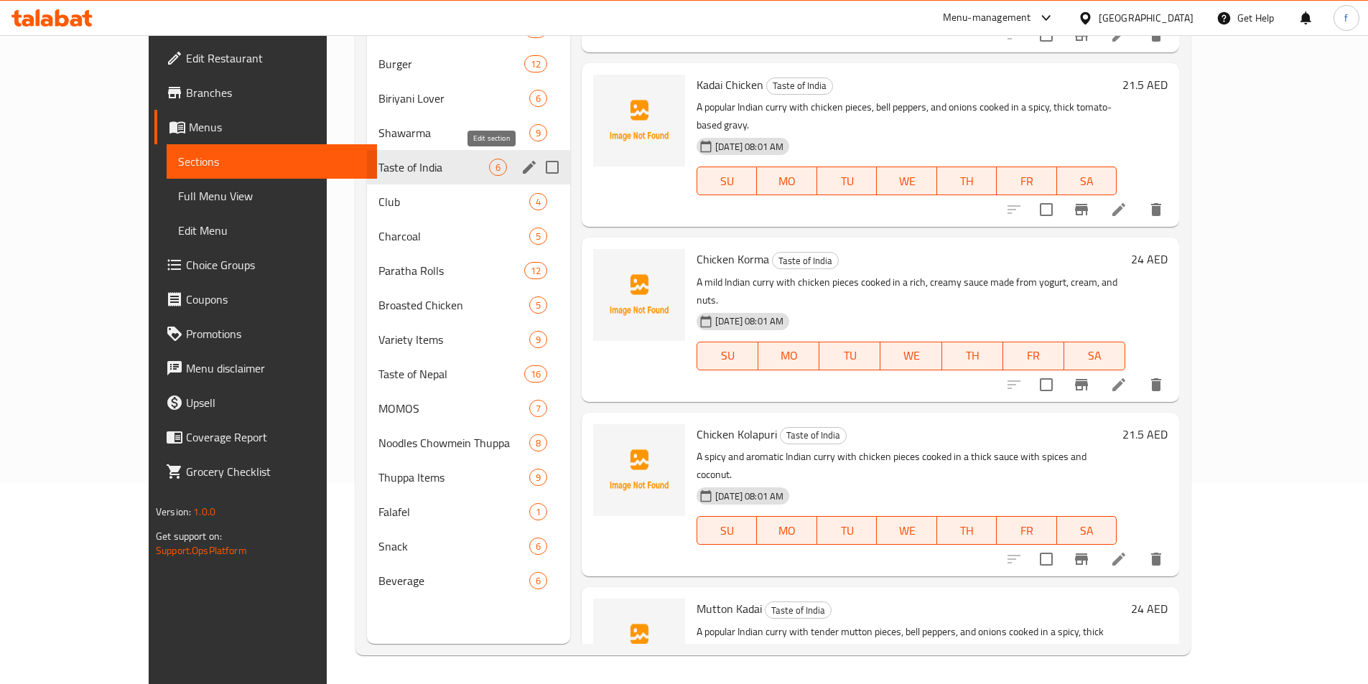
click at [521, 166] on icon "edit" at bounding box center [529, 167] width 17 height 17
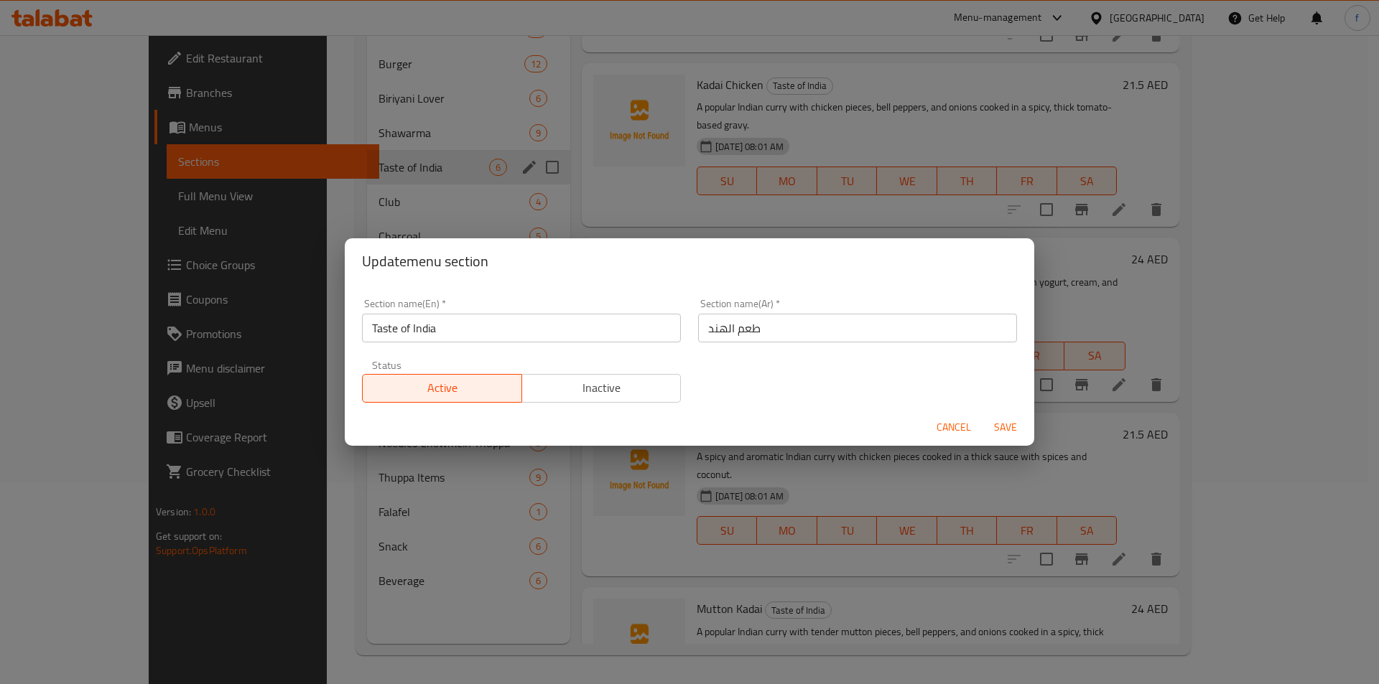
click at [758, 324] on input "طعم الهند" at bounding box center [857, 328] width 319 height 29
type input "ت"
type input "تيست اوف انديا"
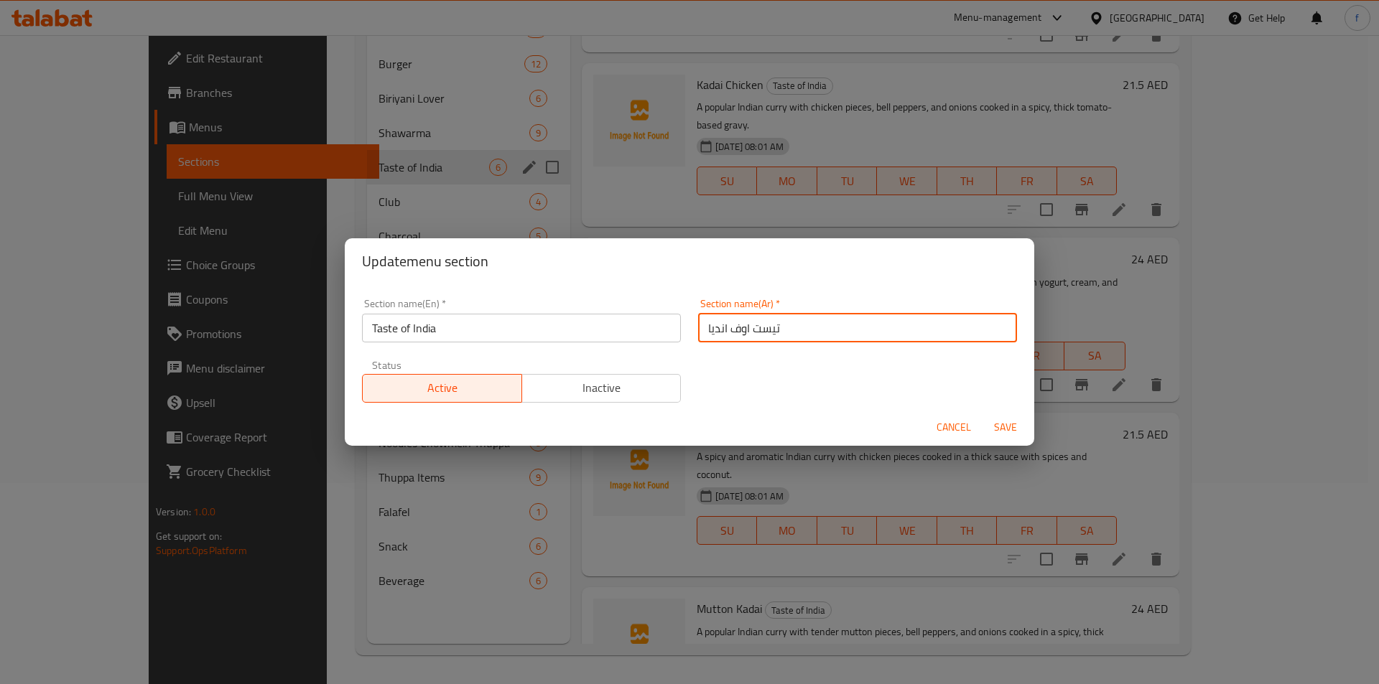
click at [1002, 428] on span "Save" at bounding box center [1005, 428] width 34 height 18
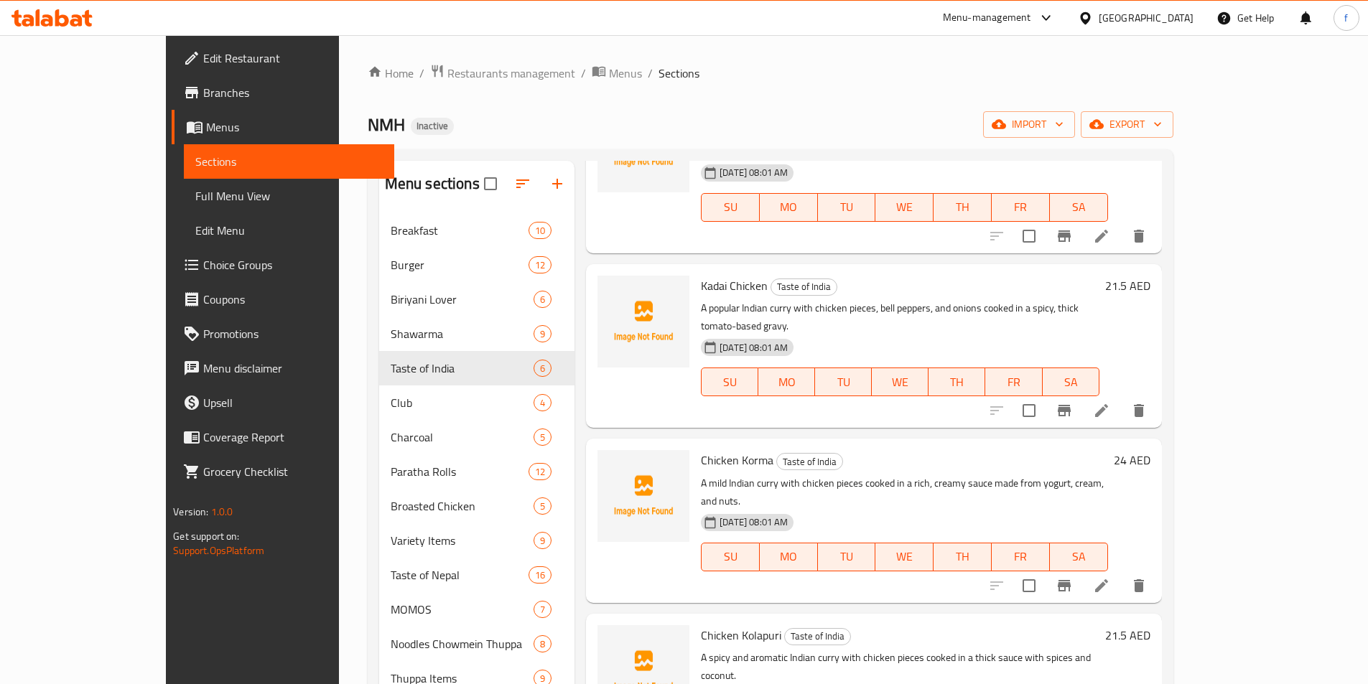
scroll to position [0, 0]
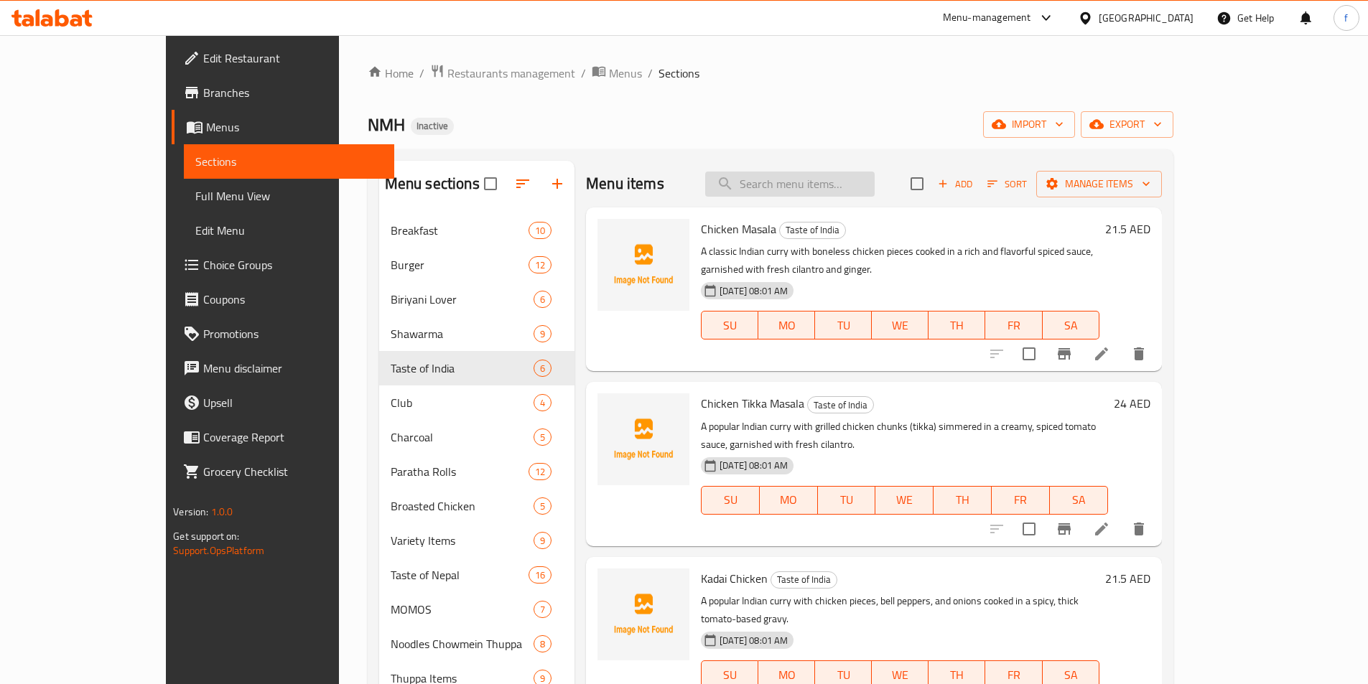
click at [844, 189] on input "search" at bounding box center [789, 184] width 169 height 25
paste input "Kadai Chicken"
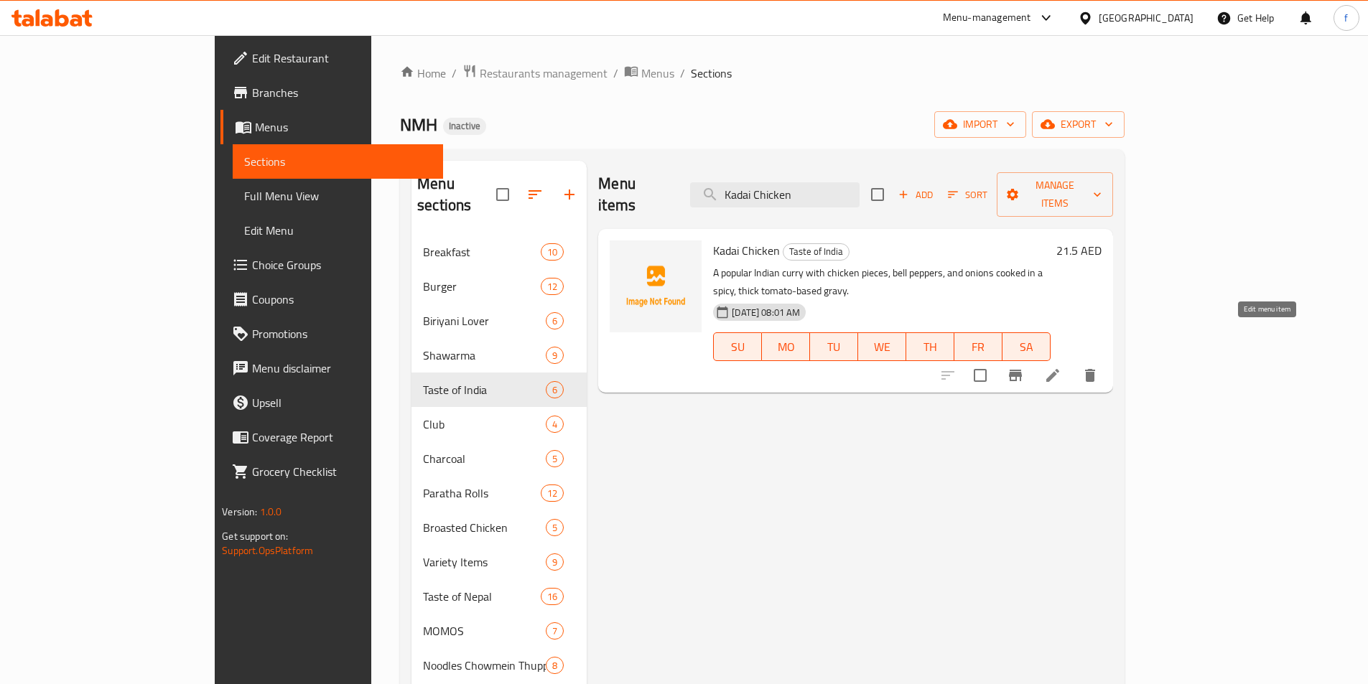
type input "Kadai Chicken"
click at [1059, 369] on icon at bounding box center [1052, 375] width 13 height 13
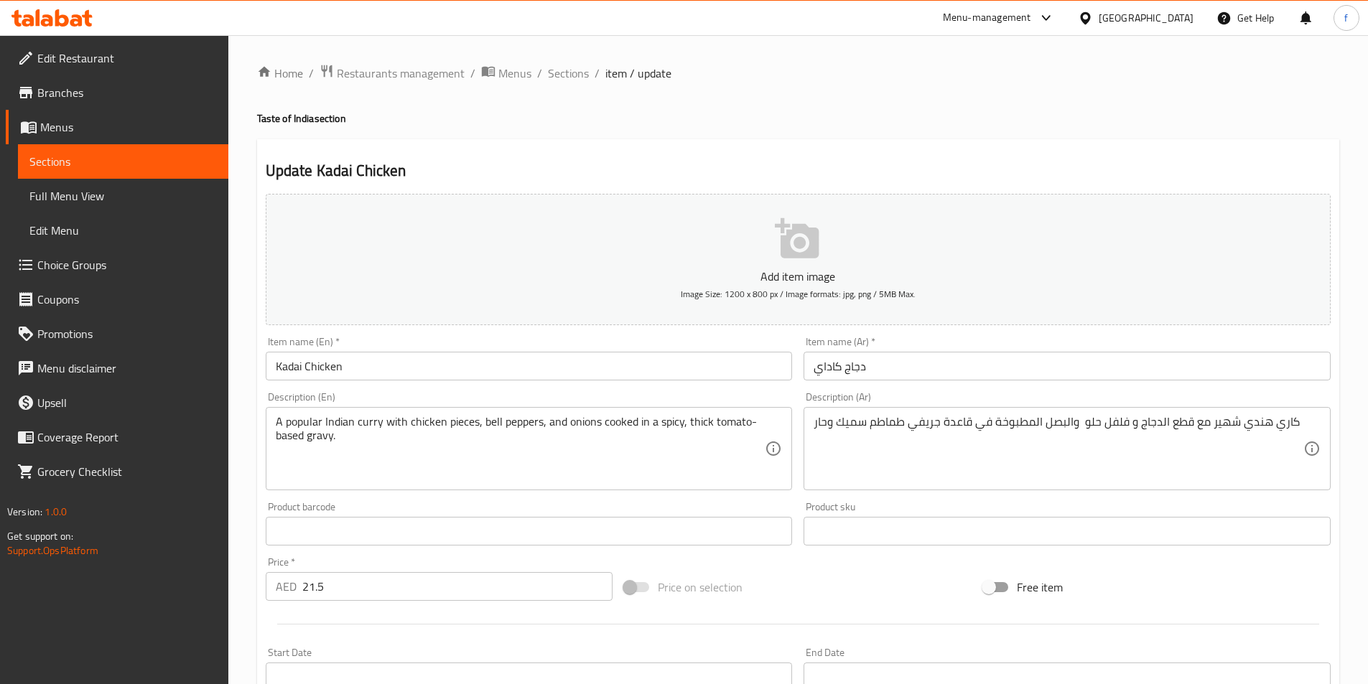
click at [957, 419] on textarea "كاري هندي شهير مع قطع الدجاج و فلفل حلو والبصل المطبوخة في قاعدة جريفي طماطم سم…" at bounding box center [1059, 449] width 490 height 68
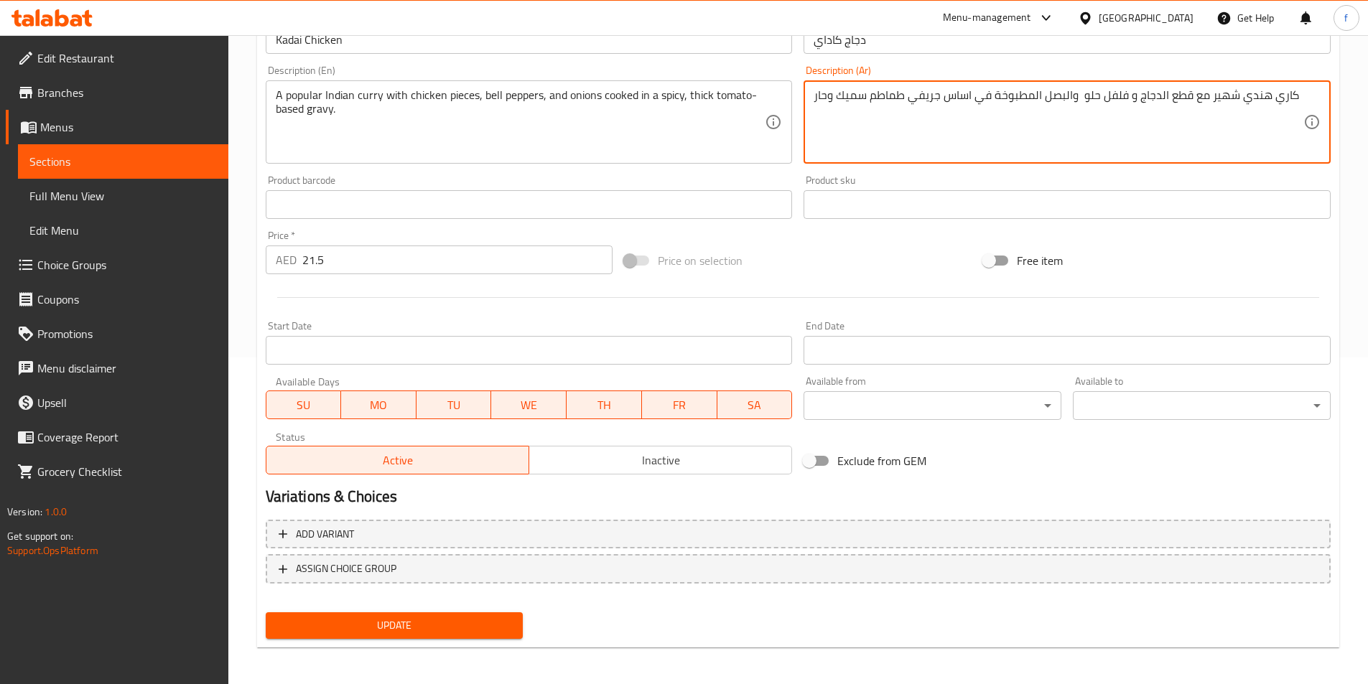
scroll to position [330, 0]
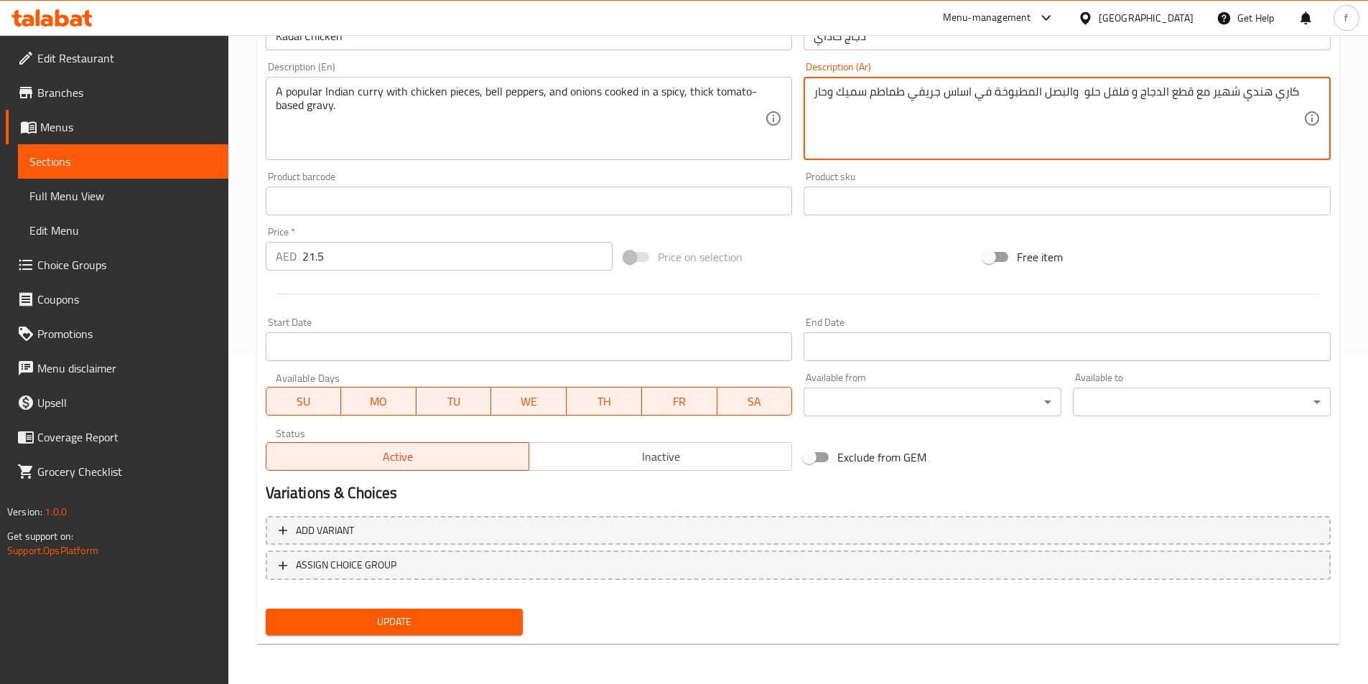
type textarea "كاري هندي شهير مع قطع الدجاج و فلفل حلو والبصل المطبوخة في اساس جريفي طماطم سمي…"
click at [478, 625] on span "Update" at bounding box center [394, 622] width 235 height 18
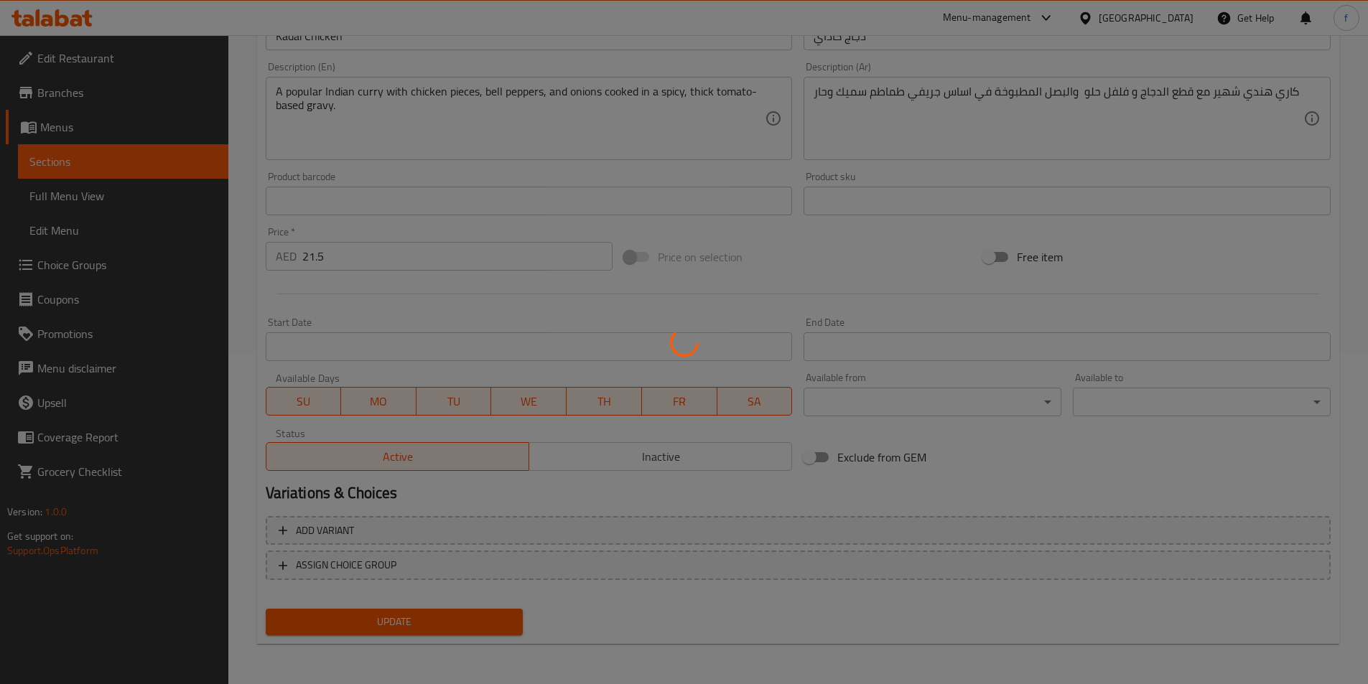
scroll to position [0, 0]
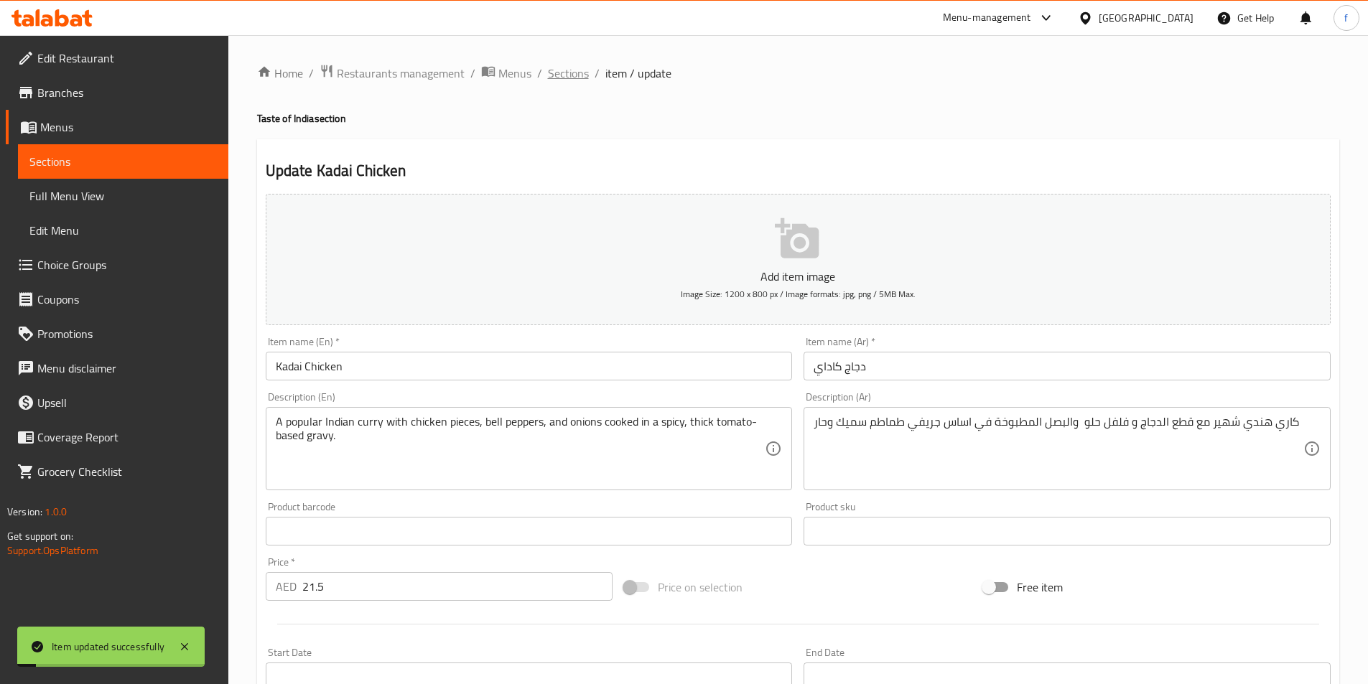
click at [550, 80] on span "Sections" at bounding box center [568, 73] width 41 height 17
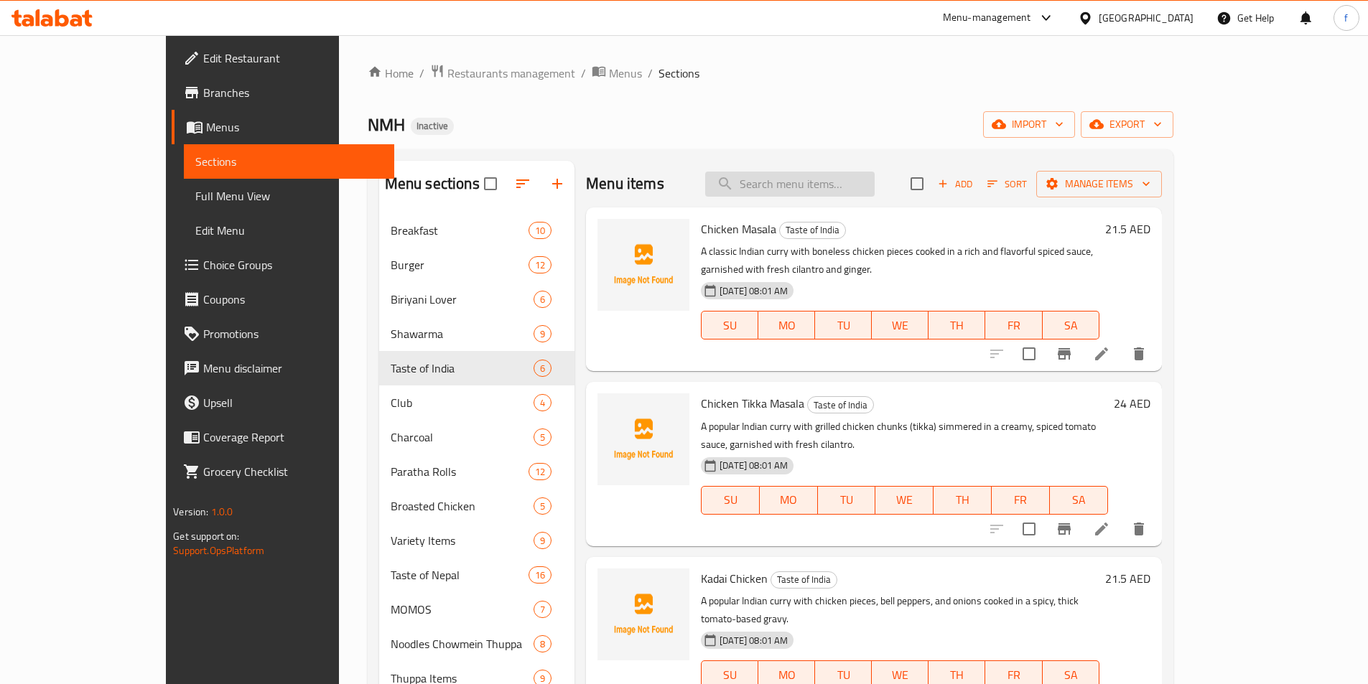
click at [834, 192] on input "search" at bounding box center [789, 184] width 169 height 25
paste input "Charcoal Biryani"
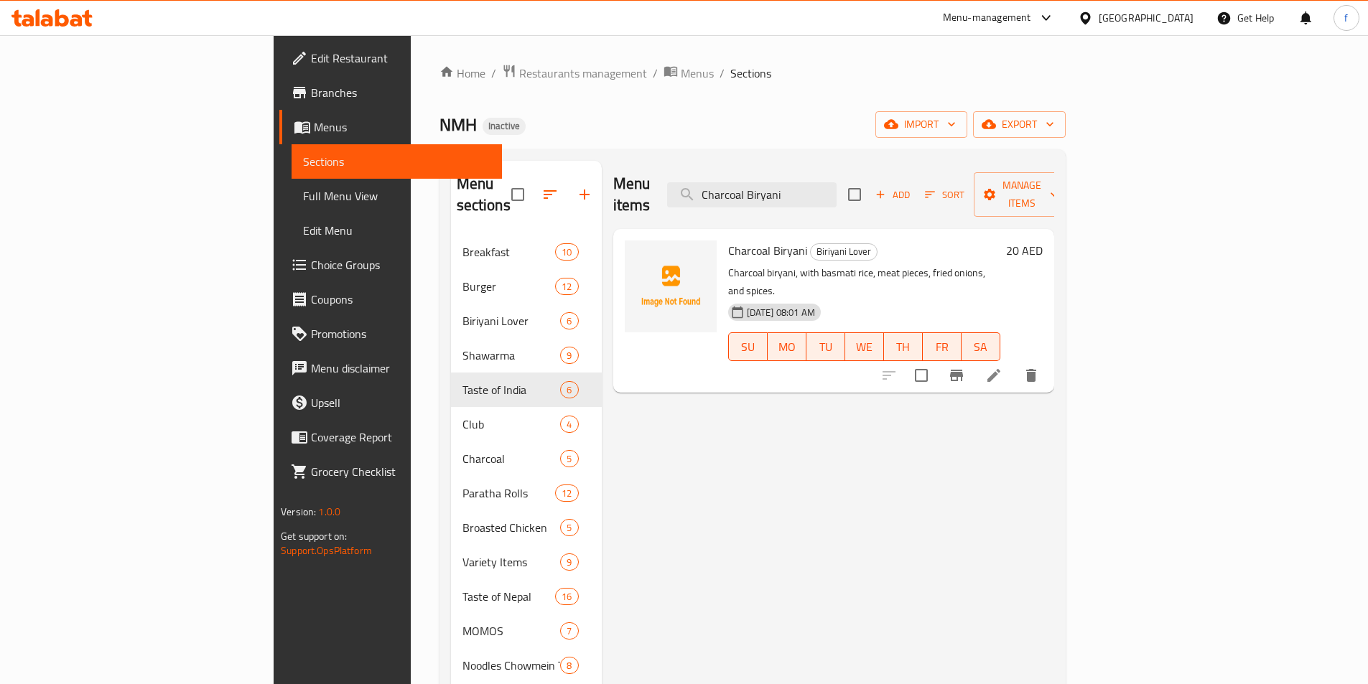
type input "Charcoal Biryani"
click at [1014, 363] on li at bounding box center [994, 376] width 40 height 26
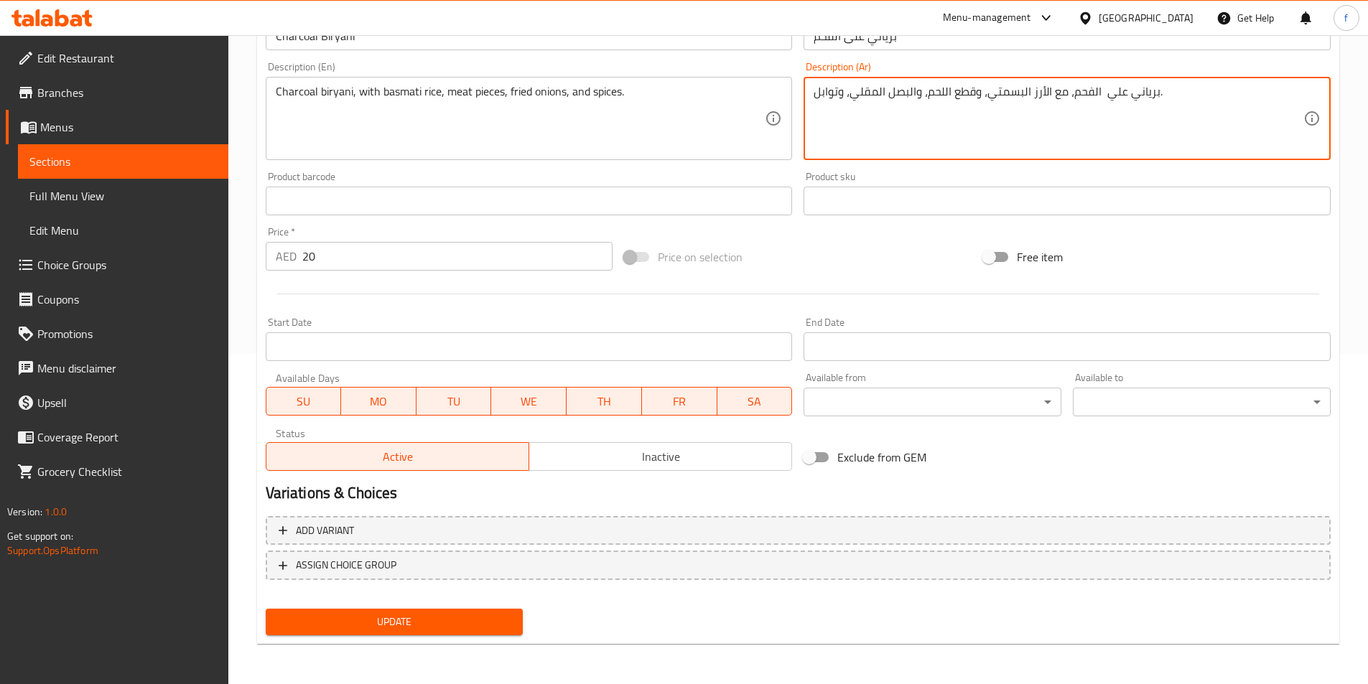
type textarea "برياني علي الفحم، مع الأرز البسمتي، وقطع اللحم، والبصل المقلي، وتوابل."
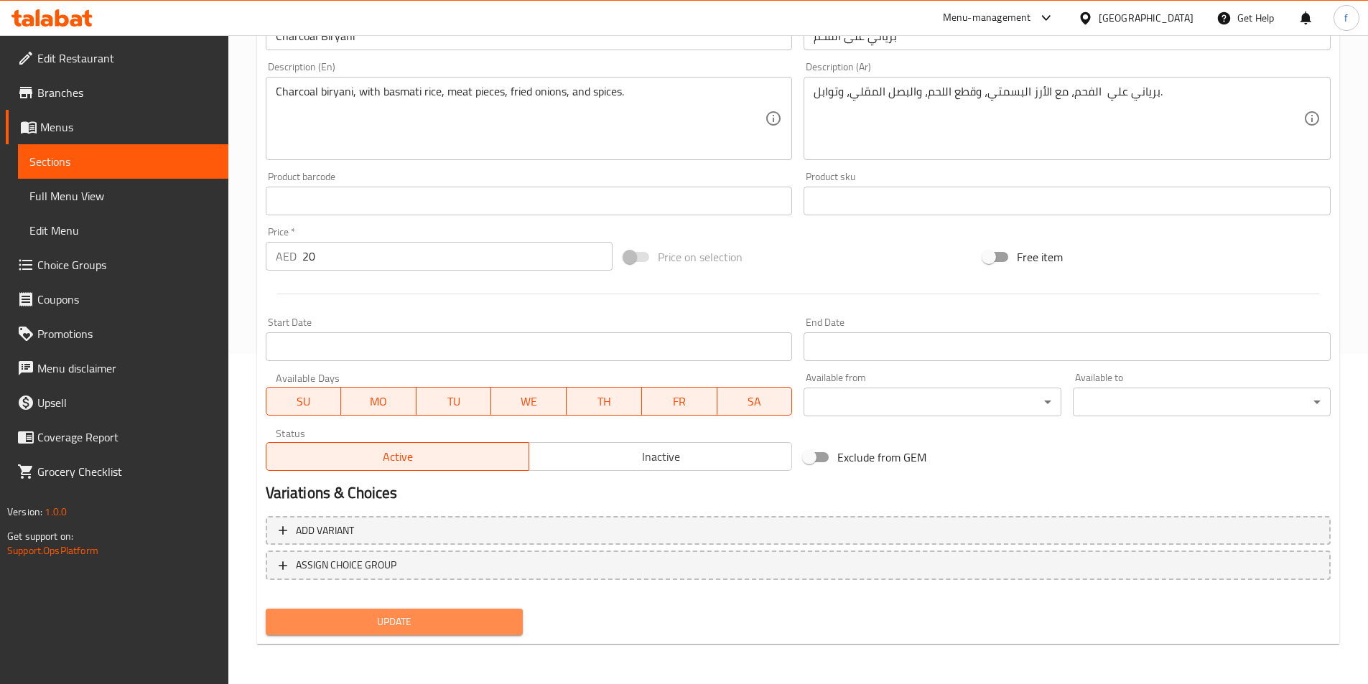
click at [479, 615] on span "Update" at bounding box center [394, 622] width 235 height 18
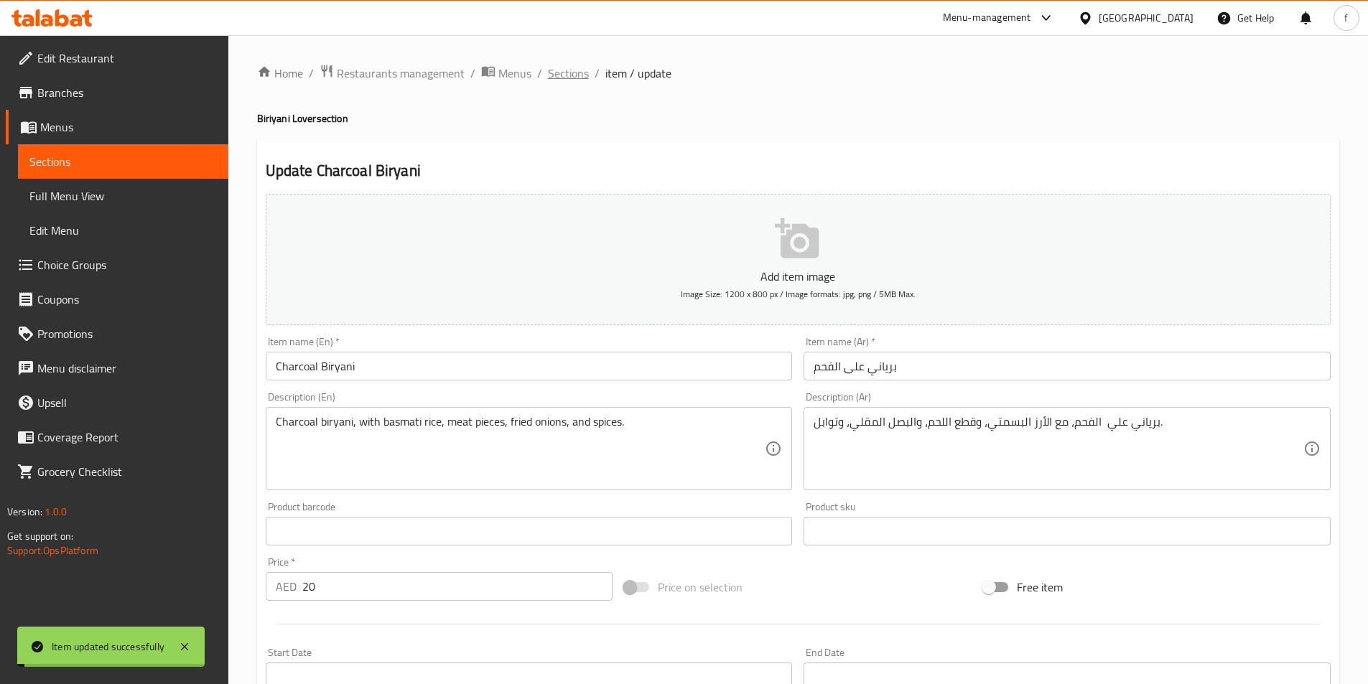
click at [564, 73] on span "Sections" at bounding box center [568, 73] width 41 height 17
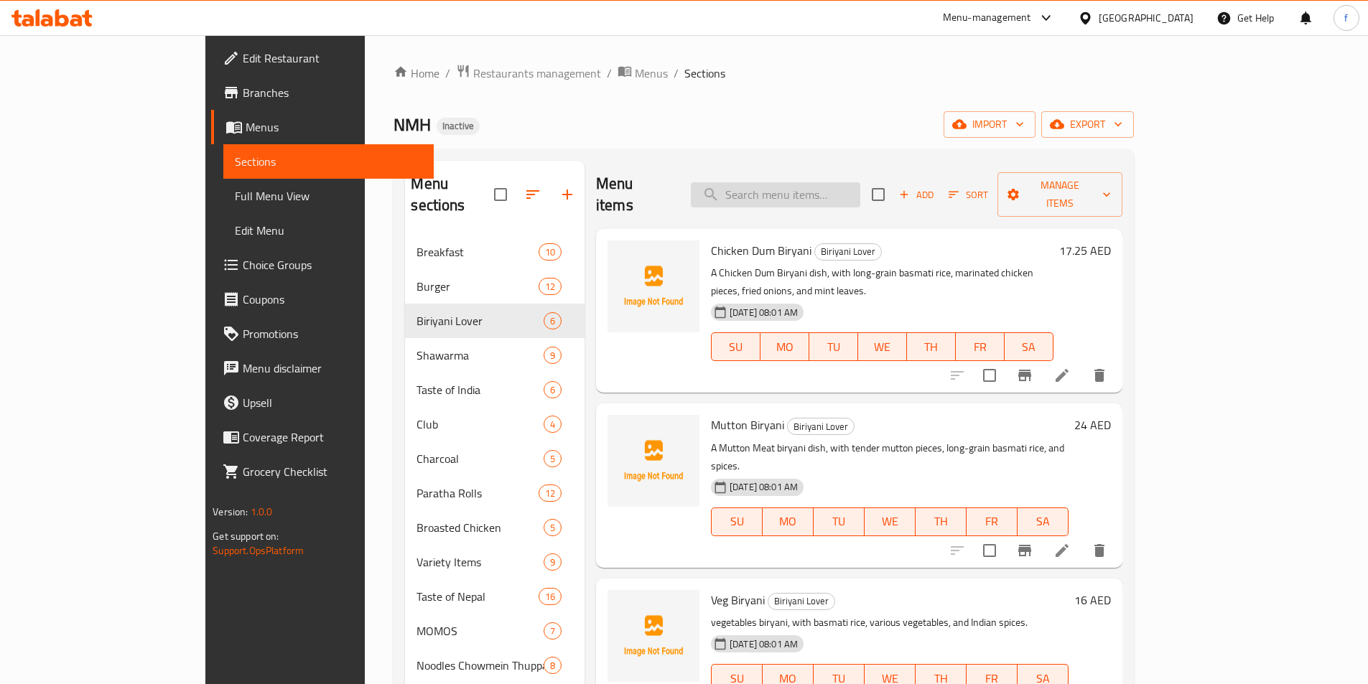
click at [809, 182] on input "search" at bounding box center [775, 194] width 169 height 25
paste input "Mutton Kadai"
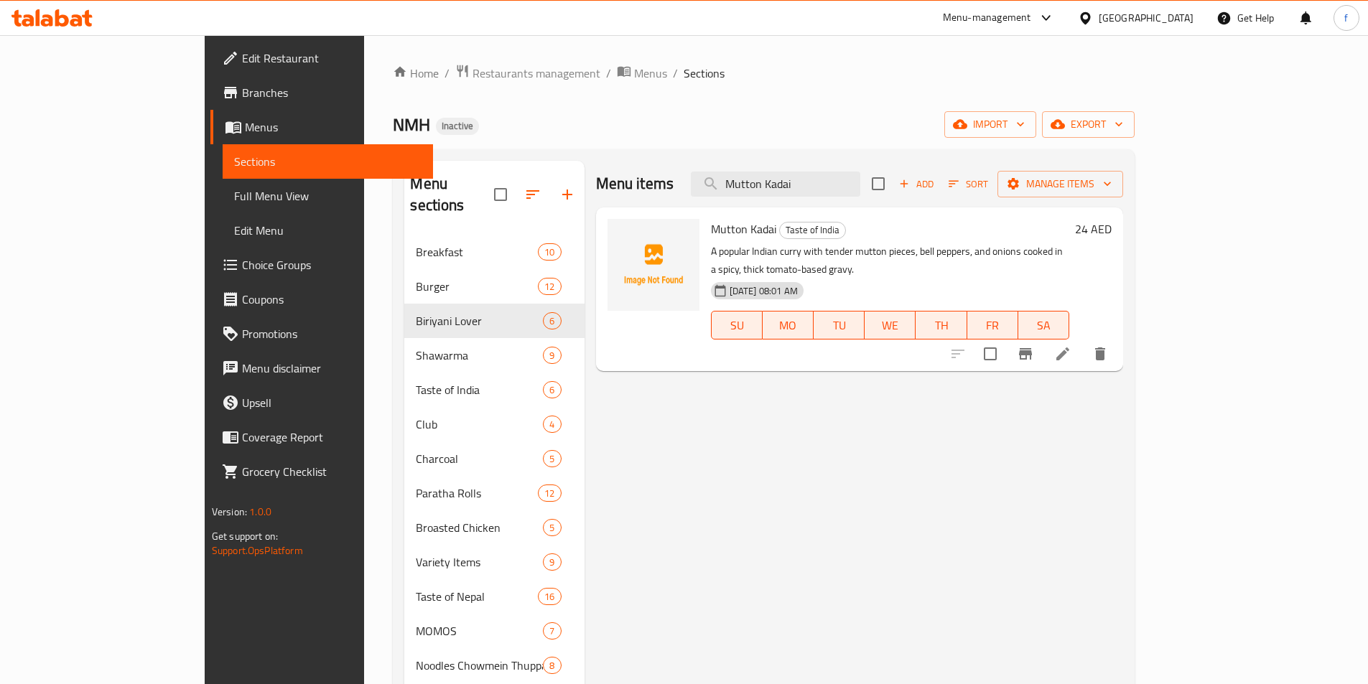
type input "Mutton Kadai"
click at [1083, 341] on li at bounding box center [1063, 354] width 40 height 26
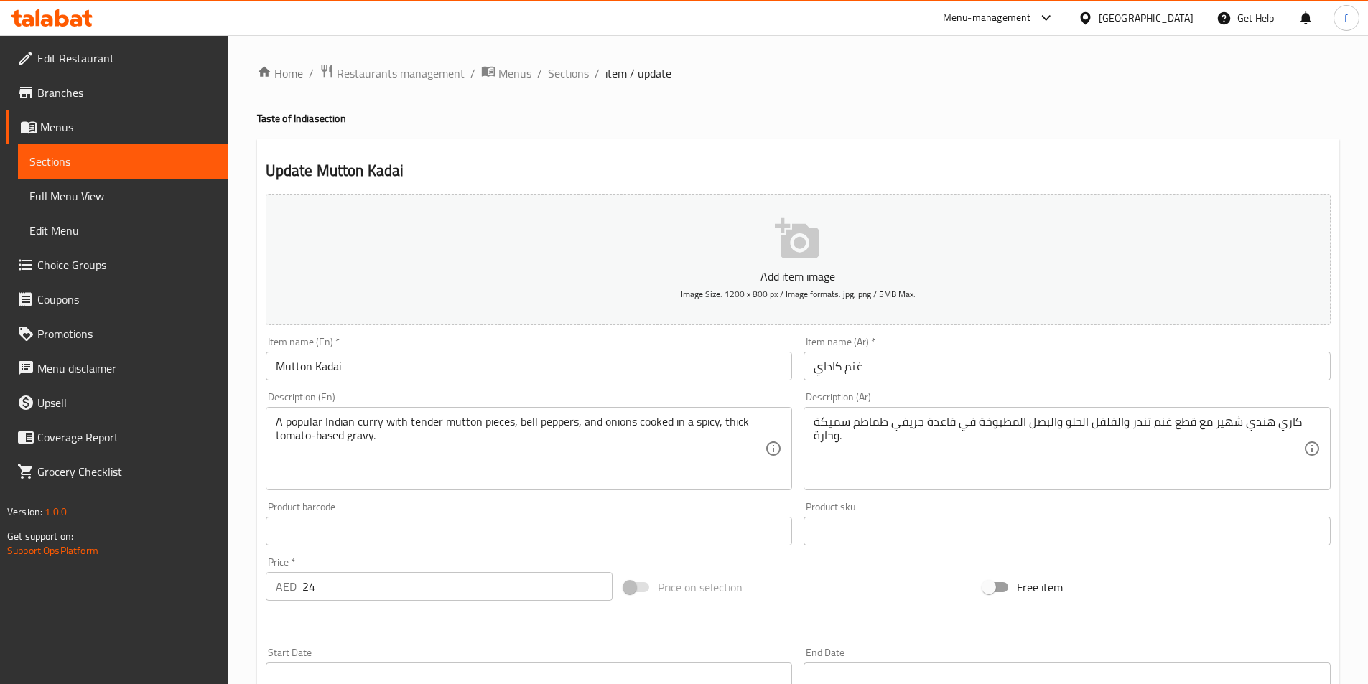
click at [941, 424] on textarea "كاري هندي شهير مع قطع غنم تندر والفلفل الحلو والبصل المطبوخة في قاعدة جريفي طما…" at bounding box center [1059, 449] width 490 height 68
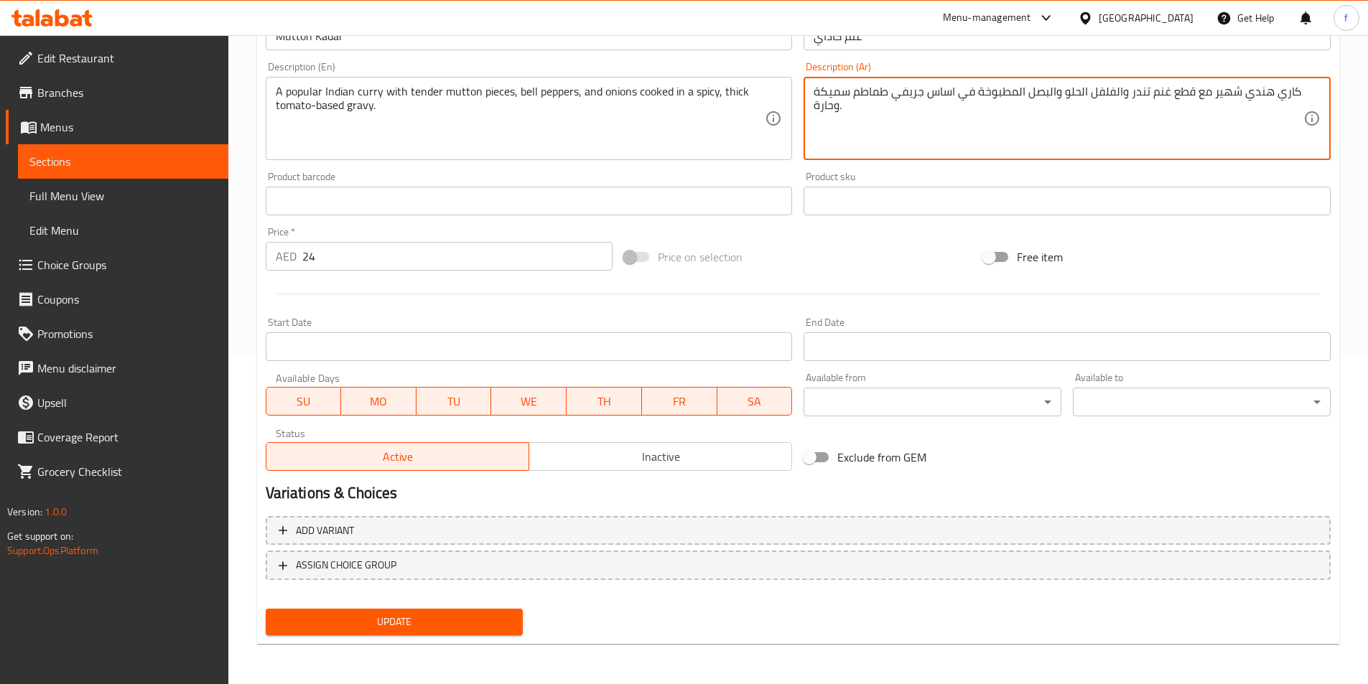
type textarea "كاري هندي شهير مع قطع غنم تندر والفلفل الحلو والبصل المطبوخة في اساس جريفي طماط…"
click at [459, 620] on span "Update" at bounding box center [394, 622] width 235 height 18
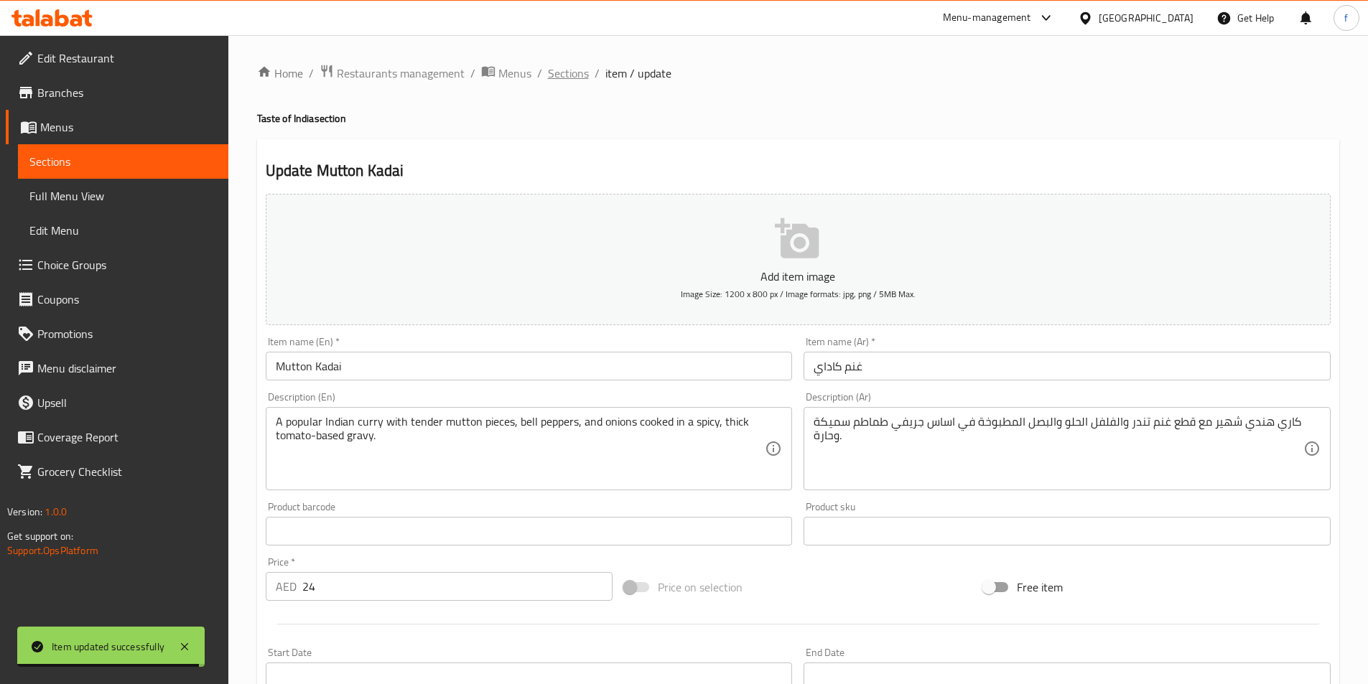
click at [554, 73] on span "Sections" at bounding box center [568, 73] width 41 height 17
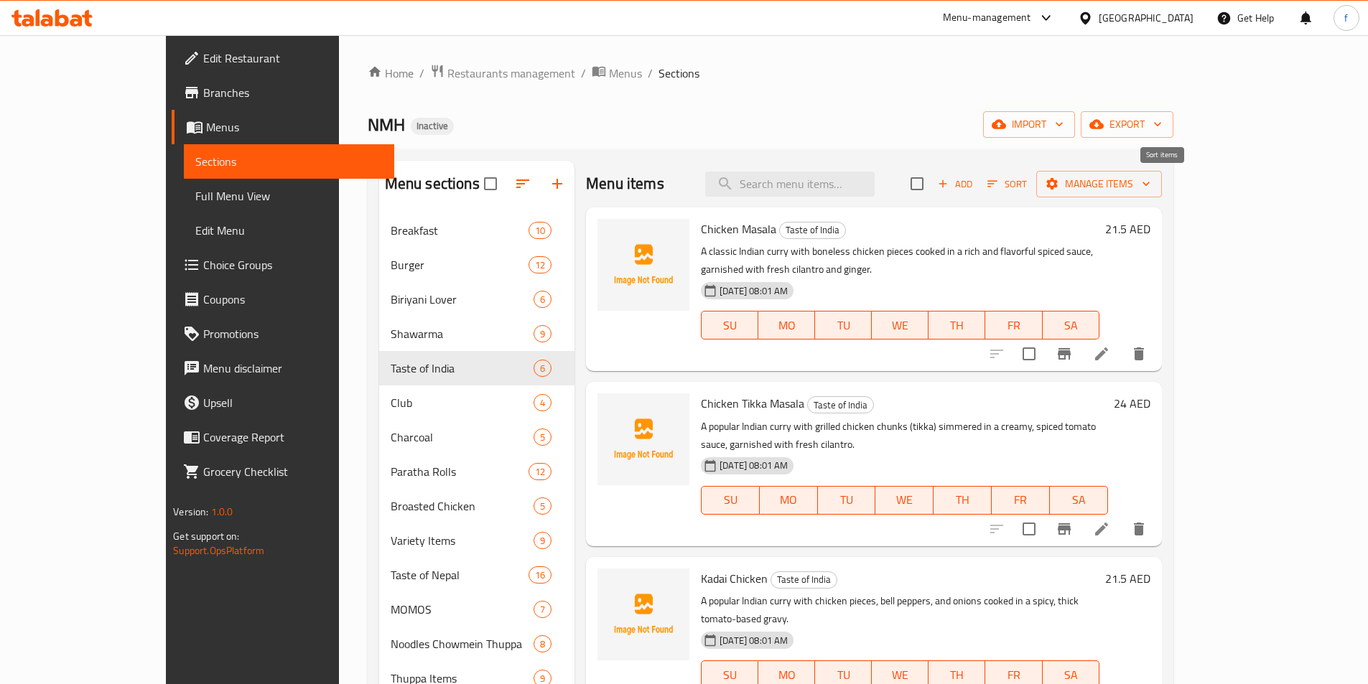
click at [974, 181] on span "Add" at bounding box center [955, 184] width 39 height 17
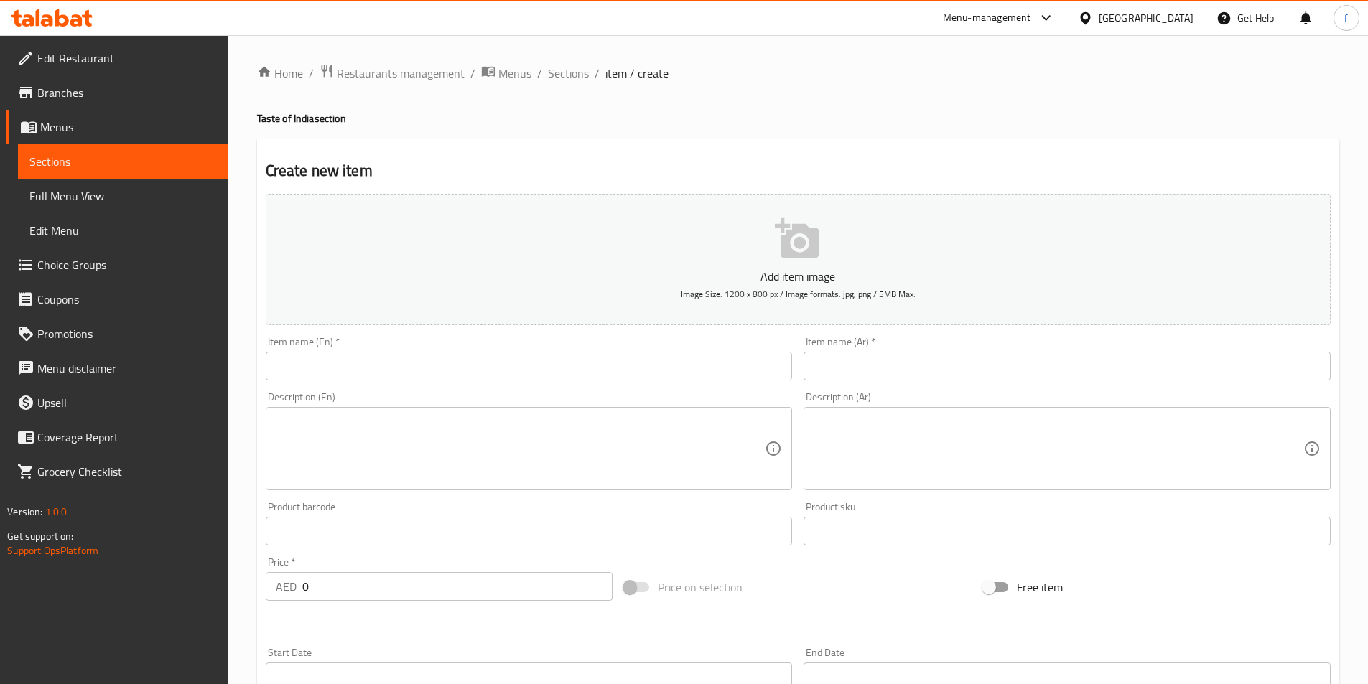
click at [422, 366] on input "text" at bounding box center [529, 366] width 527 height 29
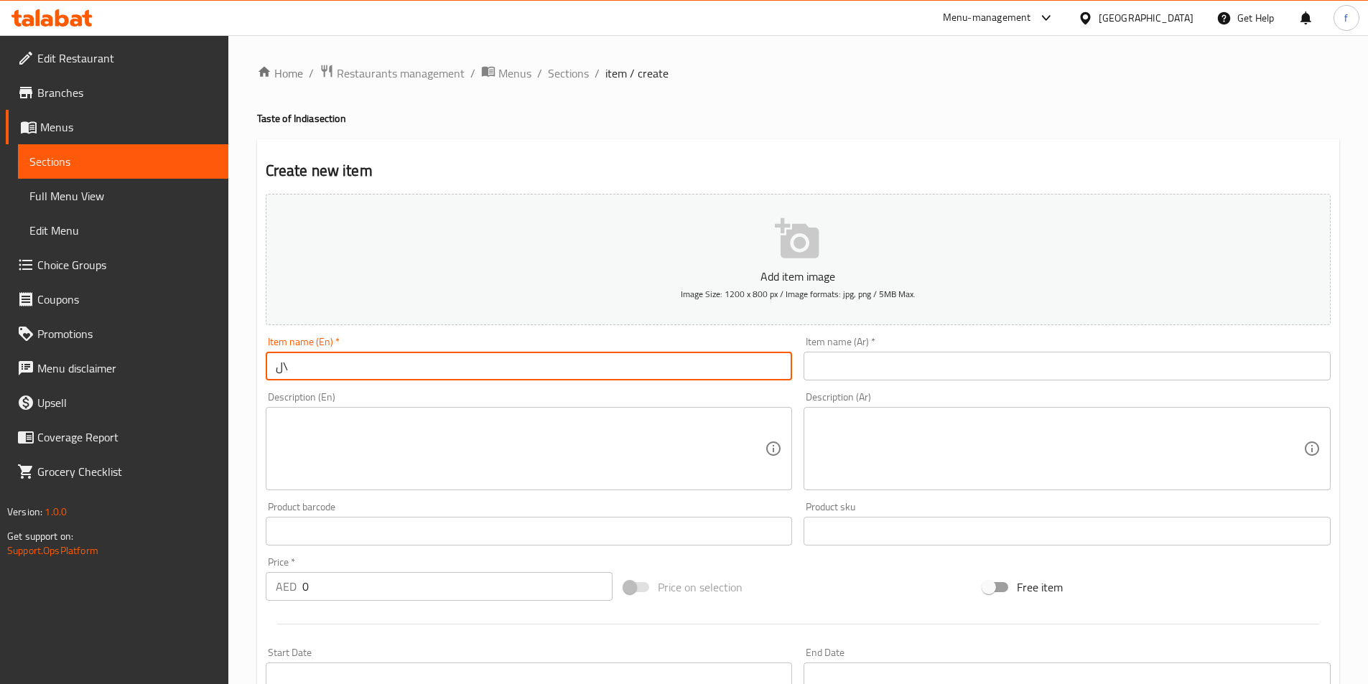
type input "ل"
type input "Butter chicken"
click at [296, 371] on input "Butter chicken" at bounding box center [529, 366] width 527 height 29
click at [344, 374] on input "Butter chicken" at bounding box center [529, 366] width 527 height 29
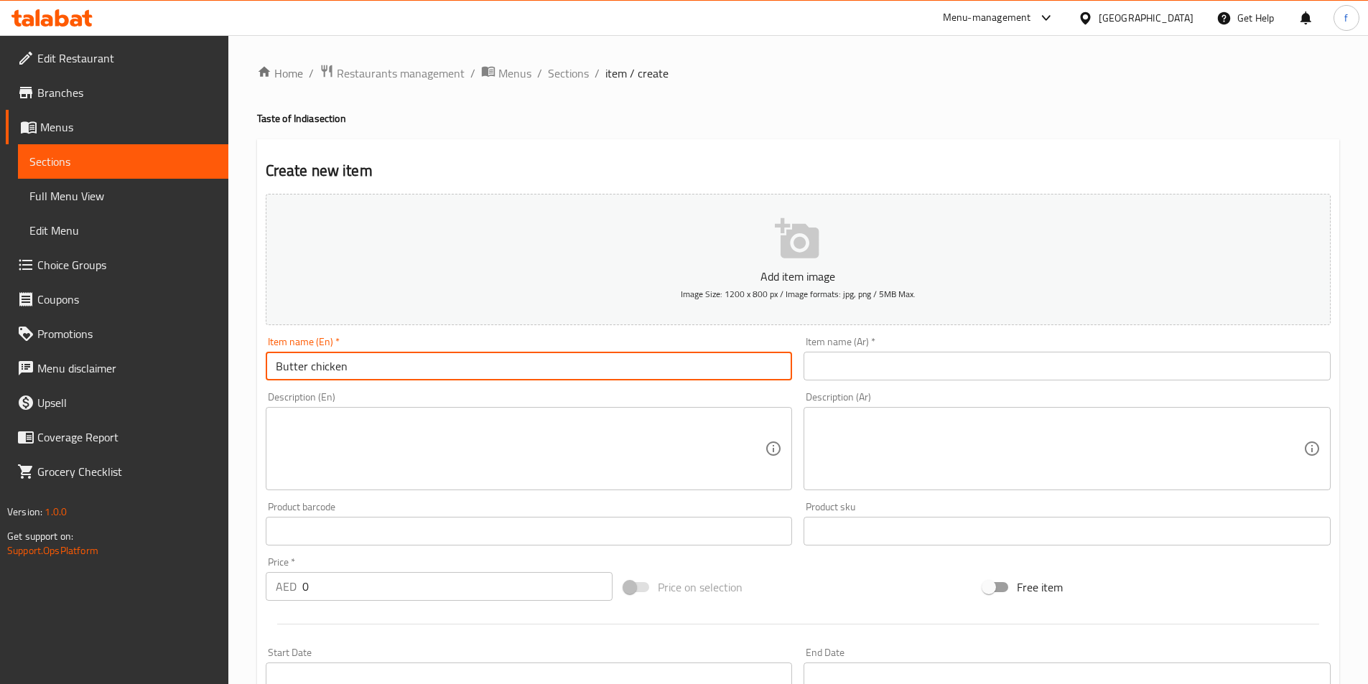
click at [344, 374] on input "Butter chicken" at bounding box center [529, 366] width 527 height 29
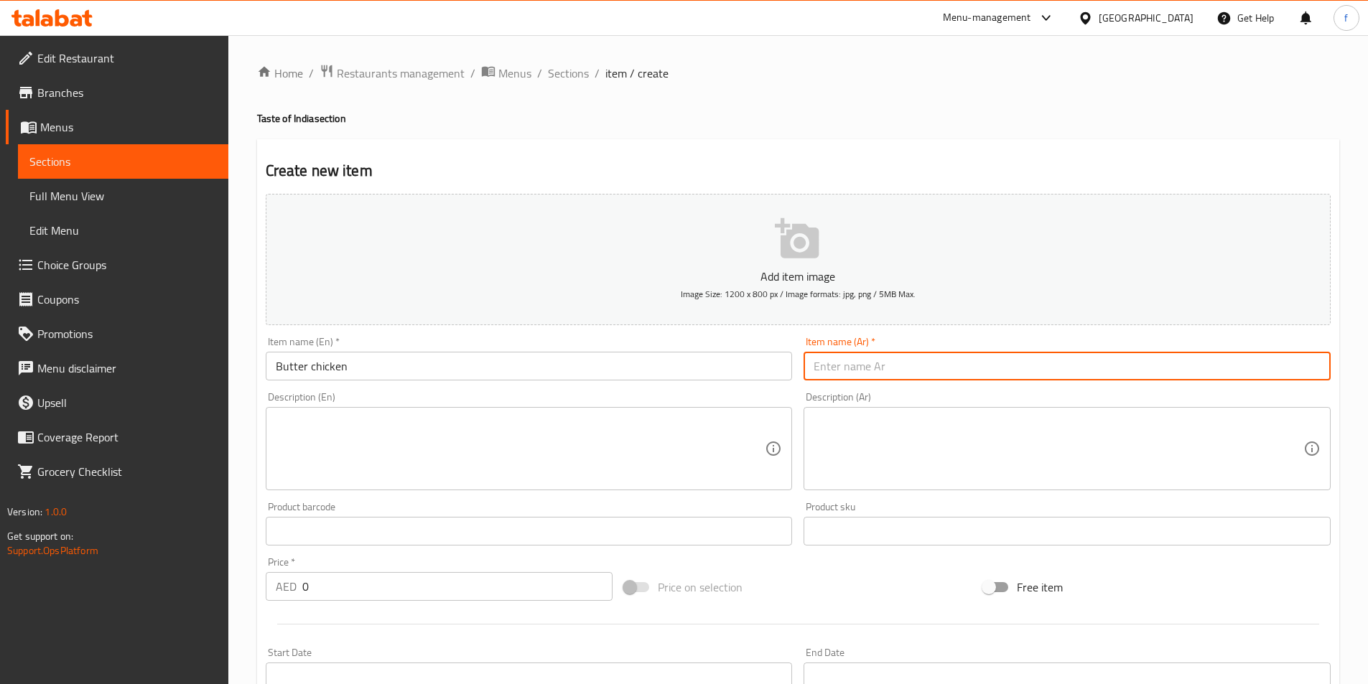
click at [880, 366] on input "text" at bounding box center [1067, 366] width 527 height 29
paste input "دجاج بالزبدة"
type input "دجاج بالزبدة"
click at [600, 455] on textarea at bounding box center [521, 449] width 490 height 68
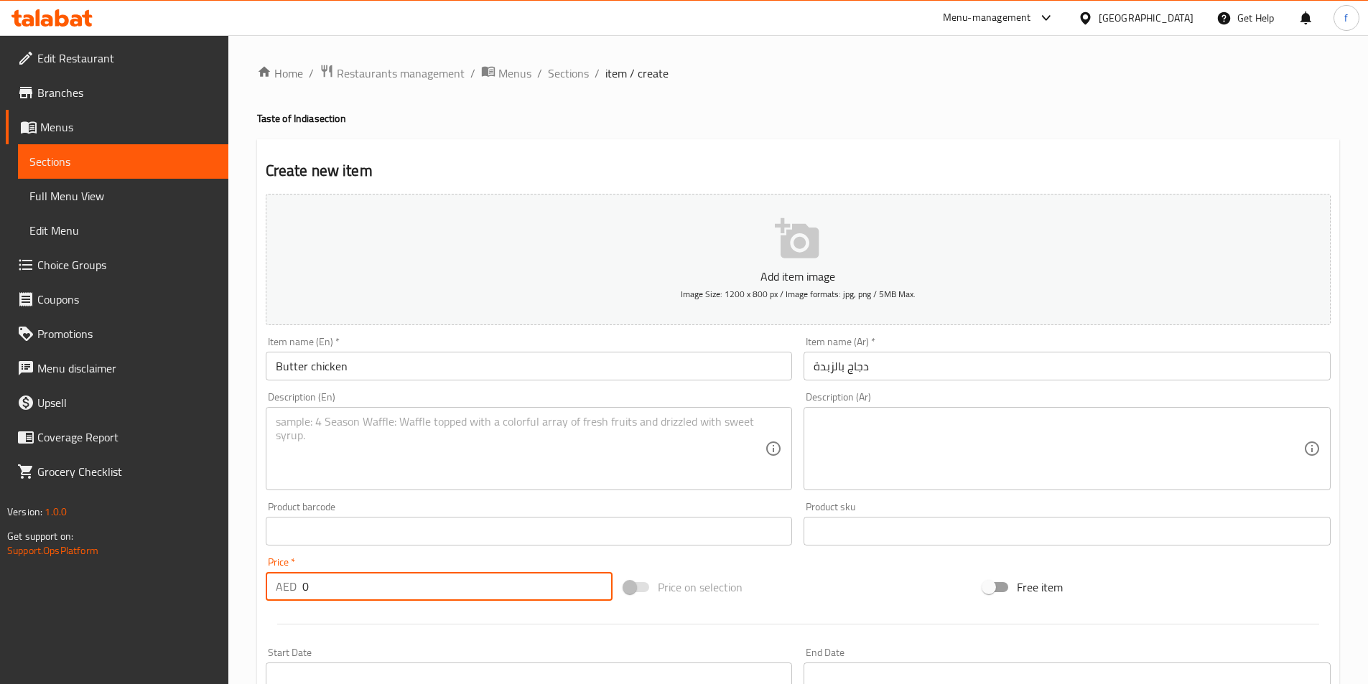
drag, startPoint x: 314, startPoint y: 583, endPoint x: 278, endPoint y: 593, distance: 37.3
click at [278, 593] on div "AED 0 Price *" at bounding box center [440, 586] width 348 height 29
type input "22.50"
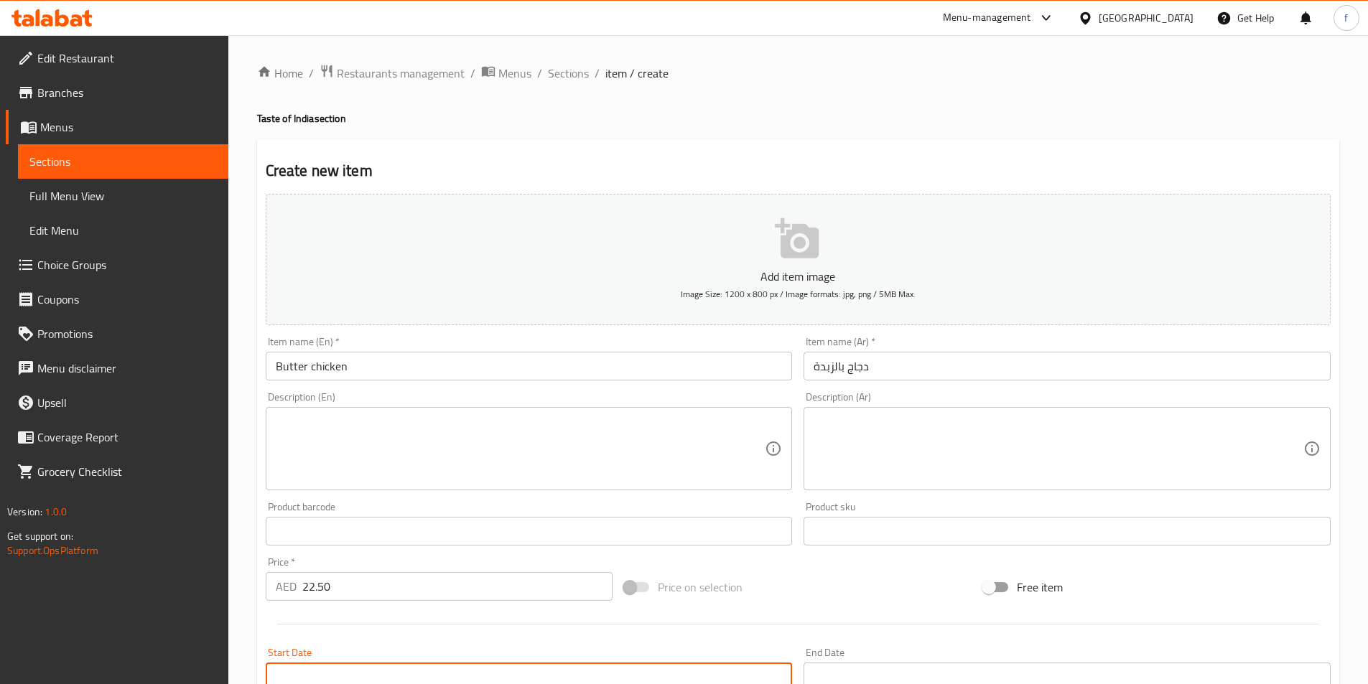
click at [638, 682] on input "Start Date" at bounding box center [529, 677] width 527 height 29
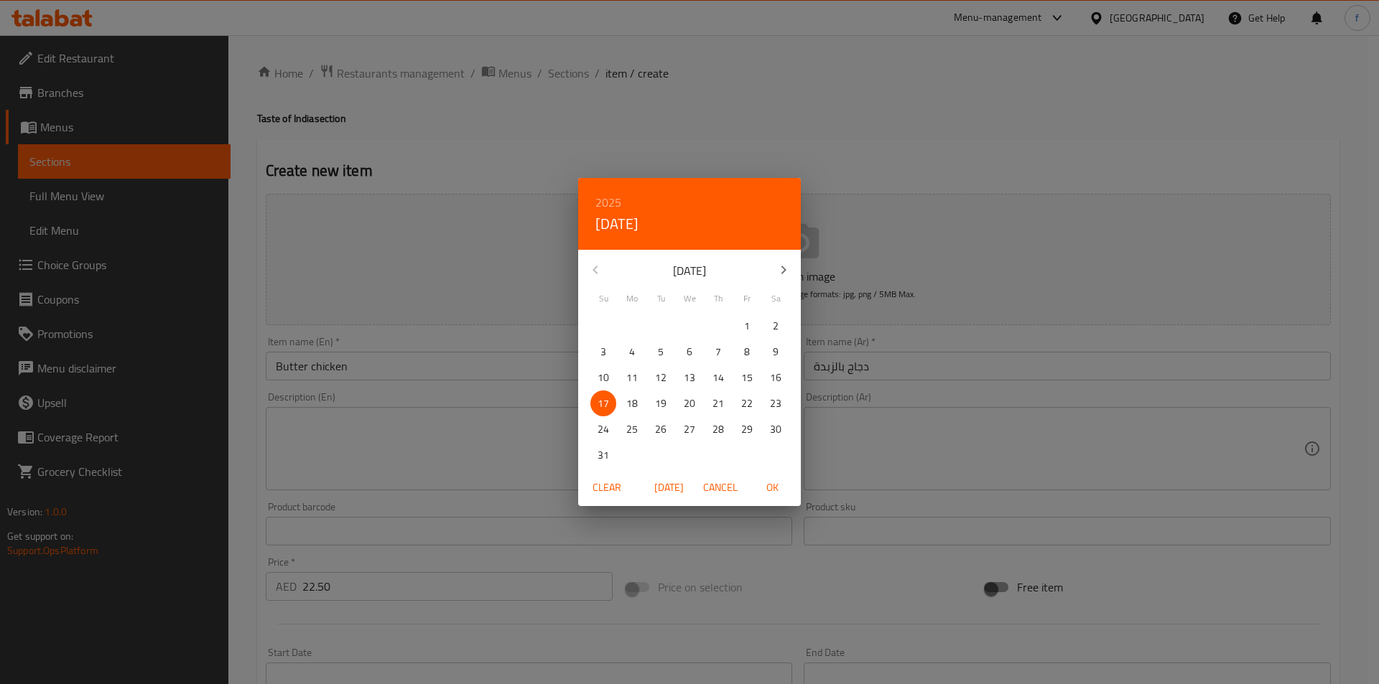
click at [524, 506] on div "2025 Sun, Aug 17 August 2025 Su Mo Tu We Th Fr Sa 27 28 29 30 31 1 2 3 4 5 6 7 …" at bounding box center [689, 342] width 1379 height 684
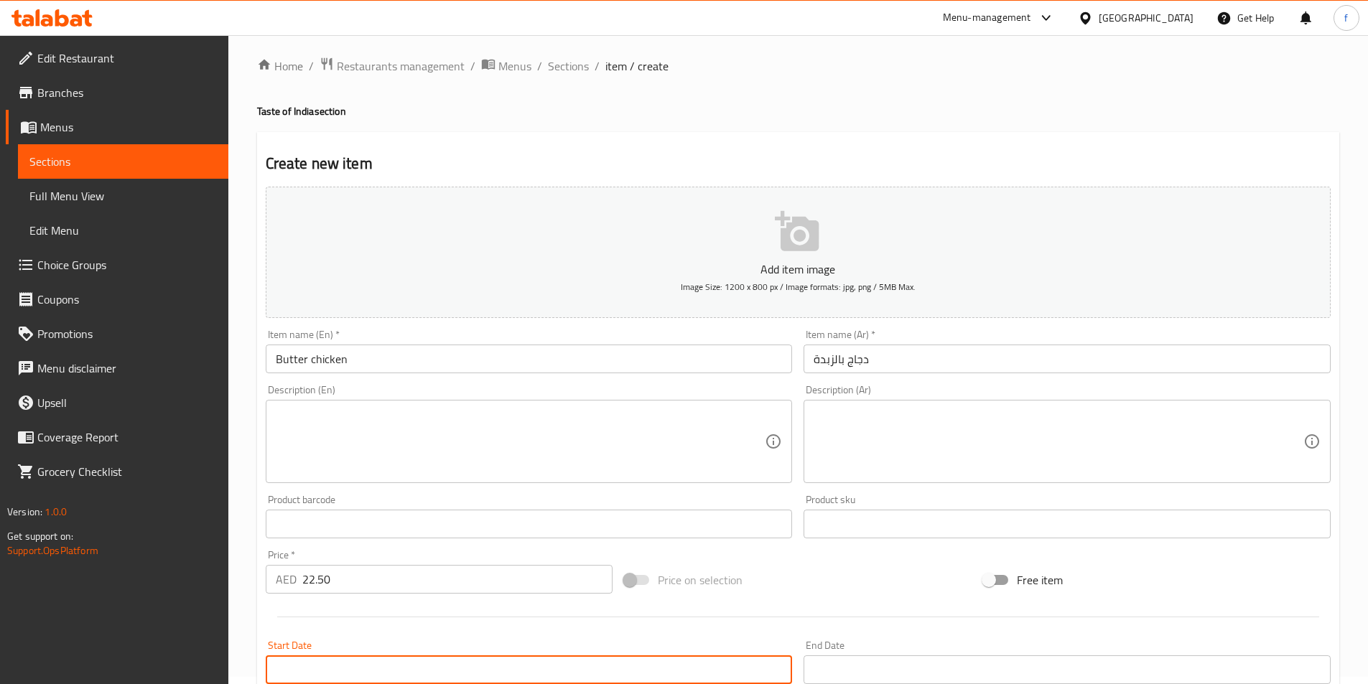
scroll to position [223, 0]
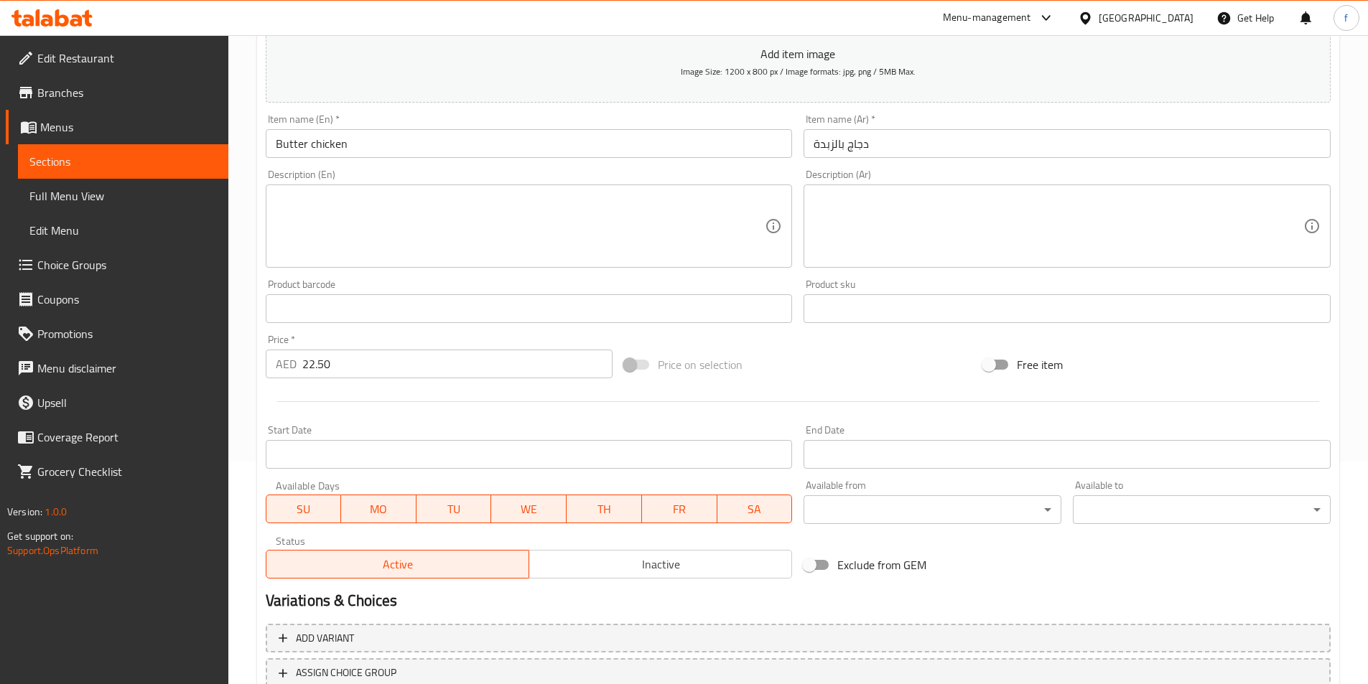
click at [696, 602] on h2 "Variations & Choices" at bounding box center [798, 601] width 1065 height 22
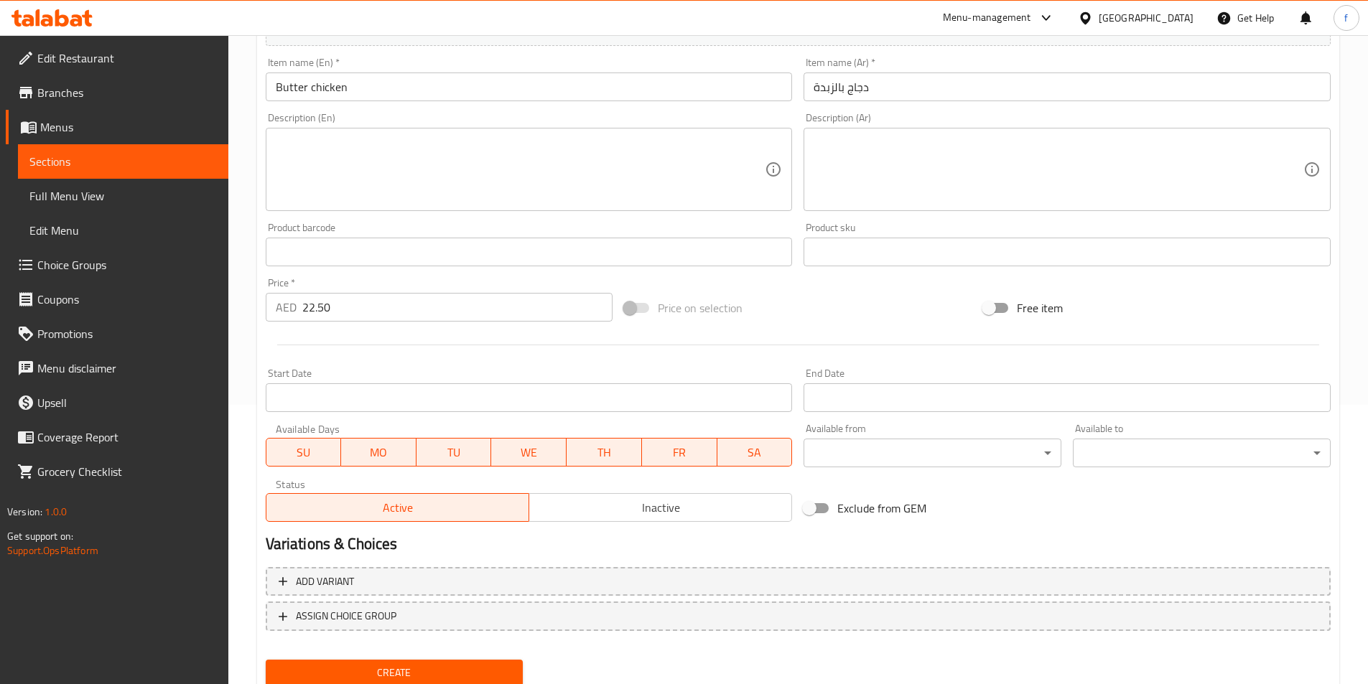
scroll to position [330, 0]
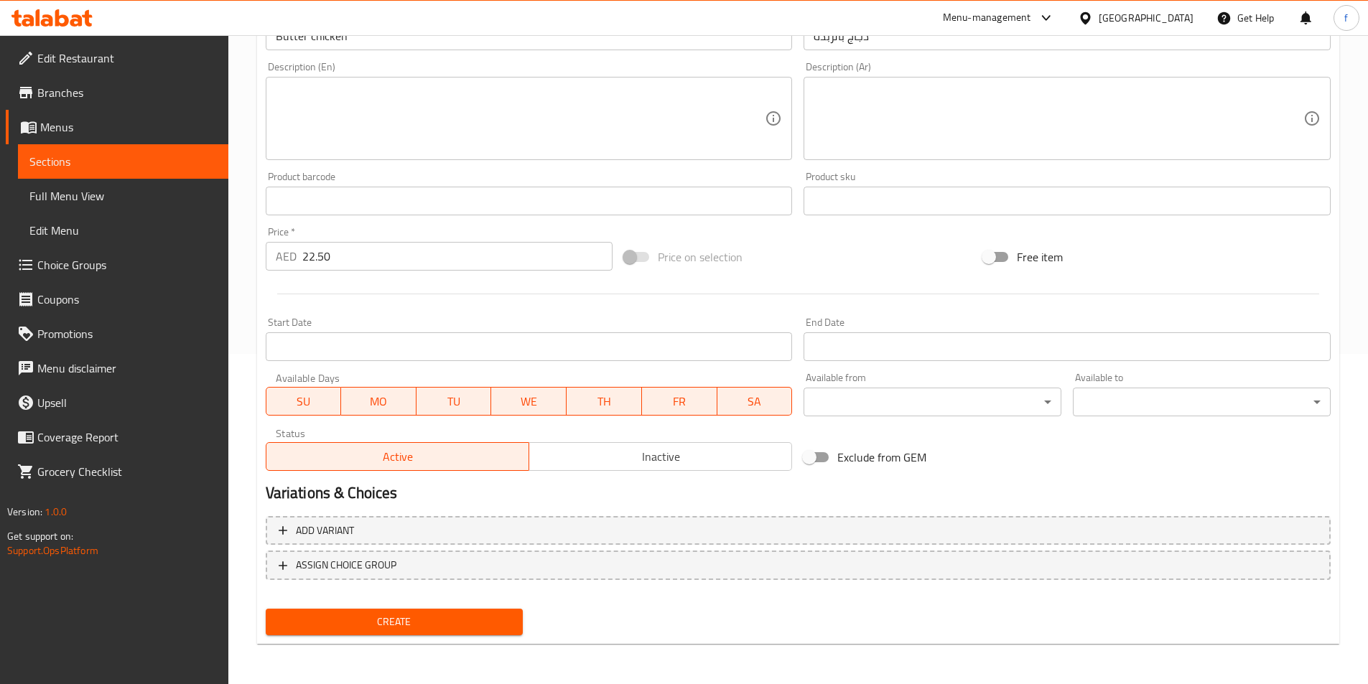
click at [378, 620] on span "Create" at bounding box center [394, 622] width 235 height 18
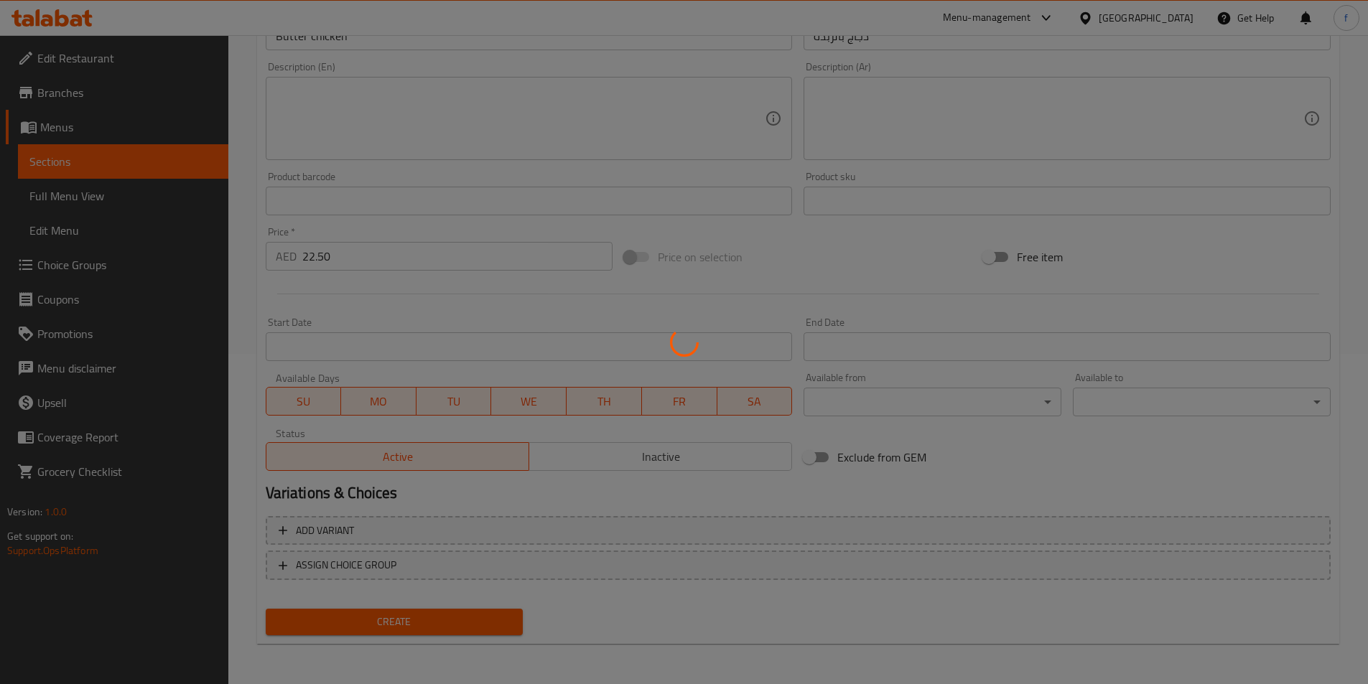
scroll to position [0, 0]
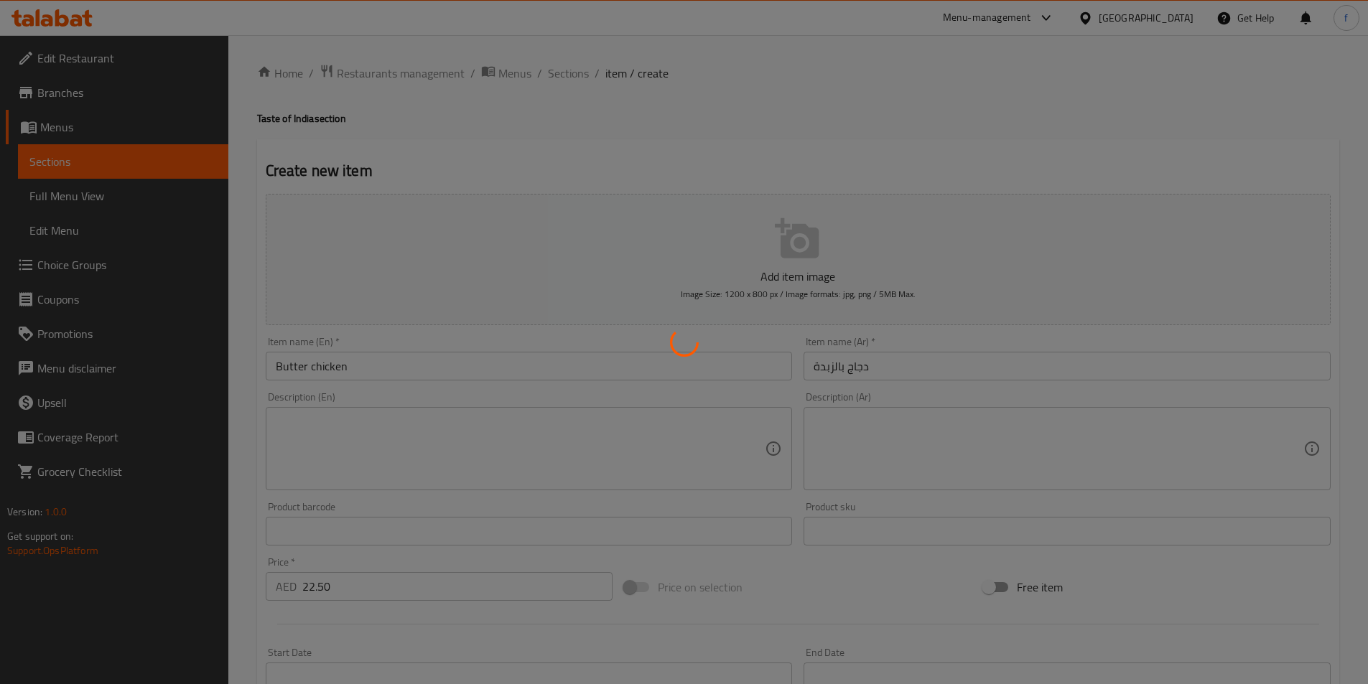
type input "0"
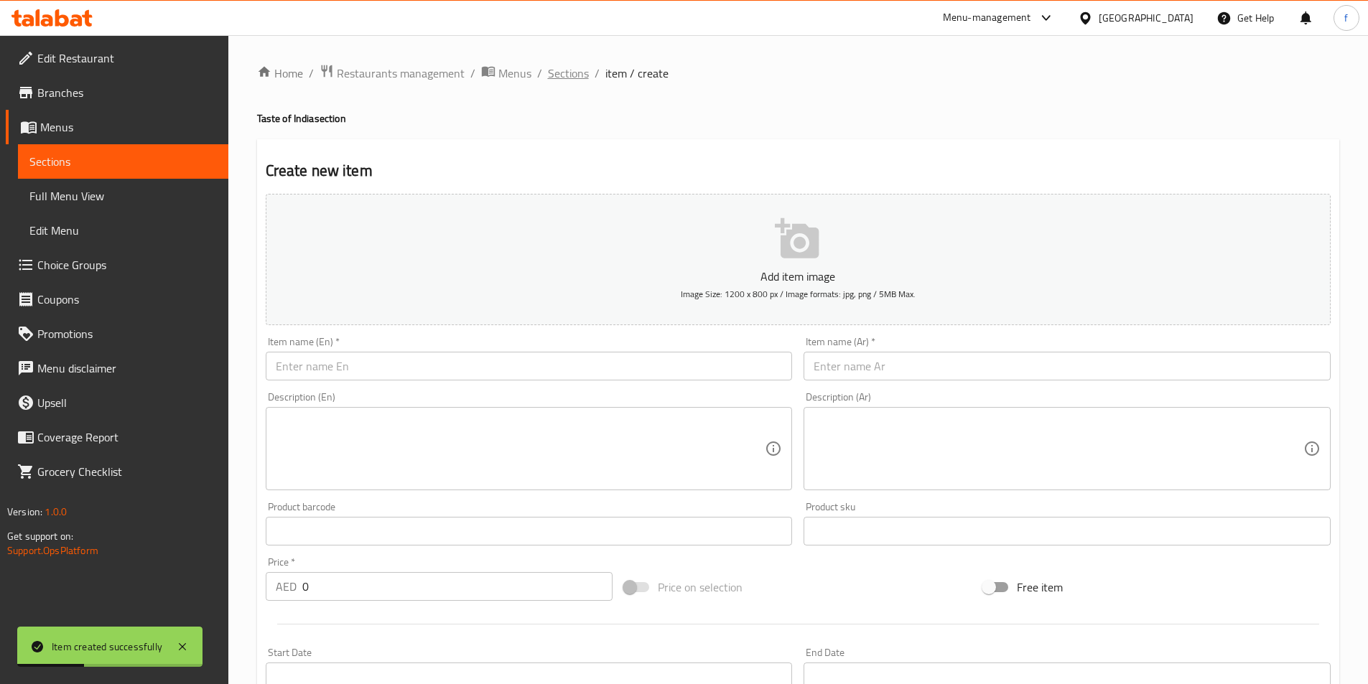
click at [573, 78] on span "Sections" at bounding box center [568, 73] width 41 height 17
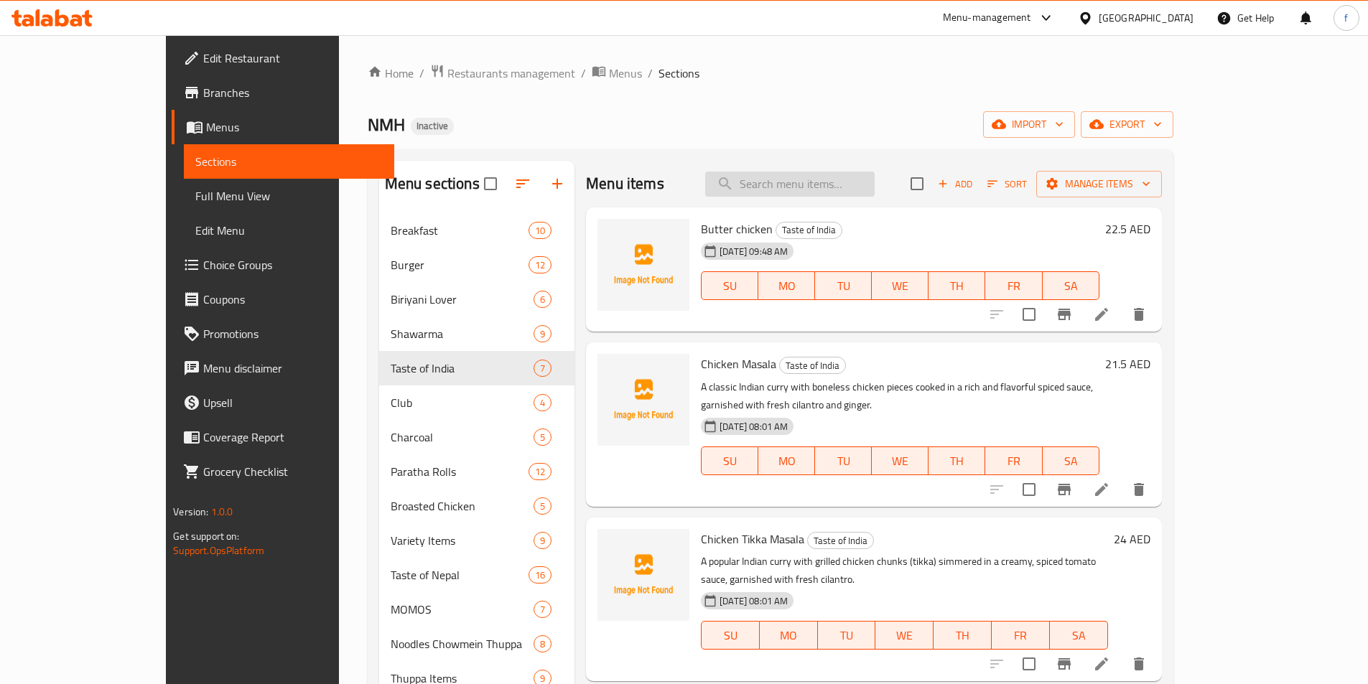
click at [834, 194] on input "search" at bounding box center [789, 184] width 169 height 25
paste input "Chicken Tikka Masala"
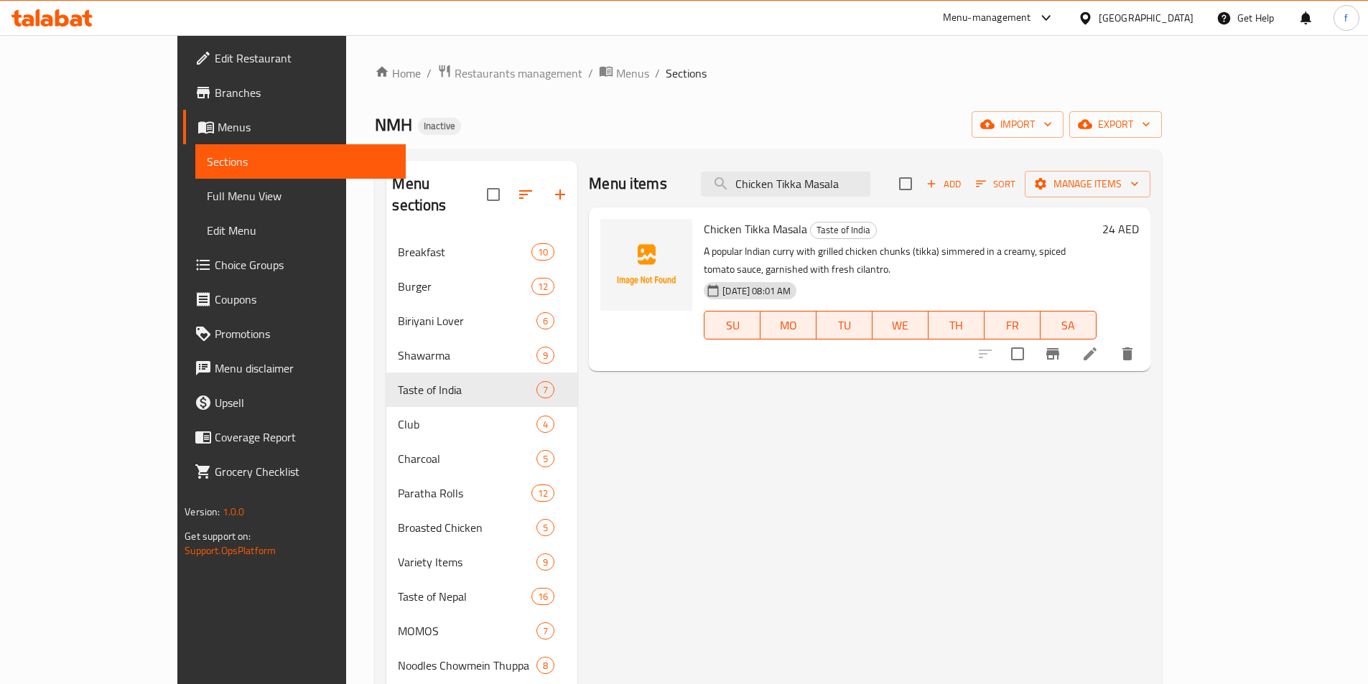
type input "Chicken Tikka Masala"
click at [1110, 341] on li at bounding box center [1090, 354] width 40 height 26
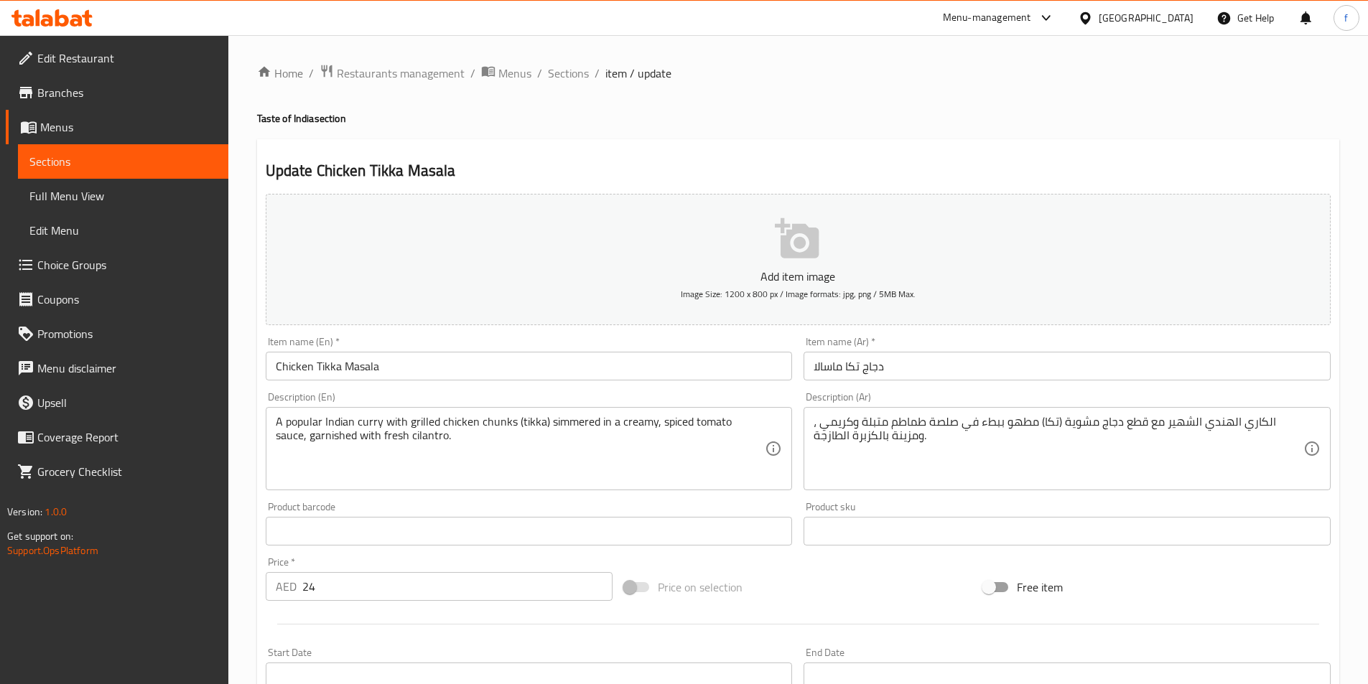
drag, startPoint x: 941, startPoint y: 495, endPoint x: 967, endPoint y: 467, distance: 37.1
click at [942, 495] on div "Description (Ar) الكاري الهندي الشهير مع قطع دجاج مشوية (تكا) مطهو ببطء في صلصة…" at bounding box center [1067, 441] width 539 height 110
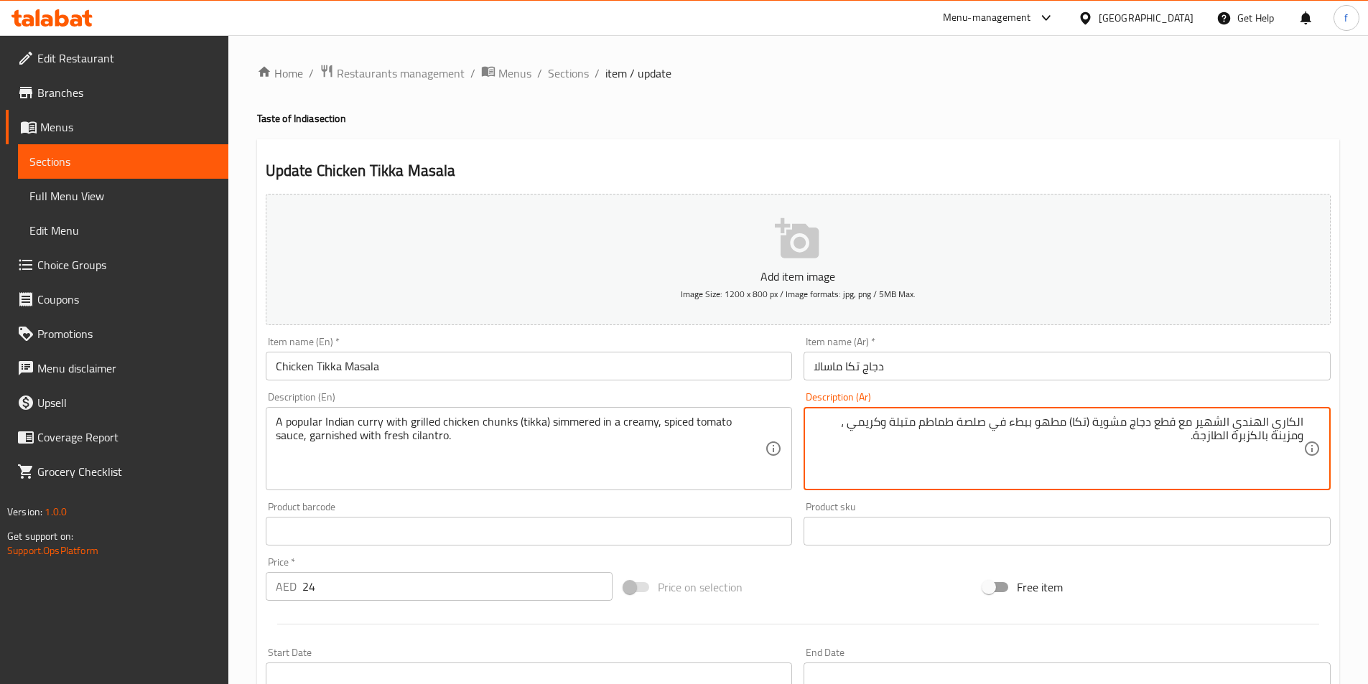
drag, startPoint x: 1297, startPoint y: 422, endPoint x: 1312, endPoint y: 421, distance: 15.1
click at [1312, 421] on div "الكاري الهندي الشهير مع قطع دجاج مشوية (تكا) مطهو ببطء في صلصة طماطم متبلة وكري…" at bounding box center [1067, 448] width 527 height 83
click at [1277, 421] on textarea "كاري الهندي الشهير مع قطع دجاج مشوية (تكا) مطهو ببطء في صلصة طماطم متبلة وكريمي…" at bounding box center [1059, 449] width 490 height 68
click at [1026, 419] on textarea "كاري هندي الشهير مع قطع دجاج مشوية (تكا) مطهو ببطء في صلصة طماطم متبلة وكريمي ،…" at bounding box center [1059, 449] width 490 height 68
type textarea "كاري هندي الشهير مع قطع دجاج مشوية (تكا) مطهو ببطء في صلصة طماطم متبلة وكريمي ،…"
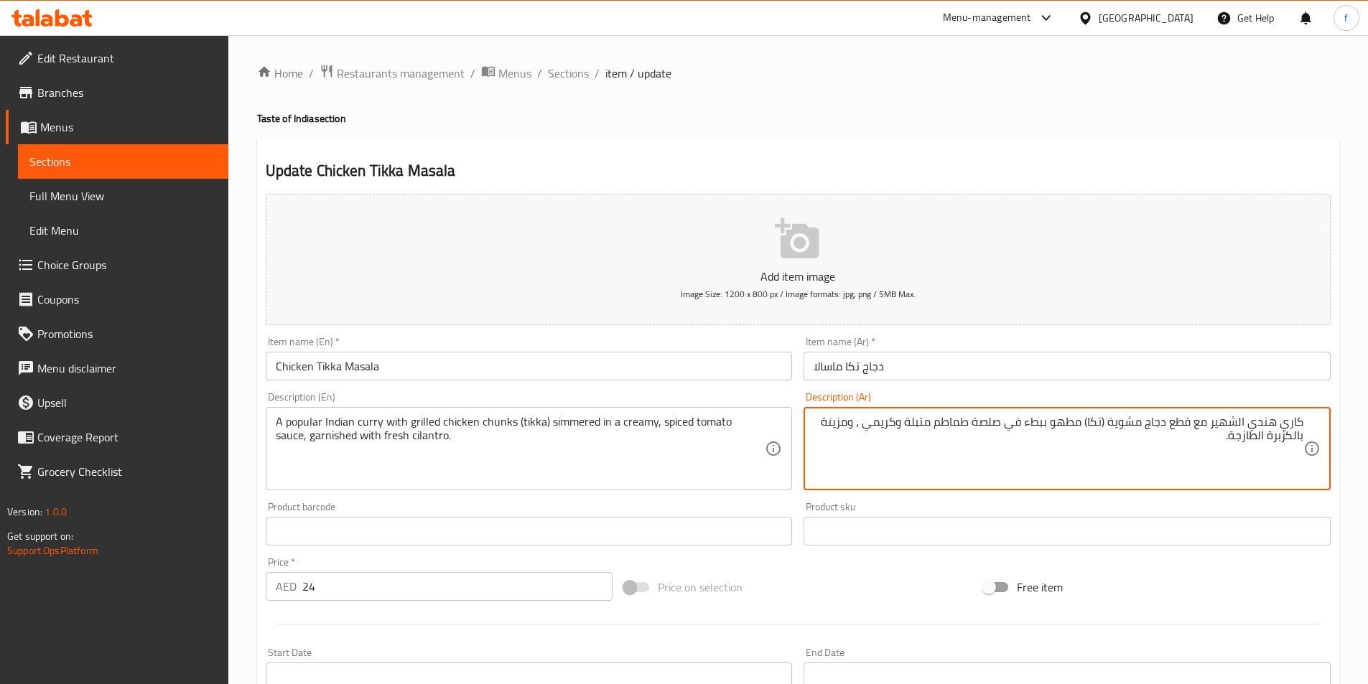
scroll to position [330, 0]
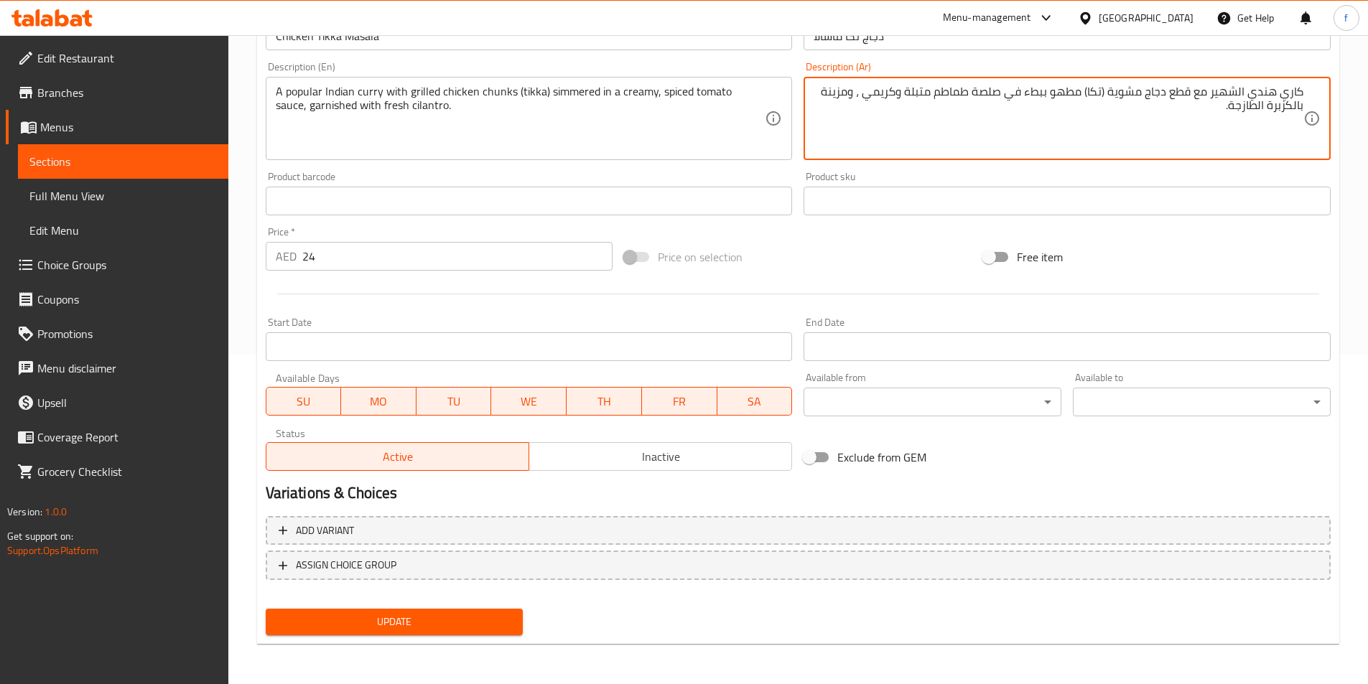
click at [360, 614] on span "Update" at bounding box center [394, 622] width 235 height 18
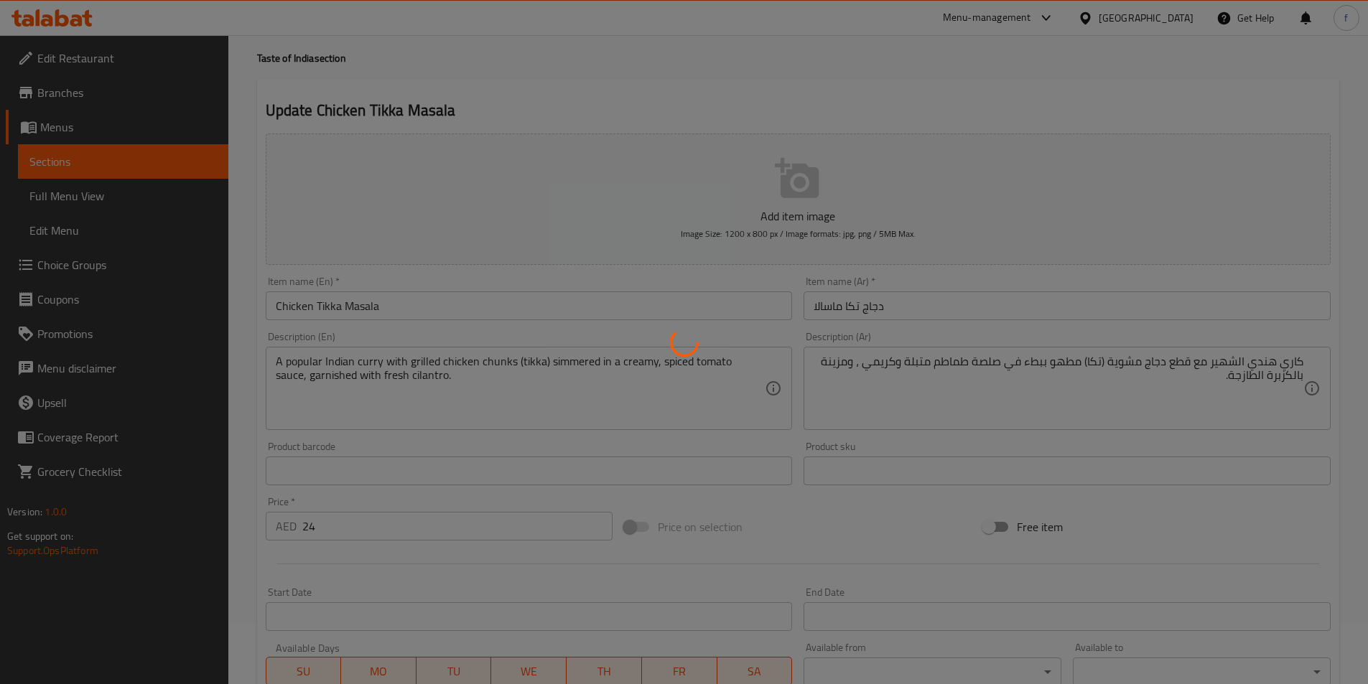
scroll to position [0, 0]
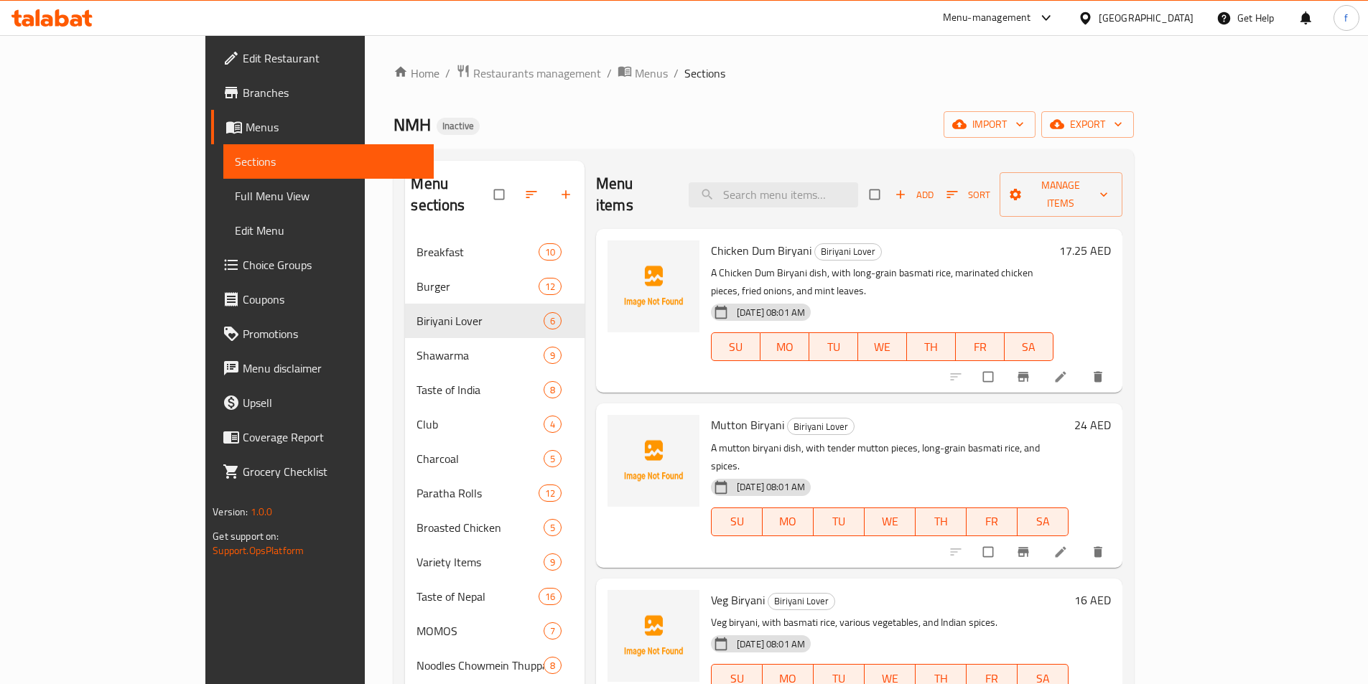
click at [235, 189] on span "Full Menu View" at bounding box center [328, 195] width 187 height 17
click at [235, 200] on span "Full Menu View" at bounding box center [328, 195] width 187 height 17
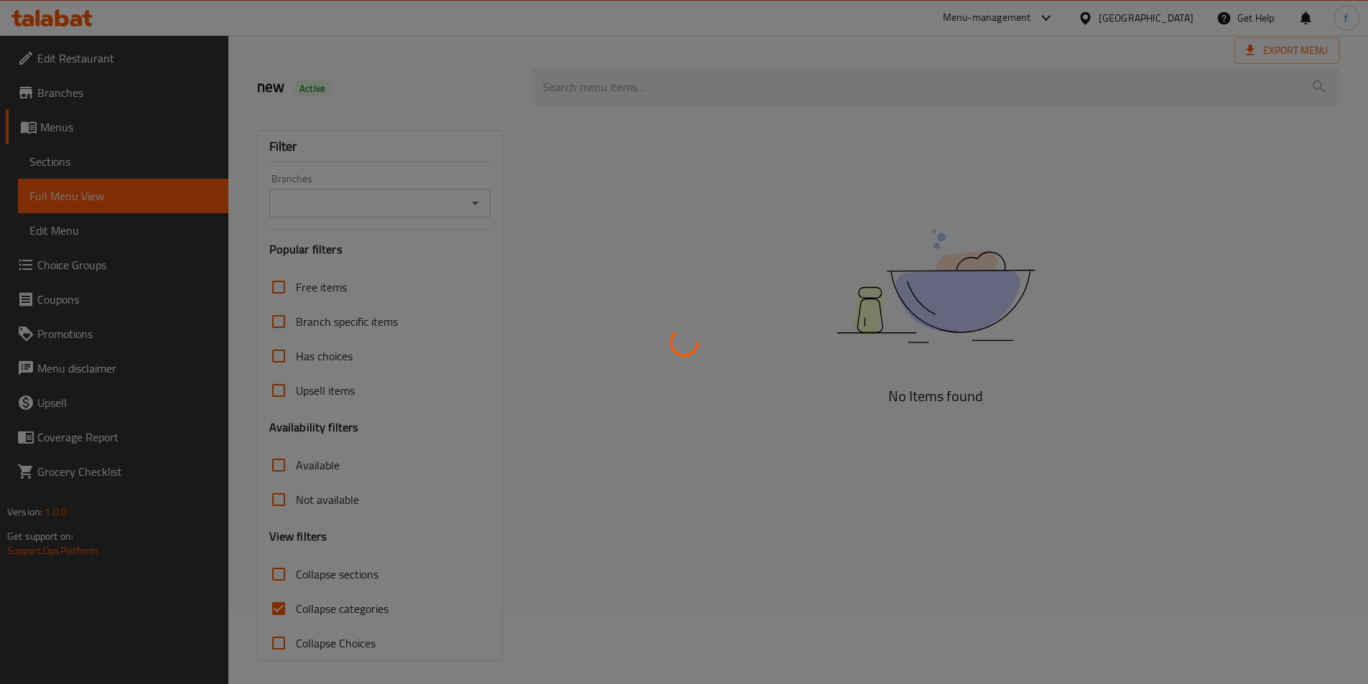
scroll to position [80, 0]
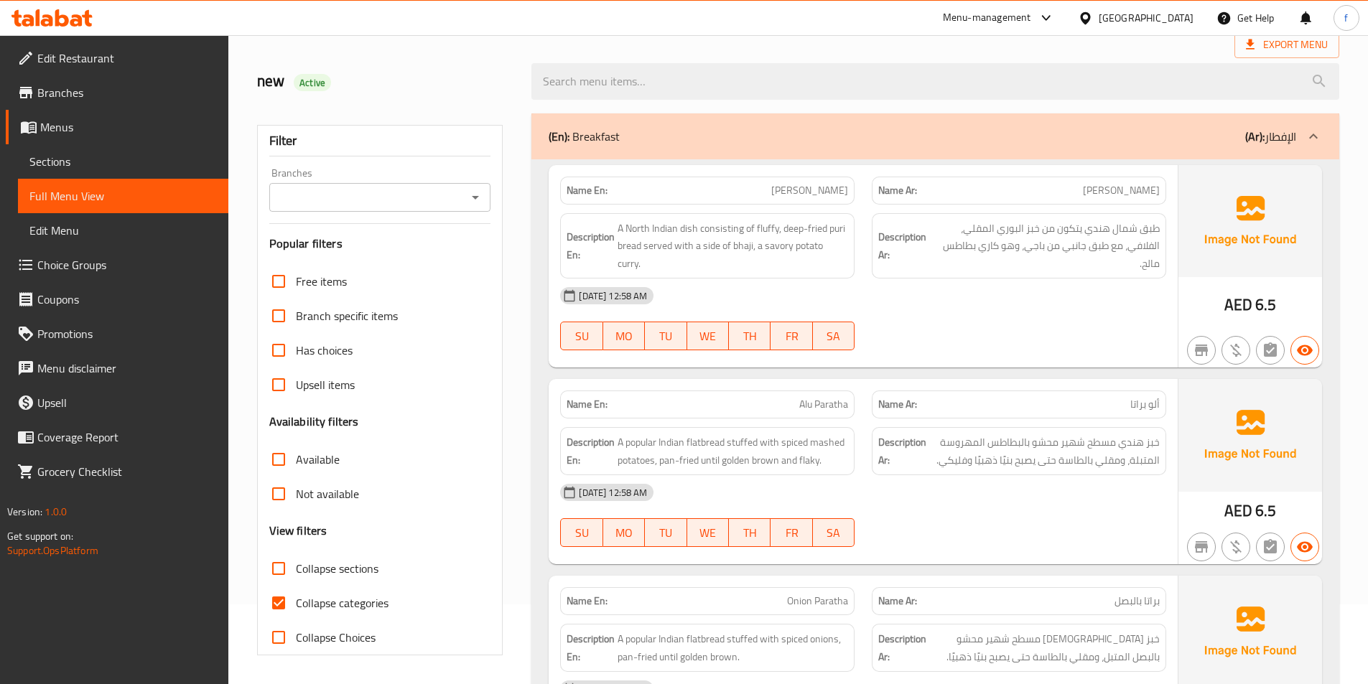
click at [307, 602] on span "Collapse categories" at bounding box center [342, 603] width 93 height 17
click at [296, 602] on input "Collapse categories" at bounding box center [278, 603] width 34 height 34
checkbox input "false"
click at [736, 158] on div "(En): Breakfast (Ar): الإفطار" at bounding box center [935, 136] width 808 height 46
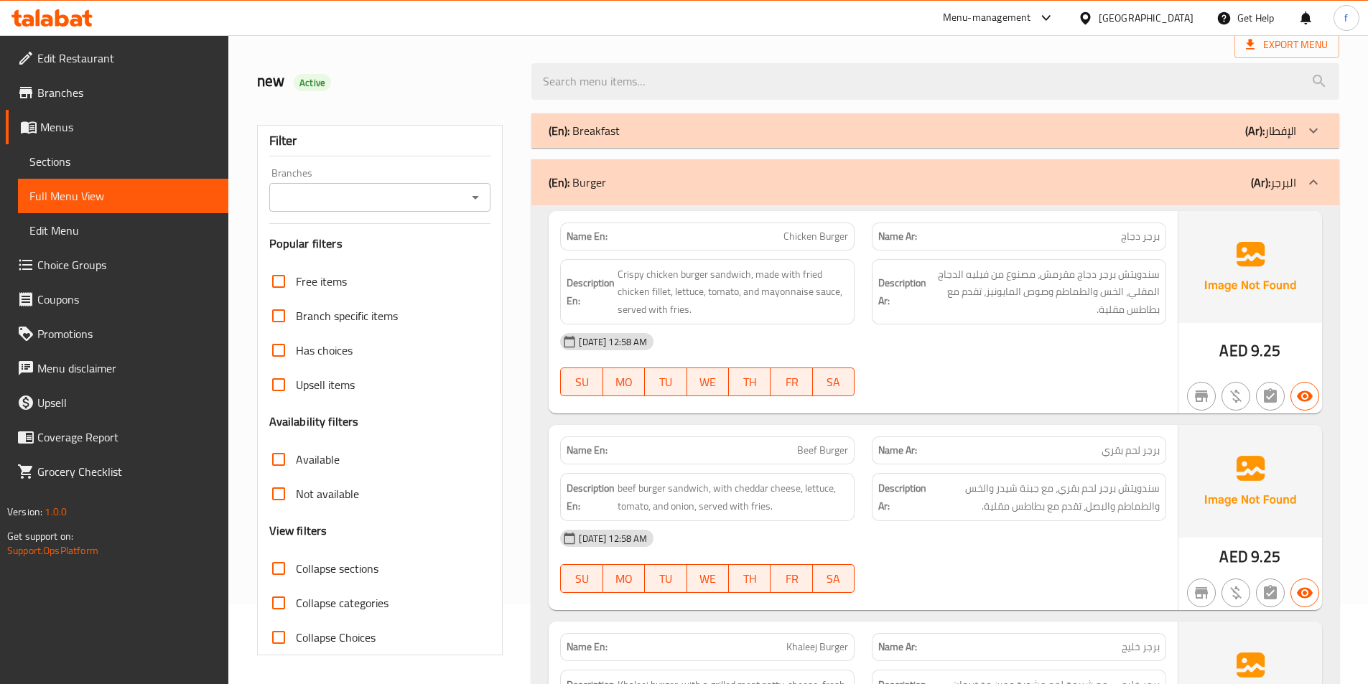
click at [814, 177] on div "(En): Burger (Ar): البرجر" at bounding box center [923, 182] width 748 height 17
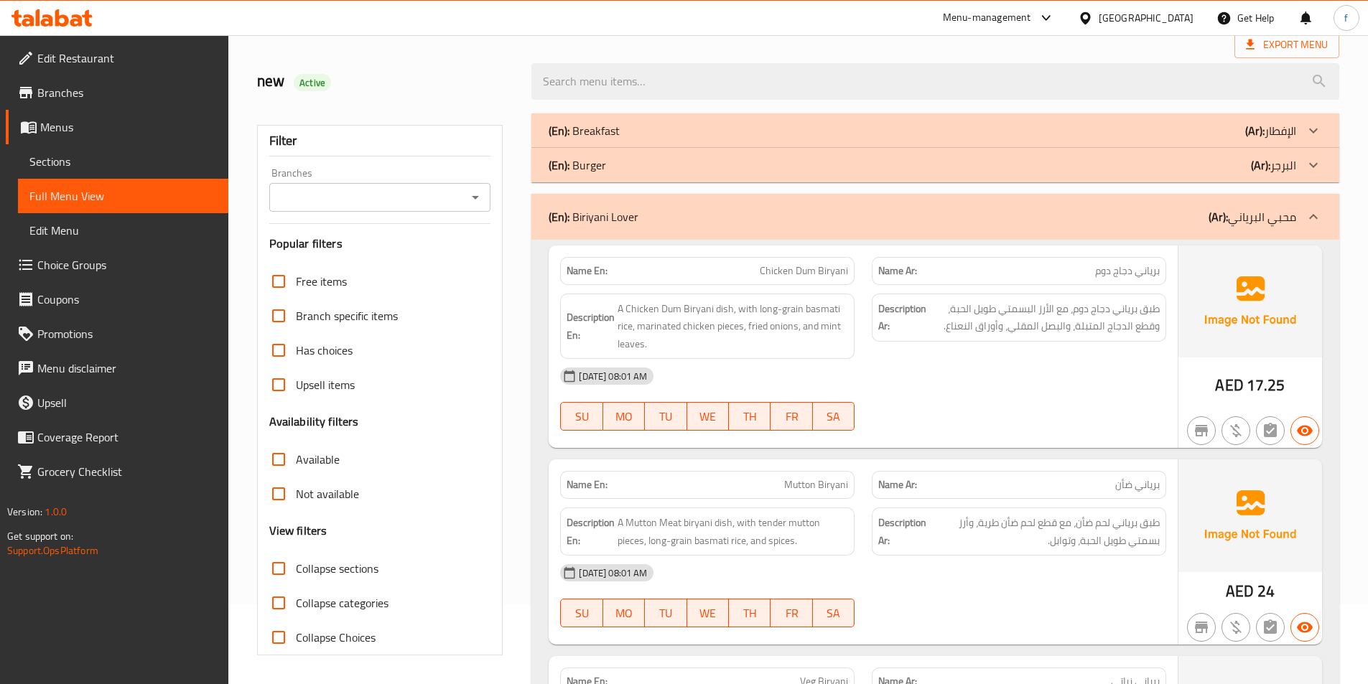
click at [829, 266] on span "Chicken Dum Biryani" at bounding box center [804, 271] width 88 height 15
click at [832, 233] on div "(En): Biriyani Lover (Ar): محبي البرياني" at bounding box center [935, 217] width 808 height 46
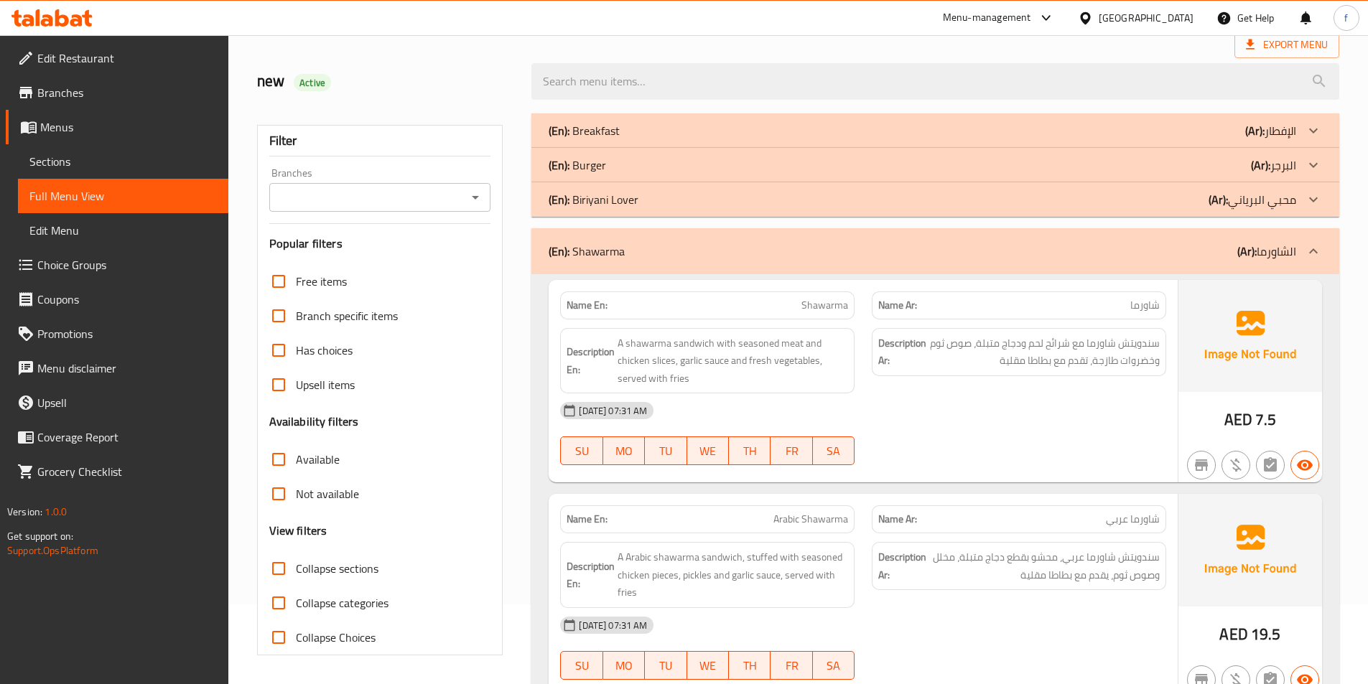
click at [834, 148] on div "(En): Biriyani Lover (Ar): محبي البرياني" at bounding box center [935, 130] width 808 height 34
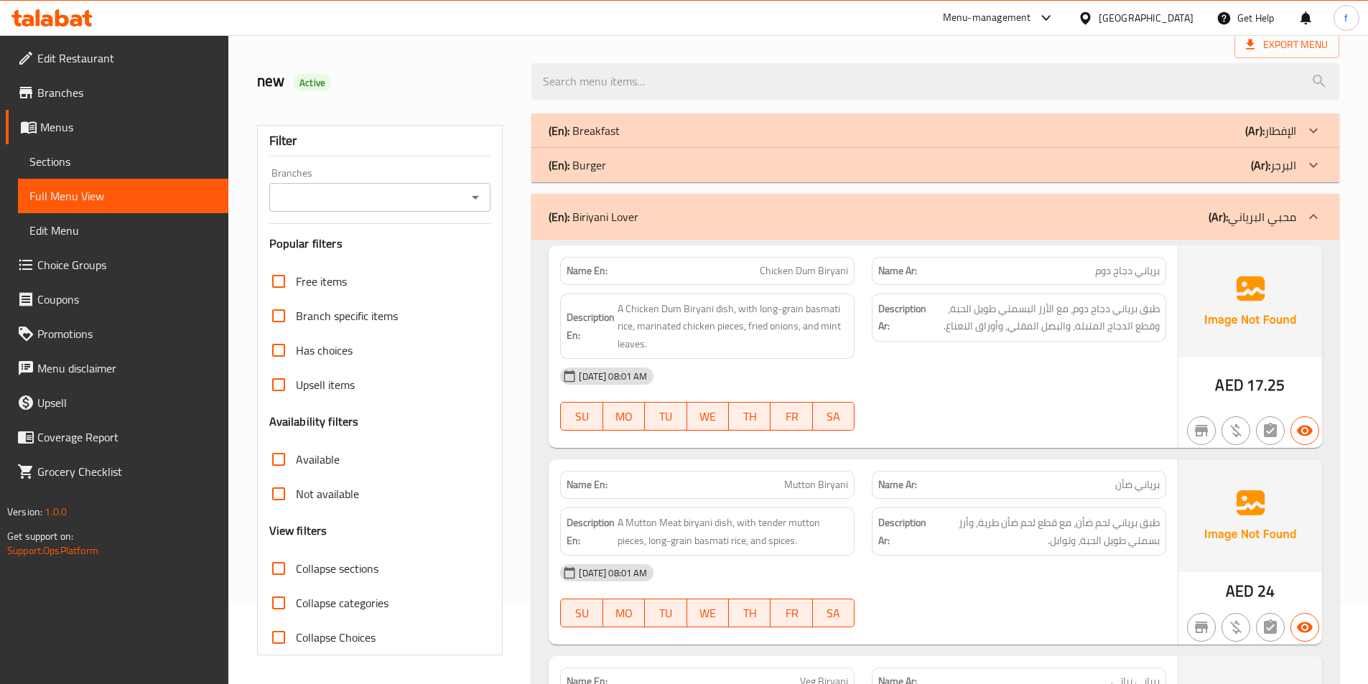
click at [295, 637] on label "Collapse Choices" at bounding box center [318, 637] width 114 height 34
click at [295, 637] on input "Collapse Choices" at bounding box center [278, 637] width 34 height 34
click at [271, 631] on input "Collapse Choices" at bounding box center [278, 637] width 34 height 34
checkbox input "false"
click at [279, 602] on input "Collapse categories" at bounding box center [278, 603] width 34 height 34
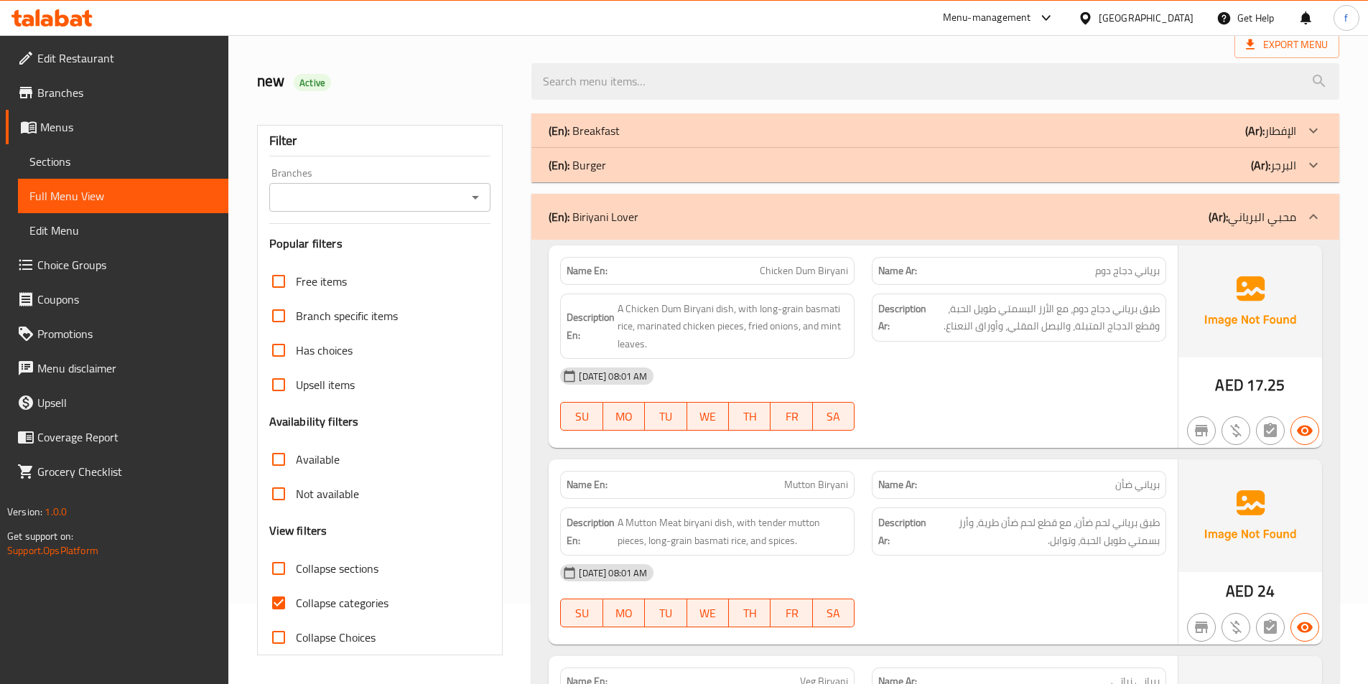
click at [279, 602] on input "Collapse categories" at bounding box center [278, 603] width 34 height 34
checkbox input "false"
click at [279, 572] on input "Collapse sections" at bounding box center [278, 568] width 34 height 34
checkbox input "true"
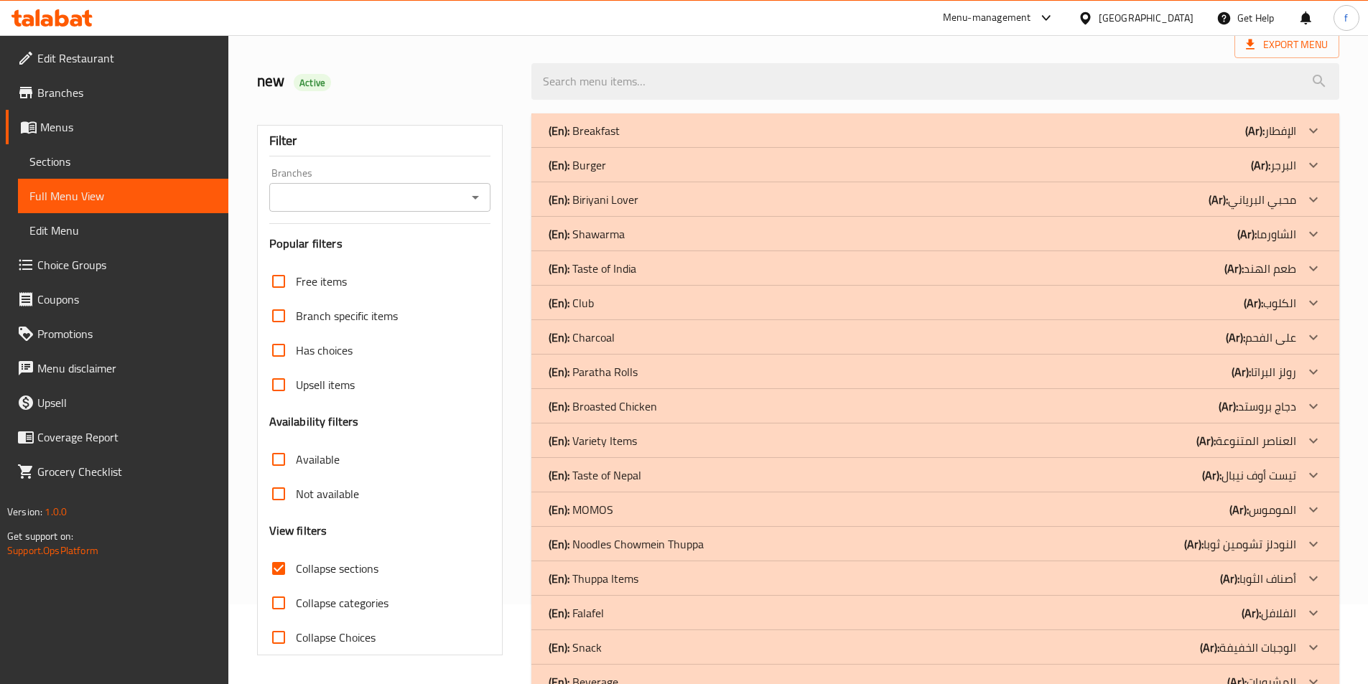
click at [1035, 139] on div "(En): Biriyani Lover (Ar): محبي البرياني" at bounding box center [923, 130] width 748 height 17
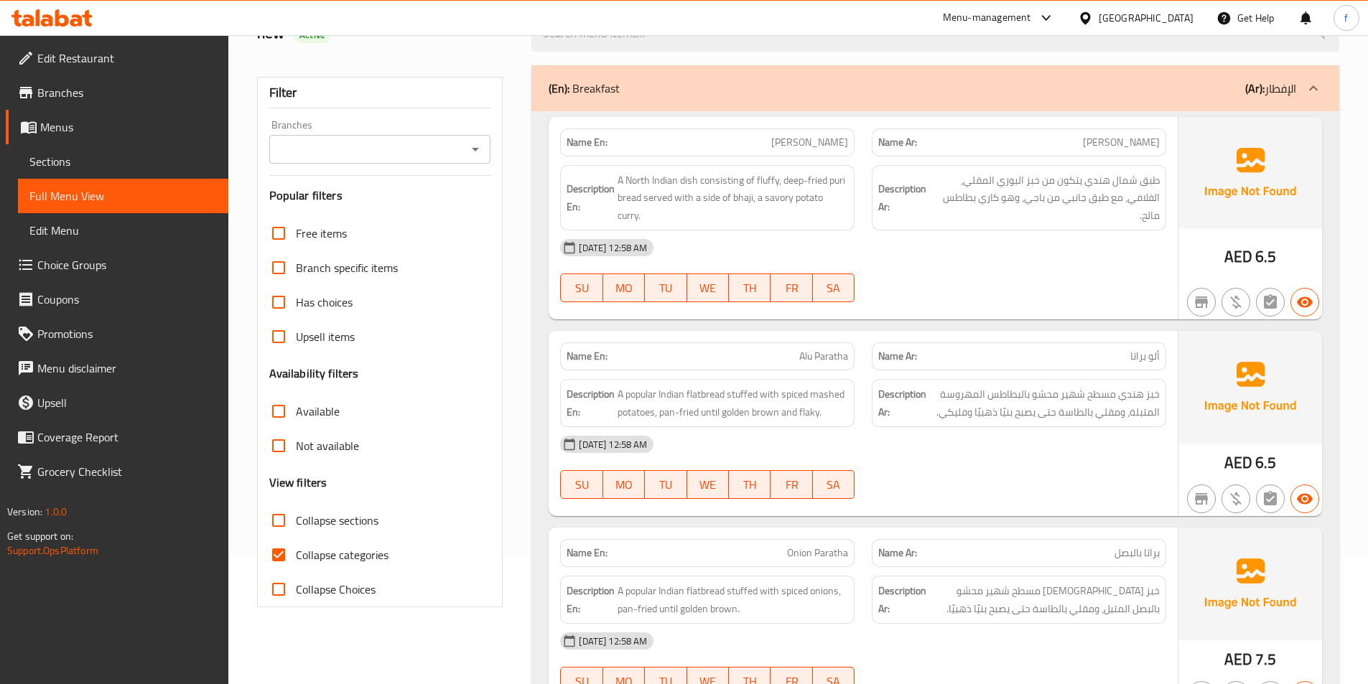
scroll to position [144, 0]
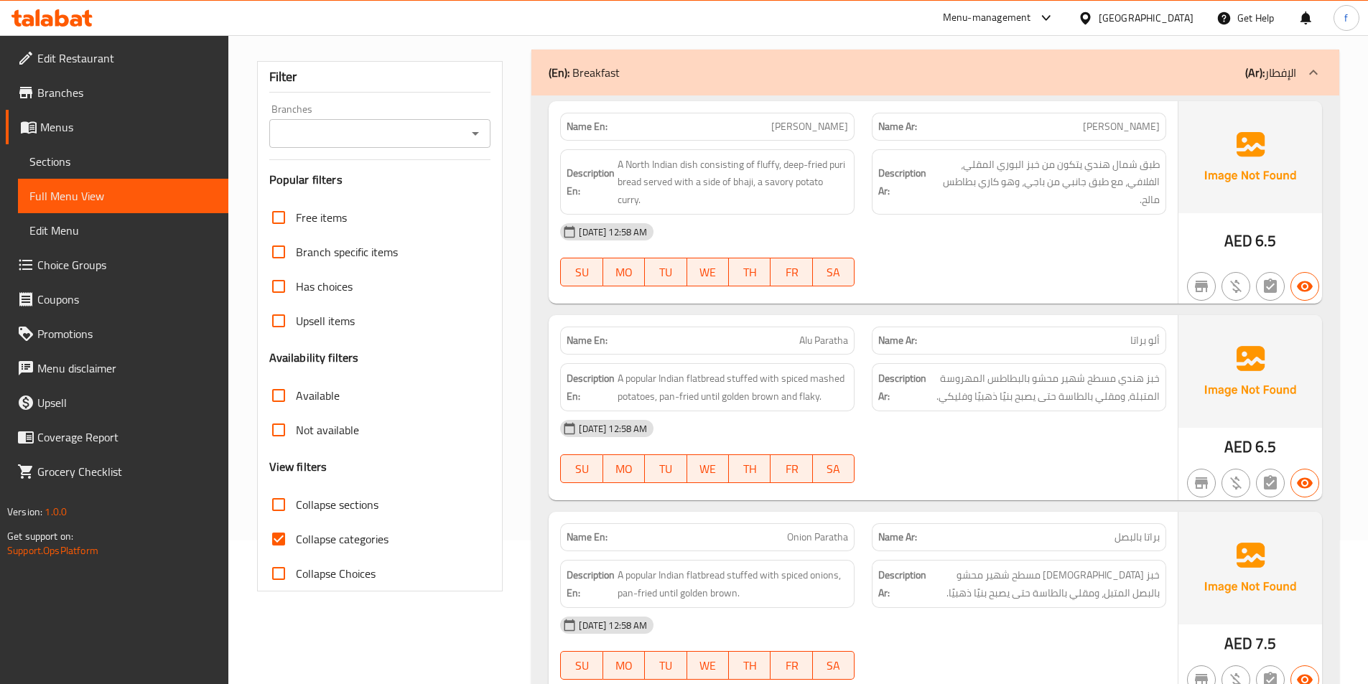
click at [280, 506] on input "Collapse sections" at bounding box center [278, 505] width 34 height 34
checkbox input "true"
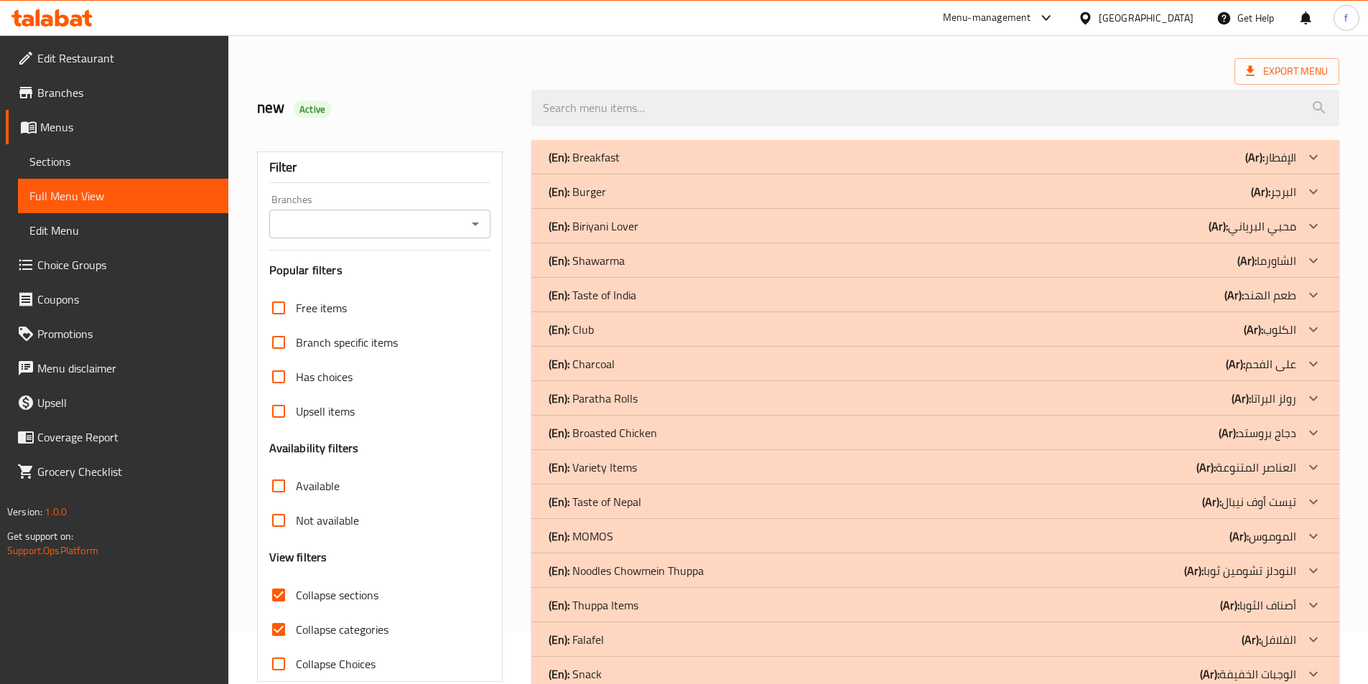
scroll to position [0, 0]
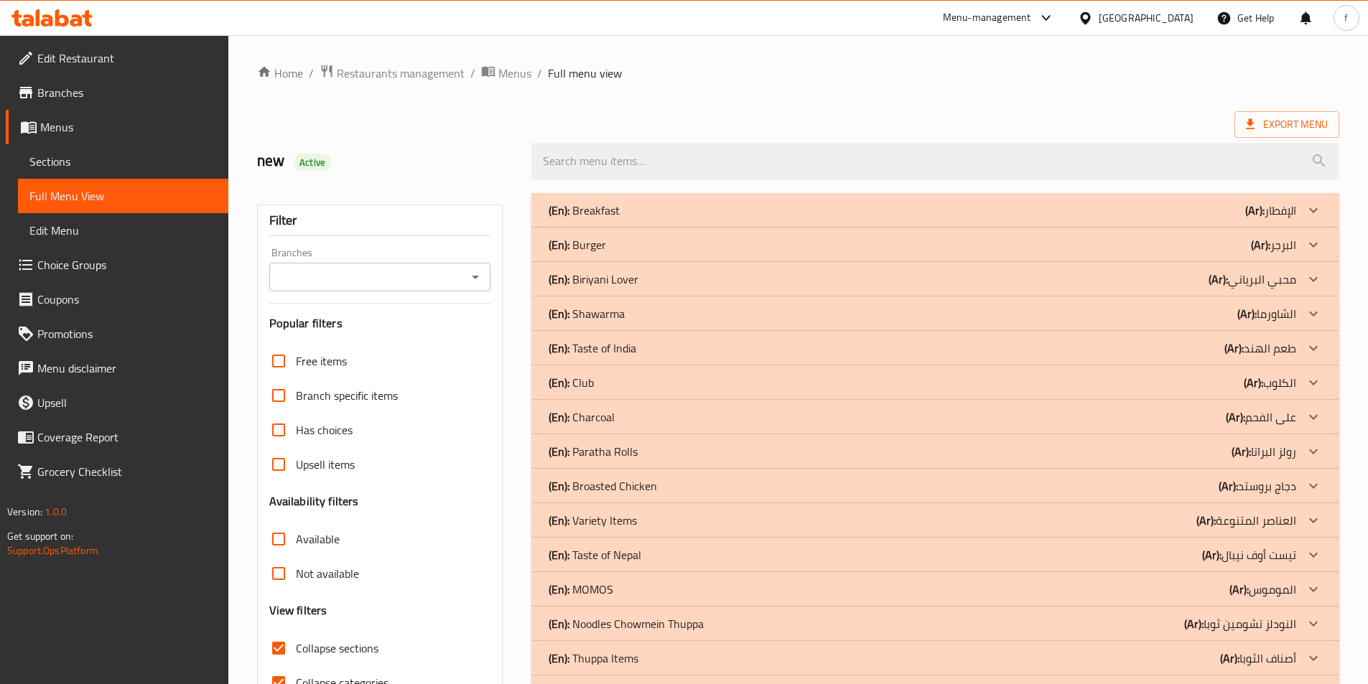
click at [1073, 219] on div "(En): Biriyani Lover (Ar): محبي البرياني" at bounding box center [923, 210] width 748 height 17
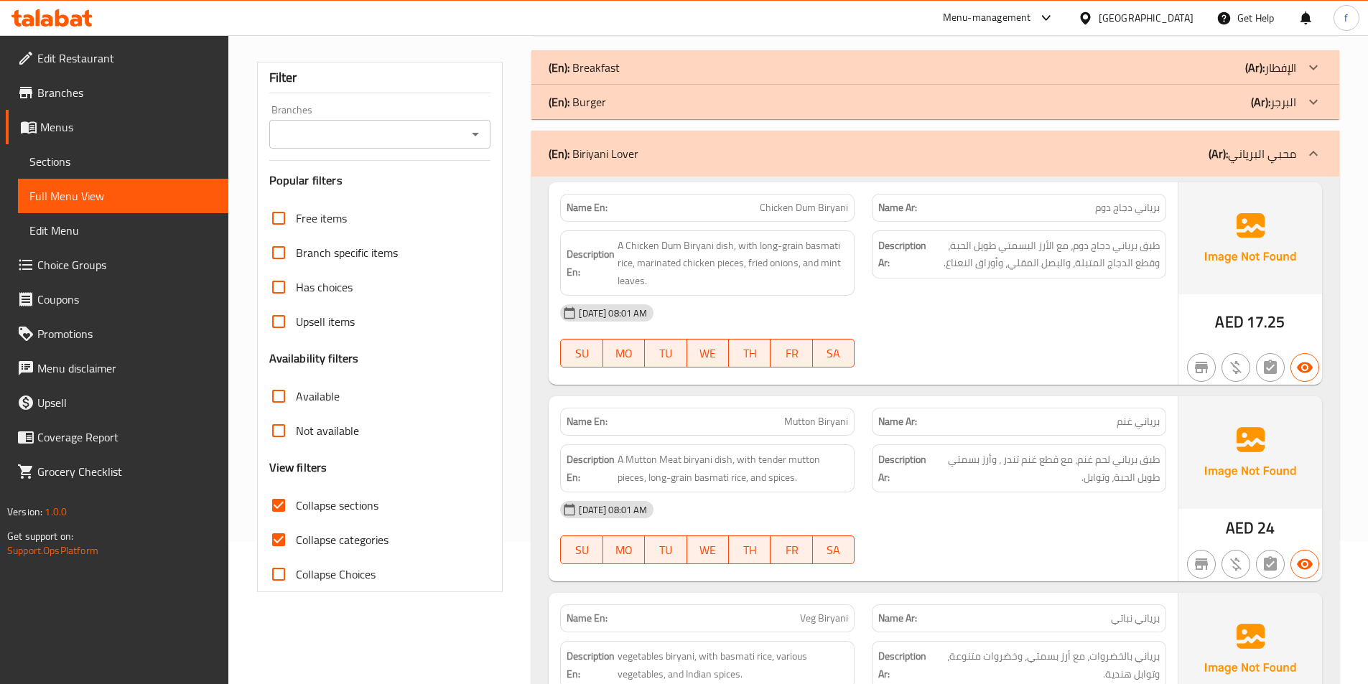
scroll to position [144, 0]
click at [775, 205] on span "Chicken Dum Biryani" at bounding box center [804, 207] width 88 height 15
click at [809, 208] on span "Chicken Dum Biryani" at bounding box center [804, 207] width 88 height 15
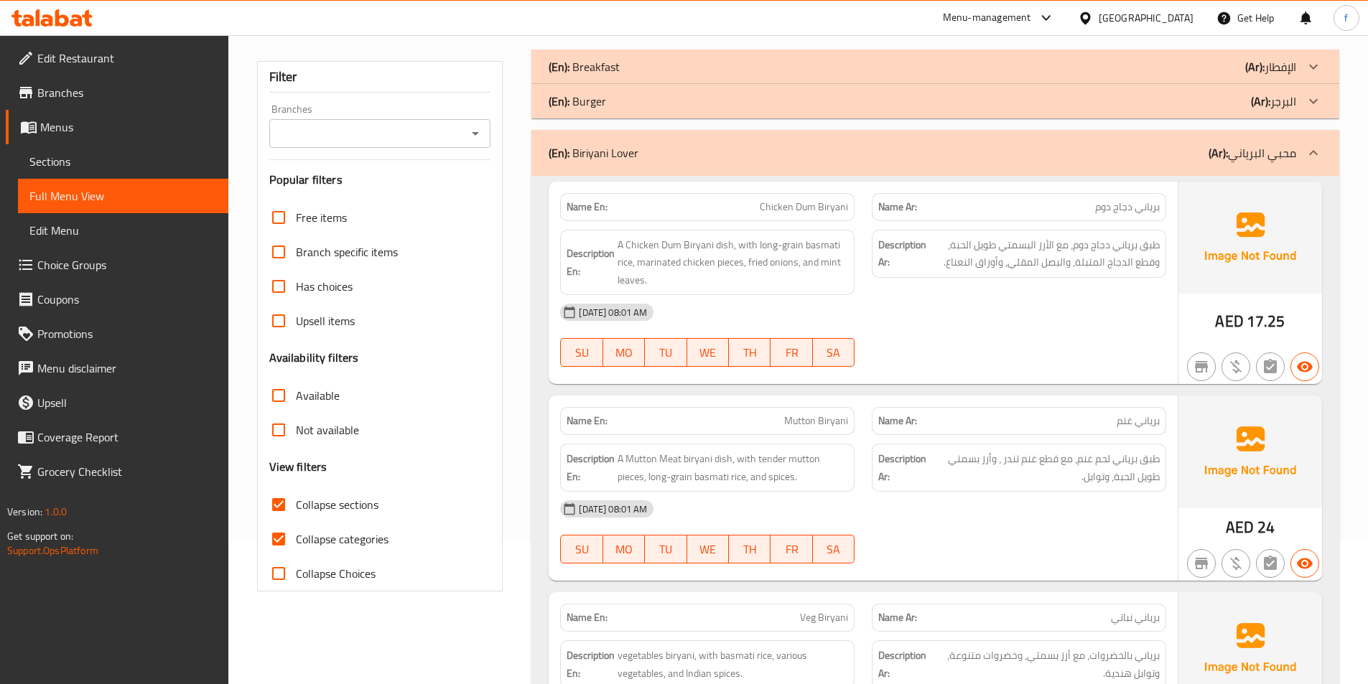
click at [829, 206] on span "Chicken Dum Biryani" at bounding box center [804, 207] width 88 height 15
click at [725, 244] on span "A Chicken Dum Biryani dish, with long-grain basmati rice, marinated chicken pie…" at bounding box center [733, 262] width 231 height 53
click at [704, 244] on span "A Chicken Dum Biryani dish, with long-grain basmati rice, marinated chicken pie…" at bounding box center [733, 262] width 231 height 53
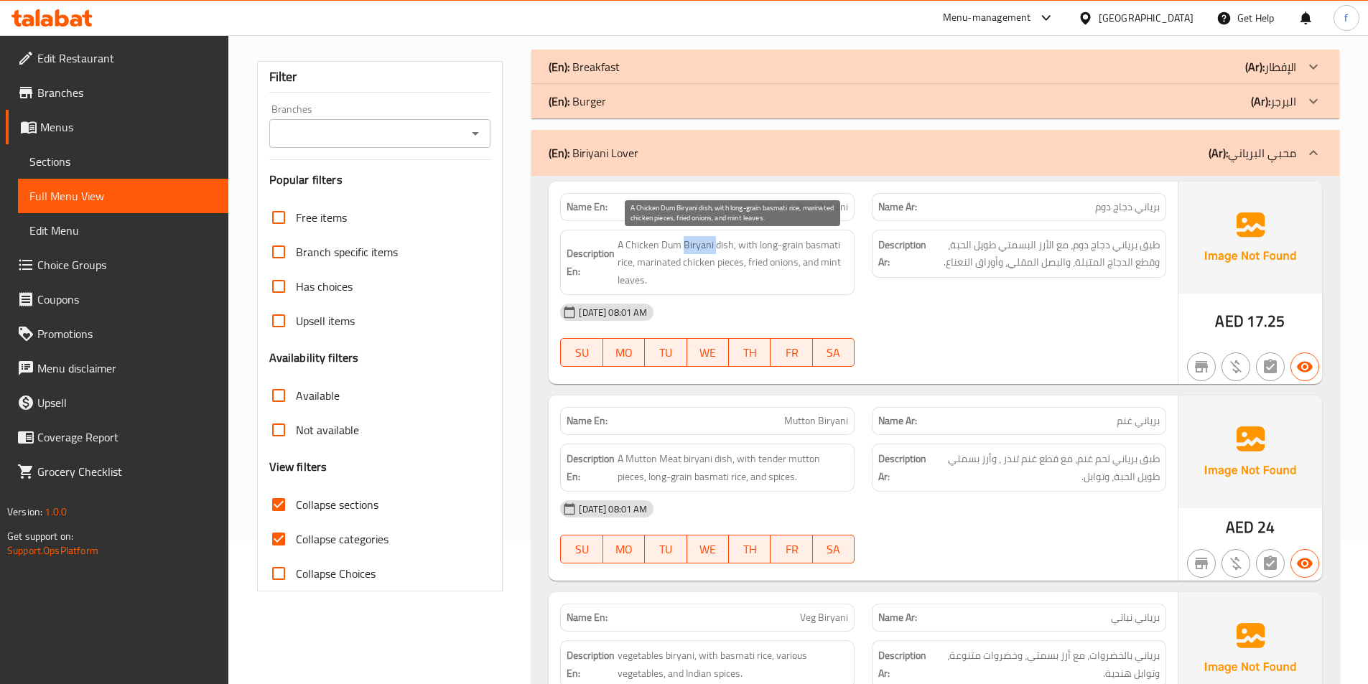
click at [704, 244] on span "A Chicken Dum Biryani dish, with long-grain basmati rice, marinated chicken pie…" at bounding box center [733, 262] width 231 height 53
click at [667, 243] on span "A Chicken Dum Biryani dish, with long-grain basmati rice, marinated chicken pie…" at bounding box center [733, 262] width 231 height 53
click at [642, 243] on span "A Chicken Dum Biryani dish, with long-grain basmati rice, marinated chicken pie…" at bounding box center [733, 262] width 231 height 53
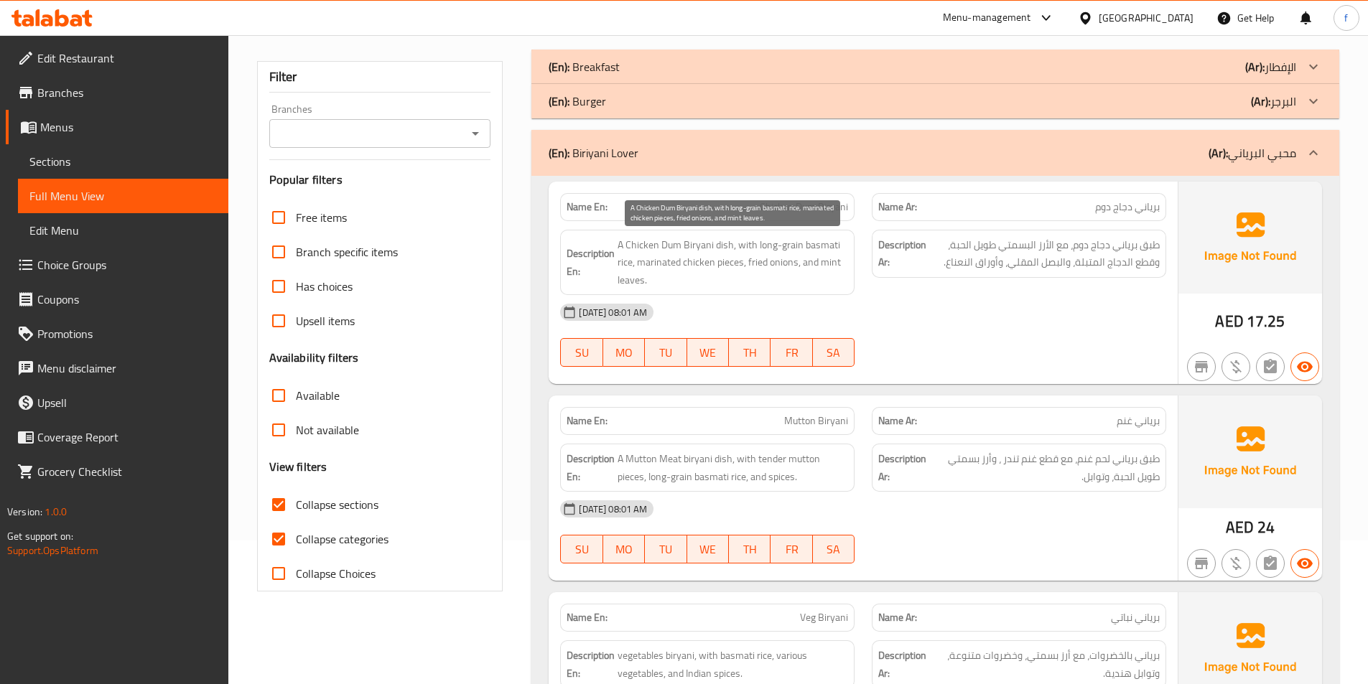
click at [744, 245] on span "A Chicken Dum Biryani dish, with long-grain basmati rice, marinated chicken pie…" at bounding box center [733, 262] width 231 height 53
click at [791, 246] on span "A Chicken Dum Biryani dish, with long-grain basmati rice, marinated chicken pie…" at bounding box center [733, 262] width 231 height 53
click at [623, 259] on span "A Chicken Dum Biryani dish, with long-grain basmati rice, marinated chicken pie…" at bounding box center [733, 262] width 231 height 53
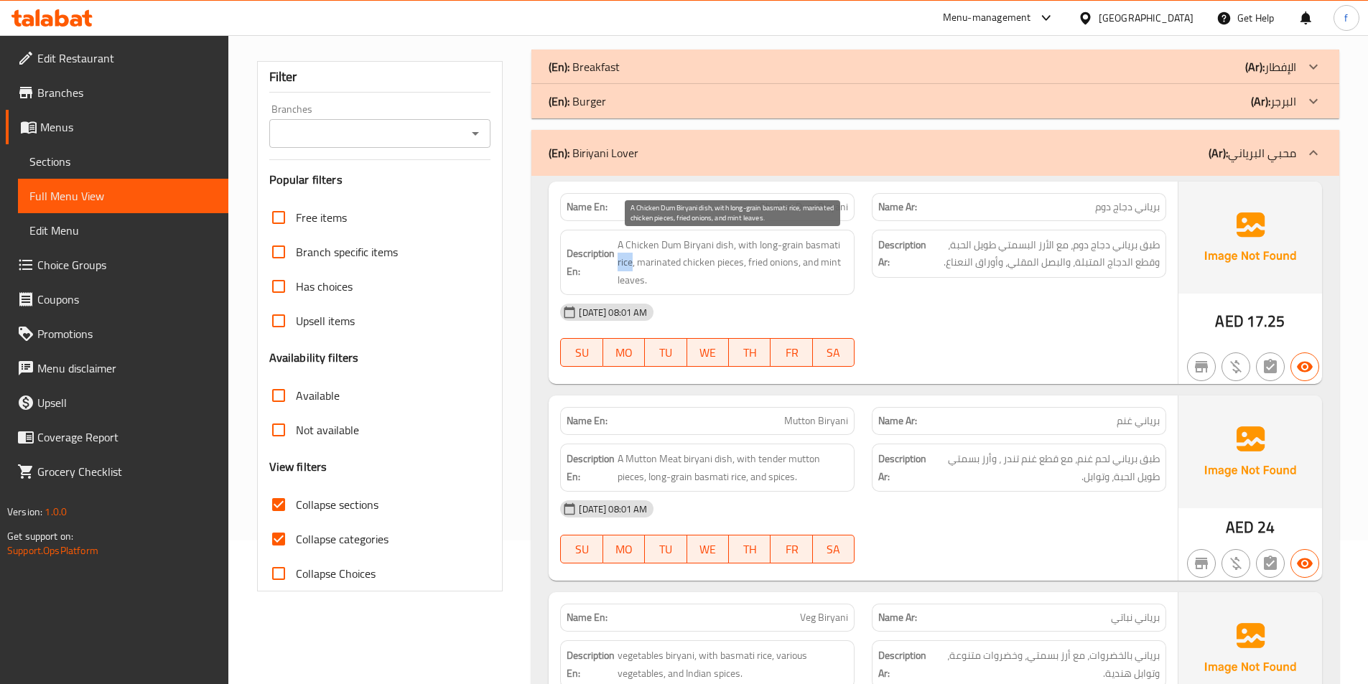
click at [623, 259] on span "A Chicken Dum Biryani dish, with long-grain basmati rice, marinated chicken pie…" at bounding box center [733, 262] width 231 height 53
click at [837, 240] on span "A Chicken Dum Biryani dish, with long-grain basmati rice, marinated chicken pie…" at bounding box center [733, 262] width 231 height 53
click at [788, 248] on span "A Chicken Dum Biryani dish, with long-grain basmati rice, marinated chicken pie…" at bounding box center [733, 262] width 231 height 53
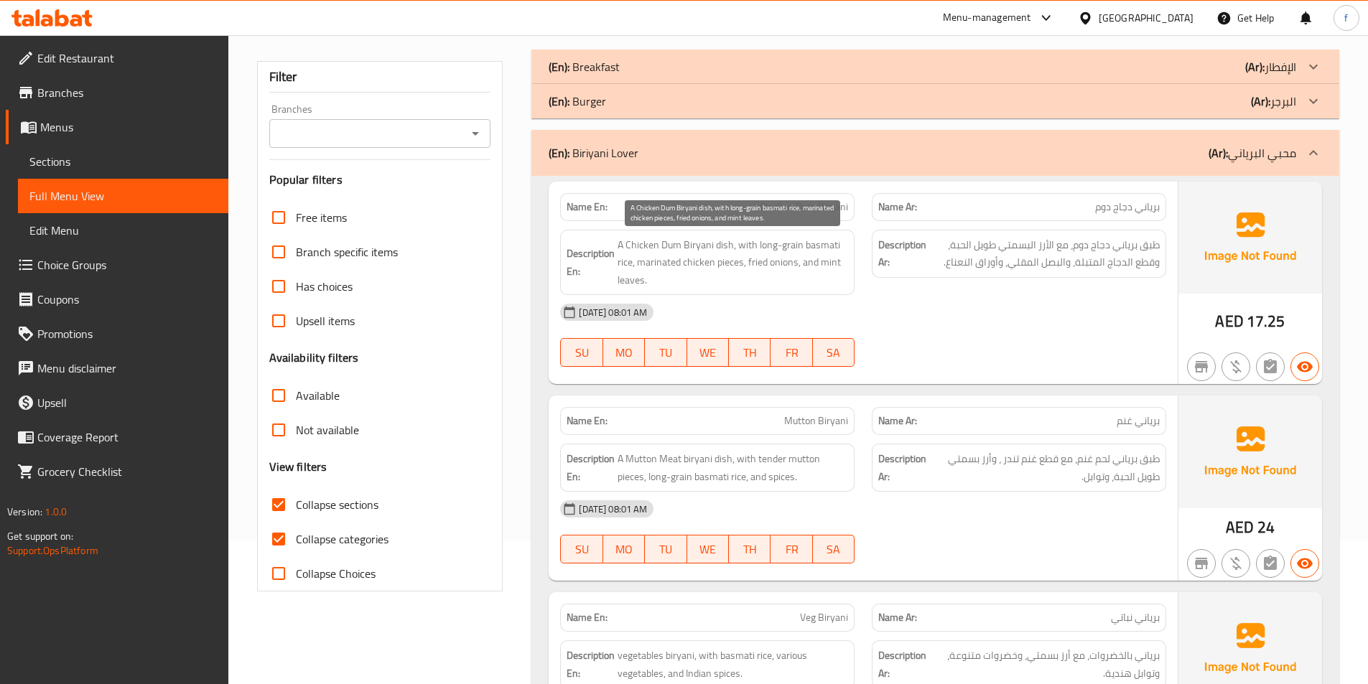
click at [768, 246] on span "A Chicken Dum Biryani dish, with long-grain basmati rice, marinated chicken pie…" at bounding box center [733, 262] width 231 height 53
click at [731, 266] on span "A Chicken Dum Biryani dish, with long-grain basmati rice, marinated chicken pie…" at bounding box center [733, 262] width 231 height 53
click at [704, 261] on span "A Chicken Dum Biryani dish, with long-grain basmati rice, marinated chicken pie…" at bounding box center [733, 262] width 231 height 53
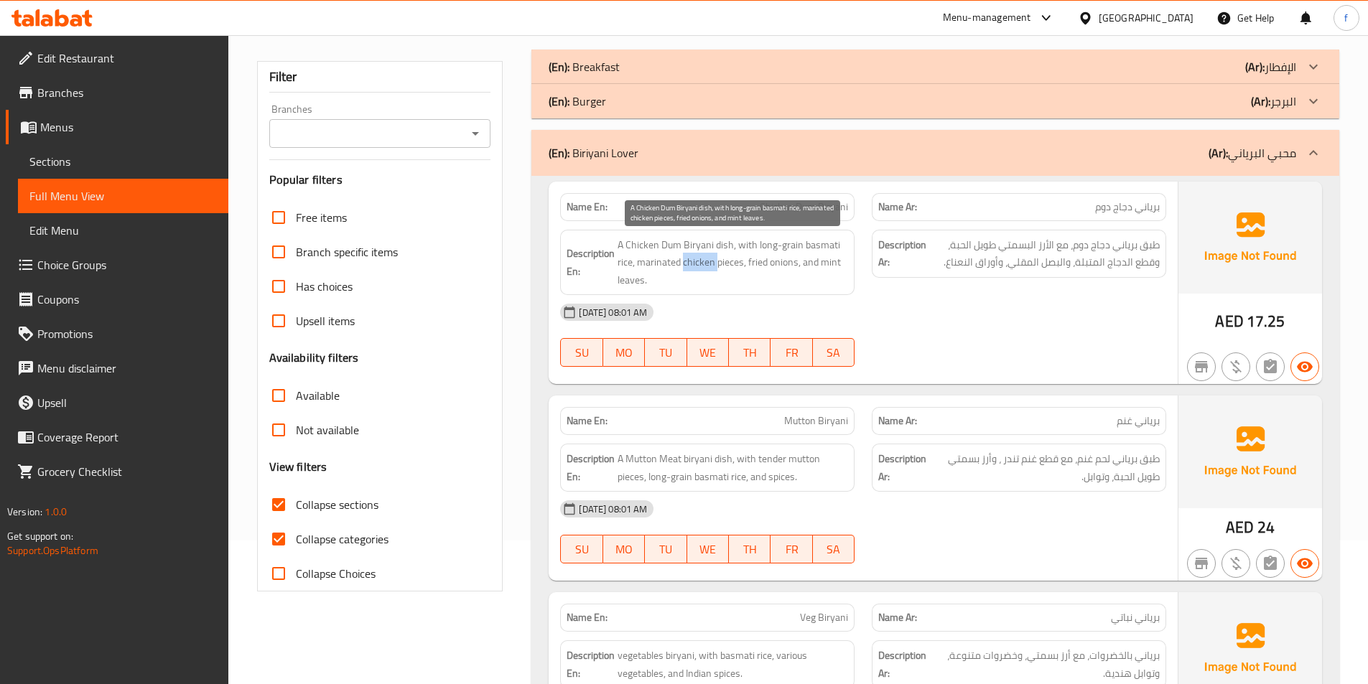
click at [704, 261] on span "A Chicken Dum Biryani dish, with long-grain basmati rice, marinated chicken pie…" at bounding box center [733, 262] width 231 height 53
click at [656, 262] on span "A Chicken Dum Biryani dish, with long-grain basmati rice, marinated chicken pie…" at bounding box center [733, 262] width 231 height 53
click at [753, 265] on span "A Chicken Dum Biryani dish, with long-grain basmati rice, marinated chicken pie…" at bounding box center [733, 262] width 231 height 53
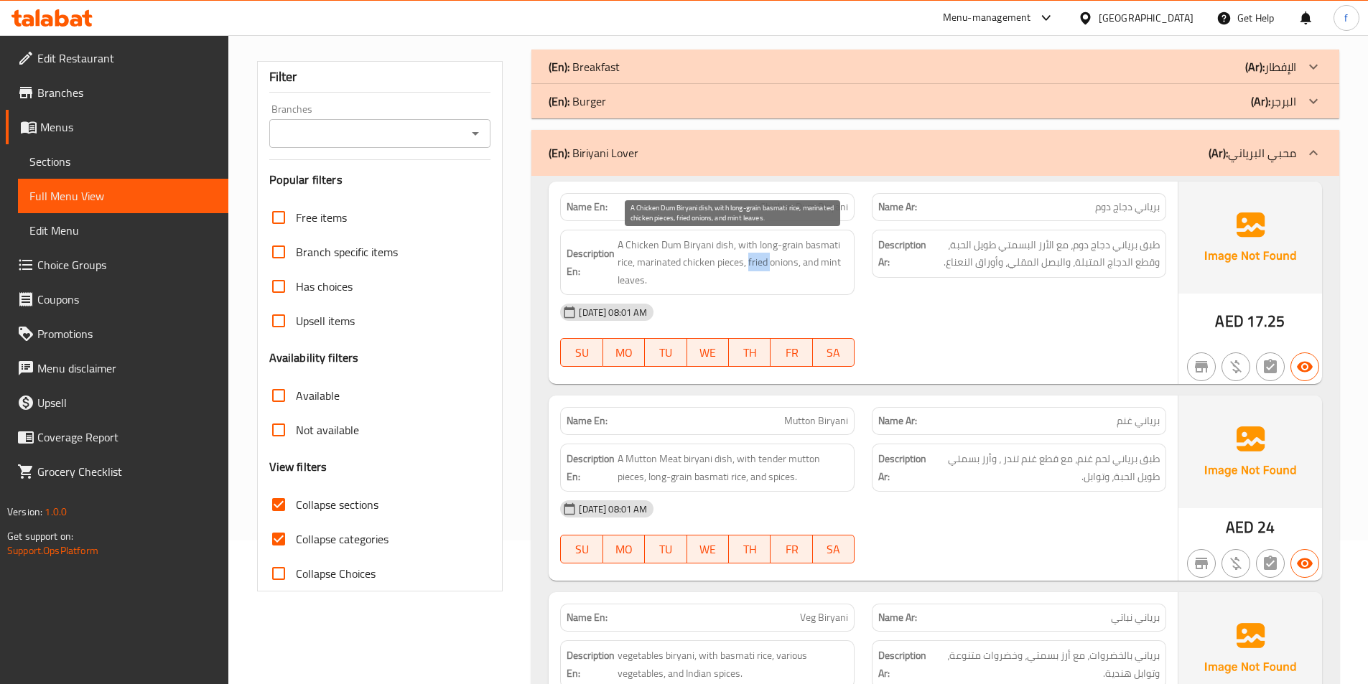
click at [768, 261] on span "A Chicken Dum Biryani dish, with long-grain basmati rice, marinated chicken pie…" at bounding box center [733, 262] width 231 height 53
click at [812, 264] on span "A Chicken Dum Biryani dish, with long-grain basmati rice, marinated chicken pie…" at bounding box center [733, 262] width 231 height 53
click at [832, 261] on span "A Chicken Dum Biryani dish, with long-grain basmati rice, marinated chicken pie…" at bounding box center [733, 262] width 231 height 53
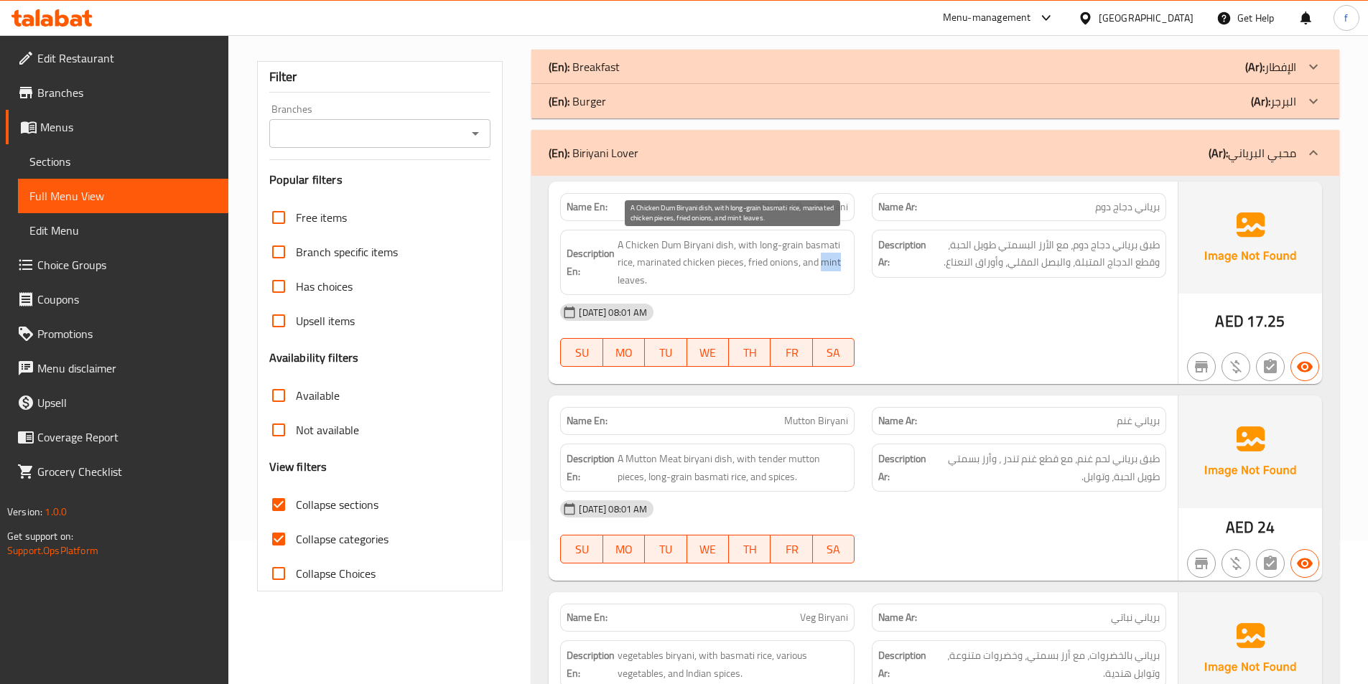
click at [830, 261] on span "A Chicken Dum Biryani dish, with long-grain basmati rice, marinated chicken pie…" at bounding box center [733, 262] width 231 height 53
click at [630, 285] on span "A Chicken Dum Biryani dish, with long-grain basmati rice, marinated chicken pie…" at bounding box center [733, 262] width 231 height 53
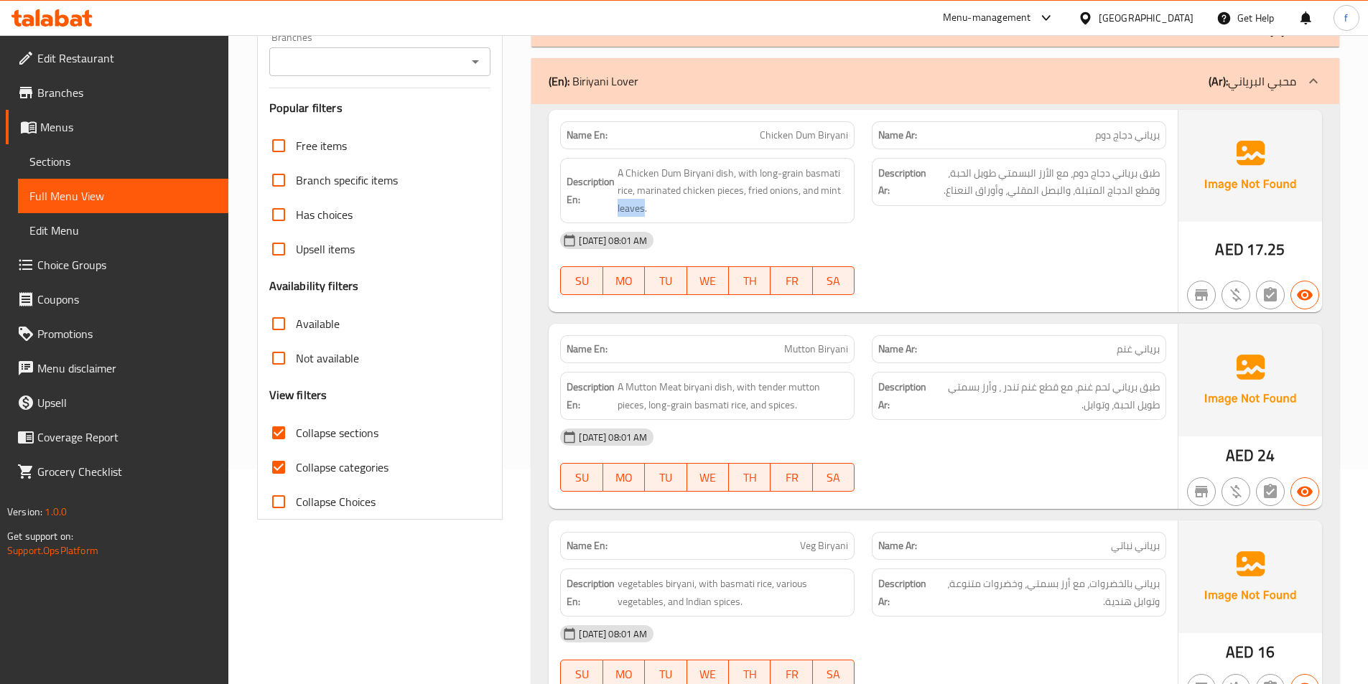
scroll to position [287, 0]
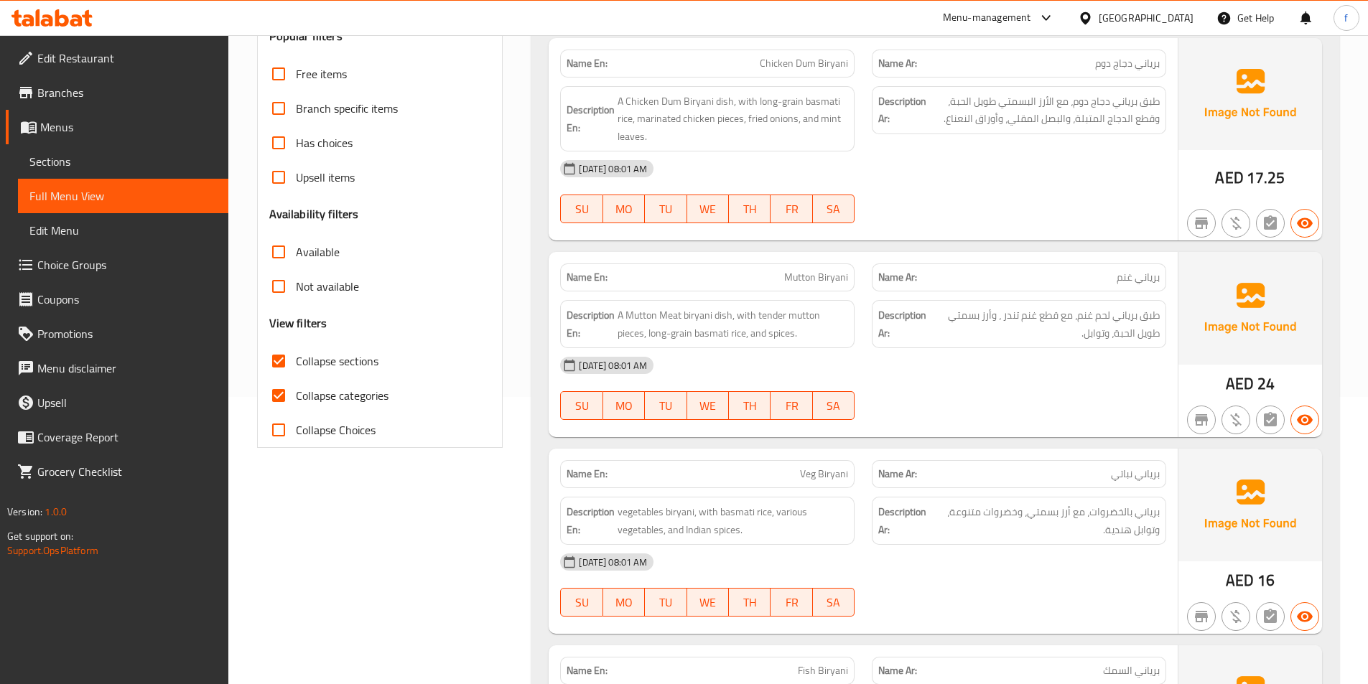
click at [804, 275] on span "Mutton Biryani" at bounding box center [816, 277] width 64 height 15
click at [821, 270] on span "Mutton Biryani" at bounding box center [816, 277] width 64 height 15
click at [722, 308] on span "A Mutton Meat biryani dish, with tender mutton pieces, long-grain basmati rice,…" at bounding box center [733, 324] width 231 height 35
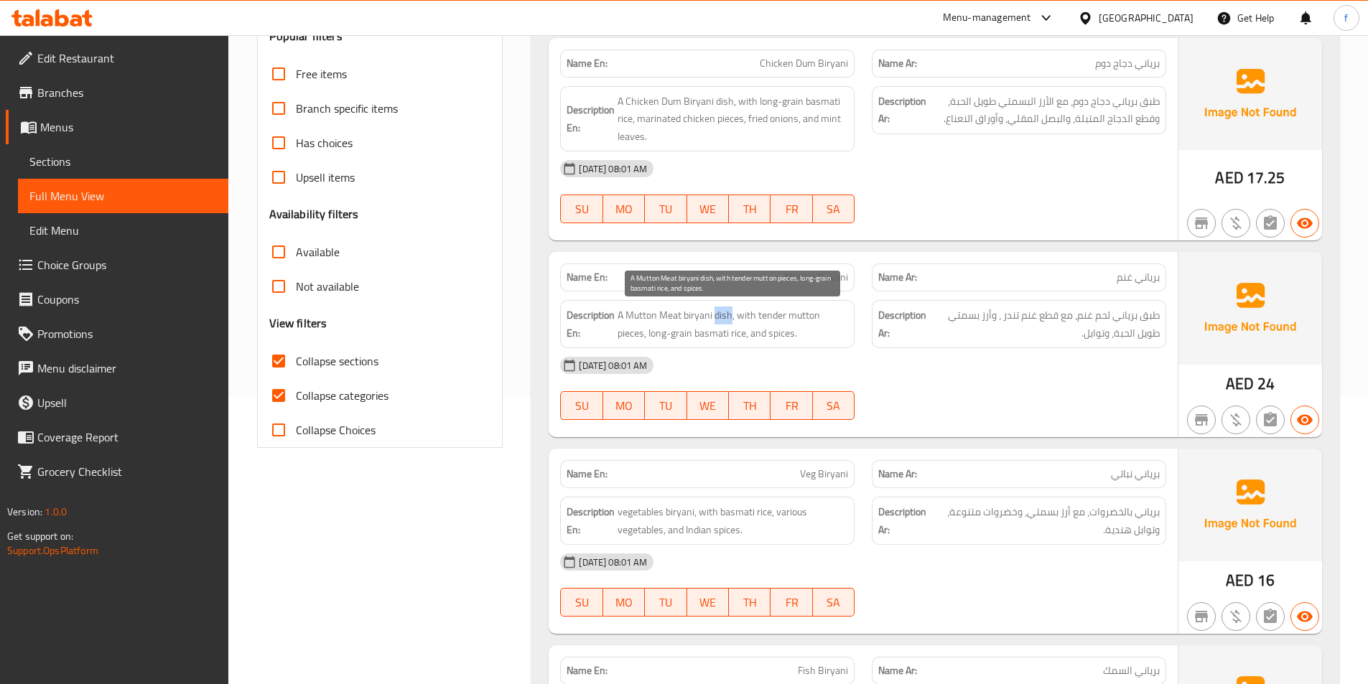
click at [722, 308] on span "A Mutton Meat biryani dish, with tender mutton pieces, long-grain basmati rice,…" at bounding box center [733, 324] width 231 height 35
click at [709, 308] on span "A Mutton Meat biryani dish, with tender mutton pieces, long-grain basmati rice,…" at bounding box center [733, 324] width 231 height 35
click at [672, 316] on span "A Mutton Meat biryani dish, with tender mutton pieces, long-grain basmati rice,…" at bounding box center [733, 324] width 231 height 35
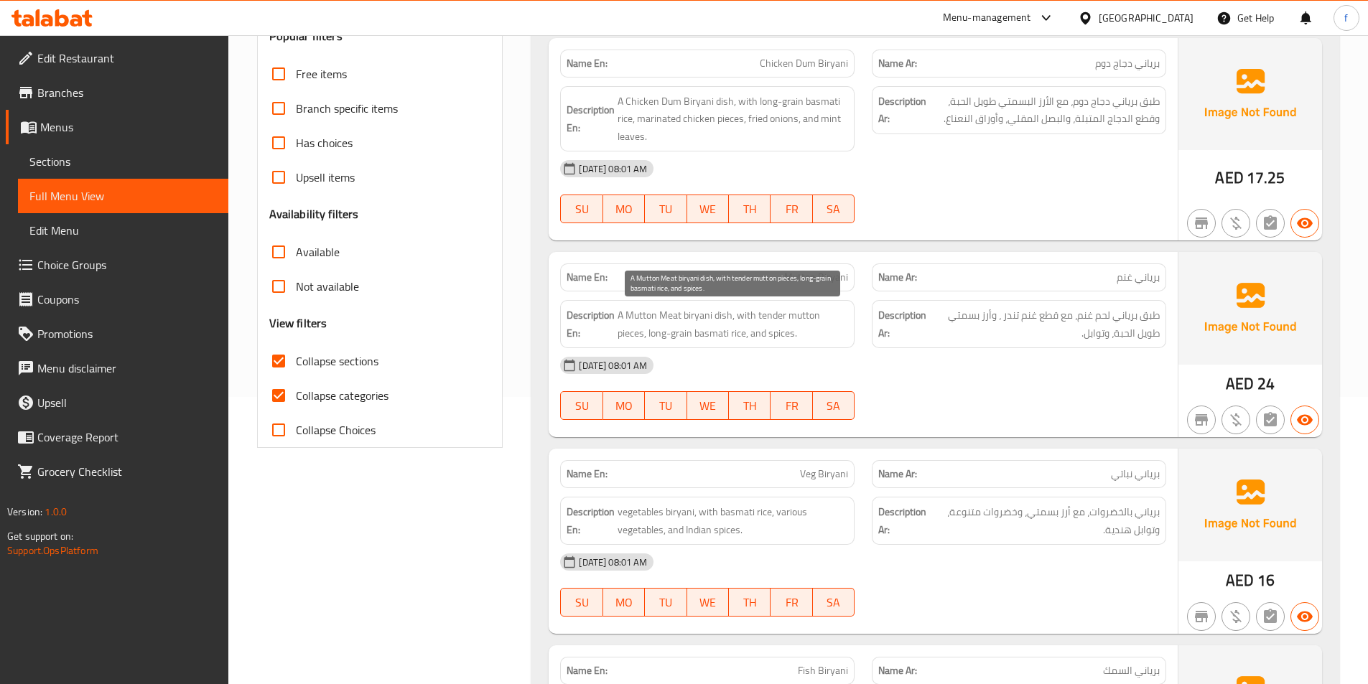
click at [635, 319] on span "A Mutton Meat biryani dish, with tender mutton pieces, long-grain basmati rice,…" at bounding box center [733, 324] width 231 height 35
click at [741, 314] on span "A Mutton Meat biryani dish, with tender mutton pieces, long-grain basmati rice,…" at bounding box center [733, 324] width 231 height 35
click at [763, 315] on span "A Mutton Meat biryani dish, with tender mutton pieces, long-grain basmati rice,…" at bounding box center [733, 324] width 231 height 35
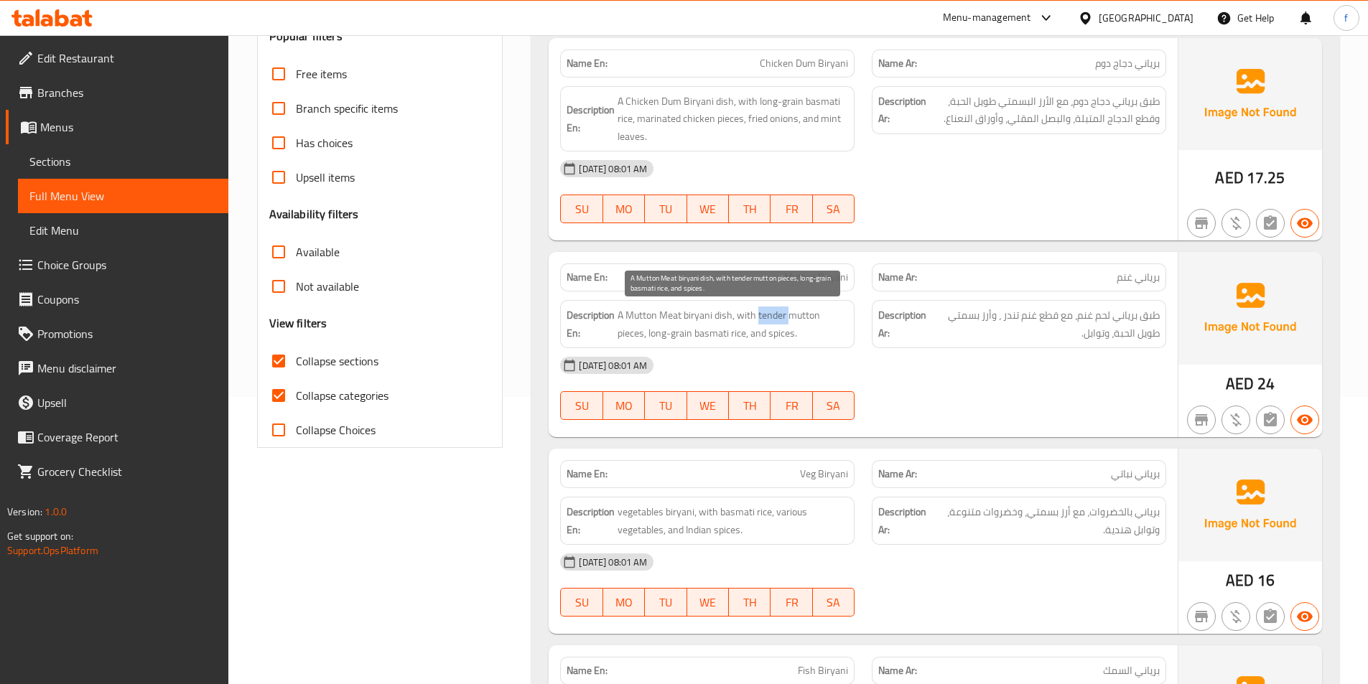
drag, startPoint x: 763, startPoint y: 315, endPoint x: 801, endPoint y: 316, distance: 38.1
click at [763, 315] on span "A Mutton Meat biryani dish, with tender mutton pieces, long-grain basmati rice,…" at bounding box center [733, 324] width 231 height 35
click at [801, 316] on span "A Mutton Meat biryani dish, with tender mutton pieces, long-grain basmati rice,…" at bounding box center [733, 324] width 231 height 35
click at [763, 311] on span "A Mutton Meat biryani dish, with tender mutton pieces, long-grain basmati rice,…" at bounding box center [733, 324] width 231 height 35
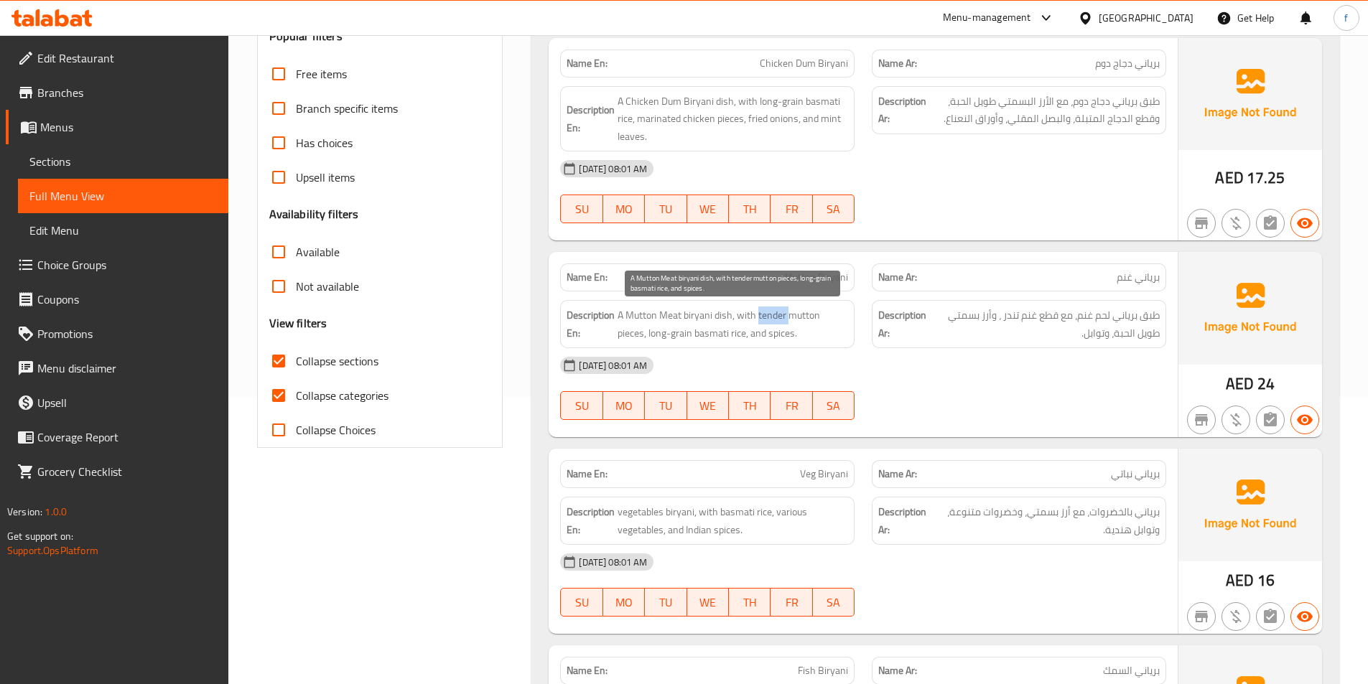
click at [763, 311] on span "A Mutton Meat biryani dish, with tender mutton pieces, long-grain basmati rice,…" at bounding box center [733, 324] width 231 height 35
click at [661, 332] on span "A Mutton Meat biryani dish, with tender mutton pieces, long-grain basmati rice,…" at bounding box center [733, 324] width 231 height 35
click at [699, 330] on span "A Mutton Meat biryani dish, with tender mutton pieces, long-grain basmati rice,…" at bounding box center [733, 324] width 231 height 35
click at [637, 327] on span "A Mutton Meat biryani dish, with tender mutton pieces, long-grain basmati rice,…" at bounding box center [733, 324] width 231 height 35
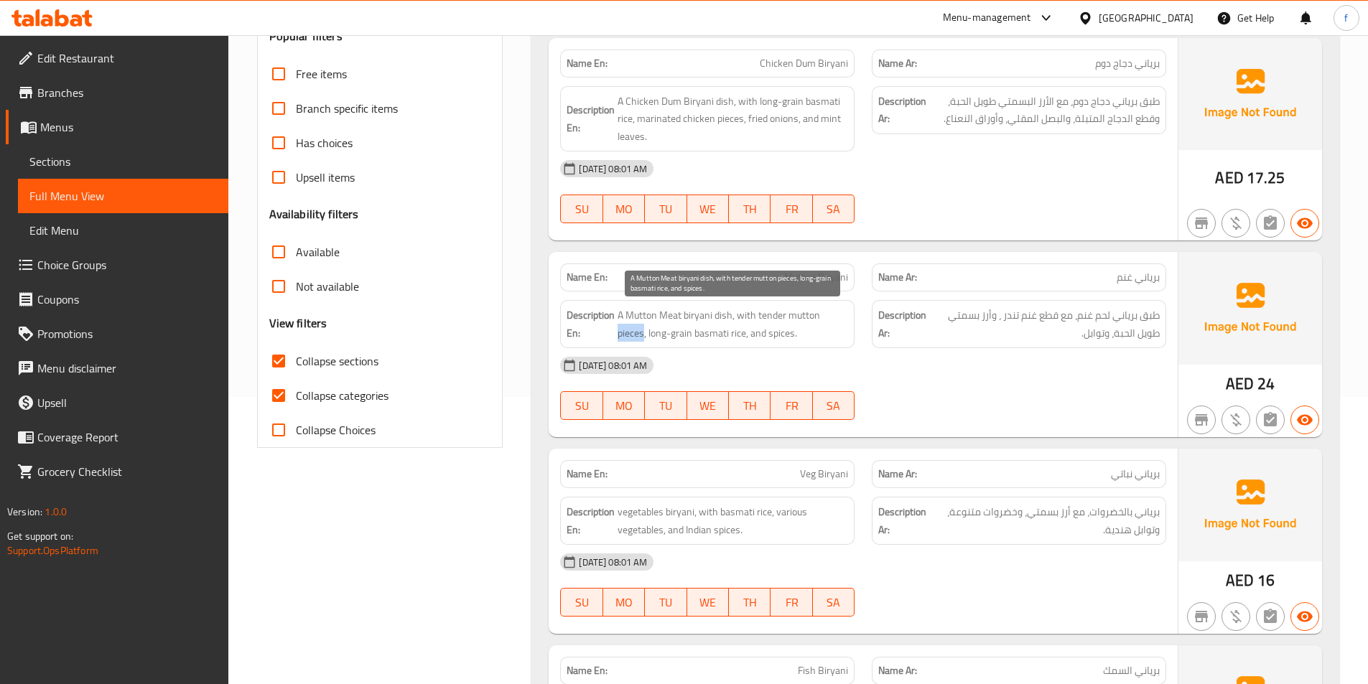
click at [637, 327] on span "A Mutton Meat biryani dish, with tender mutton pieces, long-grain basmati rice,…" at bounding box center [733, 324] width 231 height 35
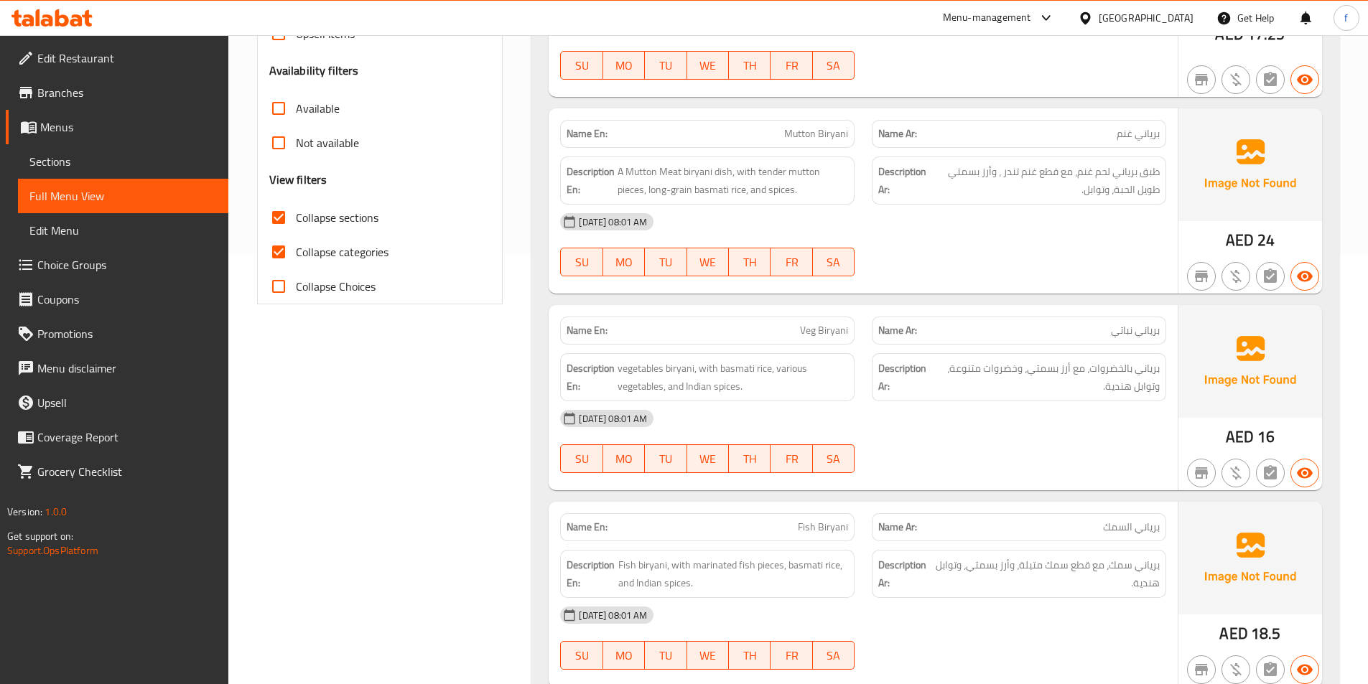
click at [954, 253] on div "17-08-2025 08:01 AM SU MO TU WE TH FR SA" at bounding box center [862, 245] width 623 height 80
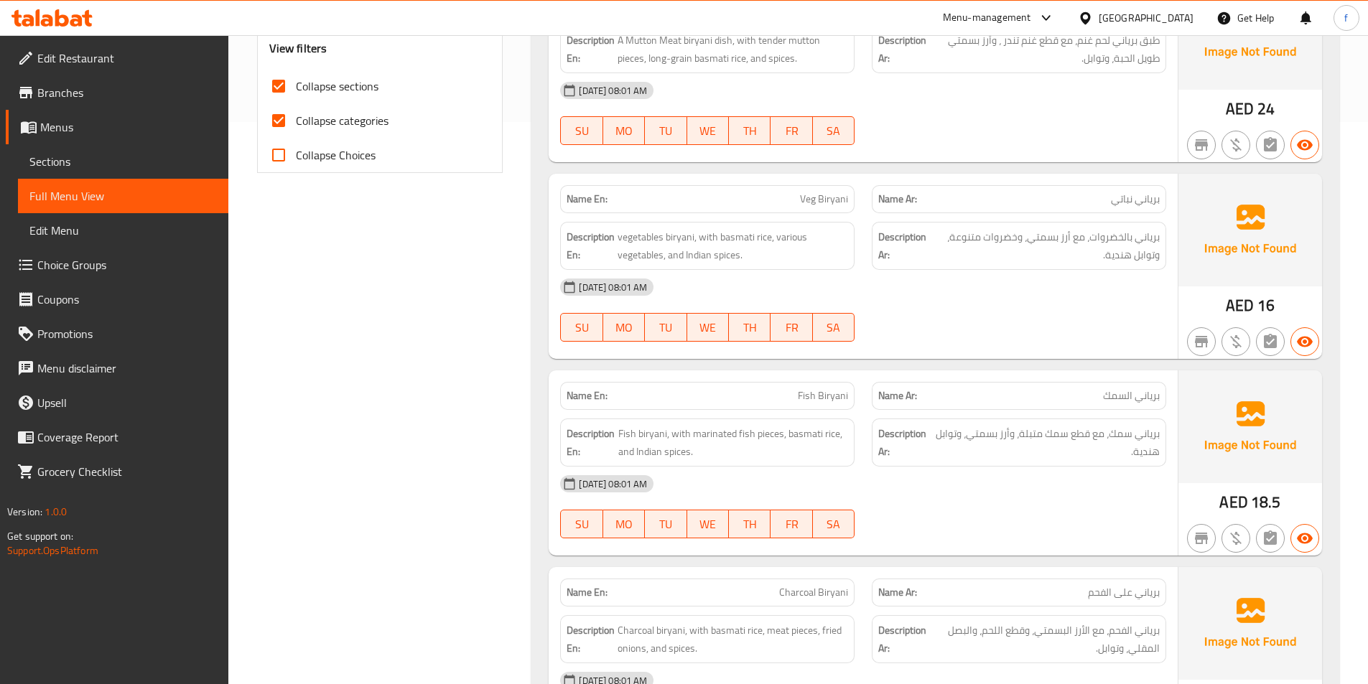
scroll to position [574, 0]
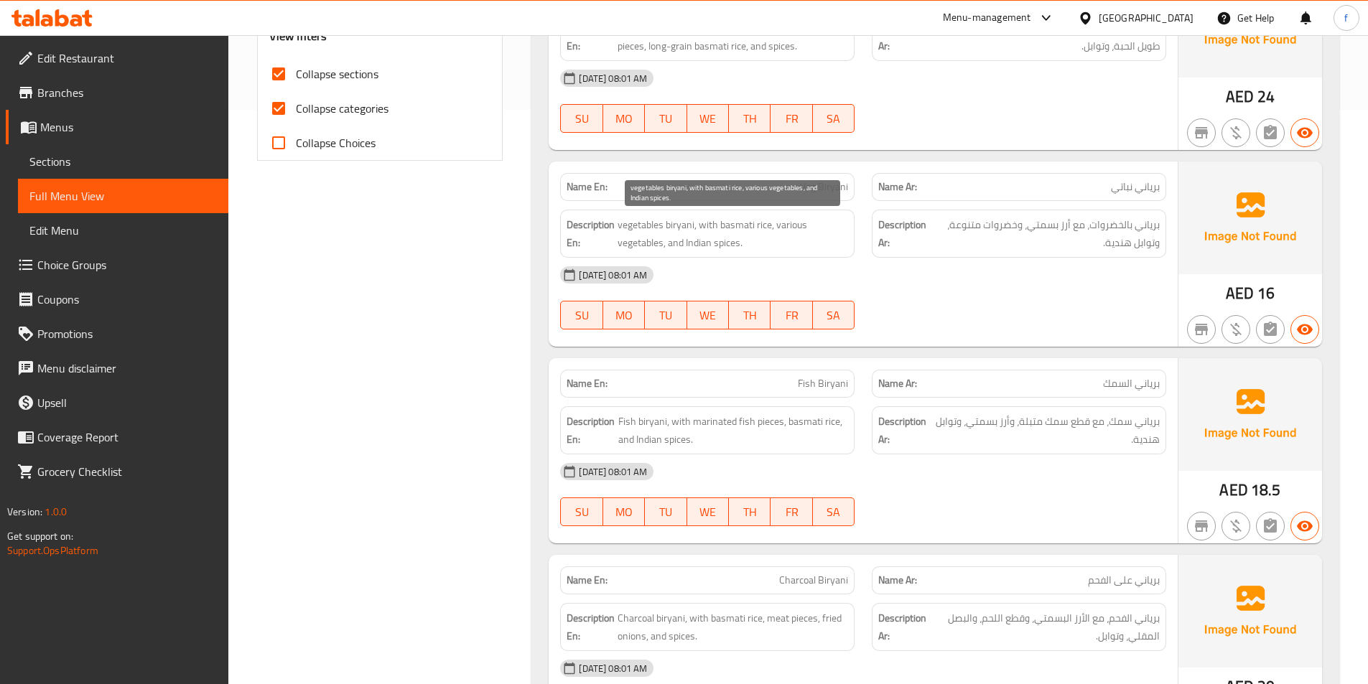
click at [636, 228] on span "vegetables biryani, with basmati rice, various vegetables, and Indian spices." at bounding box center [733, 233] width 231 height 35
click at [657, 223] on span "vegetables biryani, with basmati rice, various vegetables, and Indian spices." at bounding box center [733, 233] width 231 height 35
click at [697, 223] on span "vegetables biryani, with basmati rice, various vegetables, and Indian spices." at bounding box center [733, 233] width 231 height 35
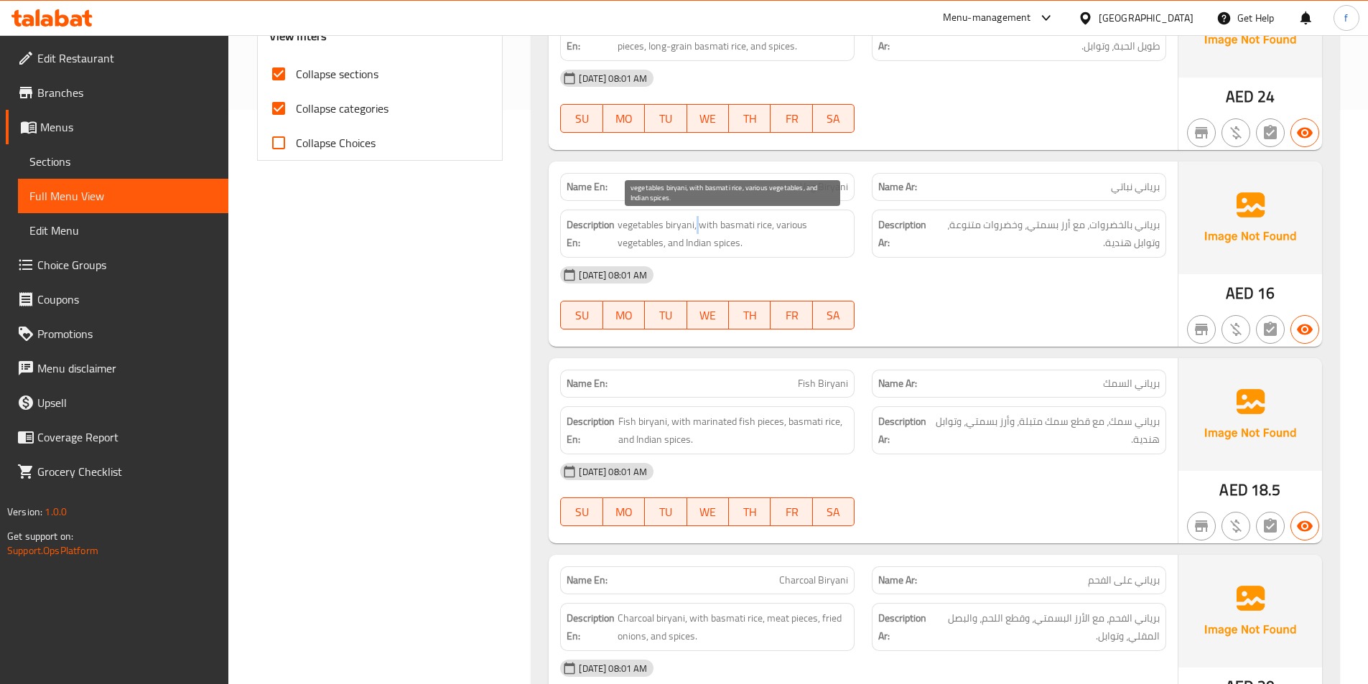
click at [697, 223] on span "vegetables biryani, with basmati rice, various vegetables, and Indian spices." at bounding box center [733, 233] width 231 height 35
click at [750, 220] on span "vegetables biryani, with basmati rice, various vegetables, and Indian spices." at bounding box center [733, 233] width 231 height 35
click at [745, 220] on span "vegetables biryani, with basmati rice, various vegetables, and Indian spices." at bounding box center [733, 233] width 231 height 35
click at [764, 220] on span "vegetables biryani, with basmati rice, various vegetables, and Indian spices." at bounding box center [733, 233] width 231 height 35
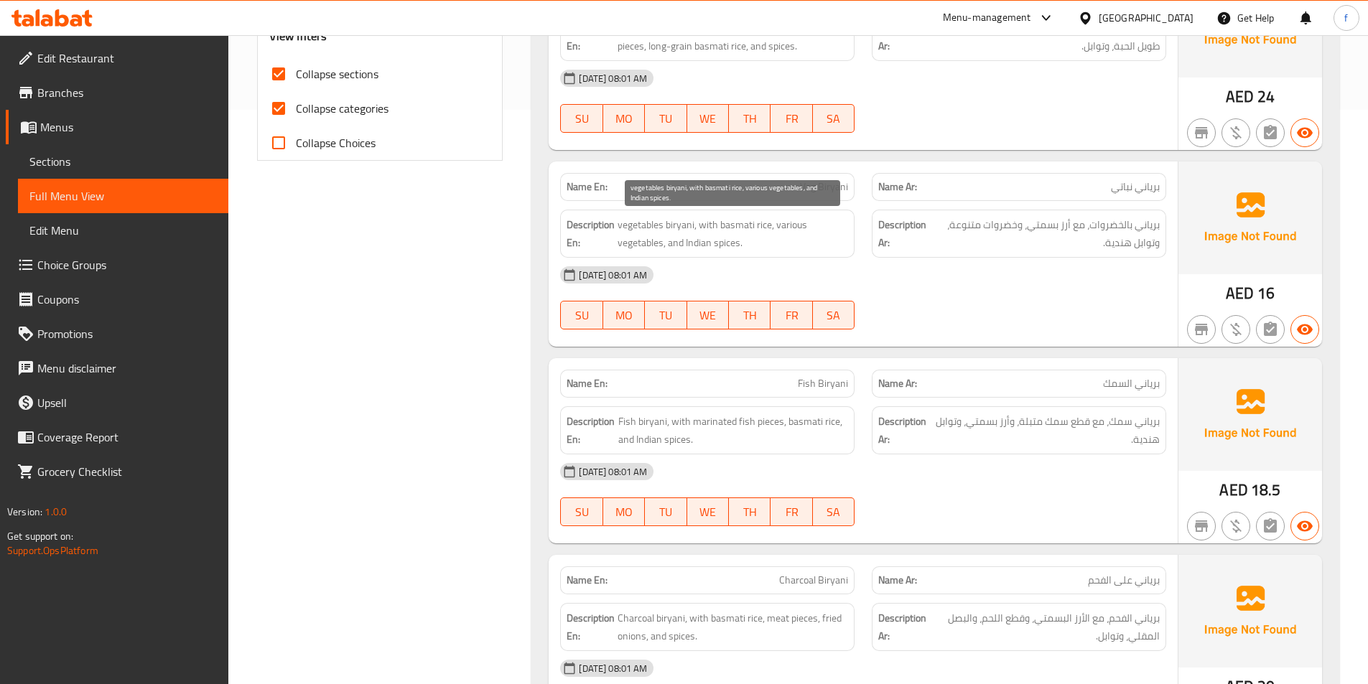
click at [791, 228] on span "vegetables biryani, with basmati rice, various vegetables, and Indian spices." at bounding box center [733, 233] width 231 height 35
click at [628, 248] on span "vegetables biryani, with basmati rice, various vegetables, and Indian spices." at bounding box center [733, 233] width 231 height 35
click at [685, 236] on span "vegetables biryani, with basmati rice, various vegetables, and Indian spices." at bounding box center [733, 233] width 231 height 35
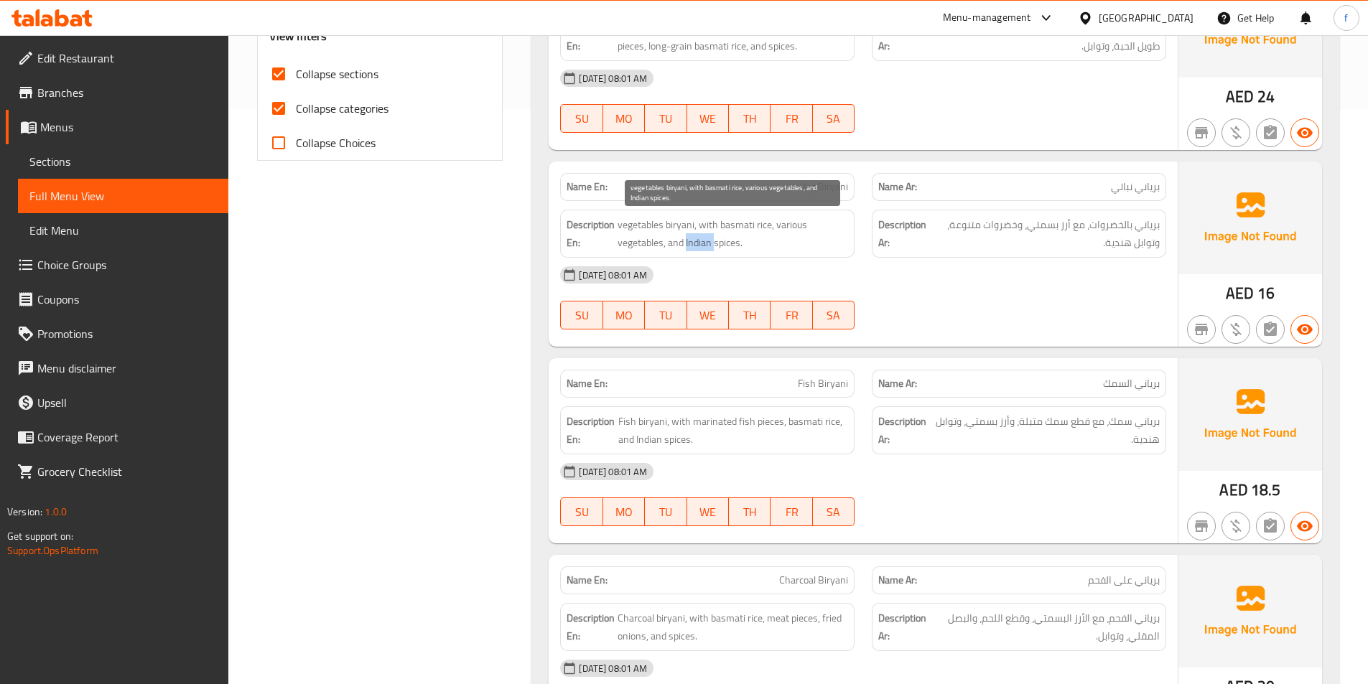
click at [685, 236] on span "vegetables biryani, with basmati rice, various vegetables, and Indian spices." at bounding box center [733, 233] width 231 height 35
click at [707, 249] on span "vegetables biryani, with basmati rice, various vegetables, and Indian spices." at bounding box center [733, 233] width 231 height 35
click at [737, 239] on span "vegetables biryani, with basmati rice, various vegetables, and Indian spices." at bounding box center [733, 233] width 231 height 35
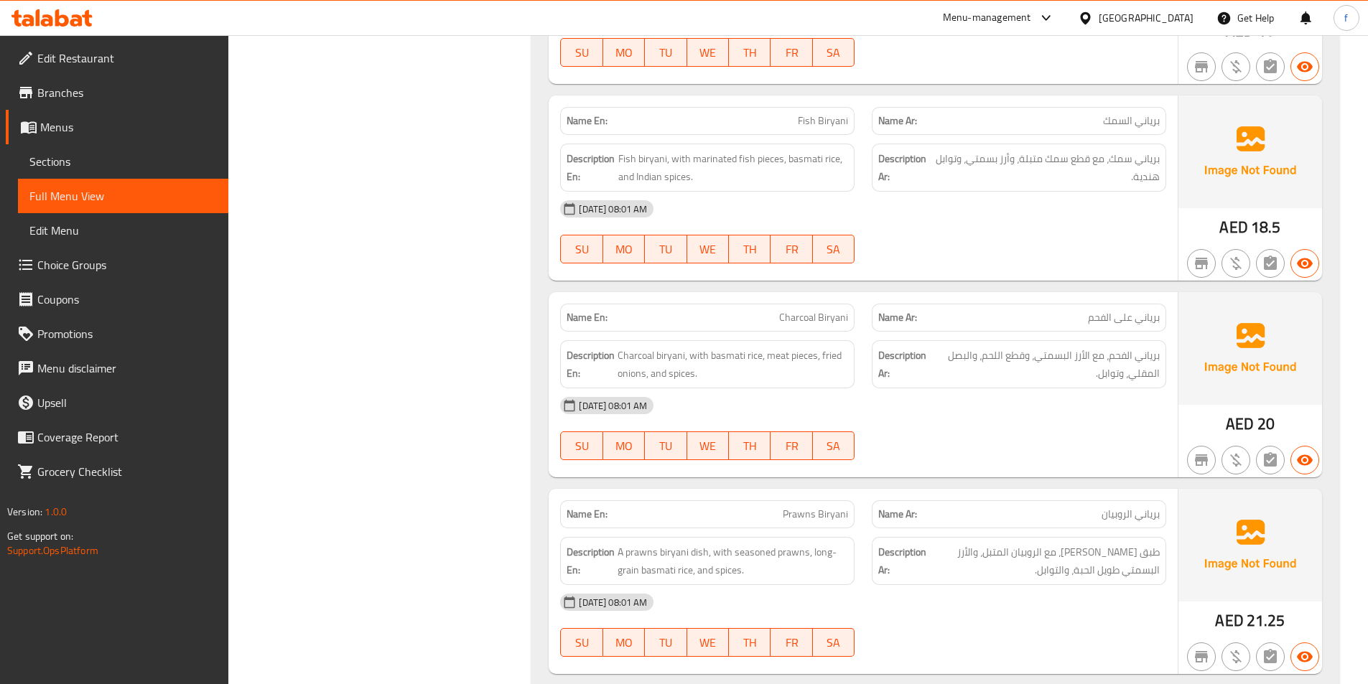
scroll to position [646, 0]
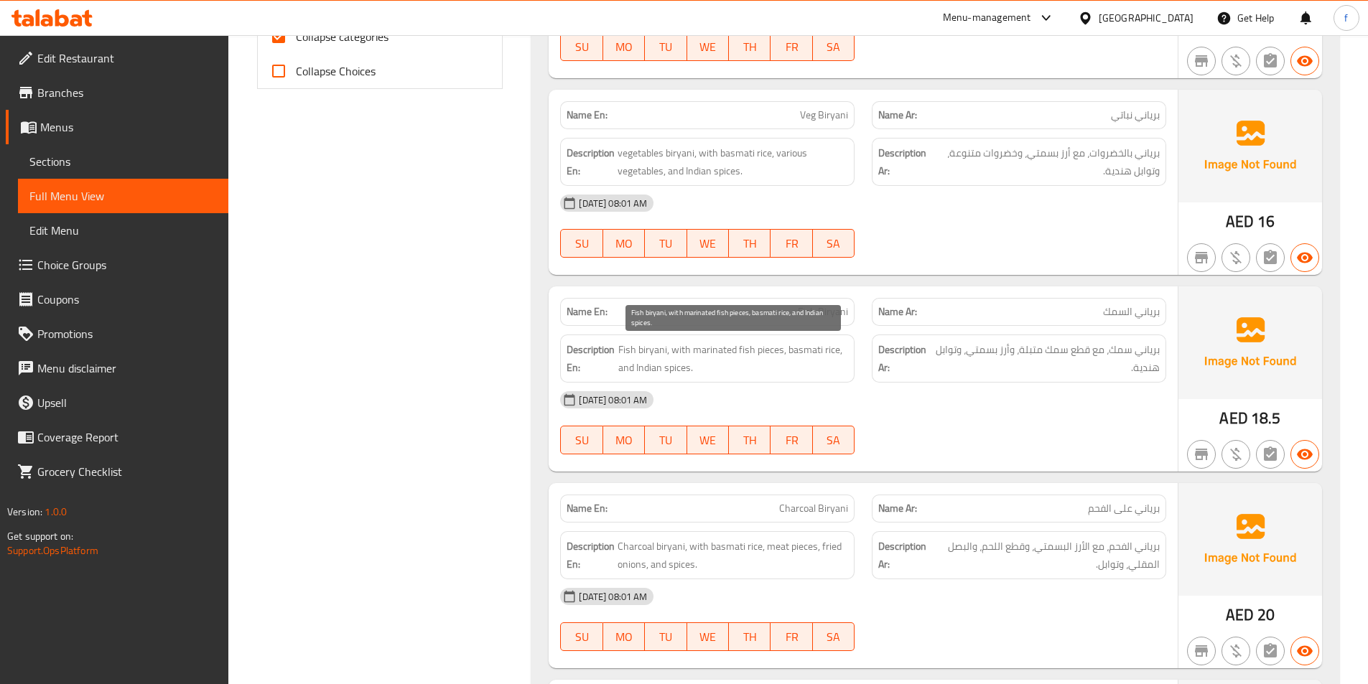
click at [646, 348] on span "Fish biryani, with marinated fish pieces, basmati rice, and Indian spices." at bounding box center [733, 358] width 230 height 35
click at [621, 348] on span "Fish biryani, with marinated fish pieces, basmati rice, and Indian spices." at bounding box center [733, 358] width 230 height 35
click at [681, 343] on span "Fish biryani, with marinated fish pieces, basmati rice, and Indian spices." at bounding box center [733, 358] width 230 height 35
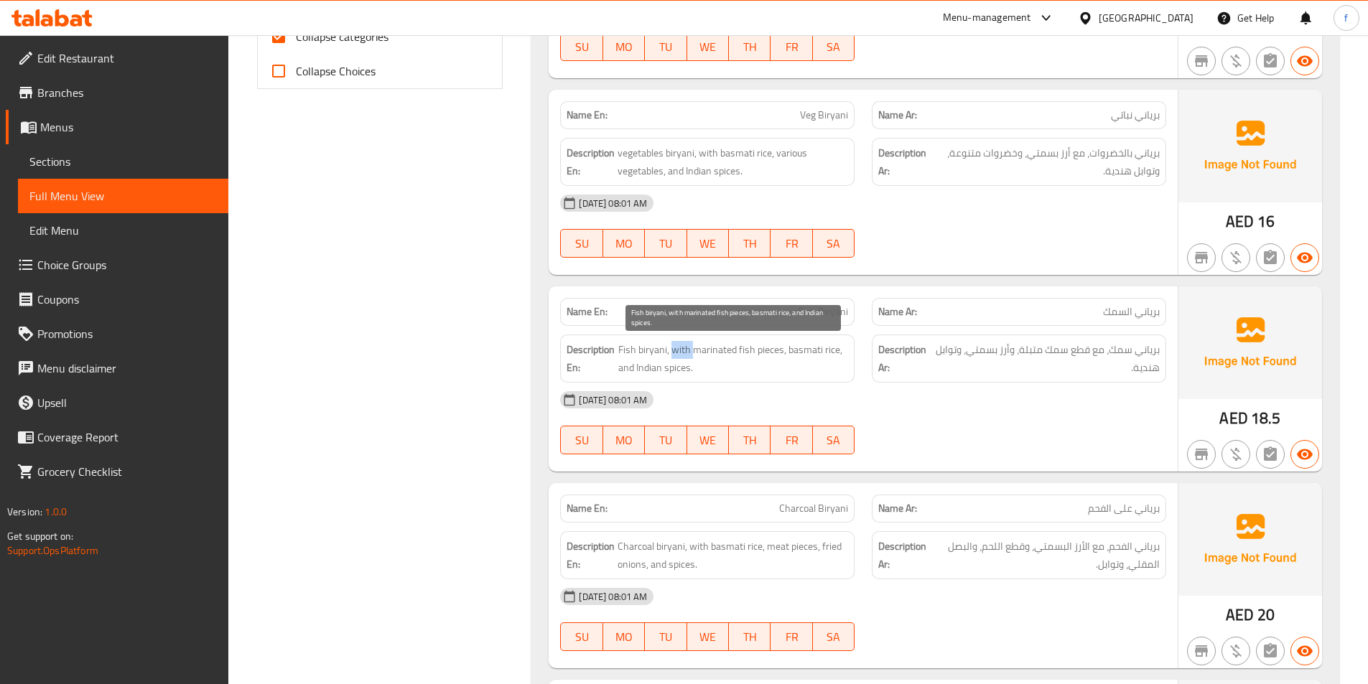
click at [681, 343] on span "Fish biryani, with marinated fish pieces, basmati rice, and Indian spices." at bounding box center [733, 358] width 230 height 35
click at [709, 345] on span "Fish biryani, with marinated fish pieces, basmati rice, and Indian spices." at bounding box center [733, 358] width 230 height 35
click at [750, 347] on span "Fish biryani, with marinated fish pieces, basmati rice, and Indian spices." at bounding box center [733, 358] width 230 height 35
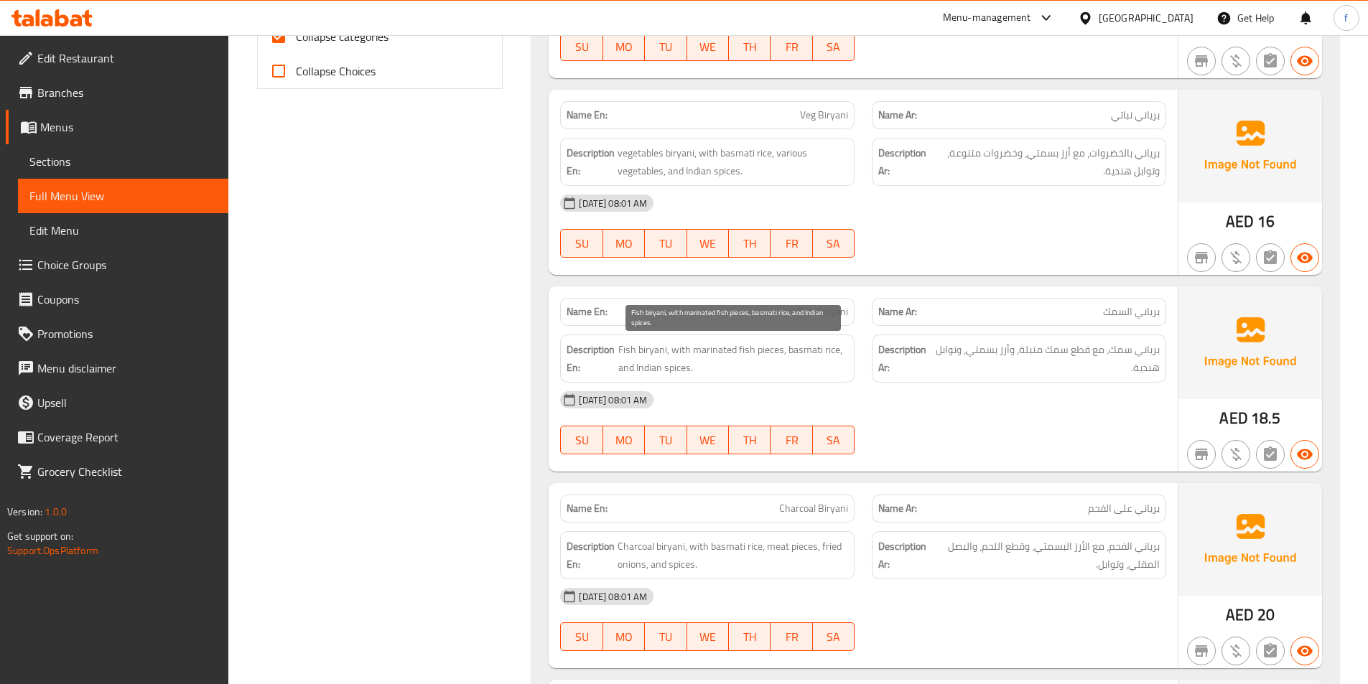
click at [765, 347] on span "Fish biryani, with marinated fish pieces, basmati rice, and Indian spices." at bounding box center [733, 358] width 230 height 35
click at [798, 348] on span "Fish biryani, with marinated fish pieces, basmati rice, and Indian spices." at bounding box center [733, 358] width 230 height 35
click at [840, 355] on span "Fish biryani, with marinated fish pieces, basmati rice, and Indian spices." at bounding box center [733, 358] width 230 height 35
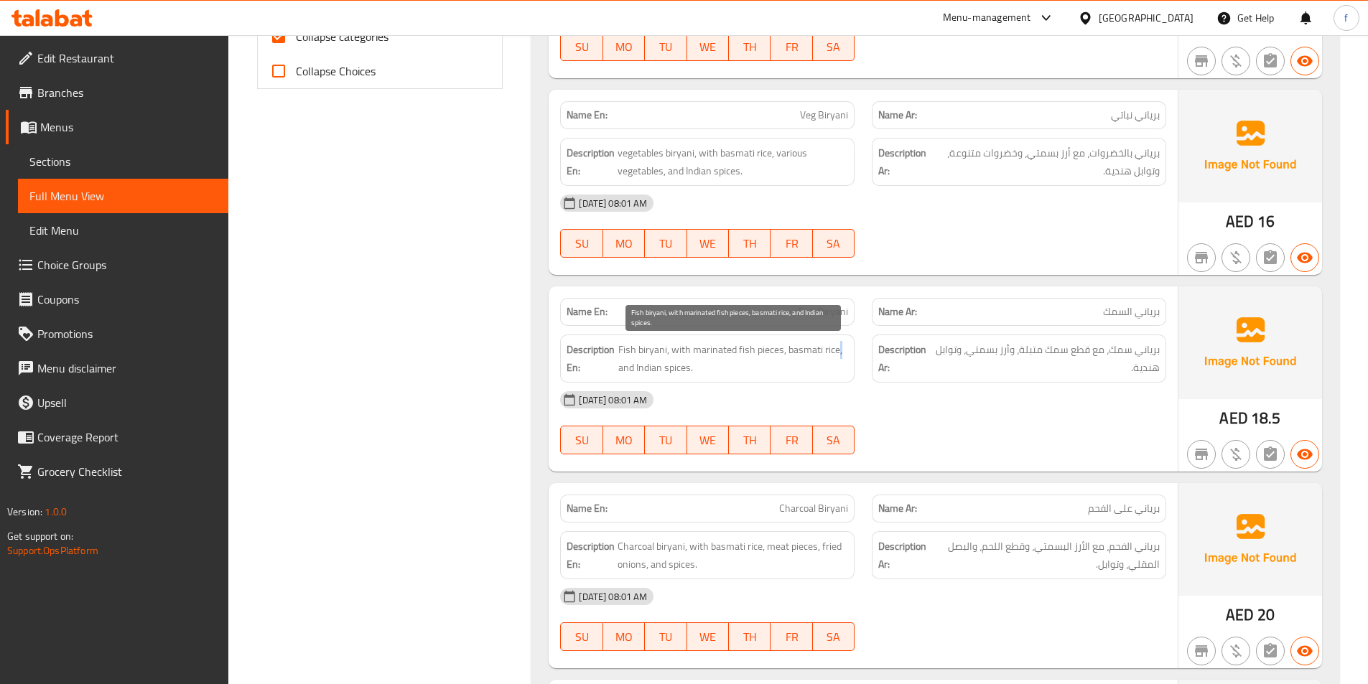
click at [840, 355] on span "Fish biryani, with marinated fish pieces, basmati rice, and Indian spices." at bounding box center [733, 358] width 230 height 35
click at [642, 363] on span "Fish biryani, with marinated fish pieces, basmati rice, and Indian spices." at bounding box center [733, 358] width 230 height 35
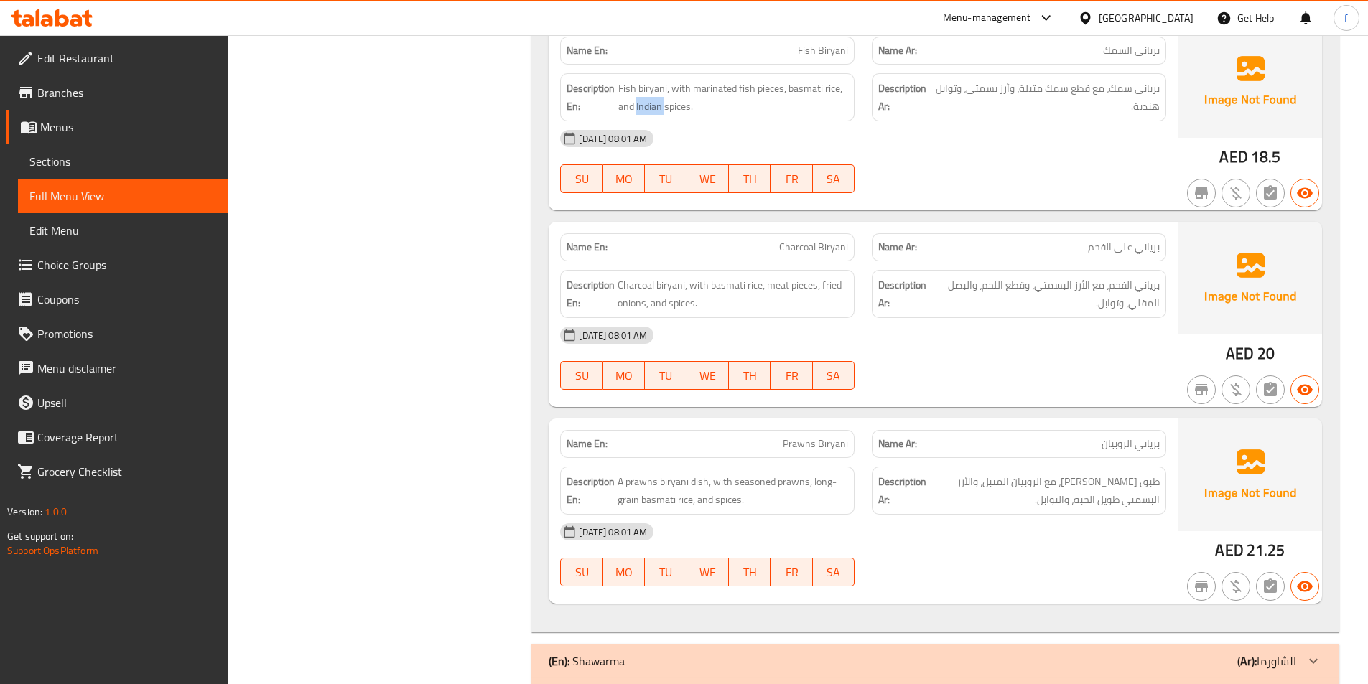
scroll to position [934, 0]
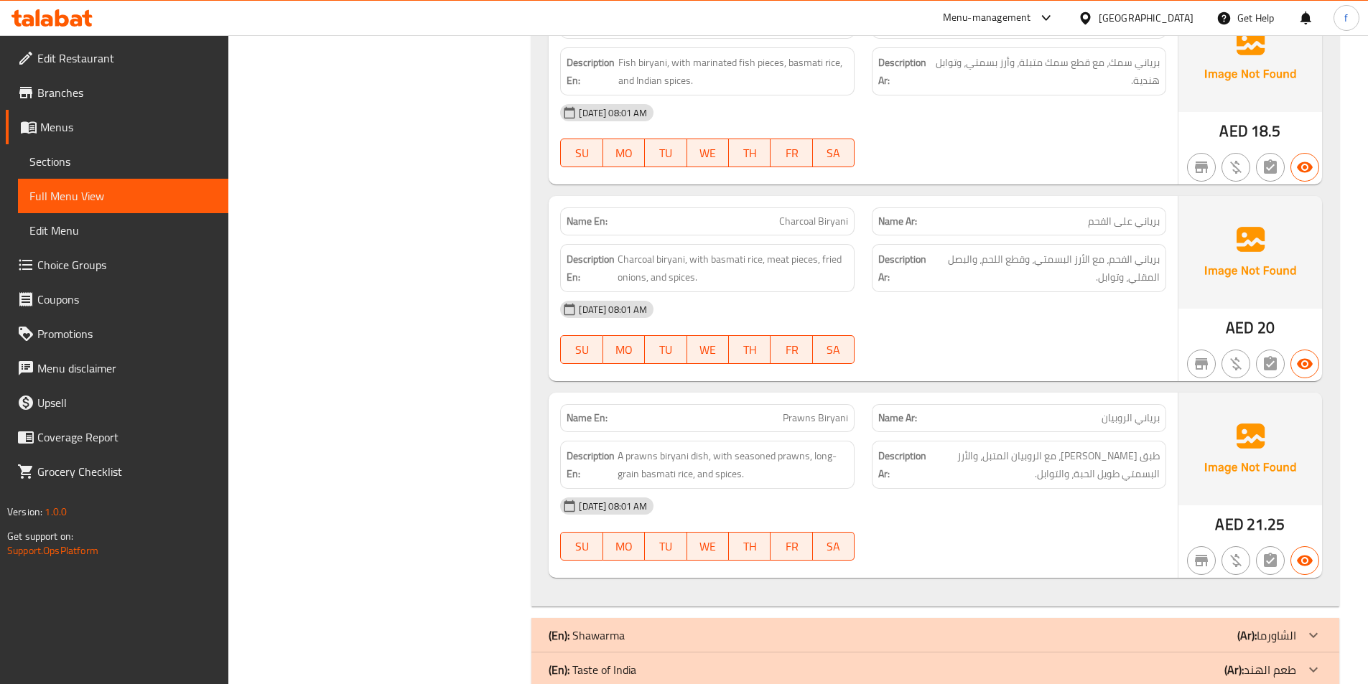
click at [953, 330] on div "17-08-2025 08:01 AM SU MO TU WE TH FR SA" at bounding box center [862, 332] width 623 height 80
click at [788, 216] on span "Charcoal Biryani" at bounding box center [813, 221] width 69 height 15
click at [818, 218] on span "Charcoal Biryani" at bounding box center [813, 221] width 69 height 15
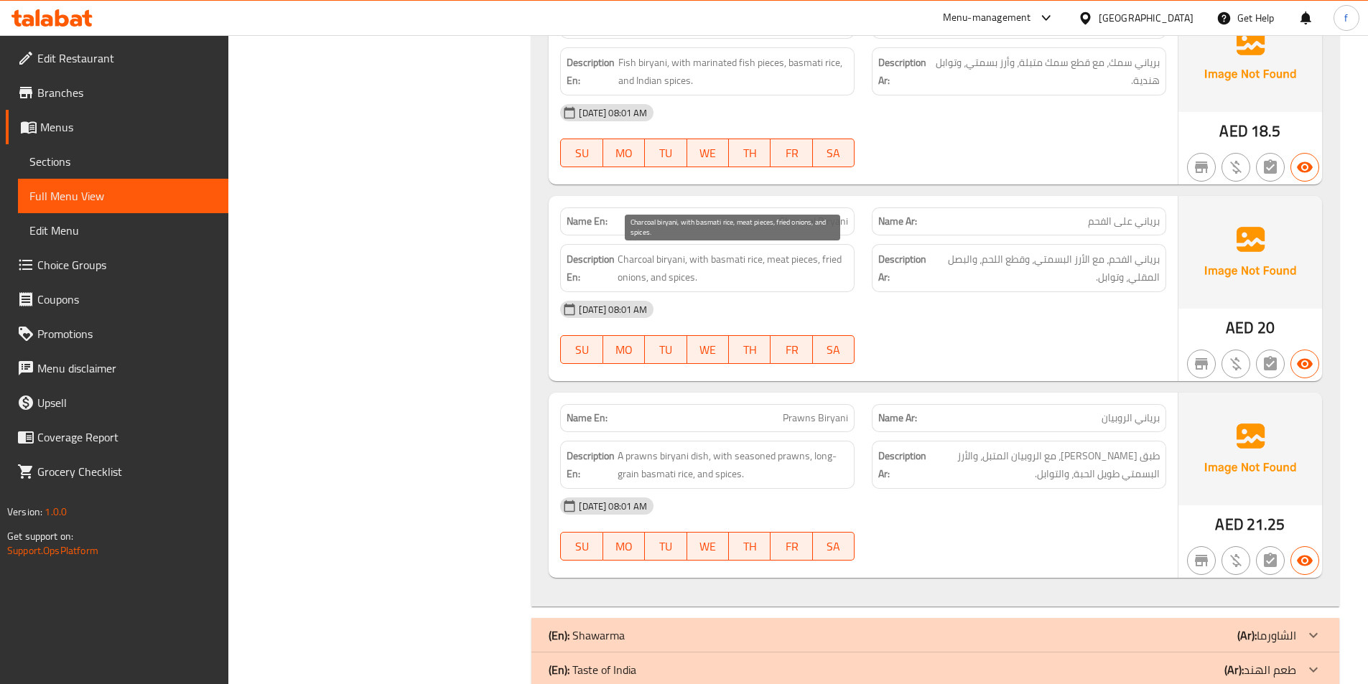
click at [633, 259] on span "Charcoal biryani, with basmati rice, meat pieces, fried onions, and spices." at bounding box center [733, 268] width 231 height 35
click at [666, 256] on span "Charcoal biryani, with basmati rice, meat pieces, fried onions, and spices." at bounding box center [733, 268] width 231 height 35
click at [707, 256] on span "Charcoal biryani, with basmati rice, meat pieces, fried onions, and spices." at bounding box center [733, 268] width 231 height 35
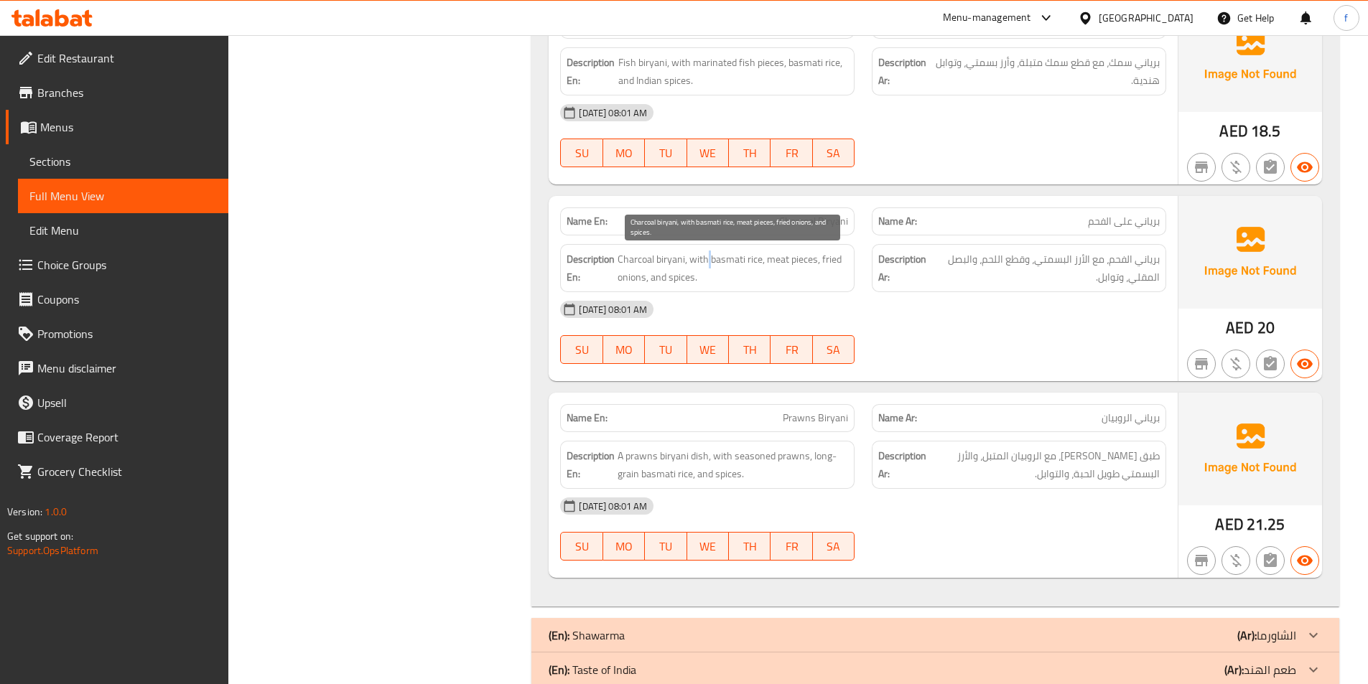
click at [707, 256] on span "Charcoal biryani, with basmati rice, meat pieces, fried onions, and spices." at bounding box center [733, 268] width 231 height 35
click at [721, 256] on span "Charcoal biryani, with basmati rice, meat pieces, fried onions, and spices." at bounding box center [733, 268] width 231 height 35
click at [738, 257] on span "Charcoal biryani, with basmati rice, meat pieces, fried onions, and spices." at bounding box center [733, 268] width 231 height 35
click at [772, 255] on span "Charcoal biryani, with basmati rice, meat pieces, fried onions, and spices." at bounding box center [733, 268] width 231 height 35
click at [802, 260] on span "Charcoal biryani, with basmati rice, meat pieces, fried onions, and spices." at bounding box center [733, 268] width 231 height 35
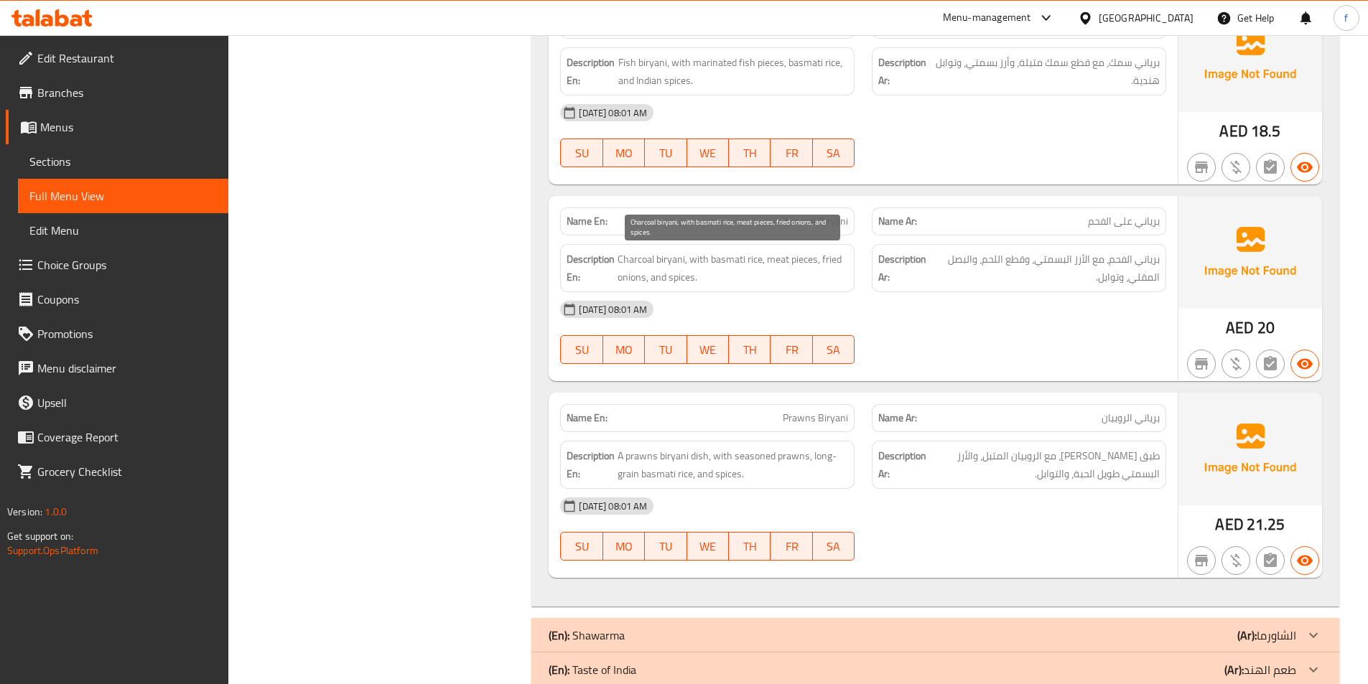
click at [618, 276] on span "Charcoal biryani, with basmati rice, meat pieces, fried onions, and spices." at bounding box center [733, 268] width 231 height 35
click at [671, 274] on span "Charcoal biryani, with basmati rice, meat pieces, fried onions, and spices." at bounding box center [733, 268] width 231 height 35
click at [836, 304] on div "[DATE] 08:01 AM" at bounding box center [862, 309] width 623 height 34
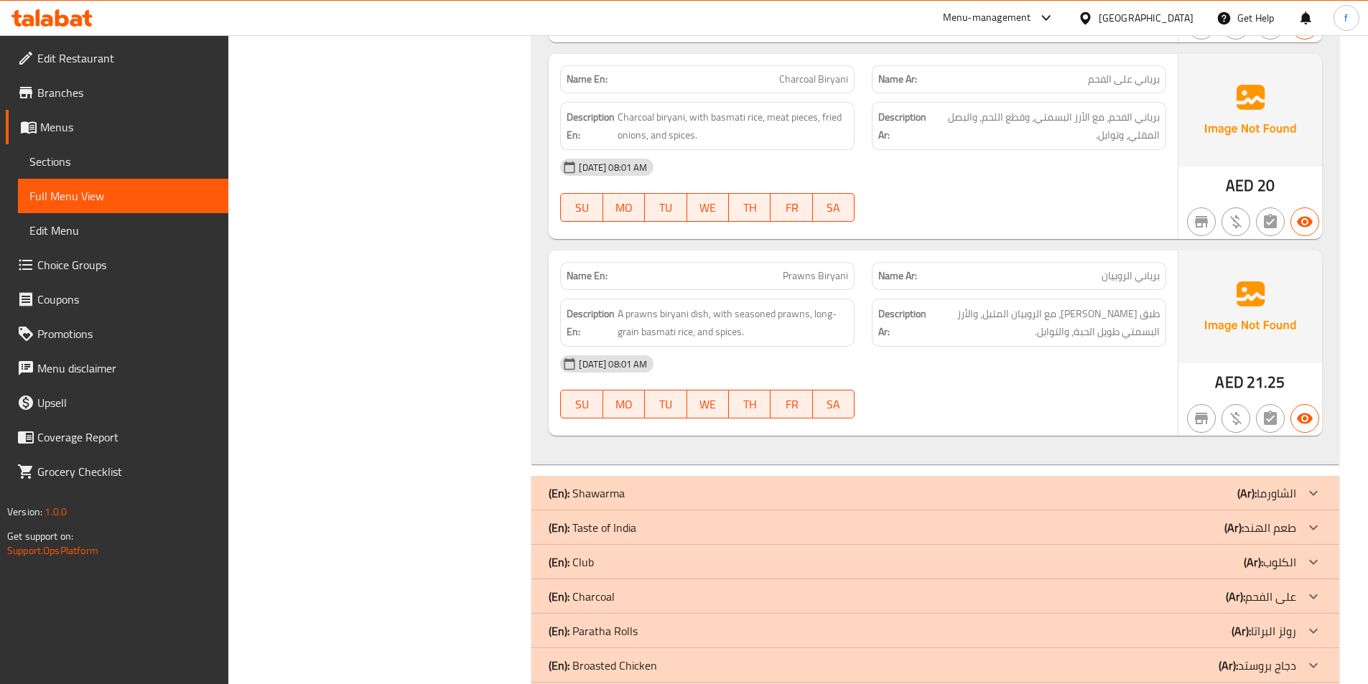
scroll to position [1077, 0]
click at [799, 269] on span "Prawns Biryani" at bounding box center [815, 274] width 65 height 15
click at [832, 271] on span "Prawns Biryani" at bounding box center [815, 274] width 65 height 15
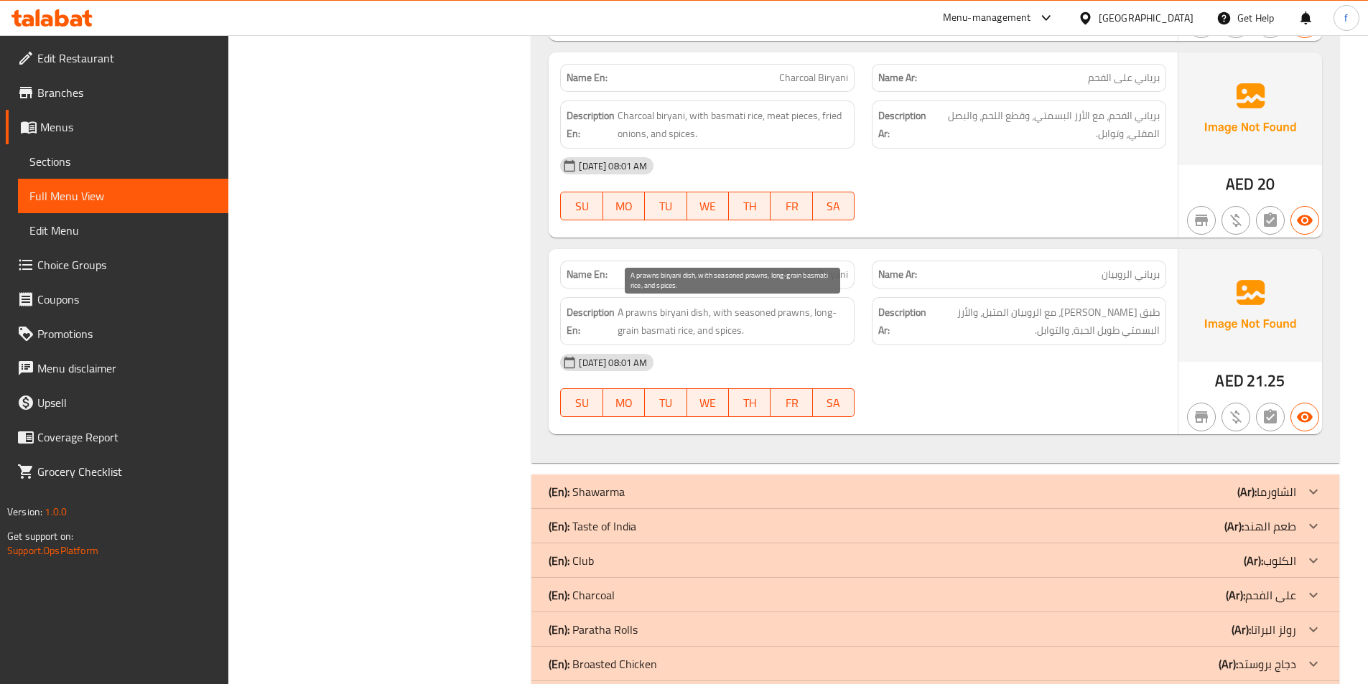
click at [635, 308] on span "A prawns biryani dish, with seasoned prawns, long-grain basmati rice, and spice…" at bounding box center [733, 321] width 231 height 35
click at [688, 312] on span "A prawns biryani dish, with seasoned prawns, long-grain basmati rice, and spice…" at bounding box center [733, 321] width 231 height 35
click at [638, 311] on span "A prawns biryani dish, with seasoned prawns, long-grain basmati rice, and spice…" at bounding box center [733, 321] width 231 height 35
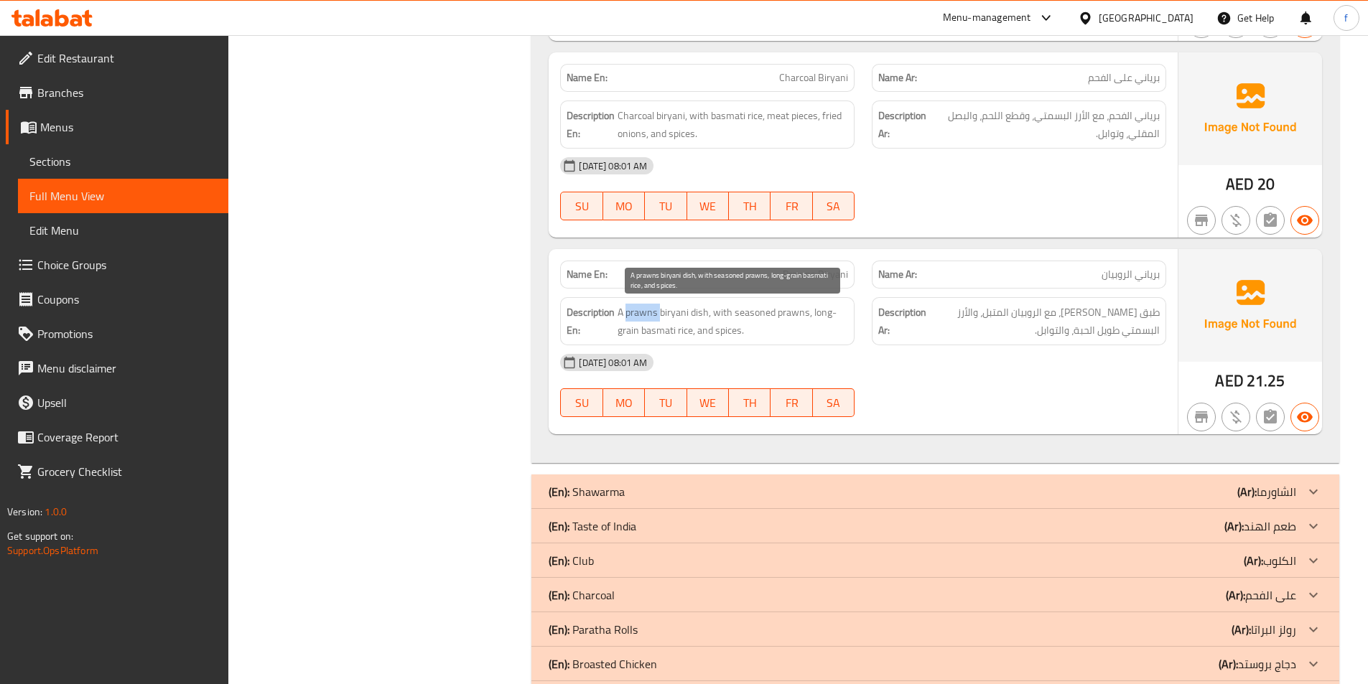
click at [638, 311] on span "A prawns biryani dish, with seasoned prawns, long-grain basmati rice, and spice…" at bounding box center [733, 321] width 231 height 35
click at [715, 308] on span "A prawns biryani dish, with seasoned prawns, long-grain basmati rice, and spice…" at bounding box center [733, 321] width 231 height 35
click at [747, 308] on span "A prawns biryani dish, with seasoned prawns, long-grain basmati rice, and spice…" at bounding box center [733, 321] width 231 height 35
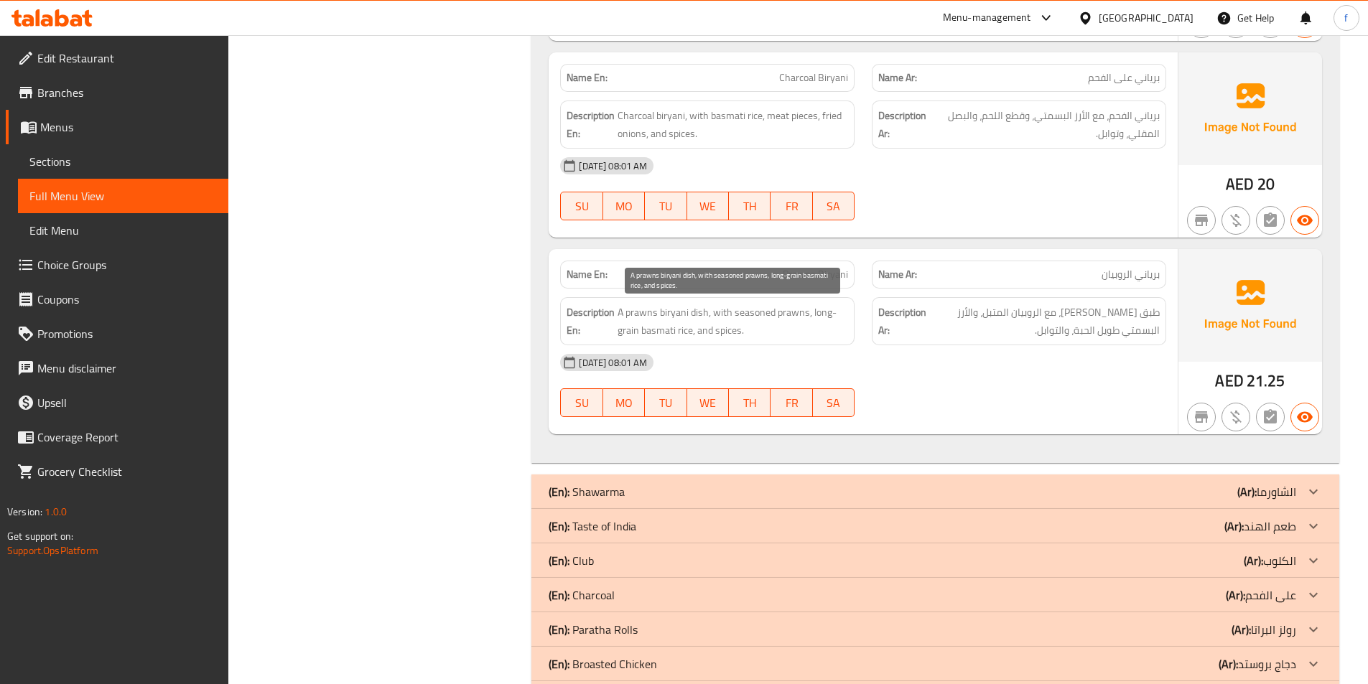
click at [804, 310] on span "A prawns biryani dish, with seasoned prawns, long-grain basmati rice, and spice…" at bounding box center [733, 321] width 231 height 35
click at [827, 312] on span "A prawns biryani dish, with seasoned prawns, long-grain basmati rice, and spice…" at bounding box center [733, 321] width 231 height 35
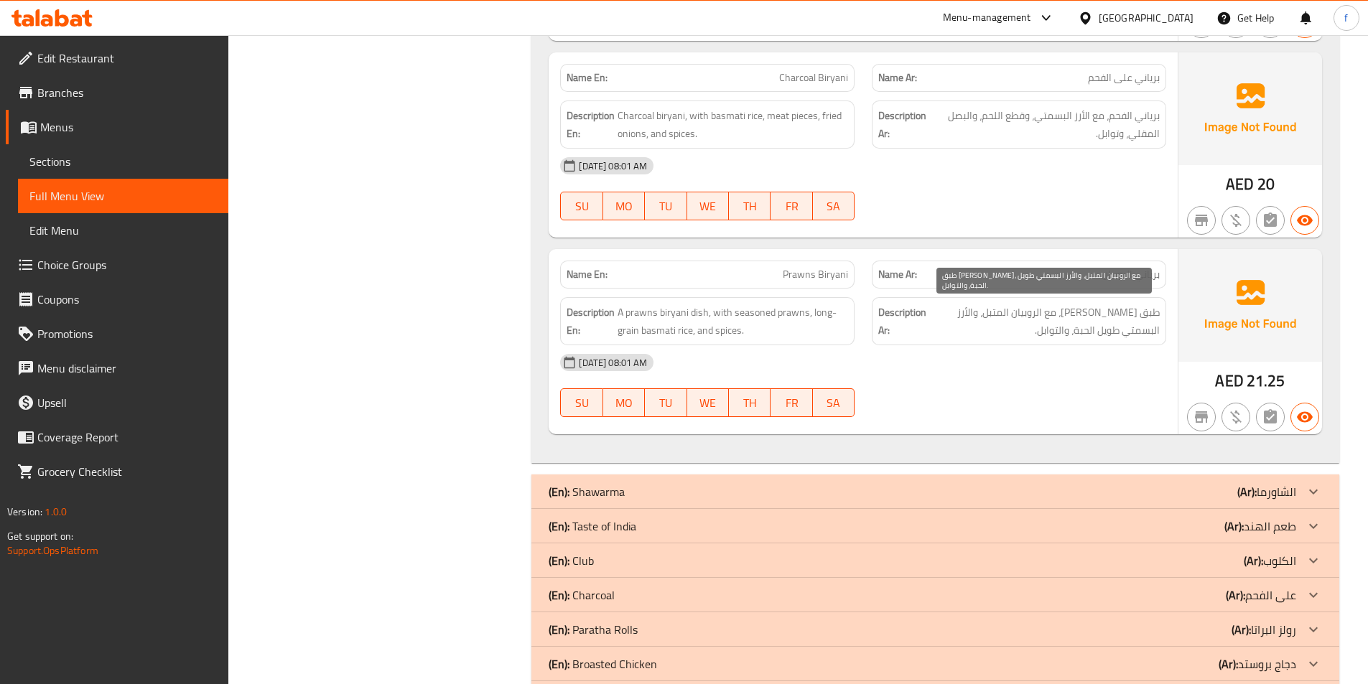
click at [1097, 333] on span "طبق [PERSON_NAME]، مع الروبيان المتبل، والأرز البسمتي طويل الحبة، والتوابل." at bounding box center [1044, 321] width 231 height 35
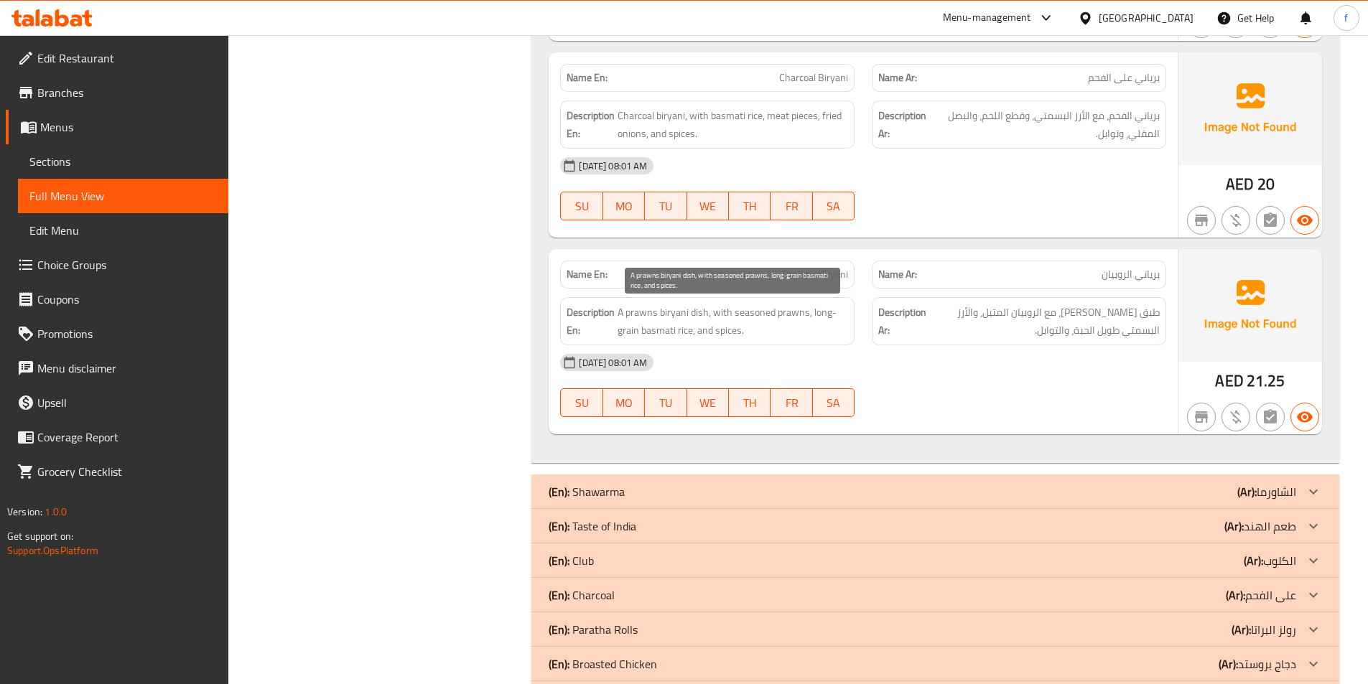
click at [704, 326] on span "A prawns biryani dish, with seasoned prawns, long-grain basmati rice, and spice…" at bounding box center [733, 321] width 231 height 35
click at [729, 324] on span "A prawns biryani dish, with seasoned prawns, long-grain basmati rice, and spice…" at bounding box center [733, 321] width 231 height 35
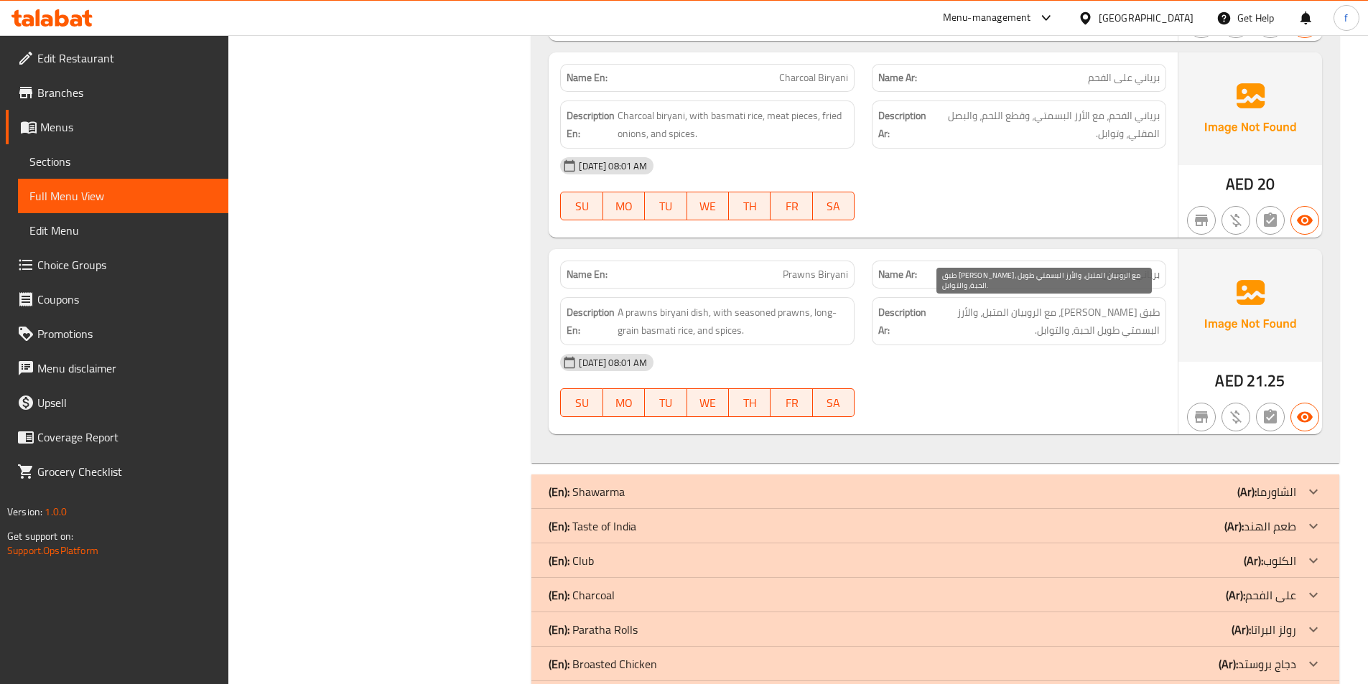
click at [1097, 322] on span "طبق [PERSON_NAME]، مع الروبيان المتبل، والأرز البسمتي طويل الحبة، والتوابل." at bounding box center [1044, 321] width 231 height 35
click at [1066, 416] on div at bounding box center [1019, 417] width 312 height 17
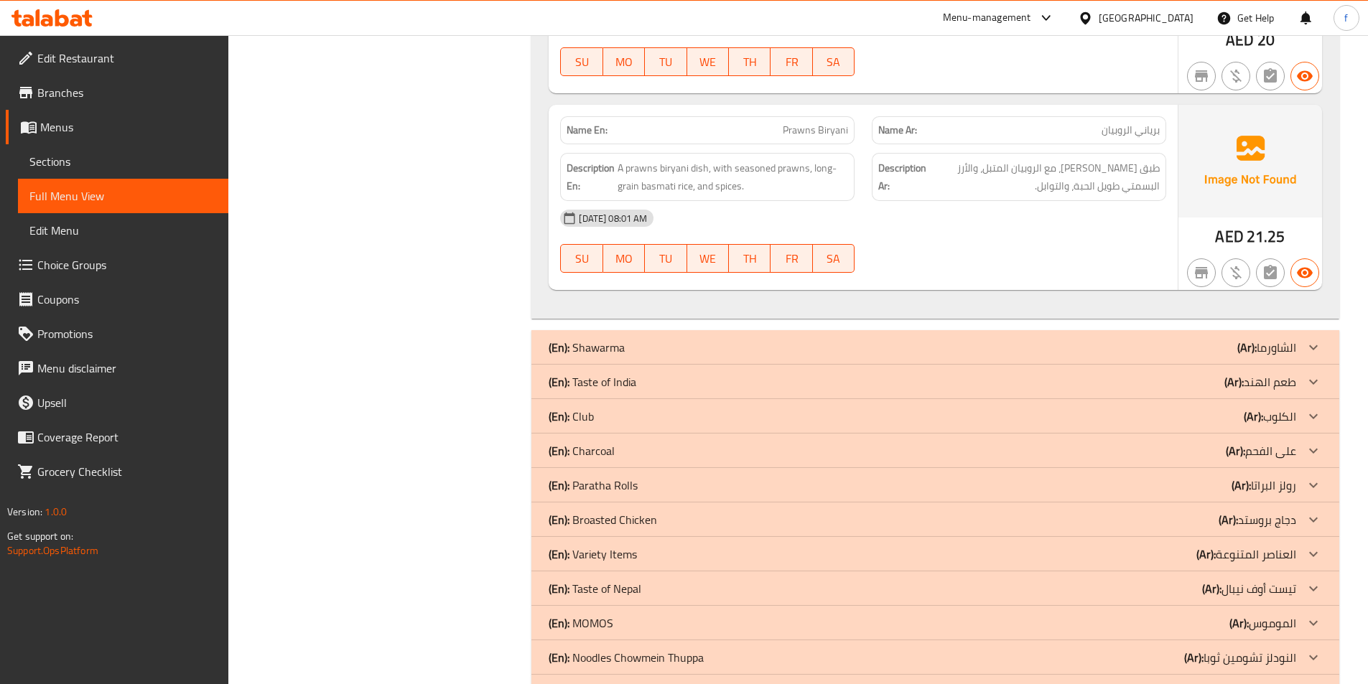
scroll to position [1364, 0]
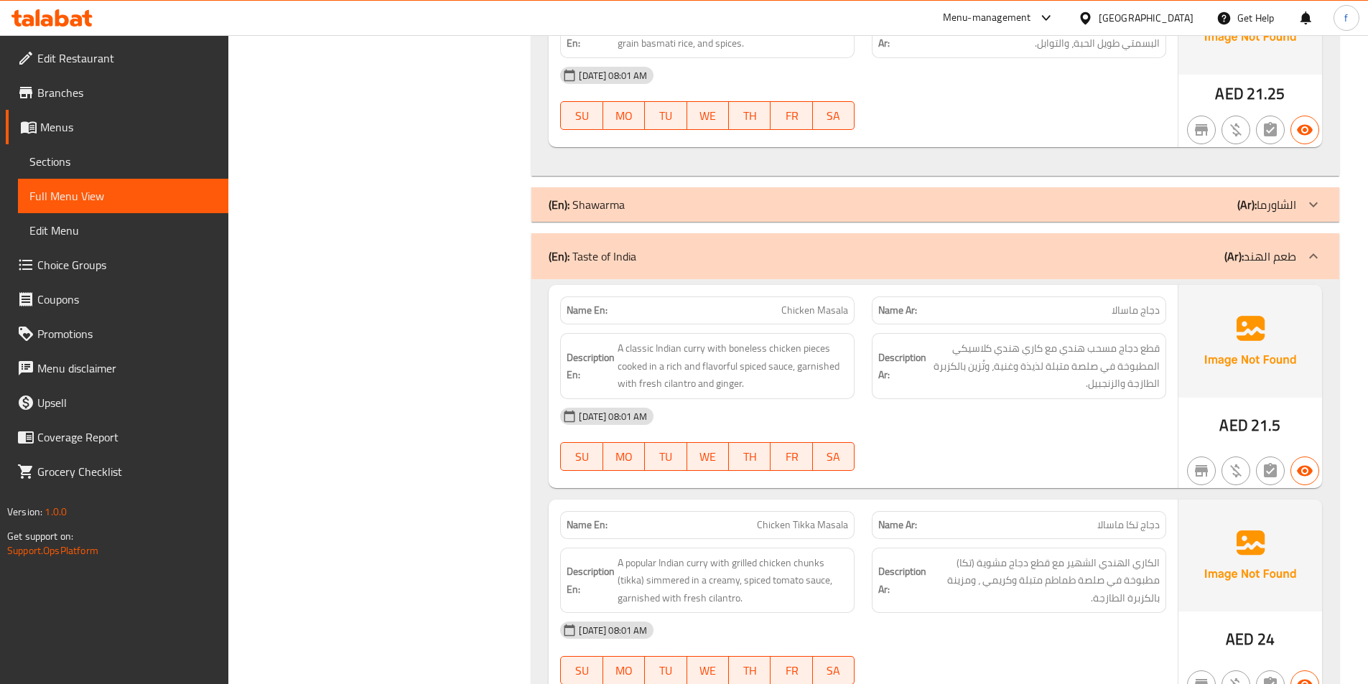
click at [825, 349] on span "A classic Indian curry with boneless chicken pieces cooked in a rich and flavor…" at bounding box center [733, 366] width 231 height 53
click at [783, 345] on span "A classic Indian curry with boneless chicken pieces cooked in a rich and flavor…" at bounding box center [733, 366] width 231 height 53
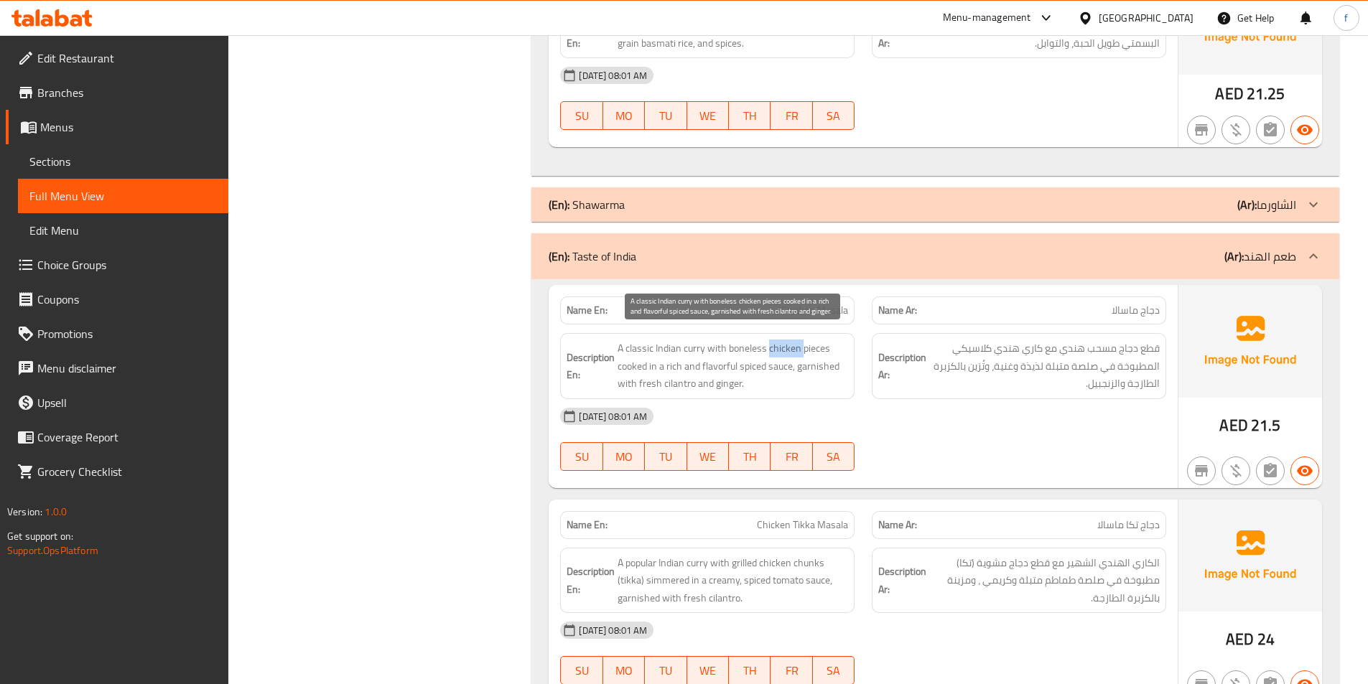
click at [783, 345] on span "A classic Indian curry with boneless chicken pieces cooked in a rich and flavor…" at bounding box center [733, 366] width 231 height 53
click at [751, 350] on span "A classic Indian curry with boneless chicken pieces cooked in a rich and flavor…" at bounding box center [733, 366] width 231 height 53
click at [758, 357] on span "A classic Indian curry with boneless chicken pieces cooked in a rich and flavor…" at bounding box center [733, 366] width 231 height 53
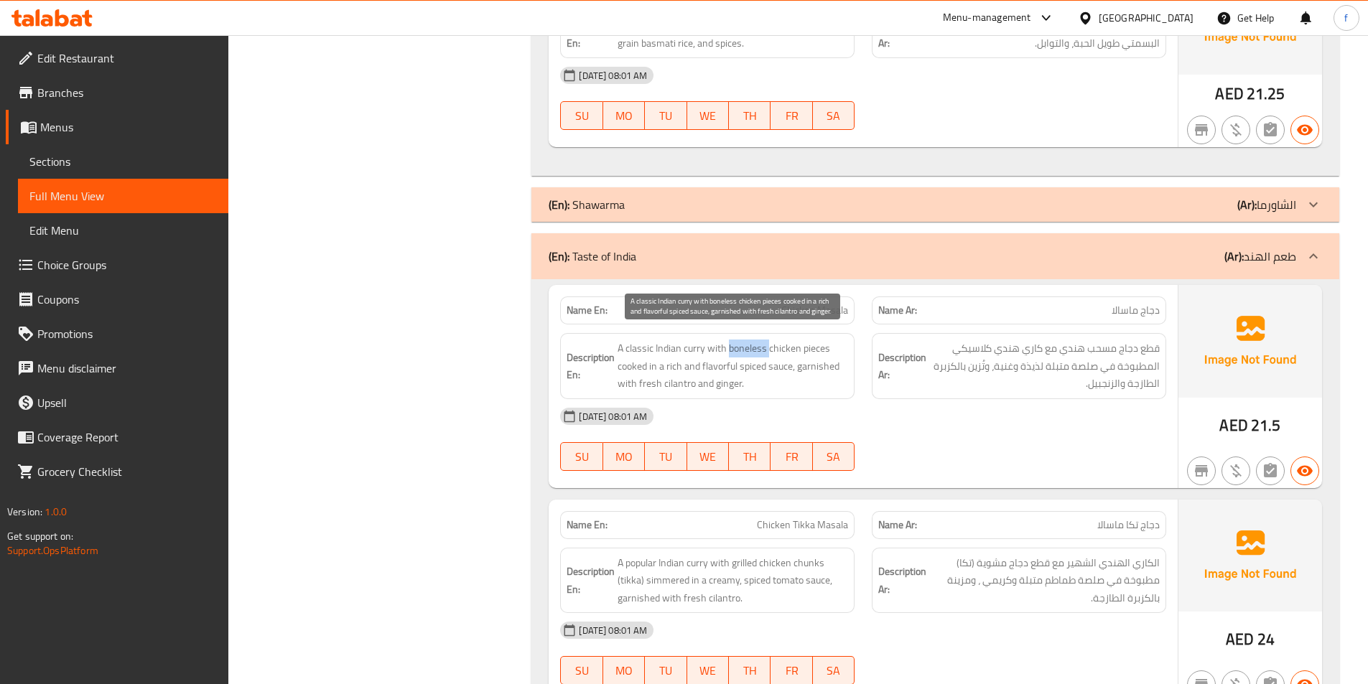
click at [768, 356] on span "A classic Indian curry with boneless chicken pieces cooked in a rich and flavor…" at bounding box center [733, 366] width 231 height 53
click at [792, 351] on span "A classic Indian curry with boneless chicken pieces cooked in a rich and flavor…" at bounding box center [733, 366] width 231 height 53
click at [803, 353] on span "A classic Indian curry with boneless chicken pieces cooked in a rich and flavor…" at bounding box center [733, 366] width 231 height 53
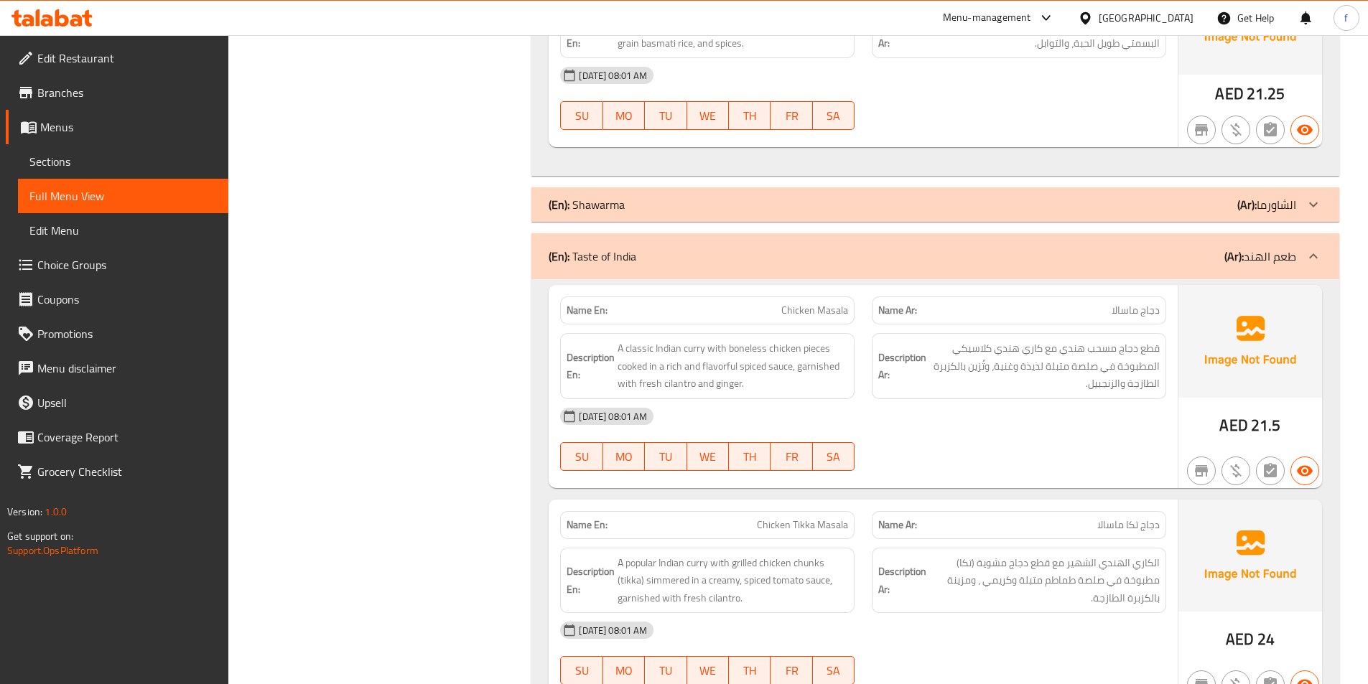
click at [707, 355] on span "A classic Indian curry with boneless chicken pieces cooked in a rich and flavor…" at bounding box center [733, 366] width 231 height 53
drag, startPoint x: 747, startPoint y: 330, endPoint x: 741, endPoint y: 346, distance: 16.8
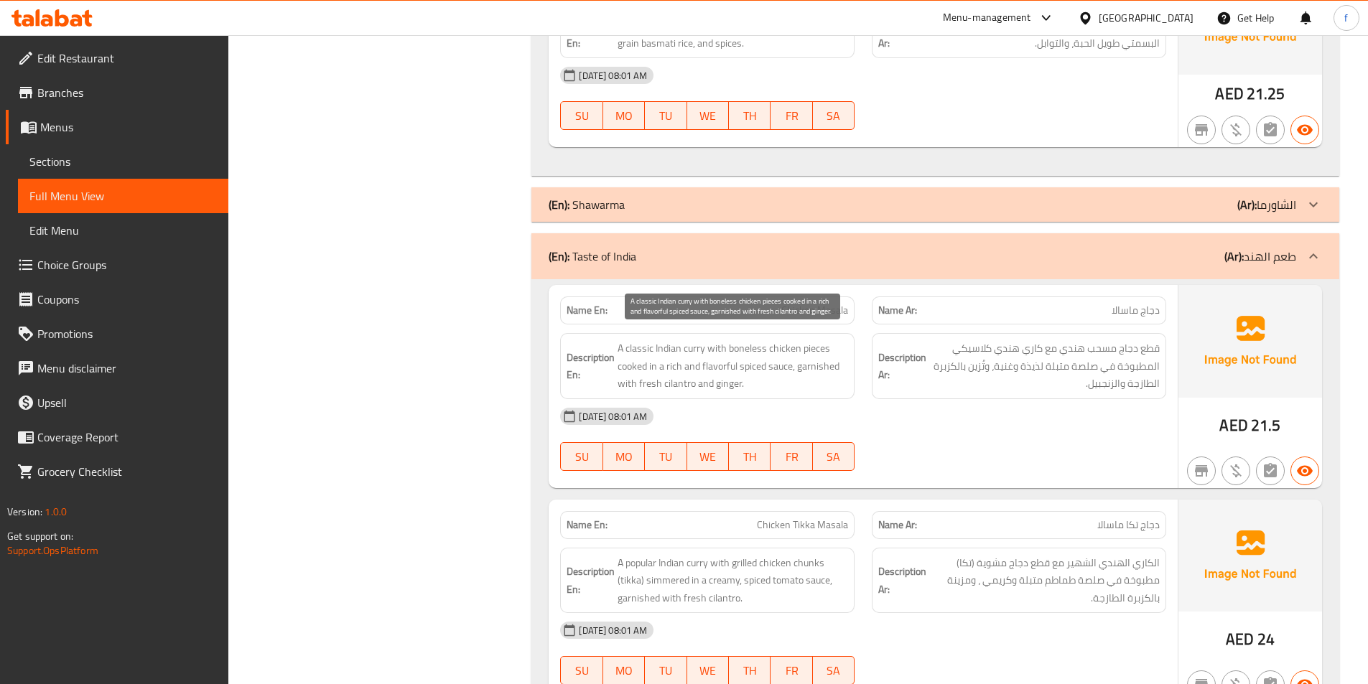
click at [740, 349] on span "A classic Indian curry with boneless chicken pieces cooked in a rich and flavor…" at bounding box center [733, 366] width 231 height 53
click at [788, 351] on span "A classic Indian curry with boneless chicken pieces cooked in a rich and flavor…" at bounding box center [733, 366] width 231 height 53
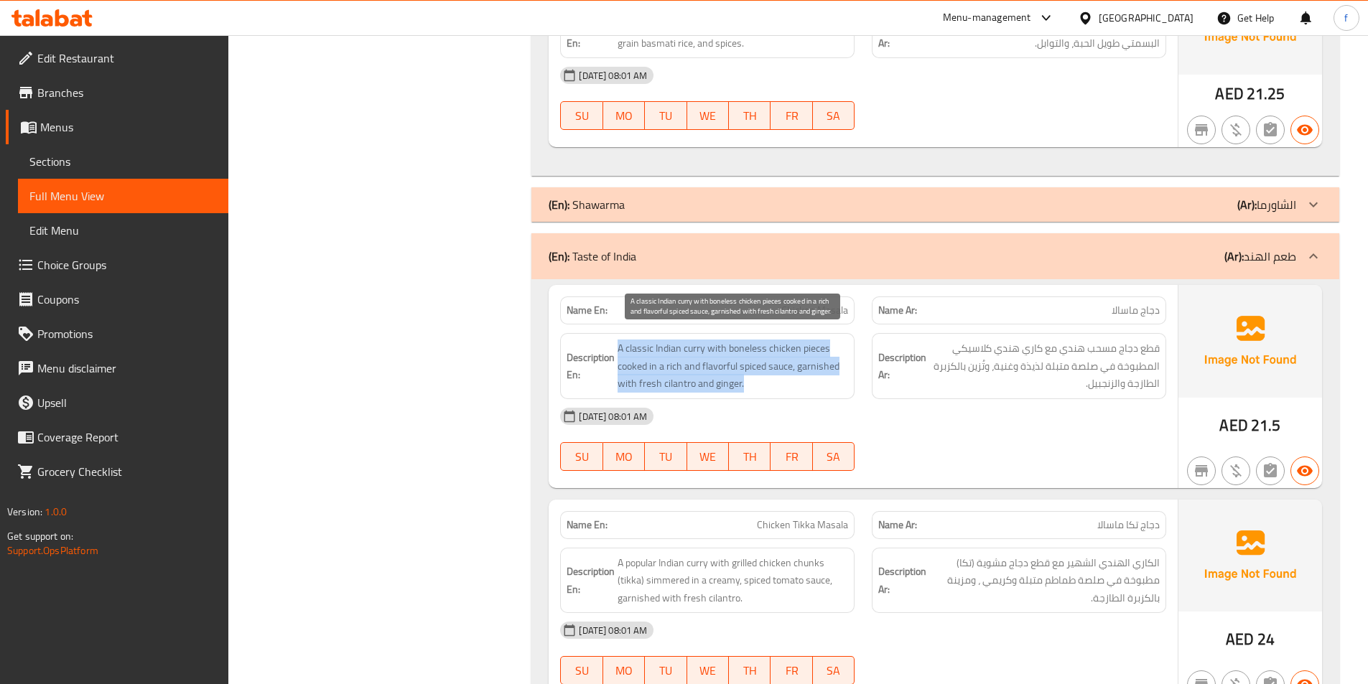
click at [788, 351] on span "A classic Indian curry with boneless chicken pieces cooked in a rich and flavor…" at bounding box center [733, 366] width 231 height 53
click at [805, 380] on span "A classic Indian curry with boneless chicken pieces cooked in a rich and flavor…" at bounding box center [733, 366] width 231 height 53
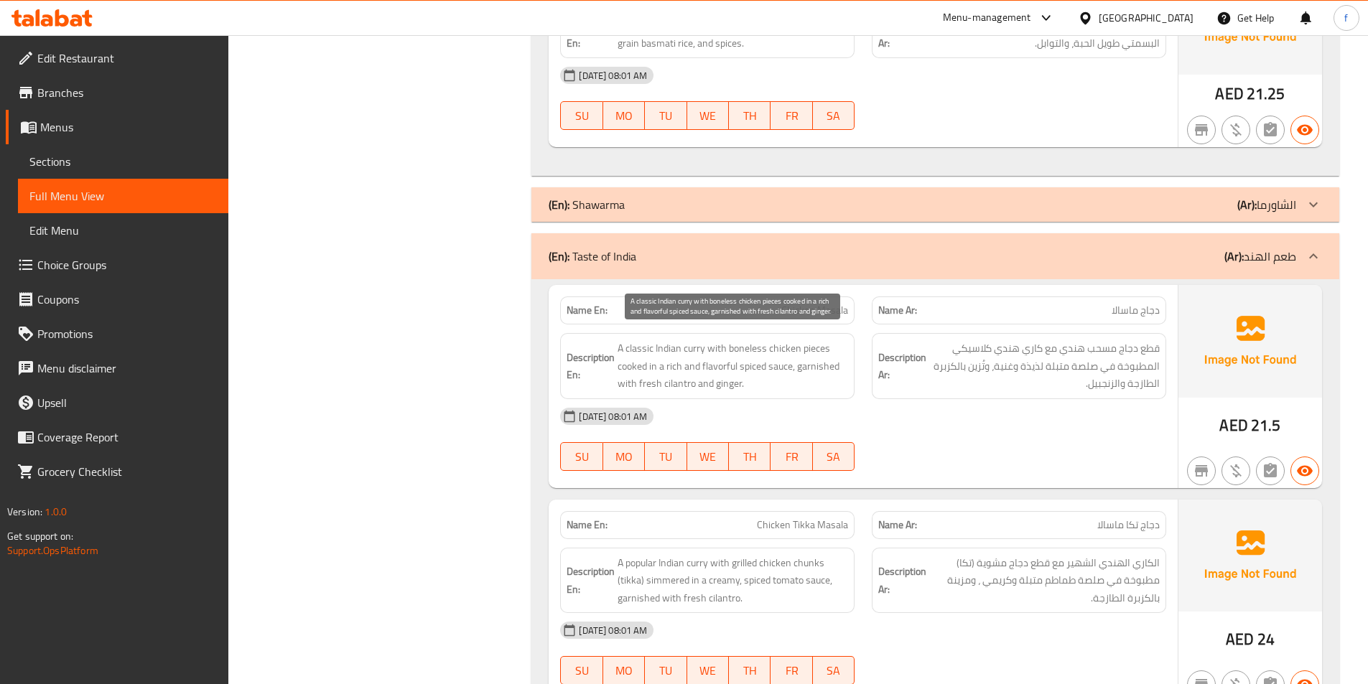
click at [752, 373] on span "A classic Indian curry with boneless chicken pieces cooked in a rich and flavor…" at bounding box center [733, 366] width 231 height 53
click at [684, 368] on span "A classic Indian curry with boneless chicken pieces cooked in a rich and flavor…" at bounding box center [733, 366] width 231 height 53
click at [669, 366] on span "A classic Indian curry with boneless chicken pieces cooked in a rich and flavor…" at bounding box center [733, 366] width 231 height 53
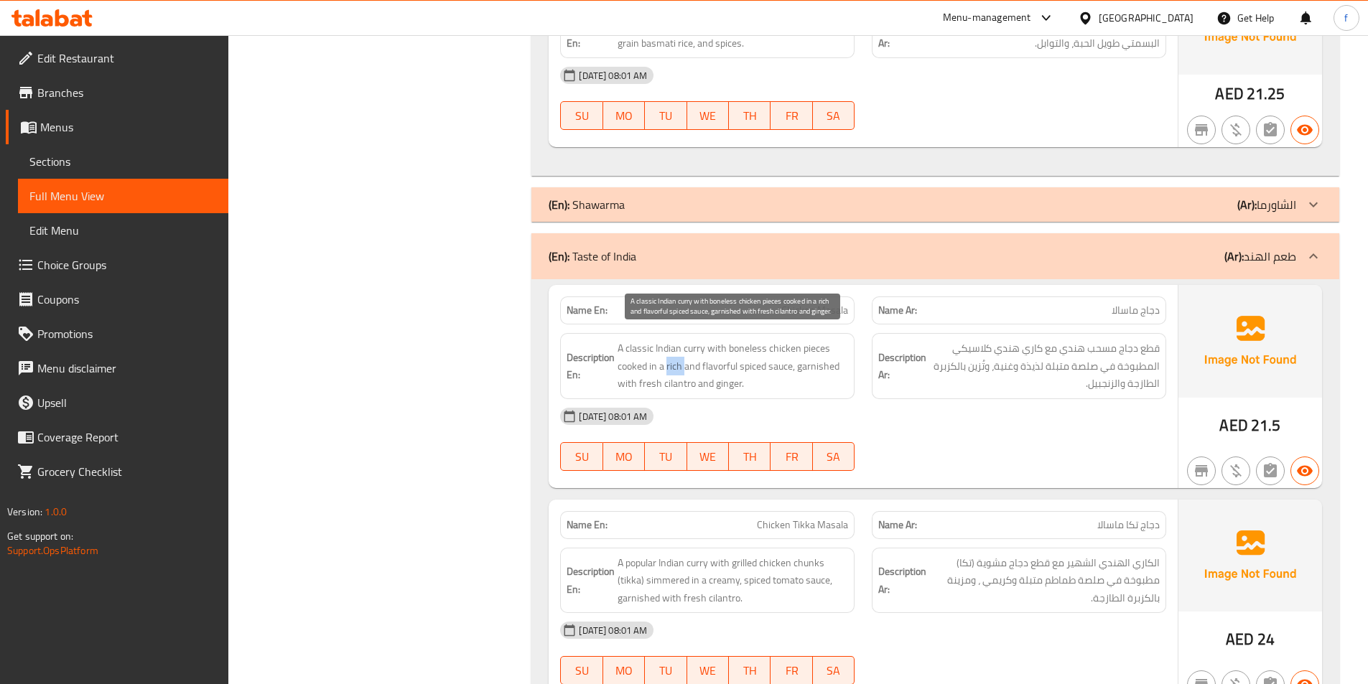
click at [669, 366] on span "A classic Indian curry with boneless chicken pieces cooked in a rich and flavor…" at bounding box center [733, 366] width 231 height 53
click at [626, 367] on span "A classic Indian curry with boneless chicken pieces cooked in a rich and flavor…" at bounding box center [733, 366] width 231 height 53
click at [661, 368] on span "A classic Indian curry with boneless chicken pieces cooked in a rich and flavor…" at bounding box center [733, 366] width 231 height 53
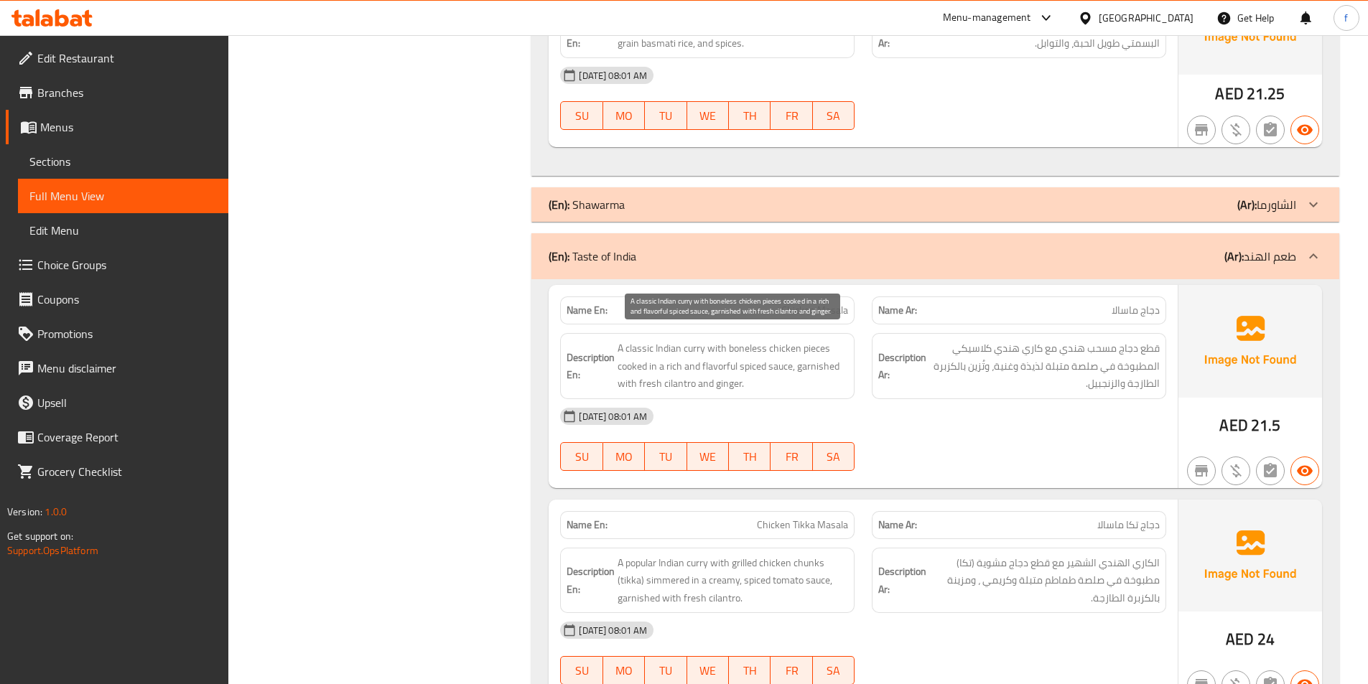
click at [757, 368] on span "A classic Indian curry with boneless chicken pieces cooked in a rich and flavor…" at bounding box center [733, 366] width 231 height 53
click at [791, 368] on span "A classic Indian curry with boneless chicken pieces cooked in a rich and flavor…" at bounding box center [733, 366] width 231 height 53
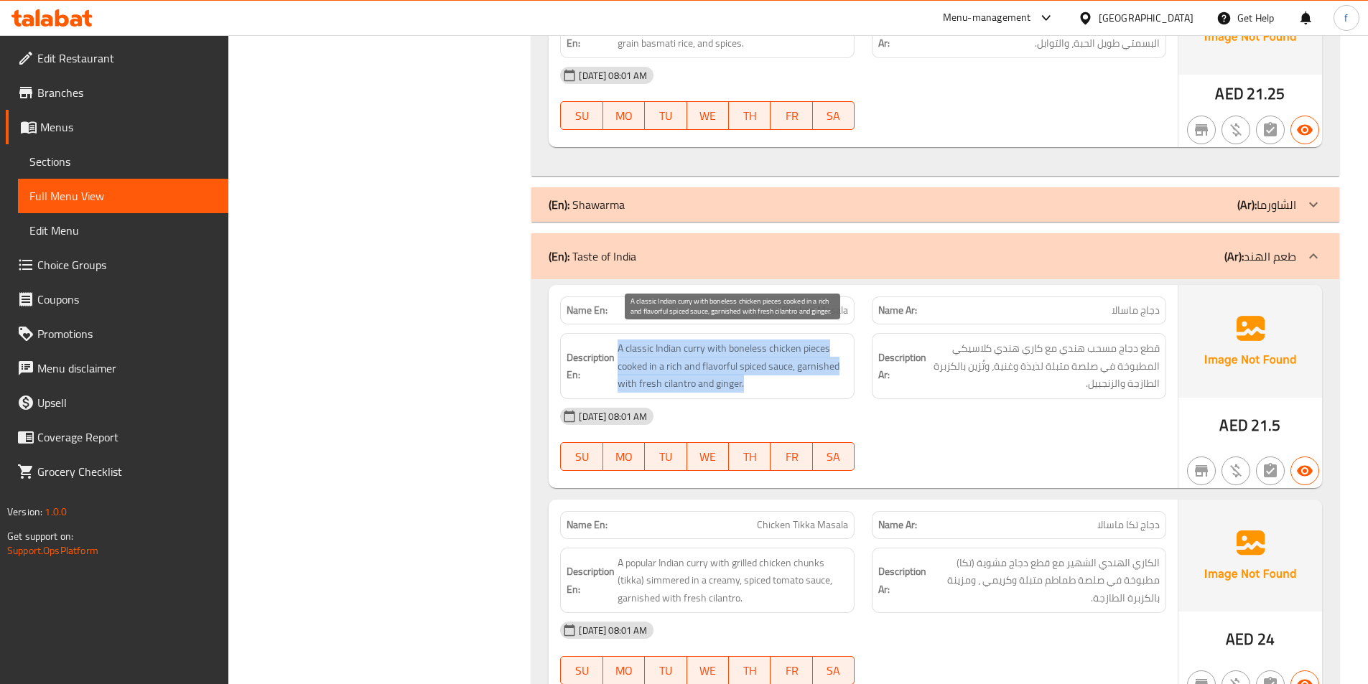
click at [791, 368] on span "A classic Indian curry with boneless chicken pieces cooked in a rich and flavor…" at bounding box center [733, 366] width 231 height 53
click at [791, 378] on span "A classic Indian curry with boneless chicken pieces cooked in a rich and flavor…" at bounding box center [733, 366] width 231 height 53
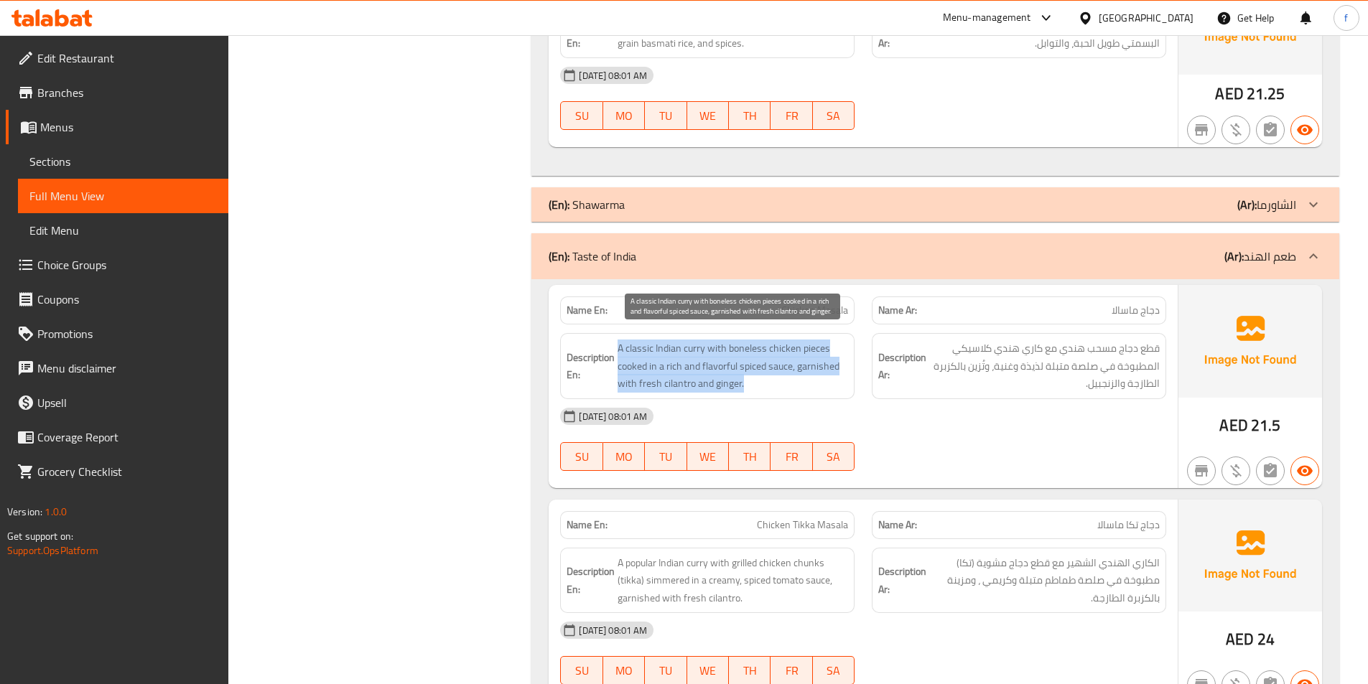
click at [763, 367] on span "A classic Indian curry with boneless chicken pieces cooked in a rich and flavor…" at bounding box center [733, 366] width 231 height 53
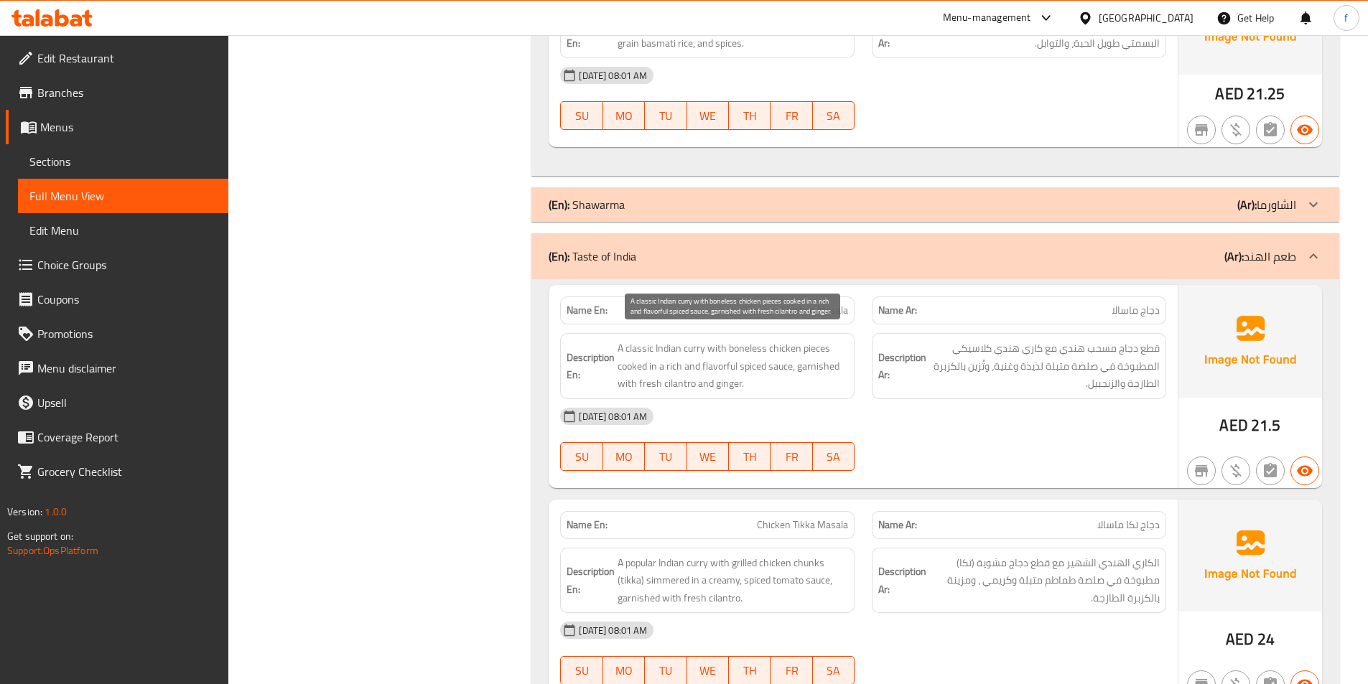
click at [816, 347] on span "A classic Indian curry with boneless chicken pieces cooked in a rich and flavor…" at bounding box center [733, 366] width 231 height 53
click at [815, 351] on span "A classic Indian curry with boneless chicken pieces cooked in a rich and flavor…" at bounding box center [733, 366] width 231 height 53
click at [771, 347] on span "A classic Indian curry with boneless chicken pieces cooked in a rich and flavor…" at bounding box center [733, 366] width 231 height 53
click at [757, 351] on span "A classic Indian curry with boneless chicken pieces cooked in a rich and flavor…" at bounding box center [733, 366] width 231 height 53
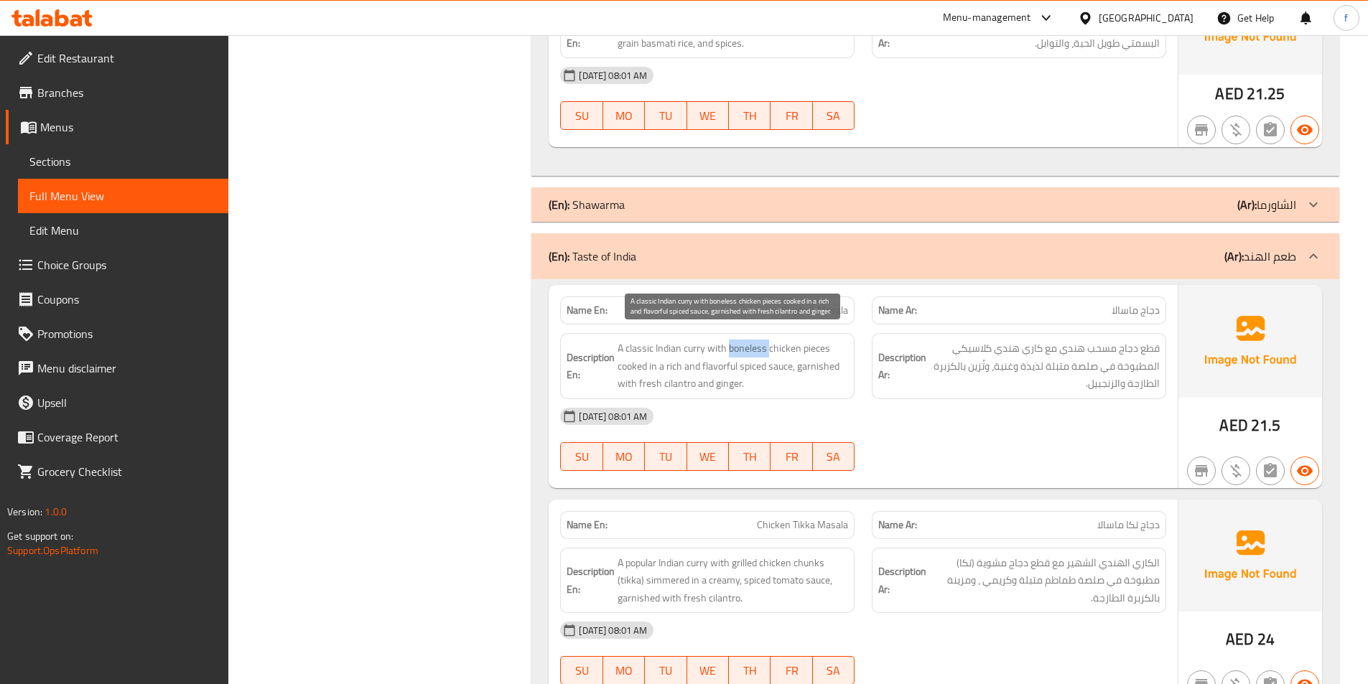
click at [757, 351] on span "A classic Indian curry with boneless chicken pieces cooked in a rich and flavor…" at bounding box center [733, 366] width 231 height 53
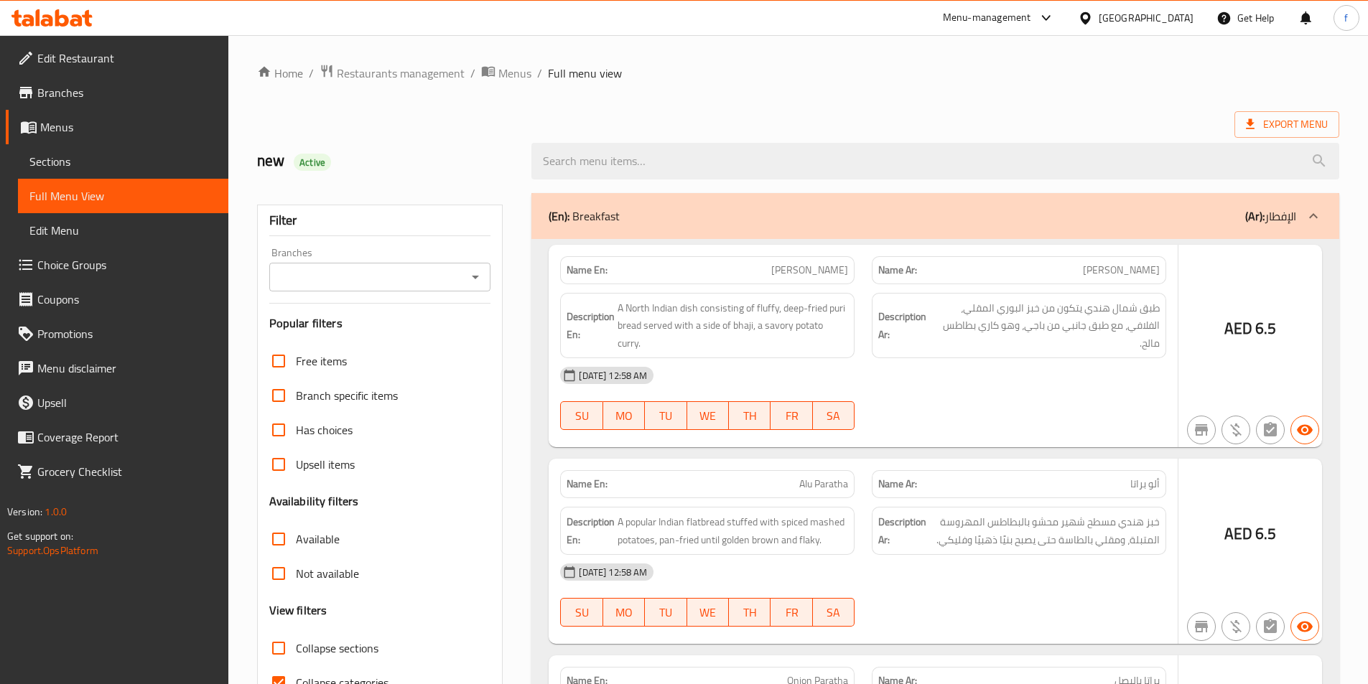
click at [282, 492] on div at bounding box center [684, 342] width 1368 height 684
click at [274, 666] on input "Collapse categories" at bounding box center [278, 683] width 34 height 34
checkbox input "false"
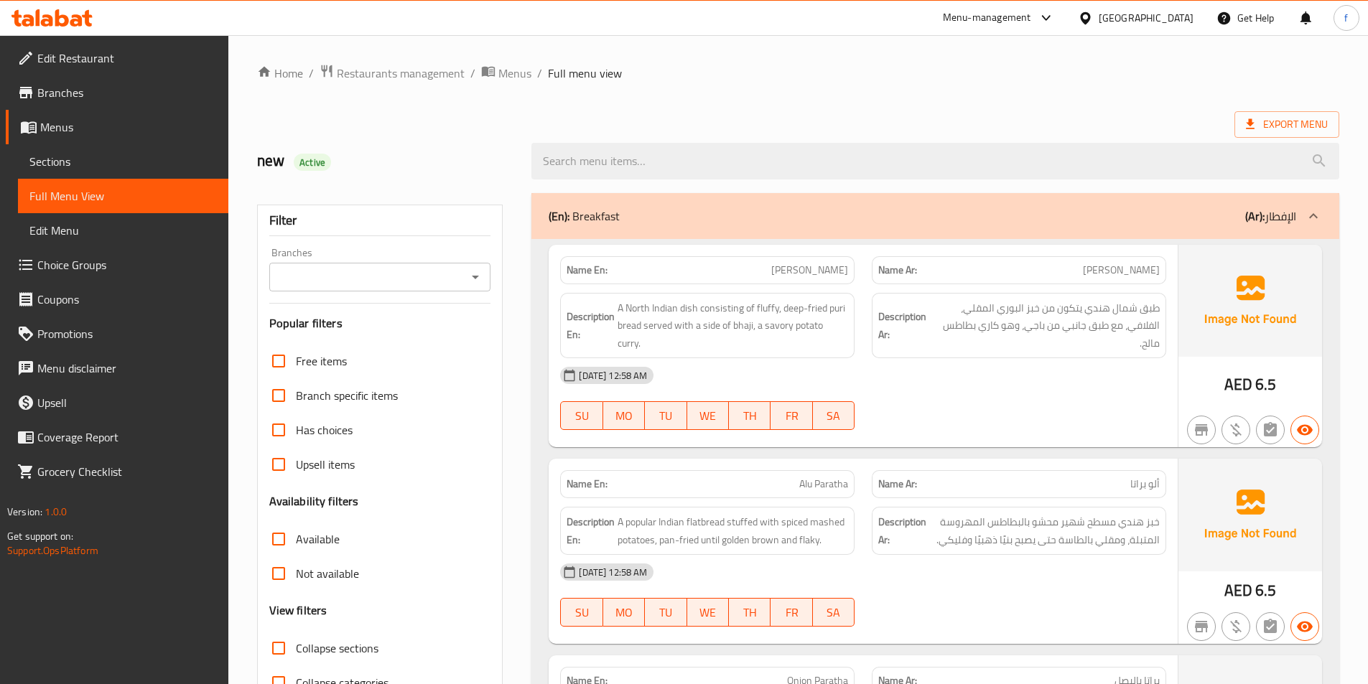
scroll to position [152, 0]
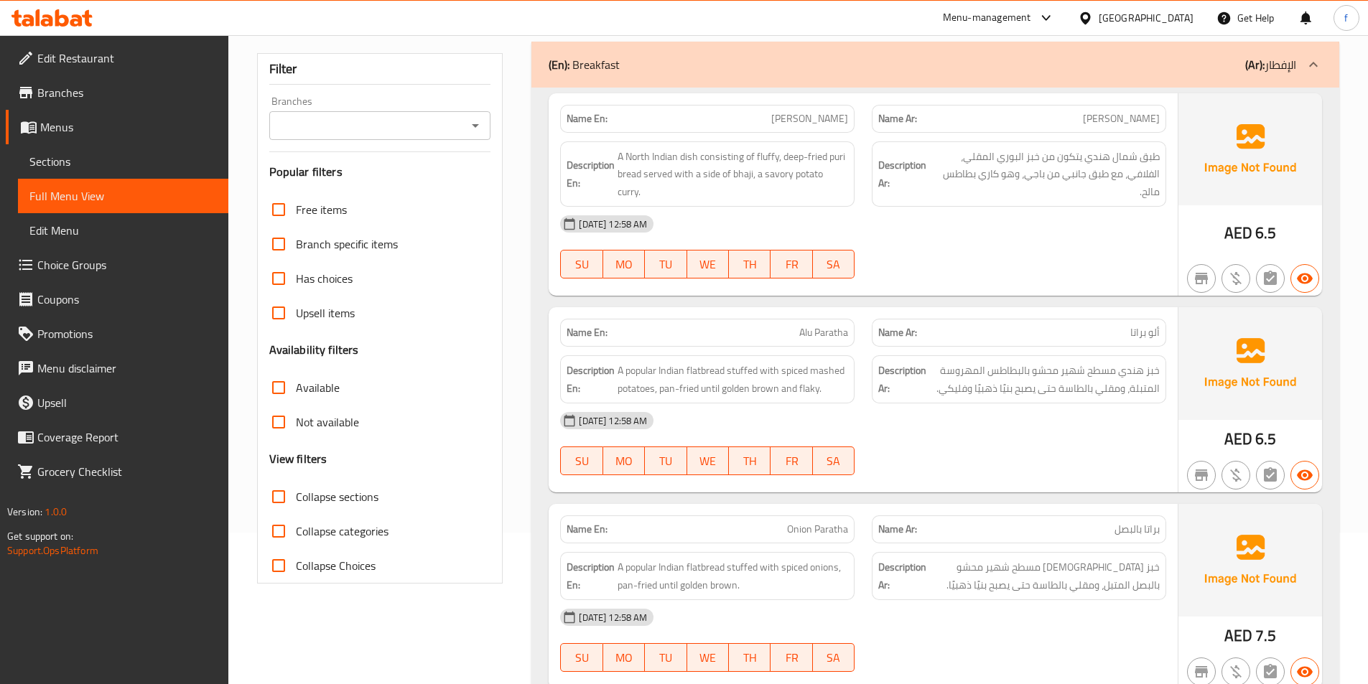
click at [279, 499] on input "Collapse sections" at bounding box center [278, 497] width 34 height 34
checkbox input "true"
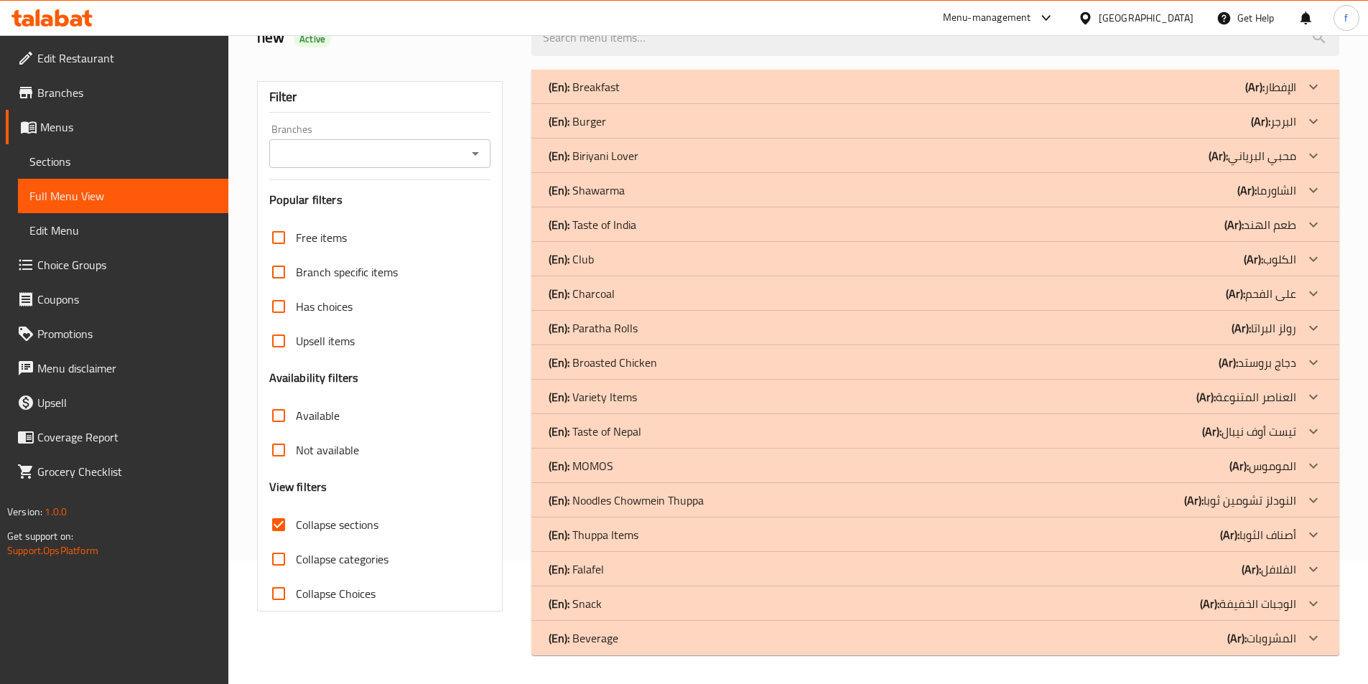
scroll to position [124, 0]
click at [1259, 96] on p "(Ar): طعم الهند" at bounding box center [1270, 86] width 51 height 17
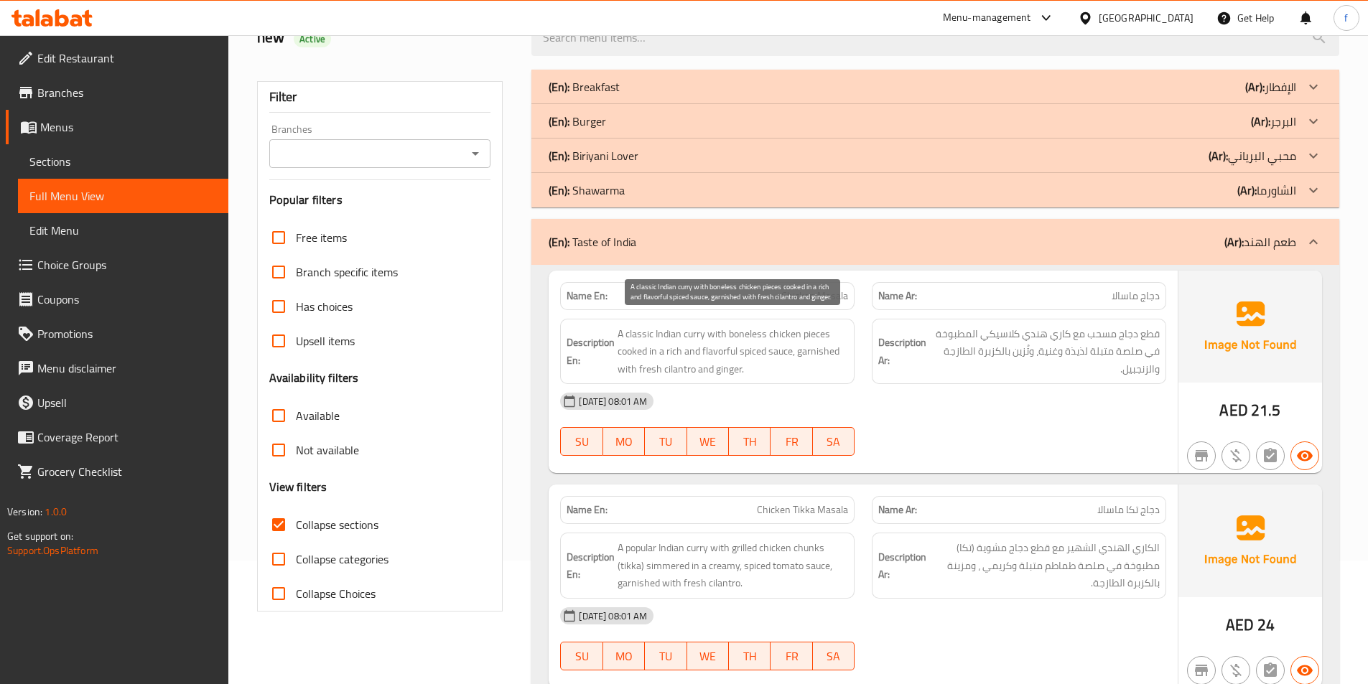
click at [820, 334] on span "A classic Indian curry with boneless chicken pieces cooked in a rich and flavor…" at bounding box center [733, 351] width 231 height 53
click at [767, 334] on span "A classic Indian curry with boneless chicken pieces cooked in a rich and flavor…" at bounding box center [733, 351] width 231 height 53
click at [744, 337] on span "A classic Indian curry with boneless chicken pieces cooked in a rich and flavor…" at bounding box center [733, 351] width 231 height 53
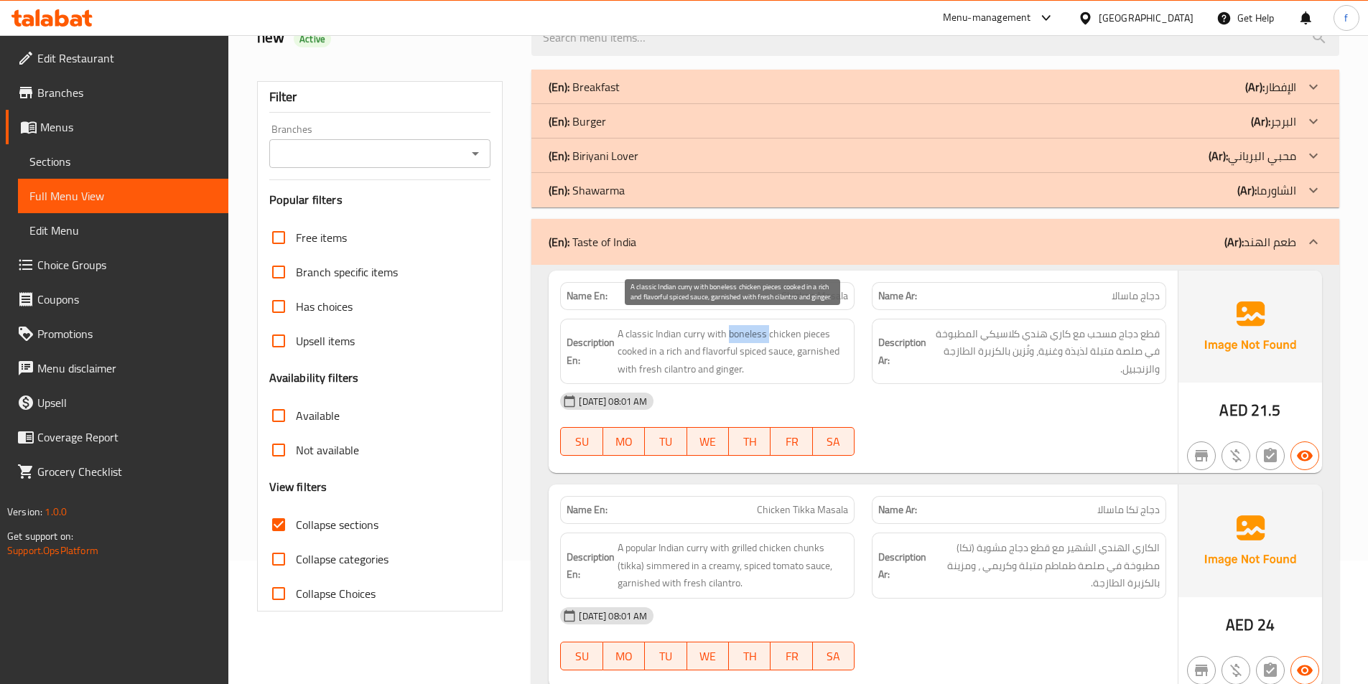
click at [744, 337] on span "A classic Indian curry with boneless chicken pieces cooked in a rich and flavor…" at bounding box center [733, 351] width 231 height 53
click at [683, 332] on span "A classic Indian curry with boneless chicken pieces cooked in a rich and flavor…" at bounding box center [733, 351] width 231 height 53
click at [671, 333] on span "A classic Indian curry with boneless chicken pieces cooked in a rich and flavor…" at bounding box center [733, 351] width 231 height 53
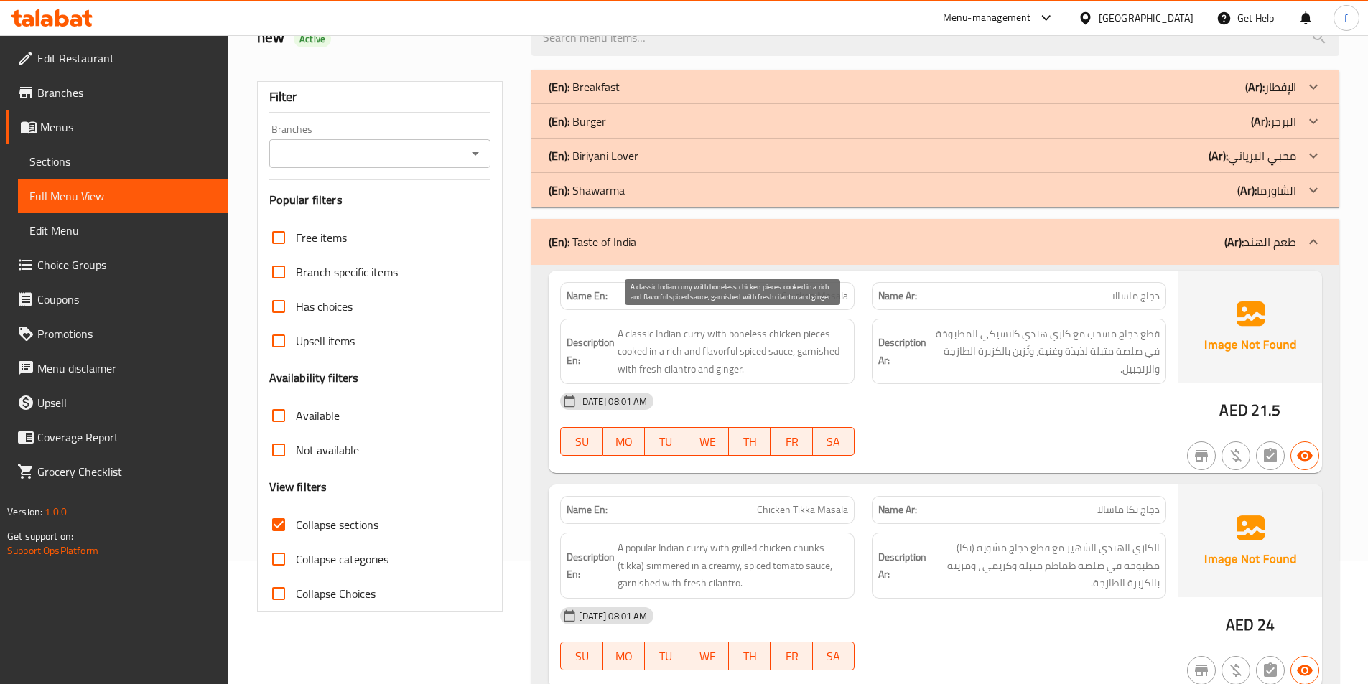
click at [638, 333] on span "A classic Indian curry with boneless chicken pieces cooked in a rich and flavor…" at bounding box center [733, 351] width 231 height 53
click at [633, 360] on span "A classic Indian curry with boneless chicken pieces cooked in a rich and flavor…" at bounding box center [733, 351] width 231 height 53
click at [656, 353] on span "A classic Indian curry with boneless chicken pieces cooked in a rich and flavor…" at bounding box center [733, 351] width 231 height 53
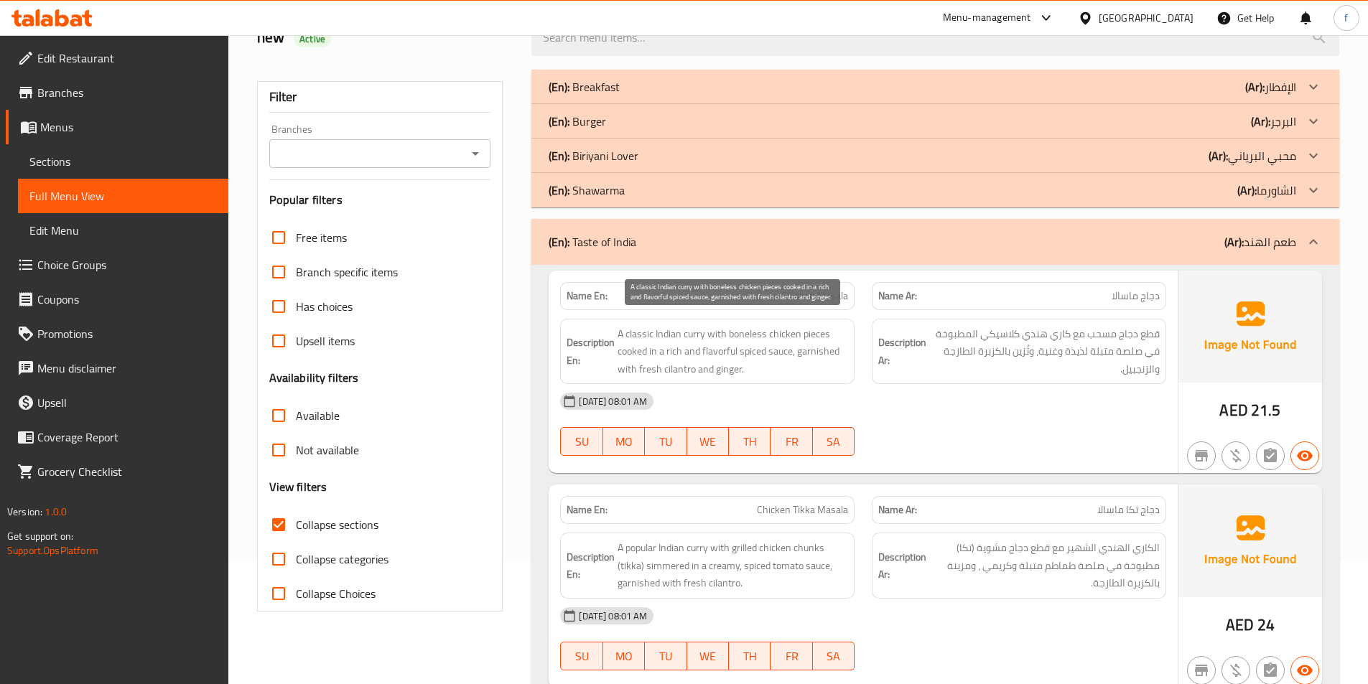
click at [672, 350] on span "A classic Indian curry with boneless chicken pieces cooked in a rich and flavor…" at bounding box center [733, 351] width 231 height 53
click at [776, 348] on span "A classic Indian curry with boneless chicken pieces cooked in a rich and flavor…" at bounding box center [733, 351] width 231 height 53
click at [757, 347] on span "A classic Indian curry with boneless chicken pieces cooked in a rich and flavor…" at bounding box center [733, 351] width 231 height 53
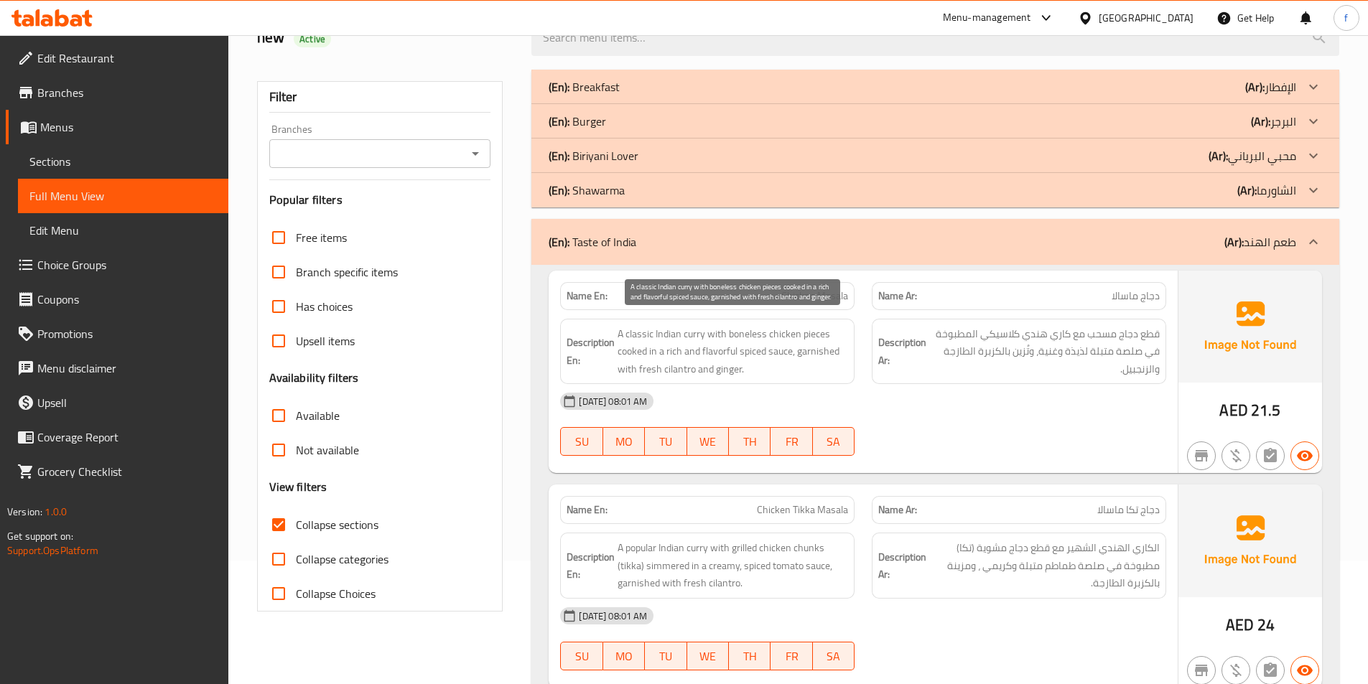
click at [730, 347] on span "A classic Indian curry with boneless chicken pieces cooked in a rich and flavor…" at bounding box center [733, 351] width 231 height 53
click at [811, 354] on span "A classic Indian curry with boneless chicken pieces cooked in a rich and flavor…" at bounding box center [733, 351] width 231 height 53
click at [624, 376] on span "A classic Indian curry with boneless chicken pieces cooked in a rich and flavor…" at bounding box center [733, 351] width 231 height 53
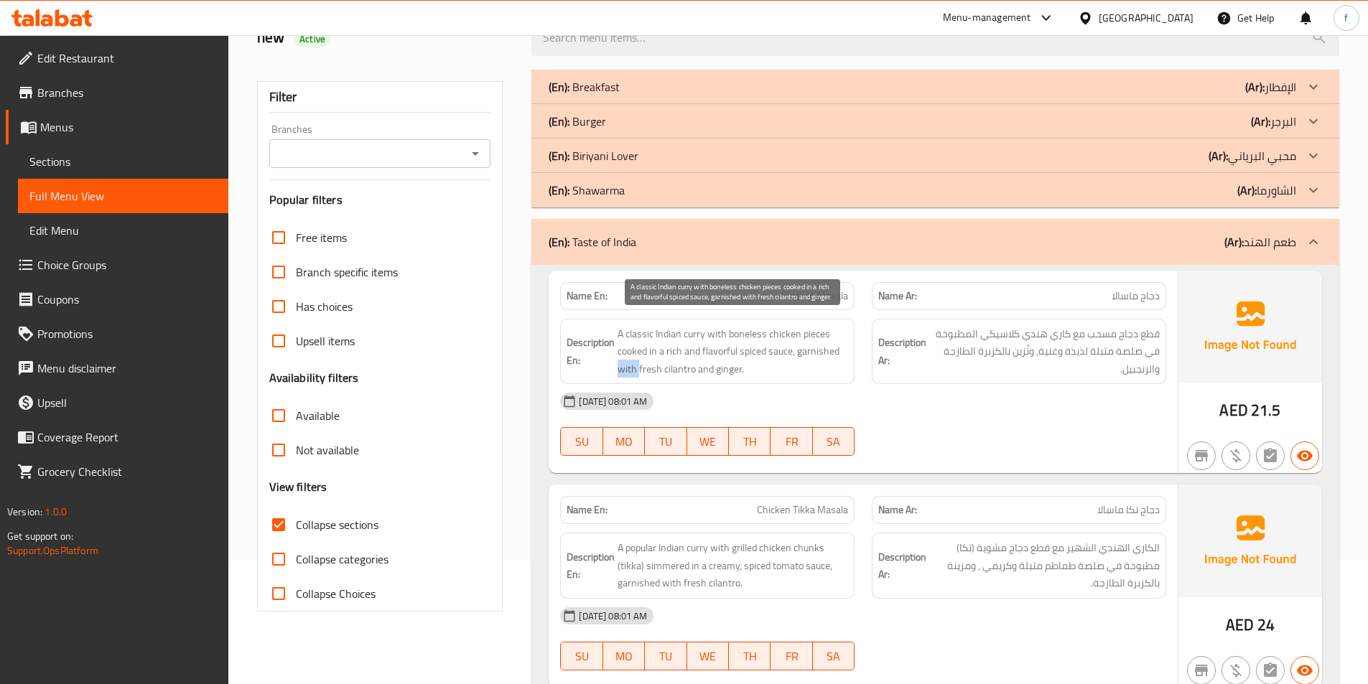
click at [624, 376] on span "A classic Indian curry with boneless chicken pieces cooked in a rich and flavor…" at bounding box center [733, 351] width 231 height 53
click at [643, 370] on span "A classic Indian curry with boneless chicken pieces cooked in a rich and flavor…" at bounding box center [733, 351] width 231 height 53
click at [682, 368] on span "A classic Indian curry with boneless chicken pieces cooked in a rich and flavor…" at bounding box center [733, 351] width 231 height 53
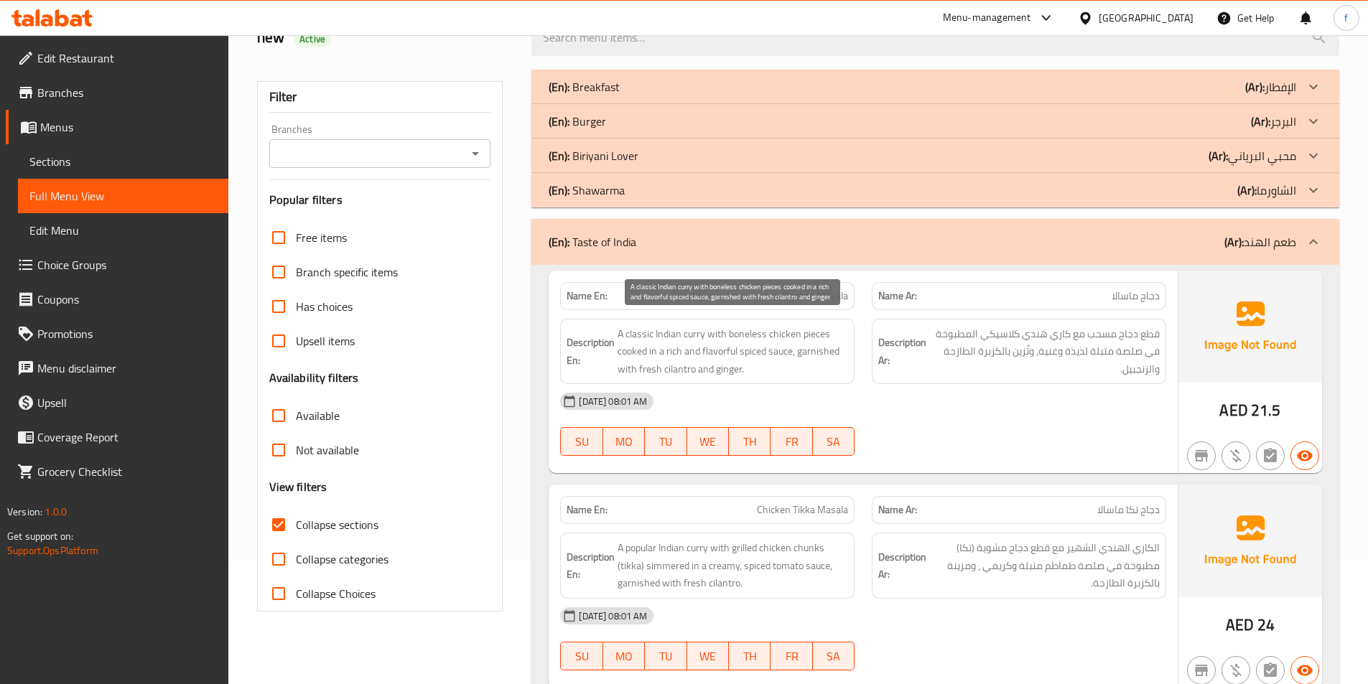
click at [722, 368] on span "A classic Indian curry with boneless chicken pieces cooked in a rich and flavor…" at bounding box center [733, 351] width 231 height 53
click at [1086, 418] on div "[DATE] 08:01 AM" at bounding box center [862, 401] width 623 height 34
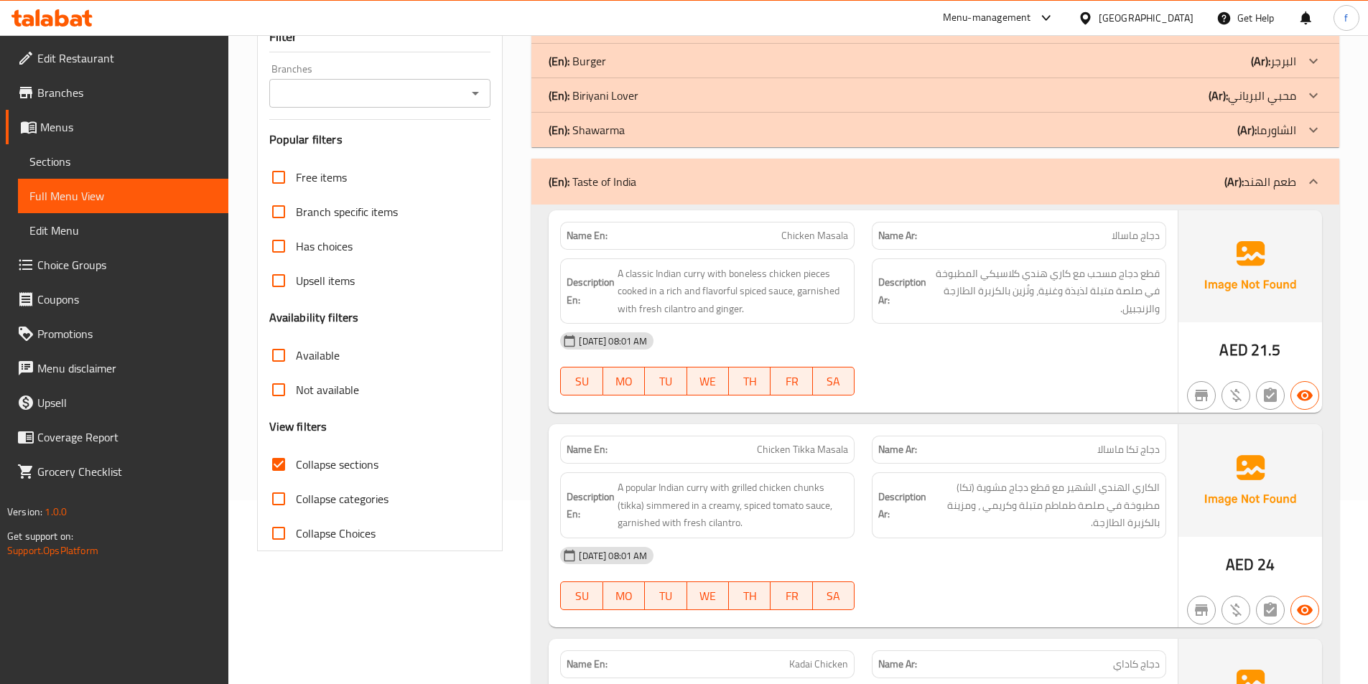
scroll to position [339, 0]
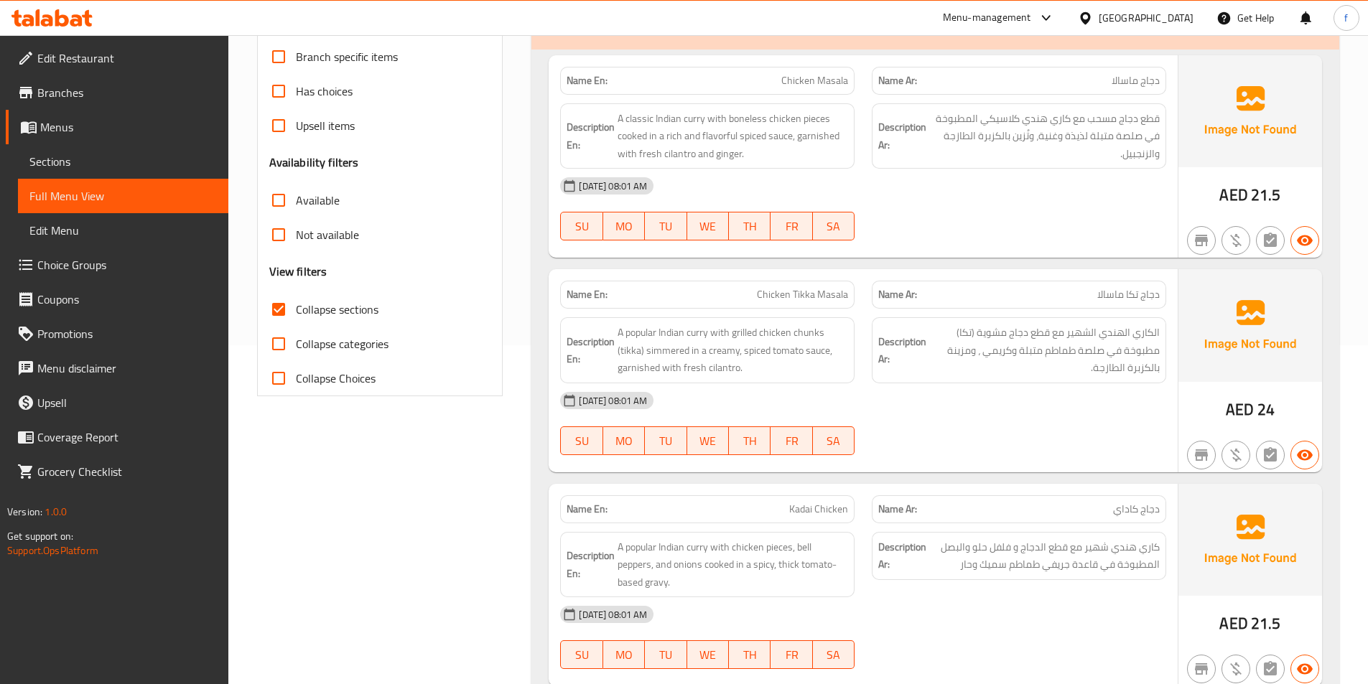
click at [785, 294] on span "Chicken Tikka Masala" at bounding box center [802, 294] width 91 height 15
click at [803, 290] on span "Chicken Tikka Masala" at bounding box center [802, 294] width 91 height 15
click at [839, 289] on span "Chicken Tikka Masala" at bounding box center [802, 294] width 91 height 15
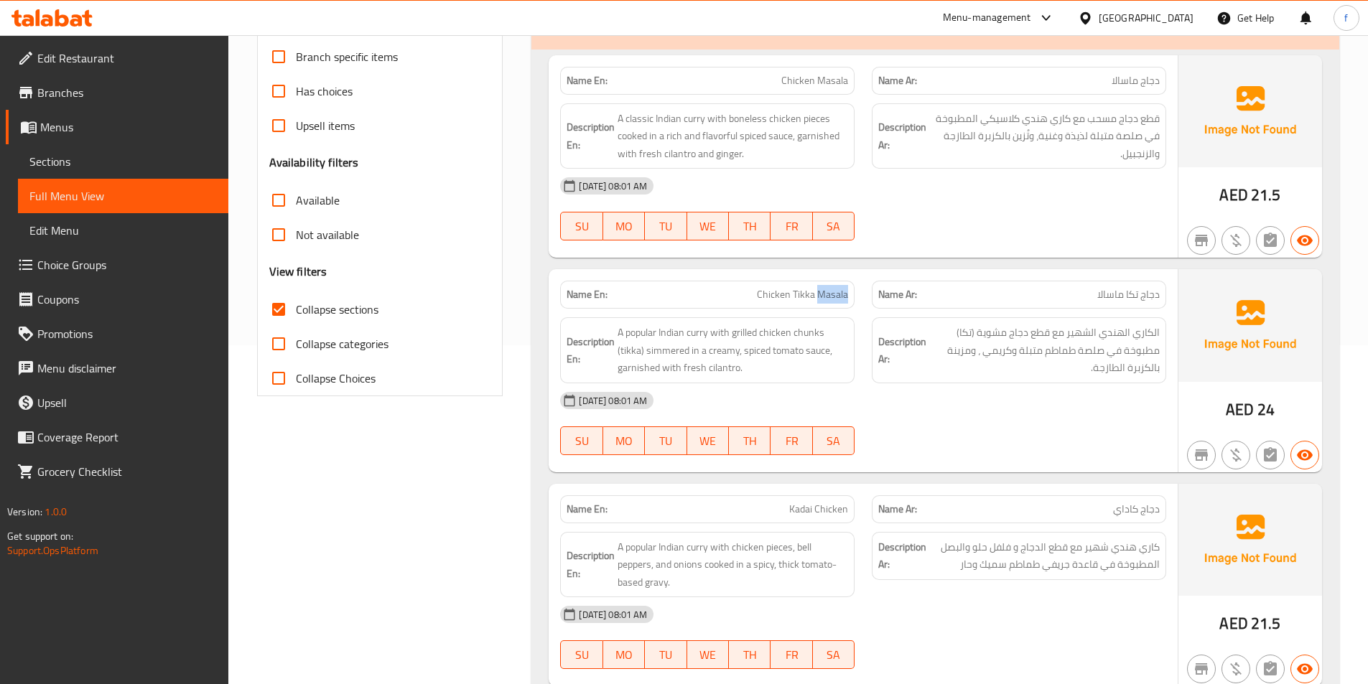
click at [839, 289] on span "Chicken Tikka Masala" at bounding box center [802, 294] width 91 height 15
click at [689, 333] on span "A popular Indian curry with grilled chicken chunks (tikka) simmered in a creamy…" at bounding box center [733, 350] width 231 height 53
click at [669, 332] on span "A popular Indian curry with grilled chicken chunks (tikka) simmered in a creamy…" at bounding box center [733, 350] width 231 height 53
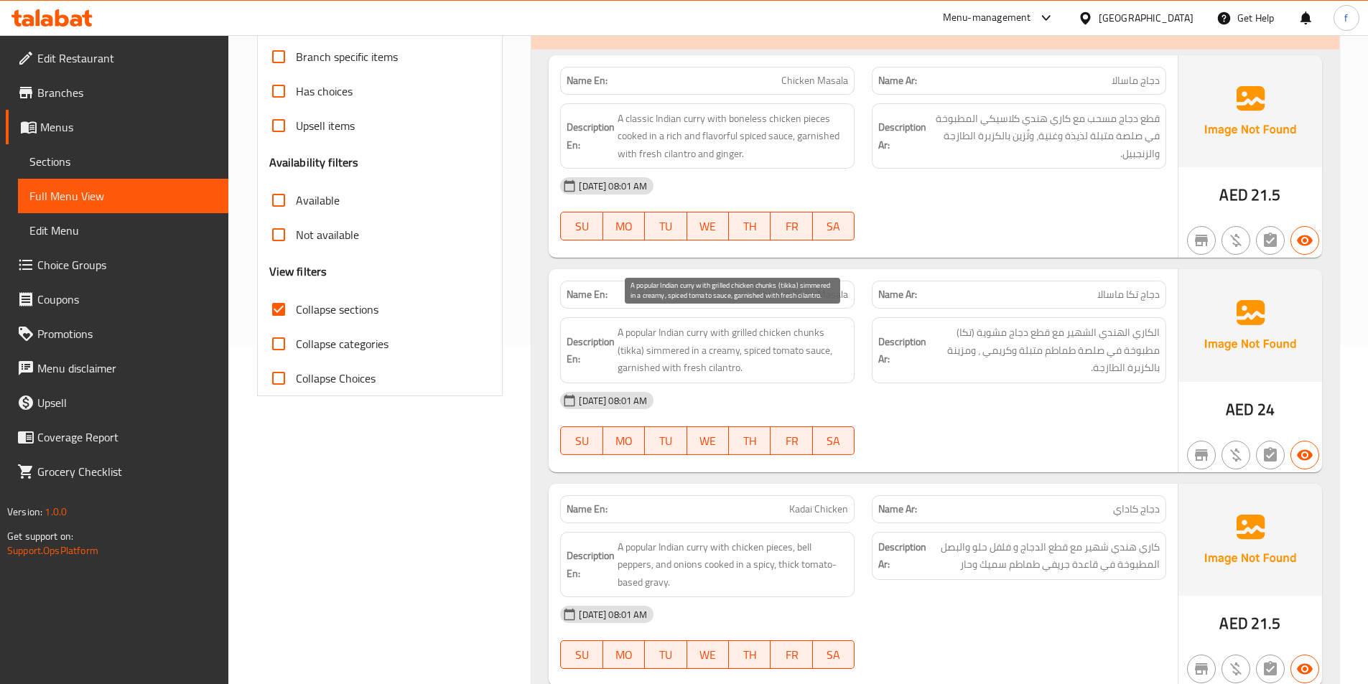
click at [633, 333] on span "A popular Indian curry with grilled chicken chunks (tikka) simmered in a creamy…" at bounding box center [733, 350] width 231 height 53
click at [728, 328] on span "A popular Indian curry with grilled chicken chunks (tikka) simmered in a creamy…" at bounding box center [733, 350] width 231 height 53
click at [742, 331] on span "A popular Indian curry with grilled chicken chunks (tikka) simmered in a creamy…" at bounding box center [733, 350] width 231 height 53
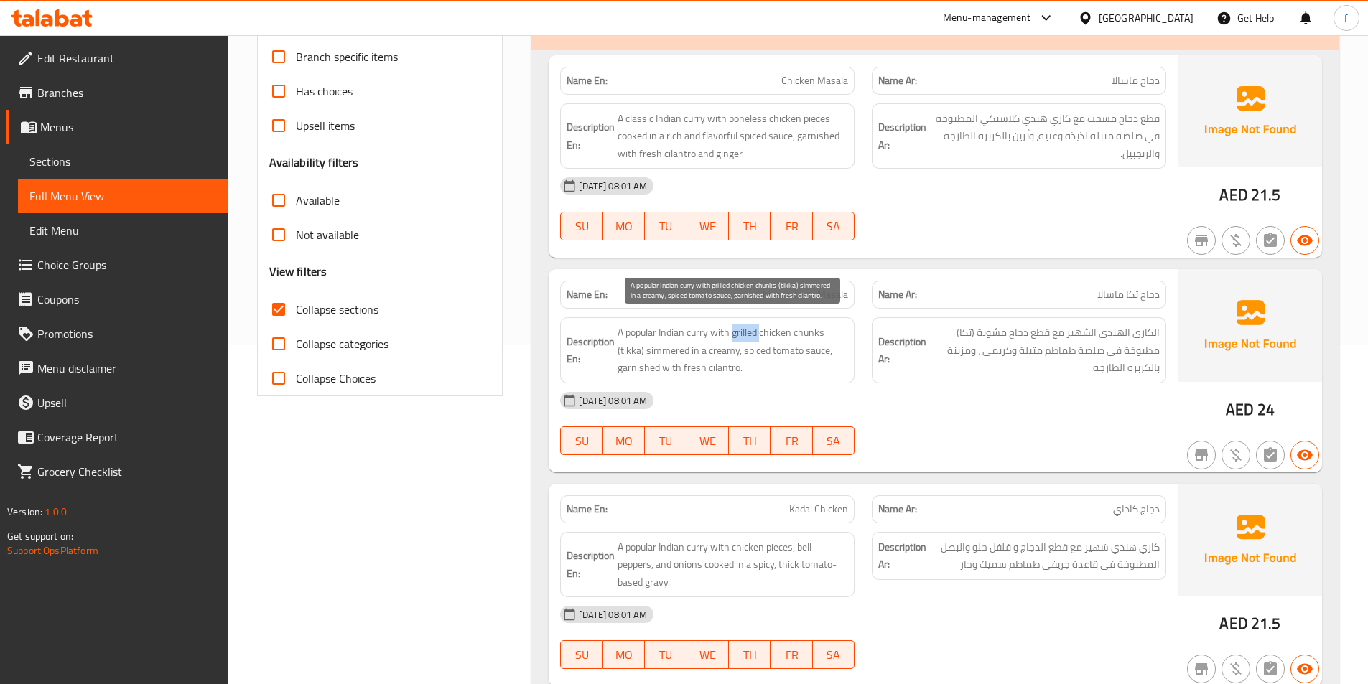
click at [742, 332] on span "A popular Indian curry with grilled chicken chunks (tikka) simmered in a creamy…" at bounding box center [733, 350] width 231 height 53
click at [803, 335] on span "A popular Indian curry with grilled chicken chunks (tikka) simmered in a creamy…" at bounding box center [733, 350] width 231 height 53
click at [786, 330] on span "A popular Indian curry with grilled chicken chunks (tikka) simmered in a creamy…" at bounding box center [733, 350] width 231 height 53
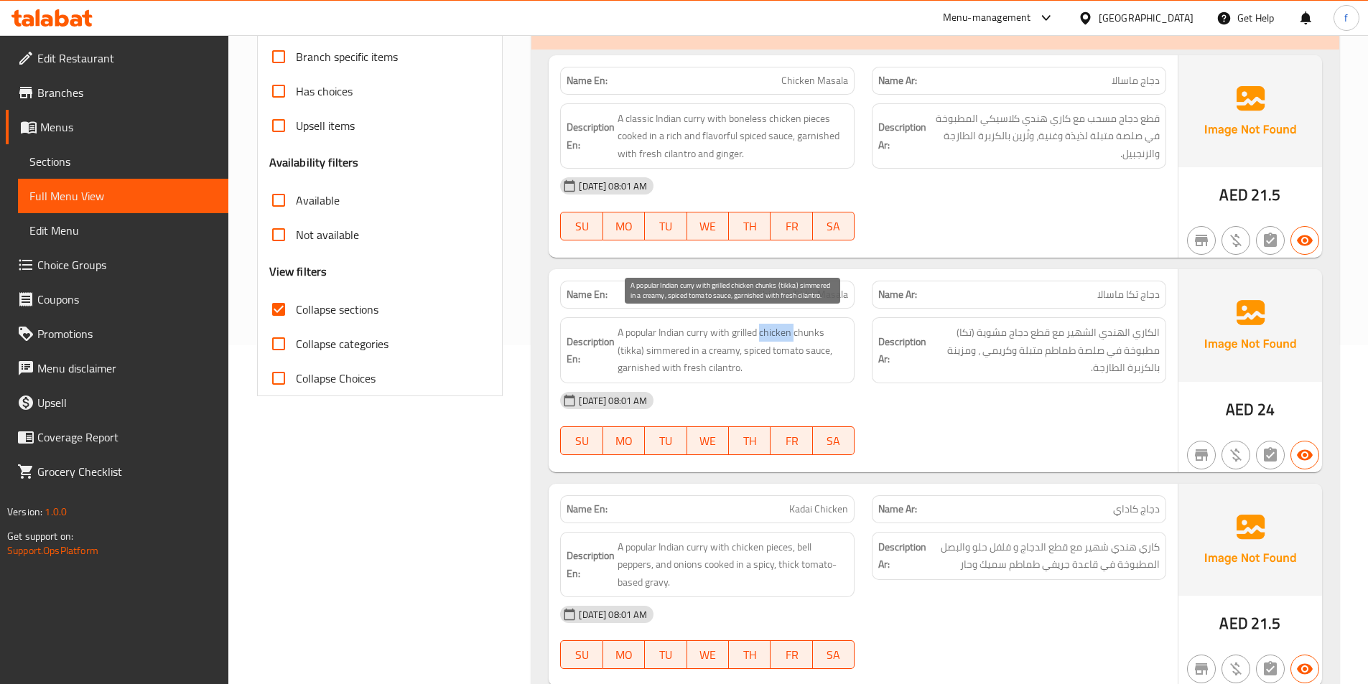
click at [761, 335] on span "A popular Indian curry with grilled chicken chunks (tikka) simmered in a creamy…" at bounding box center [733, 350] width 231 height 53
drag, startPoint x: 761, startPoint y: 335, endPoint x: 742, endPoint y: 337, distance: 18.8
click at [760, 335] on span "A popular Indian curry with grilled chicken chunks (tikka) simmered in a creamy…" at bounding box center [733, 350] width 231 height 53
click at [617, 355] on h6 "Description En: A popular Indian curry with grilled chicken chunks (tikka) simm…" at bounding box center [707, 350] width 281 height 53
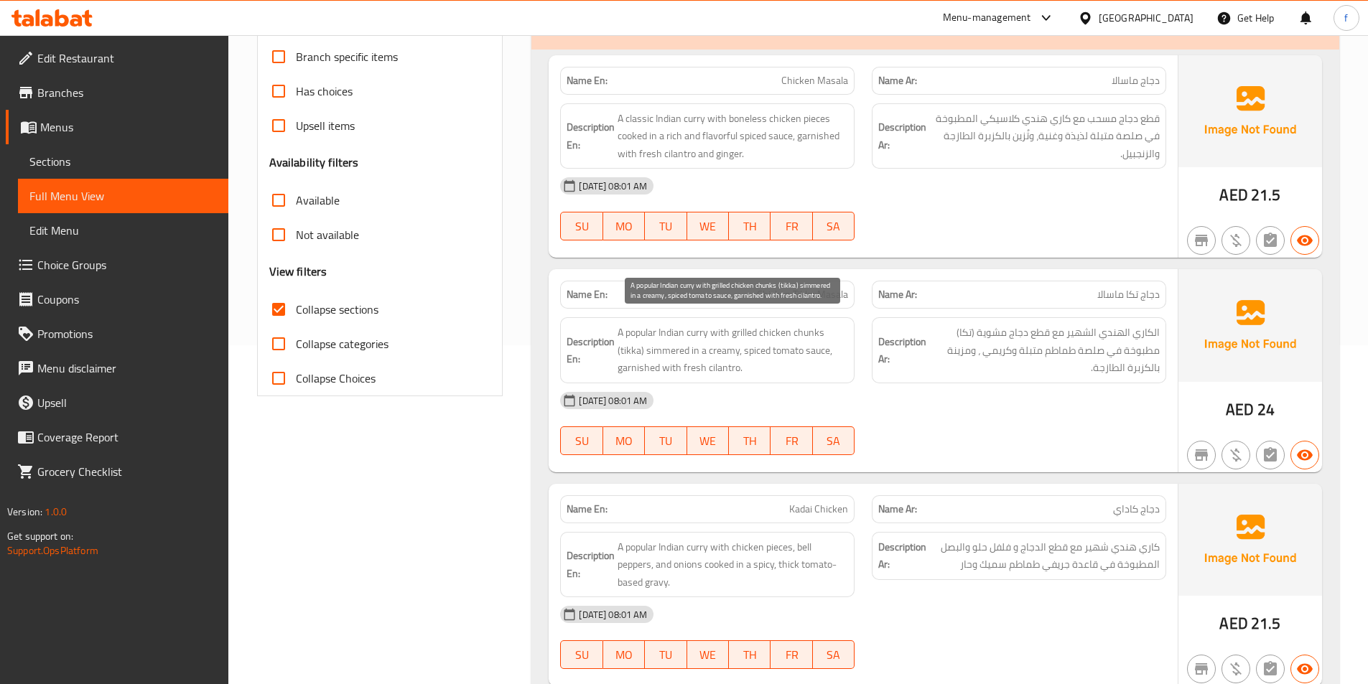
click at [669, 349] on span "A popular Indian curry with grilled chicken chunks (tikka) simmered in a creamy…" at bounding box center [733, 350] width 231 height 53
click at [823, 349] on span "A popular Indian curry with grilled chicken chunks (tikka) simmered in a creamy…" at bounding box center [733, 350] width 231 height 53
click at [783, 351] on span "A popular Indian curry with grilled chicken chunks (tikka) simmered in a creamy…" at bounding box center [733, 350] width 231 height 53
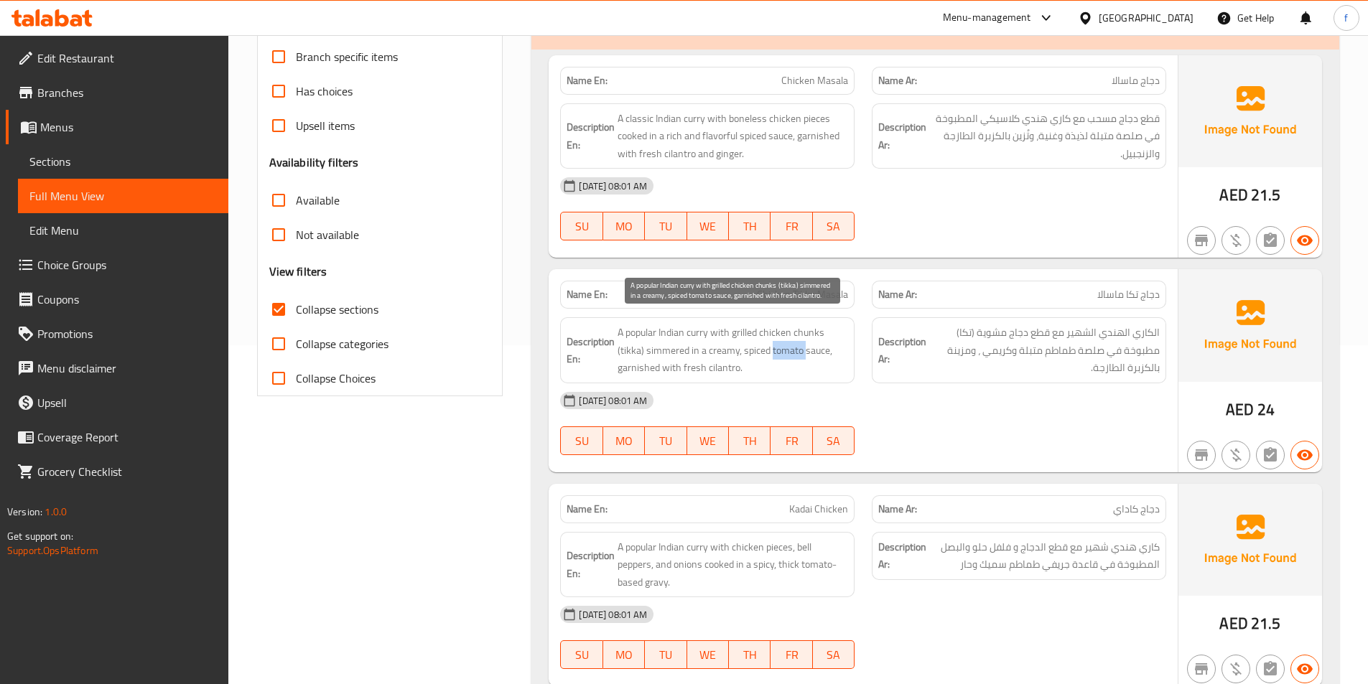
click at [783, 351] on span "A popular Indian curry with grilled chicken chunks (tikka) simmered in a creamy…" at bounding box center [733, 350] width 231 height 53
click at [755, 351] on span "A popular Indian curry with grilled chicken chunks (tikka) simmered in a creamy…" at bounding box center [733, 350] width 231 height 53
click at [722, 352] on span "A popular Indian curry with grilled chicken chunks (tikka) simmered in a creamy…" at bounding box center [733, 350] width 231 height 53
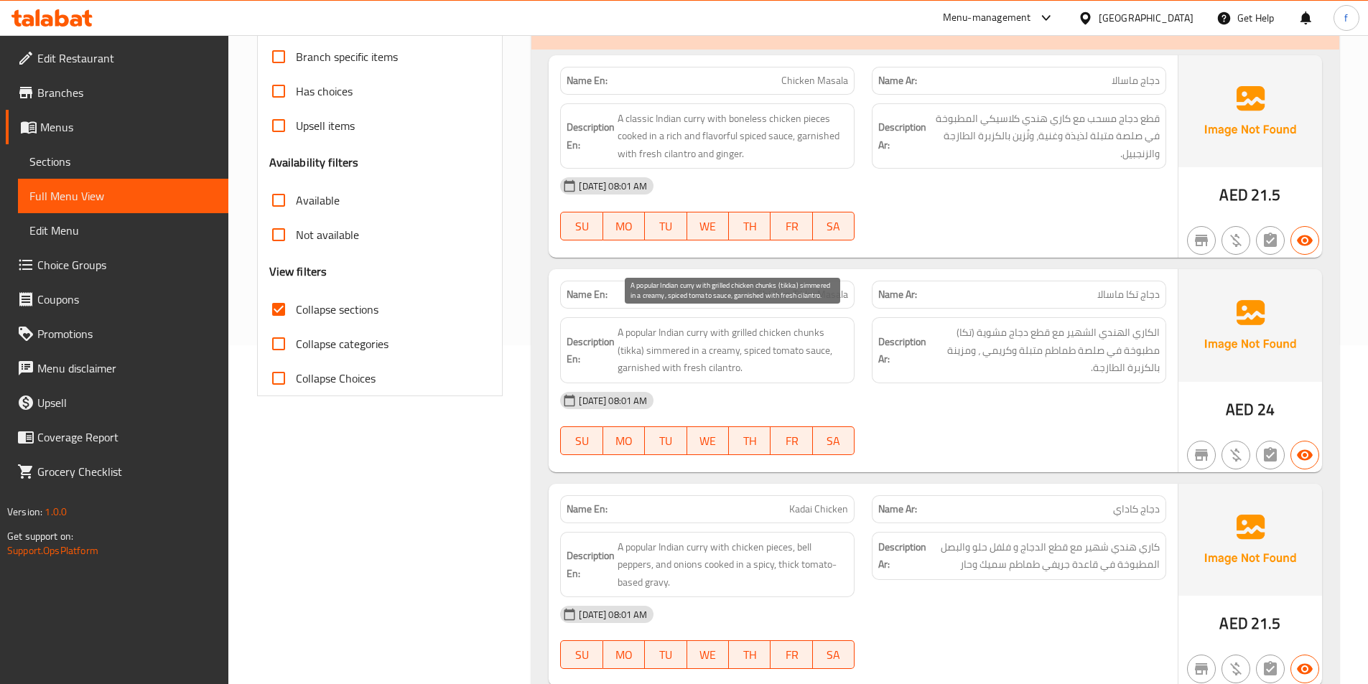
click at [628, 365] on span "A popular Indian curry with grilled chicken chunks (tikka) simmered in a creamy…" at bounding box center [733, 350] width 231 height 53
click at [668, 369] on span "A popular Indian curry with grilled chicken chunks (tikka) simmered in a creamy…" at bounding box center [733, 350] width 231 height 53
click at [702, 371] on span "A popular Indian curry with grilled chicken chunks (tikka) simmered in a creamy…" at bounding box center [733, 350] width 231 height 53
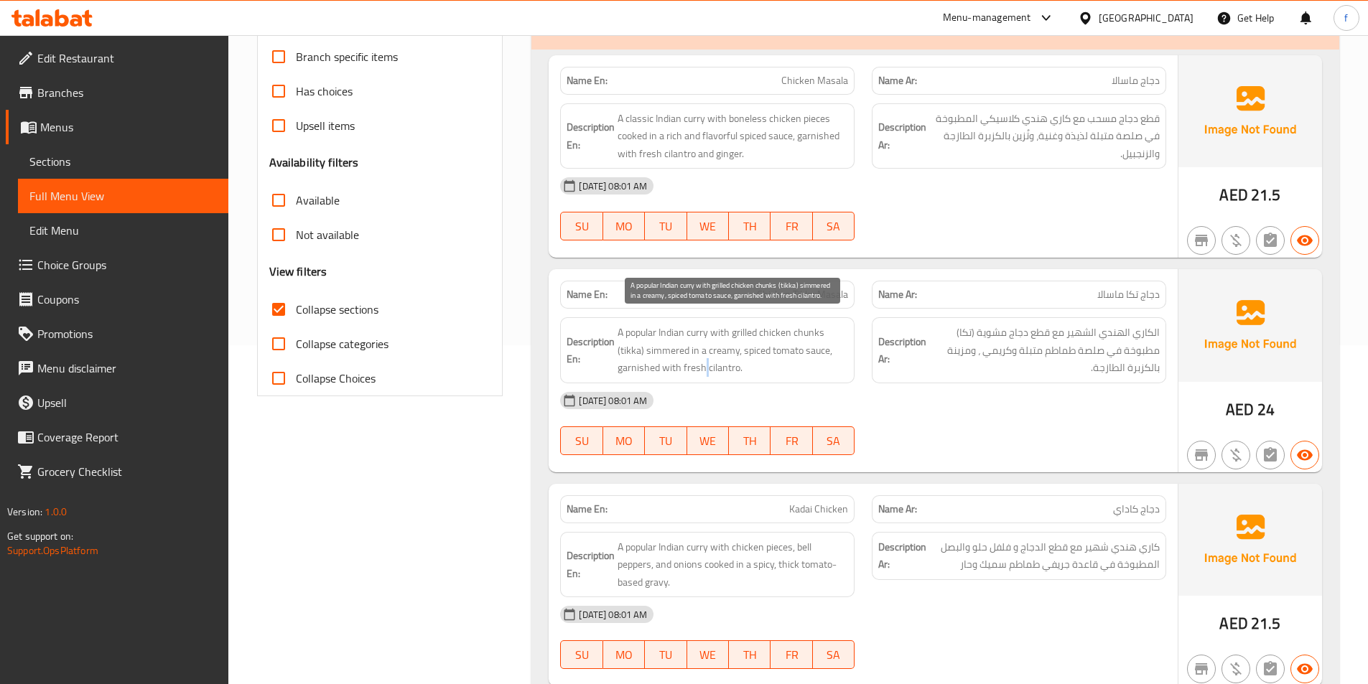
click at [702, 371] on span "A popular Indian curry with grilled chicken chunks (tikka) simmered in a creamy…" at bounding box center [733, 350] width 231 height 53
click at [727, 372] on span "A popular Indian curry with grilled chicken chunks (tikka) simmered in a creamy…" at bounding box center [733, 350] width 231 height 53
click at [661, 347] on span "A popular Indian curry with grilled chicken chunks (tikka) simmered in a creamy…" at bounding box center [733, 350] width 231 height 53
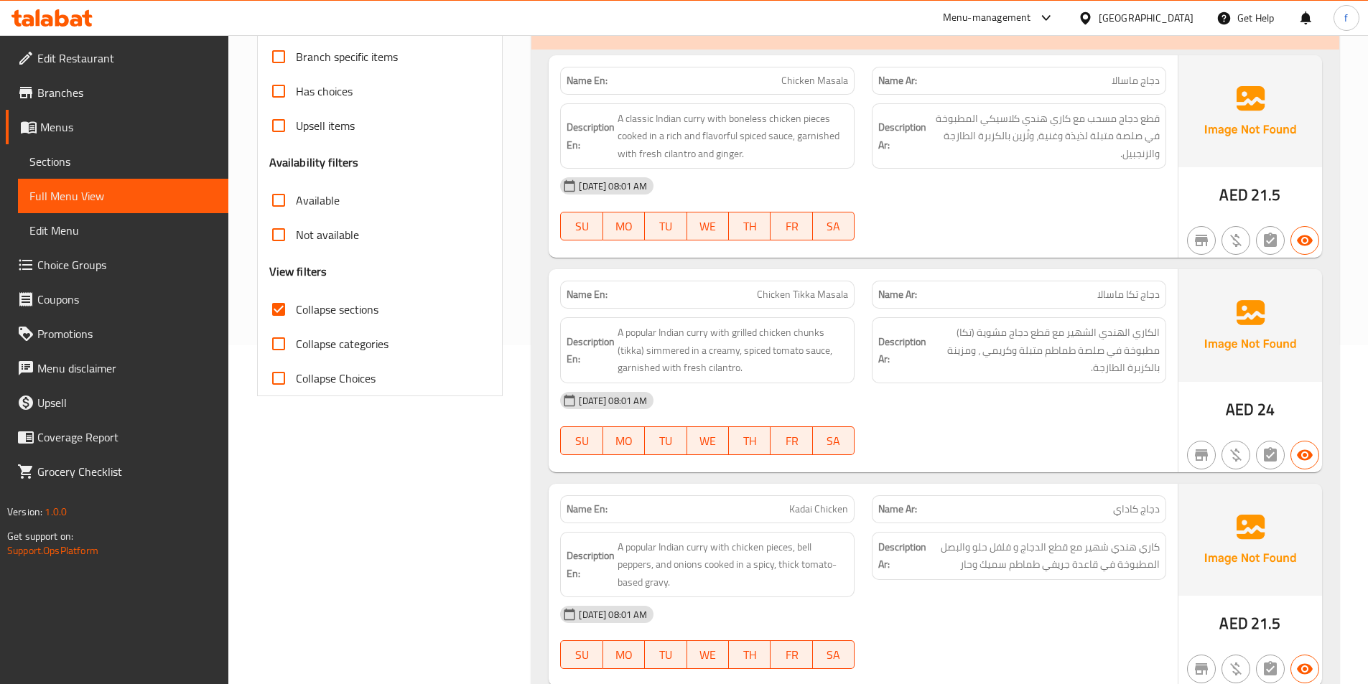
click at [753, 353] on span "A popular Indian curry with grilled chicken chunks (tikka) simmered in a creamy…" at bounding box center [733, 350] width 231 height 53
click at [674, 348] on span "A popular Indian curry with grilled chicken chunks (tikka) simmered in a creamy…" at bounding box center [733, 350] width 231 height 53
copy span "simmered"
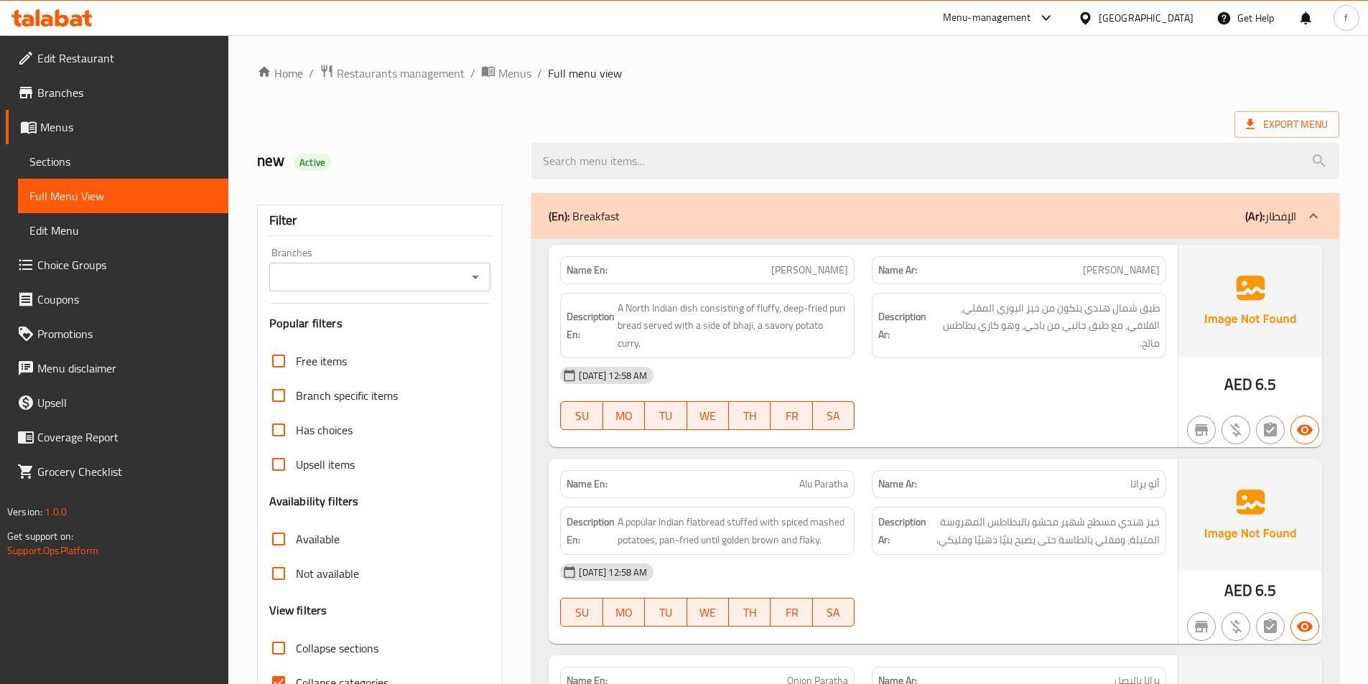
scroll to position [287, 0]
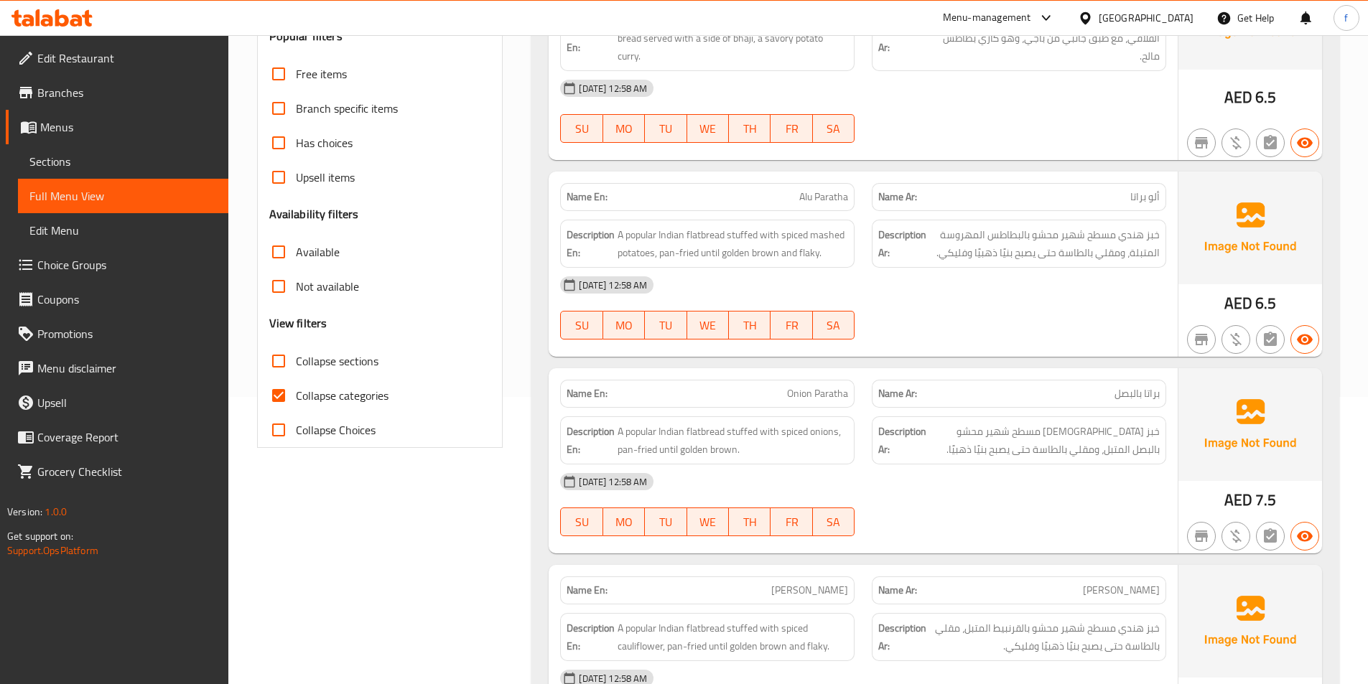
click at [278, 355] on input "Collapse sections" at bounding box center [278, 361] width 34 height 34
checkbox input "true"
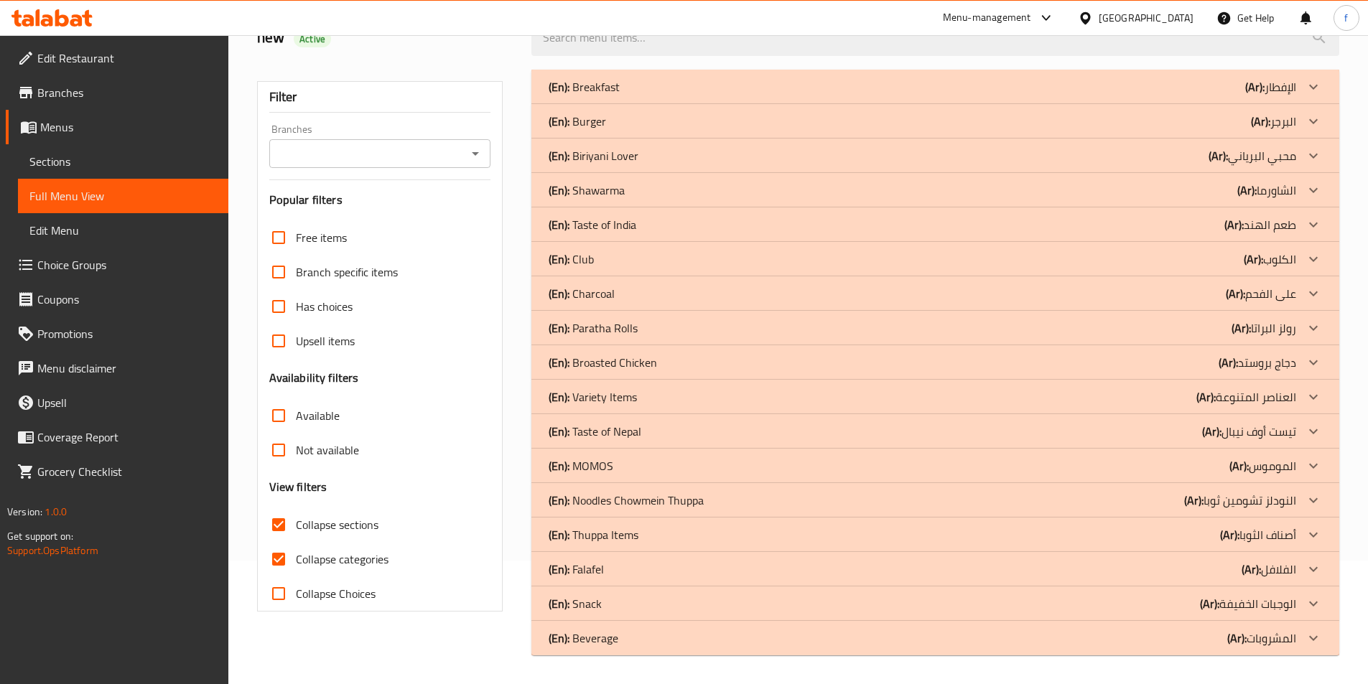
click at [281, 391] on div "Free items Branch specific items Has choices Upsell items Availability filters …" at bounding box center [380, 415] width 222 height 391
click at [281, 558] on input "Collapse categories" at bounding box center [278, 559] width 34 height 34
checkbox input "false"
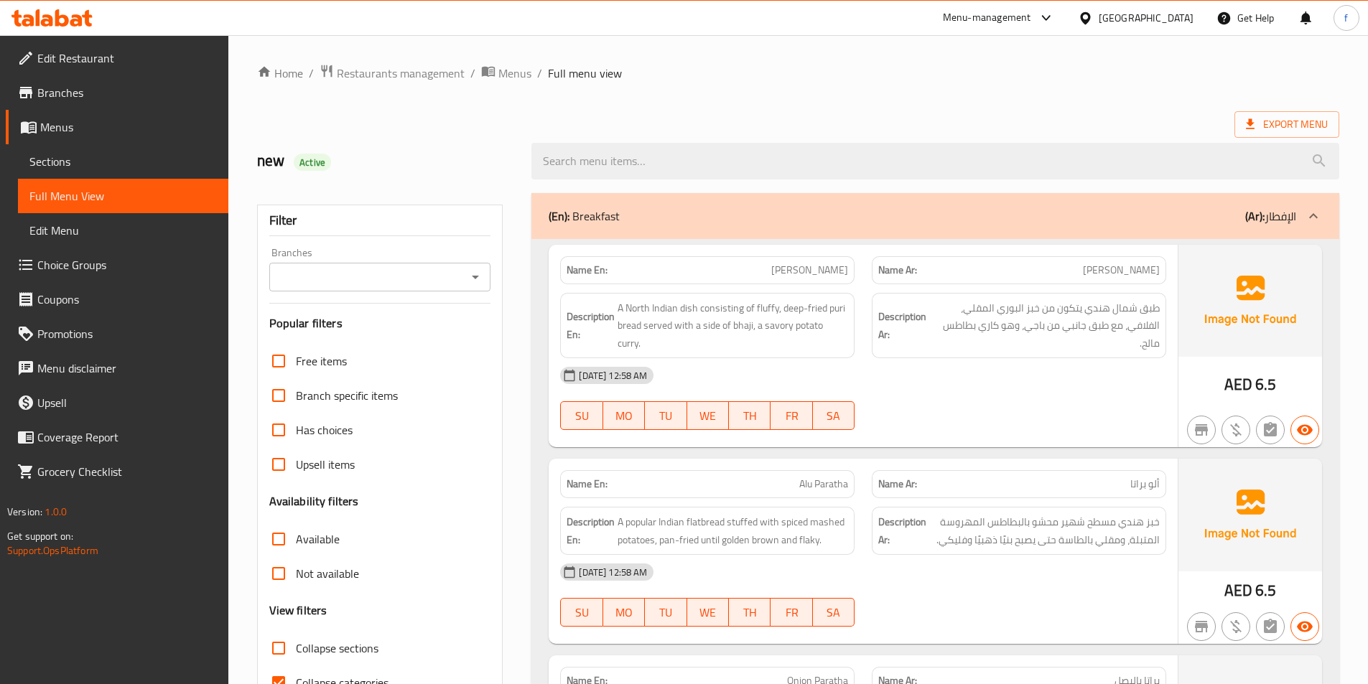
scroll to position [144, 0]
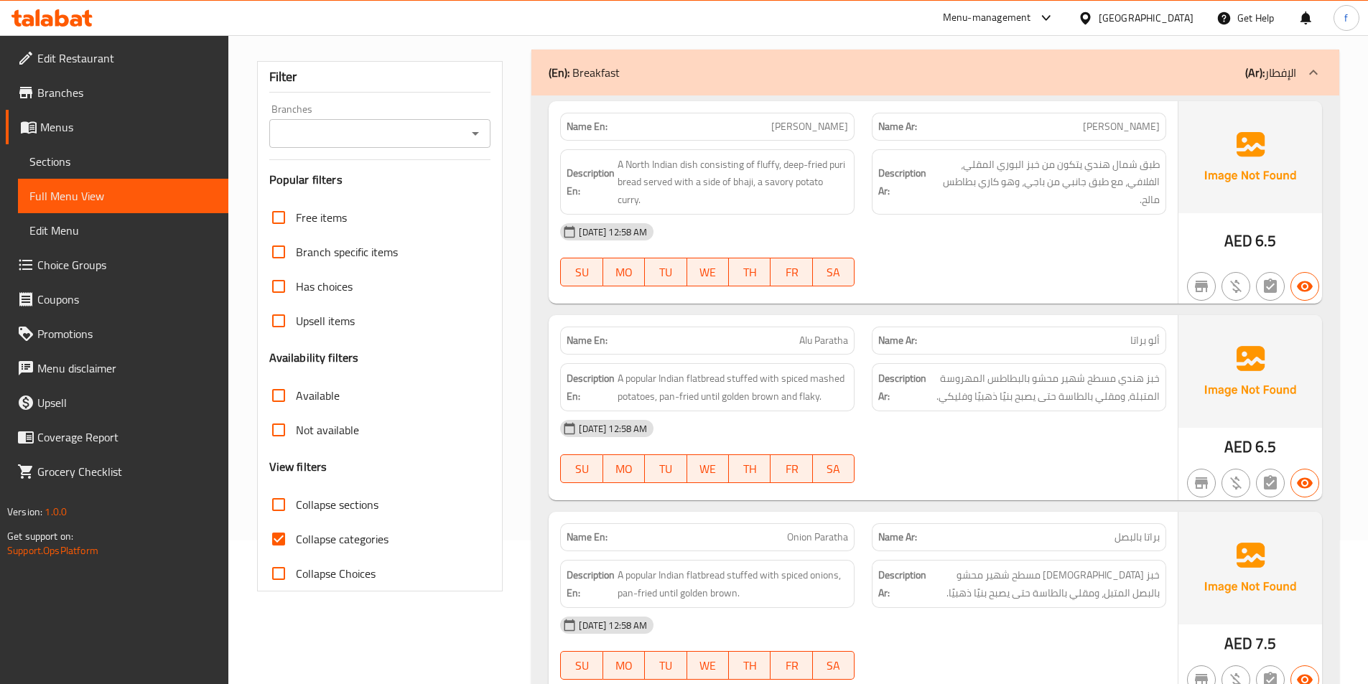
click at [290, 521] on input "Collapse sections" at bounding box center [278, 505] width 34 height 34
checkbox input "true"
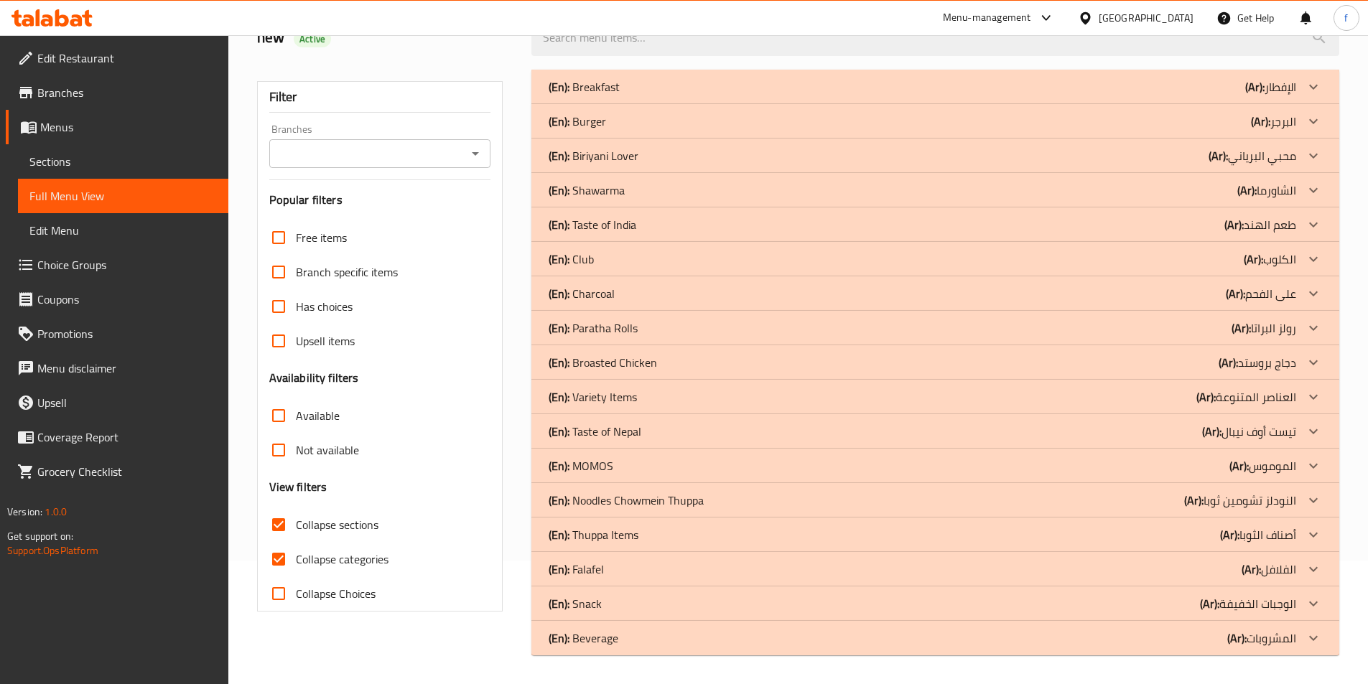
click at [284, 542] on input "Collapse categories" at bounding box center [278, 559] width 34 height 34
checkbox input "false"
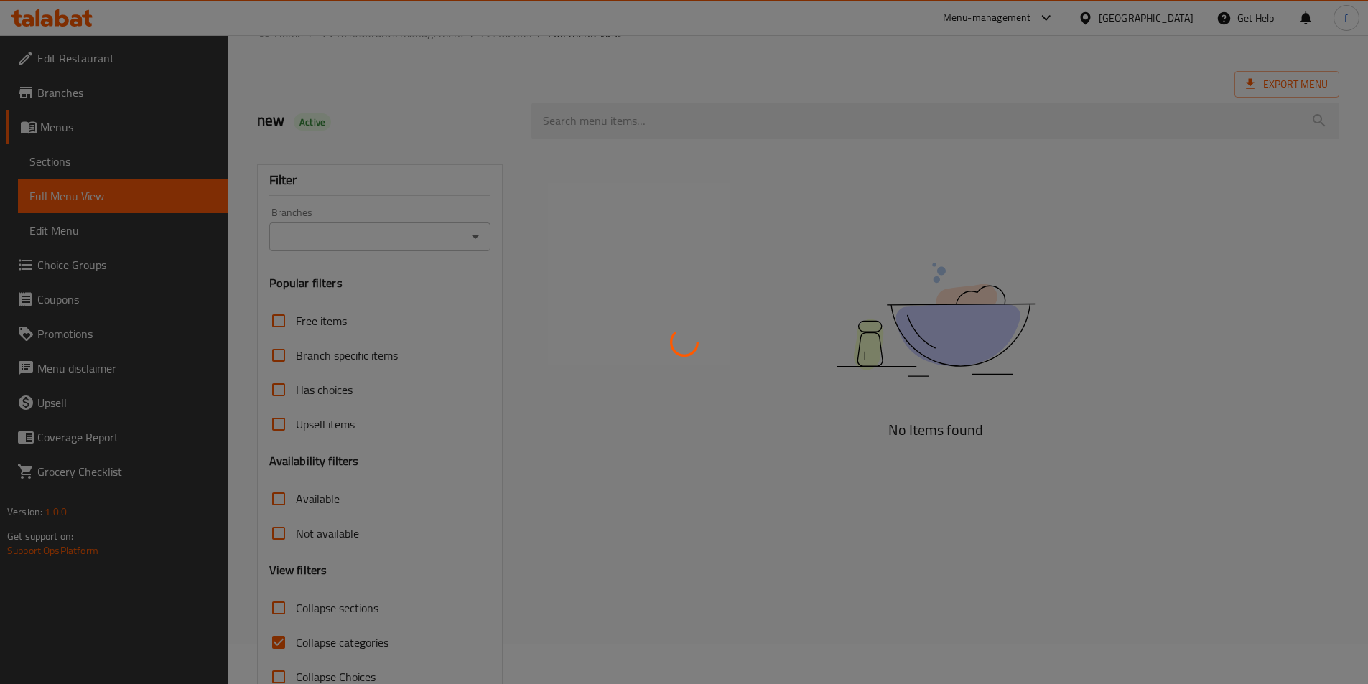
scroll to position [80, 0]
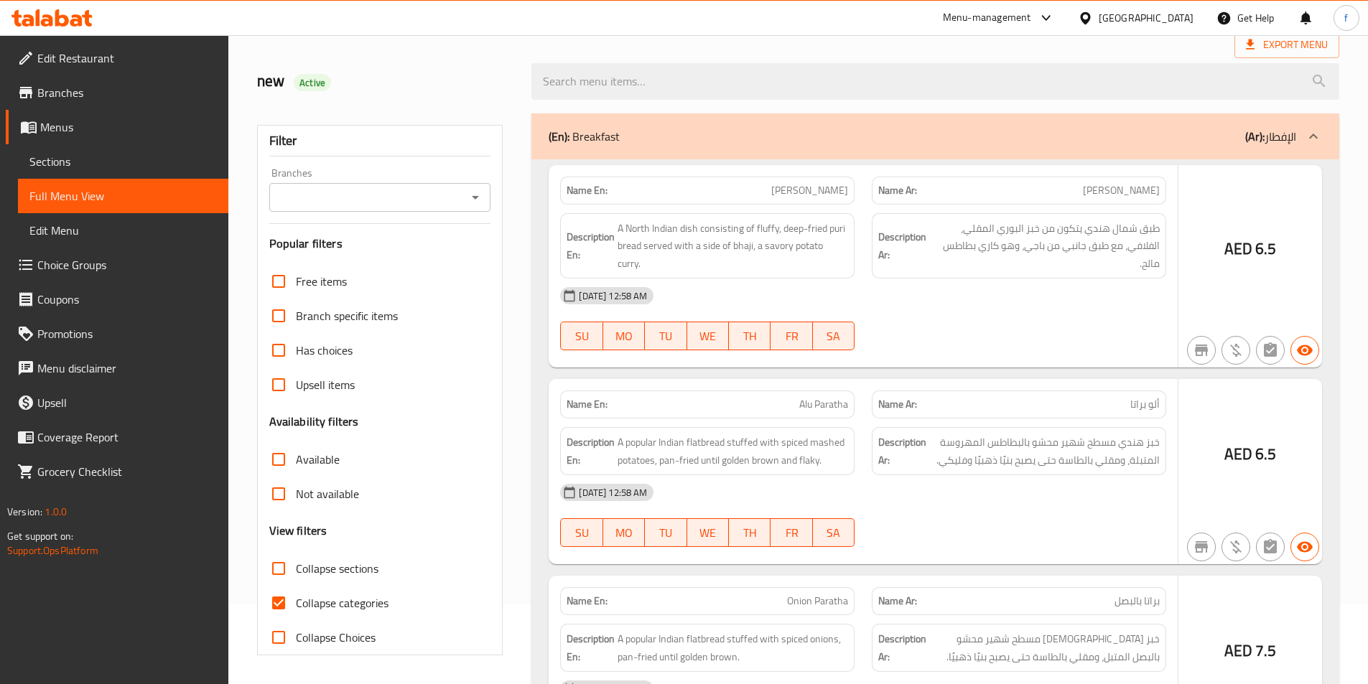
click at [671, 331] on icon at bounding box center [684, 342] width 37 height 37
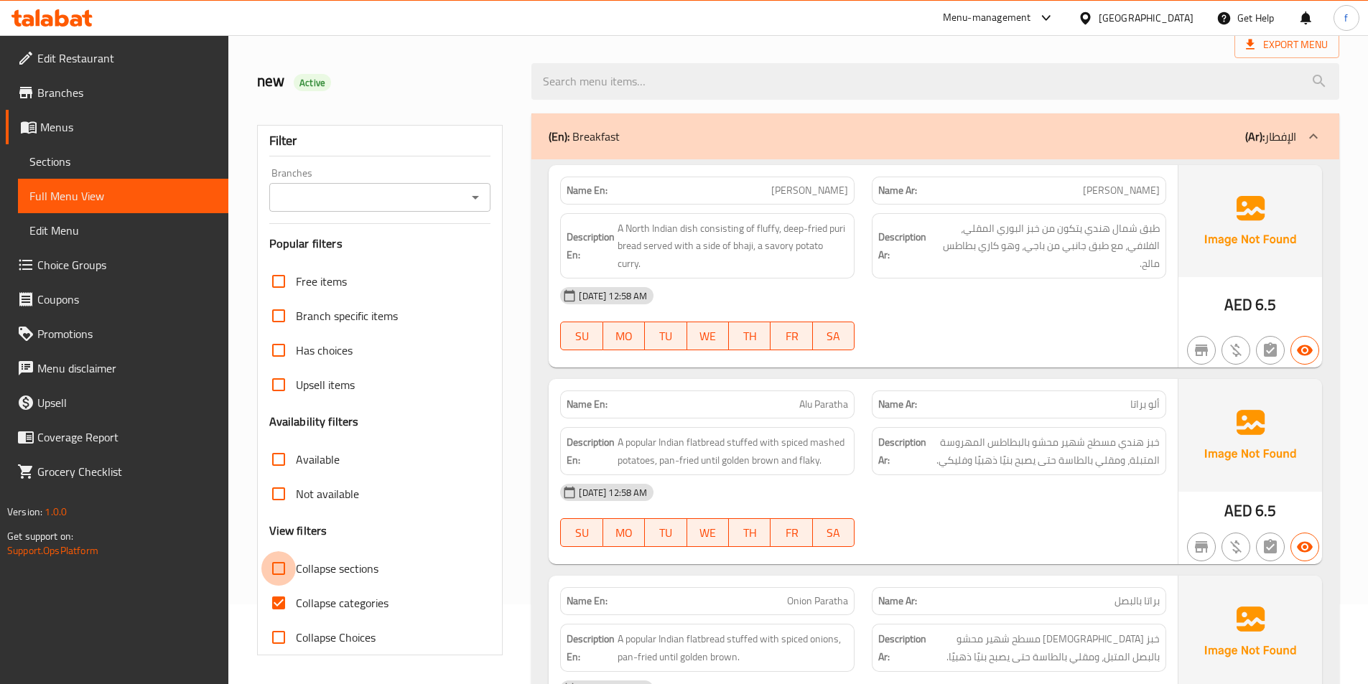
drag, startPoint x: 276, startPoint y: 563, endPoint x: 257, endPoint y: 607, distance: 48.6
click at [276, 569] on input "Collapse sections" at bounding box center [278, 568] width 34 height 34
checkbox input "true"
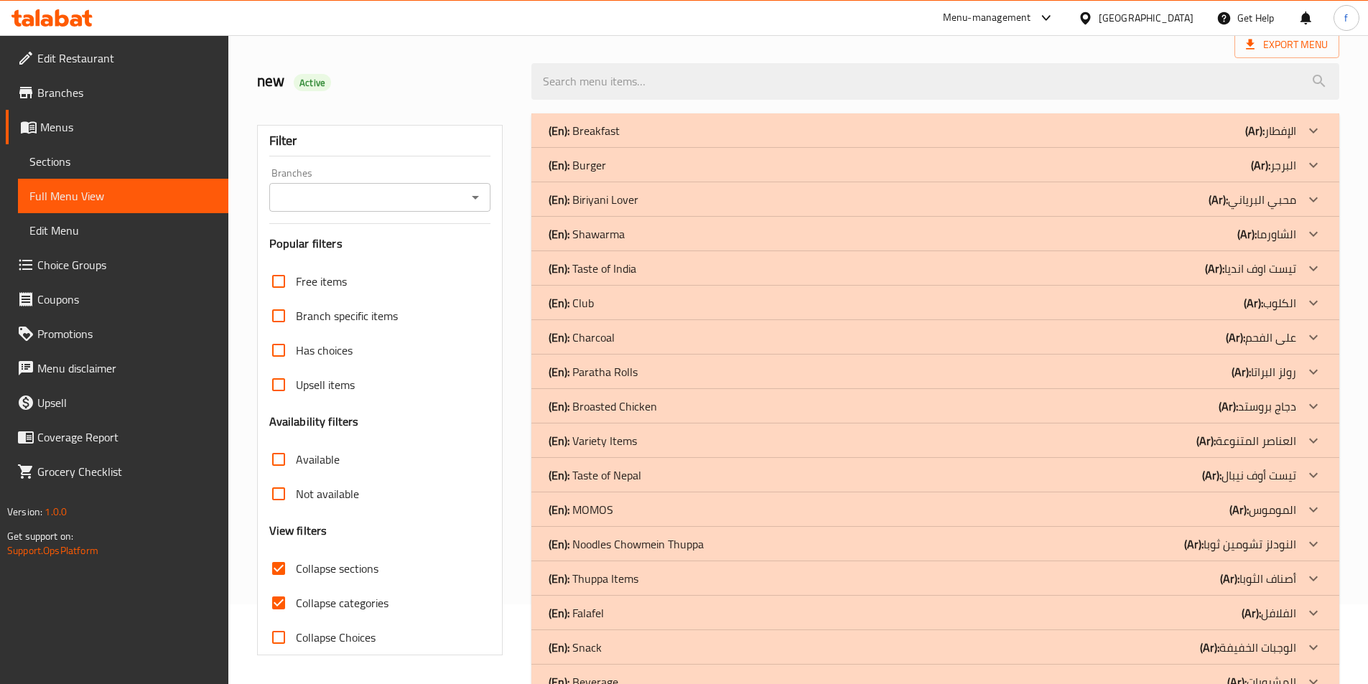
click at [281, 605] on input "Collapse categories" at bounding box center [278, 603] width 34 height 34
checkbox input "false"
click at [641, 139] on div "(En): Biriyani Lover (Ar): محبي البرياني" at bounding box center [923, 130] width 748 height 17
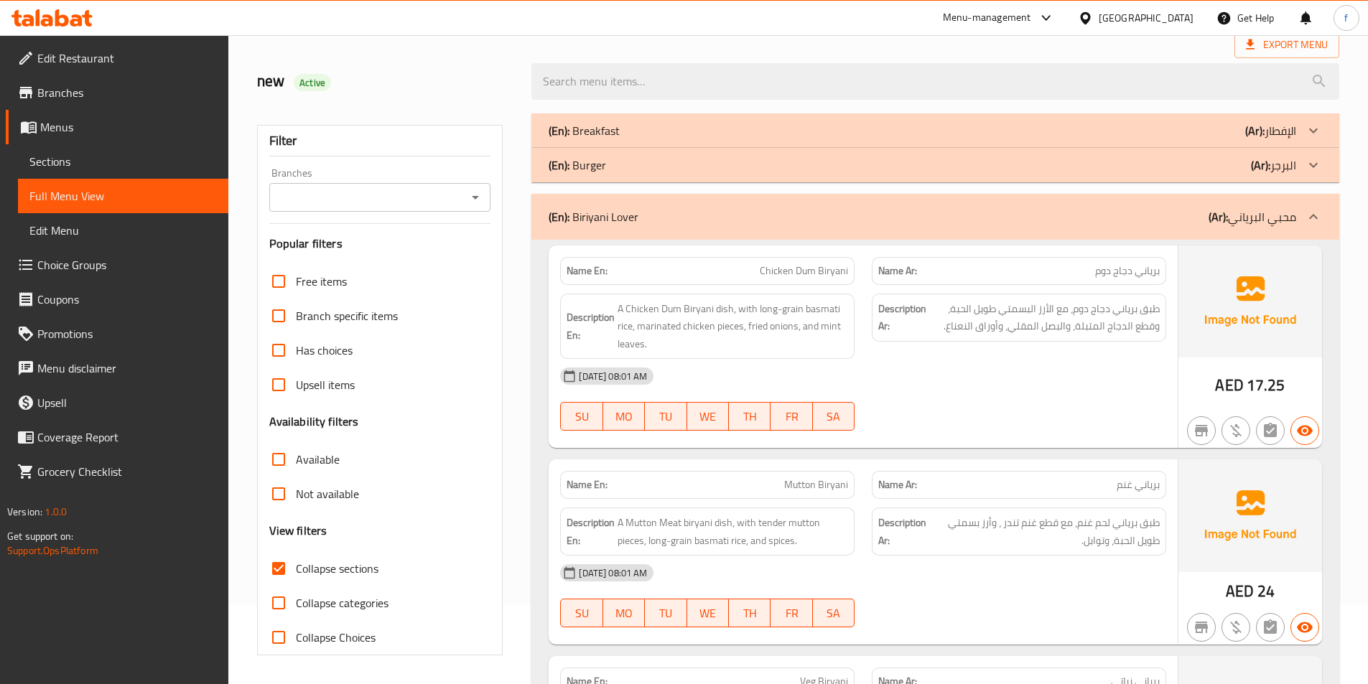
click at [1153, 269] on span "برياني دجاج دوم" at bounding box center [1127, 271] width 65 height 15
click at [1103, 267] on span "برياني دجاج دوم" at bounding box center [1127, 271] width 65 height 15
click at [811, 268] on span "Chicken Dum Biryani" at bounding box center [804, 271] width 88 height 15
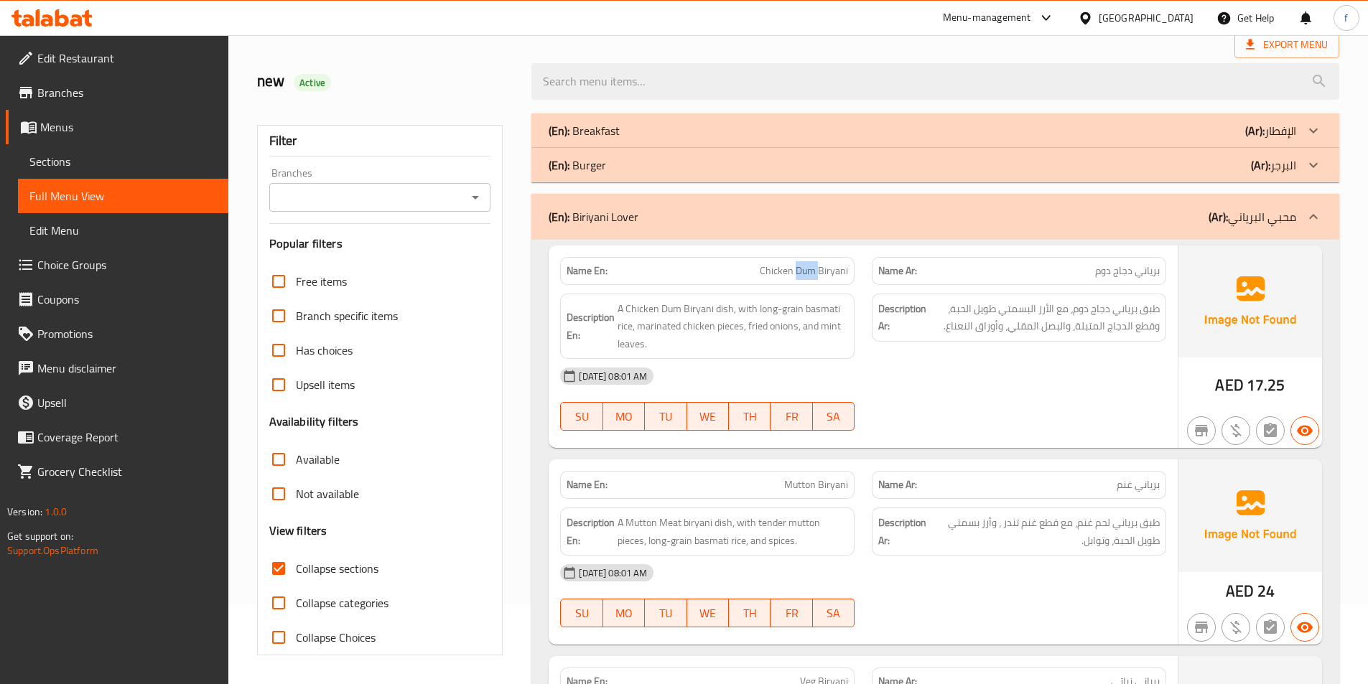
click at [811, 268] on span "Chicken Dum Biryani" at bounding box center [804, 271] width 88 height 15
click at [717, 301] on span "A Chicken Dum Biryani dish, with long-grain basmati rice, marinated chicken pie…" at bounding box center [733, 326] width 231 height 53
click at [705, 299] on div "Description En: A Chicken Dum Biryani dish, with long-grain basmati rice, marin…" at bounding box center [707, 327] width 294 height 66
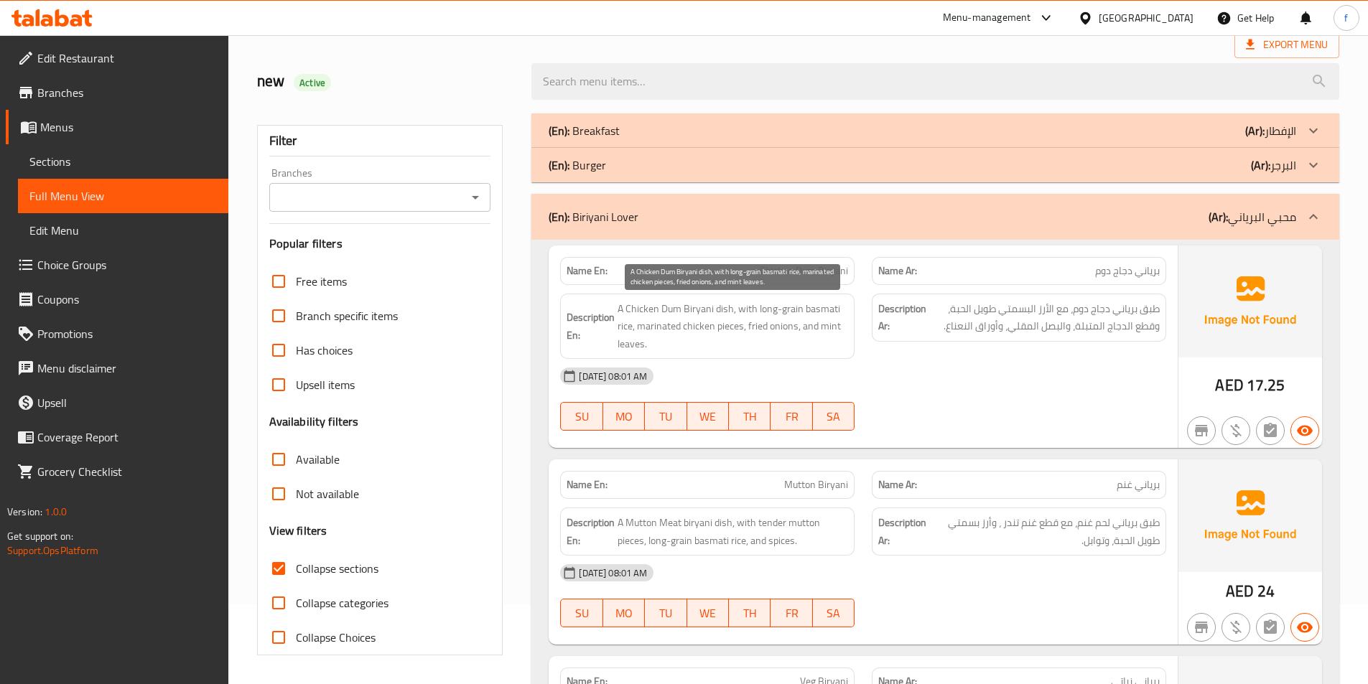
click at [640, 305] on span "A Chicken Dum Biryani dish, with long-grain basmati rice, marinated chicken pie…" at bounding box center [733, 326] width 231 height 53
click at [638, 305] on span "A Chicken Dum Biryani dish, with long-grain basmati rice, marinated chicken pie…" at bounding box center [733, 326] width 231 height 53
click at [667, 309] on span "A Chicken Dum Biryani dish, with long-grain basmati rice, marinated chicken pie…" at bounding box center [733, 326] width 231 height 53
click at [749, 311] on span "A Chicken Dum Biryani dish, with long-grain basmati rice, marinated chicken pie…" at bounding box center [733, 326] width 231 height 53
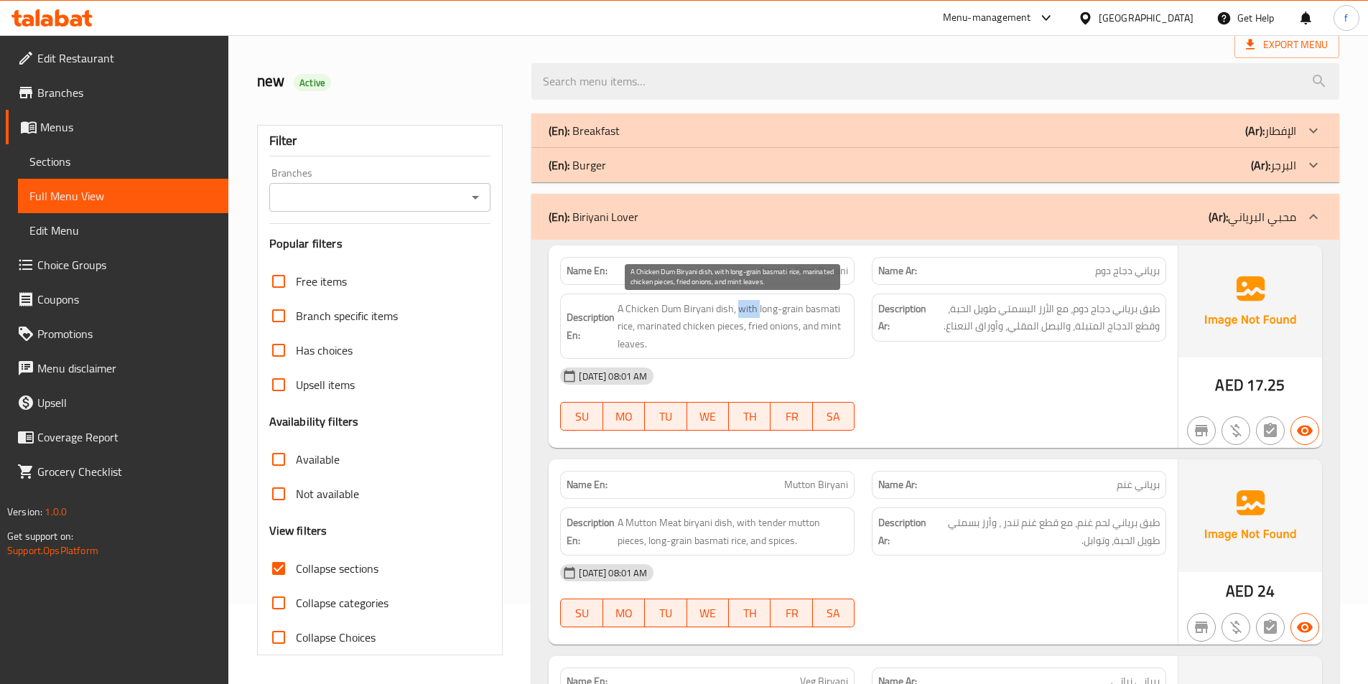
click at [749, 311] on span "A Chicken Dum Biryani dish, with long-grain basmati rice, marinated chicken pie…" at bounding box center [733, 326] width 231 height 53
click at [773, 309] on span "A Chicken Dum Biryani dish, with long-grain basmati rice, marinated chicken pie…" at bounding box center [733, 326] width 231 height 53
click at [794, 311] on span "A Chicken Dum Biryani dish, with long-grain basmati rice, marinated chicken pie…" at bounding box center [733, 326] width 231 height 53
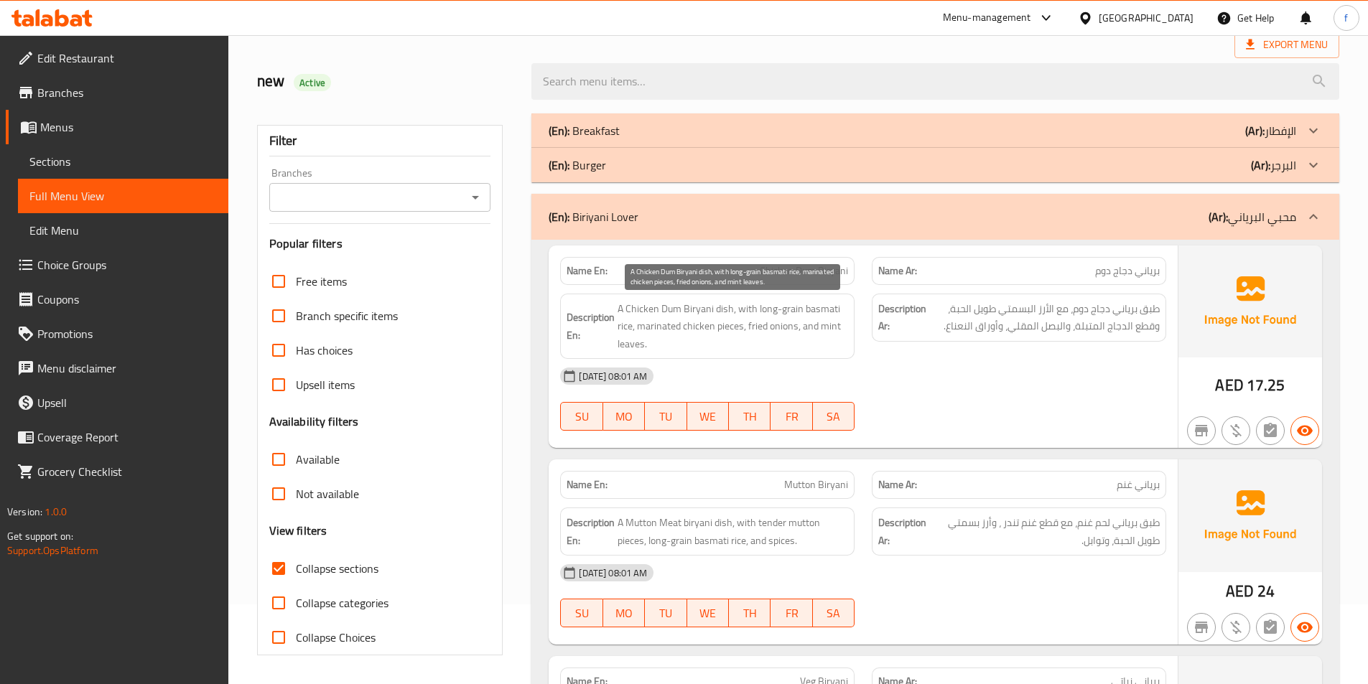
click at [819, 306] on span "A Chicken Dum Biryani dish, with long-grain basmati rice, marinated chicken pie…" at bounding box center [733, 326] width 231 height 53
click at [733, 326] on span "A Chicken Dum Biryani dish, with long-grain basmati rice, marinated chicken pie…" at bounding box center [733, 326] width 231 height 53
click at [700, 325] on span "A Chicken Dum Biryani dish, with long-grain basmati rice, marinated chicken pie…" at bounding box center [733, 326] width 231 height 53
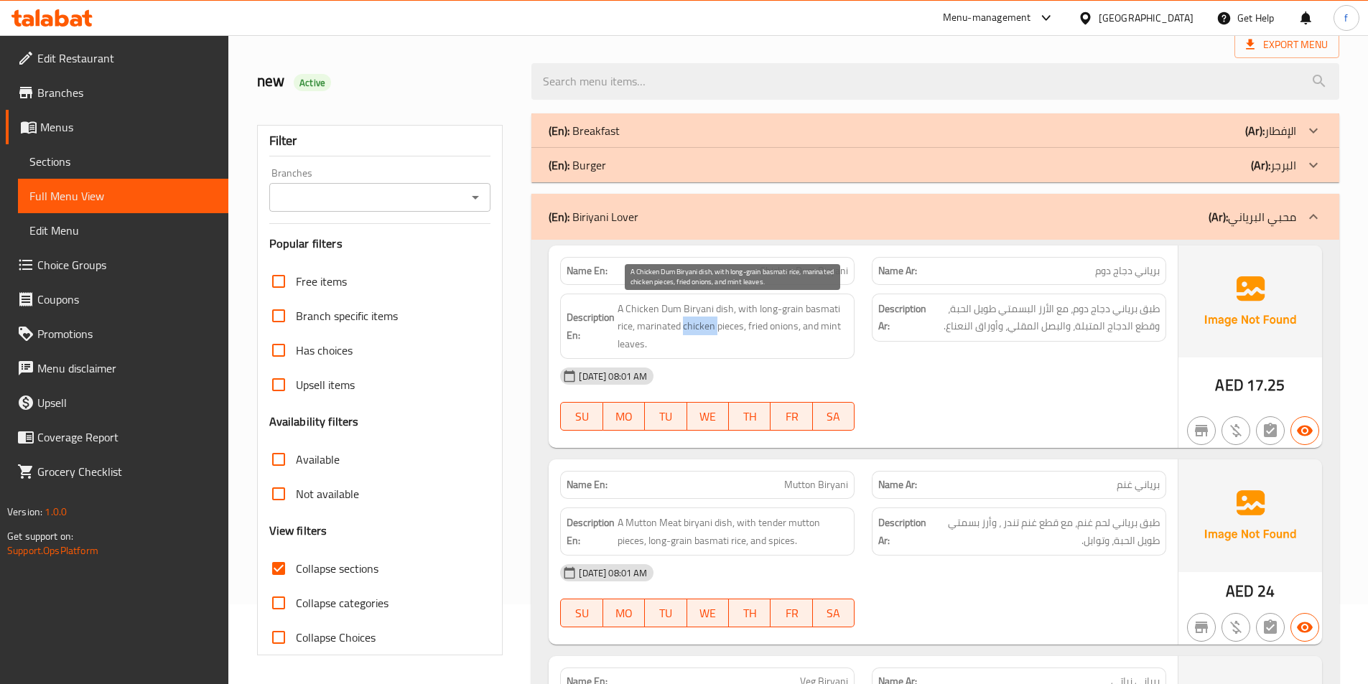
click at [700, 325] on span "A Chicken Dum Biryani dish, with long-grain basmati rice, marinated chicken pie…" at bounding box center [733, 326] width 231 height 53
click at [671, 323] on span "A Chicken Dum Biryani dish, with long-grain basmati rice, marinated chicken pie…" at bounding box center [733, 326] width 231 height 53
click at [772, 328] on span "A Chicken Dum Biryani dish, with long-grain basmati rice, marinated chicken pie…" at bounding box center [733, 326] width 231 height 53
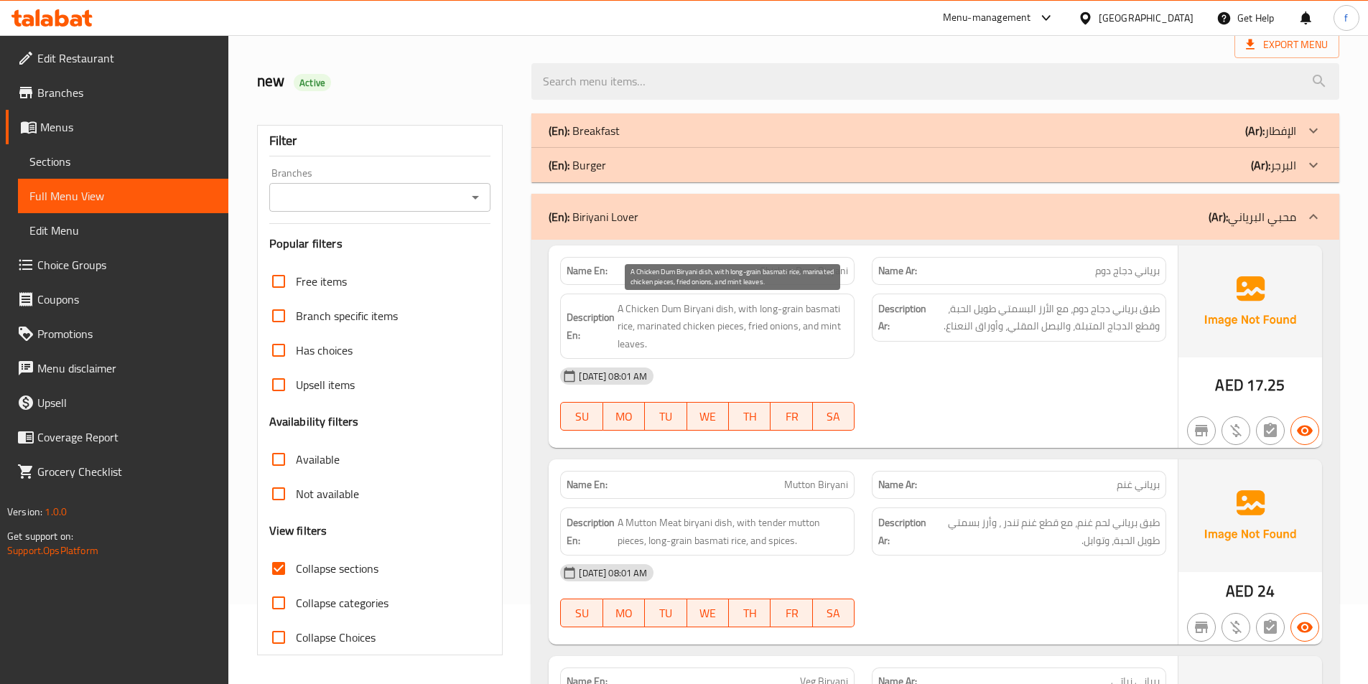
click at [762, 327] on span "A Chicken Dum Biryani dish, with long-grain basmati rice, marinated chicken pie…" at bounding box center [733, 326] width 231 height 53
click at [820, 325] on span "A Chicken Dum Biryani dish, with long-grain basmati rice, marinated chicken pie…" at bounding box center [733, 326] width 231 height 53
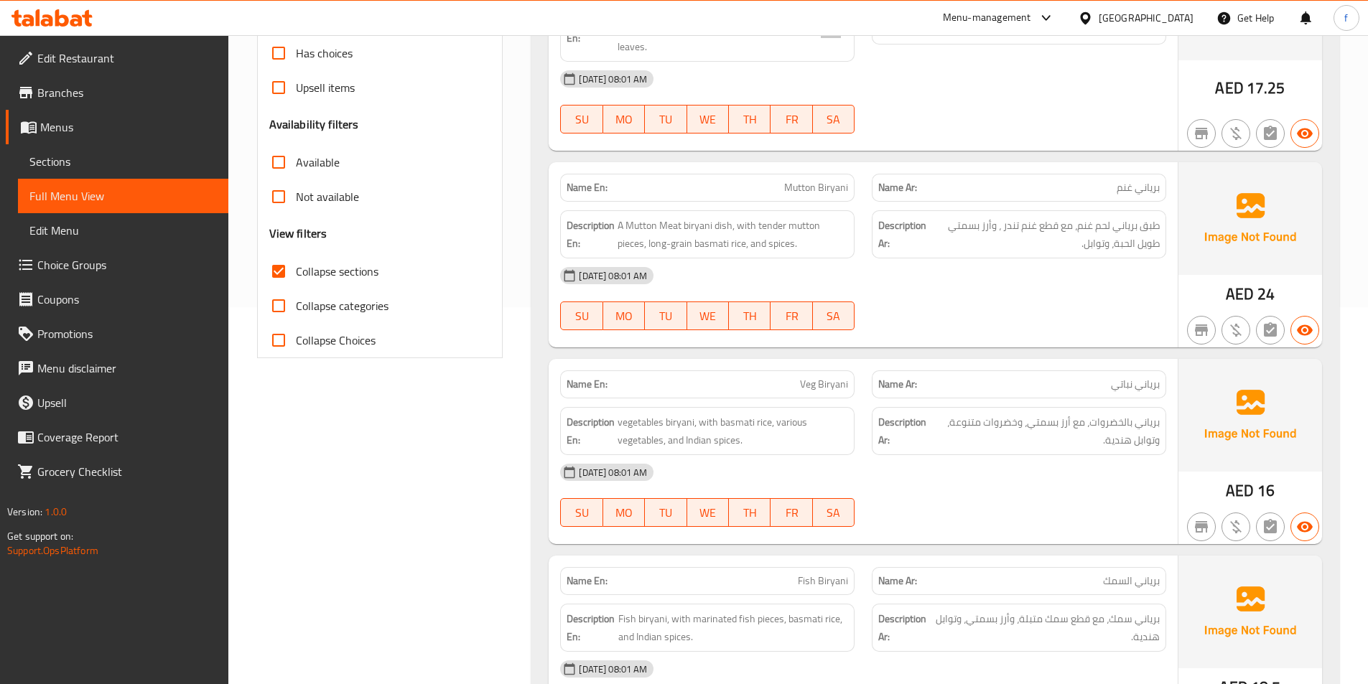
scroll to position [287, 0]
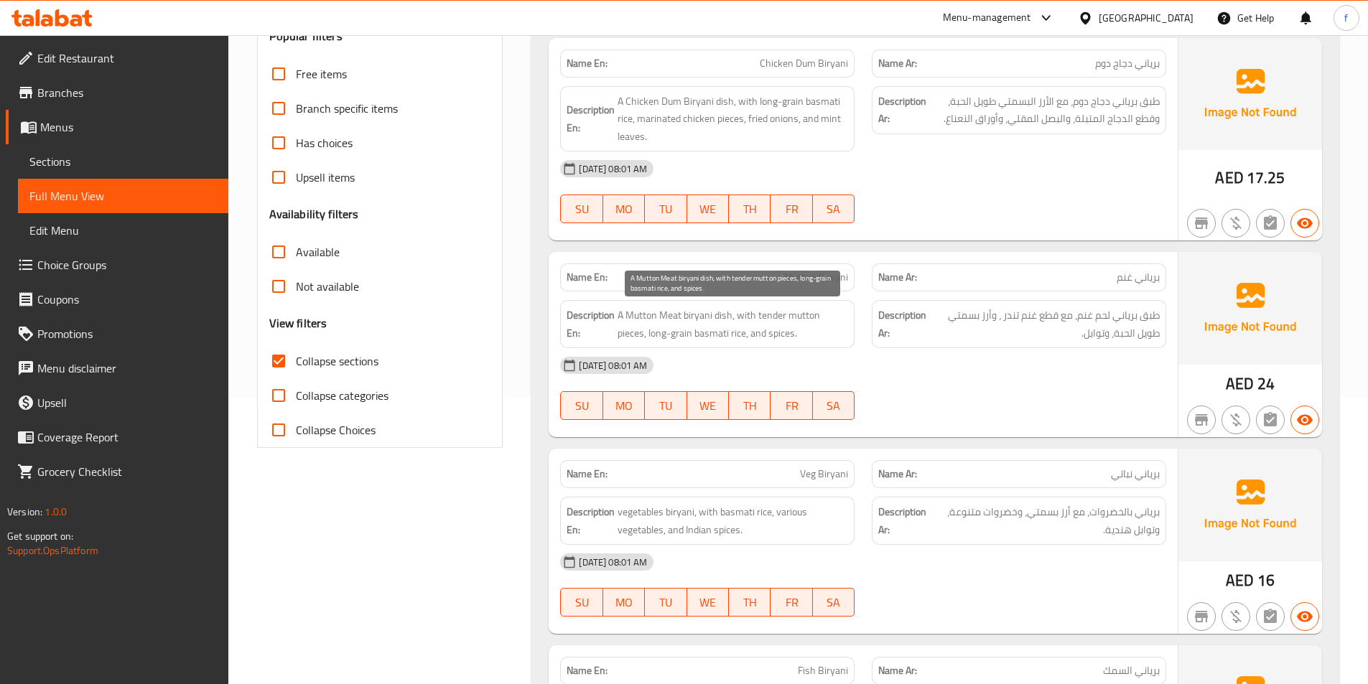
click at [723, 310] on span "A Mutton Meat biryani dish, with tender mutton pieces, long-grain basmati rice,…" at bounding box center [733, 324] width 231 height 35
drag, startPoint x: 723, startPoint y: 310, endPoint x: 705, endPoint y: 313, distance: 18.2
click at [723, 311] on span "A Mutton Meat biryani dish, with tender mutton pieces, long-grain basmati rice,…" at bounding box center [733, 324] width 231 height 35
click at [694, 313] on span "A Mutton Meat biryani dish, with tender mutton pieces, long-grain basmati rice,…" at bounding box center [733, 324] width 231 height 35
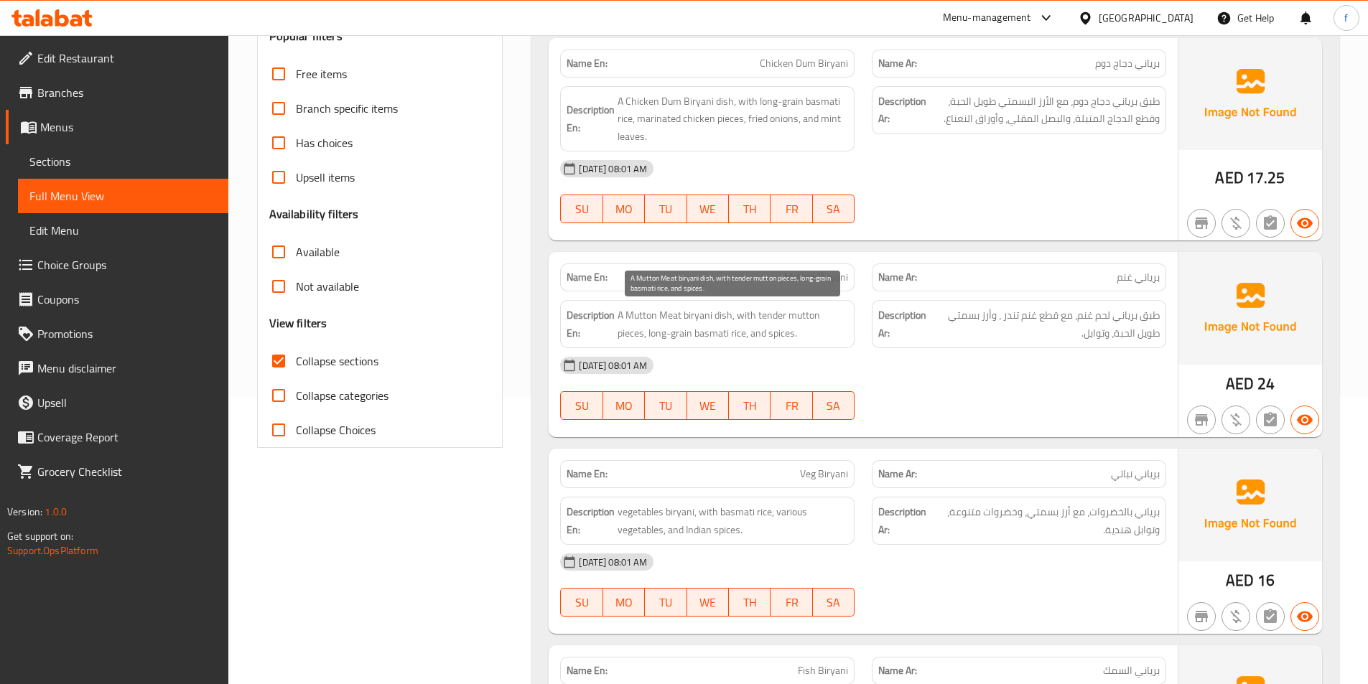
click at [671, 317] on span "A Mutton Meat biryani dish, with tender mutton pieces, long-grain basmati rice,…" at bounding box center [733, 324] width 231 height 35
click at [640, 318] on span "A Mutton Meat biryani dish, with tender mutton pieces, long-grain basmati rice,…" at bounding box center [733, 324] width 231 height 35
click at [749, 313] on span "A Mutton Meat biryani dish, with tender mutton pieces, long-grain basmati rice,…" at bounding box center [733, 324] width 231 height 35
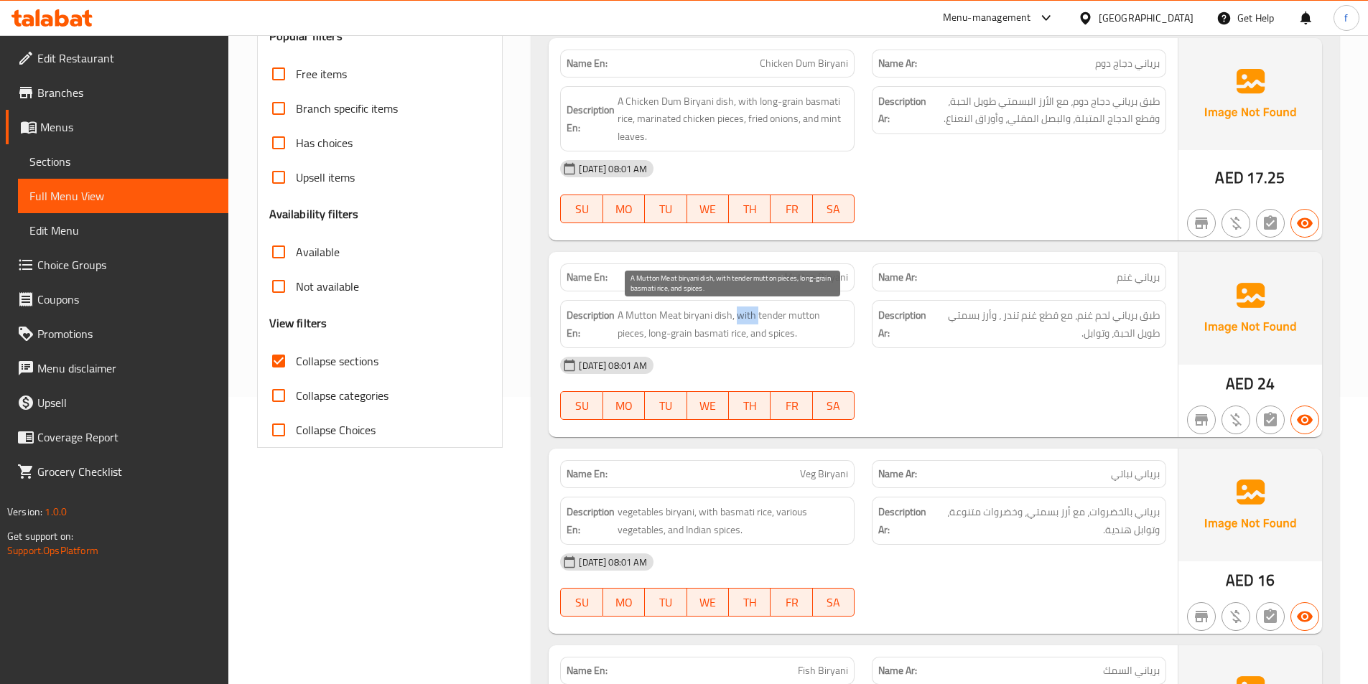
click at [749, 313] on span "A Mutton Meat biryani dish, with tender mutton pieces, long-grain basmati rice,…" at bounding box center [733, 324] width 231 height 35
click at [797, 314] on span "A Mutton Meat biryani dish, with tender mutton pieces, long-grain basmati rice,…" at bounding box center [733, 324] width 231 height 35
click at [770, 315] on span "A Mutton Meat biryani dish, with tender mutton pieces, long-grain basmati rice,…" at bounding box center [733, 324] width 231 height 35
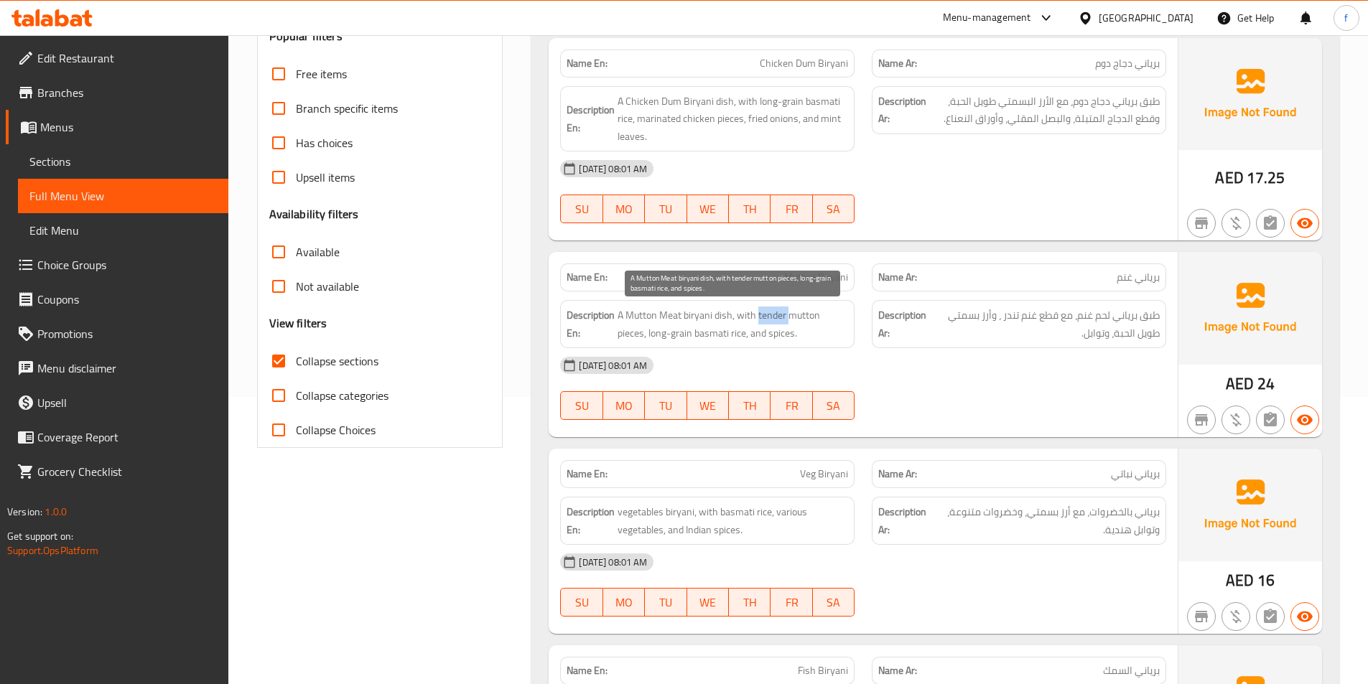
click at [760, 319] on span "A Mutton Meat biryani dish, with tender mutton pieces, long-grain basmati rice,…" at bounding box center [733, 324] width 231 height 35
click at [818, 320] on span "A Mutton Meat biryani dish, with tender mutton pieces, long-grain basmati rice,…" at bounding box center [733, 324] width 231 height 35
click at [788, 317] on span "A Mutton Meat biryani dish, with tender mutton pieces, long-grain basmati rice,…" at bounding box center [733, 324] width 231 height 35
click at [653, 332] on span "A Mutton Meat biryani dish, with tender mutton pieces, long-grain basmati rice,…" at bounding box center [733, 324] width 231 height 35
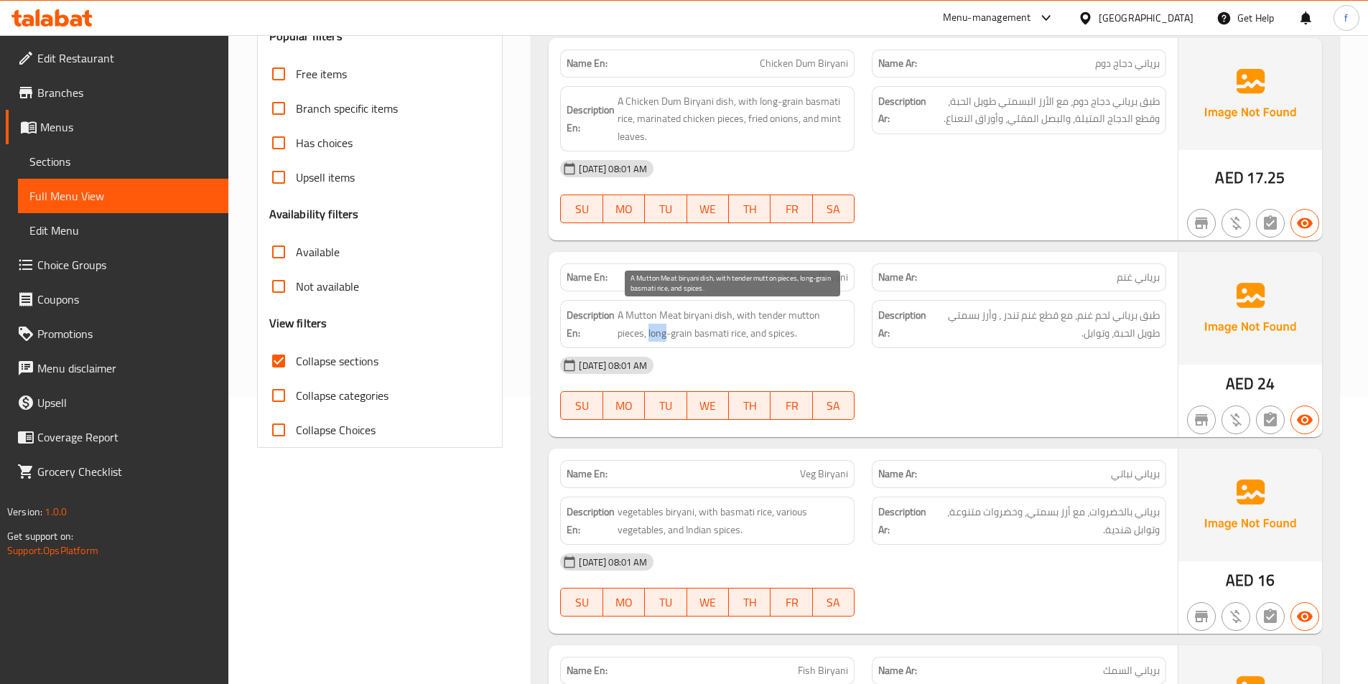
click at [653, 332] on span "A Mutton Meat biryani dish, with tender mutton pieces, long-grain basmati rice,…" at bounding box center [733, 324] width 231 height 35
click at [688, 333] on span "A Mutton Meat biryani dish, with tender mutton pieces, long-grain basmati rice,…" at bounding box center [733, 324] width 231 height 35
click at [714, 332] on span "A Mutton Meat biryani dish, with tender mutton pieces, long-grain basmati rice,…" at bounding box center [733, 324] width 231 height 35
click at [768, 334] on span "A Mutton Meat biryani dish, with tender mutton pieces, long-grain basmati rice,…" at bounding box center [733, 324] width 231 height 35
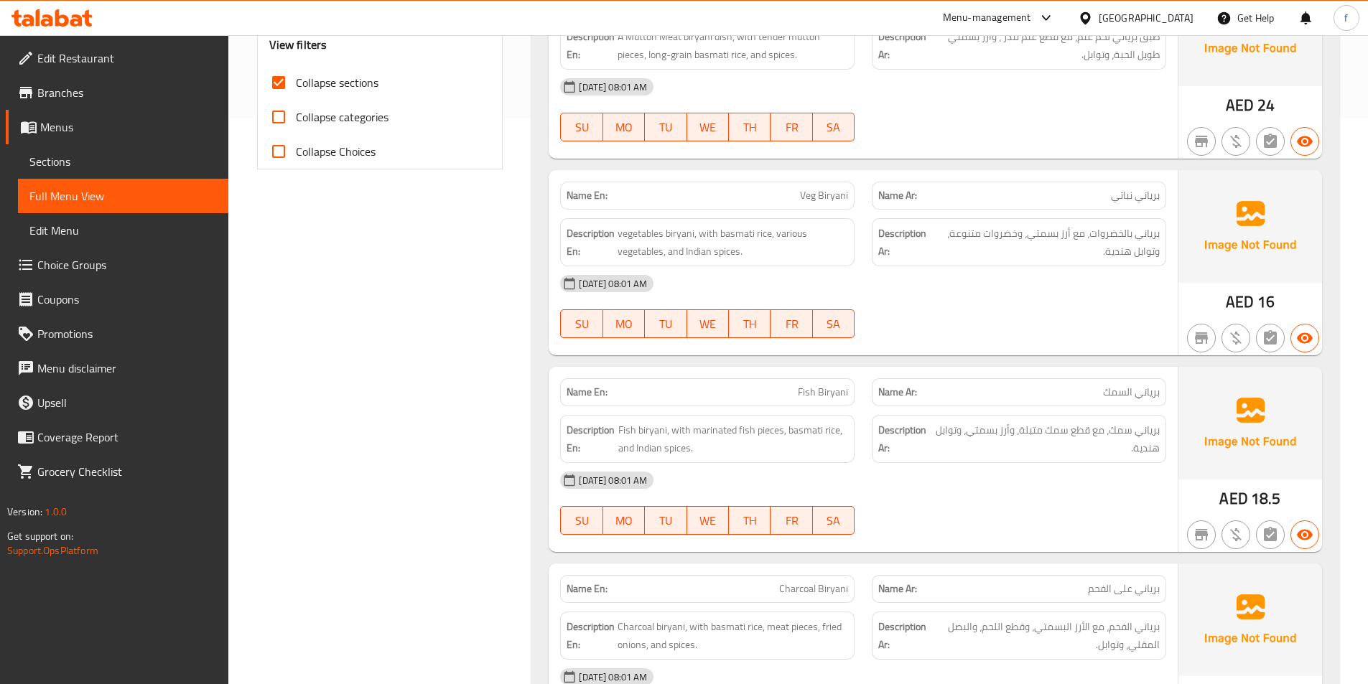
scroll to position [503, 0]
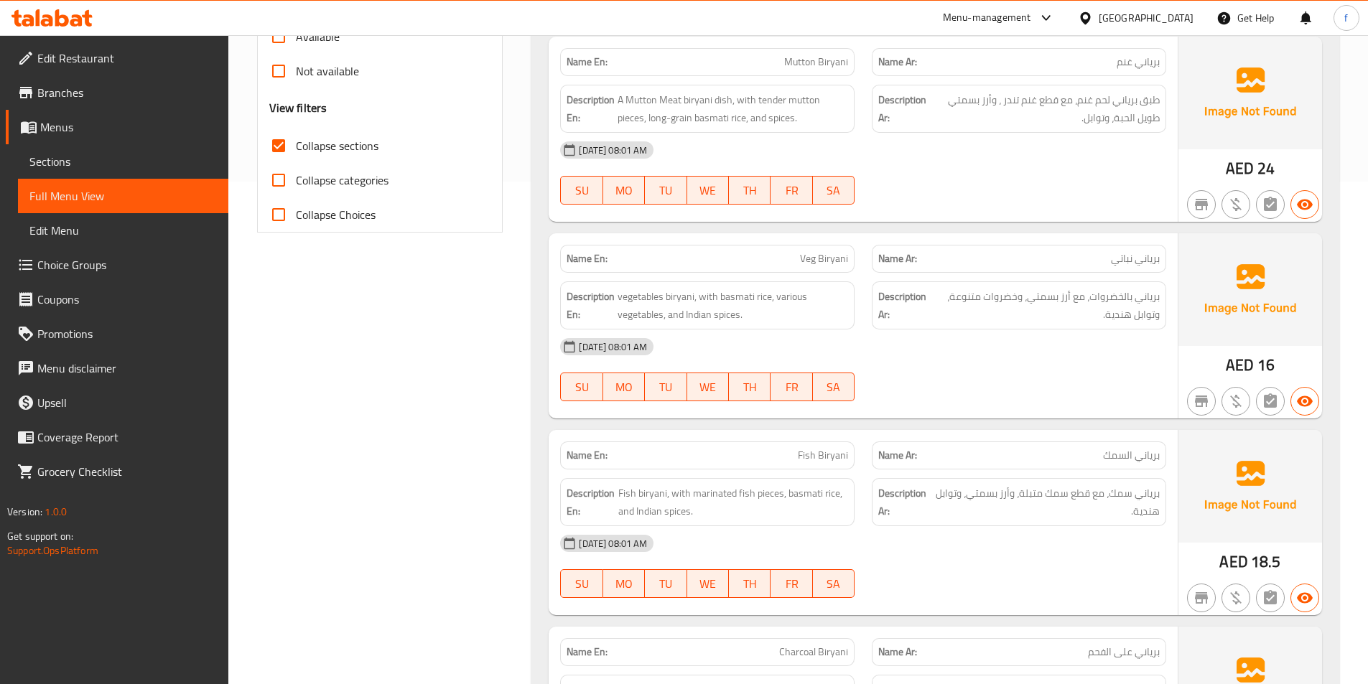
click at [821, 259] on span "Veg Biryani" at bounding box center [824, 258] width 48 height 15
click at [806, 261] on span "Veg Biryani" at bounding box center [824, 258] width 48 height 15
click at [641, 297] on span "vegetables biryani, with basmati rice, various vegetables, and Indian spices." at bounding box center [733, 305] width 231 height 35
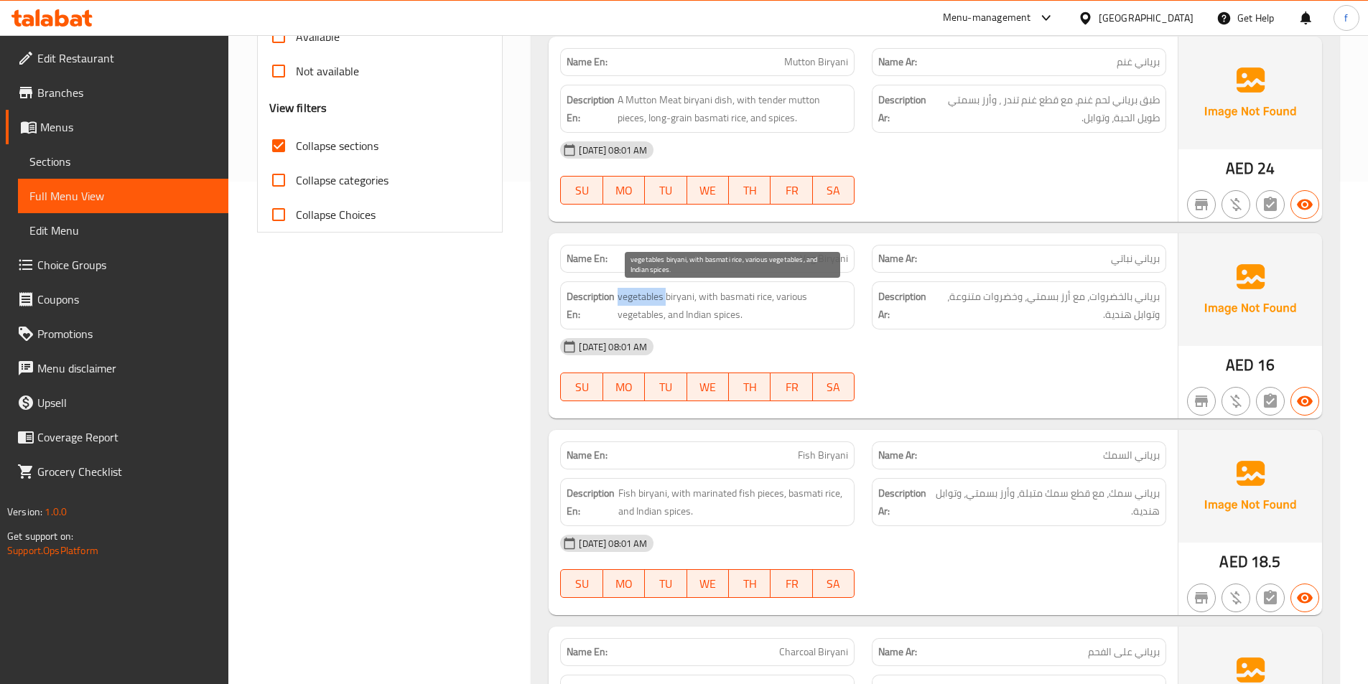
click at [641, 297] on span "vegetables biryani, with basmati rice, various vegetables, and Indian spices." at bounding box center [733, 305] width 231 height 35
click at [692, 296] on span "vegetables biryani, with basmati rice, various vegetables, and Indian spices." at bounding box center [733, 305] width 231 height 35
click at [749, 297] on span "vegetables biryani, with basmati rice, various vegetables, and Indian spices." at bounding box center [733, 305] width 231 height 35
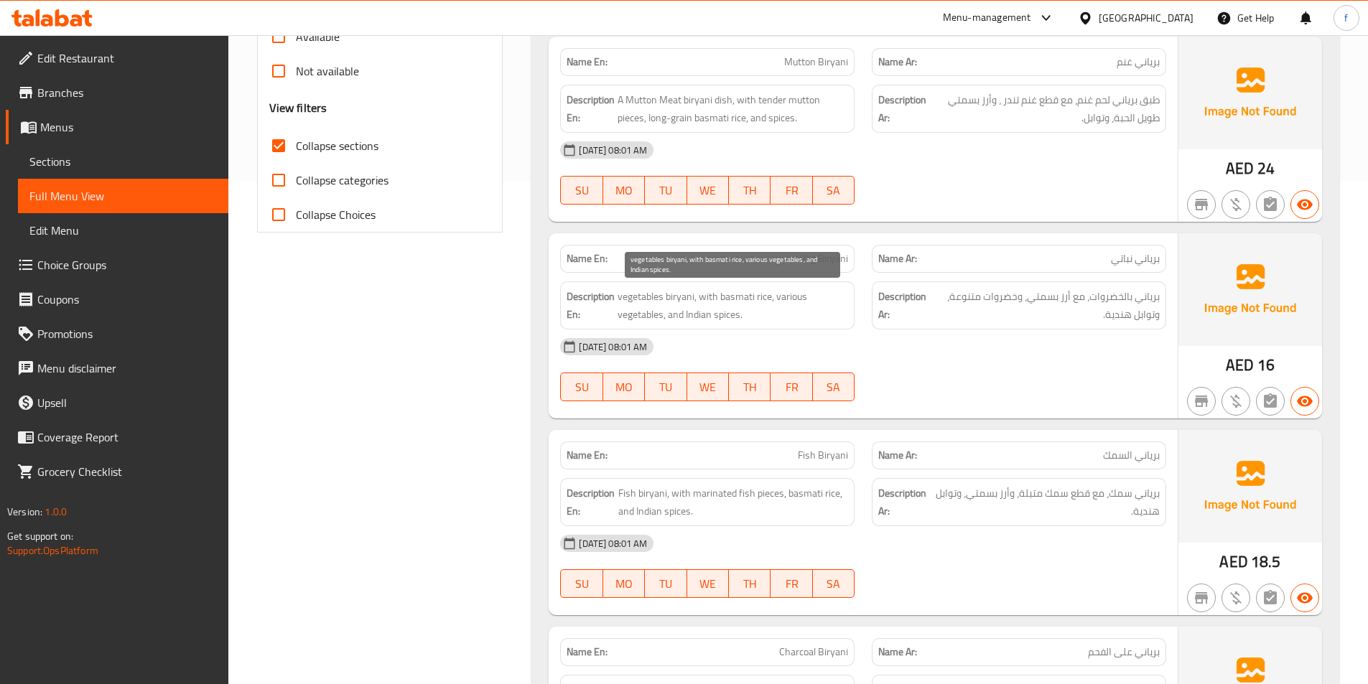
click at [758, 294] on span "vegetables biryani, with basmati rice, various vegetables, and Indian spices." at bounding box center [733, 305] width 231 height 35
click at [781, 294] on span "vegetables biryani, with basmati rice, various vegetables, and Indian spices." at bounding box center [733, 305] width 231 height 35
click at [641, 317] on span "vegetables biryani, with basmati rice, various vegetables, and Indian spices." at bounding box center [733, 305] width 231 height 35
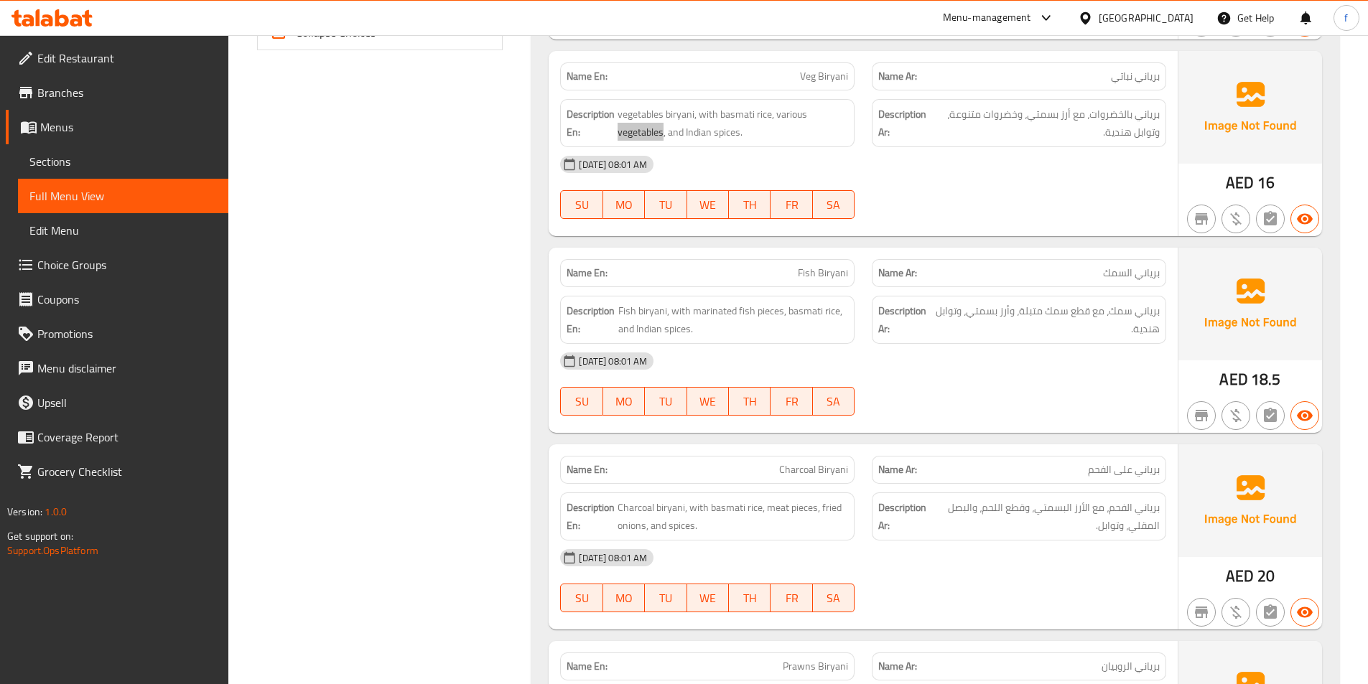
scroll to position [718, 0]
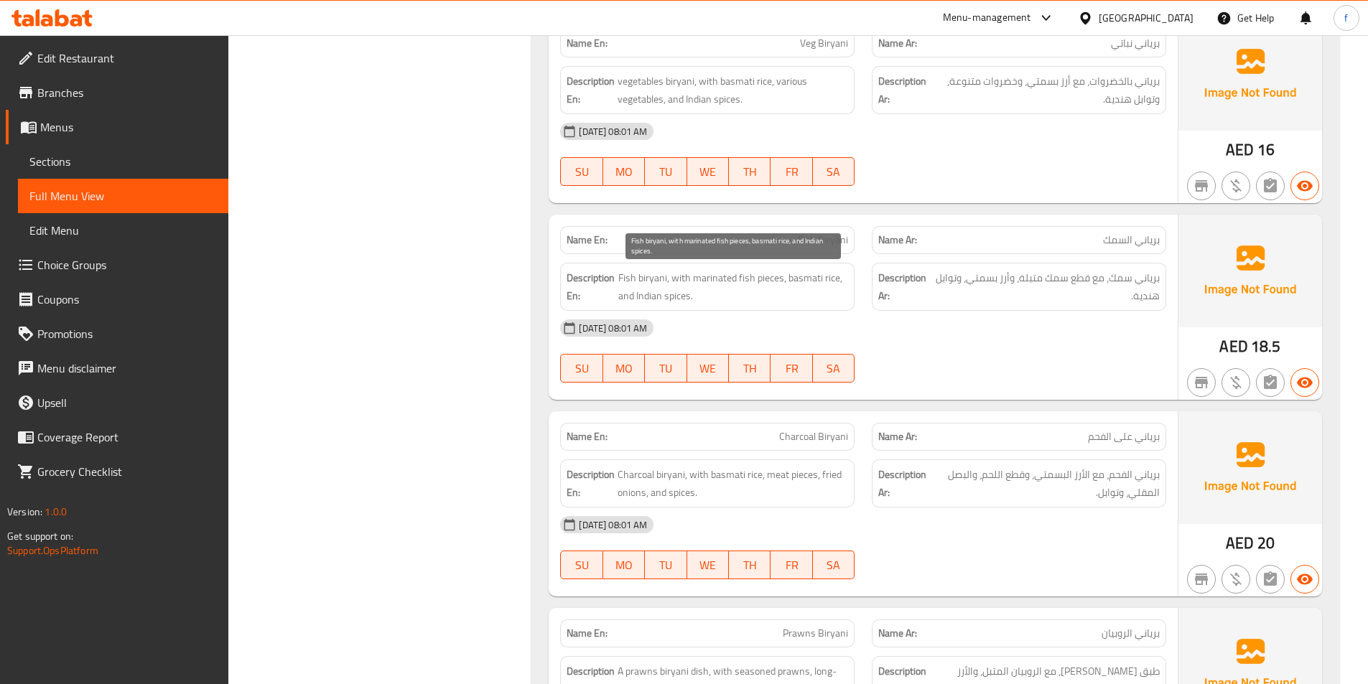
click at [644, 279] on span "Fish biryani, with marinated fish pieces, basmati rice, and Indian spices." at bounding box center [733, 286] width 230 height 35
click at [636, 272] on span "Fish biryani, with marinated fish pieces, basmati rice, and Indian spices." at bounding box center [733, 286] width 230 height 35
click at [775, 274] on span "Fish biryani, with marinated fish pieces, basmati rice, and Indian spices." at bounding box center [733, 286] width 230 height 35
click at [730, 281] on span "Fish biryani, with marinated fish pieces, basmati rice, and Indian spices." at bounding box center [733, 286] width 230 height 35
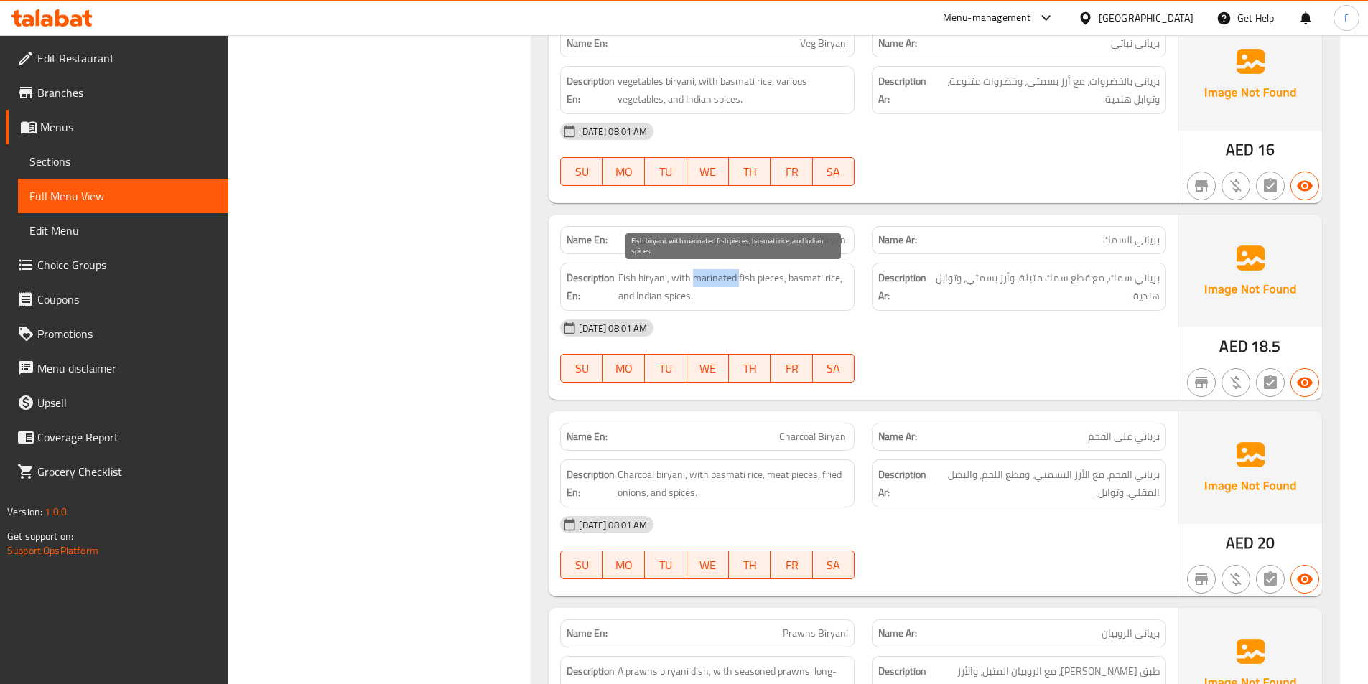
click at [730, 281] on span "Fish biryani, with marinated fish pieces, basmati rice, and Indian spices." at bounding box center [733, 286] width 230 height 35
click at [752, 274] on span "Fish biryani, with marinated fish pieces, basmati rice, and Indian spices." at bounding box center [733, 286] width 230 height 35
click at [814, 271] on span "Fish biryani, with marinated fish pieces, basmati rice, and Indian spices." at bounding box center [733, 286] width 230 height 35
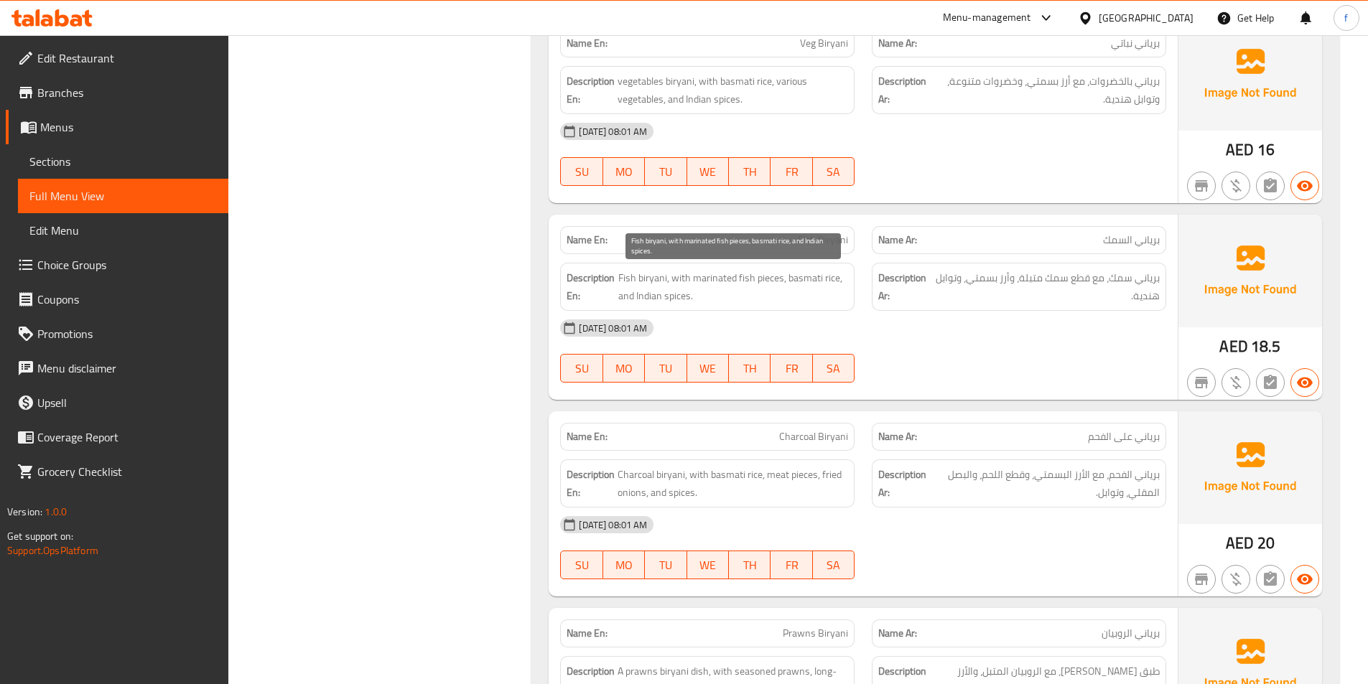
click at [837, 278] on span "Fish biryani, with marinated fish pieces, basmati rice, and Indian spices." at bounding box center [733, 286] width 230 height 35
click at [615, 287] on strong "Description En:" at bounding box center [591, 286] width 49 height 35
click at [691, 296] on span "Fish biryani, with marinated fish pieces, basmati rice, and Indian spices." at bounding box center [733, 286] width 230 height 35
click at [685, 297] on span "Fish biryani, with marinated fish pieces, basmati rice, and Indian spices." at bounding box center [733, 286] width 230 height 35
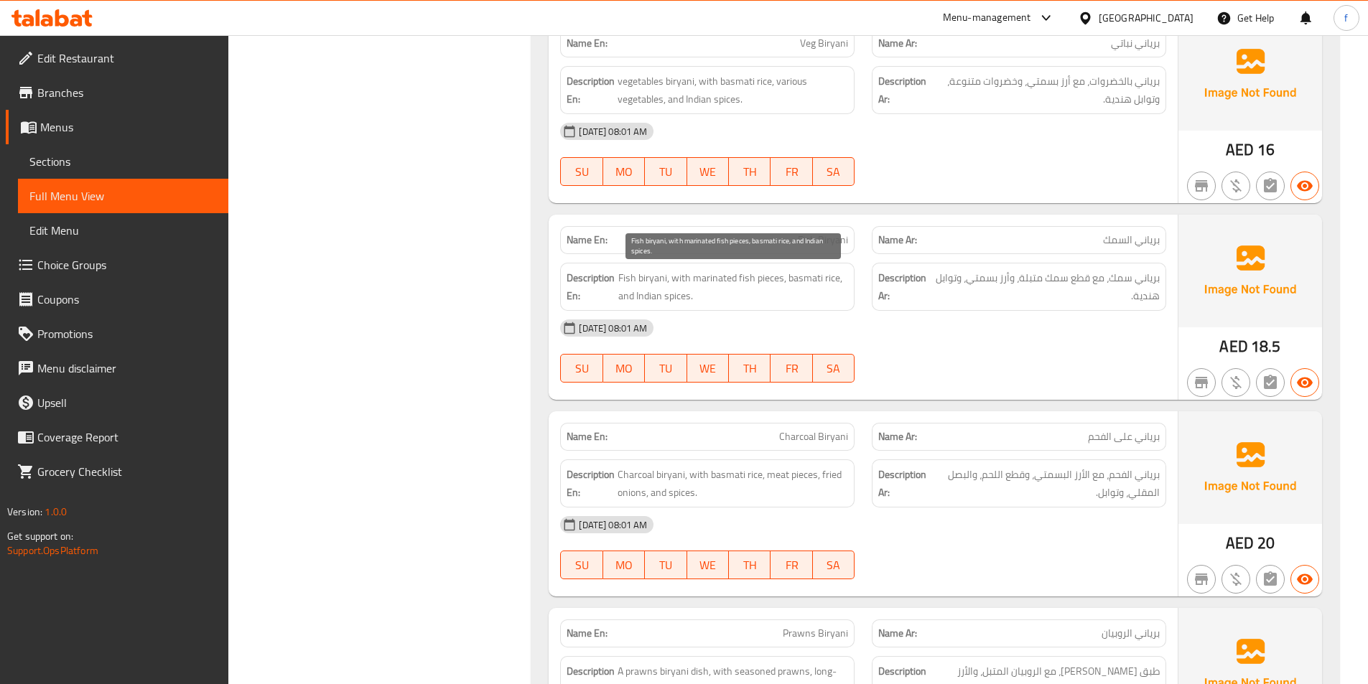
click at [666, 297] on span "Fish biryani, with marinated fish pieces, basmati rice, and Indian spices." at bounding box center [733, 286] width 230 height 35
click at [662, 297] on span "Fish biryani, with marinated fish pieces, basmati rice, and Indian spices." at bounding box center [733, 286] width 230 height 35
click at [656, 296] on span "Fish biryani, with marinated fish pieces, basmati rice, and Indian spices." at bounding box center [733, 286] width 230 height 35
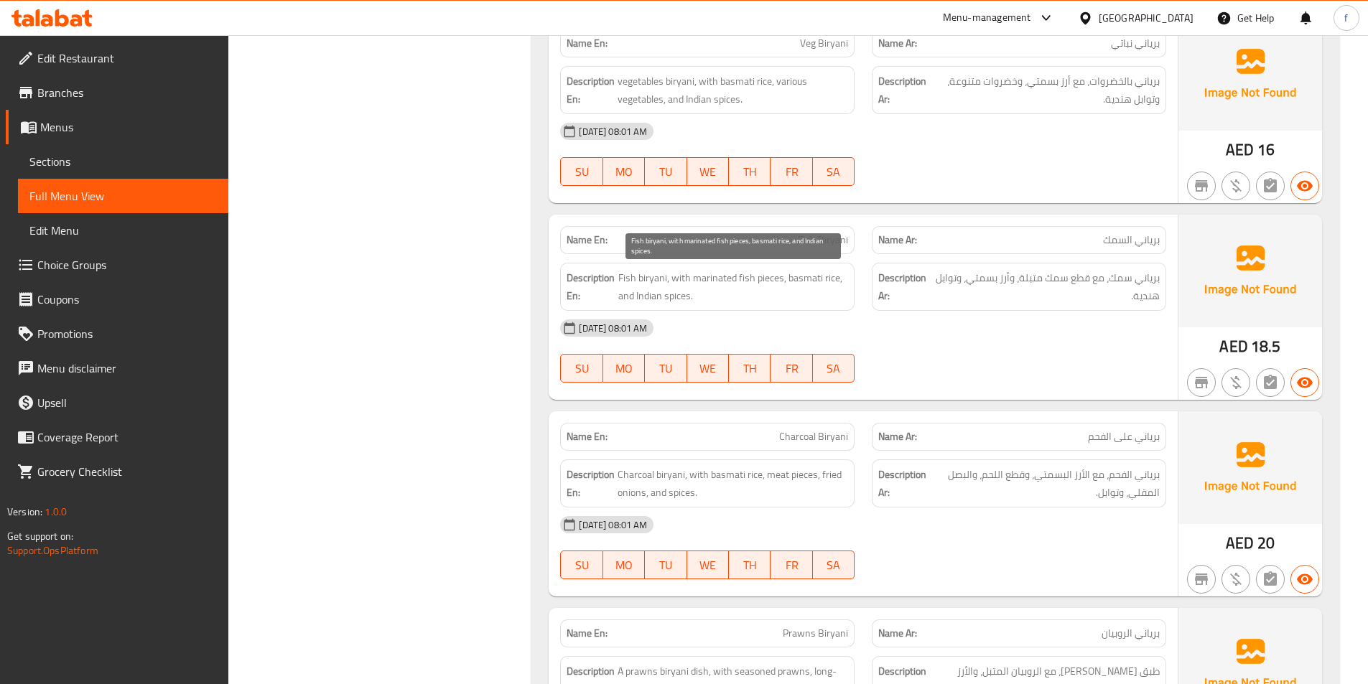
click at [676, 306] on div "Description En: Fish biryani, with marinated fish pieces, basmati rice, and Ind…" at bounding box center [707, 287] width 294 height 48
click at [674, 297] on span "Fish biryani, with marinated fish pieces, basmati rice, and Indian spices." at bounding box center [733, 286] width 230 height 35
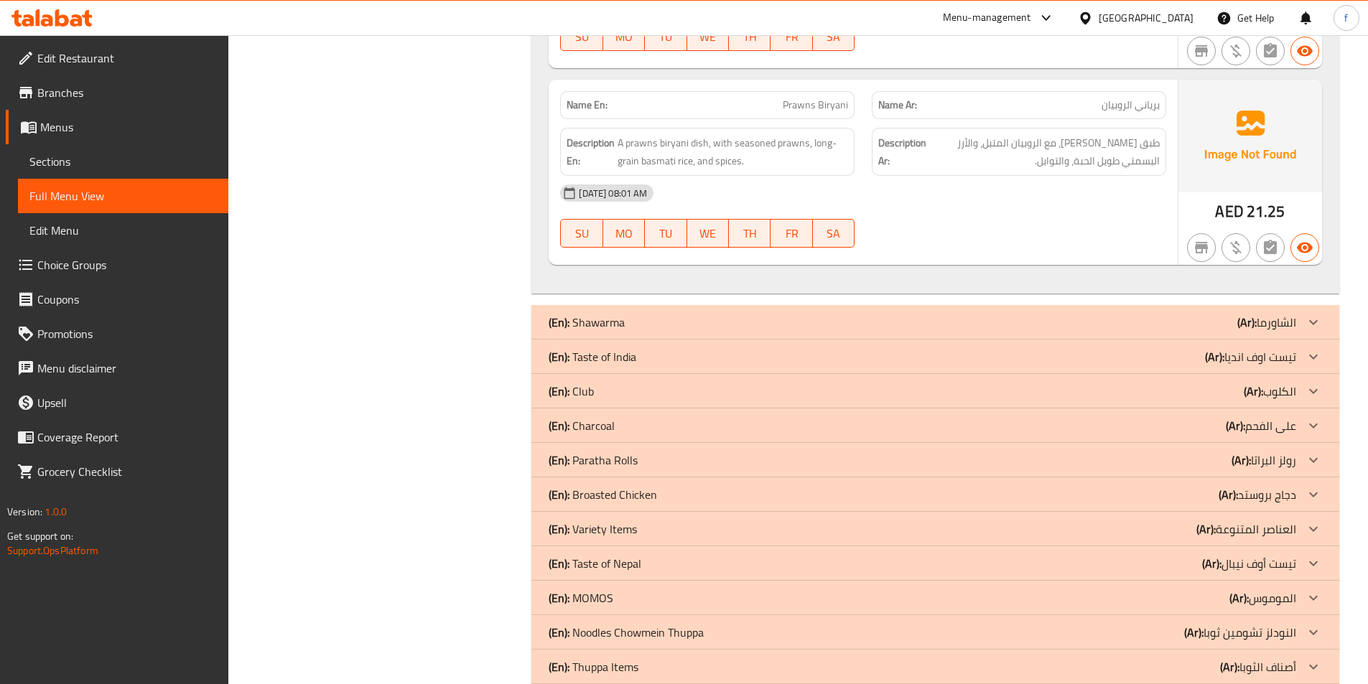
scroll to position [1379, 0]
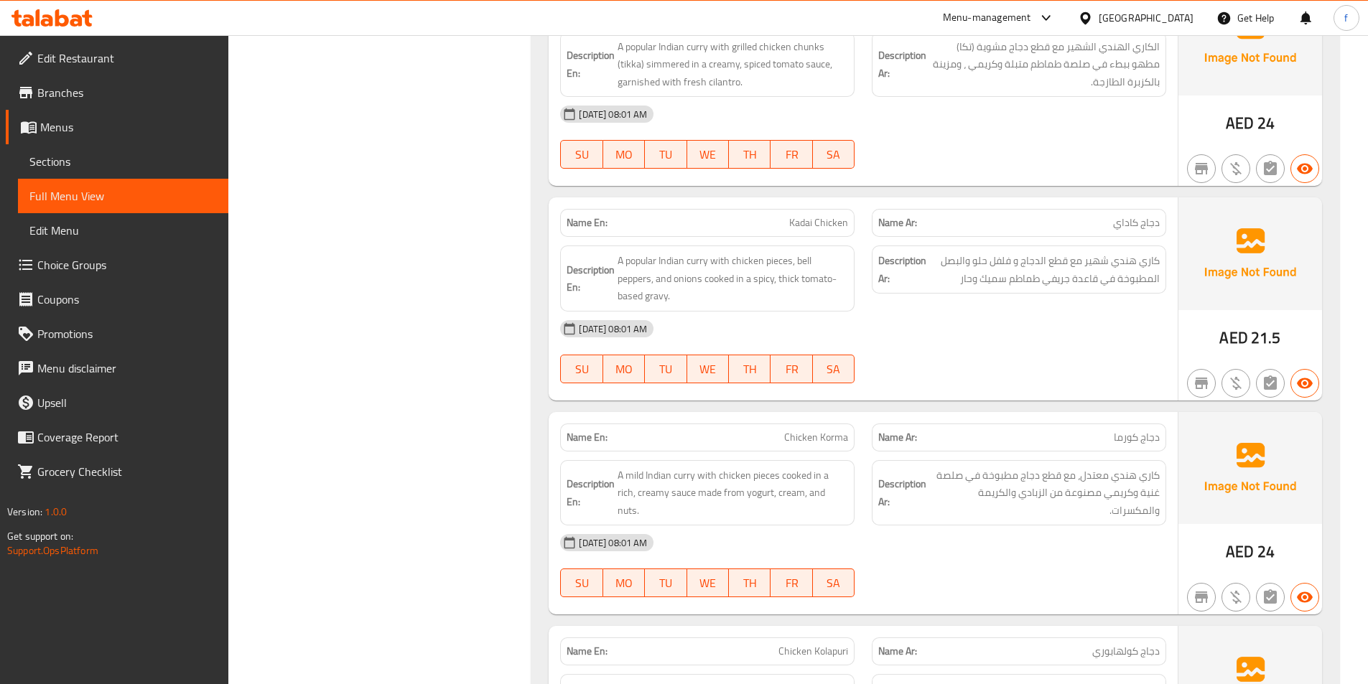
scroll to position [1881, 0]
click at [1105, 284] on span "كاري هندي شهير مع قطع الدجاج و فلفل حلو والبصل المطبوخة في قاعدة جريفي طماطم سم…" at bounding box center [1044, 268] width 231 height 35
click at [1086, 278] on span "كاري هندي شهير مع قطع الدجاج و فلفل حلو والبصل المطبوخة في قاعدة جريفي طماطم سم…" at bounding box center [1044, 268] width 231 height 35
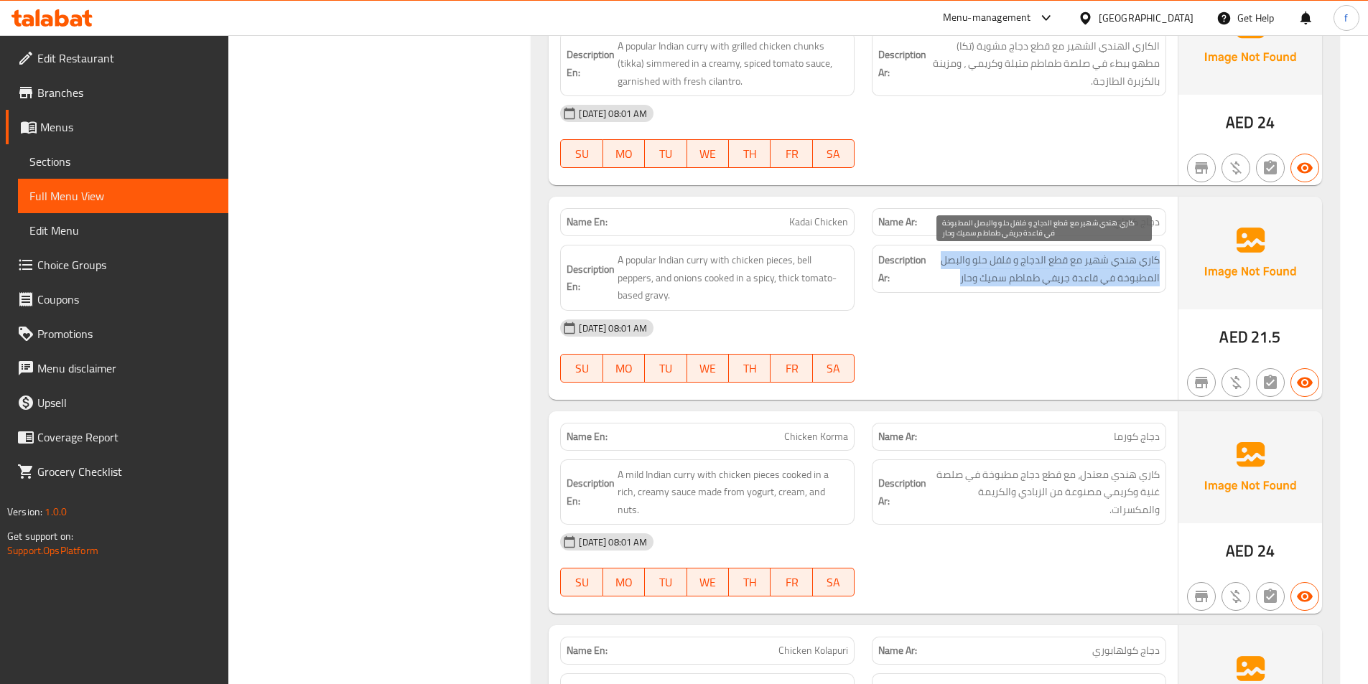
click at [1086, 278] on span "كاري هندي شهير مع قطع الدجاج و فلفل حلو والبصل المطبوخة في قاعدة جريفي طماطم سم…" at bounding box center [1044, 268] width 231 height 35
click at [1094, 281] on span "كاري هندي شهير مع قطع الدجاج و فلفل حلو والبصل المطبوخة في قاعدة جريفي طماطم سم…" at bounding box center [1044, 268] width 231 height 35
click at [1094, 279] on span "كاري هندي شهير مع قطع الدجاج و فلفل حلو والبصل المطبوخة في قاعدة جريفي طماطم سم…" at bounding box center [1044, 268] width 231 height 35
click at [1089, 279] on span "كاري هندي شهير مع قطع الدجاج و فلفل حلو والبصل المطبوخة في قاعدة جريفي طماطم سم…" at bounding box center [1044, 268] width 231 height 35
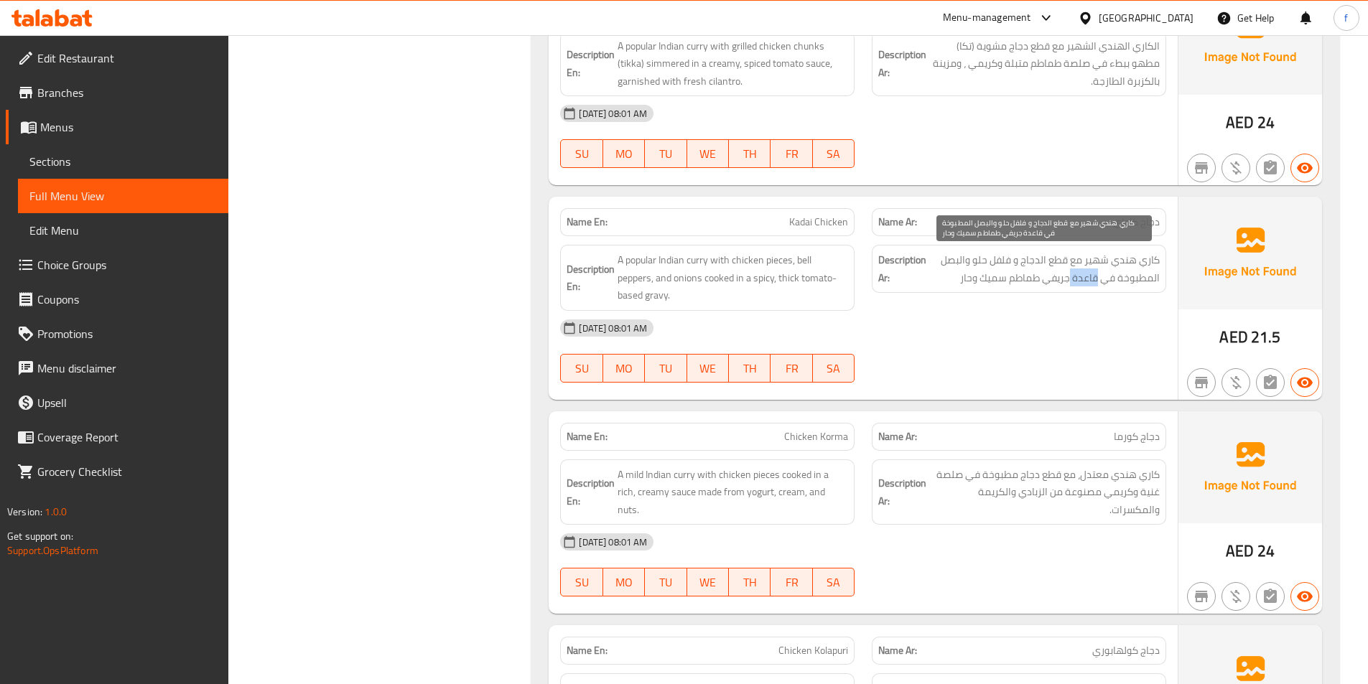
click at [1089, 279] on span "كاري هندي شهير مع قطع الدجاج و فلفل حلو والبصل المطبوخة في قاعدة جريفي طماطم سم…" at bounding box center [1044, 268] width 231 height 35
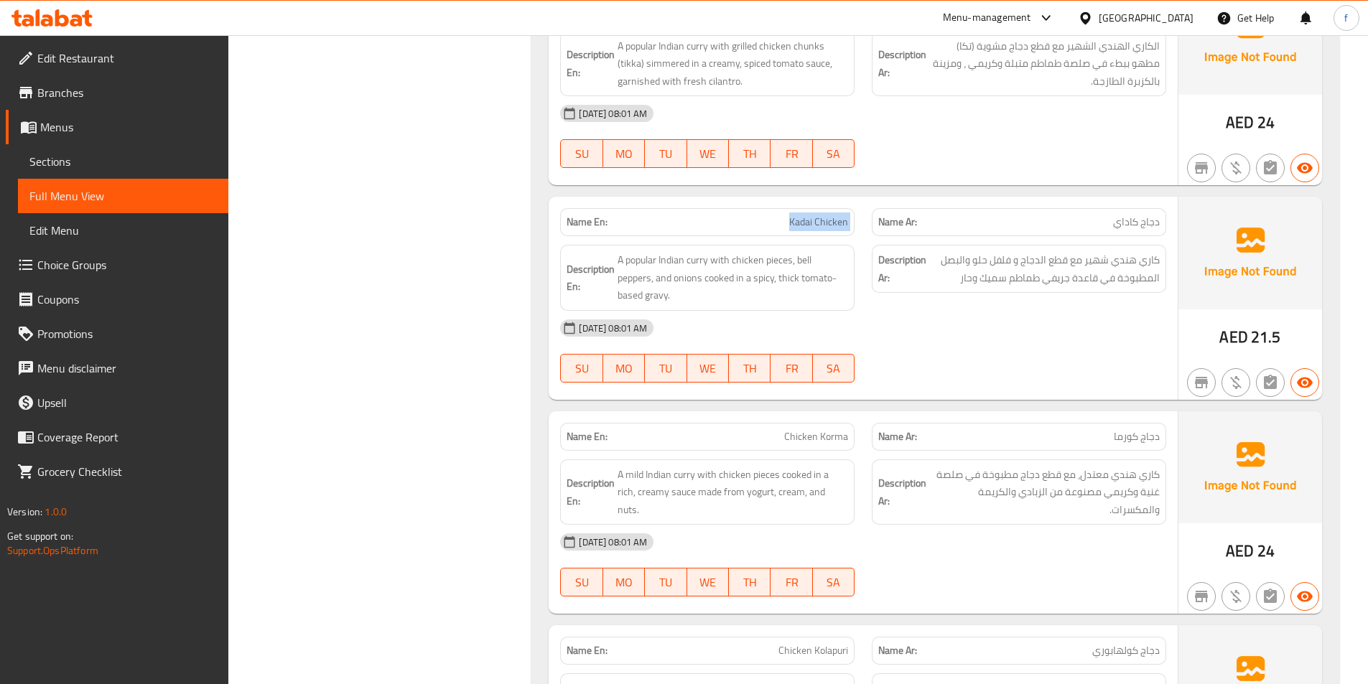
copy span "Kadai Chicken"
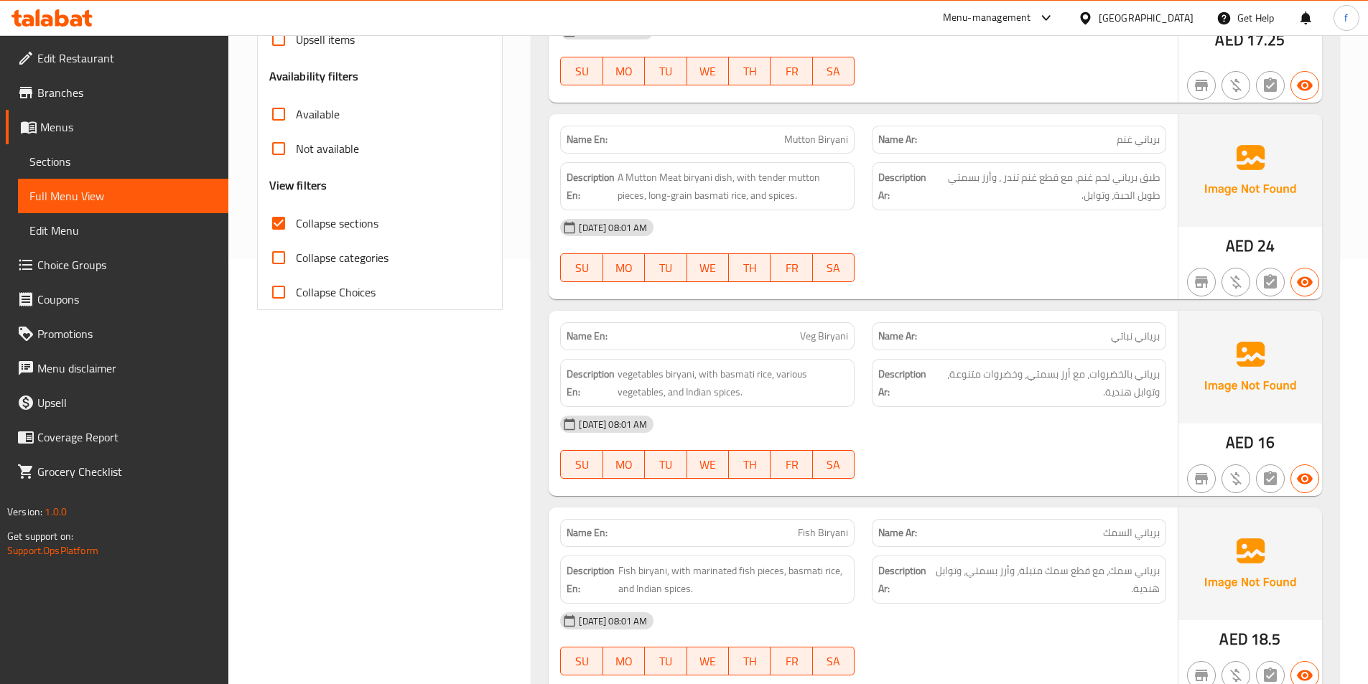
scroll to position [335, 0]
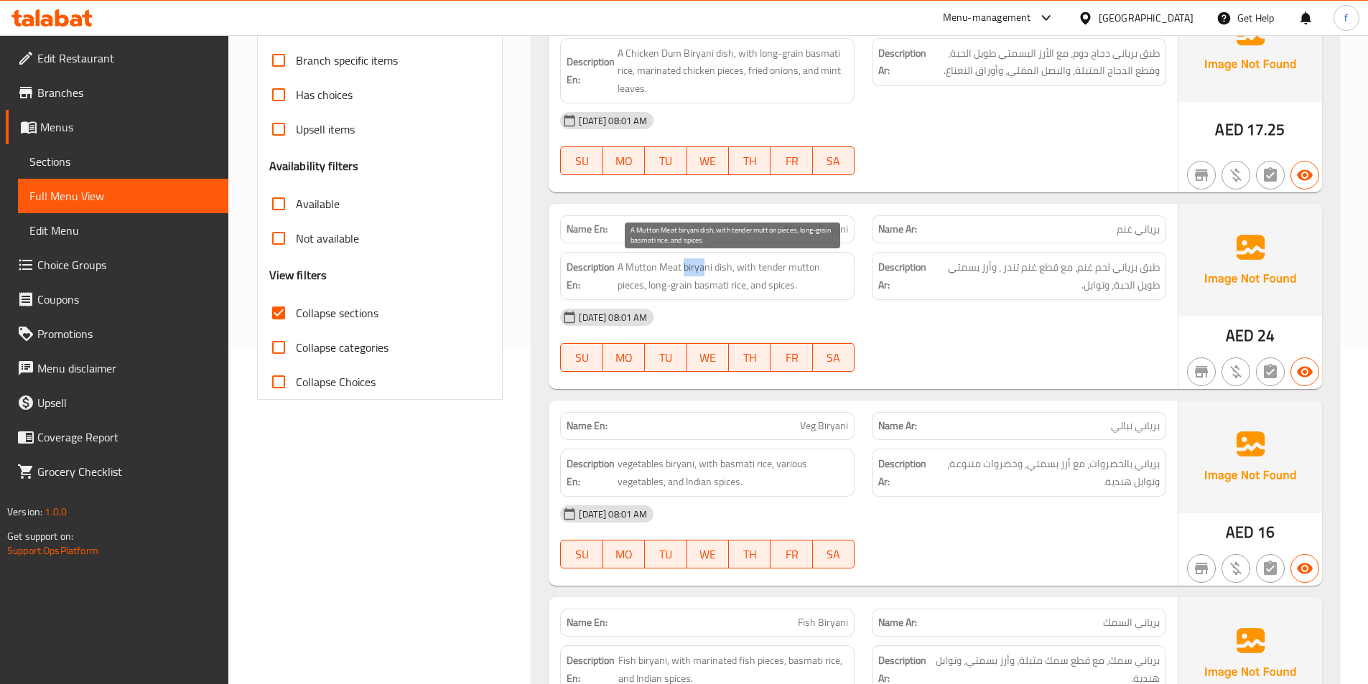
drag, startPoint x: 685, startPoint y: 264, endPoint x: 705, endPoint y: 270, distance: 21.1
click at [705, 270] on span "A Mutton Meat biryani dish, with tender mutton pieces, long-grain basmati rice,…" at bounding box center [733, 276] width 231 height 35
click at [732, 279] on span "A Mutton Meat biryani dish, with tender mutton pieces, long-grain basmati rice,…" at bounding box center [733, 276] width 231 height 35
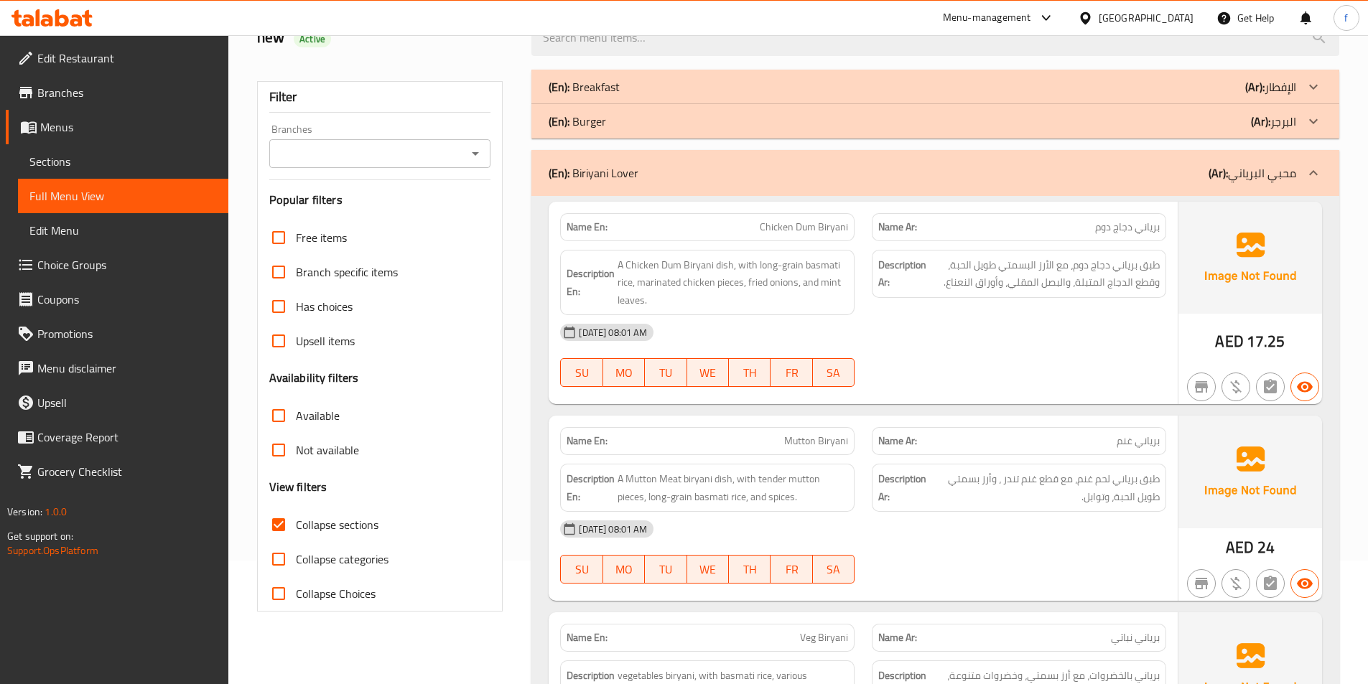
scroll to position [48, 0]
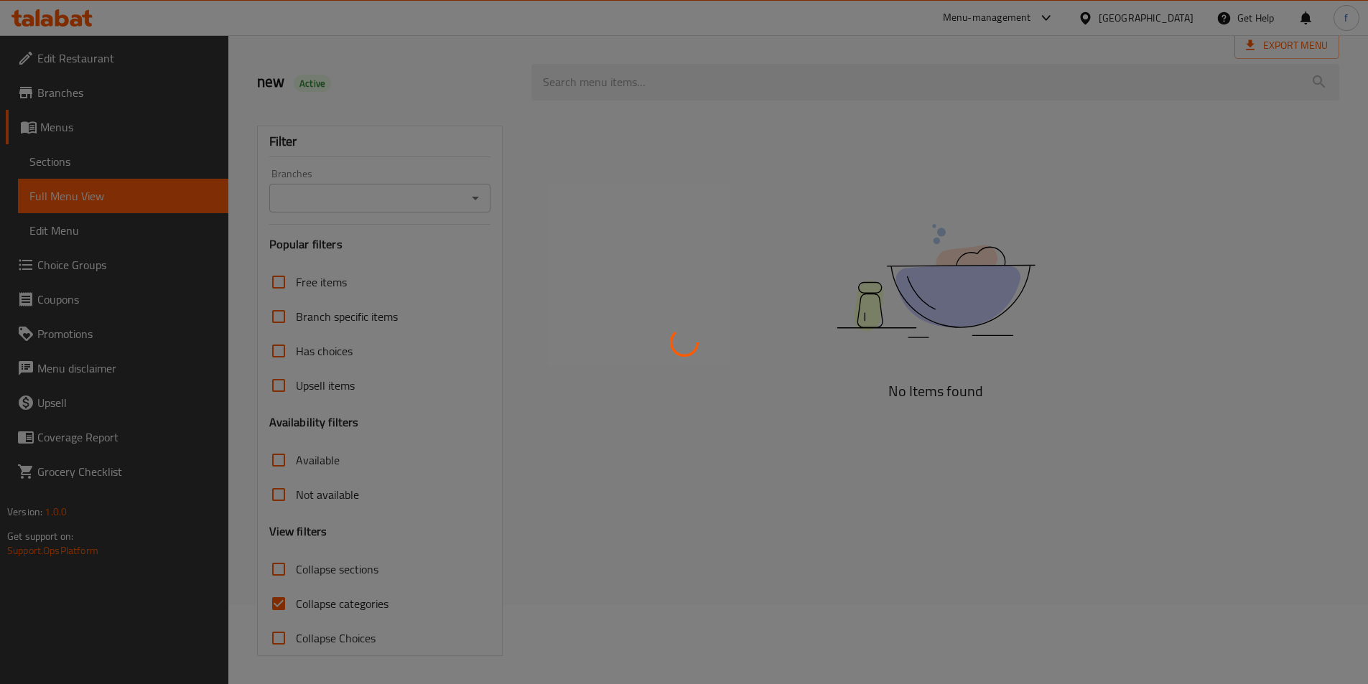
scroll to position [80, 0]
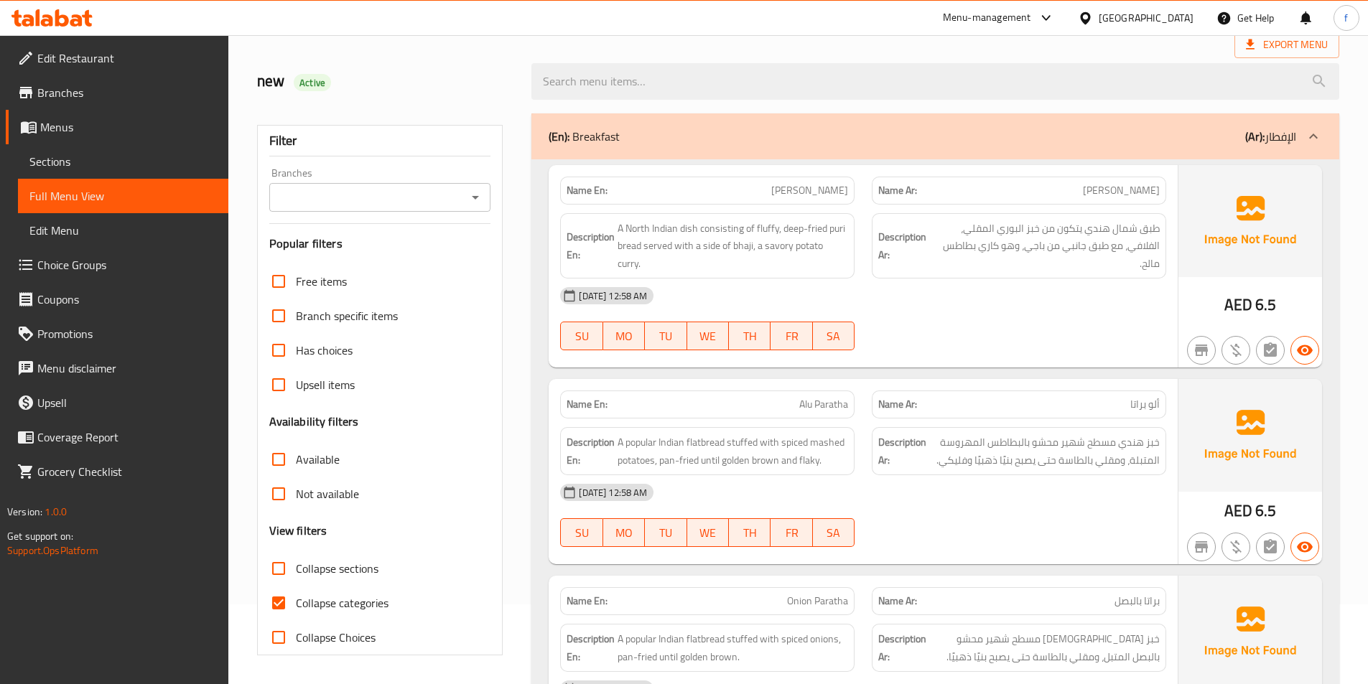
click at [282, 607] on input "Collapse categories" at bounding box center [278, 603] width 34 height 34
checkbox input "false"
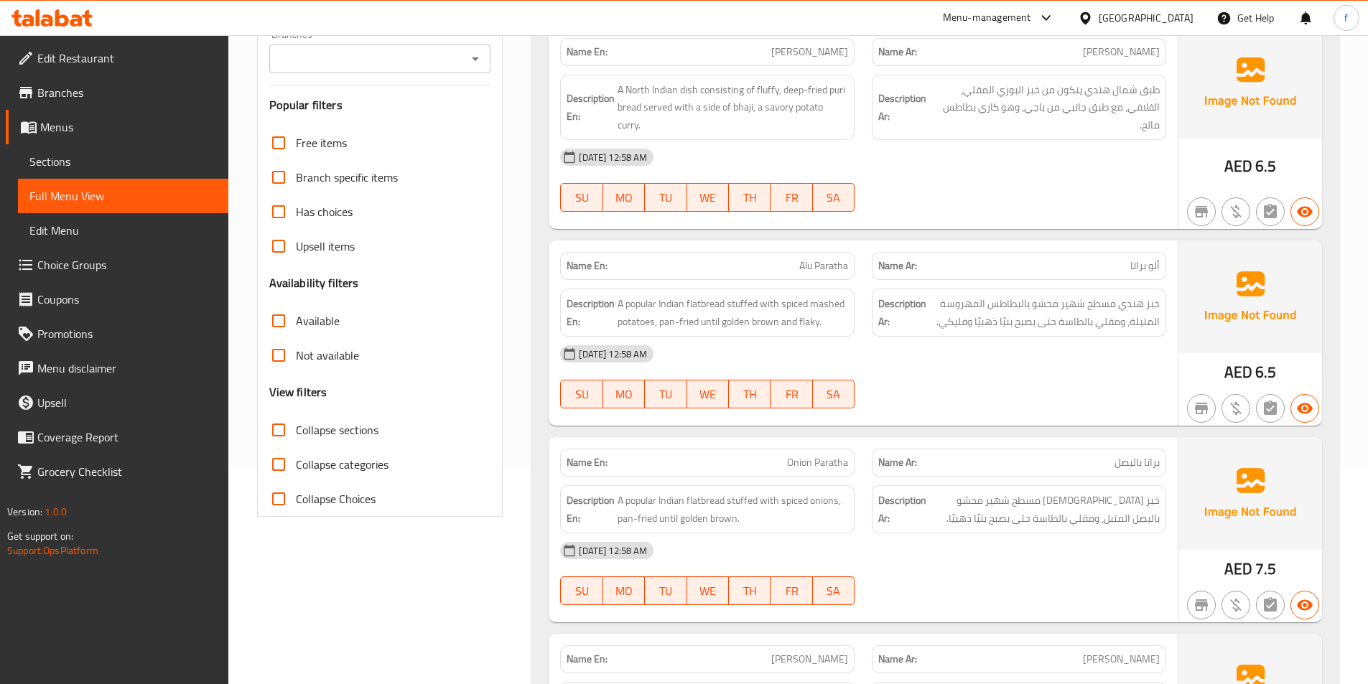
scroll to position [144, 0]
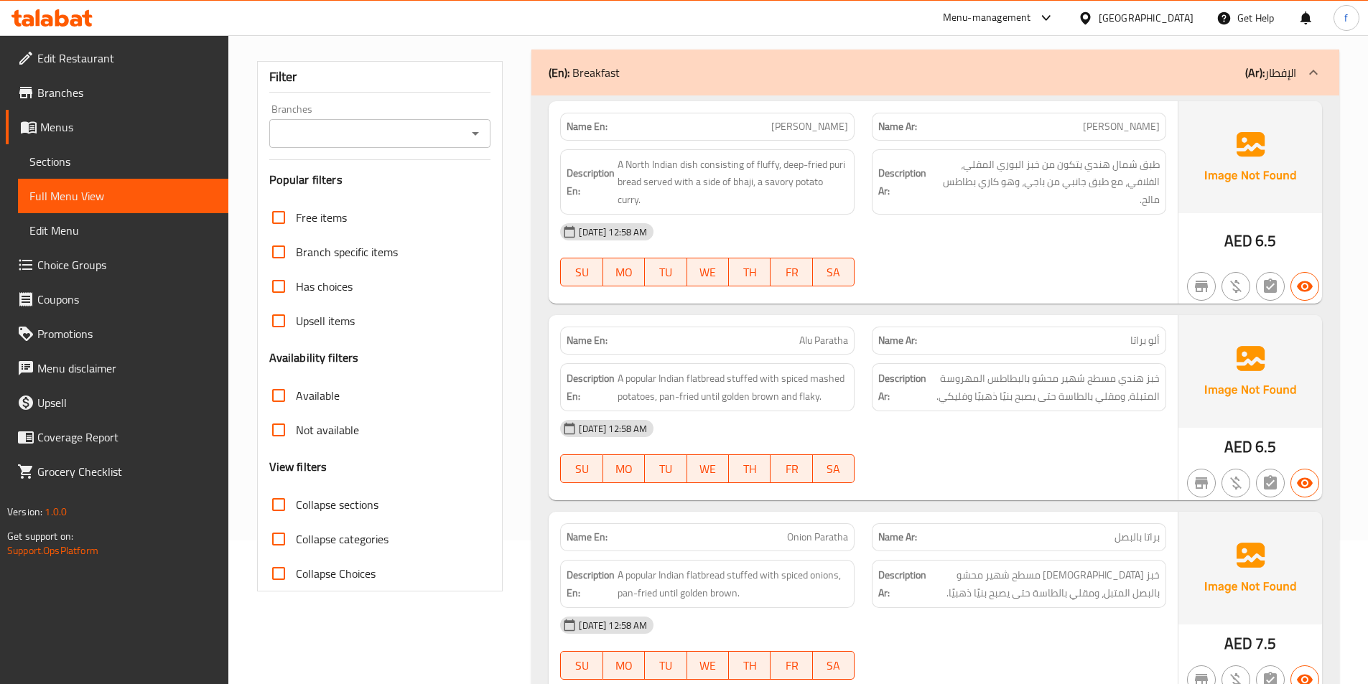
click at [332, 507] on span "Collapse sections" at bounding box center [337, 504] width 83 height 17
click at [296, 507] on input "Collapse sections" at bounding box center [278, 505] width 34 height 34
checkbox input "true"
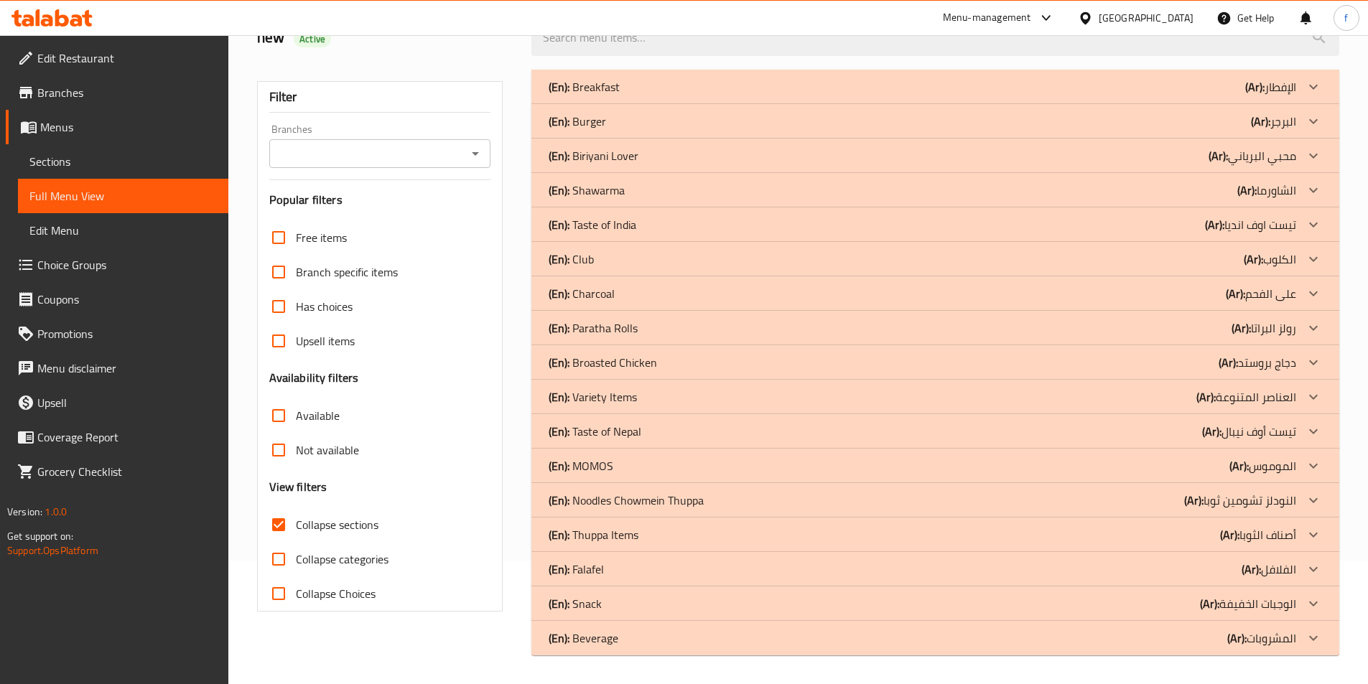
scroll to position [124, 0]
click at [1194, 96] on div "(En): Biriyani Lover (Ar): محبي البرياني" at bounding box center [923, 86] width 748 height 17
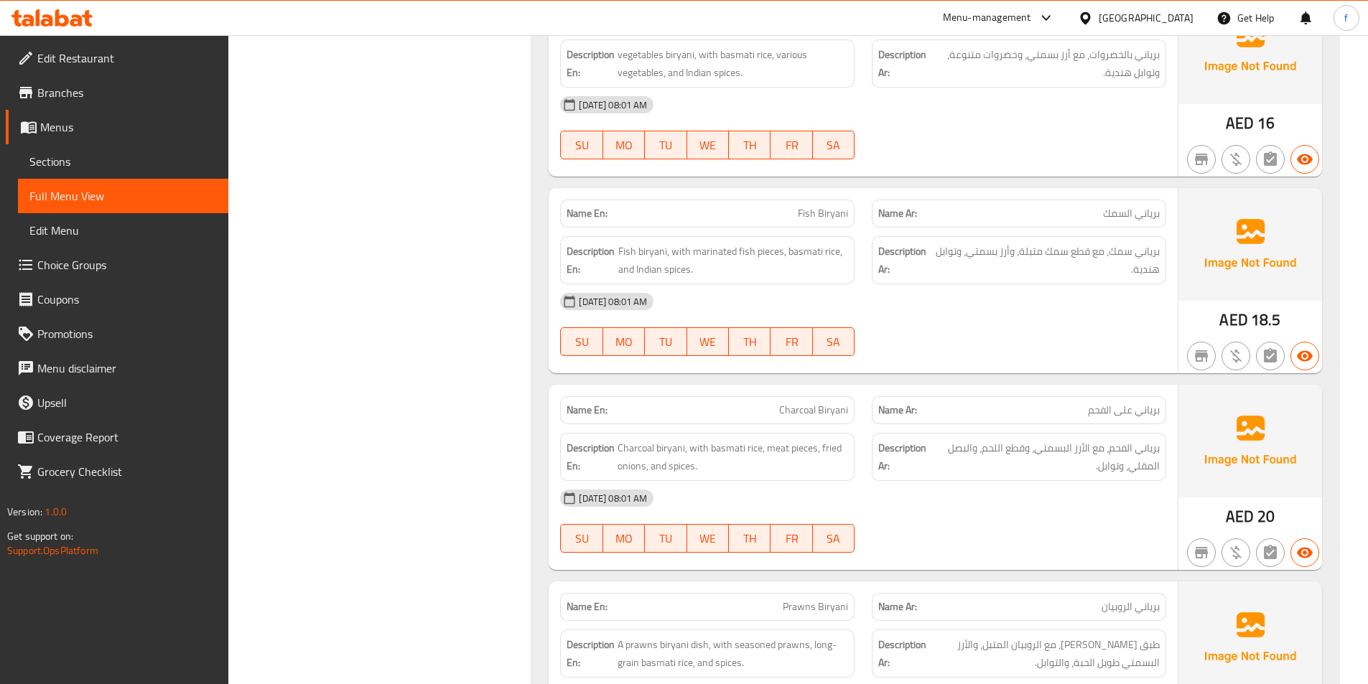
scroll to position [770, 0]
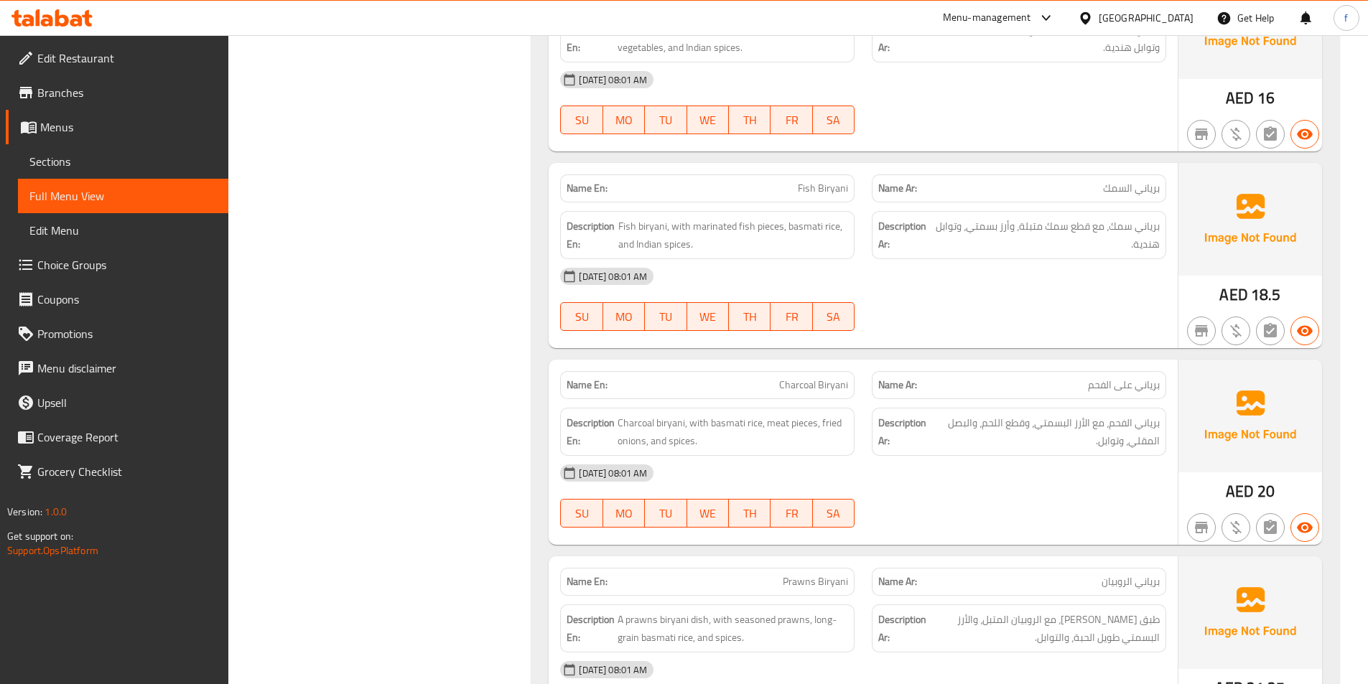
click at [804, 391] on span "Charcoal Biryani" at bounding box center [813, 385] width 69 height 15
click at [832, 385] on span "Charcoal Biryani" at bounding box center [813, 385] width 69 height 15
click at [833, 385] on span "Charcoal Biryani" at bounding box center [813, 385] width 69 height 15
copy span "Charcoal Biryani"
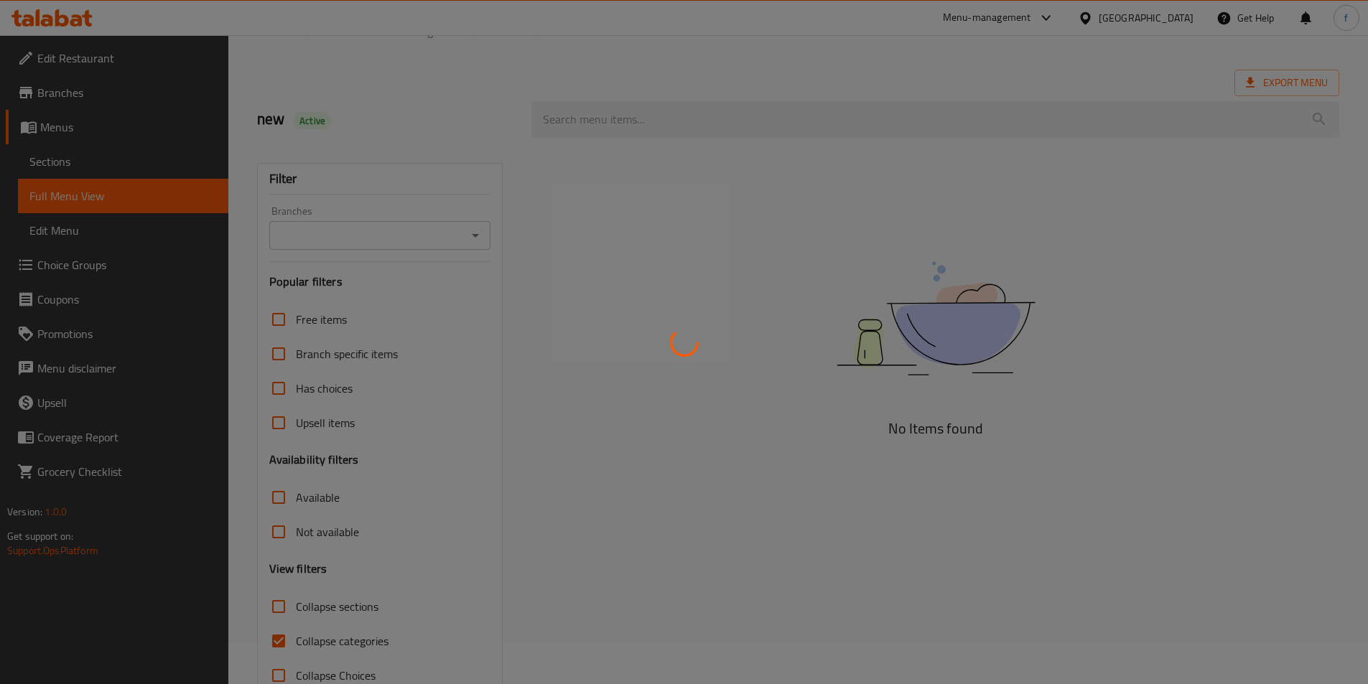
scroll to position [80, 0]
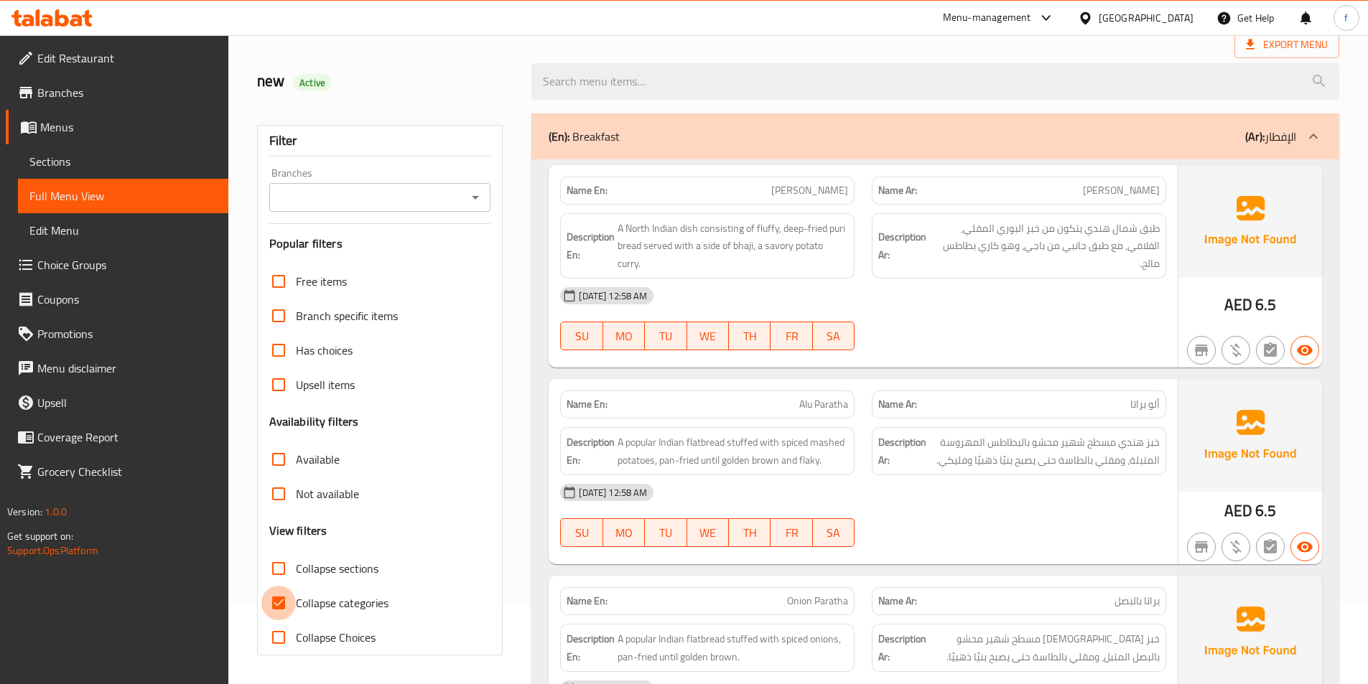
click at [276, 605] on input "Collapse categories" at bounding box center [278, 603] width 34 height 34
checkbox input "false"
click at [285, 562] on input "Collapse sections" at bounding box center [278, 568] width 34 height 34
checkbox input "true"
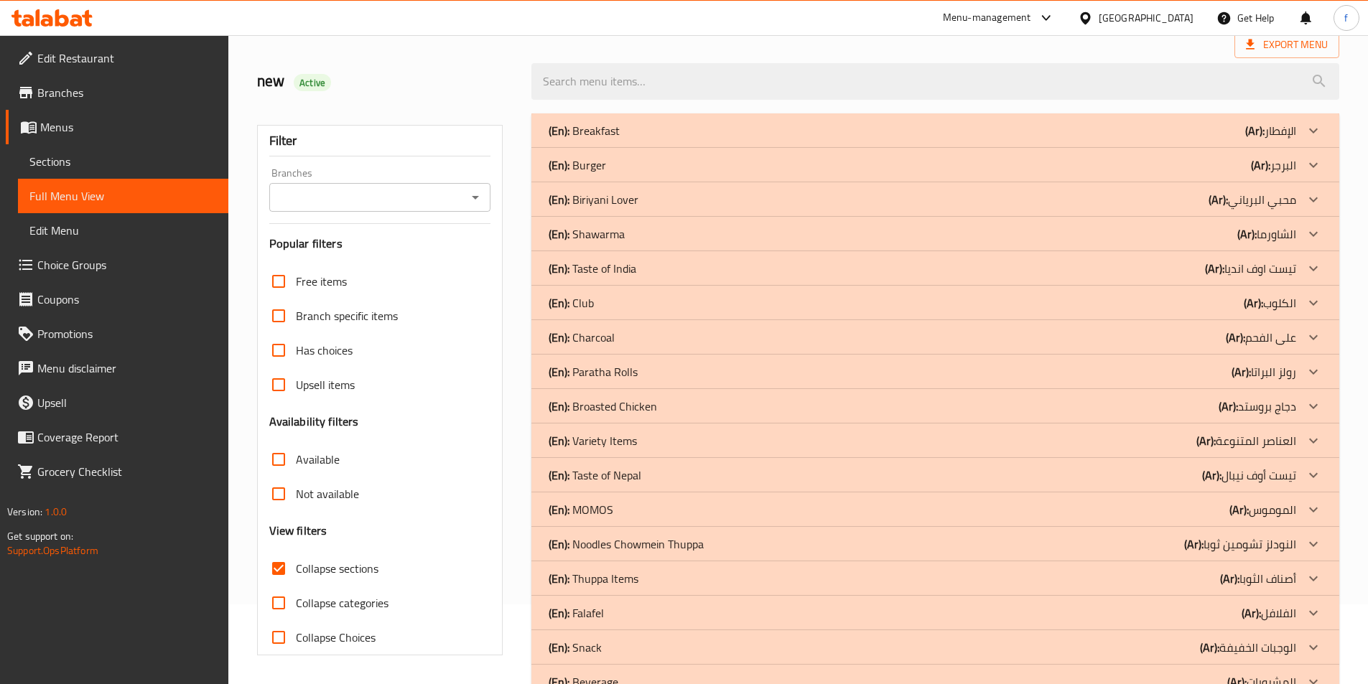
click at [1260, 139] on p "(Ar): محبي البرياني" at bounding box center [1270, 130] width 51 height 17
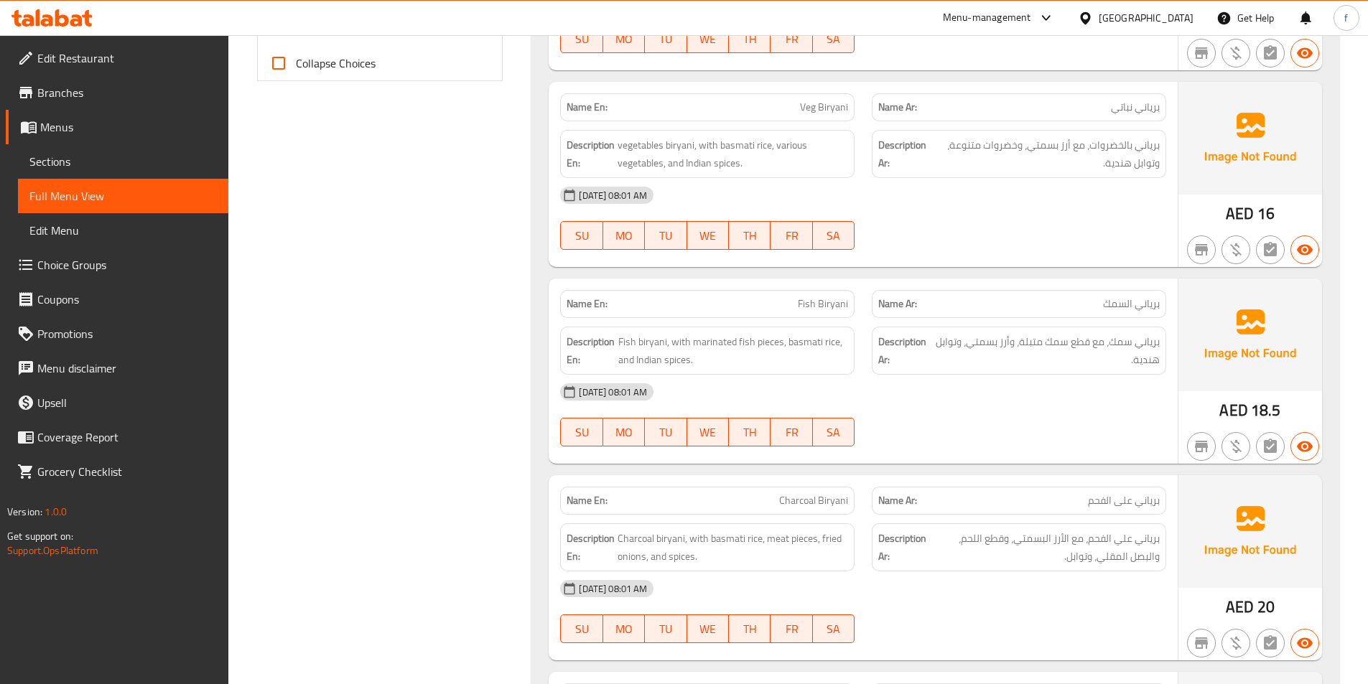
scroll to position [870, 0]
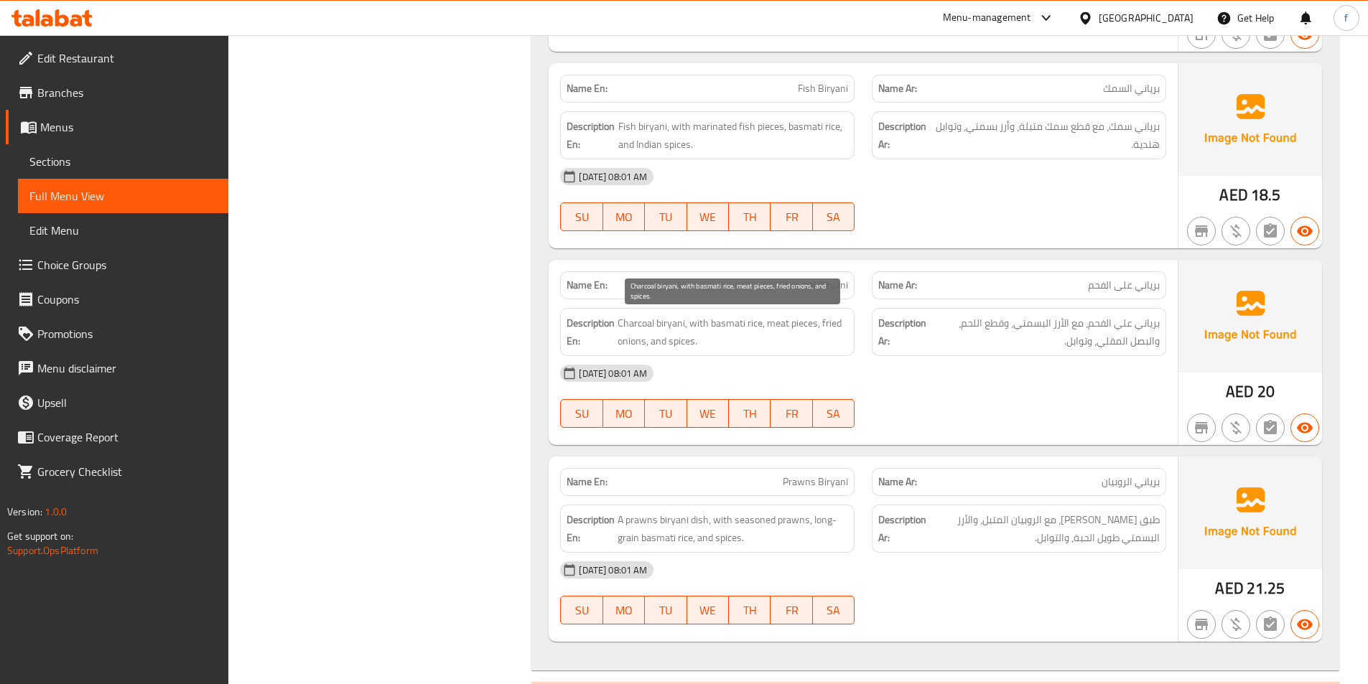
click at [771, 320] on span "Charcoal biryani, with basmati rice, meat pieces, fried onions, and spices." at bounding box center [733, 332] width 231 height 35
click at [800, 323] on span "Charcoal biryani, with basmati rice, meat pieces, fried onions, and spices." at bounding box center [733, 332] width 231 height 35
click at [836, 325] on span "Charcoal biryani, with basmati rice, meat pieces, fried onions, and spices." at bounding box center [733, 332] width 231 height 35
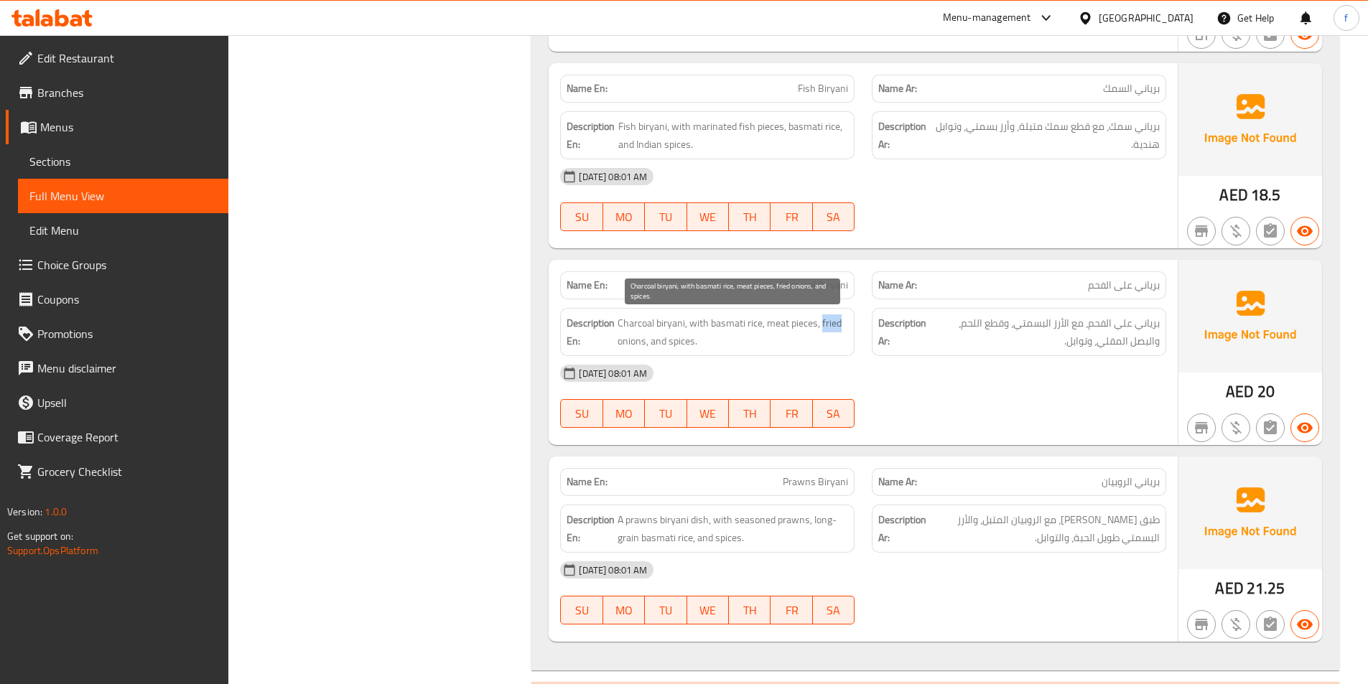
drag, startPoint x: 836, startPoint y: 325, endPoint x: 708, endPoint y: 337, distance: 128.4
click at [834, 325] on span "Charcoal biryani, with basmati rice, meat pieces, fried onions, and spices." at bounding box center [733, 332] width 231 height 35
click at [638, 343] on span "Charcoal biryani, with basmati rice, meat pieces, fried onions, and spices." at bounding box center [733, 332] width 231 height 35
click at [694, 340] on span "Charcoal biryani, with basmati rice, meat pieces, fried onions, and spices." at bounding box center [733, 332] width 231 height 35
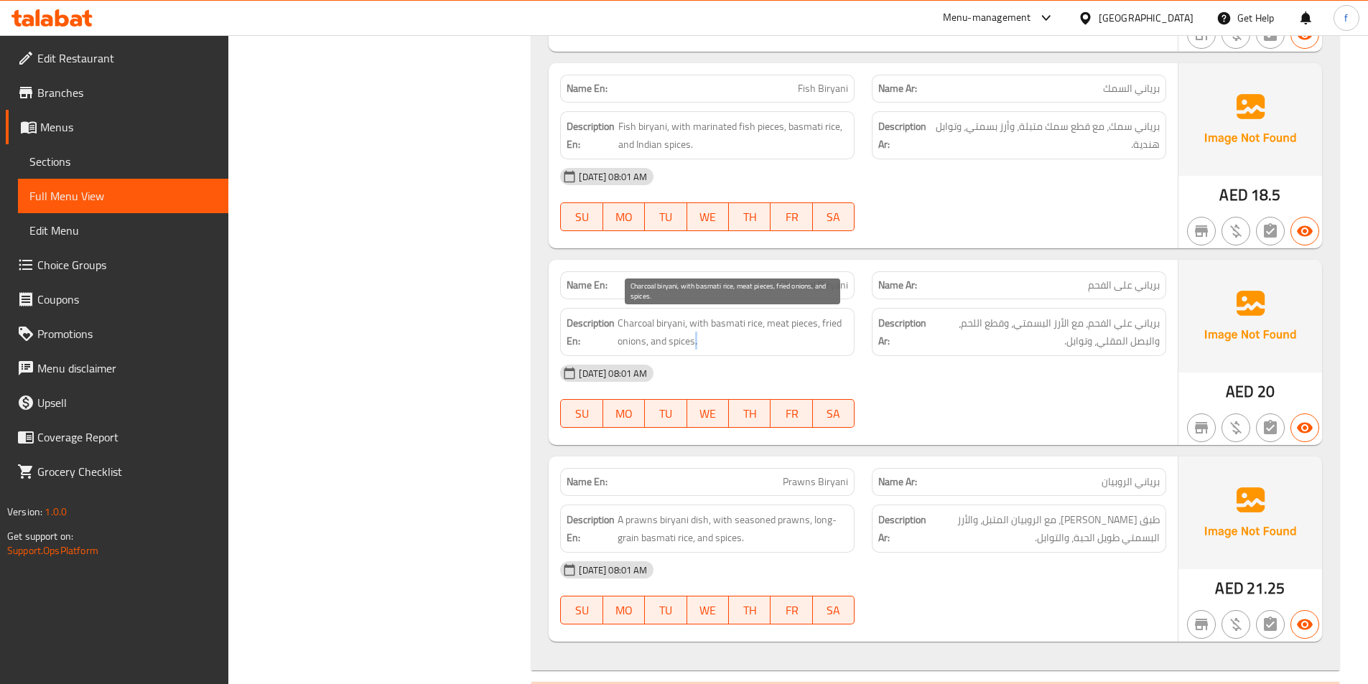
click at [694, 340] on span "Charcoal biryani, with basmati rice, meat pieces, fried onions, and spices." at bounding box center [733, 332] width 231 height 35
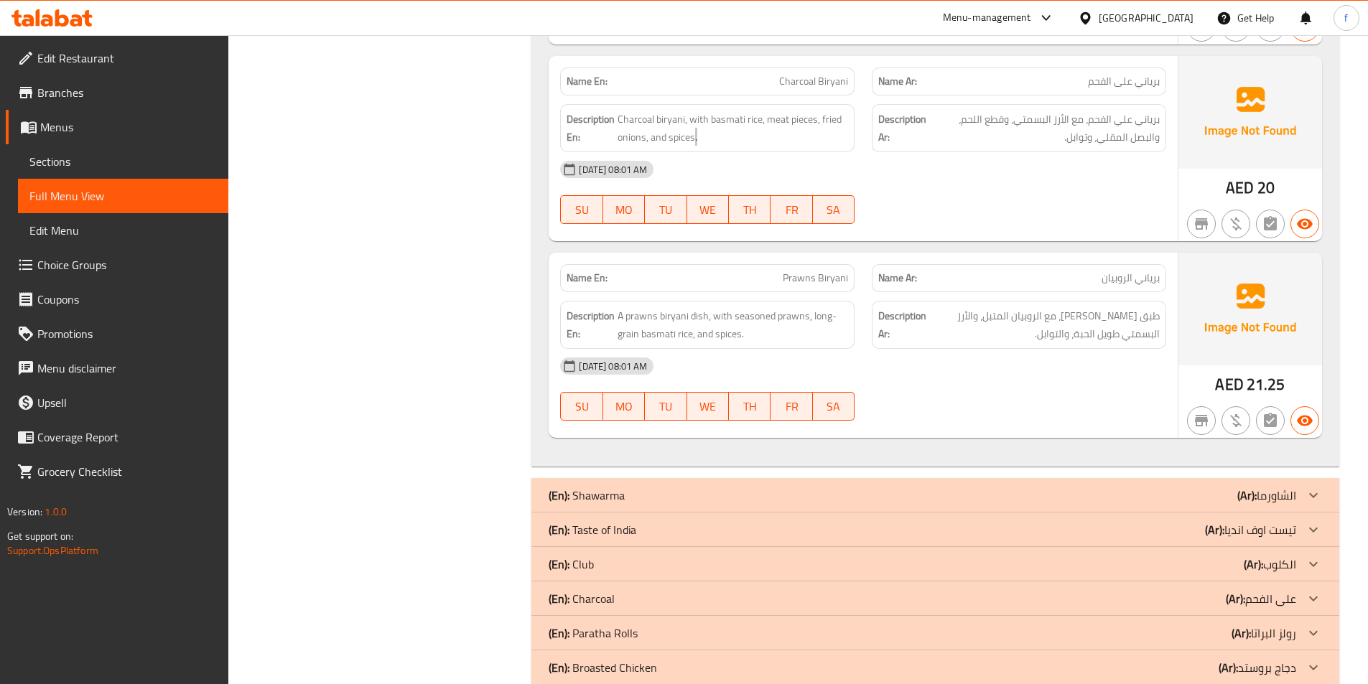
scroll to position [1085, 0]
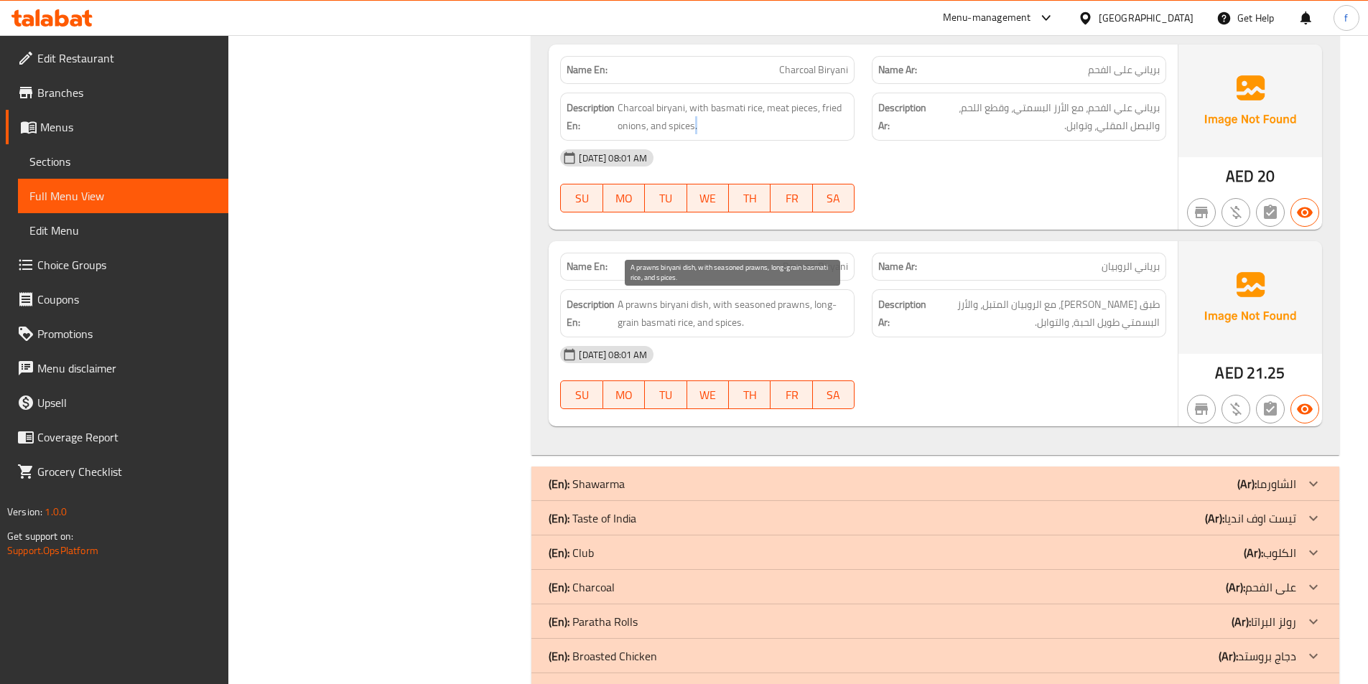
click at [700, 304] on span "A prawns biryani dish, with seasoned prawns, long-grain basmati rice, and spice…" at bounding box center [733, 313] width 231 height 35
click at [699, 303] on span "A prawns biryani dish, with seasoned prawns, long-grain basmati rice, and spice…" at bounding box center [733, 313] width 231 height 35
click at [664, 304] on span "A prawns biryani dish, with seasoned prawns, long-grain basmati rice, and spice…" at bounding box center [733, 313] width 231 height 35
click at [642, 309] on span "A prawns biryani dish, with seasoned prawns, long-grain basmati rice, and spice…" at bounding box center [733, 313] width 231 height 35
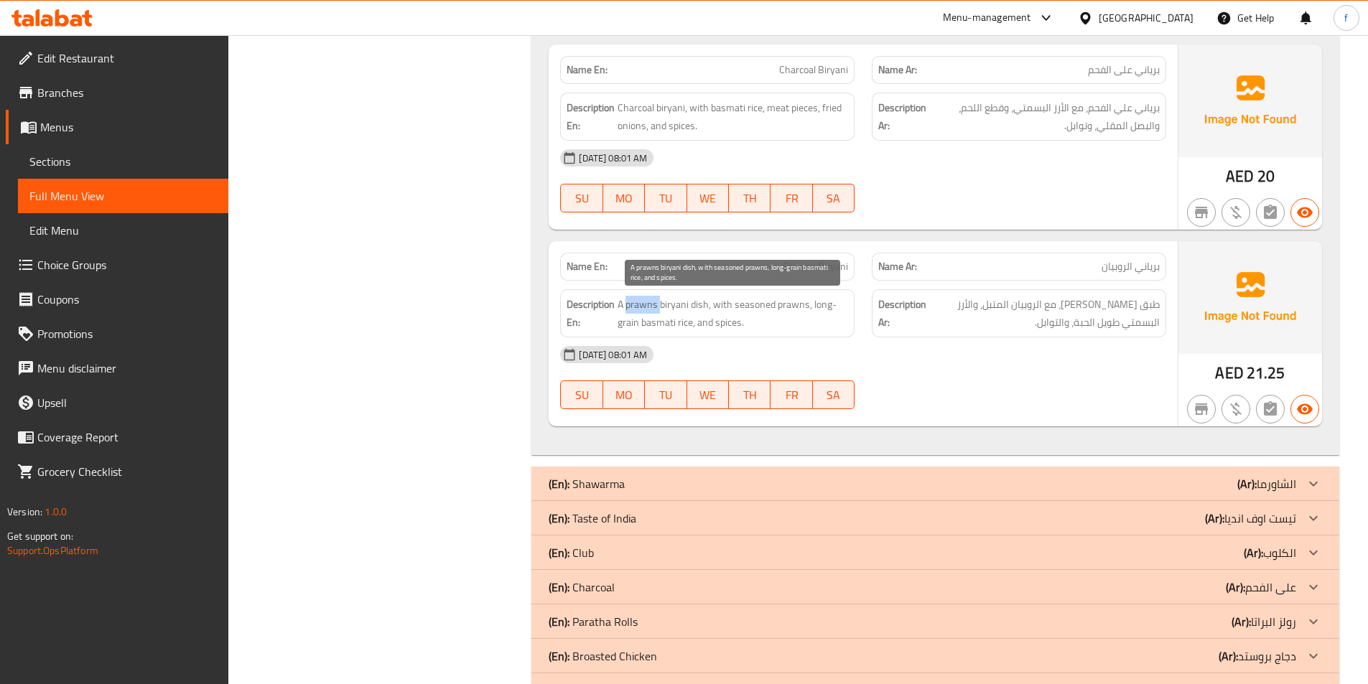
click at [642, 309] on span "A prawns biryani dish, with seasoned prawns, long-grain basmati rice, and spice…" at bounding box center [733, 313] width 231 height 35
click at [749, 305] on span "A prawns biryani dish, with seasoned prawns, long-grain basmati rice, and spice…" at bounding box center [733, 313] width 231 height 35
click at [795, 303] on span "A prawns biryani dish, with seasoned prawns, long-grain basmati rice, and spice…" at bounding box center [733, 313] width 231 height 35
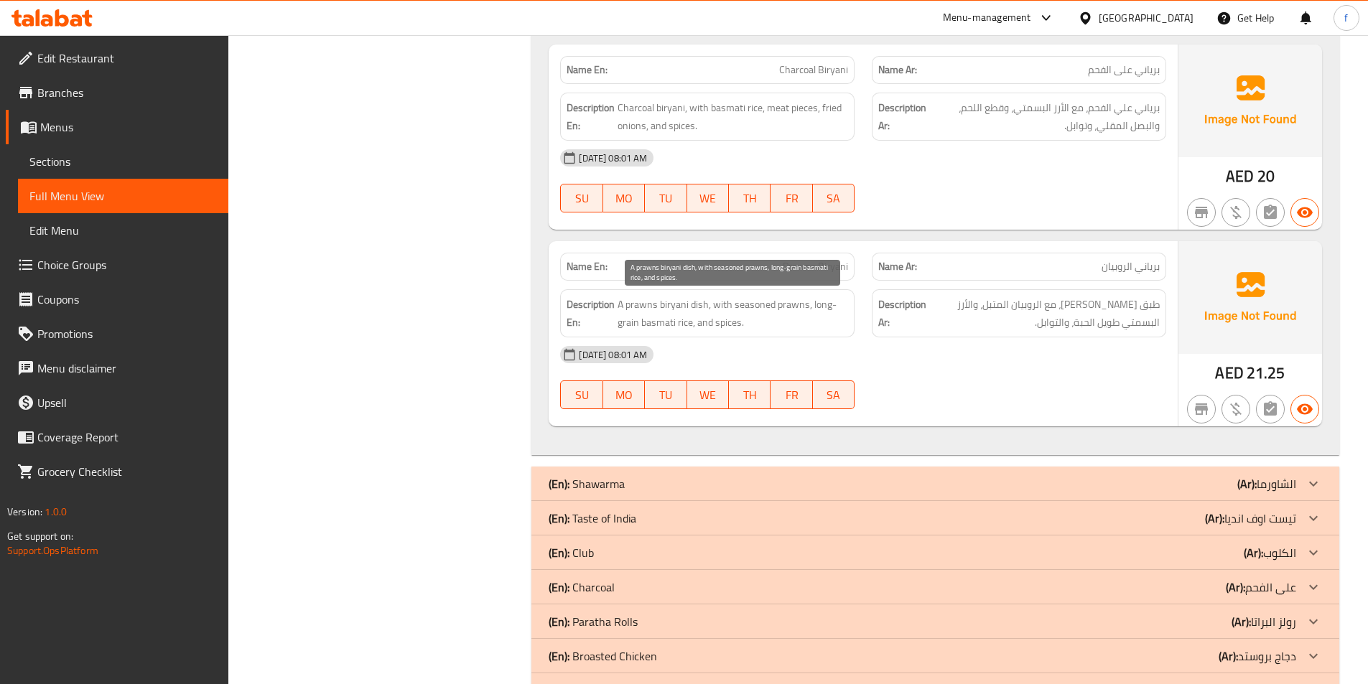
click at [828, 304] on span "A prawns biryani dish, with seasoned prawns, long-grain basmati rice, and spice…" at bounding box center [733, 313] width 231 height 35
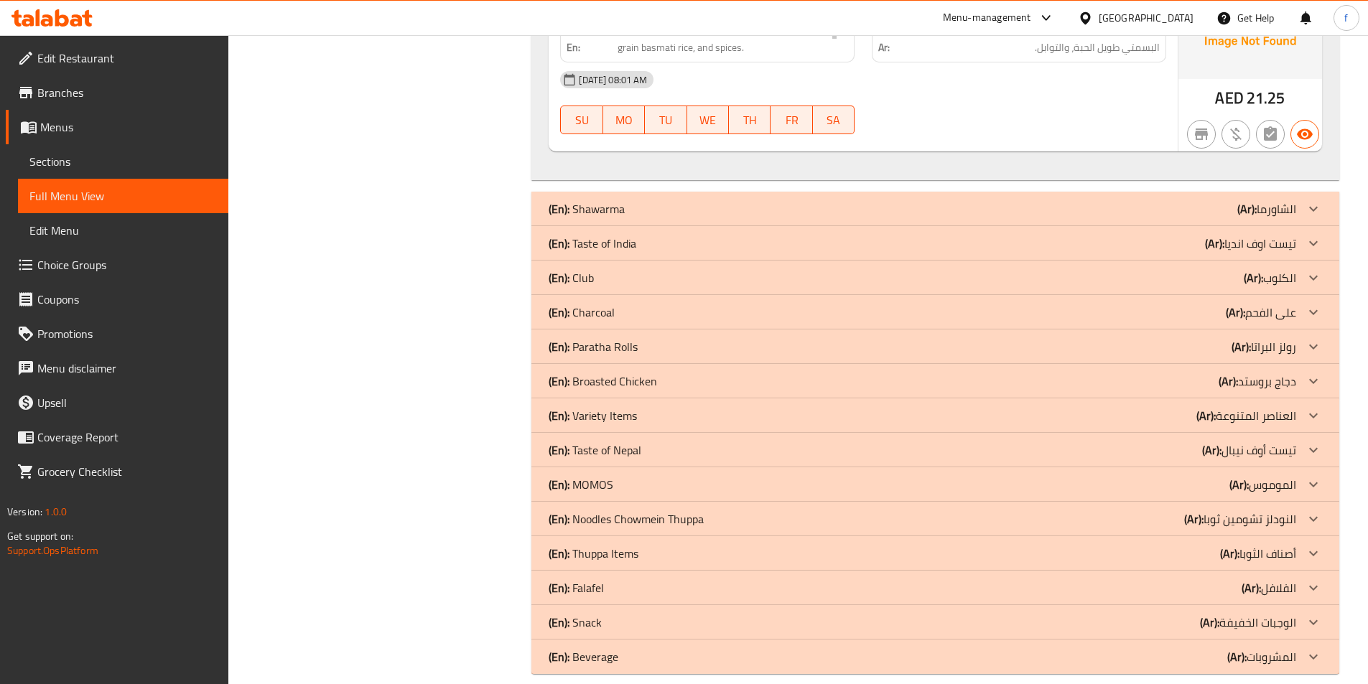
scroll to position [1372, 0]
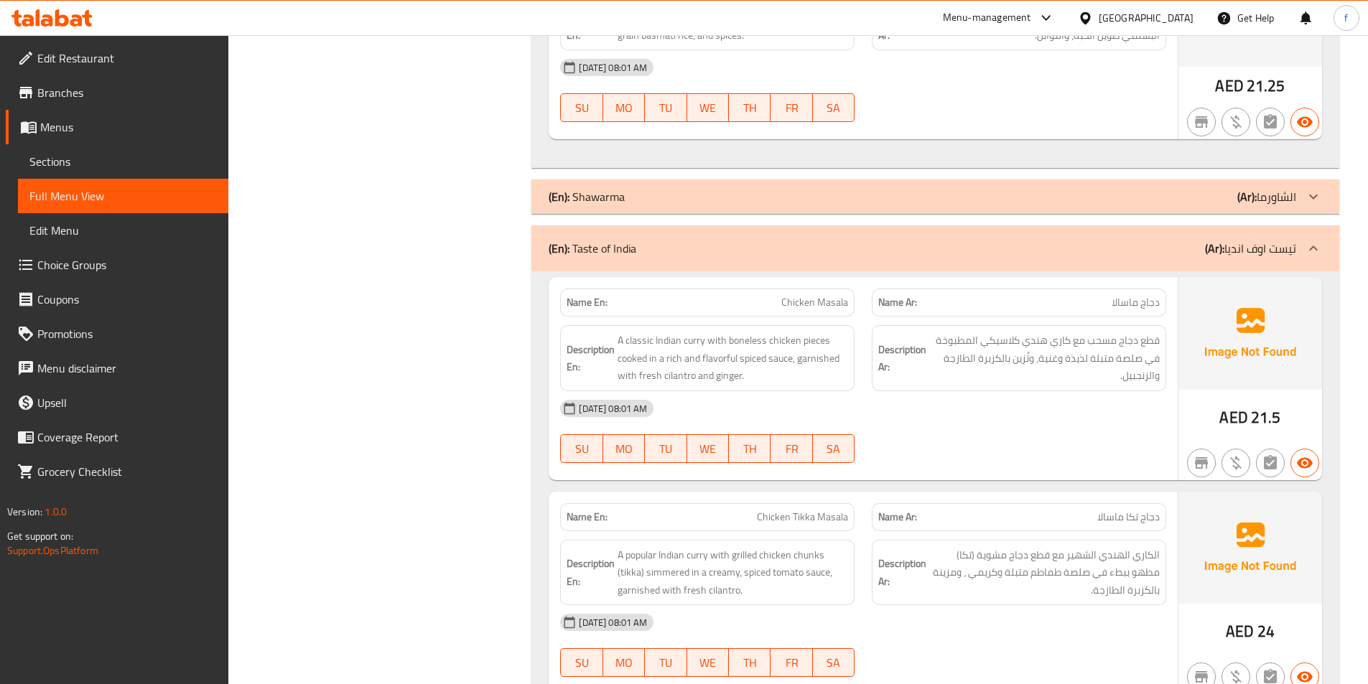
click at [825, 340] on span "A classic Indian curry with boneless chicken pieces cooked in a rich and flavor…" at bounding box center [733, 358] width 231 height 53
click at [785, 337] on span "A classic Indian curry with boneless chicken pieces cooked in a rich and flavor…" at bounding box center [733, 358] width 231 height 53
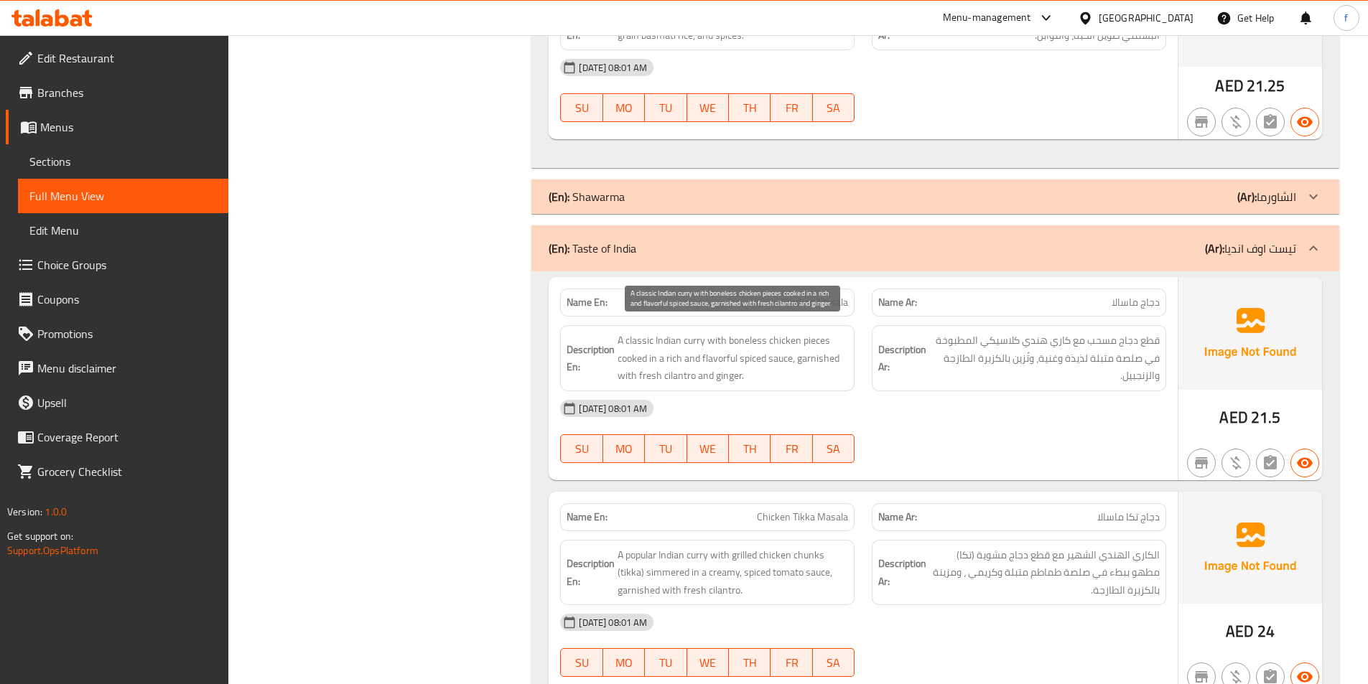
click at [717, 343] on span "A classic Indian curry with boneless chicken pieces cooked in a rich and flavor…" at bounding box center [733, 358] width 231 height 53
click at [695, 344] on span "A classic Indian curry with boneless chicken pieces cooked in a rich and flavor…" at bounding box center [733, 358] width 231 height 53
click at [665, 346] on span "A classic Indian curry with boneless chicken pieces cooked in a rich and flavor…" at bounding box center [733, 358] width 231 height 53
click at [628, 363] on span "A classic Indian curry with boneless chicken pieces cooked in a rich and flavor…" at bounding box center [733, 358] width 231 height 53
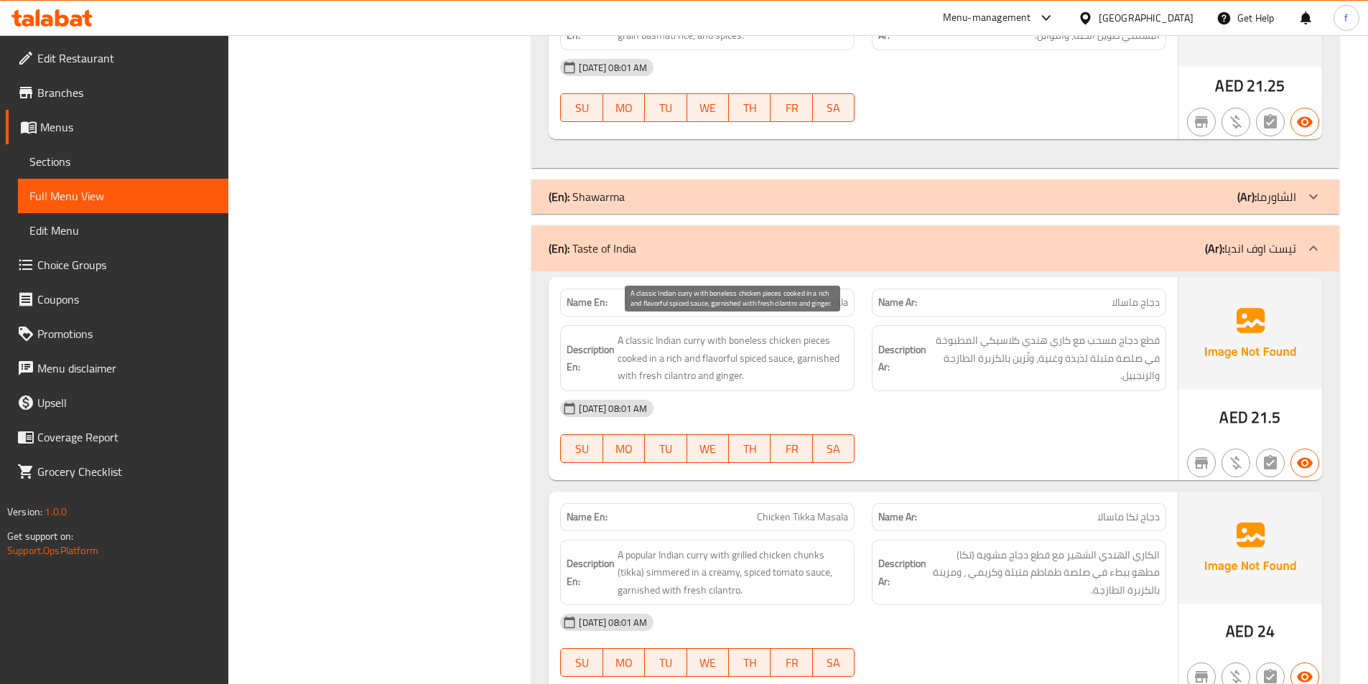
click at [781, 360] on span "A classic Indian curry with boneless chicken pieces cooked in a rich and flavor…" at bounding box center [733, 358] width 231 height 53
click at [751, 359] on span "A classic Indian curry with boneless chicken pieces cooked in a rich and flavor…" at bounding box center [733, 358] width 231 height 53
click at [727, 358] on span "A classic Indian curry with boneless chicken pieces cooked in a rich and flavor…" at bounding box center [733, 358] width 231 height 53
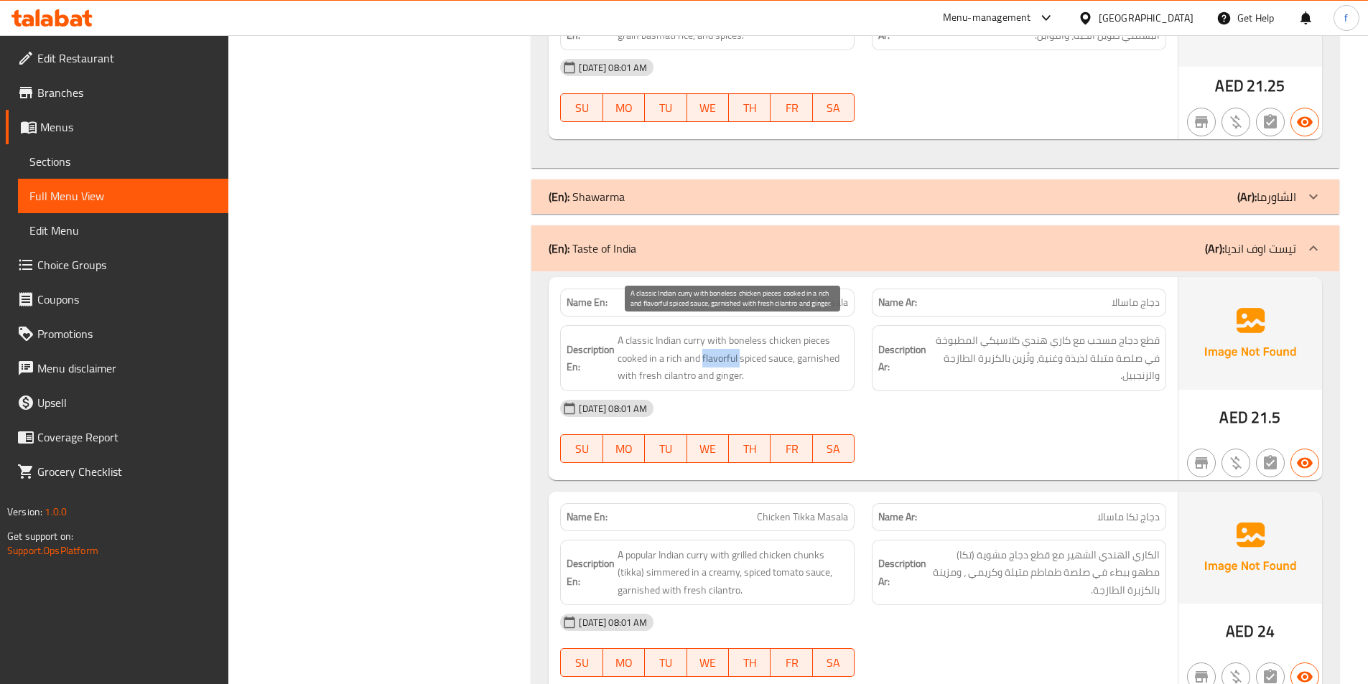
click at [727, 358] on span "A classic Indian curry with boneless chicken pieces cooked in a rich and flavor…" at bounding box center [733, 358] width 231 height 53
click at [674, 356] on span "A classic Indian curry with boneless chicken pieces cooked in a rich and flavor…" at bounding box center [733, 358] width 231 height 53
click at [819, 358] on span "A classic Indian curry with boneless chicken pieces cooked in a rich and flavor…" at bounding box center [733, 358] width 231 height 53
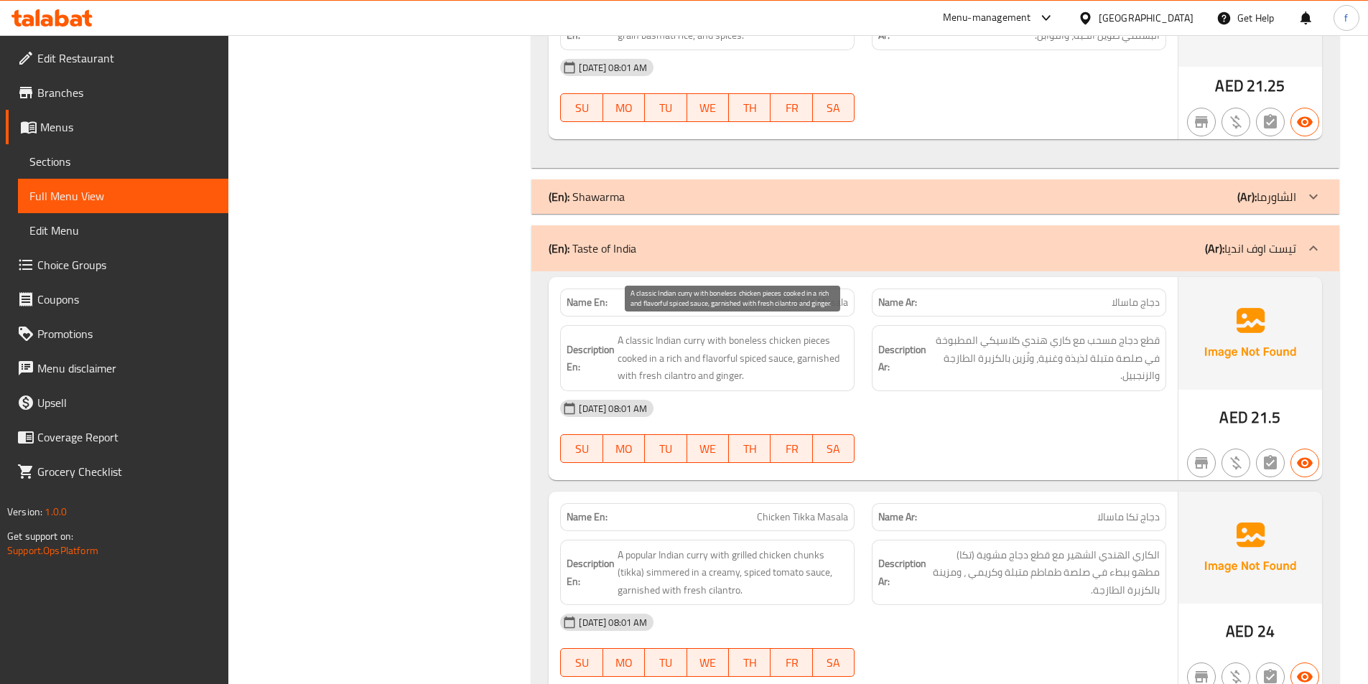
click at [647, 373] on span "A classic Indian curry with boneless chicken pieces cooked in a rich and flavor…" at bounding box center [733, 358] width 231 height 53
click at [677, 375] on span "A classic Indian curry with boneless chicken pieces cooked in a rich and flavor…" at bounding box center [733, 358] width 231 height 53
click at [739, 376] on span "A classic Indian curry with boneless chicken pieces cooked in a rich and flavor…" at bounding box center [733, 358] width 231 height 53
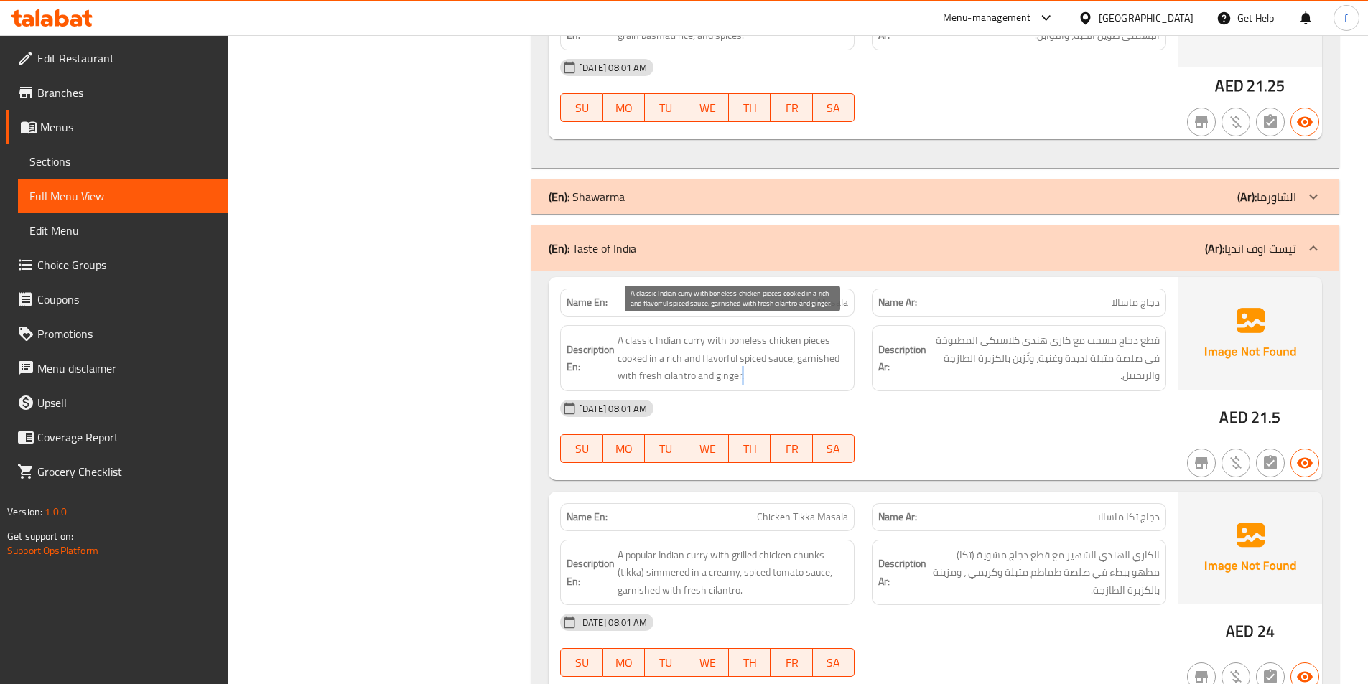
click at [739, 376] on span "A classic Indian curry with boneless chicken pieces cooked in a rich and flavor…" at bounding box center [733, 358] width 231 height 53
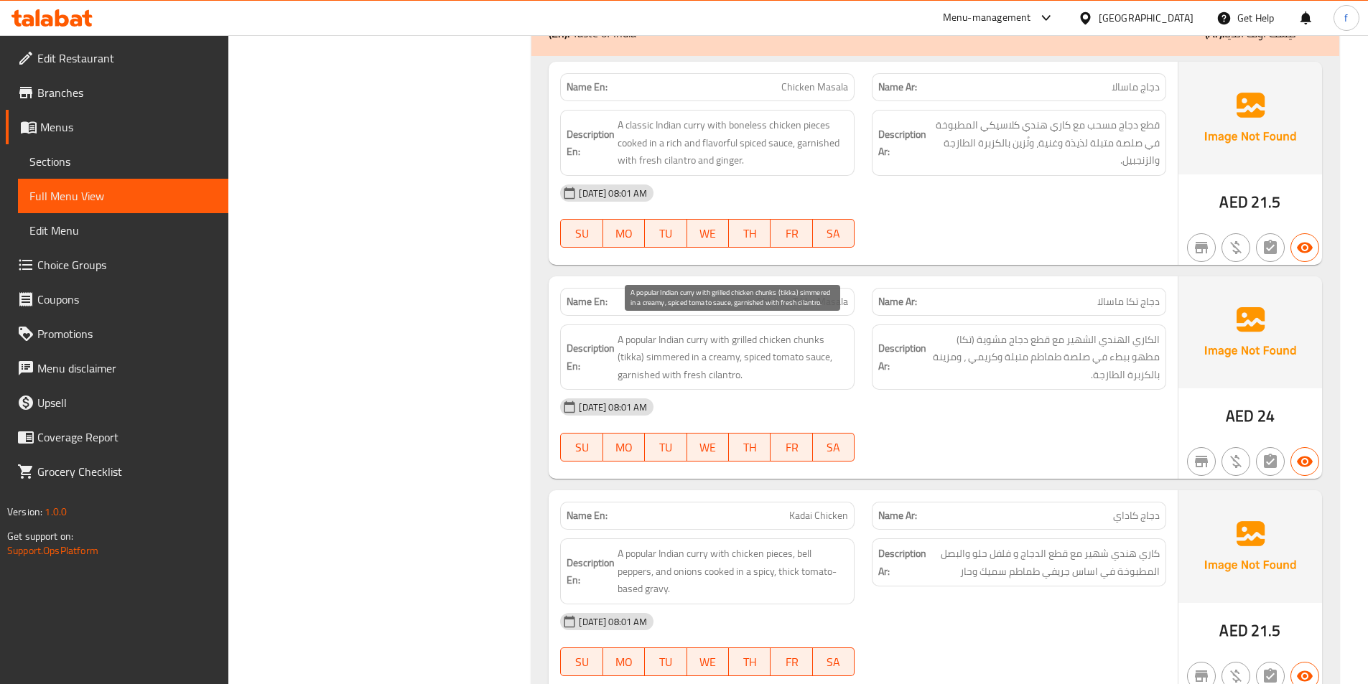
click at [696, 342] on span "A popular Indian curry with grilled chicken chunks (tikka) simmered in a creamy…" at bounding box center [733, 357] width 231 height 53
click at [678, 335] on span "A popular Indian curry with grilled chicken chunks (tikka) simmered in a creamy…" at bounding box center [733, 357] width 231 height 53
click at [641, 343] on span "A popular Indian curry with grilled chicken chunks (tikka) simmered in a creamy…" at bounding box center [733, 357] width 231 height 53
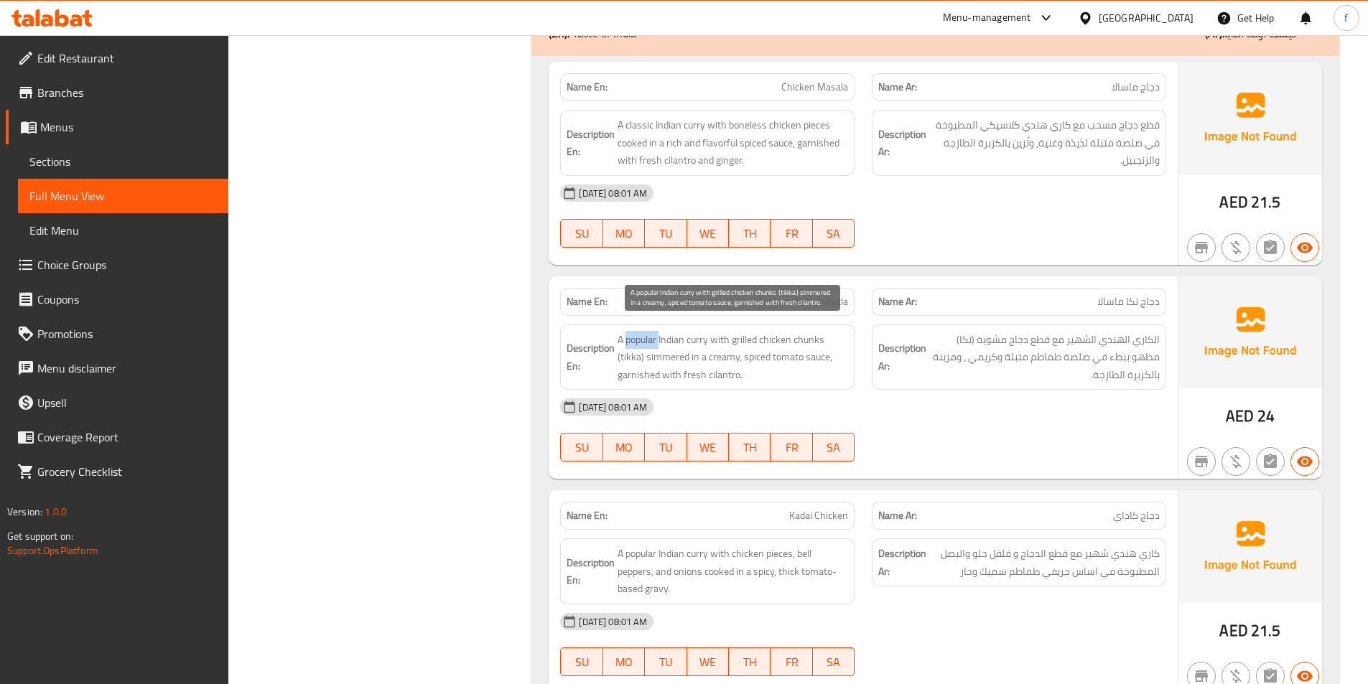
click at [641, 343] on span "A popular Indian curry with grilled chicken chunks (tikka) simmered in a creamy…" at bounding box center [733, 357] width 231 height 53
click at [735, 338] on span "A popular Indian curry with grilled chicken chunks (tikka) simmered in a creamy…" at bounding box center [733, 357] width 231 height 53
click at [724, 338] on span "A popular Indian curry with grilled chicken chunks (tikka) simmered in a creamy…" at bounding box center [733, 357] width 231 height 53
click at [755, 337] on span "A popular Indian curry with grilled chicken chunks (tikka) simmered in a creamy…" at bounding box center [733, 357] width 231 height 53
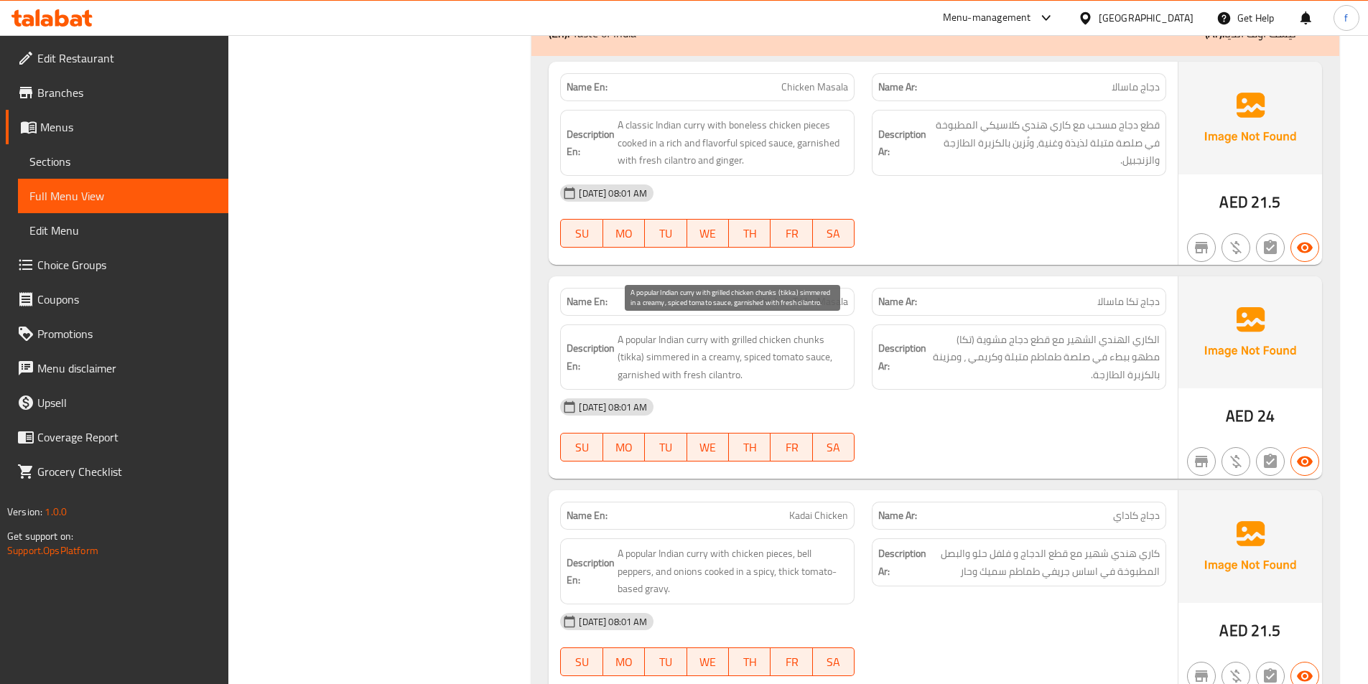
click at [833, 337] on span "A popular Indian curry with grilled chicken chunks (tikka) simmered in a creamy…" at bounding box center [733, 357] width 231 height 53
click at [808, 337] on span "A popular Indian curry with grilled chicken chunks (tikka) simmered in a creamy…" at bounding box center [733, 357] width 231 height 53
click at [755, 344] on span "A popular Indian curry with grilled chicken chunks (tikka) simmered in a creamy…" at bounding box center [733, 357] width 231 height 53
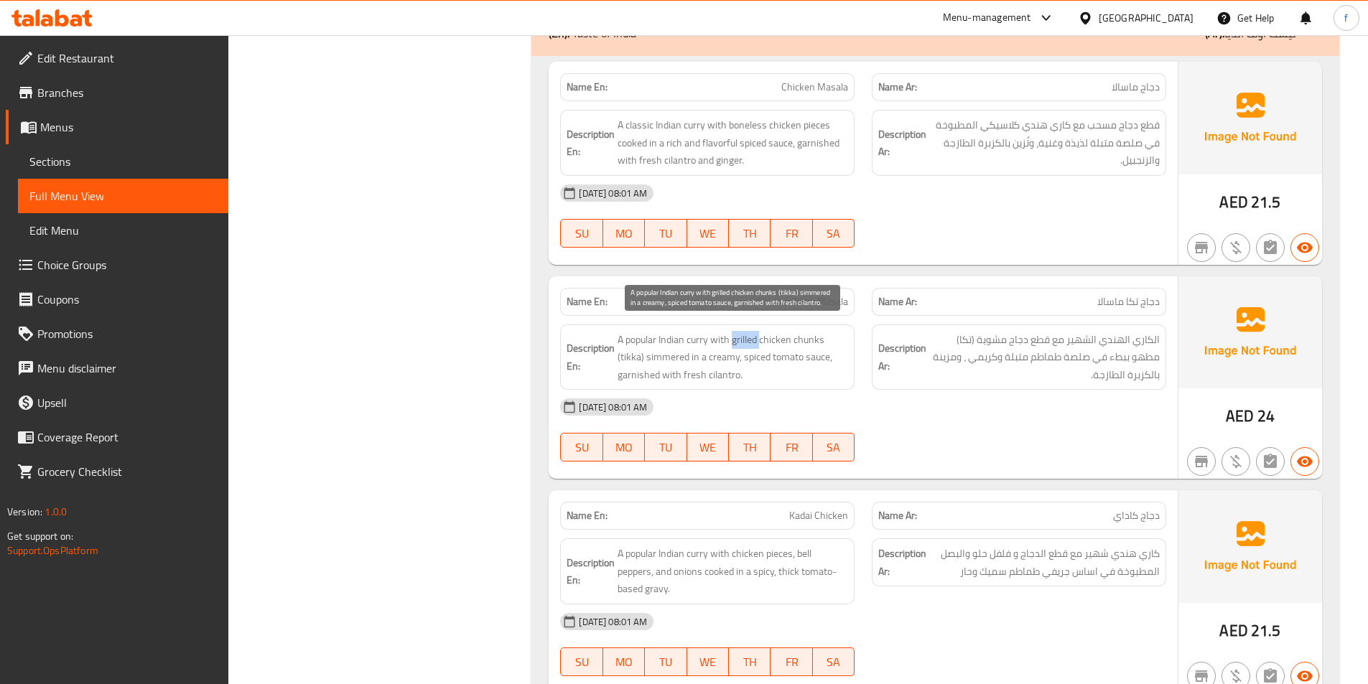
click at [735, 343] on span "A popular Indian curry with grilled chicken chunks (tikka) simmered in a creamy…" at bounding box center [733, 357] width 231 height 53
click at [622, 357] on span "A popular Indian curry with grilled chicken chunks (tikka) simmered in a creamy…" at bounding box center [733, 357] width 231 height 53
click at [666, 360] on span "A popular Indian curry with grilled chicken chunks (tikka) simmered in a creamy…" at bounding box center [733, 357] width 231 height 53
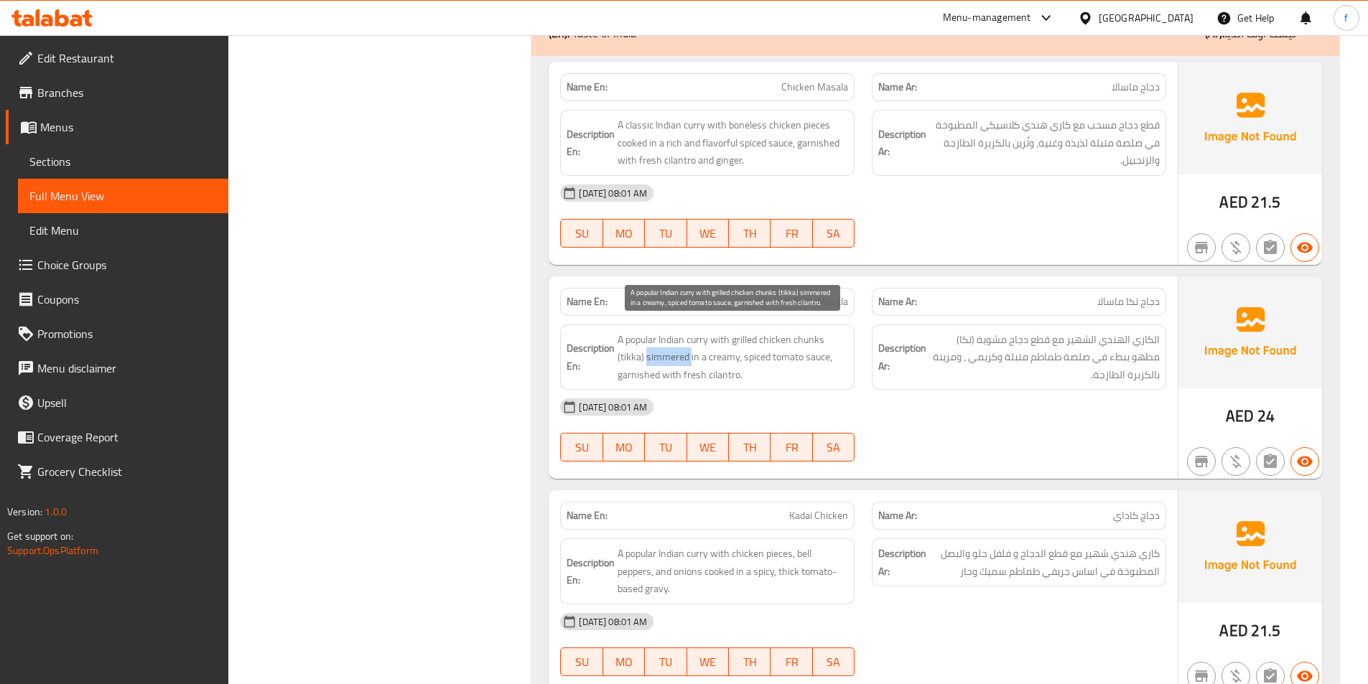
click at [666, 360] on span "A popular Indian curry with grilled chicken chunks (tikka) simmered in a creamy…" at bounding box center [733, 357] width 231 height 53
click at [720, 355] on span "A popular Indian curry with grilled chicken chunks (tikka) simmered in a creamy…" at bounding box center [733, 357] width 231 height 53
click at [819, 355] on span "A popular Indian curry with grilled chicken chunks (tikka) simmered in a creamy…" at bounding box center [733, 357] width 231 height 53
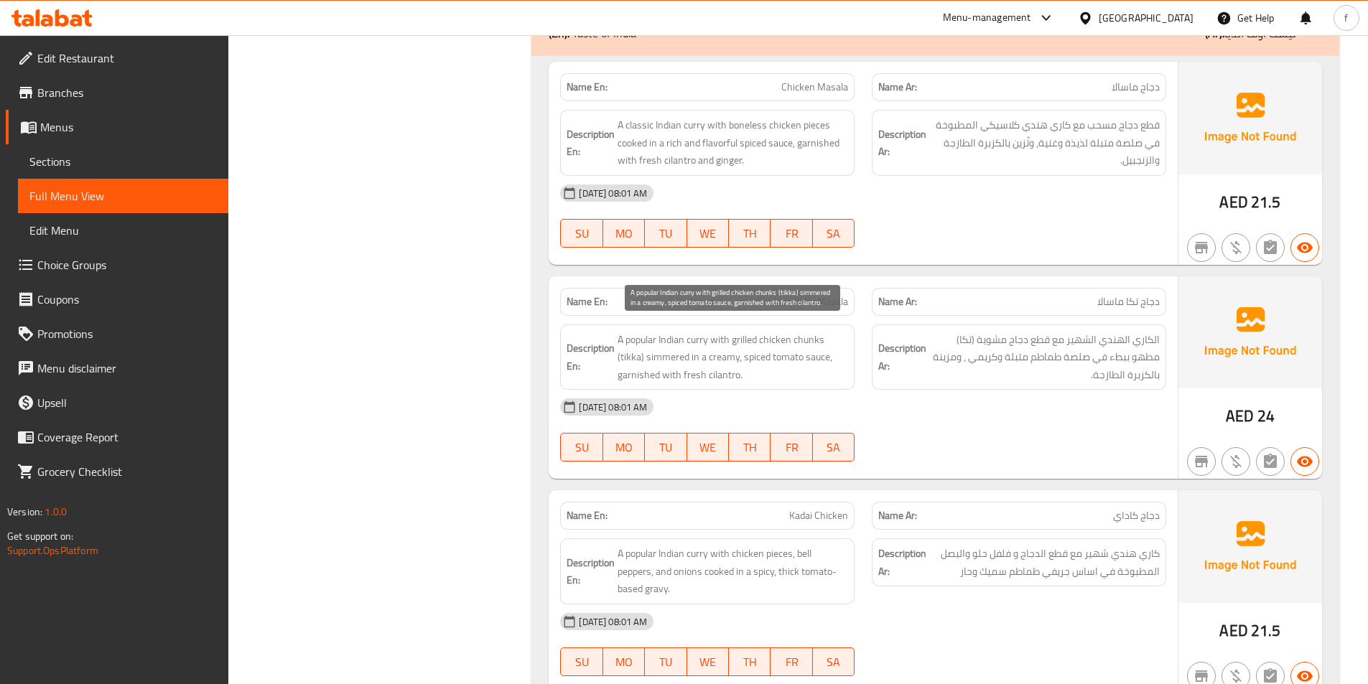
click at [721, 358] on span "A popular Indian curry with grilled chicken chunks (tikka) simmered in a creamy…" at bounding box center [733, 357] width 231 height 53
click at [780, 357] on span "A popular Indian curry with grilled chicken chunks (tikka) simmered in a creamy…" at bounding box center [733, 357] width 231 height 53
click at [764, 352] on span "A popular Indian curry with grilled chicken chunks (tikka) simmered in a creamy…" at bounding box center [733, 357] width 231 height 53
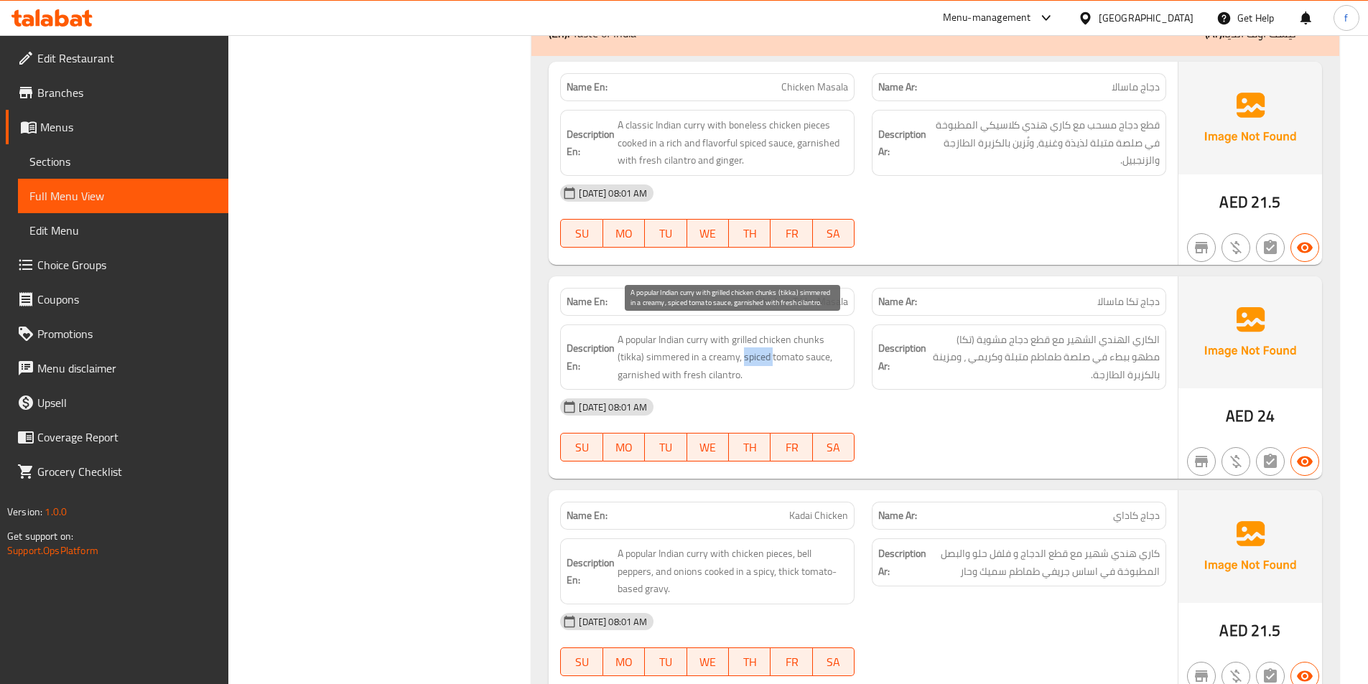
click at [764, 352] on span "A popular Indian curry with grilled chicken chunks (tikka) simmered in a creamy…" at bounding box center [733, 357] width 231 height 53
click at [661, 376] on span "A popular Indian curry with grilled chicken chunks (tikka) simmered in a creamy…" at bounding box center [733, 357] width 231 height 53
drag, startPoint x: 704, startPoint y: 376, endPoint x: 714, endPoint y: 376, distance: 10.8
click at [704, 376] on span "A popular Indian curry with grilled chicken chunks (tikka) simmered in a creamy…" at bounding box center [733, 357] width 231 height 53
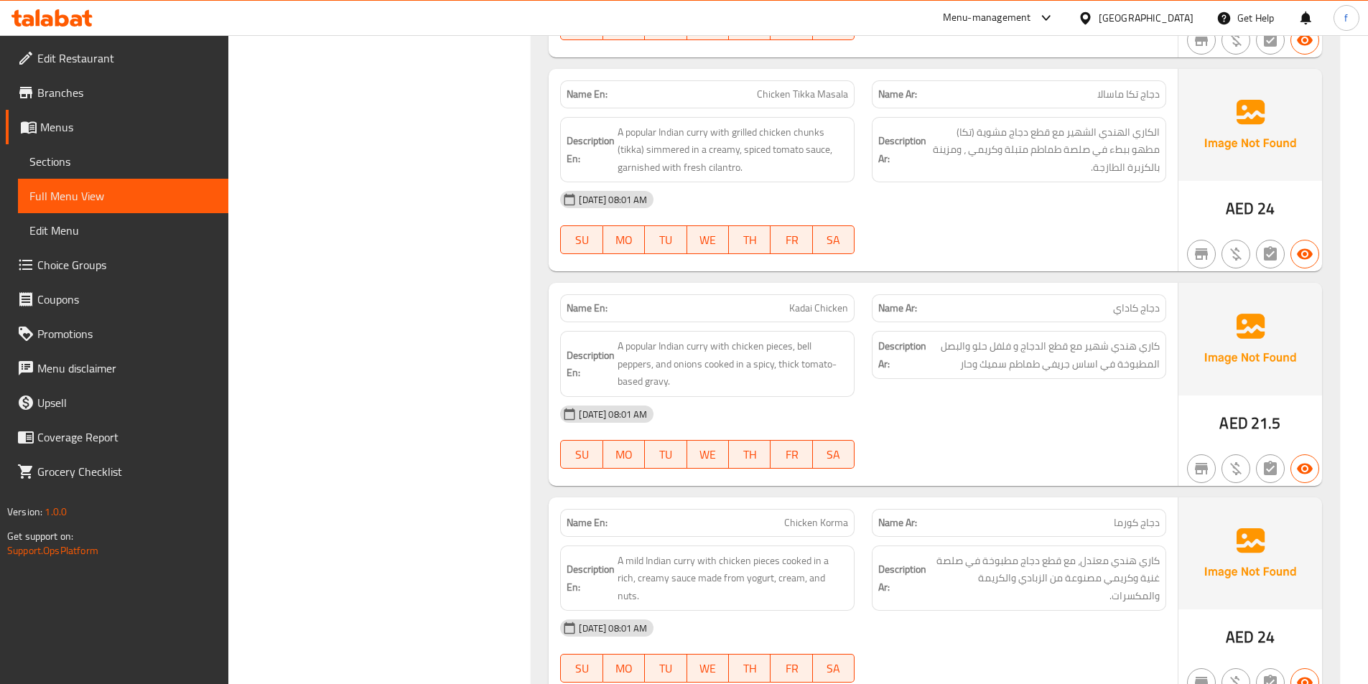
scroll to position [1803, 0]
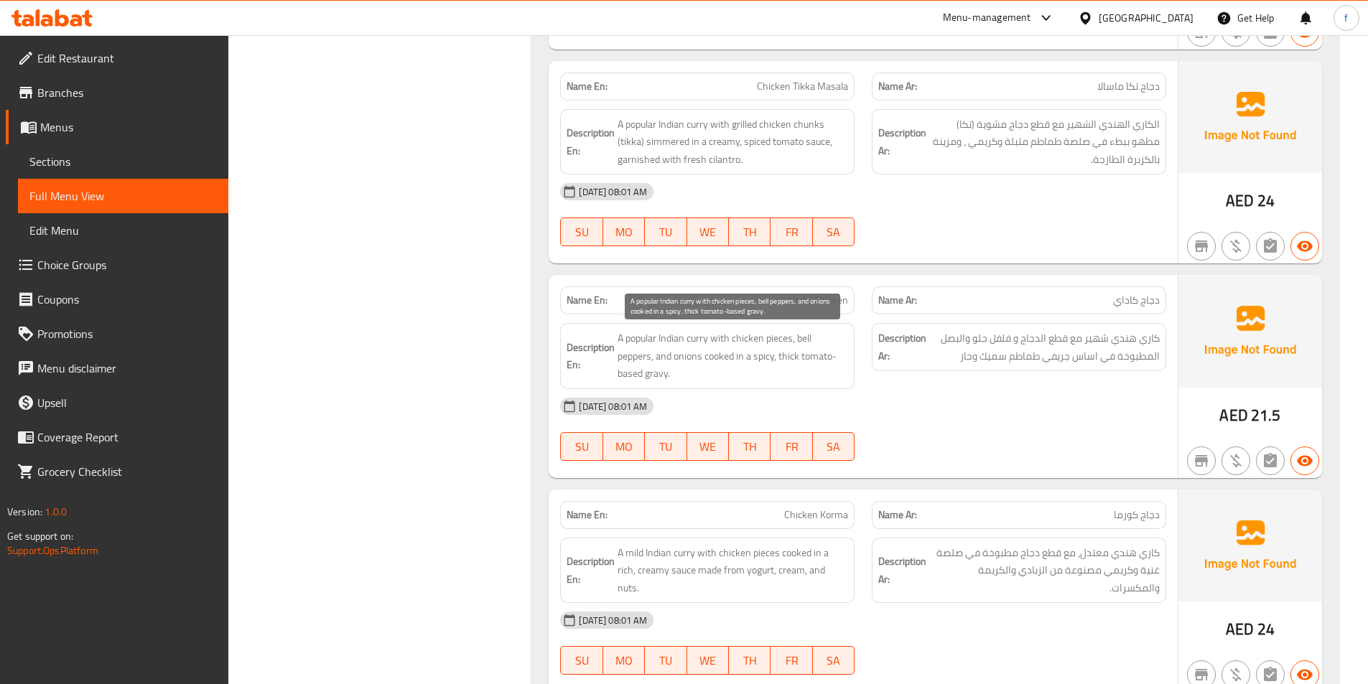
click at [692, 337] on span "A popular Indian curry with chicken pieces, bell peppers, and onions cooked in …" at bounding box center [733, 356] width 231 height 53
click at [678, 334] on span "A popular Indian curry with chicken pieces, bell peppers, and onions cooked in …" at bounding box center [733, 356] width 231 height 53
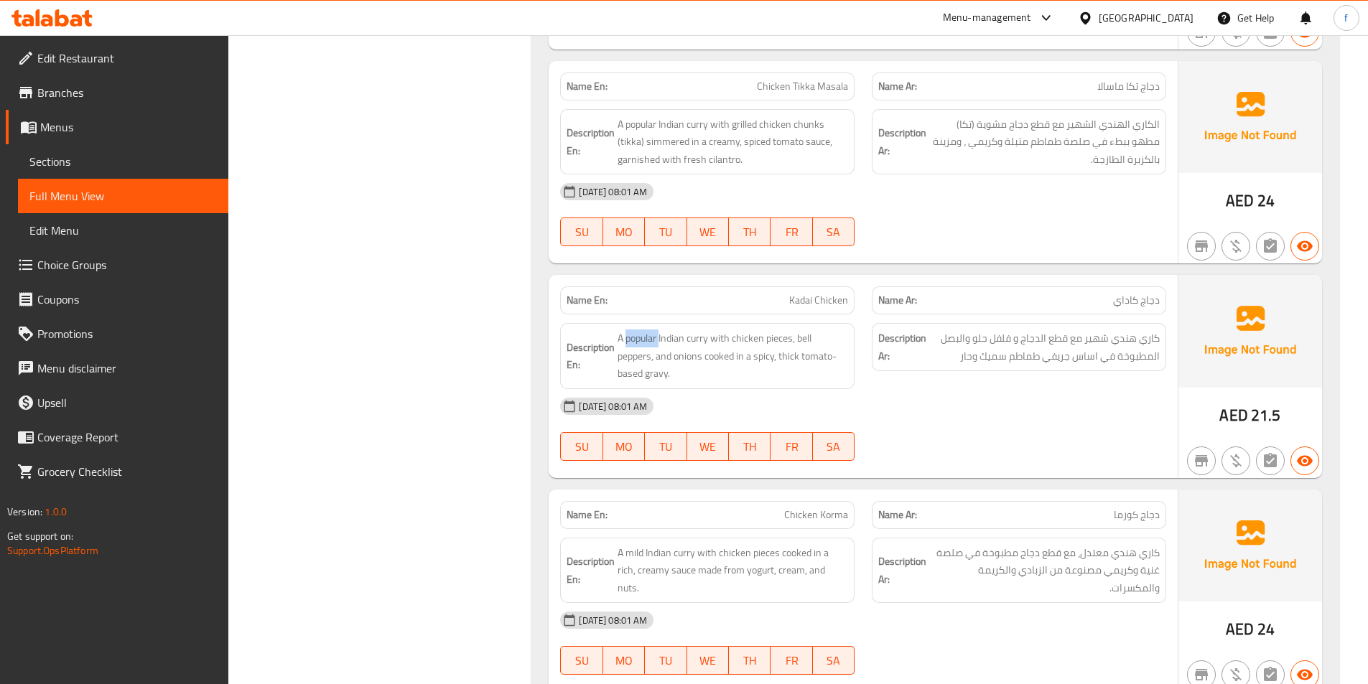
click at [745, 335] on span "A popular Indian curry with chicken pieces, bell peppers, and onions cooked in …" at bounding box center [733, 356] width 231 height 53
click at [781, 335] on span "A popular Indian curry with chicken pieces, bell peppers, and onions cooked in …" at bounding box center [733, 356] width 231 height 53
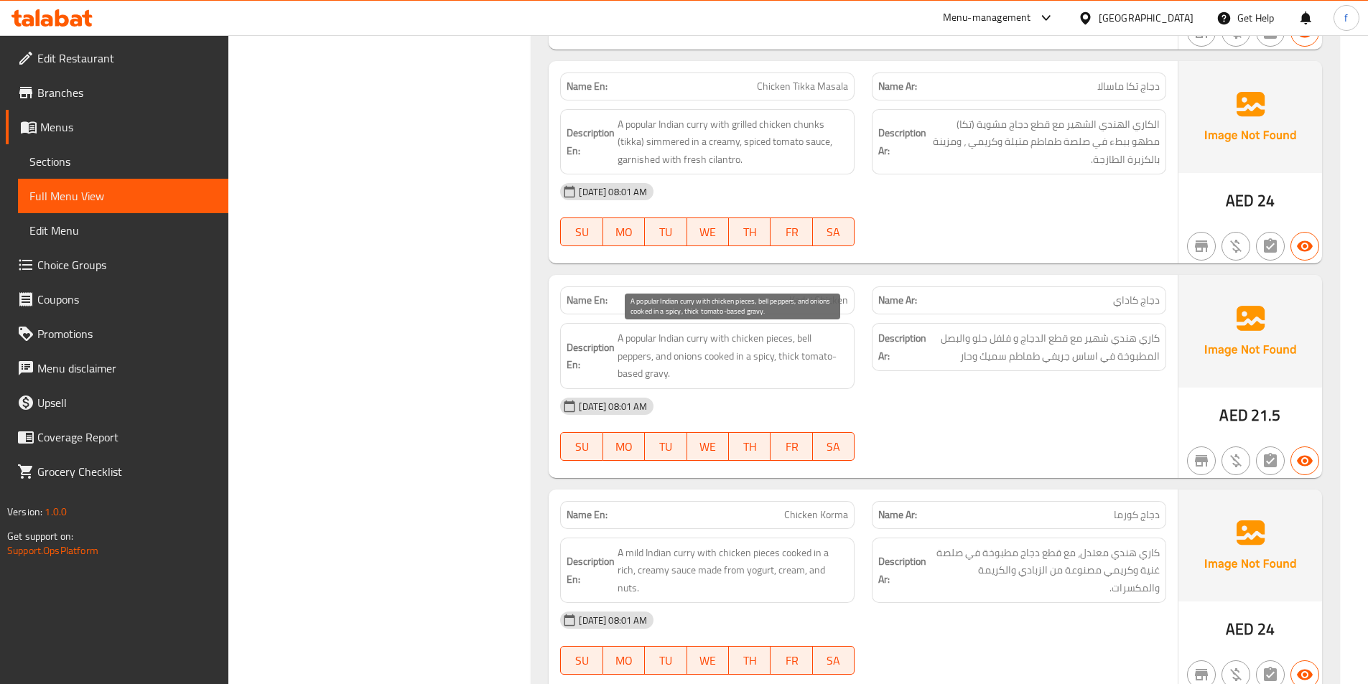
click at [798, 331] on span "A popular Indian curry with chicken pieces, bell peppers, and onions cooked in …" at bounding box center [733, 356] width 231 height 53
click at [630, 357] on span "A popular Indian curry with chicken pieces, bell peppers, and onions cooked in …" at bounding box center [733, 356] width 231 height 53
click at [662, 358] on span "A popular Indian curry with chicken pieces, bell peppers, and onions cooked in …" at bounding box center [733, 356] width 231 height 53
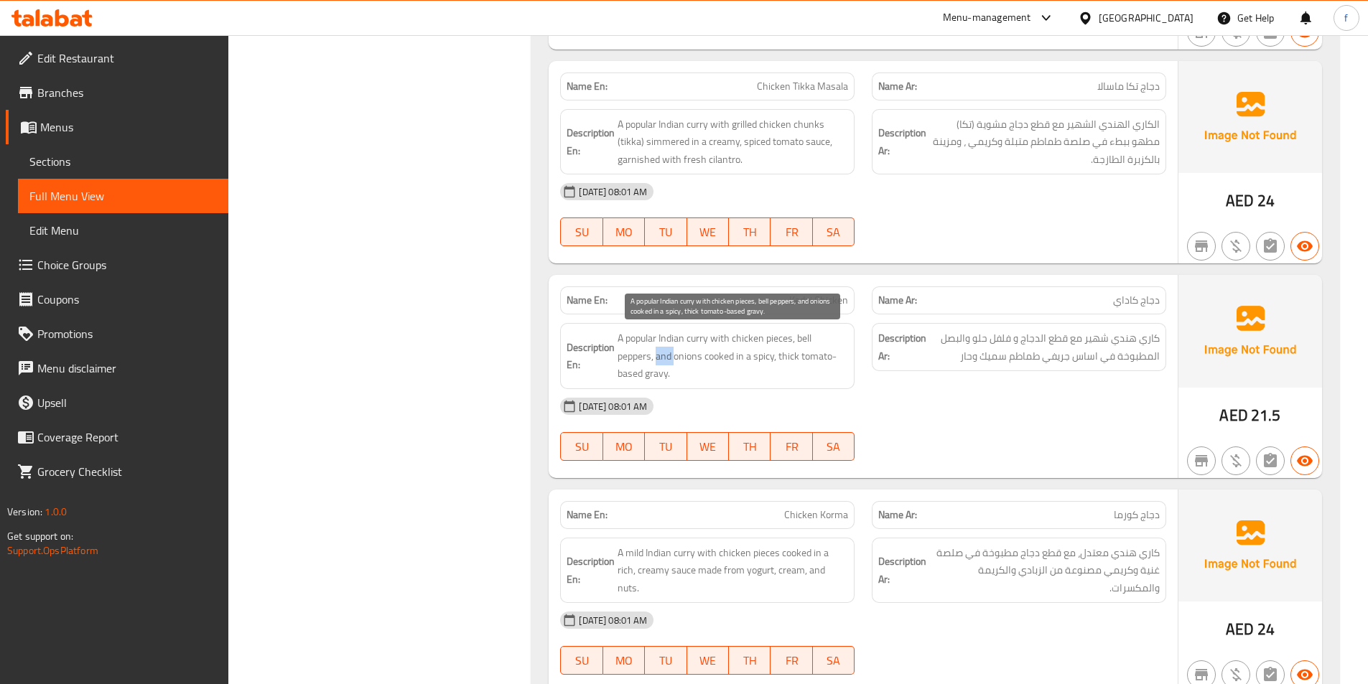
click at [662, 358] on span "A popular Indian curry with chicken pieces, bell peppers, and onions cooked in …" at bounding box center [733, 356] width 231 height 53
click at [695, 355] on span "A popular Indian curry with chicken pieces, bell peppers, and onions cooked in …" at bounding box center [733, 356] width 231 height 53
click at [714, 355] on span "A popular Indian curry with chicken pieces, bell peppers, and onions cooked in …" at bounding box center [733, 356] width 231 height 53
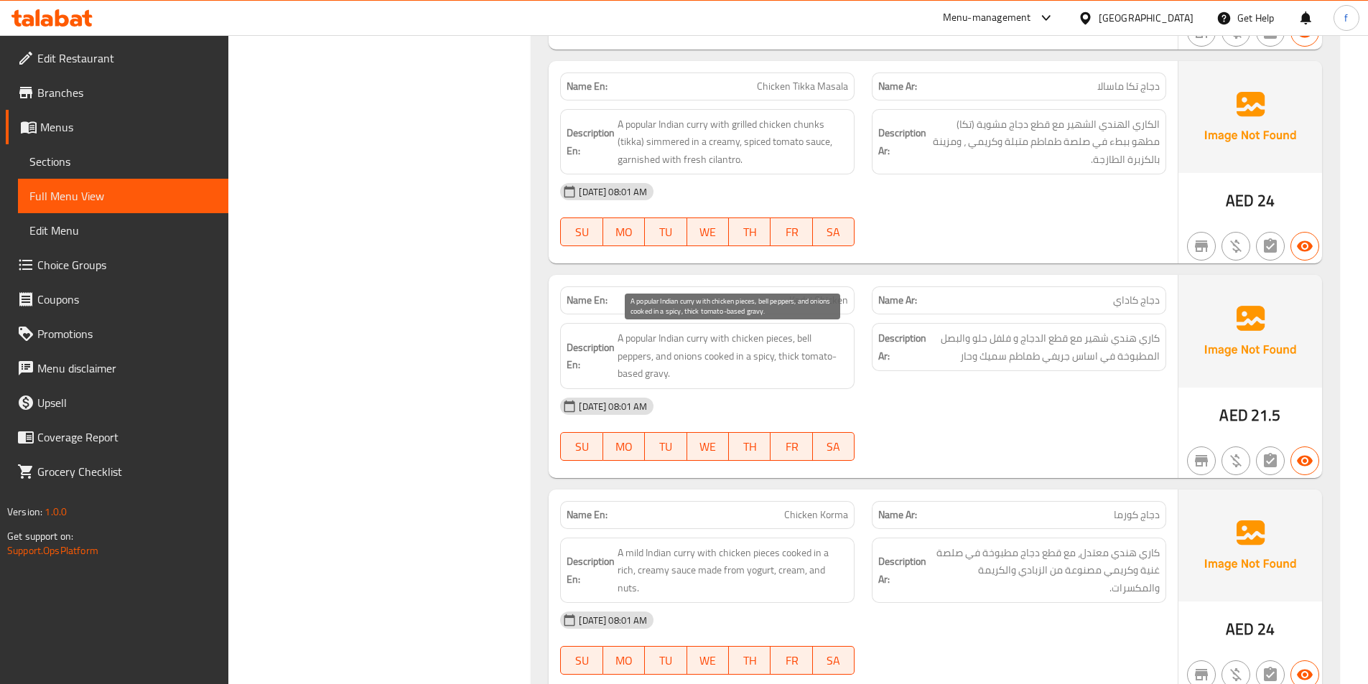
click at [761, 360] on span "A popular Indian curry with chicken pieces, bell peppers, and onions cooked in …" at bounding box center [733, 356] width 231 height 53
click at [647, 377] on span "A popular Indian curry with chicken pieces, bell peppers, and onions cooked in …" at bounding box center [733, 356] width 231 height 53
click at [640, 374] on span "A popular Indian curry with chicken pieces, bell peppers, and onions cooked in …" at bounding box center [733, 356] width 231 height 53
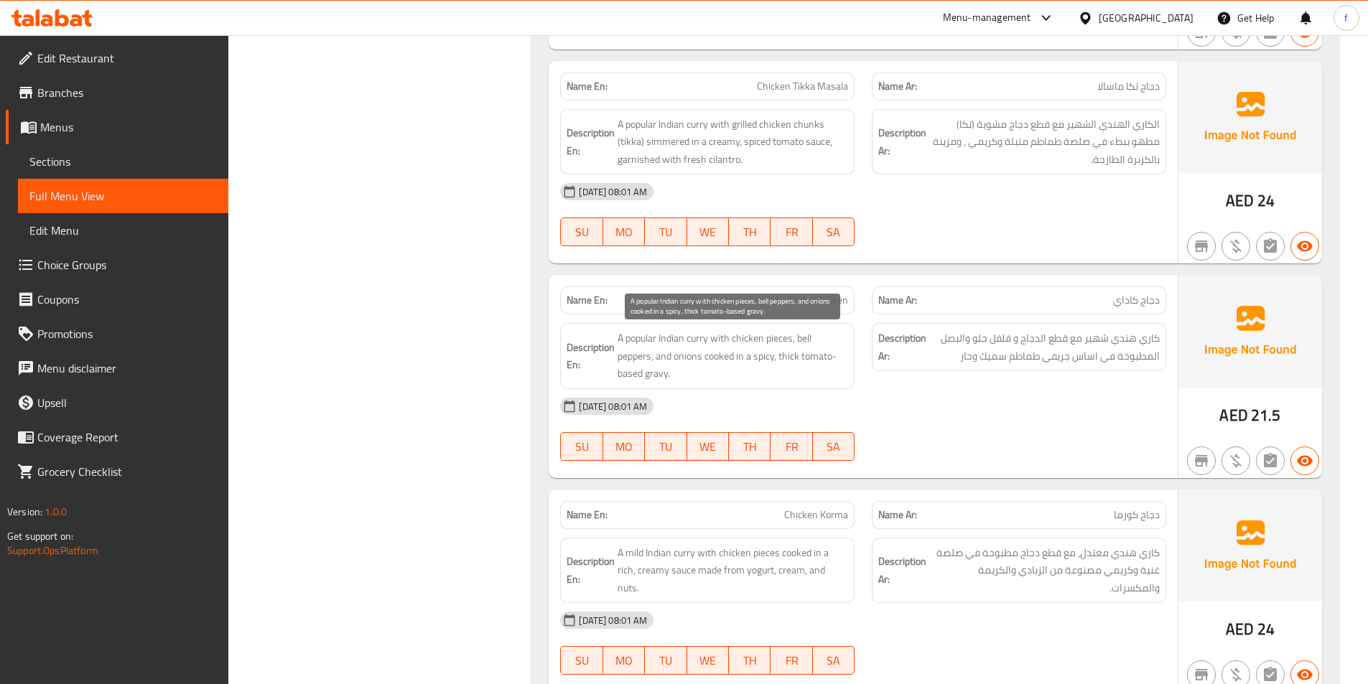
click at [814, 358] on span "A popular Indian curry with chicken pieces, bell peppers, and onions cooked in …" at bounding box center [733, 356] width 231 height 53
click at [778, 362] on span "A popular Indian curry with chicken pieces, bell peppers, and onions cooked in …" at bounding box center [733, 356] width 231 height 53
click at [786, 361] on span "A popular Indian curry with chicken pieces, bell peppers, and onions cooked in …" at bounding box center [733, 356] width 231 height 53
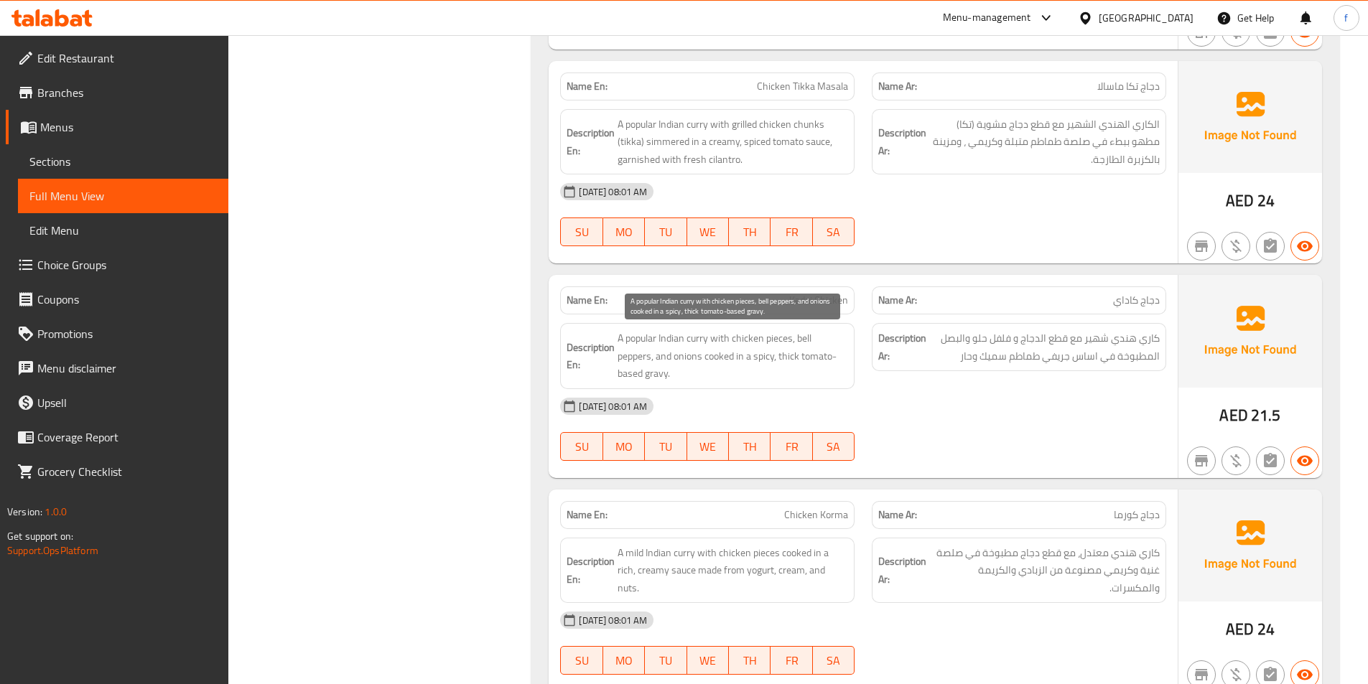
click at [768, 359] on span "A popular Indian curry with chicken pieces, bell peppers, and onions cooked in …" at bounding box center [733, 356] width 231 height 53
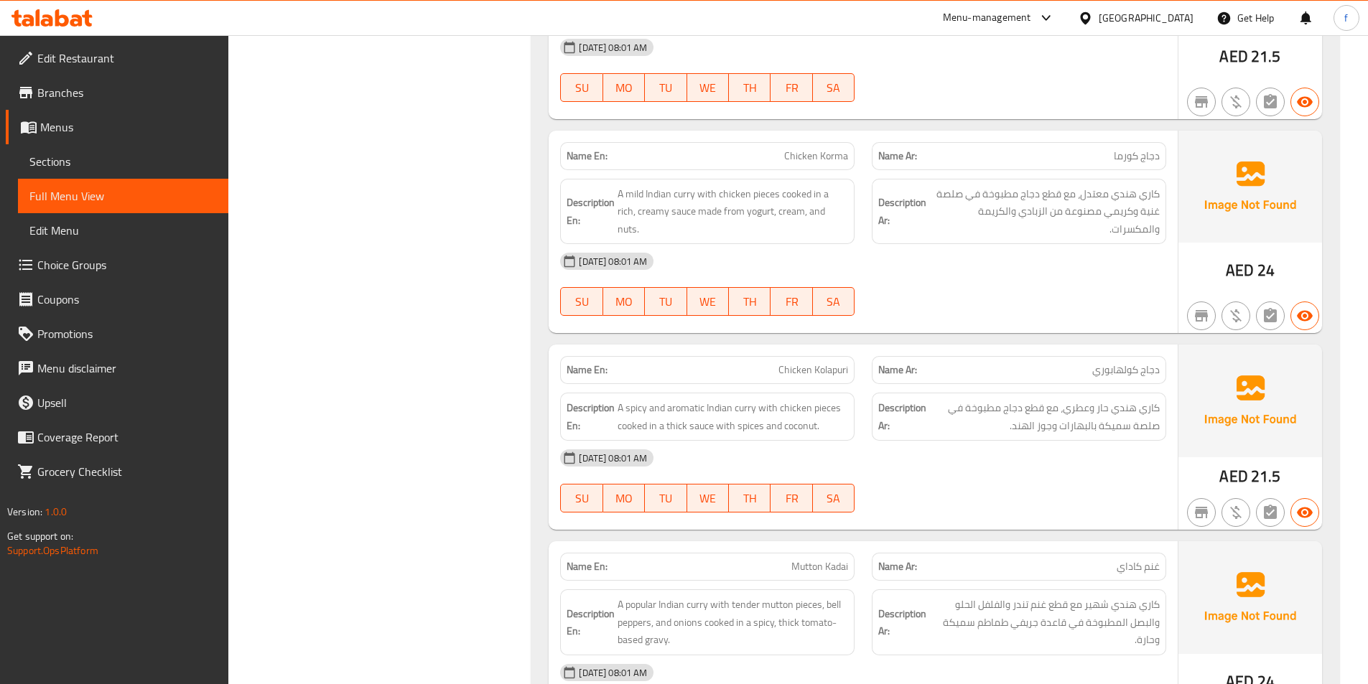
scroll to position [2019, 0]
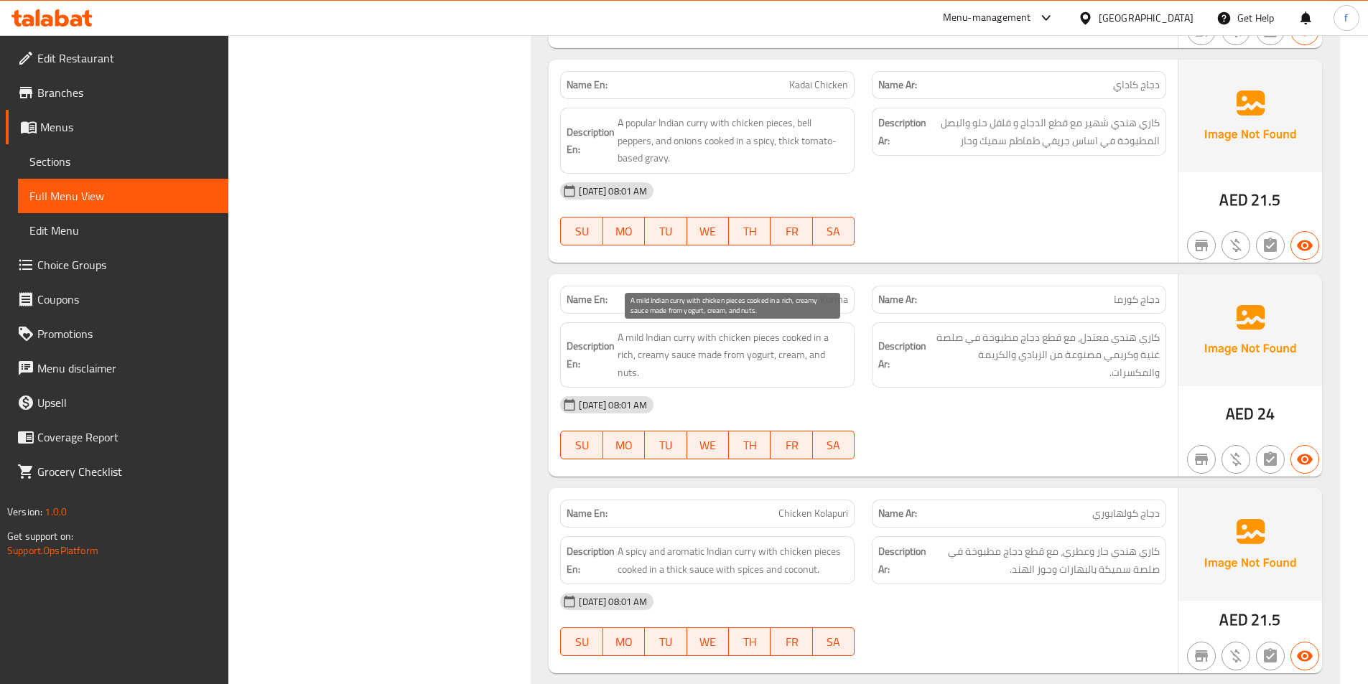
click at [679, 340] on span "A mild Indian curry with chicken pieces cooked in a rich, creamy sauce made fro…" at bounding box center [733, 355] width 231 height 53
click at [668, 340] on span "A mild Indian curry with chicken pieces cooked in a rich, creamy sauce made fro…" at bounding box center [733, 355] width 231 height 53
click at [664, 337] on span "A mild Indian curry with chicken pieces cooked in a rich, creamy sauce made fro…" at bounding box center [733, 355] width 231 height 53
click at [641, 343] on span "A mild Indian curry with chicken pieces cooked in a rich, creamy sauce made fro…" at bounding box center [733, 355] width 231 height 53
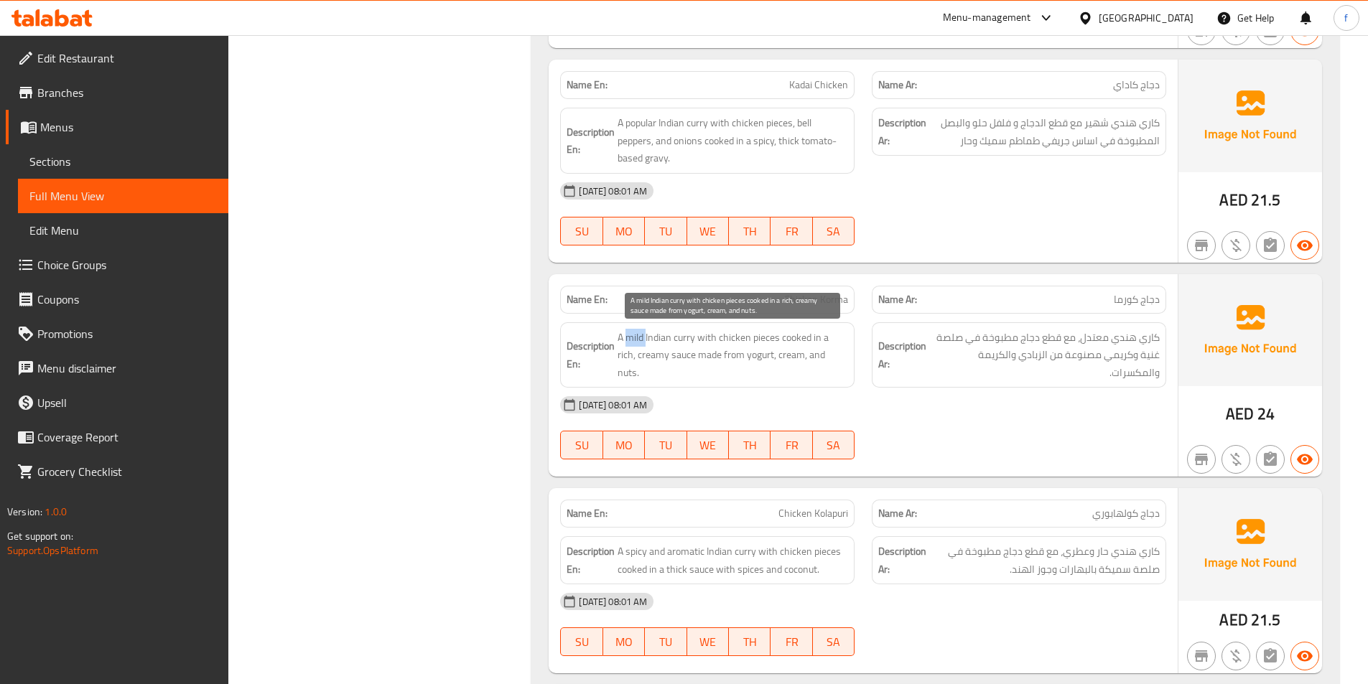
click at [641, 343] on span "A mild Indian curry with chicken pieces cooked in a rich, creamy sauce made fro…" at bounding box center [733, 355] width 231 height 53
click at [742, 339] on span "A mild Indian curry with chicken pieces cooked in a rich, creamy sauce made fro…" at bounding box center [733, 355] width 231 height 53
click at [765, 341] on span "A mild Indian curry with chicken pieces cooked in a rich, creamy sauce made fro…" at bounding box center [733, 355] width 231 height 53
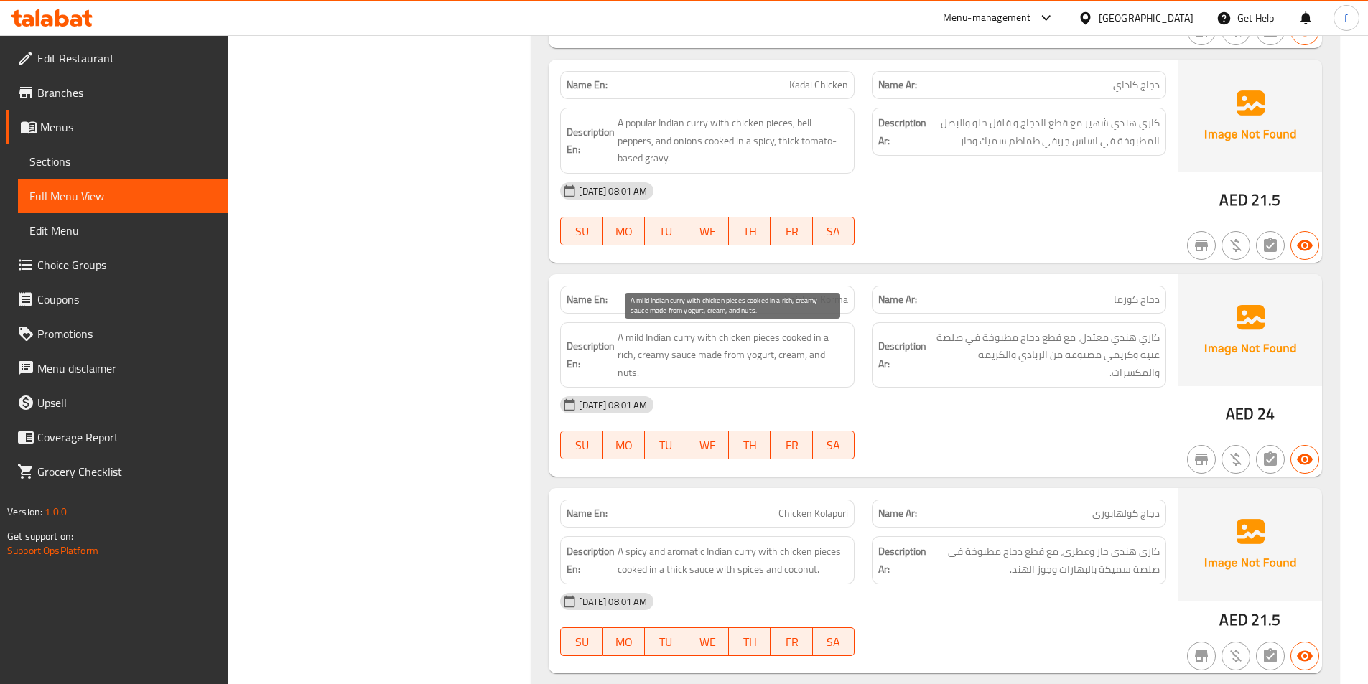
click at [802, 338] on span "A mild Indian curry with chicken pieces cooked in a rich, creamy sauce made fro…" at bounding box center [733, 355] width 231 height 53
click at [827, 337] on span "A mild Indian curry with chicken pieces cooked in a rich, creamy sauce made fro…" at bounding box center [733, 355] width 231 height 53
click at [689, 356] on span "A mild Indian curry with chicken pieces cooked in a rich, creamy sauce made fro…" at bounding box center [733, 355] width 231 height 53
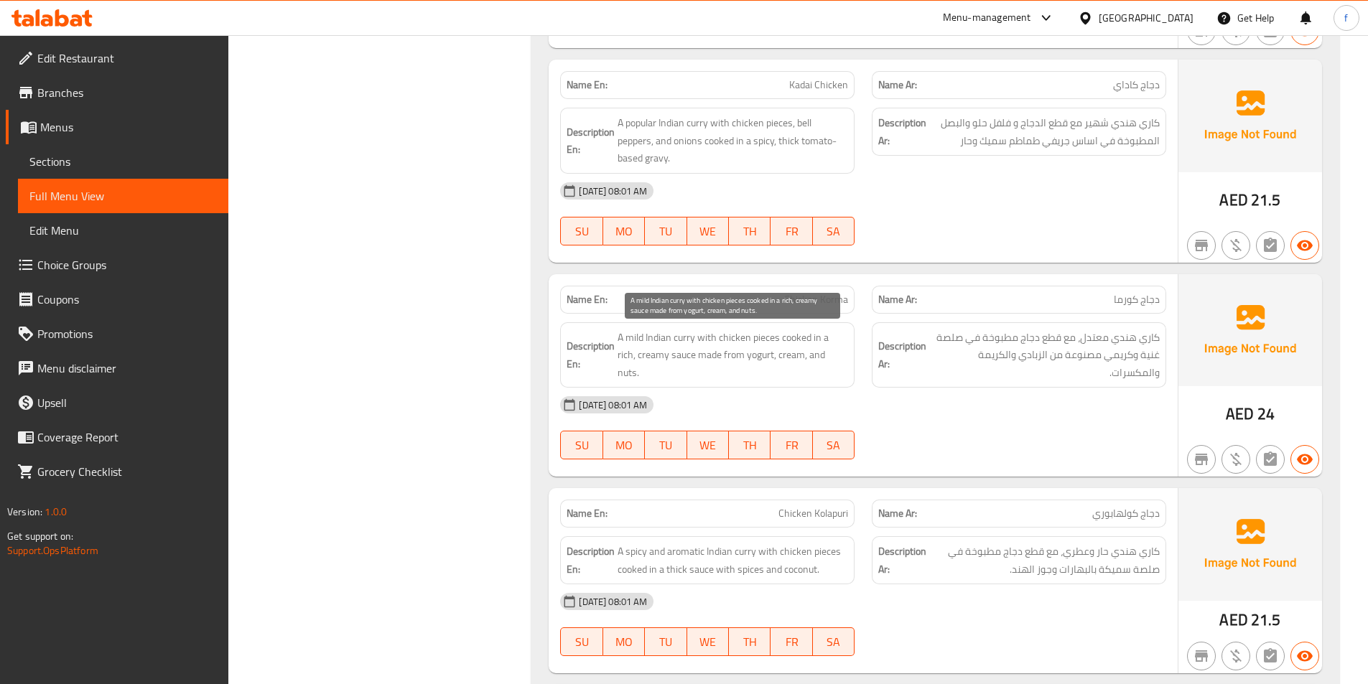
click at [649, 355] on span "A mild Indian curry with chicken pieces cooked in a rich, creamy sauce made fro…" at bounding box center [733, 355] width 231 height 53
click at [620, 358] on span "A mild Indian curry with chicken pieces cooked in a rich, creamy sauce made fro…" at bounding box center [733, 355] width 231 height 53
click at [709, 360] on span "A mild Indian curry with chicken pieces cooked in a rich, creamy sauce made fro…" at bounding box center [733, 355] width 231 height 53
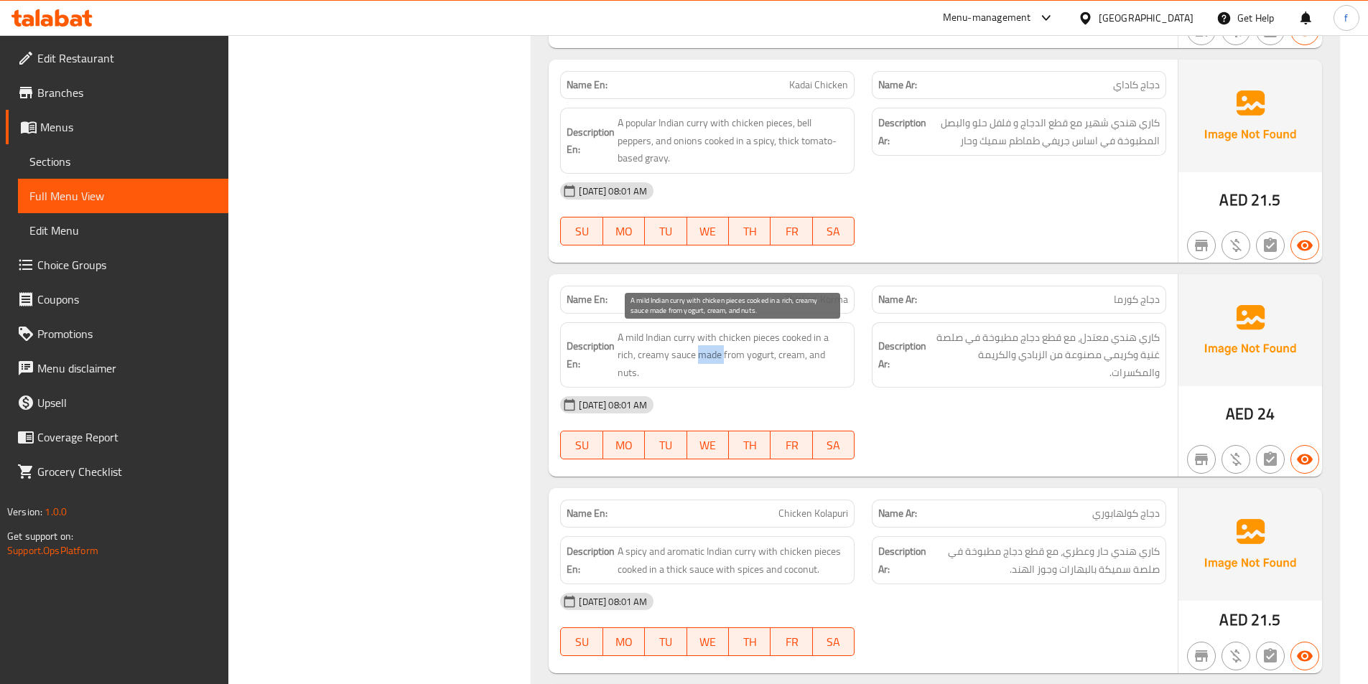
click at [709, 360] on span "A mild Indian curry with chicken pieces cooked in a rich, creamy sauce made fro…" at bounding box center [733, 355] width 231 height 53
click at [726, 354] on span "A mild Indian curry with chicken pieces cooked in a rich, creamy sauce made fro…" at bounding box center [733, 355] width 231 height 53
click at [753, 355] on span "A mild Indian curry with chicken pieces cooked in a rich, creamy sauce made fro…" at bounding box center [733, 355] width 231 height 53
click at [787, 355] on span "A mild Indian curry with chicken pieces cooked in a rich, creamy sauce made fro…" at bounding box center [733, 355] width 231 height 53
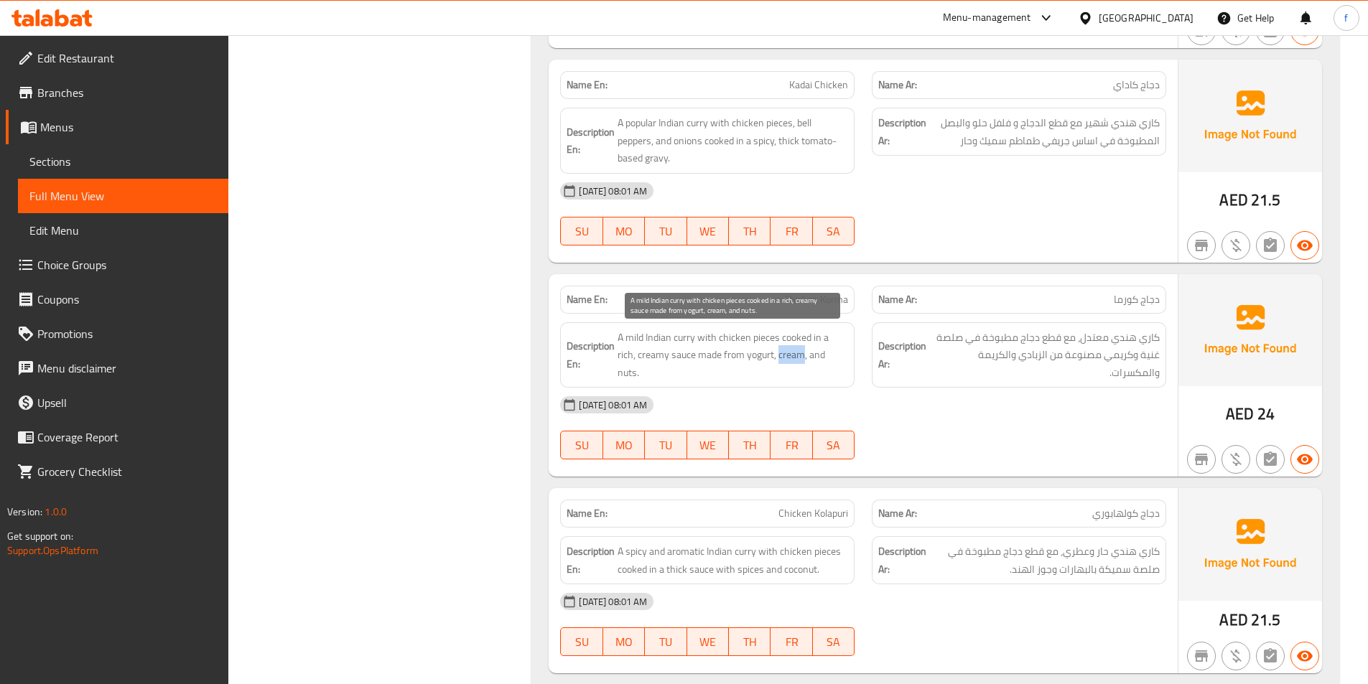
click at [787, 355] on span "A mild Indian curry with chicken pieces cooked in a rich, creamy sauce made fro…" at bounding box center [733, 355] width 231 height 53
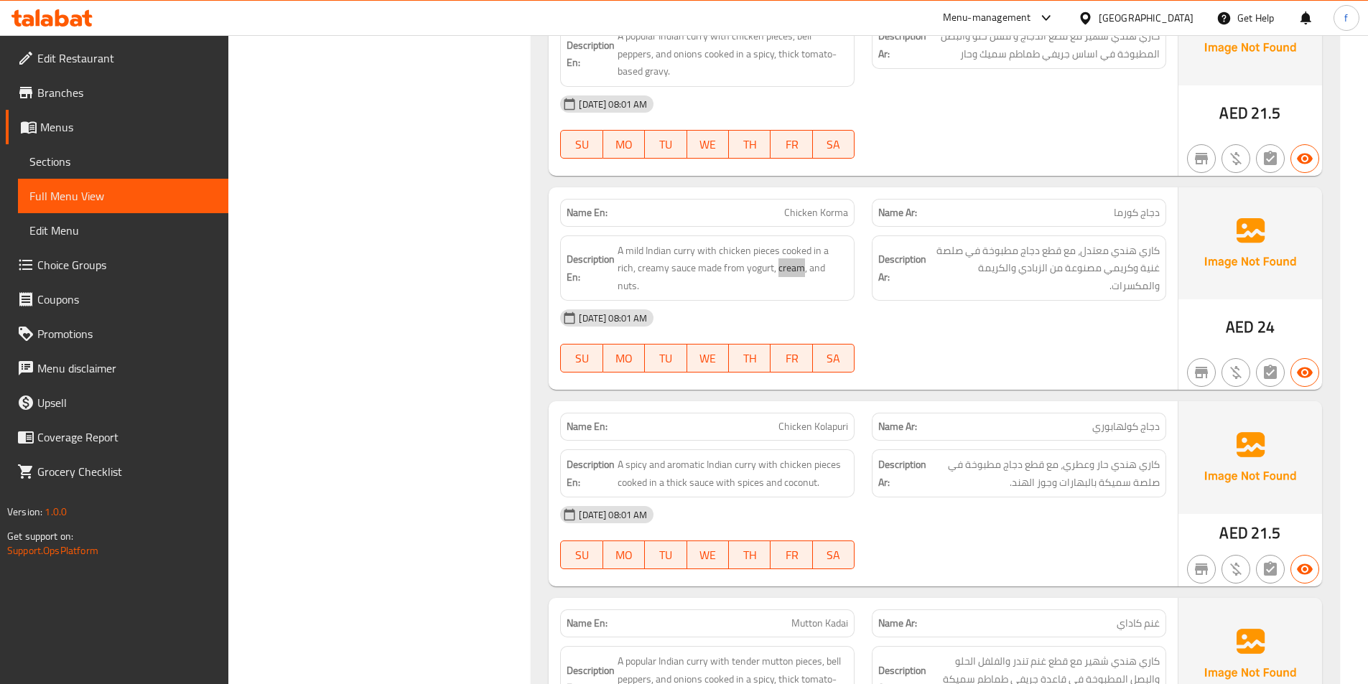
scroll to position [2306, 0]
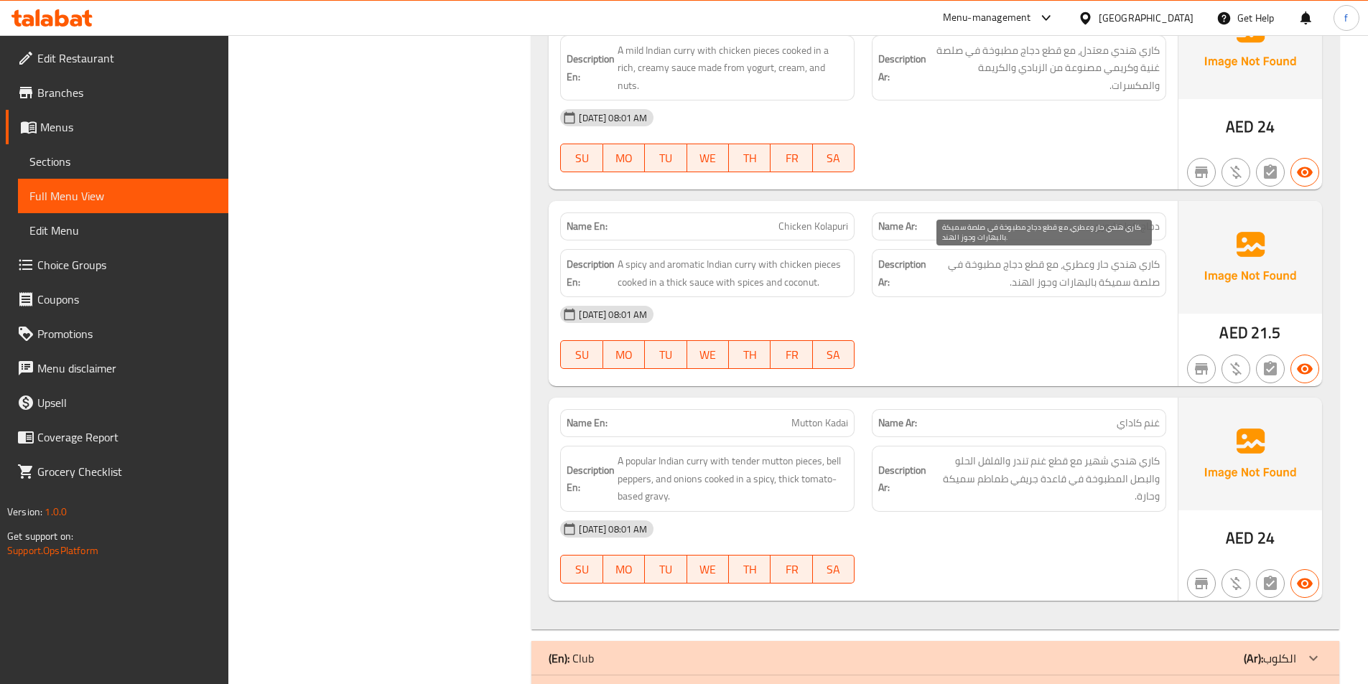
click at [1141, 261] on span "كاري هندي حار وعطري، مع قطع دجاج مطبوخة في صلصة سميكة بالبهارات وجوز الهند." at bounding box center [1044, 273] width 231 height 35
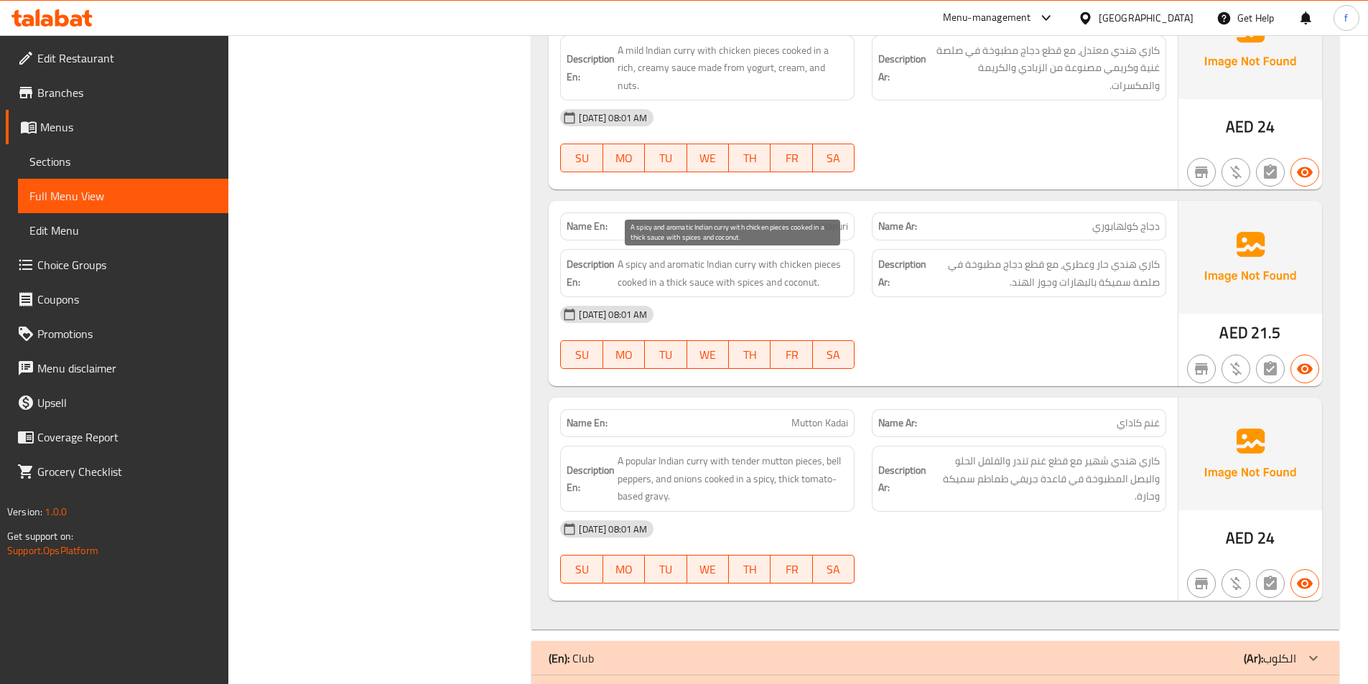
click at [755, 264] on span "A spicy and aromatic Indian curry with chicken pieces cooked in a thick sauce w…" at bounding box center [733, 273] width 231 height 35
click at [722, 261] on span "A spicy and aromatic Indian curry with chicken pieces cooked in a thick sauce w…" at bounding box center [733, 273] width 231 height 35
click at [636, 261] on span "A spicy and aromatic Indian curry with chicken pieces cooked in a thick sauce w…" at bounding box center [733, 273] width 231 height 35
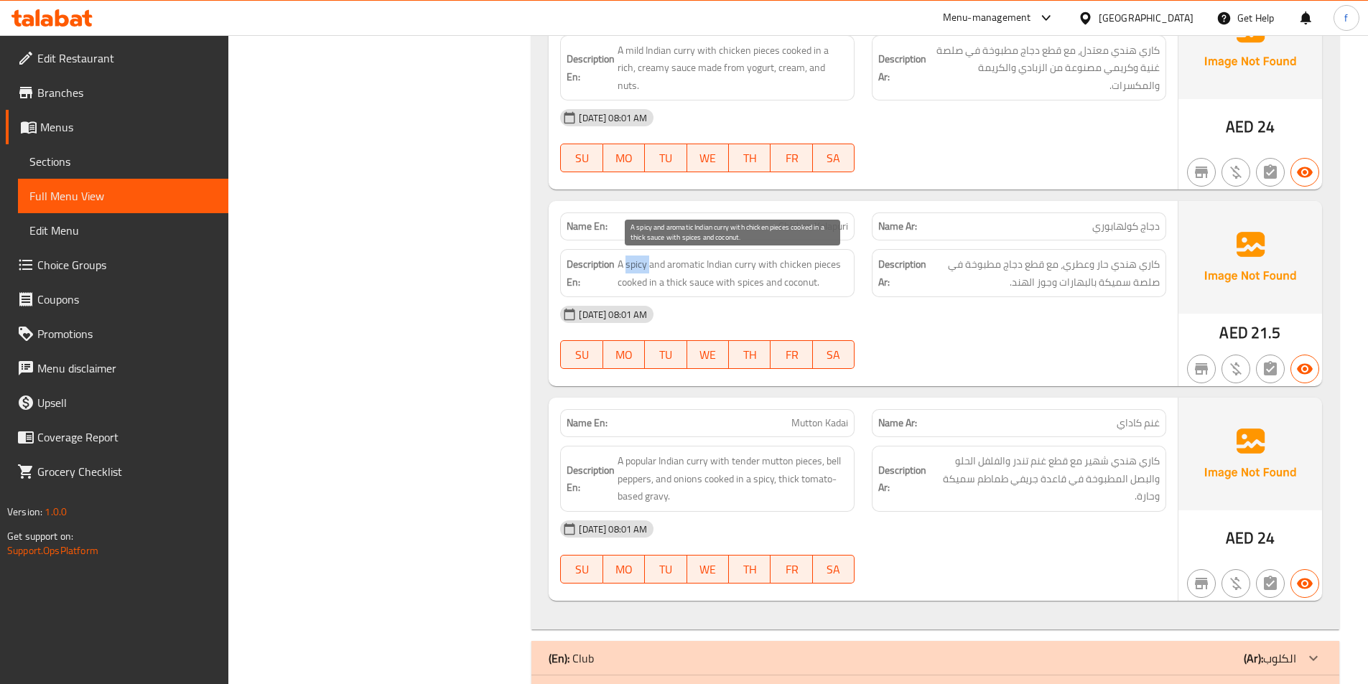
click at [636, 261] on span "A spicy and aromatic Indian curry with chicken pieces cooked in a thick sauce w…" at bounding box center [733, 273] width 231 height 35
click at [685, 257] on span "A spicy and aromatic Indian curry with chicken pieces cooked in a thick sauce w…" at bounding box center [733, 273] width 231 height 35
click at [795, 258] on span "A spicy and aromatic Indian curry with chicken pieces cooked in a thick sauce w…" at bounding box center [733, 273] width 231 height 35
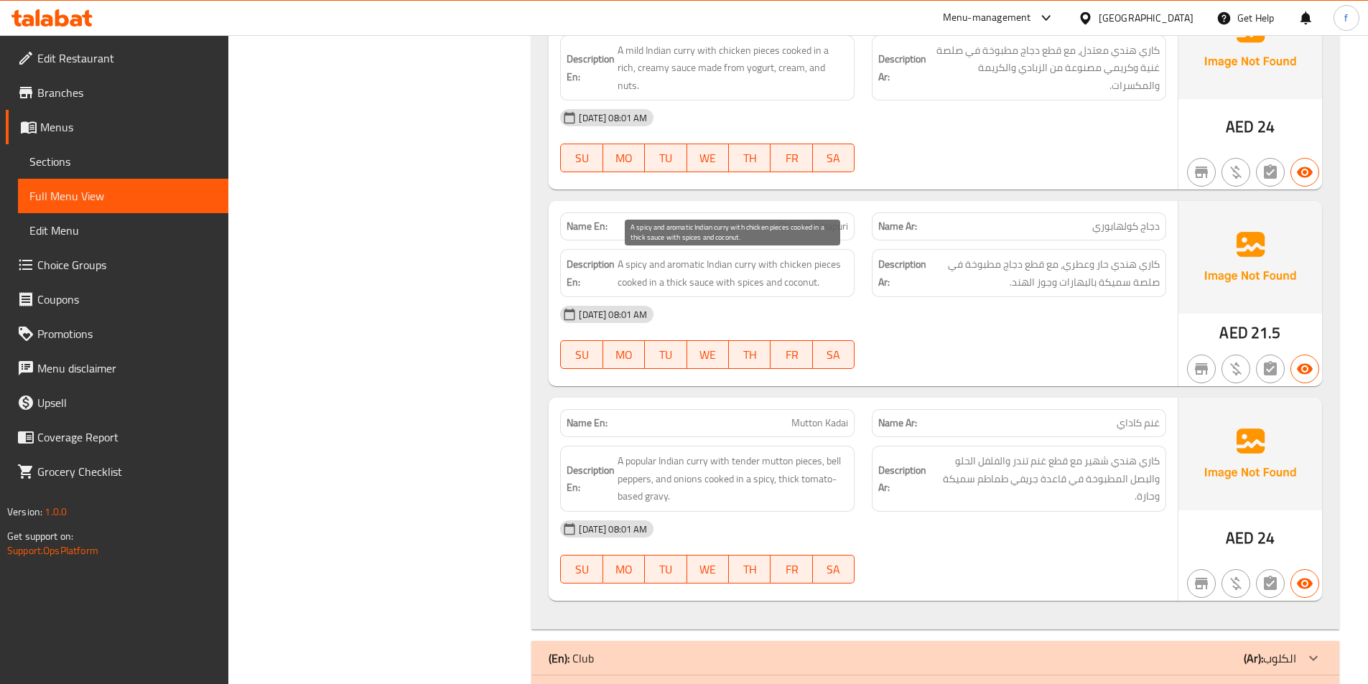
click at [821, 264] on span "A spicy and aromatic Indian curry with chicken pieces cooked in a thick sauce w…" at bounding box center [733, 273] width 231 height 35
click at [704, 282] on span "A spicy and aromatic Indian curry with chicken pieces cooked in a thick sauce w…" at bounding box center [733, 273] width 231 height 35
click at [678, 280] on span "A spicy and aromatic Indian curry with chicken pieces cooked in a thick sauce w…" at bounding box center [733, 273] width 231 height 35
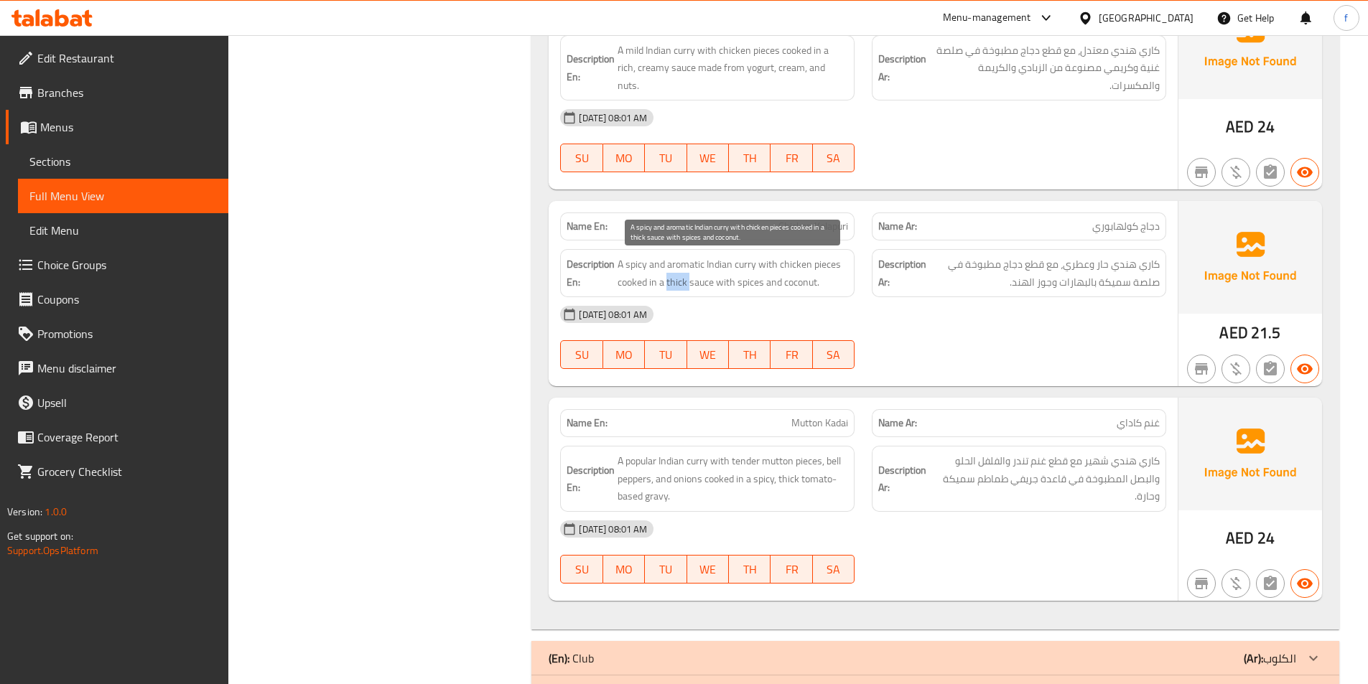
click at [678, 280] on span "A spicy and aromatic Indian curry with chicken pieces cooked in a thick sauce w…" at bounding box center [733, 273] width 231 height 35
click at [758, 283] on span "A spicy and aromatic Indian curry with chicken pieces cooked in a thick sauce w…" at bounding box center [733, 273] width 231 height 35
click at [816, 282] on span "A spicy and aromatic Indian curry with chicken pieces cooked in a thick sauce w…" at bounding box center [733, 273] width 231 height 35
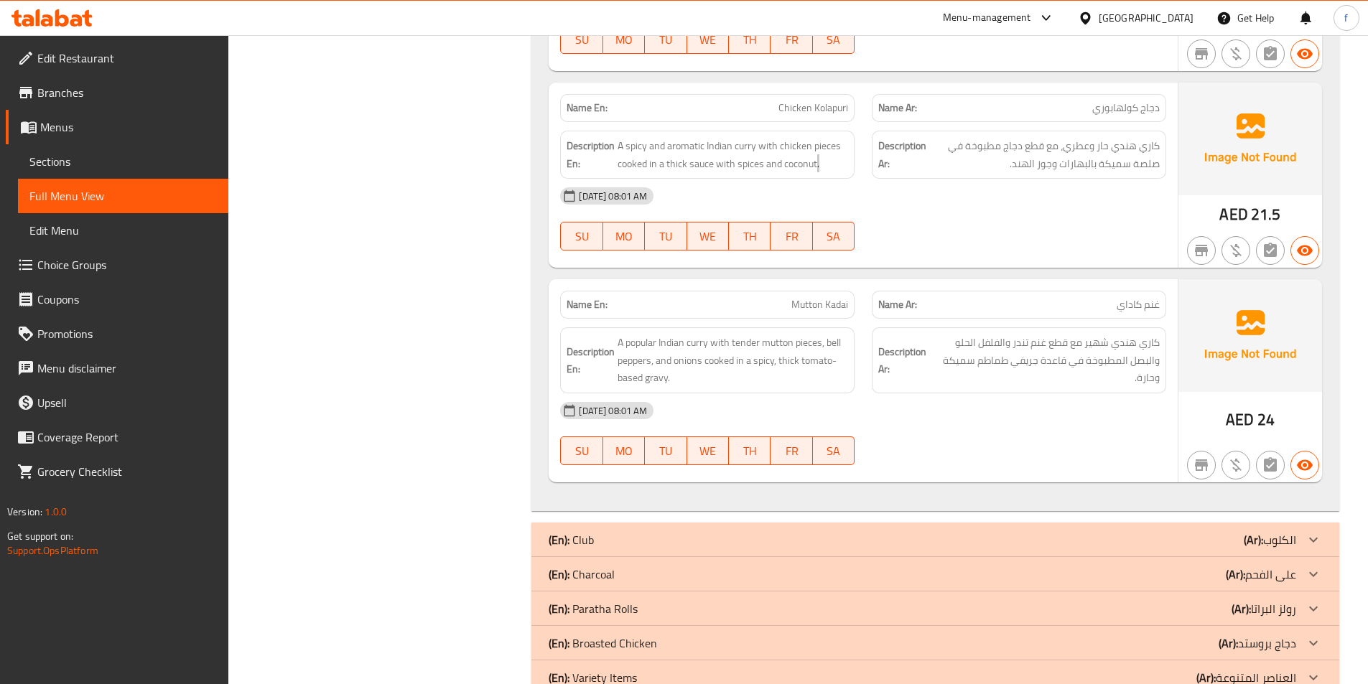
scroll to position [2449, 0]
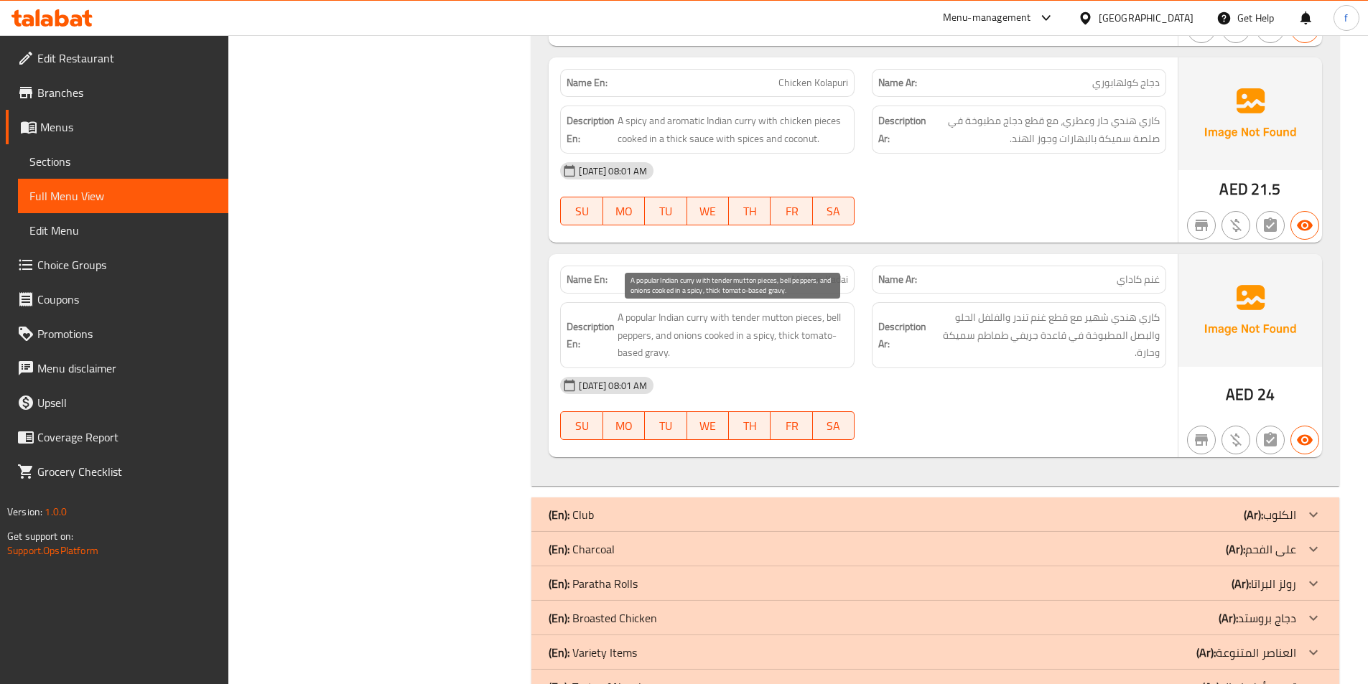
click at [695, 315] on span "A popular Indian curry with tender mutton pieces, bell peppers, and onions cook…" at bounding box center [733, 335] width 231 height 53
click at [669, 314] on span "A popular Indian curry with tender mutton pieces, bell peppers, and onions cook…" at bounding box center [733, 335] width 231 height 53
click at [636, 312] on span "A popular Indian curry with tender mutton pieces, bell peppers, and onions cook…" at bounding box center [733, 335] width 231 height 53
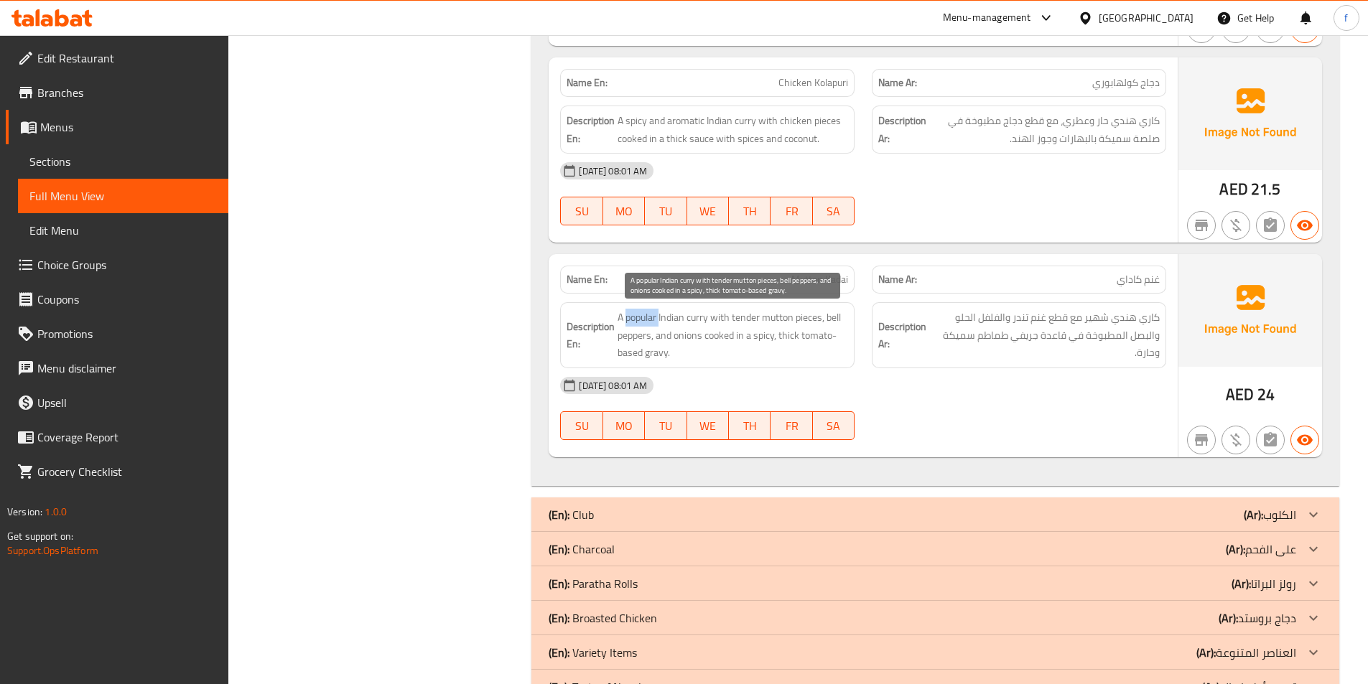
drag, startPoint x: 636, startPoint y: 312, endPoint x: 681, endPoint y: 320, distance: 46.6
click at [636, 312] on span "A popular Indian curry with tender mutton pieces, bell peppers, and onions cook…" at bounding box center [733, 335] width 231 height 53
click at [720, 320] on span "A popular Indian curry with tender mutton pieces, bell peppers, and onions cook…" at bounding box center [733, 335] width 231 height 53
click at [813, 321] on span "A popular Indian curry with tender mutton pieces, bell peppers, and onions cook…" at bounding box center [733, 335] width 231 height 53
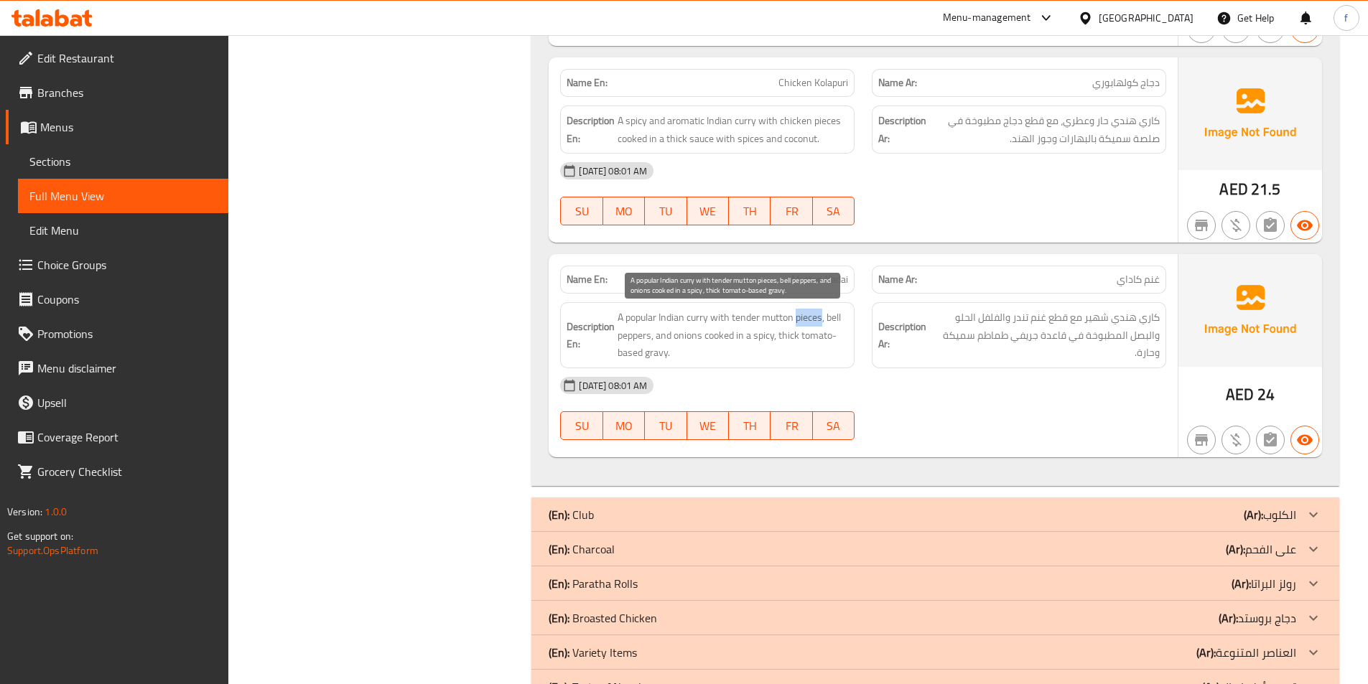
click at [813, 321] on span "A popular Indian curry with tender mutton pieces, bell peppers, and onions cook…" at bounding box center [733, 335] width 231 height 53
click at [781, 320] on span "A popular Indian curry with tender mutton pieces, bell peppers, and onions cook…" at bounding box center [733, 335] width 231 height 53
click at [740, 318] on span "A popular Indian curry with tender mutton pieces, bell peppers, and onions cook…" at bounding box center [733, 335] width 231 height 53
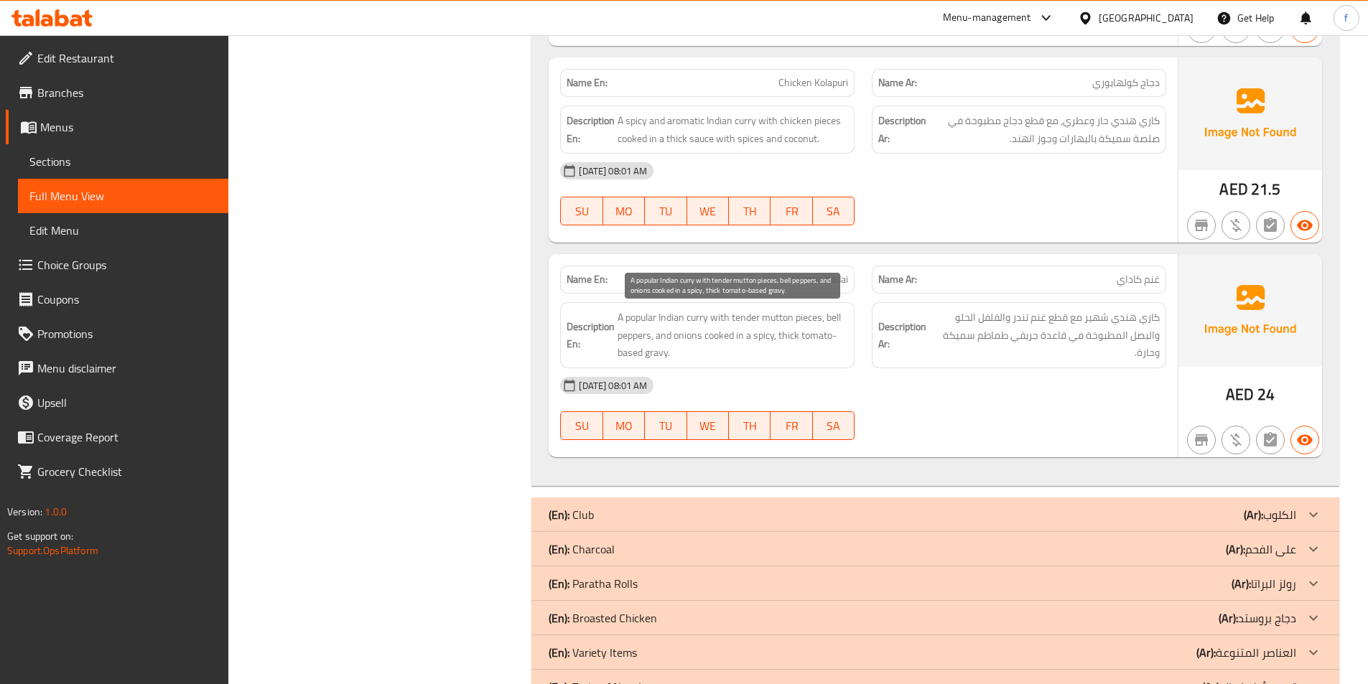
click at [835, 314] on span "A popular Indian curry with tender mutton pieces, bell peppers, and onions cook…" at bounding box center [733, 335] width 231 height 53
click at [633, 335] on span "A popular Indian curry with tender mutton pieces, bell peppers, and onions cook…" at bounding box center [733, 335] width 231 height 53
click at [689, 330] on span "A popular Indian curry with tender mutton pieces, bell peppers, and onions cook…" at bounding box center [733, 335] width 231 height 53
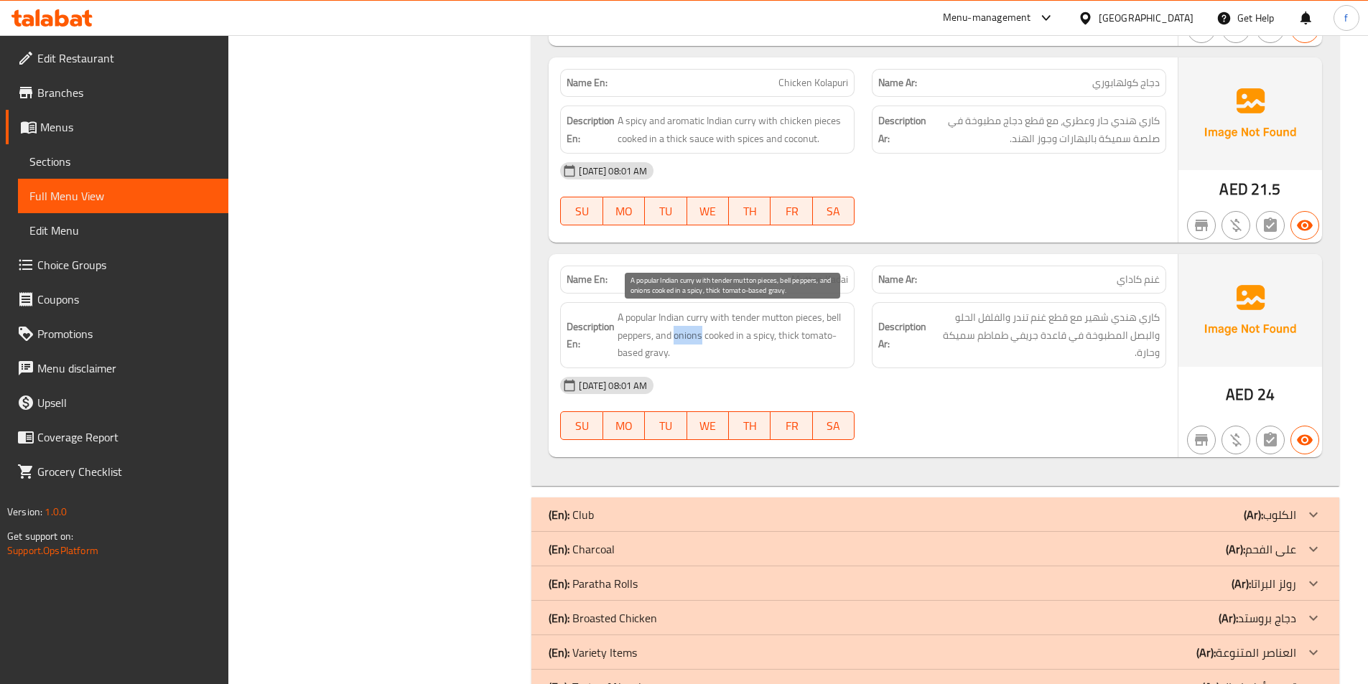
click at [689, 330] on span "A popular Indian curry with tender mutton pieces, bell peppers, and onions cook…" at bounding box center [733, 335] width 231 height 53
click at [709, 336] on span "A popular Indian curry with tender mutton pieces, bell peppers, and onions cook…" at bounding box center [733, 335] width 231 height 53
click at [745, 339] on span "A popular Indian curry with tender mutton pieces, bell peppers, and onions cook…" at bounding box center [733, 335] width 231 height 53
click at [770, 337] on span "A popular Indian curry with tender mutton pieces, bell peppers, and onions cook…" at bounding box center [733, 335] width 231 height 53
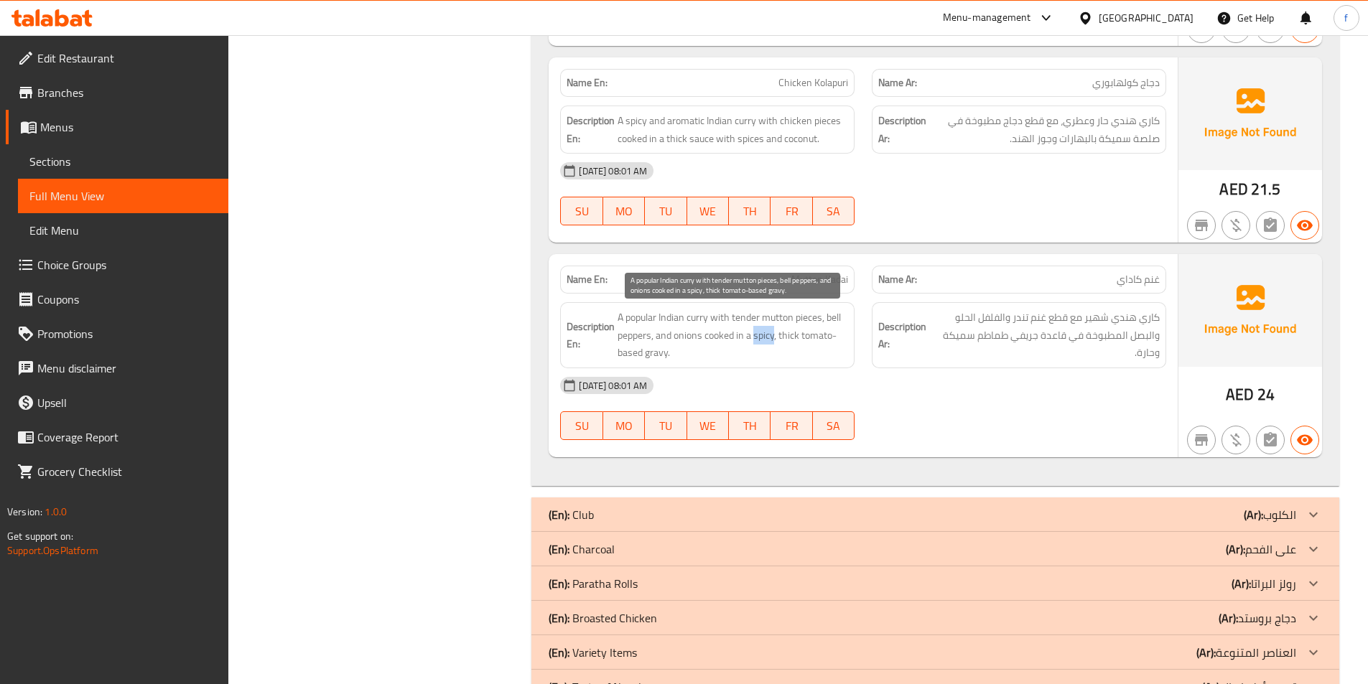
click at [770, 337] on span "A popular Indian curry with tender mutton pieces, bell peppers, and onions cook…" at bounding box center [733, 335] width 231 height 53
copy span "Mutton Kadai"
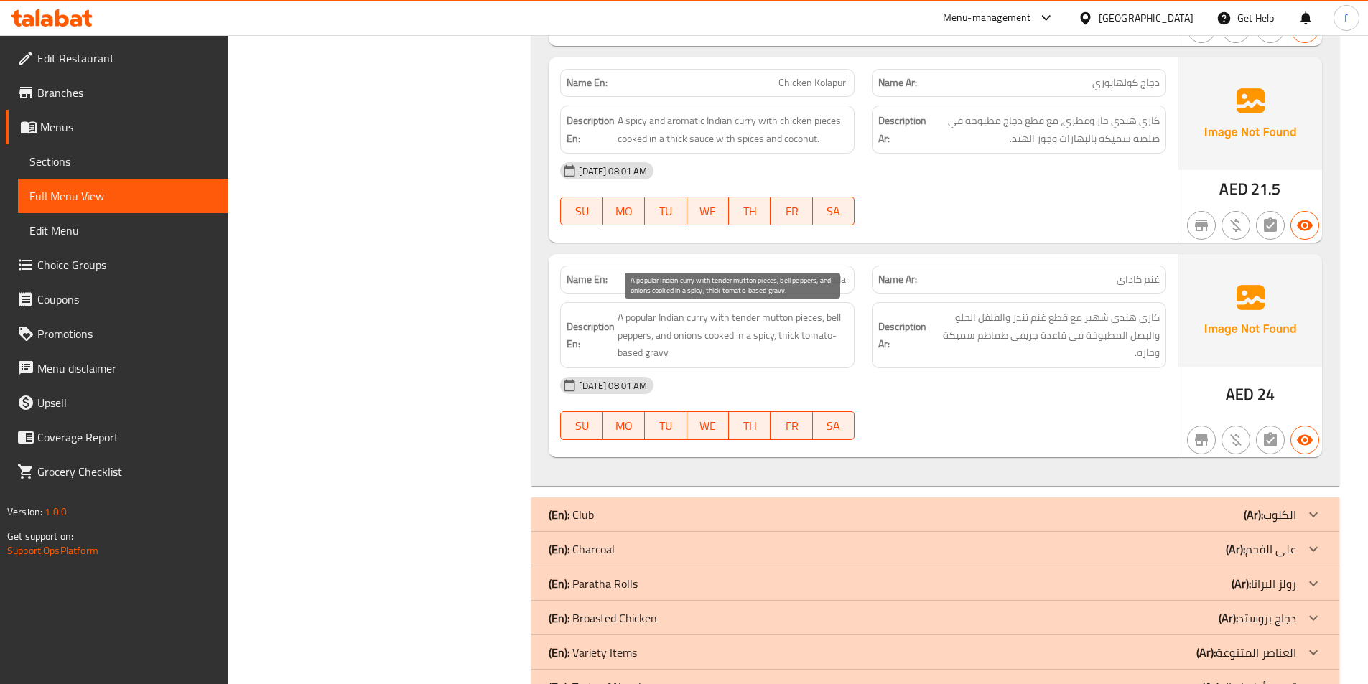
click at [794, 335] on span "A popular Indian curry with tender mutton pieces, bell peppers, and onions cook…" at bounding box center [733, 335] width 231 height 53
click at [824, 334] on span "A popular Indian curry with tender mutton pieces, bell peppers, and onions cook…" at bounding box center [733, 335] width 231 height 53
click at [630, 348] on span "A popular Indian curry with tender mutton pieces, bell peppers, and onions cook…" at bounding box center [733, 335] width 231 height 53
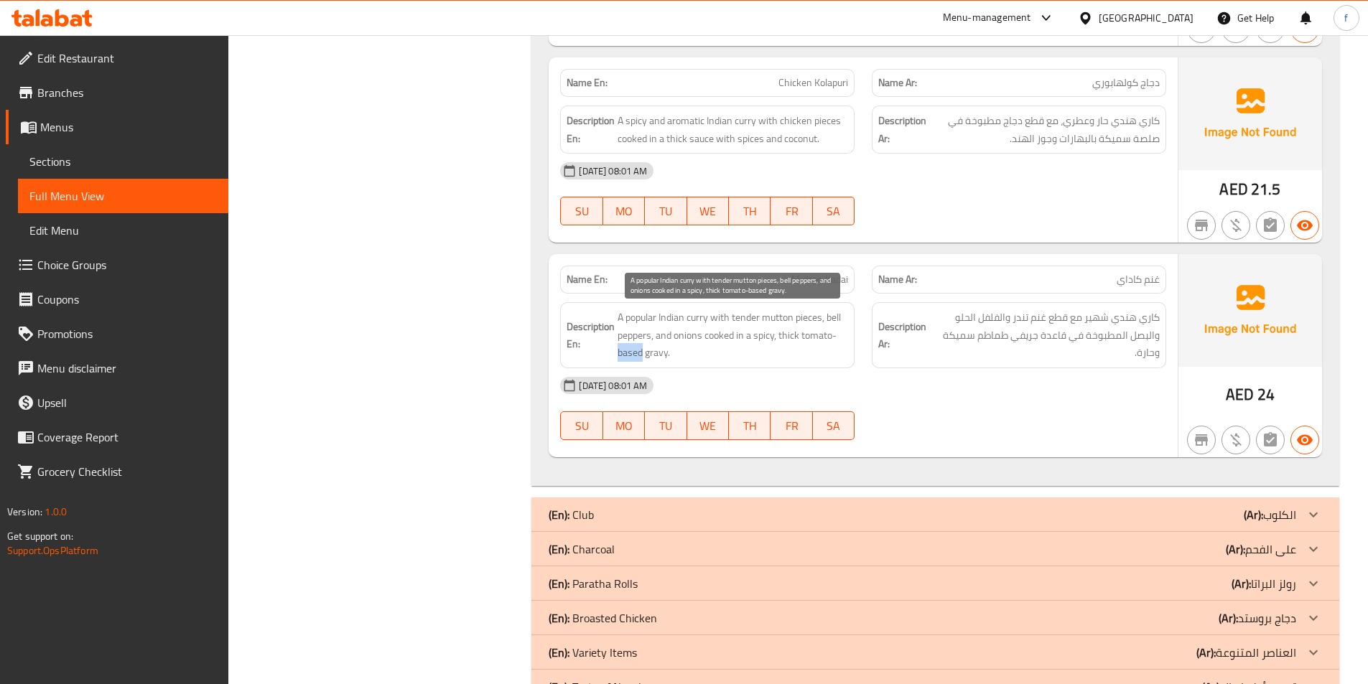
click at [630, 348] on span "A popular Indian curry with tender mutton pieces, bell peppers, and onions cook…" at bounding box center [733, 335] width 231 height 53
click at [657, 353] on span "A popular Indian curry with tender mutton pieces, bell peppers, and onions cook…" at bounding box center [733, 335] width 231 height 53
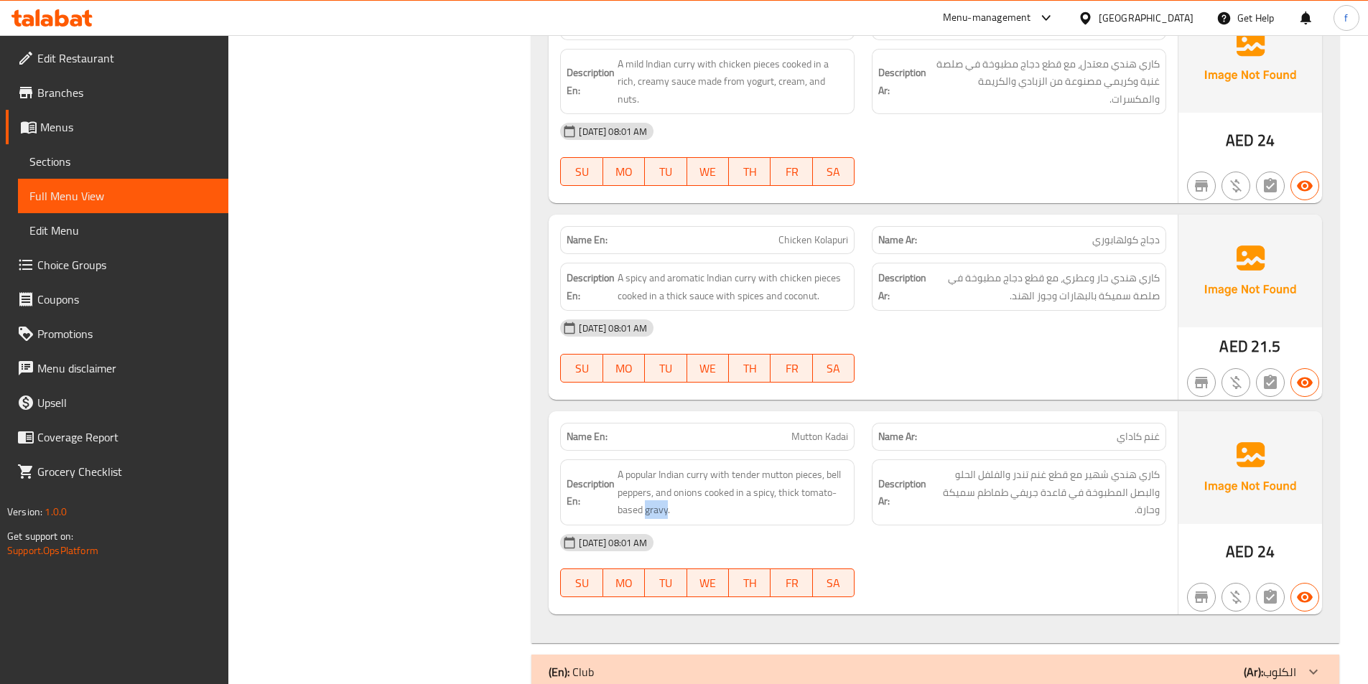
scroll to position [2090, 0]
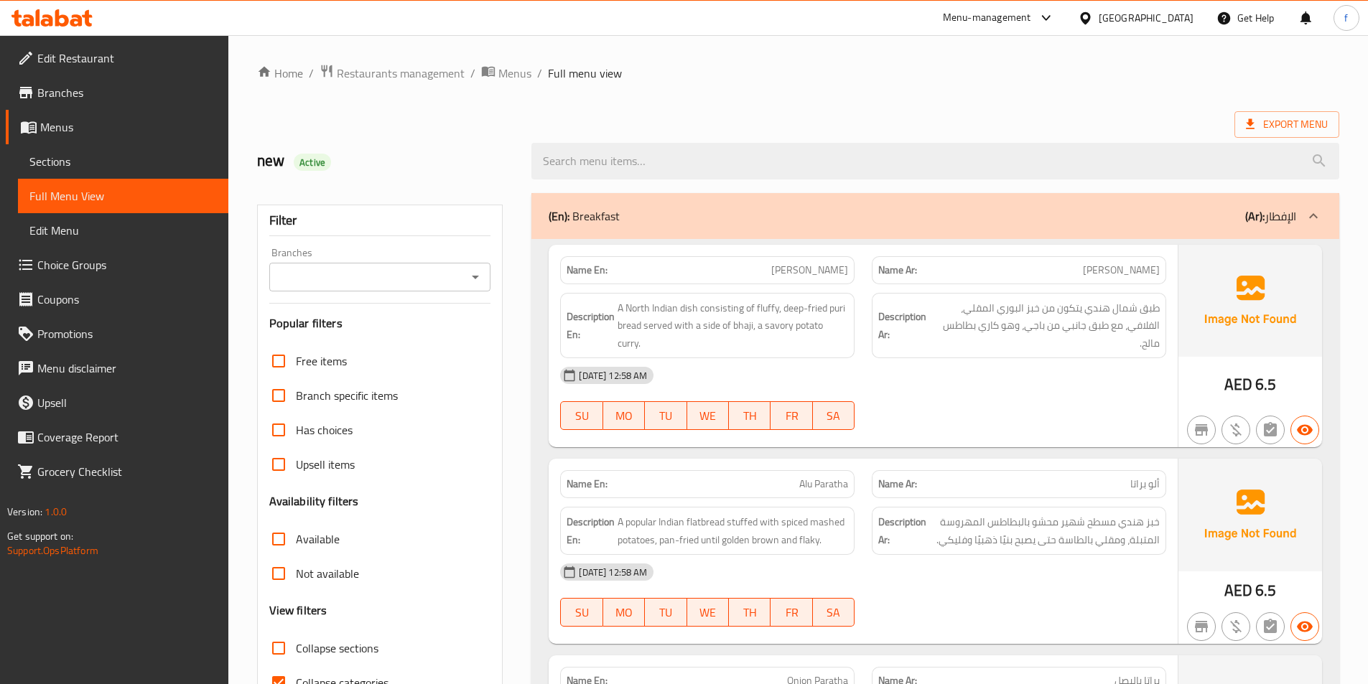
drag, startPoint x: 280, startPoint y: 399, endPoint x: 280, endPoint y: 383, distance: 16.5
click at [280, 666] on input "Collapse categories" at bounding box center [278, 683] width 34 height 34
checkbox input "false"
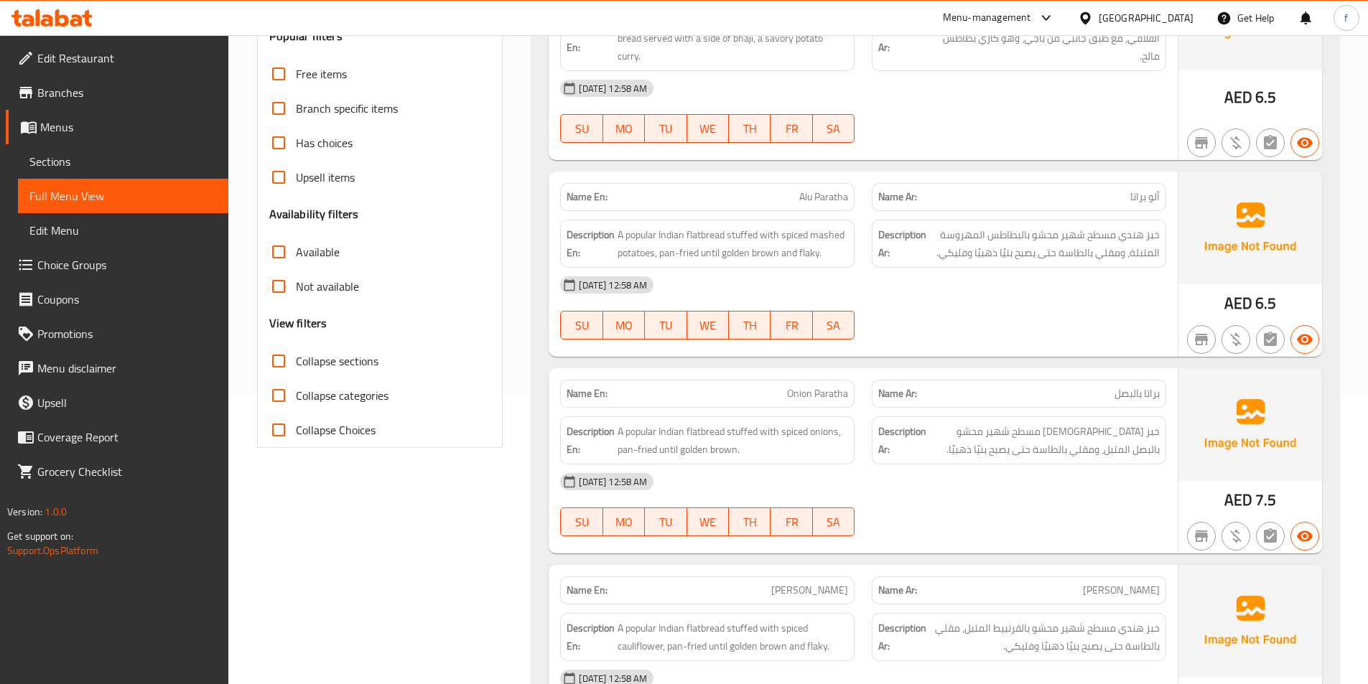
click at [281, 362] on input "Collapse sections" at bounding box center [278, 361] width 34 height 34
checkbox input "true"
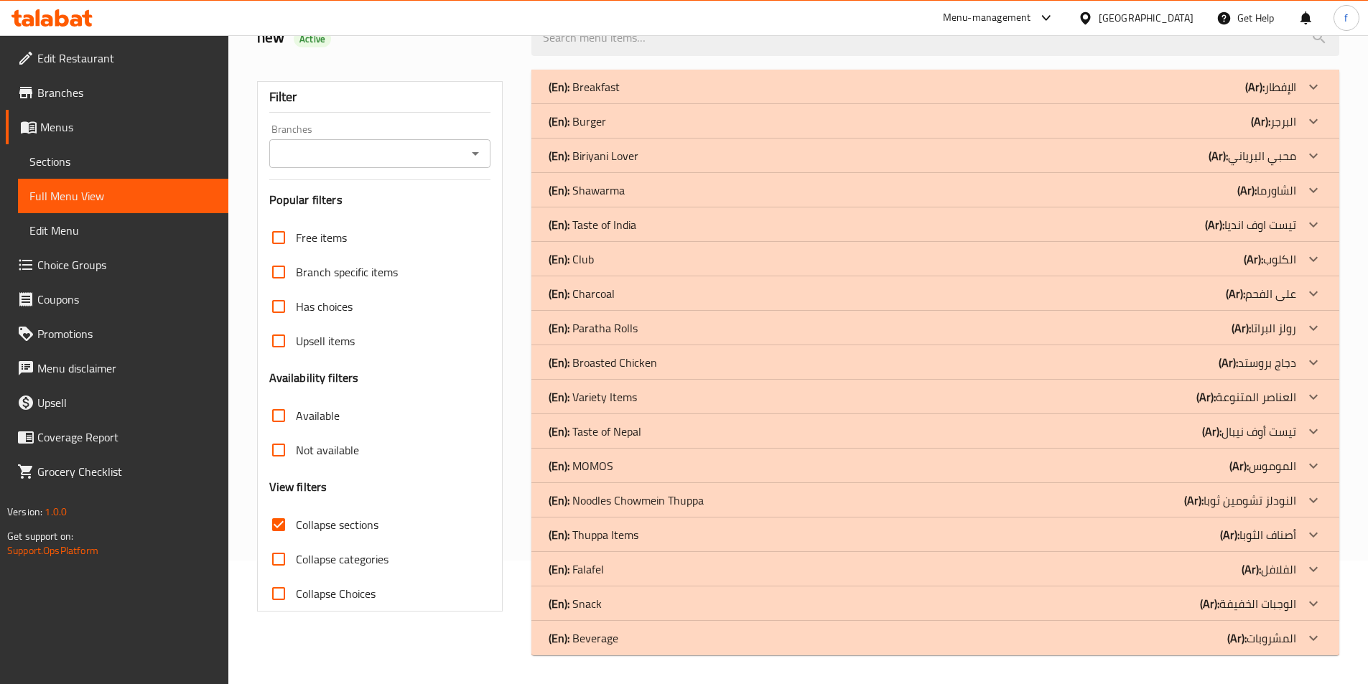
scroll to position [0, 0]
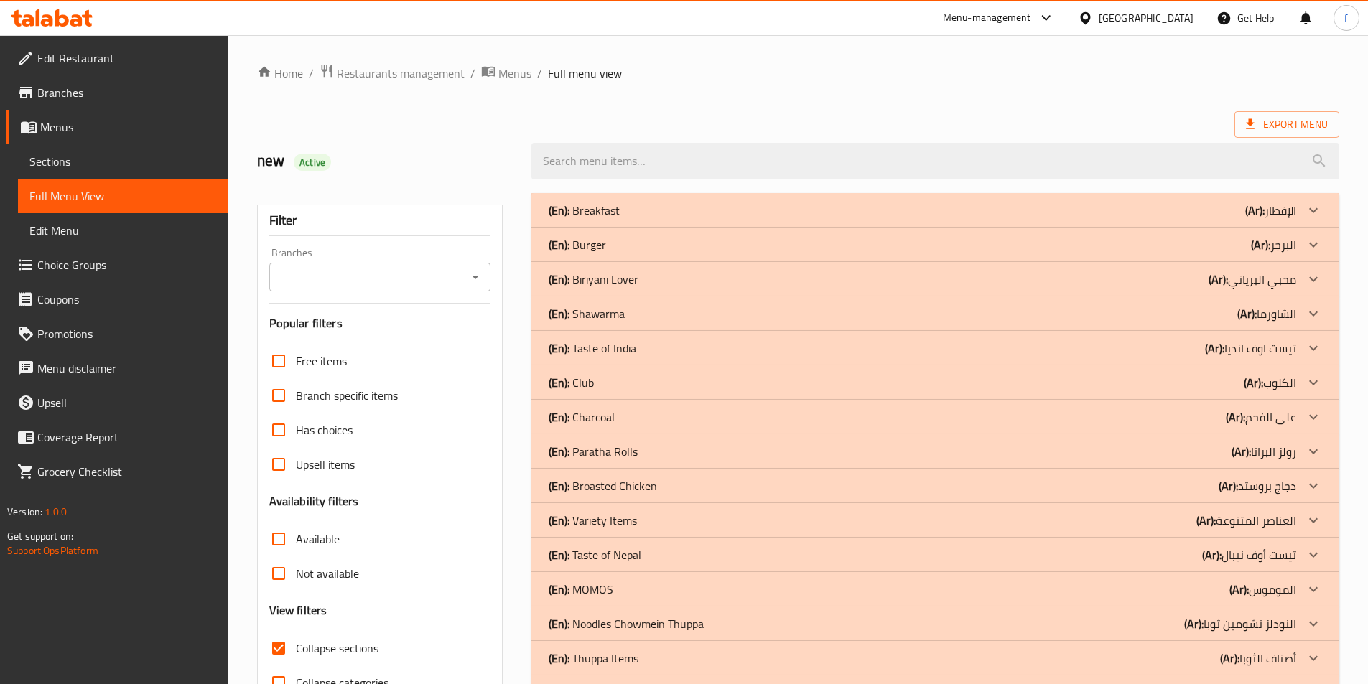
click at [1282, 219] on p "(Ar): محبي البرياني" at bounding box center [1270, 210] width 51 height 17
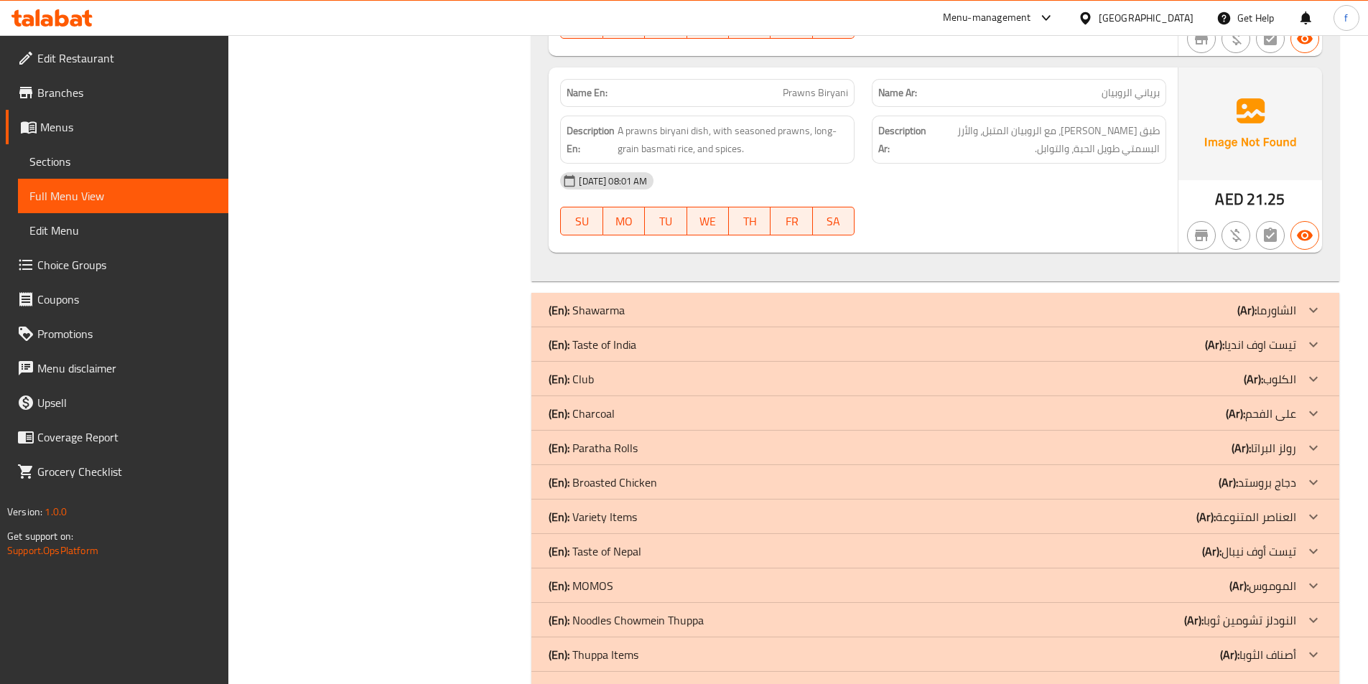
scroll to position [1293, 0]
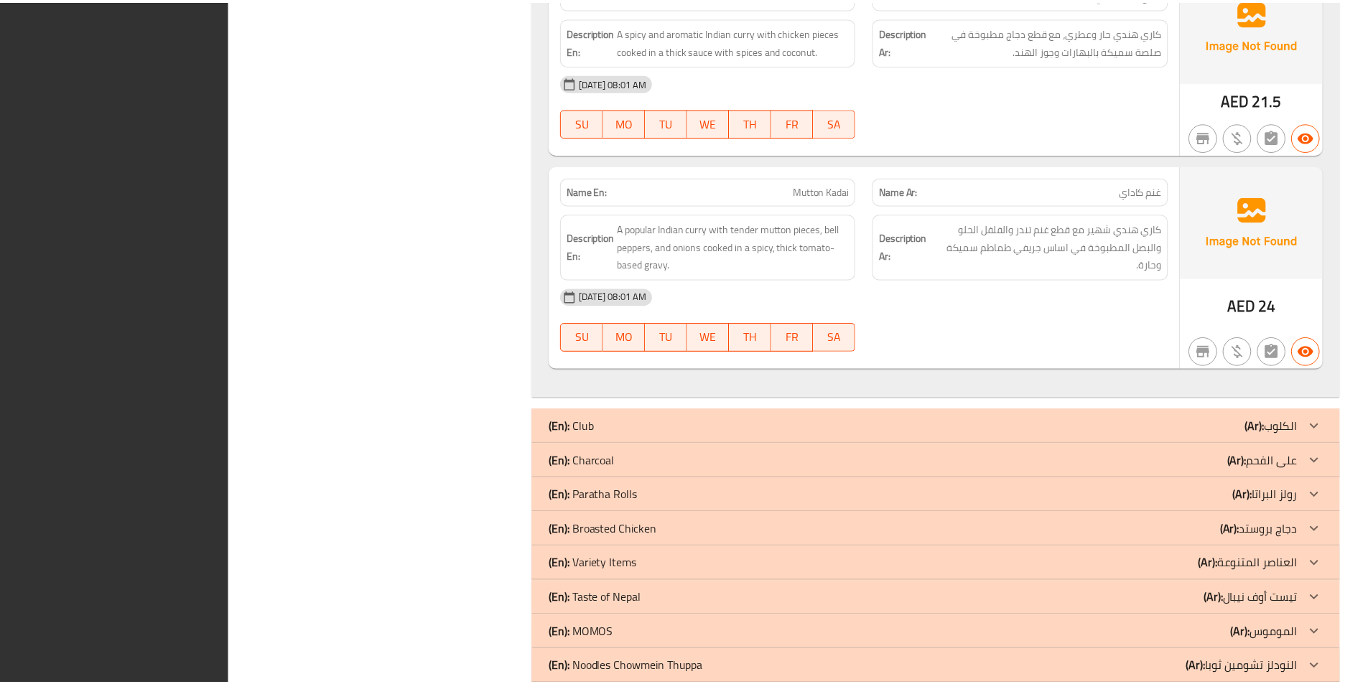
scroll to position [2849, 0]
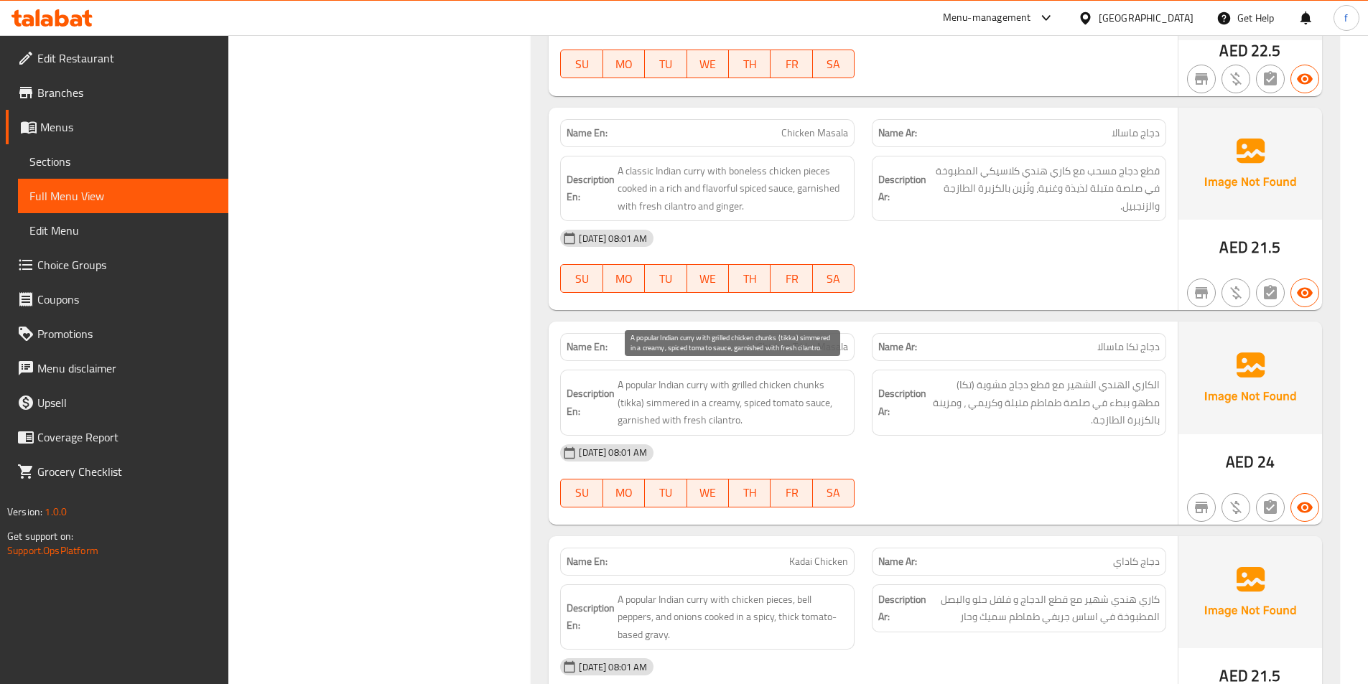
scroll to position [1723, 0]
drag, startPoint x: 646, startPoint y: 399, endPoint x: 737, endPoint y: 398, distance: 91.9
click at [737, 398] on span "A popular Indian curry with grilled chicken chunks (tikka) simmered in a creamy…" at bounding box center [733, 401] width 231 height 53
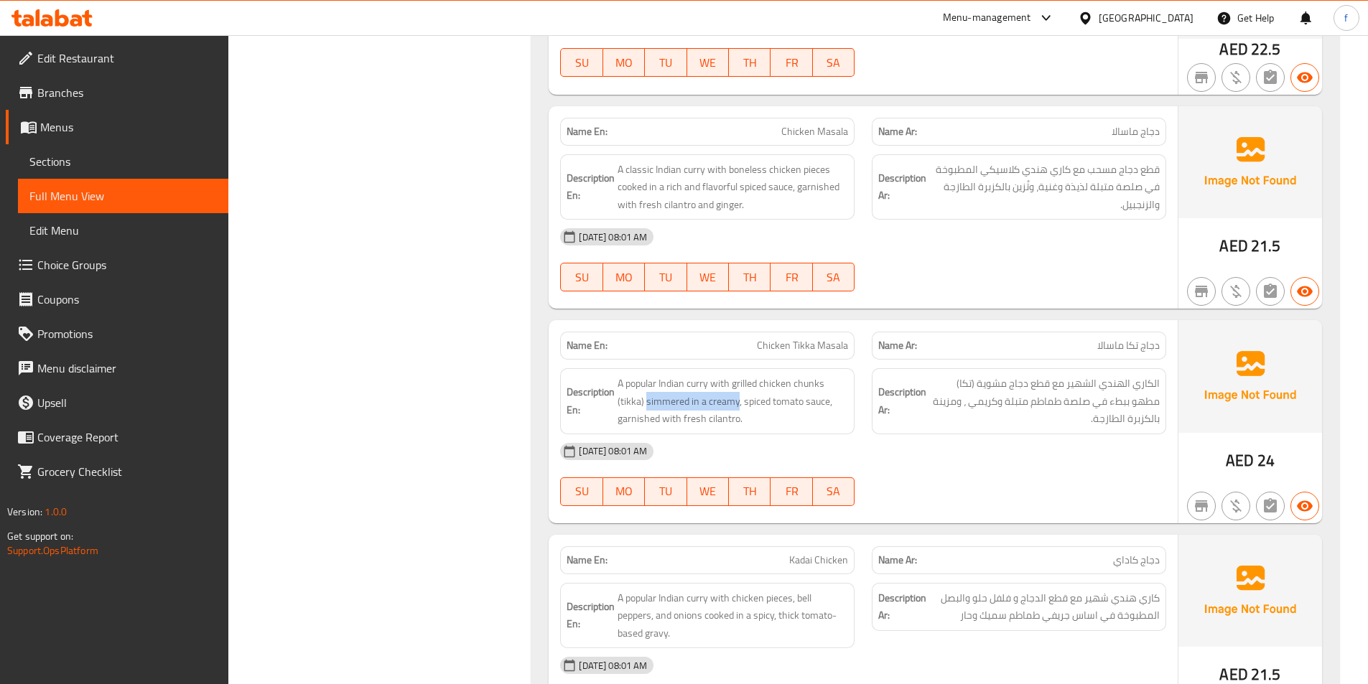
copy span "simmered in a creamy"
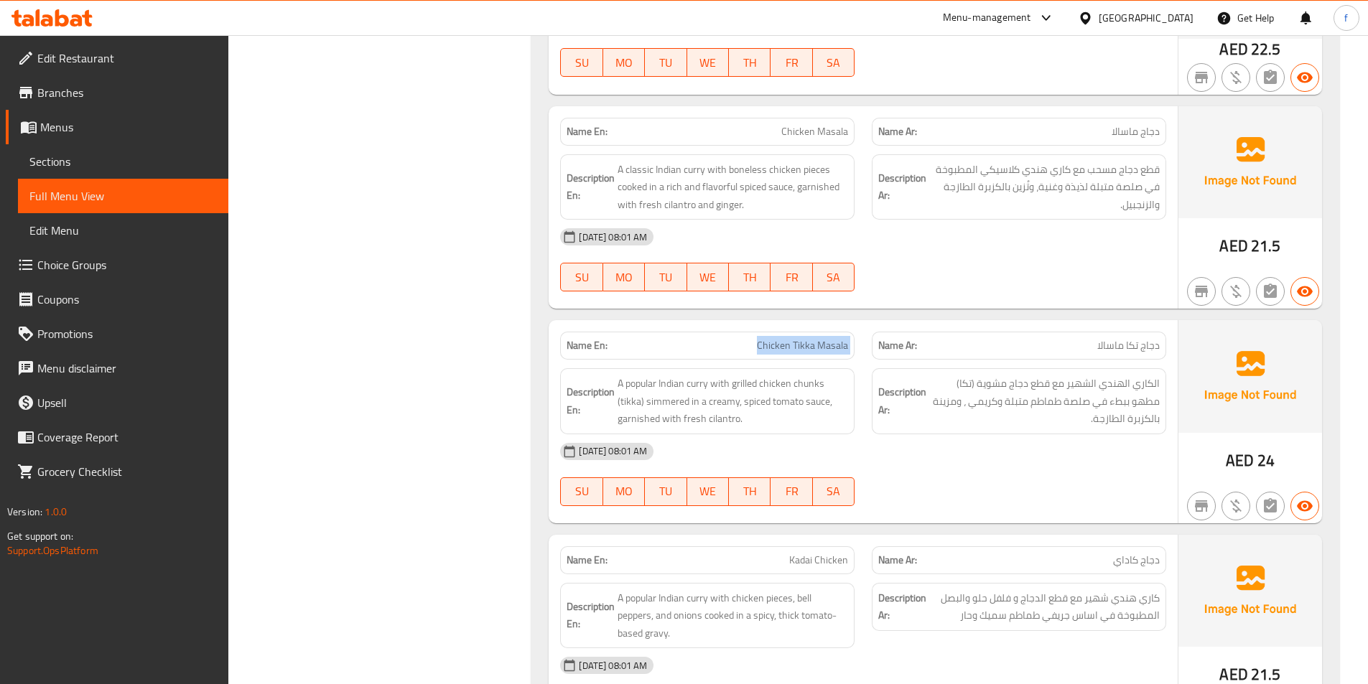
copy span "Chicken Tikka Masala"
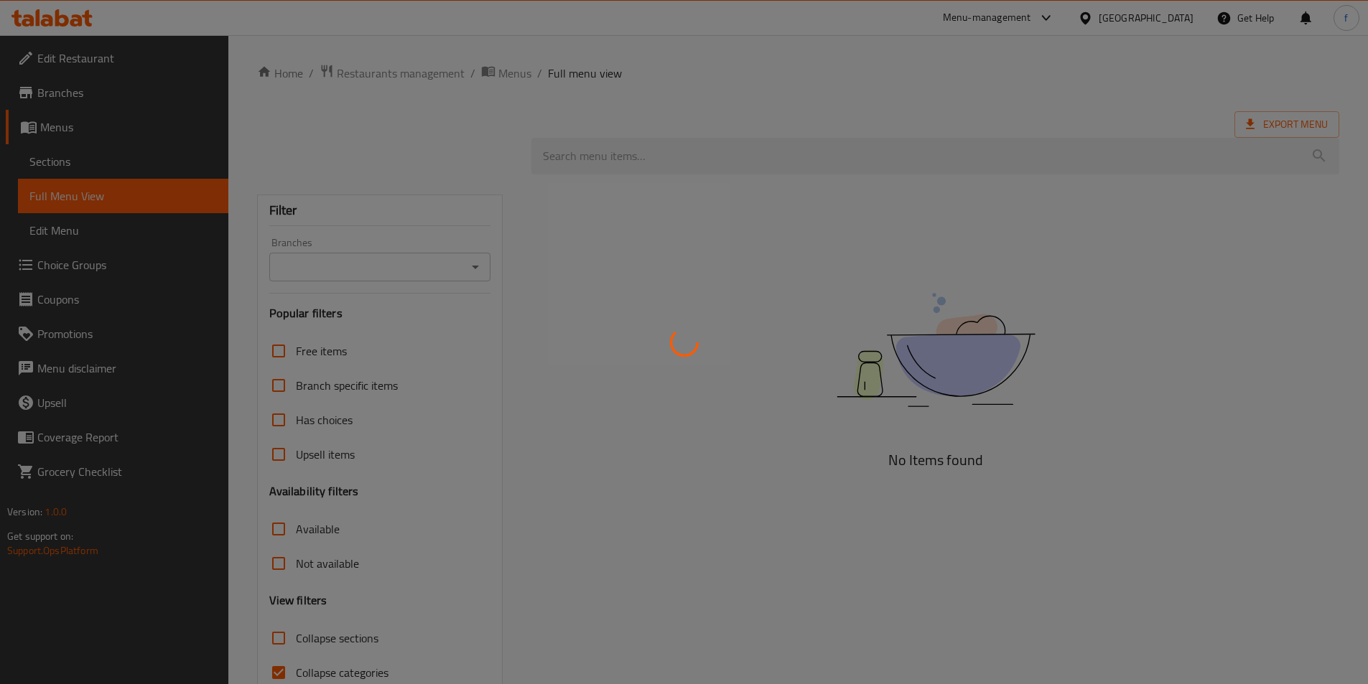
scroll to position [70, 0]
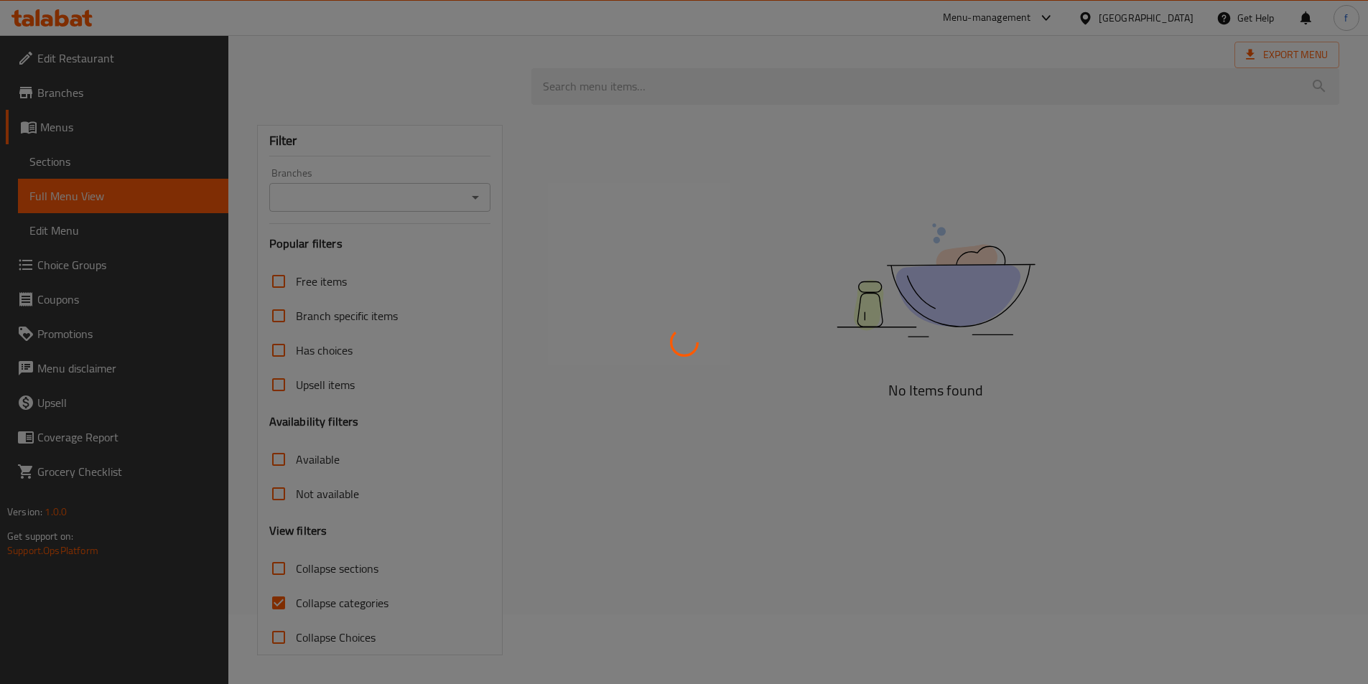
click at [284, 605] on div at bounding box center [684, 342] width 1368 height 684
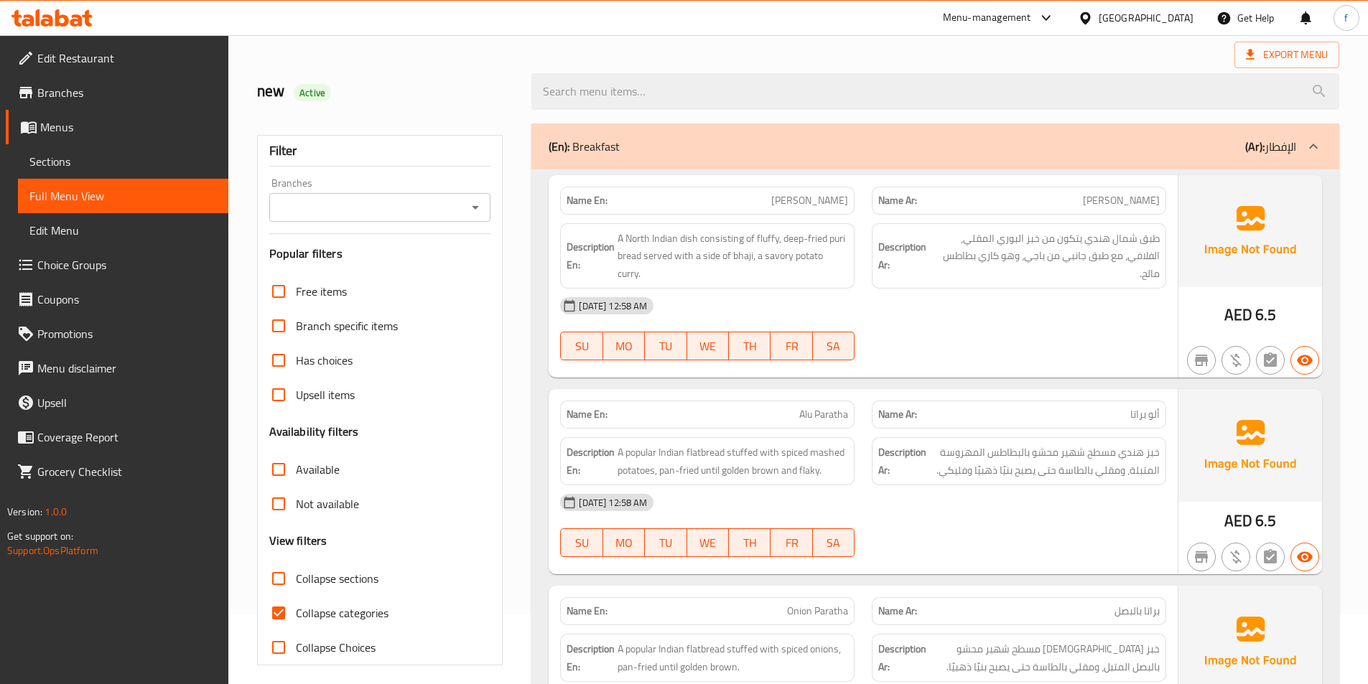
scroll to position [213, 0]
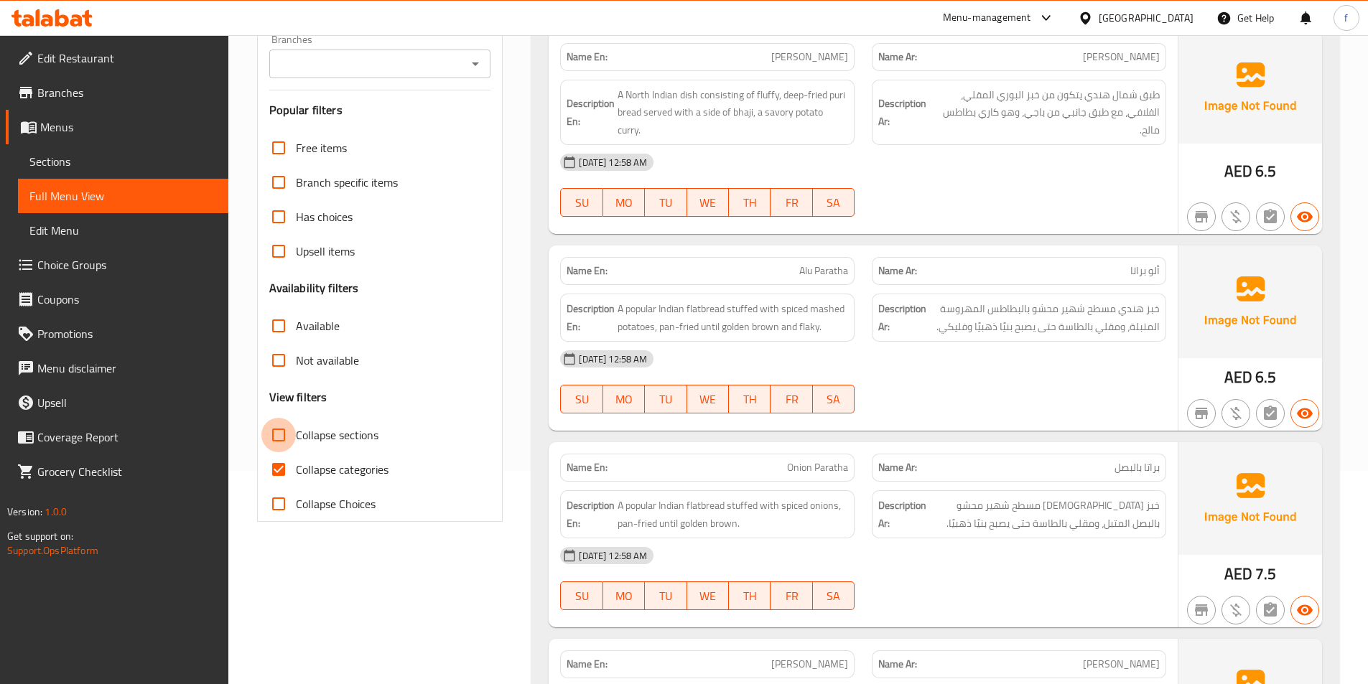
click at [279, 436] on input "Collapse sections" at bounding box center [278, 435] width 34 height 34
checkbox input "true"
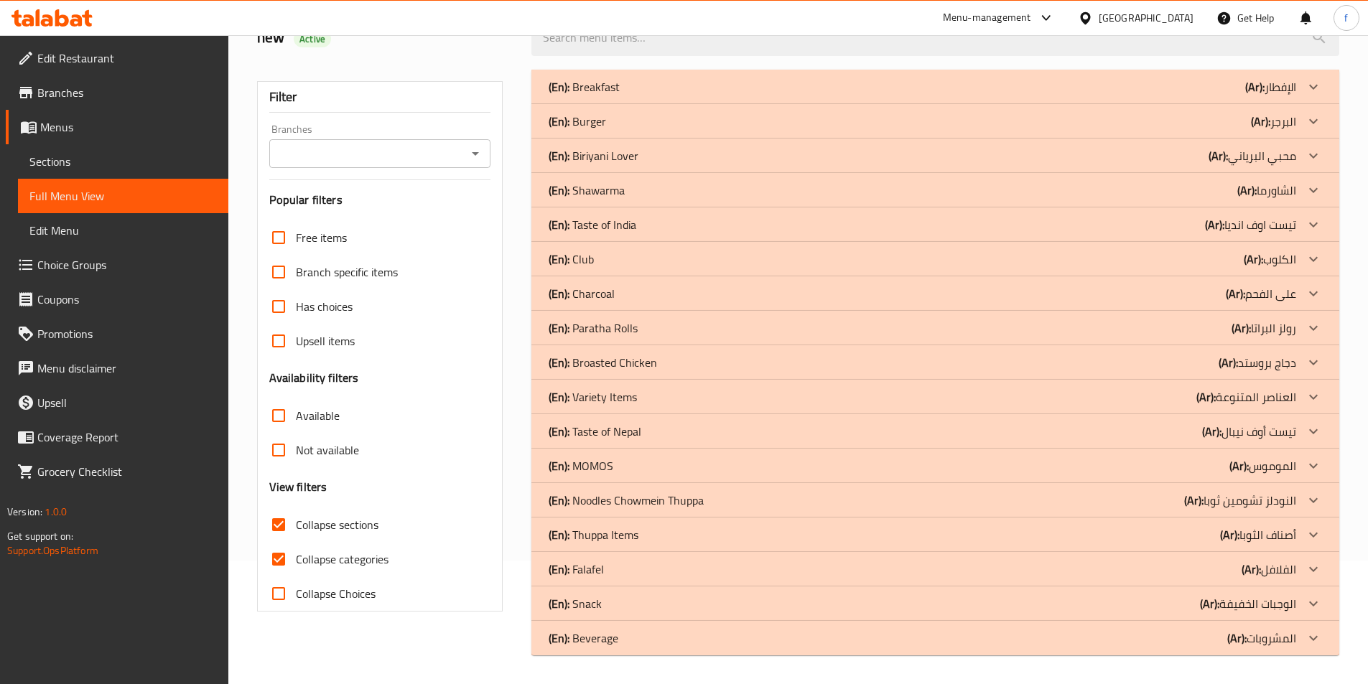
click at [275, 542] on input "Collapse categories" at bounding box center [278, 559] width 34 height 34
checkbox input "false"
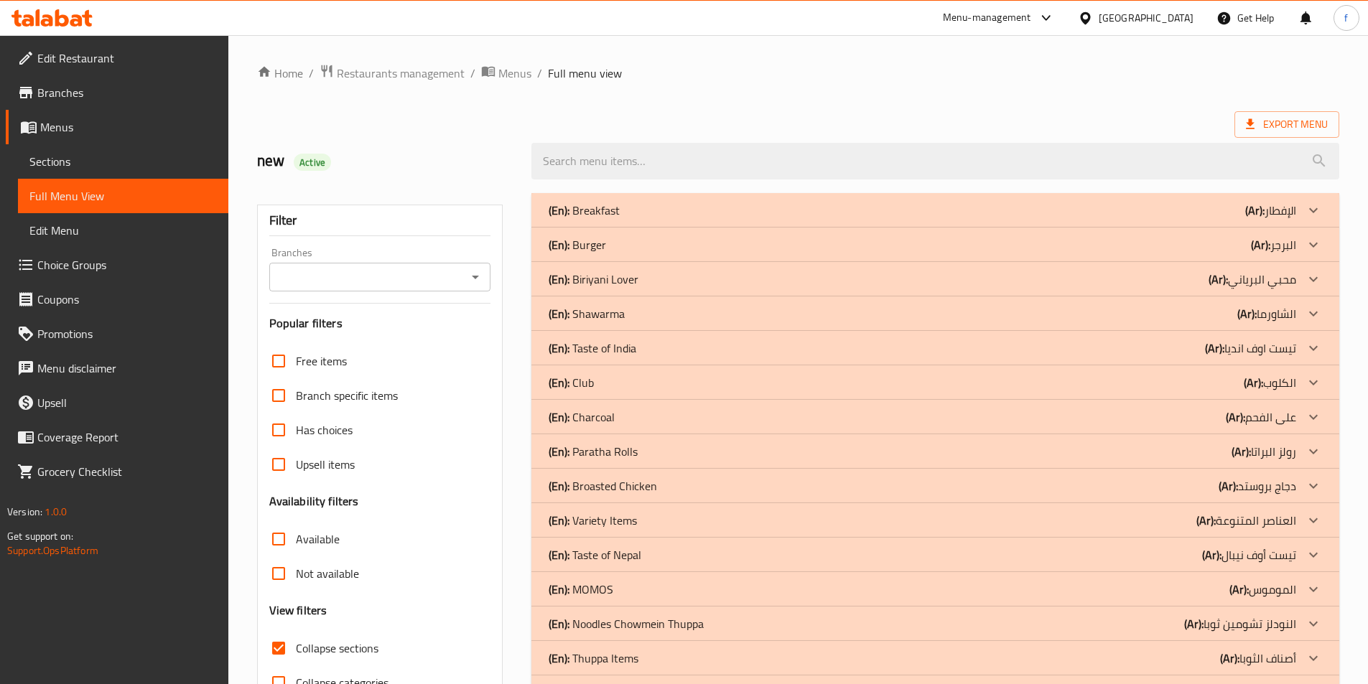
click at [1254, 219] on p "(Ar): محبي البرياني" at bounding box center [1270, 210] width 51 height 17
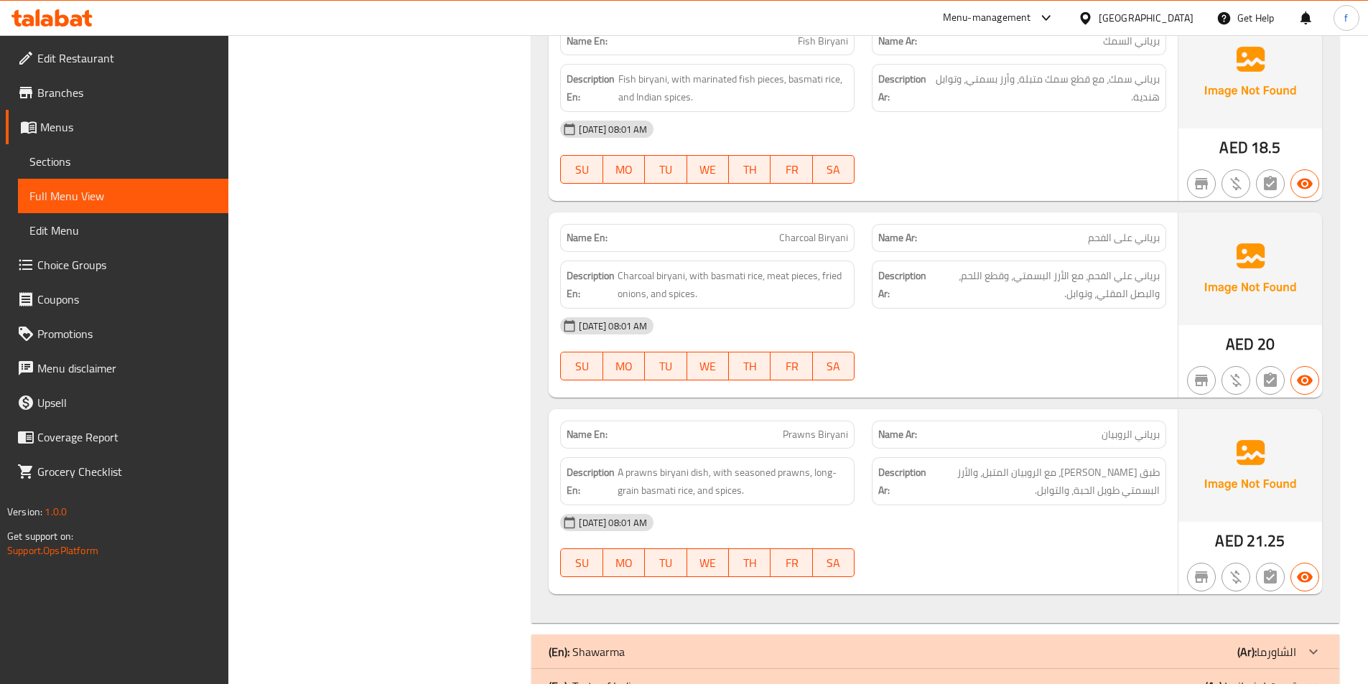
scroll to position [1276, 0]
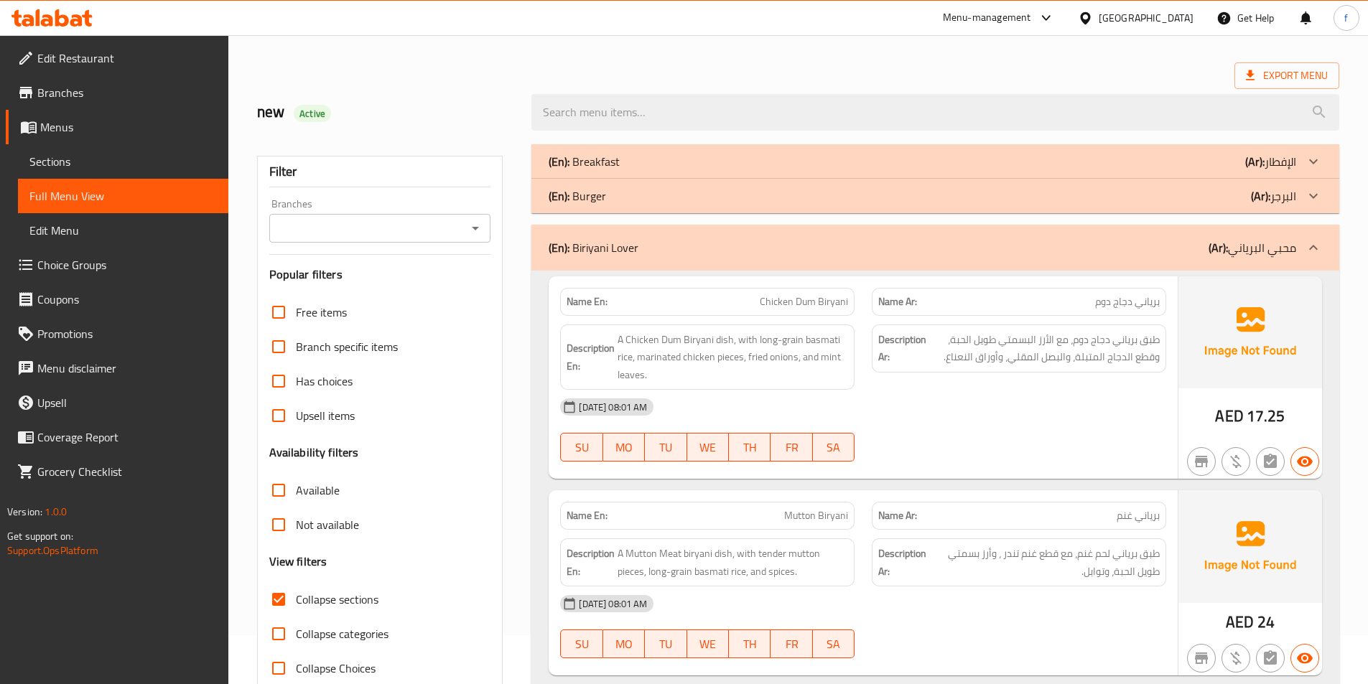
scroll to position [0, 0]
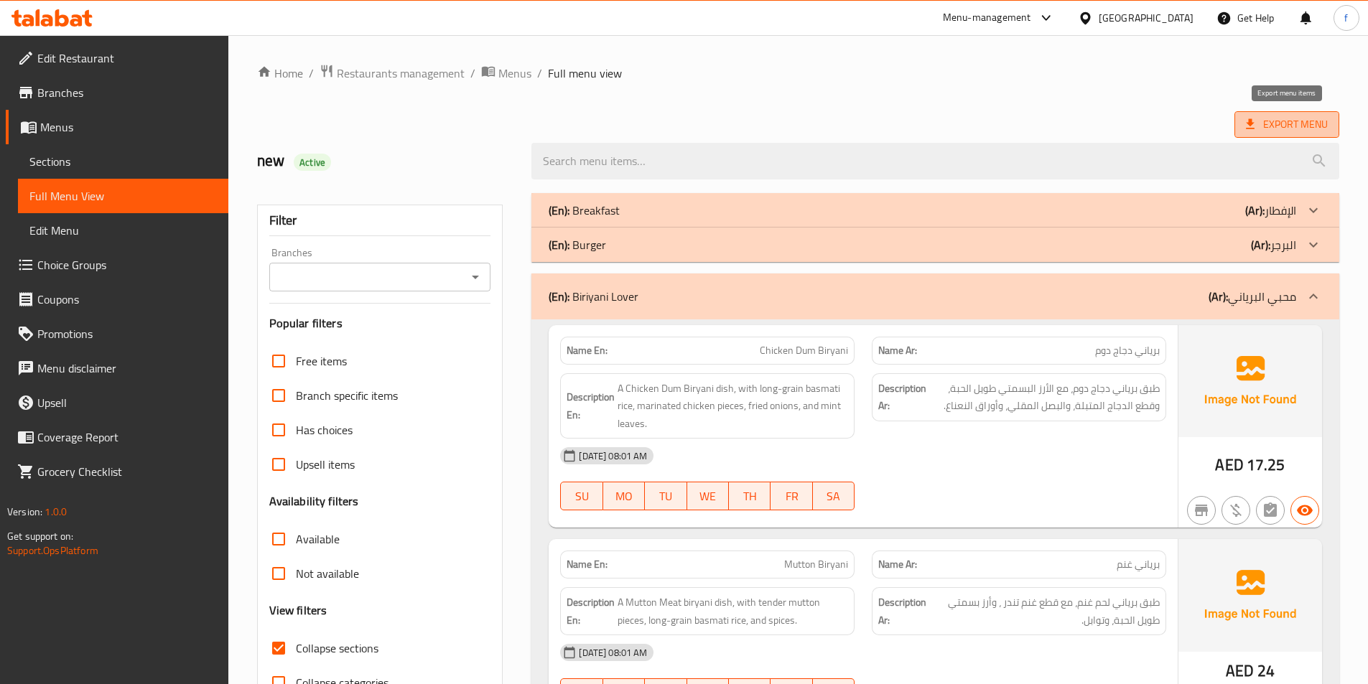
click at [1269, 111] on span "Export Menu" at bounding box center [1286, 124] width 105 height 27
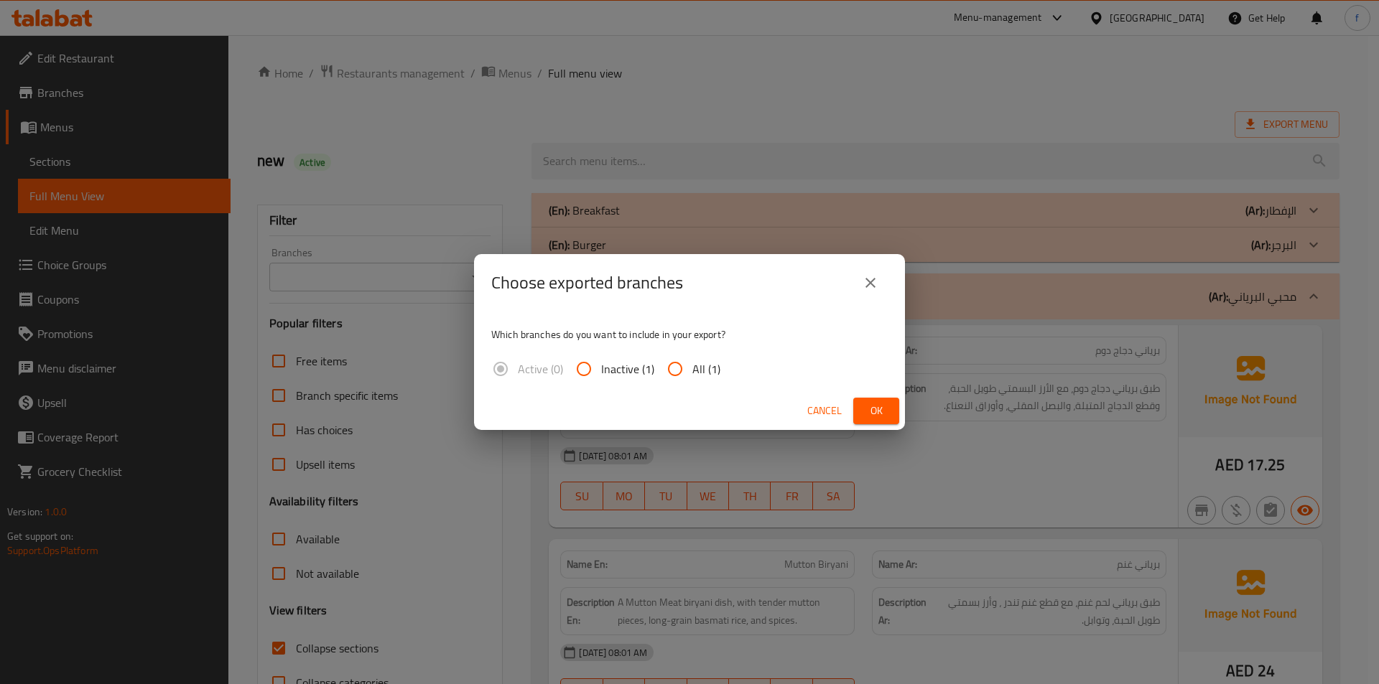
click at [1267, 125] on div "Choose exported branches Which branches do you want to include in your export? …" at bounding box center [689, 342] width 1379 height 684
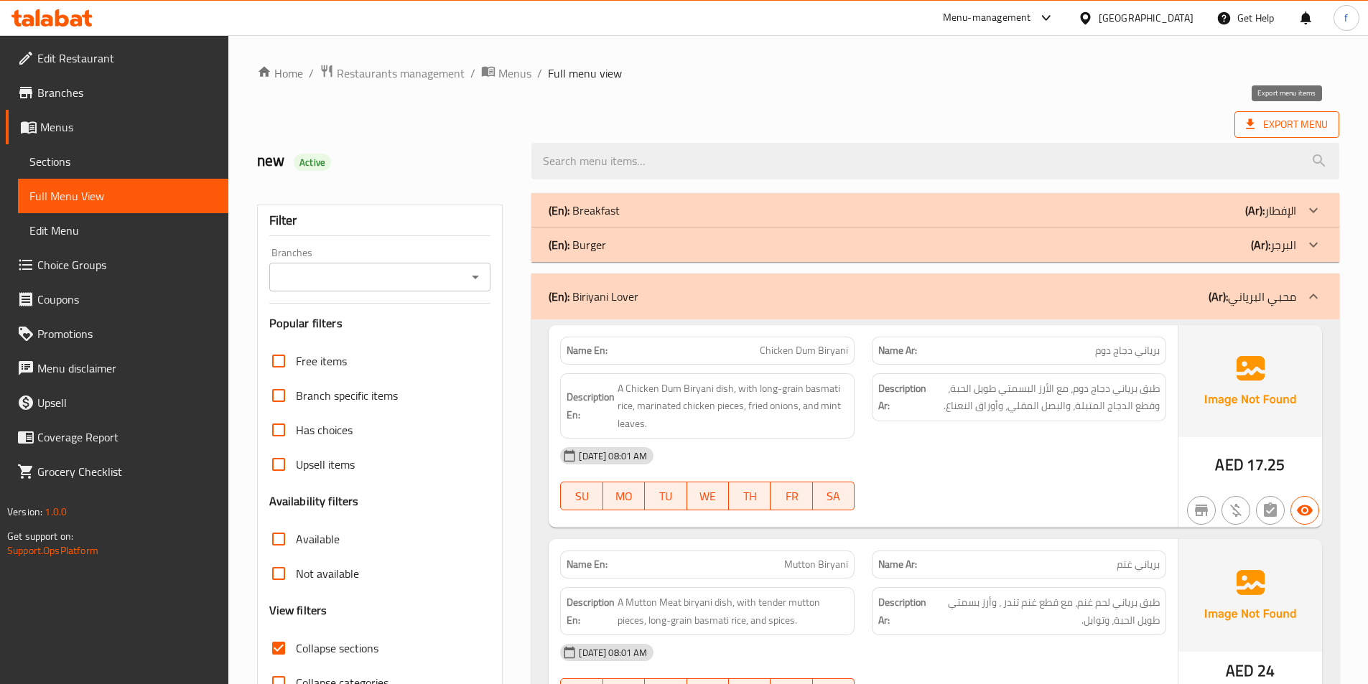
click at [1287, 126] on span "Export Menu" at bounding box center [1287, 125] width 82 height 18
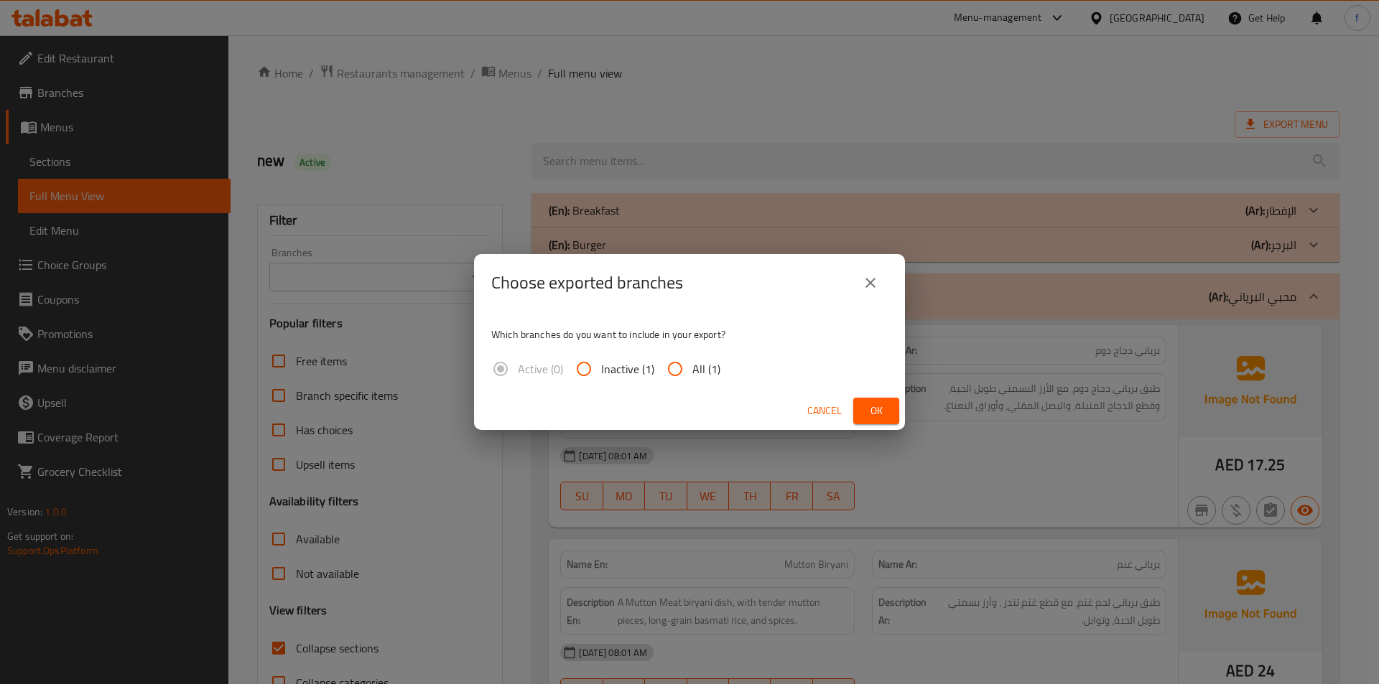
click at [832, 424] on button "Cancel" at bounding box center [824, 411] width 46 height 27
